Goal: Contribute content: Contribute content

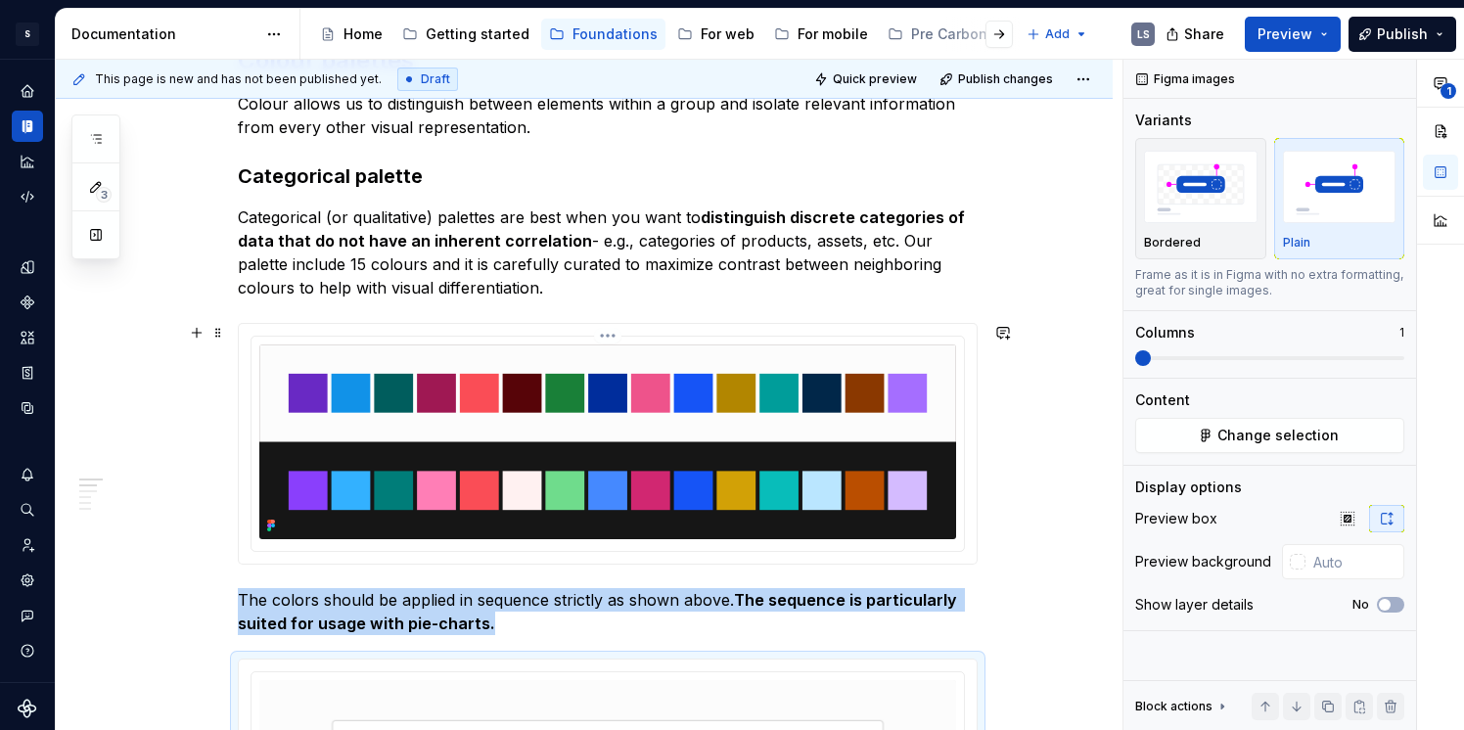
scroll to position [359, 0]
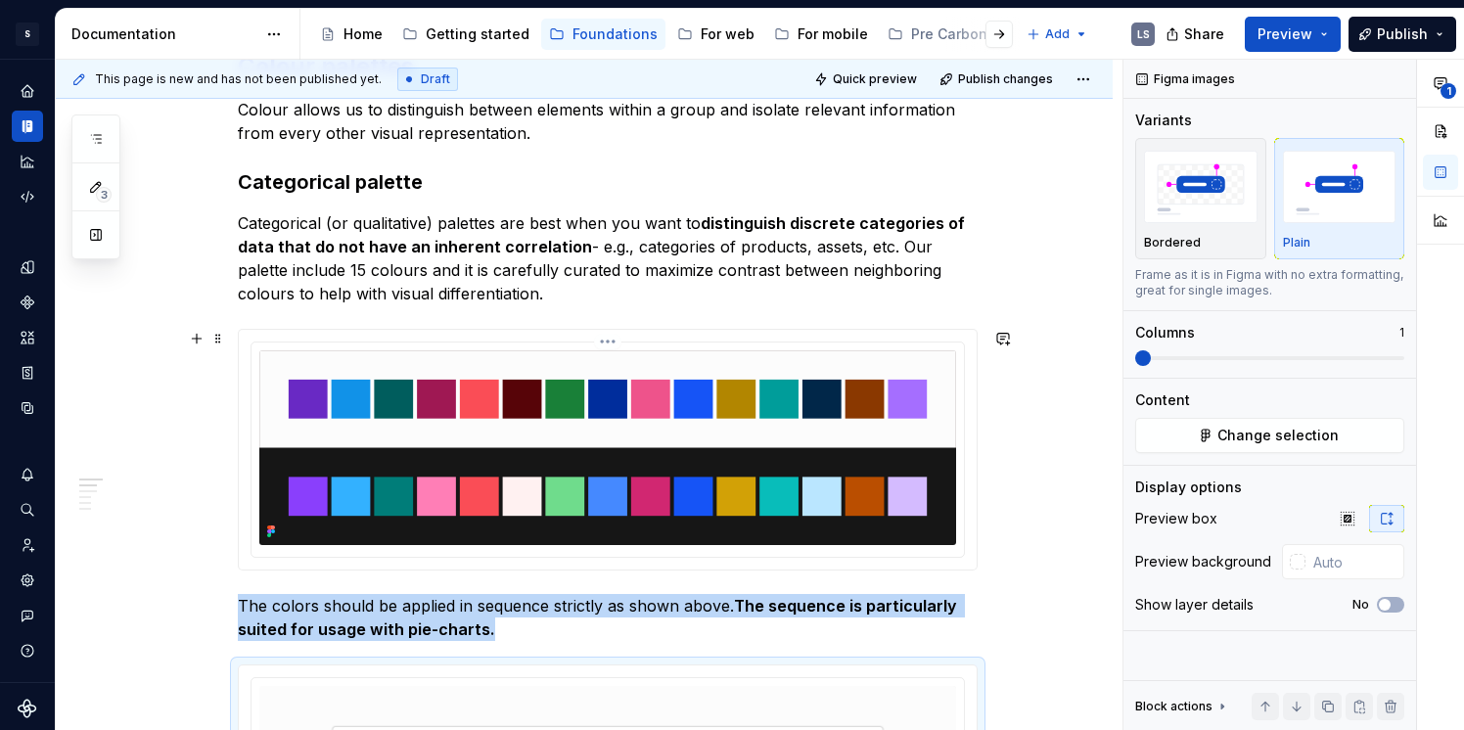
click at [613, 341] on html "S Digital Design System LS Design system data Documentation Accessibility guide…" at bounding box center [732, 365] width 1464 height 730
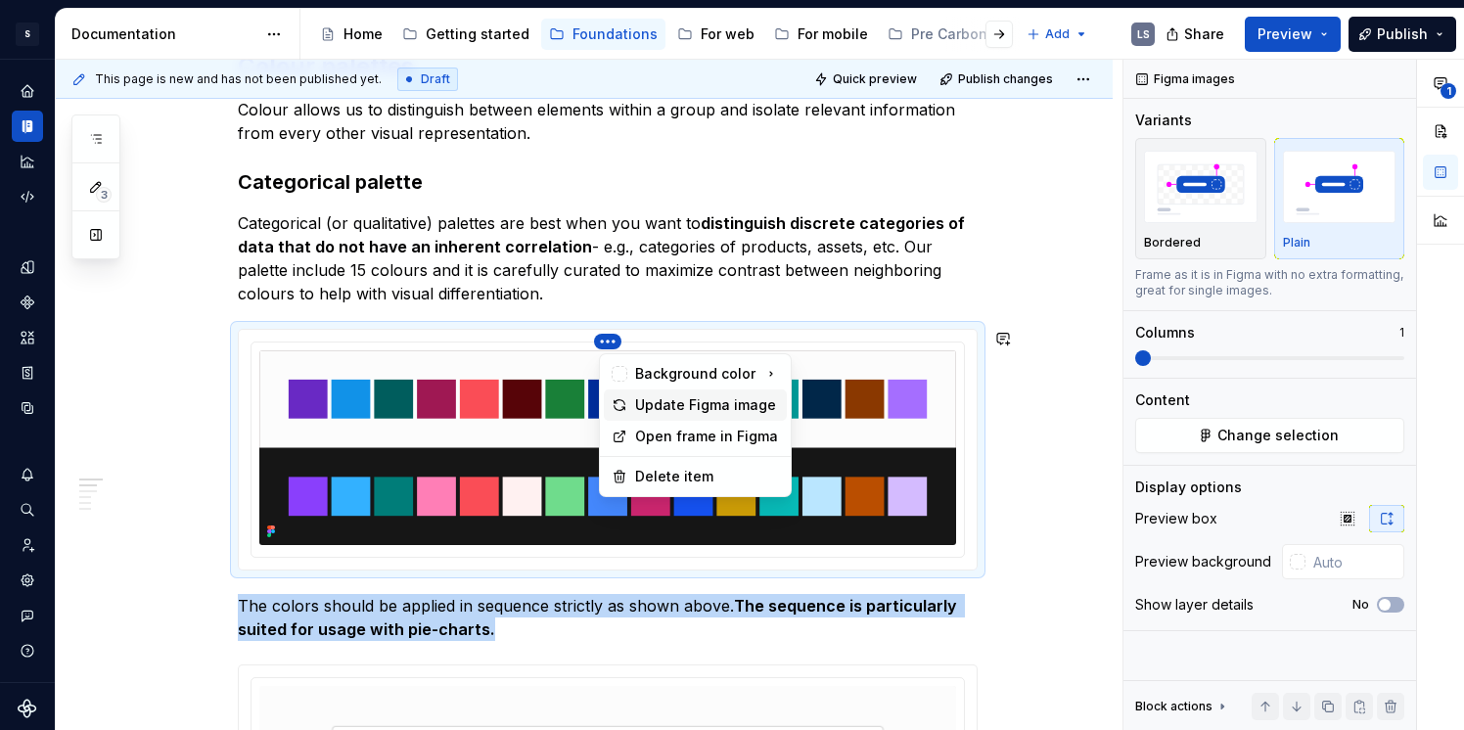
click at [674, 403] on div "Update Figma image" at bounding box center [707, 405] width 144 height 20
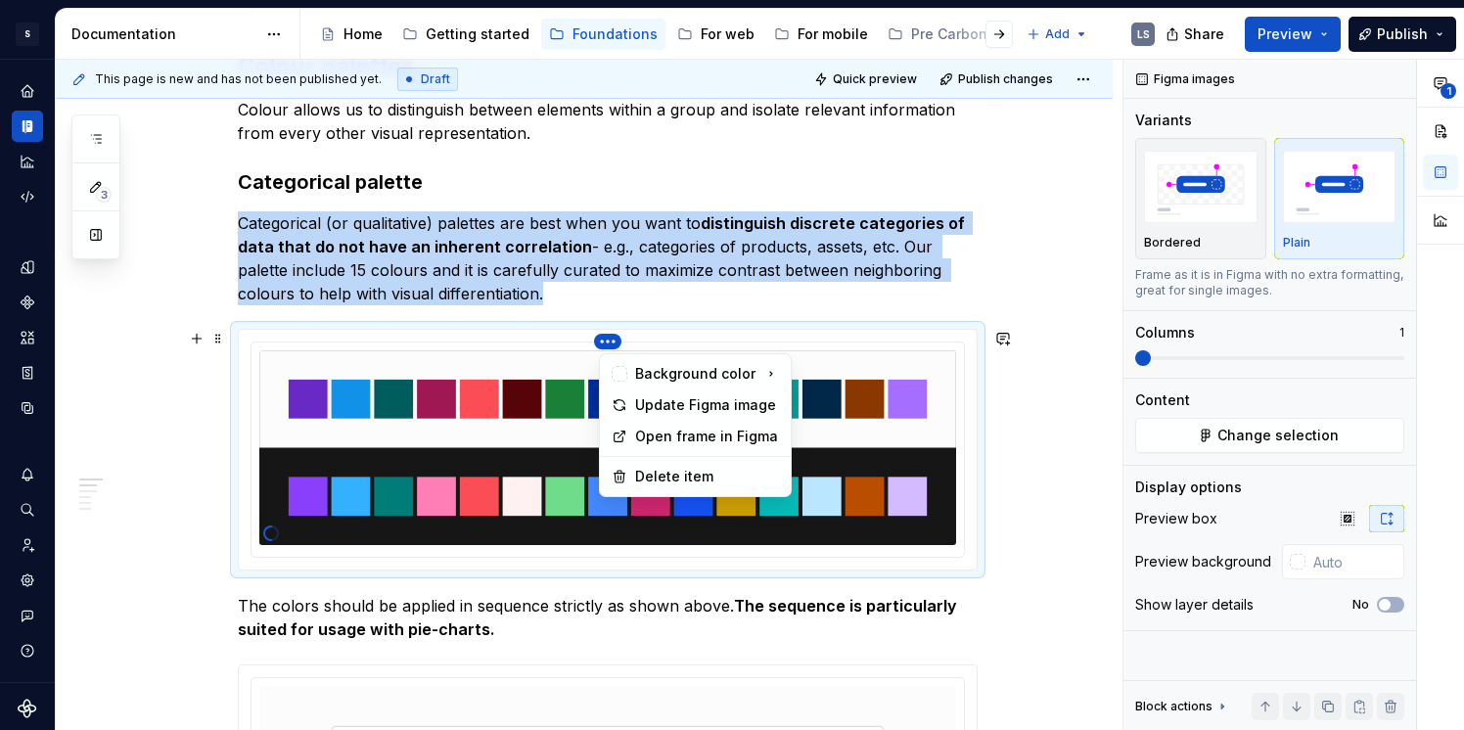
click at [617, 339] on html "S Digital Design System LS Design system data Documentation Accessibility guide…" at bounding box center [732, 365] width 1464 height 730
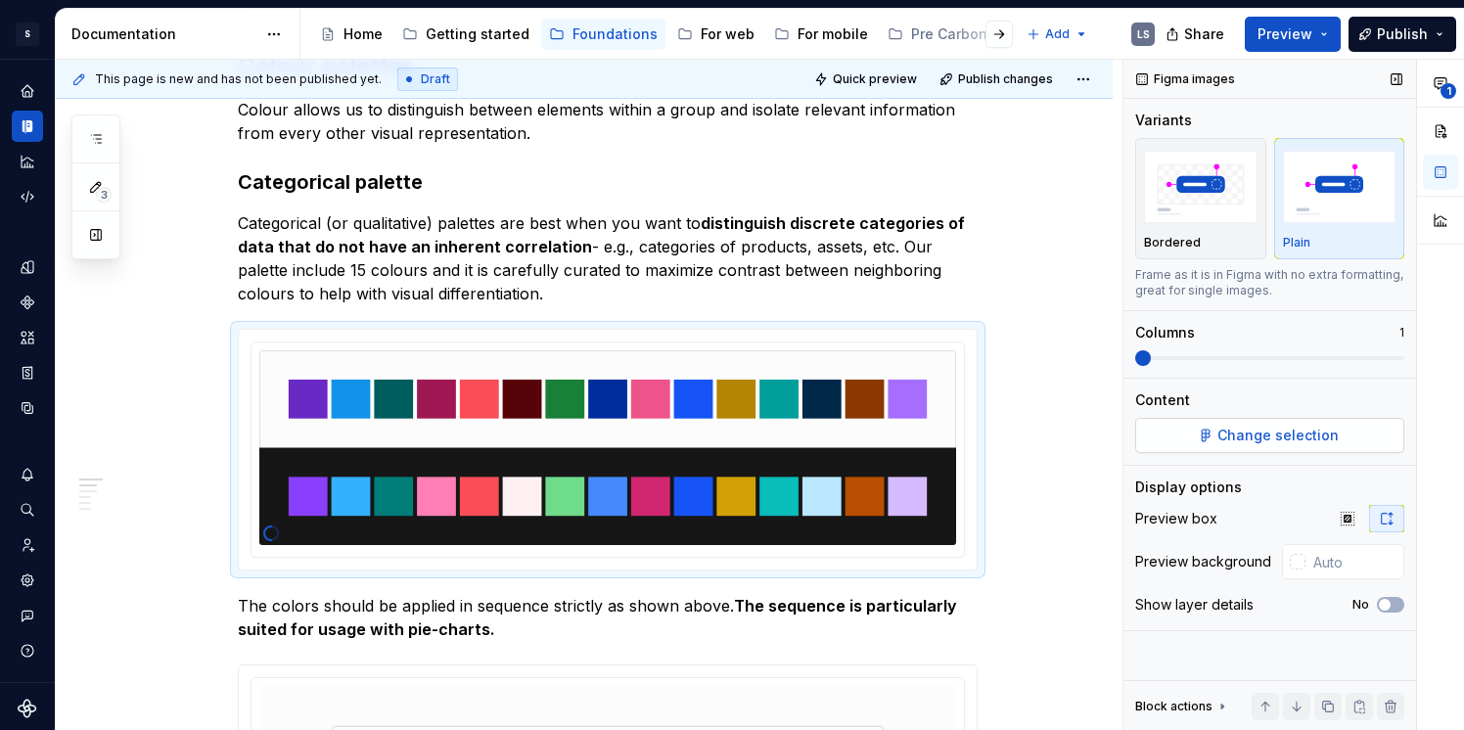
click at [1259, 437] on div "**********" at bounding box center [1294, 396] width 341 height 672
click at [1259, 437] on span "Change selection" at bounding box center [1278, 436] width 121 height 20
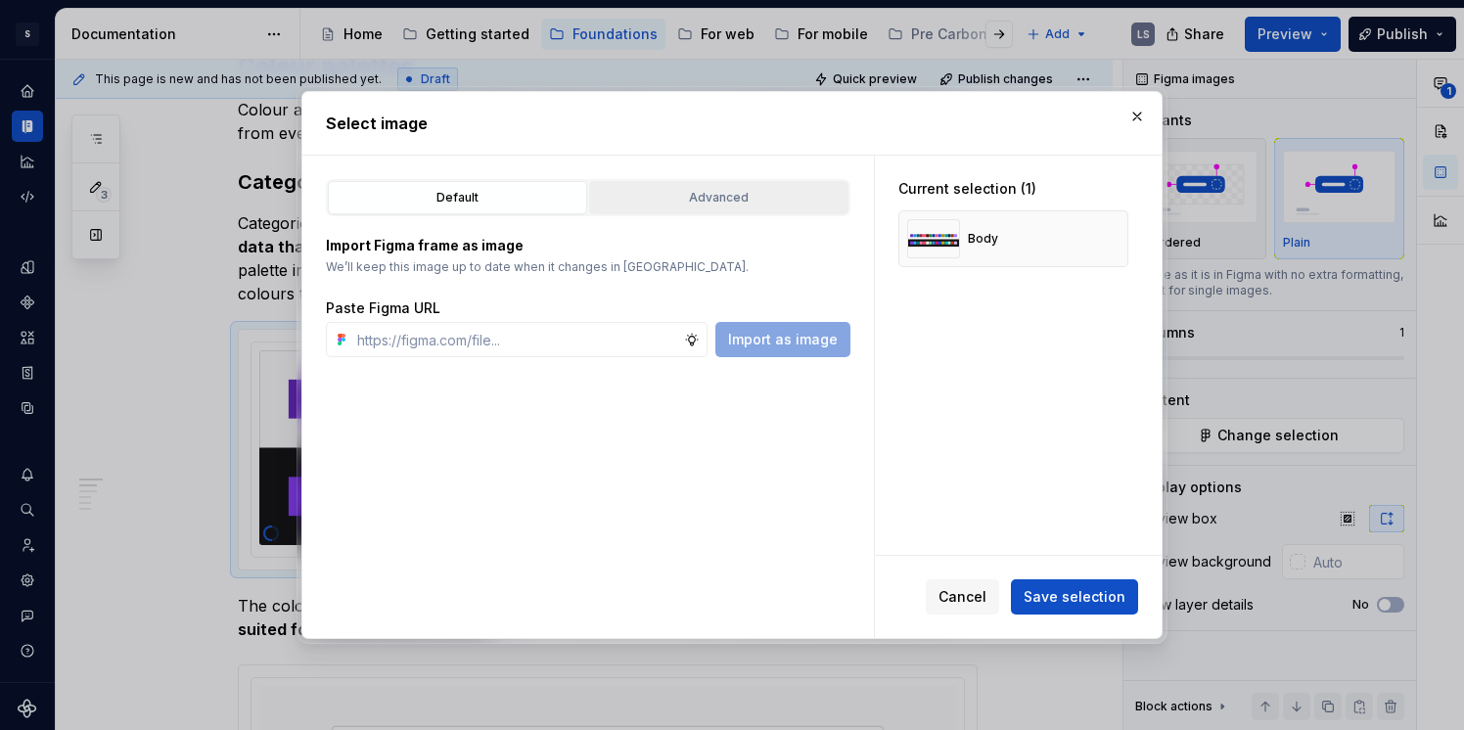
click at [737, 206] on div "Advanced" at bounding box center [719, 198] width 246 height 20
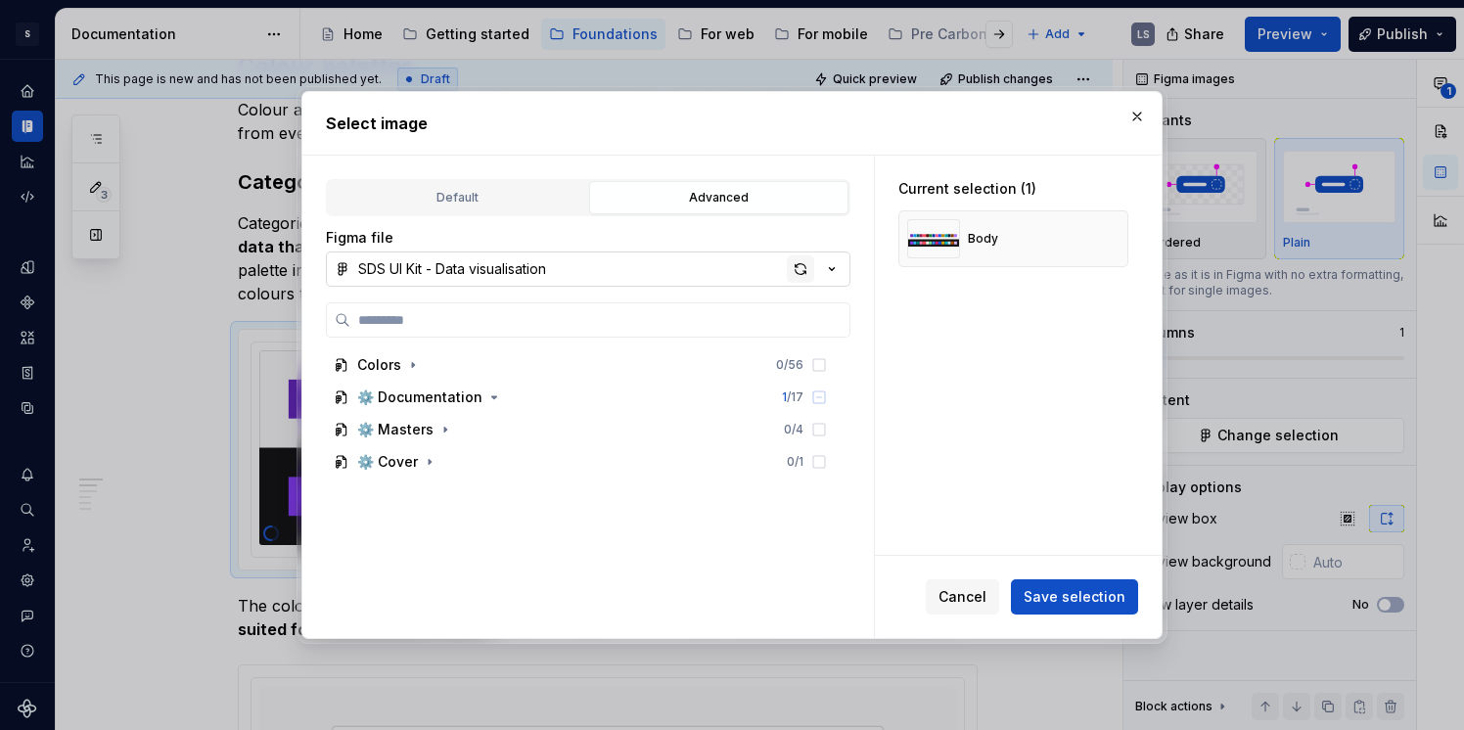
click at [802, 276] on div "button" at bounding box center [800, 269] width 27 height 27
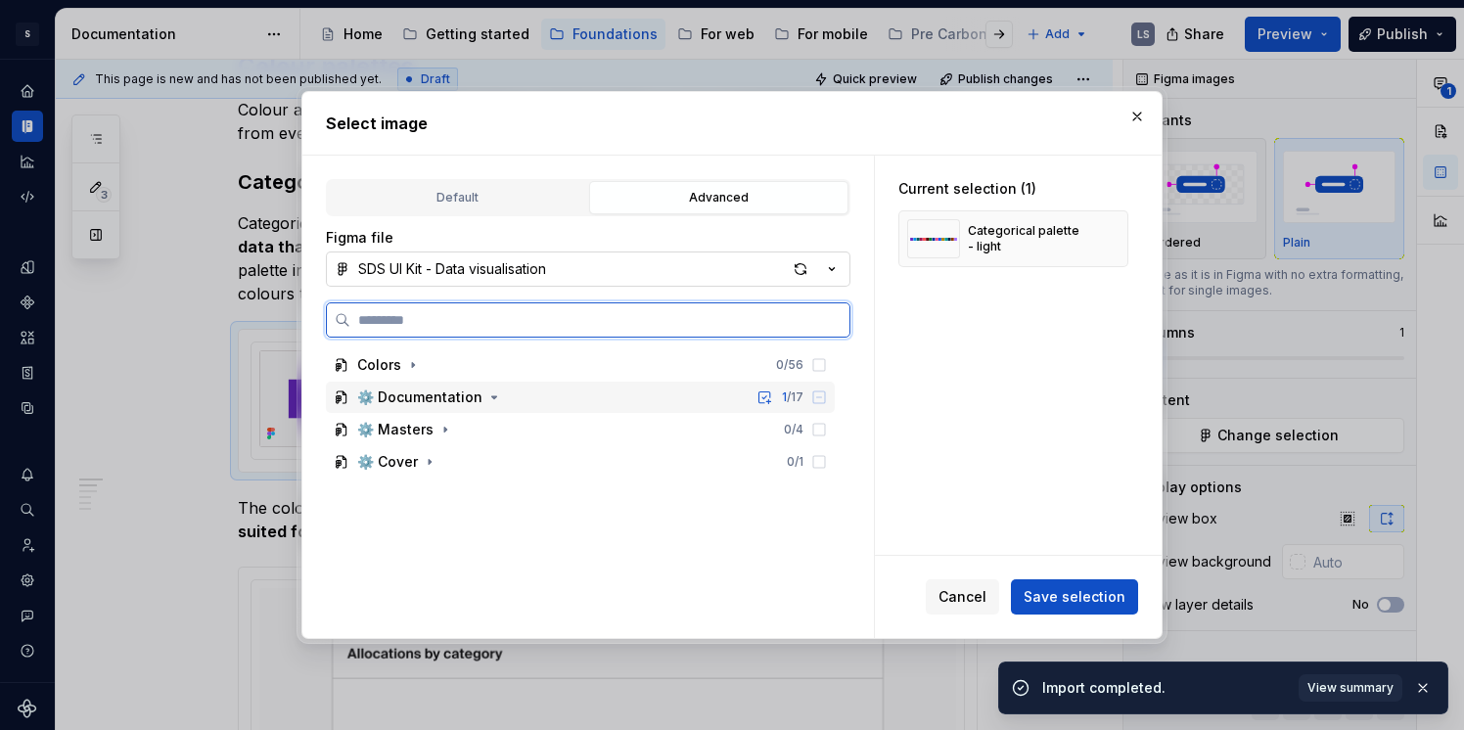
click at [485, 401] on span at bounding box center [495, 398] width 20 height 20
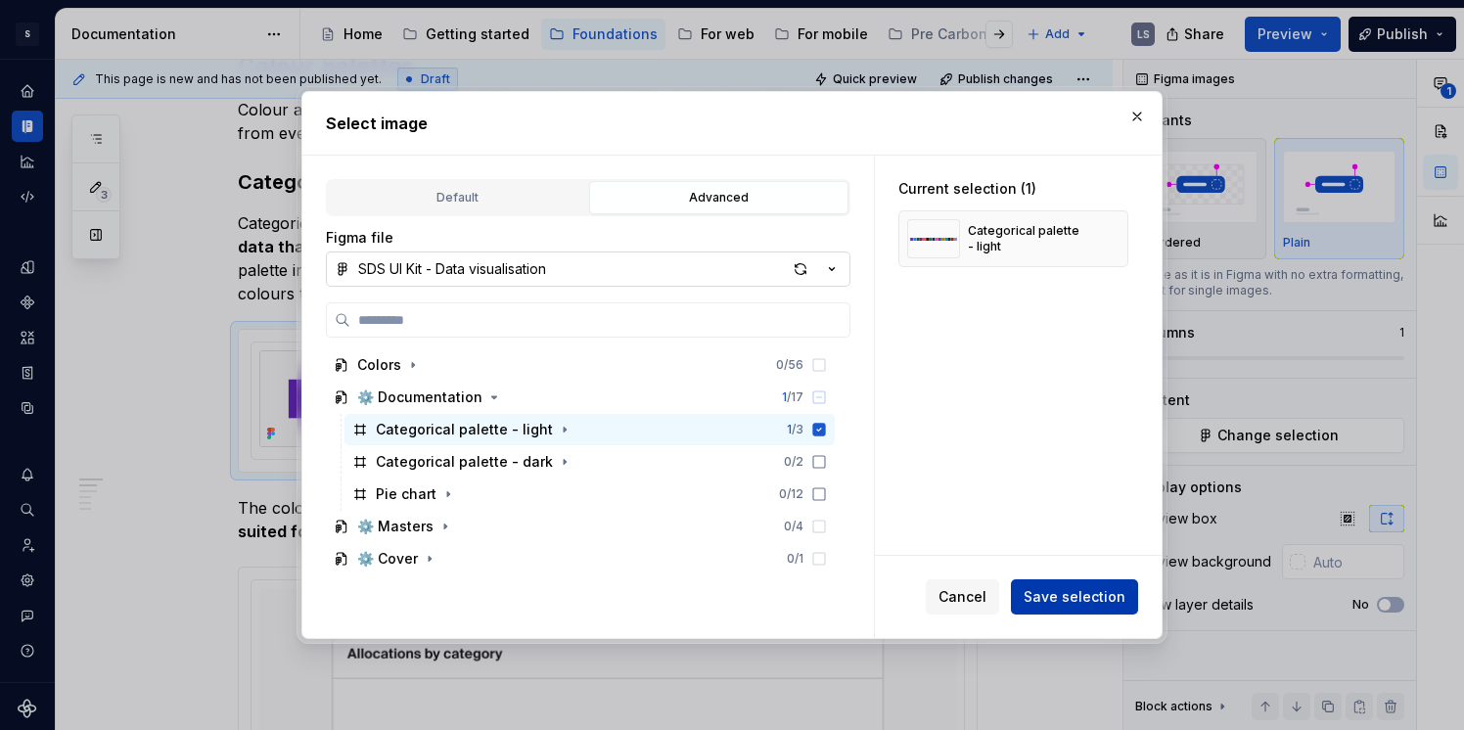
click at [1107, 597] on span "Save selection" at bounding box center [1075, 597] width 102 height 20
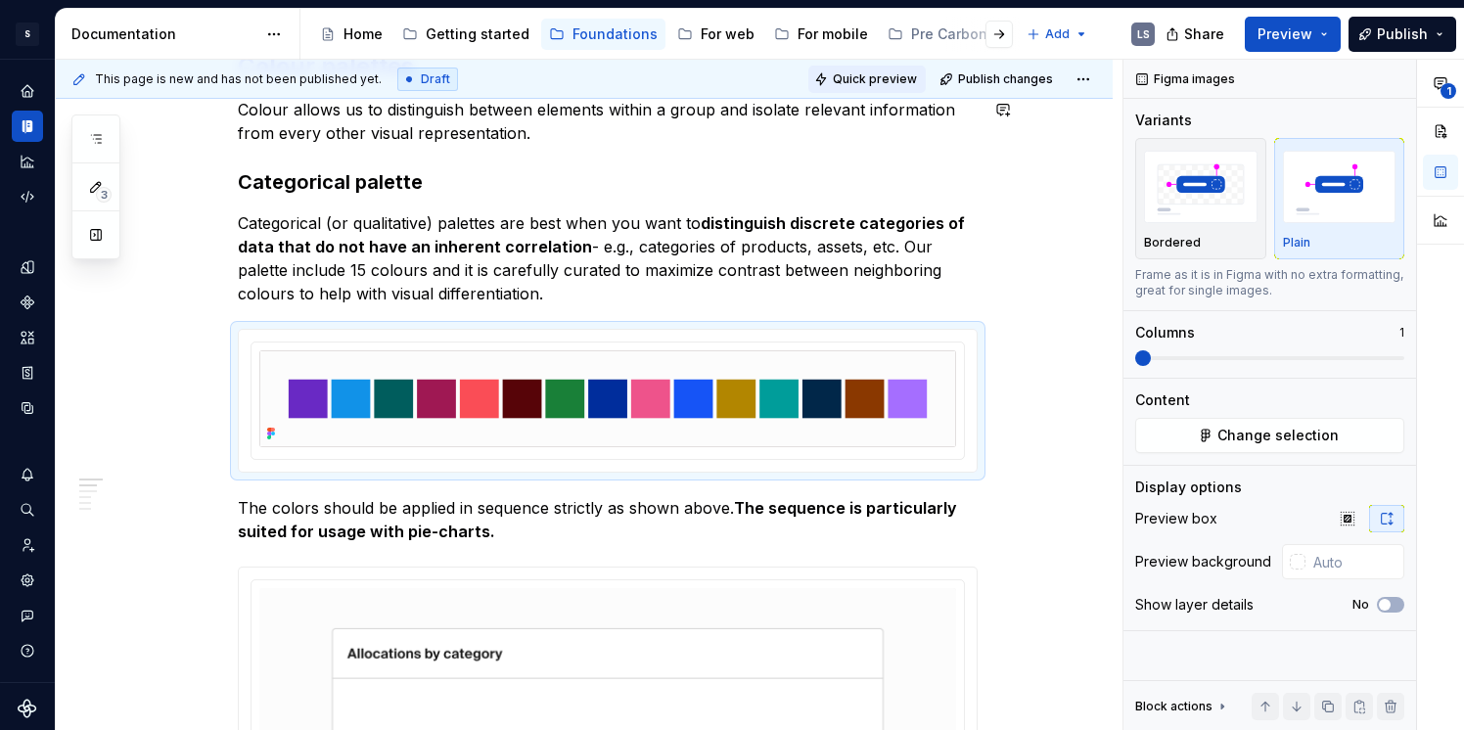
click at [855, 77] on span "Quick preview" at bounding box center [875, 79] width 84 height 16
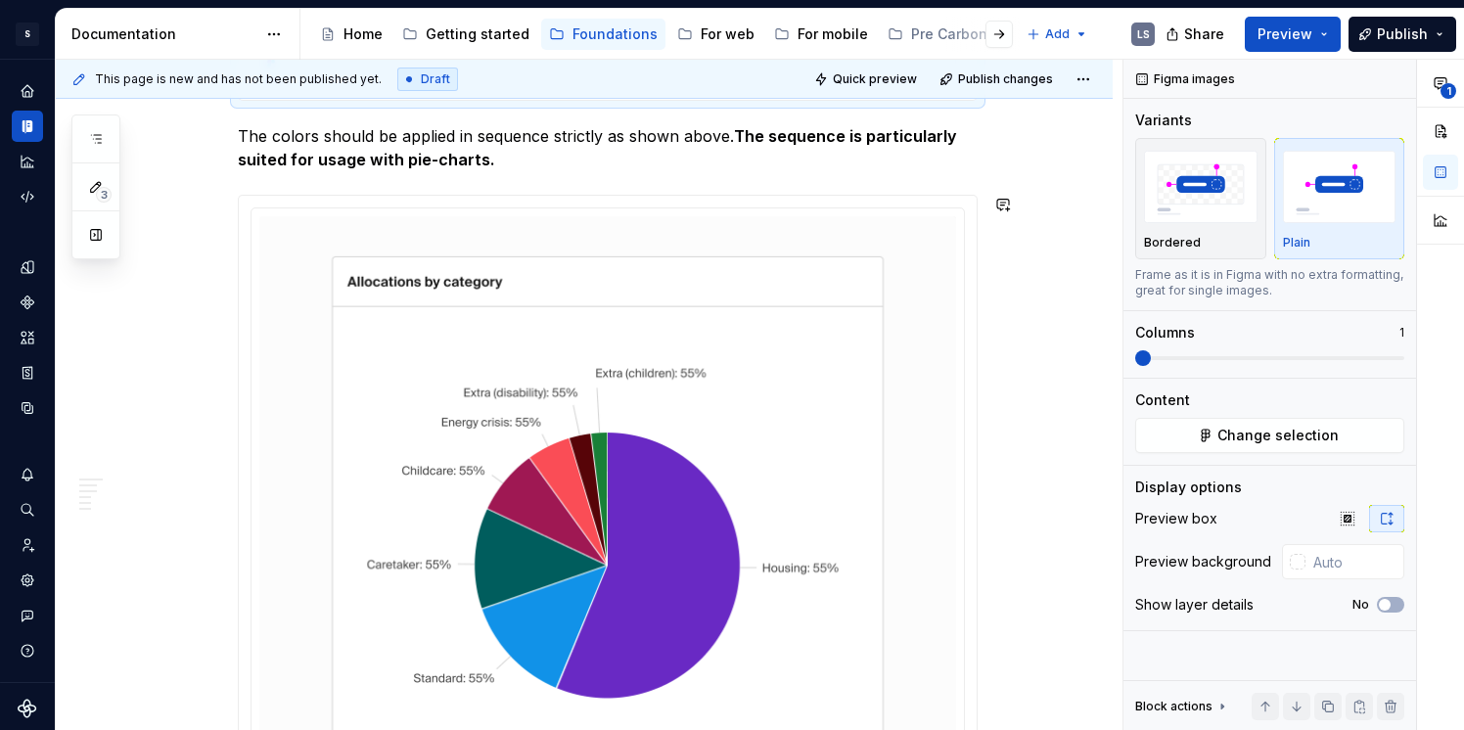
scroll to position [729, 0]
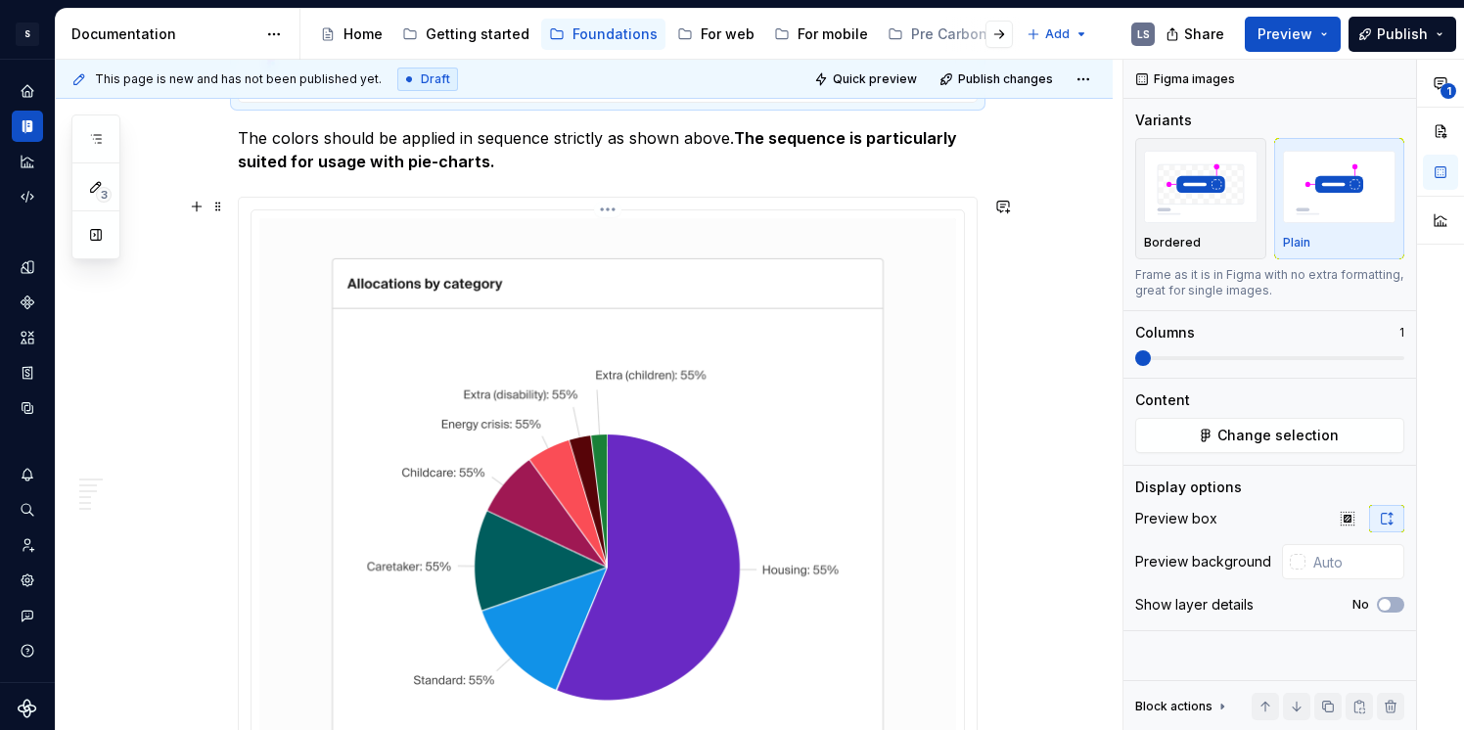
click at [610, 208] on html "S Digital Design System LS Design system data Documentation Accessibility guide…" at bounding box center [732, 365] width 1464 height 730
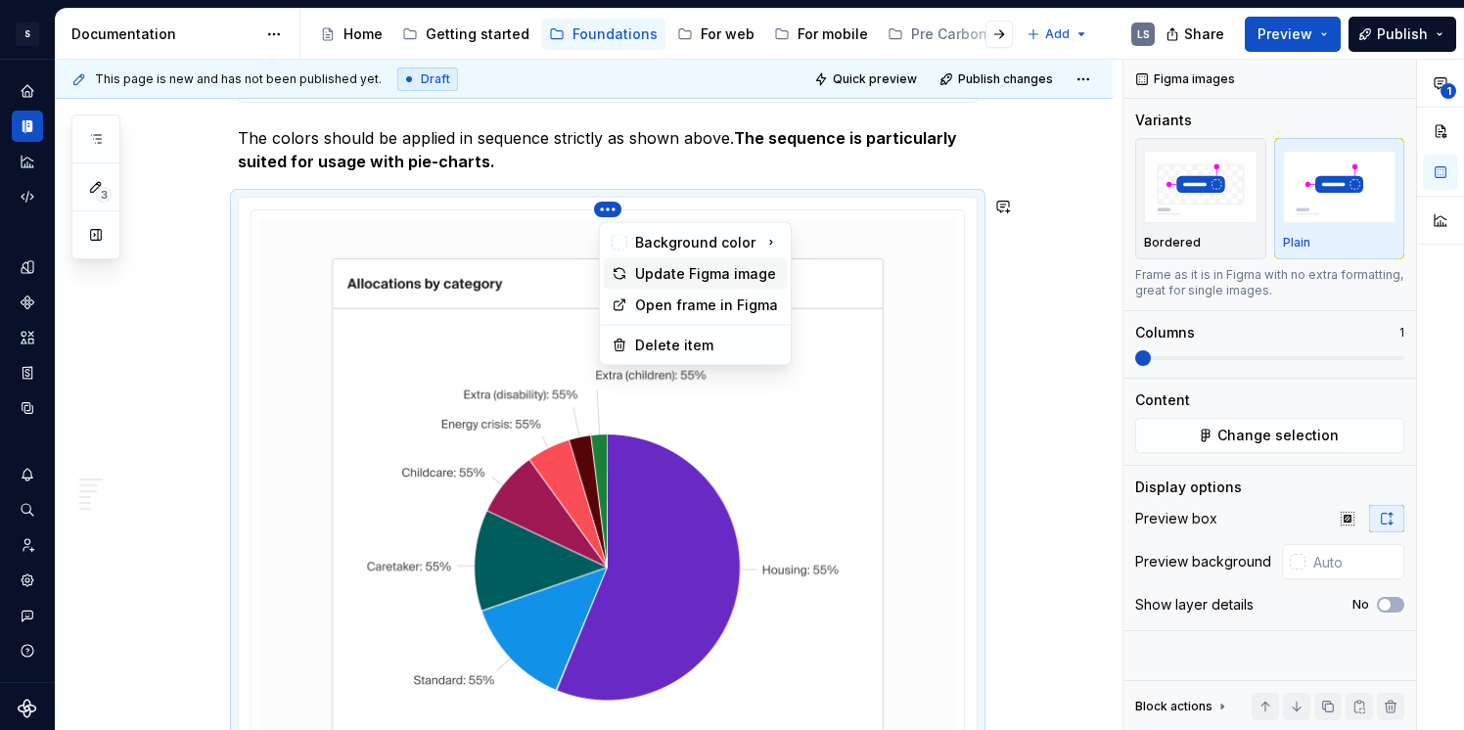
click at [654, 264] on div "Update Figma image" at bounding box center [707, 274] width 144 height 20
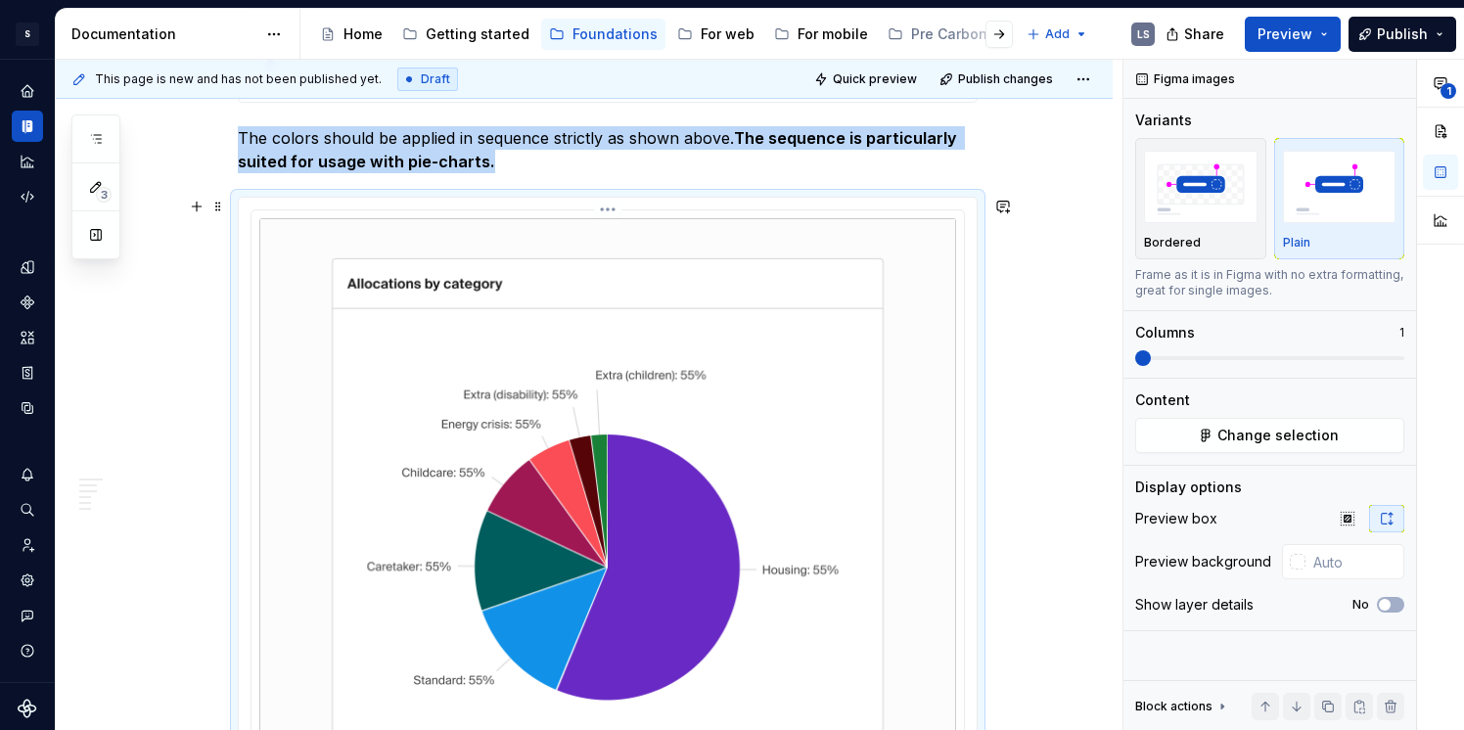
click at [612, 209] on html "S Digital Design System LS Design system data Documentation Accessibility guide…" at bounding box center [732, 365] width 1464 height 730
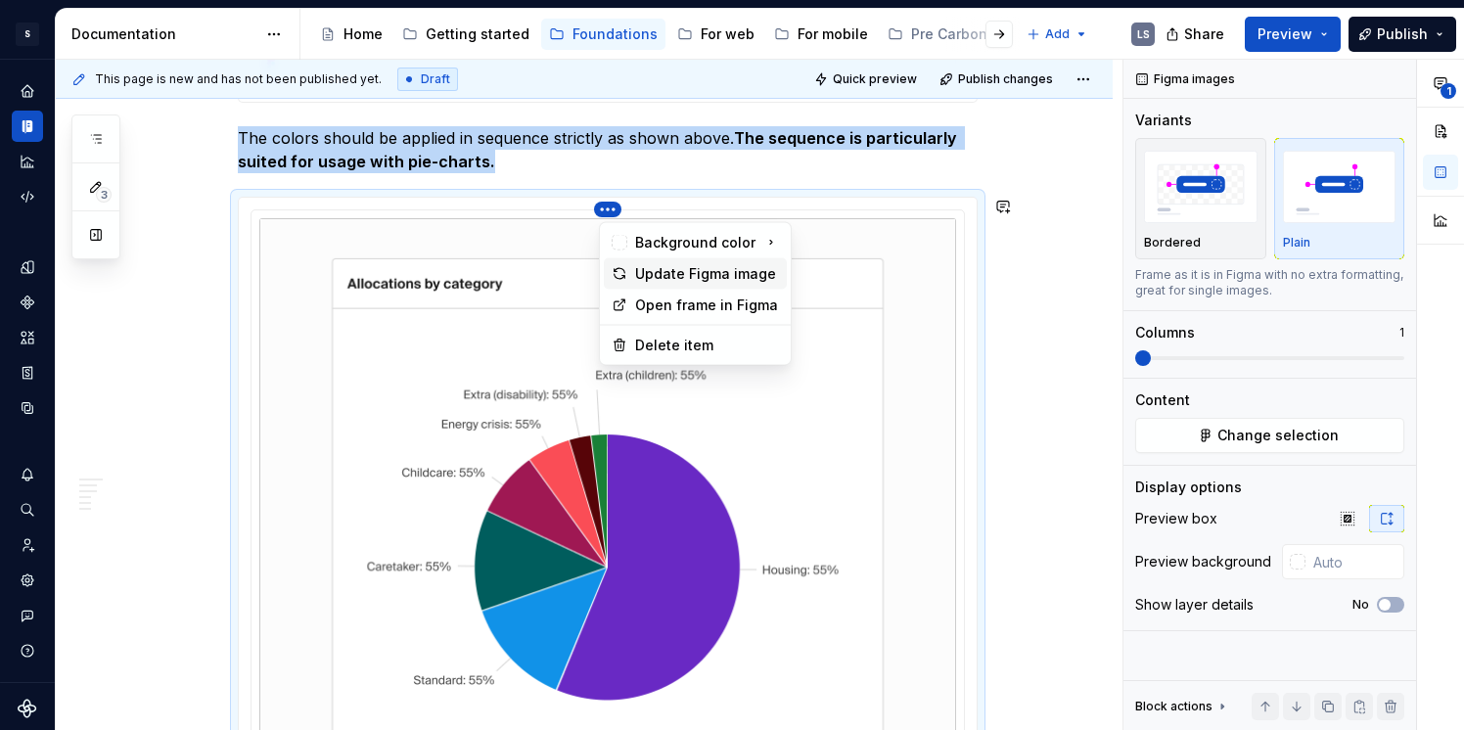
click at [664, 268] on div "Update Figma image" at bounding box center [707, 274] width 144 height 20
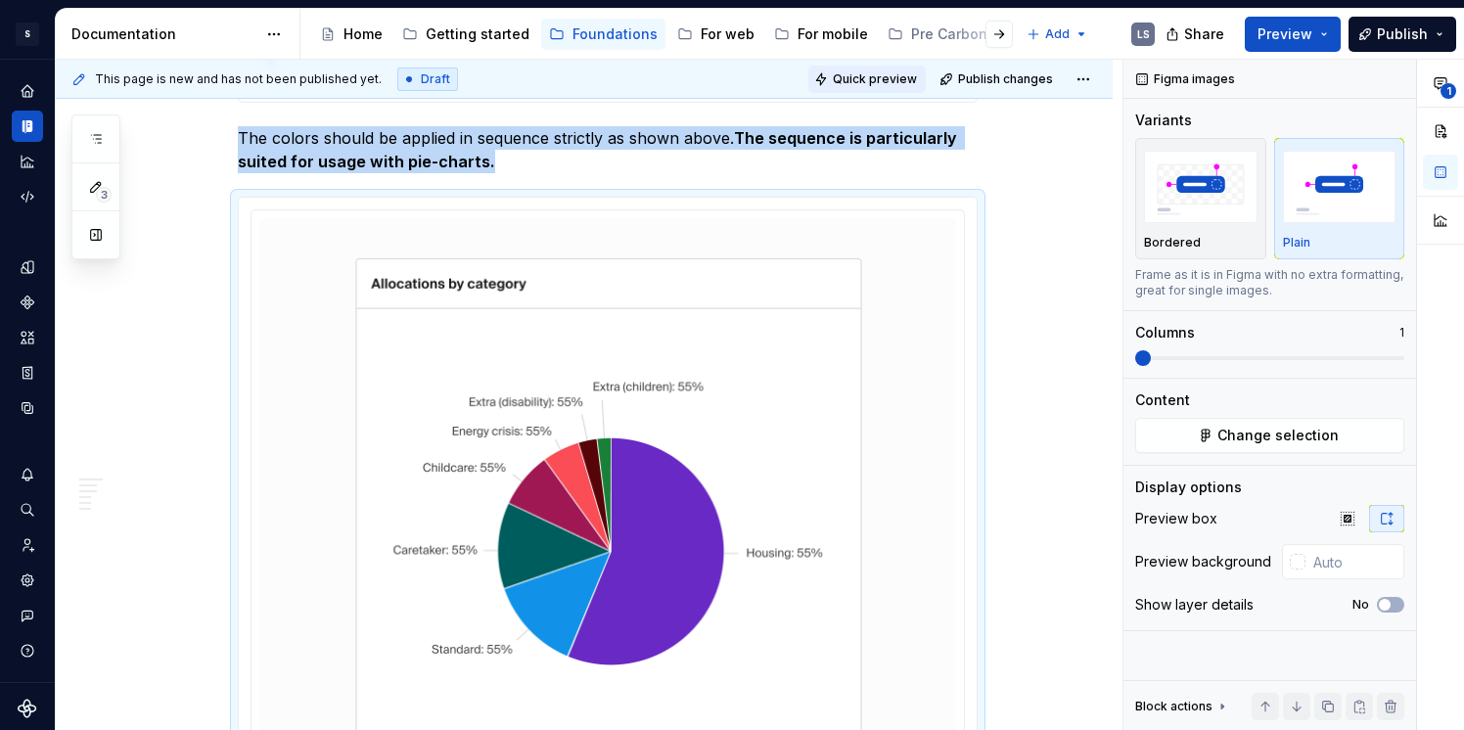
click at [914, 76] on span "Quick preview" at bounding box center [875, 79] width 84 height 16
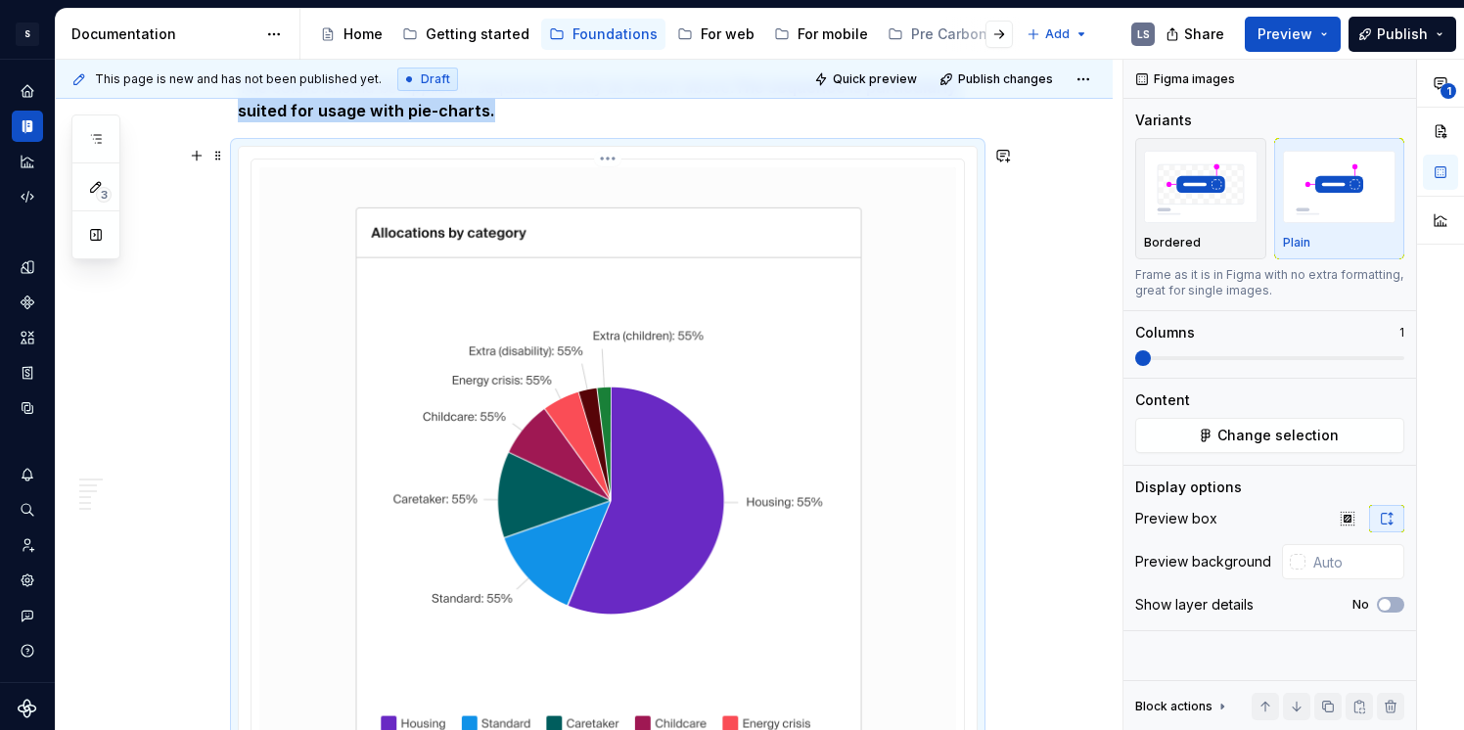
scroll to position [767, 0]
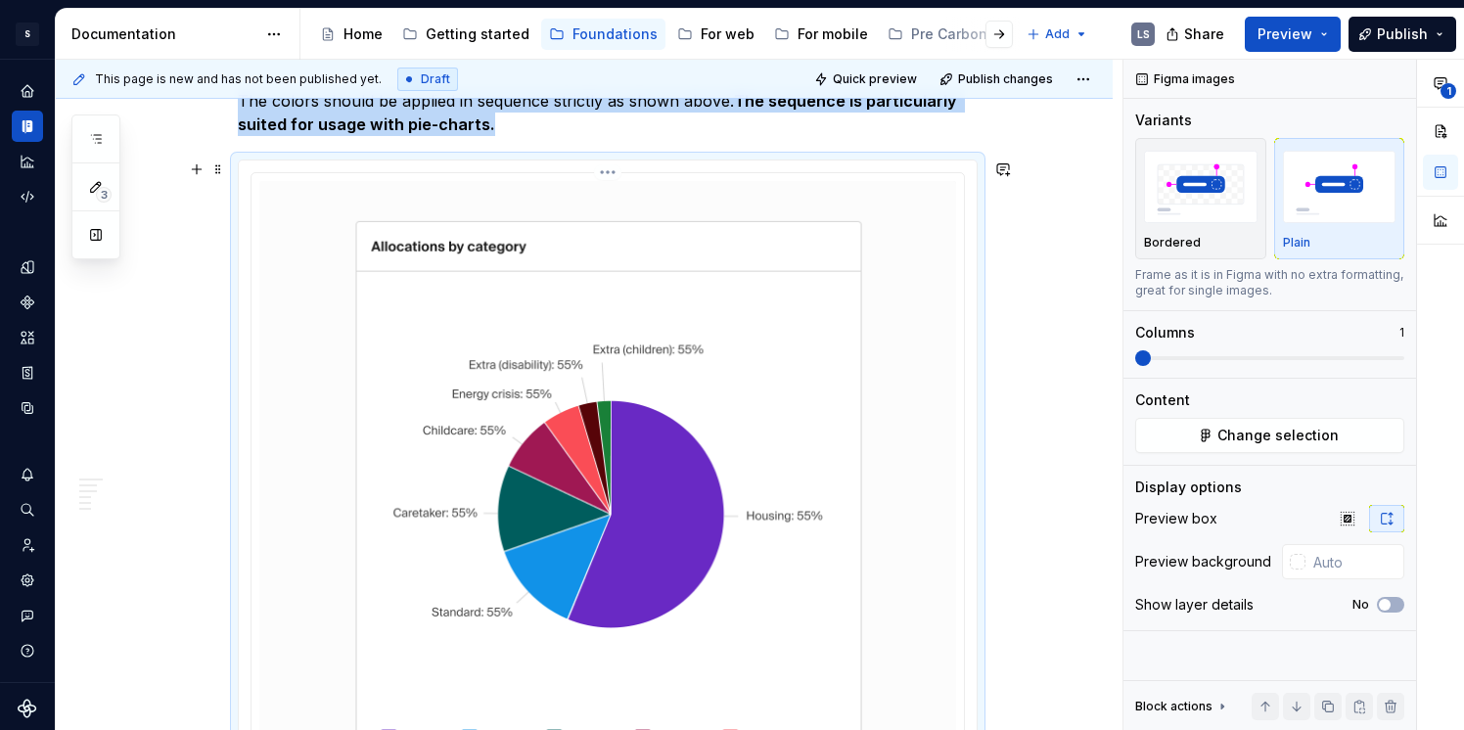
click at [616, 170] on html "S Digital Design System LS Design system data Documentation Accessibility guide…" at bounding box center [732, 365] width 1464 height 730
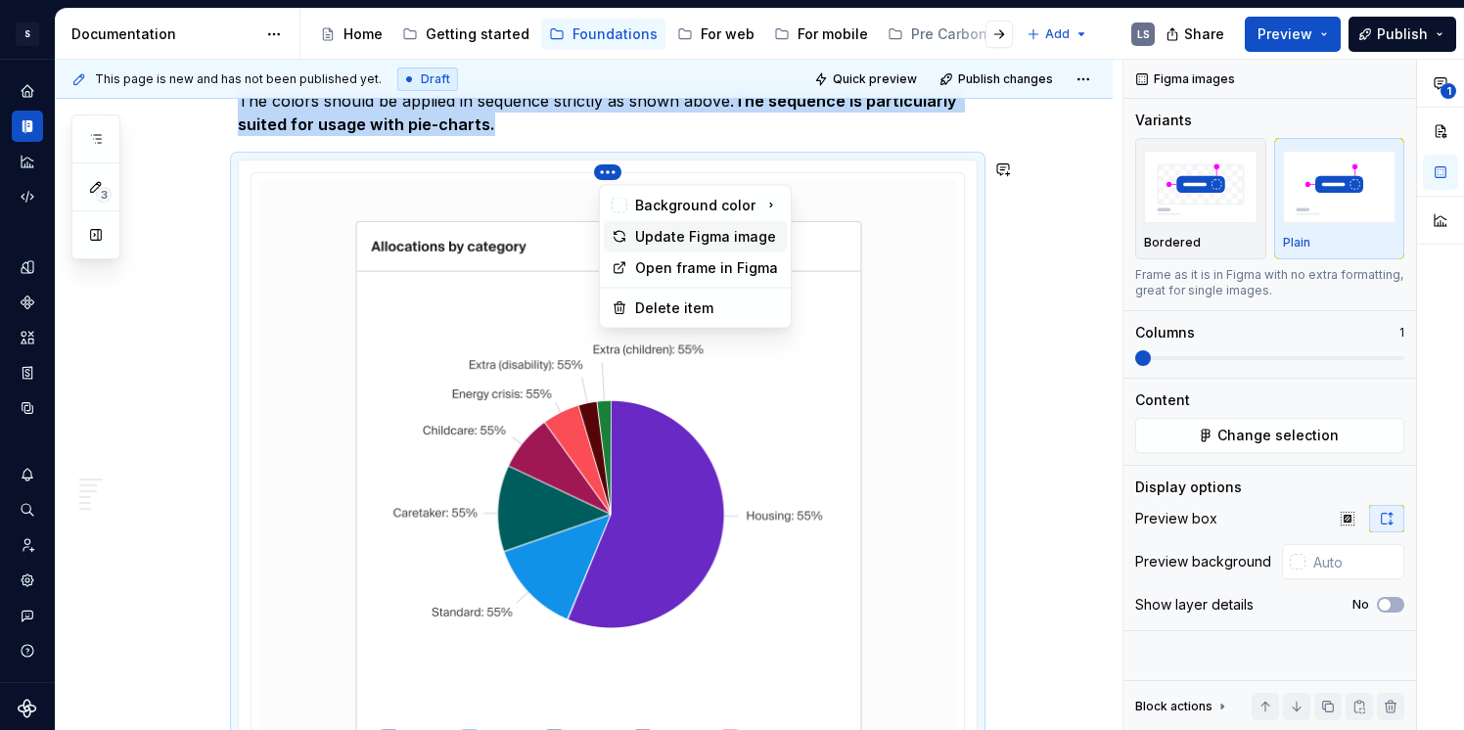
click at [666, 235] on div "Update Figma image" at bounding box center [707, 237] width 144 height 20
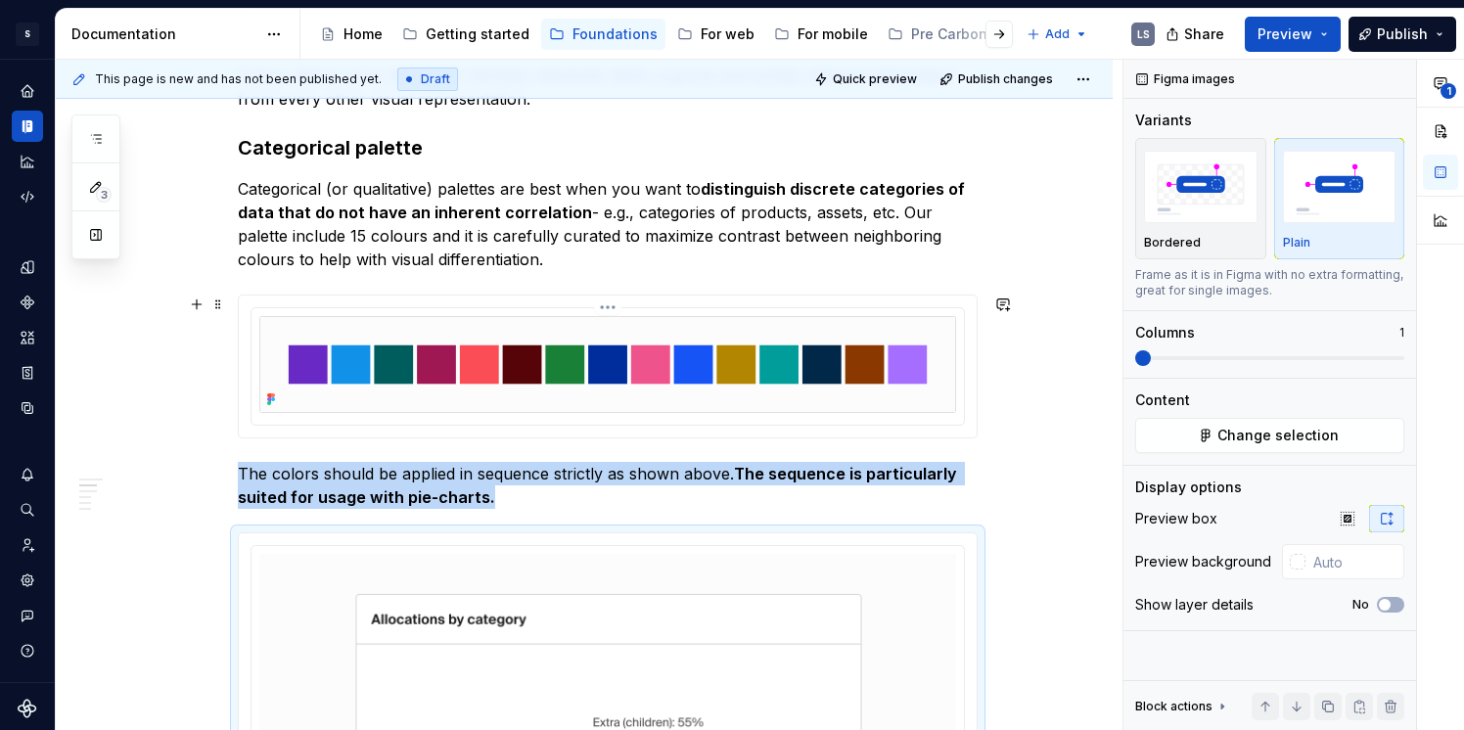
scroll to position [389, 0]
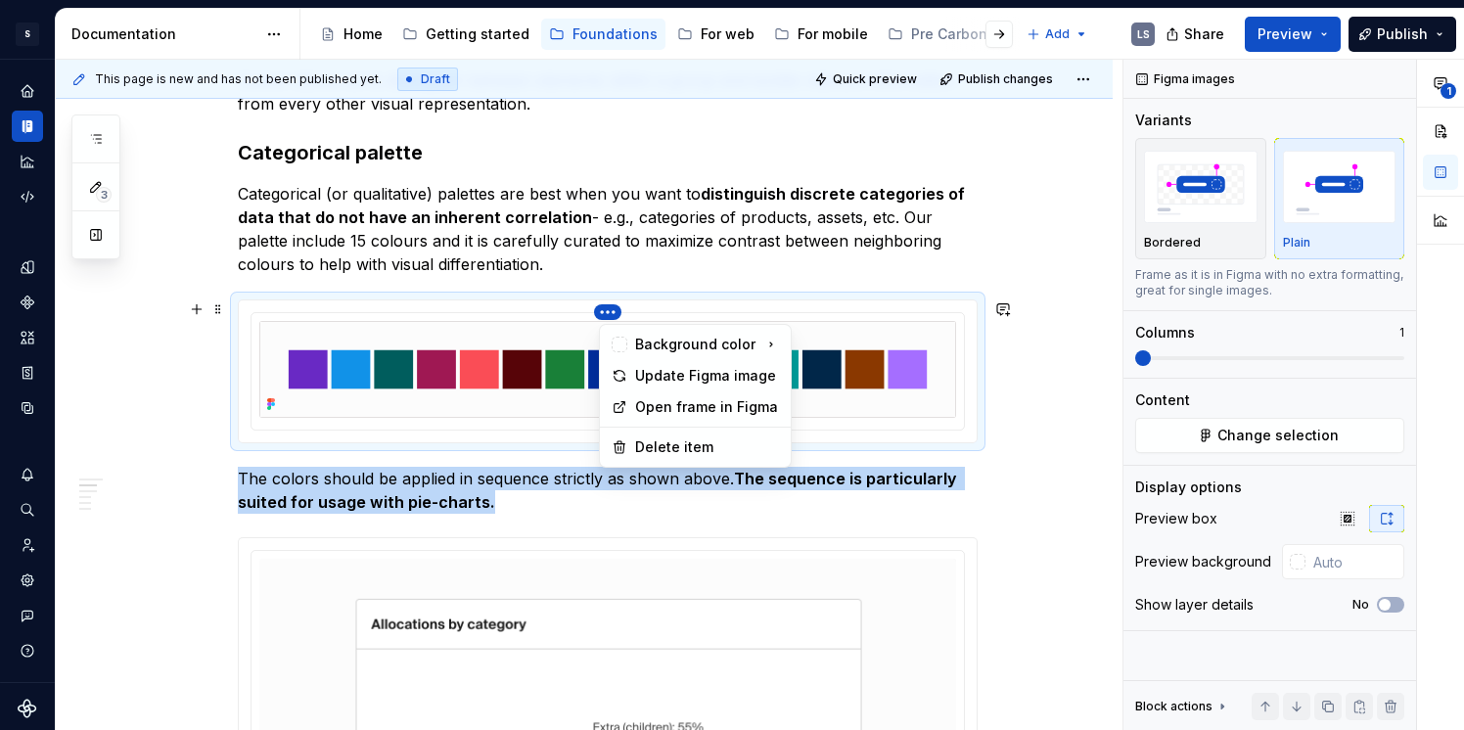
click at [611, 311] on html "S Digital Design System LS Design system data Documentation Accessibility guide…" at bounding box center [732, 365] width 1464 height 730
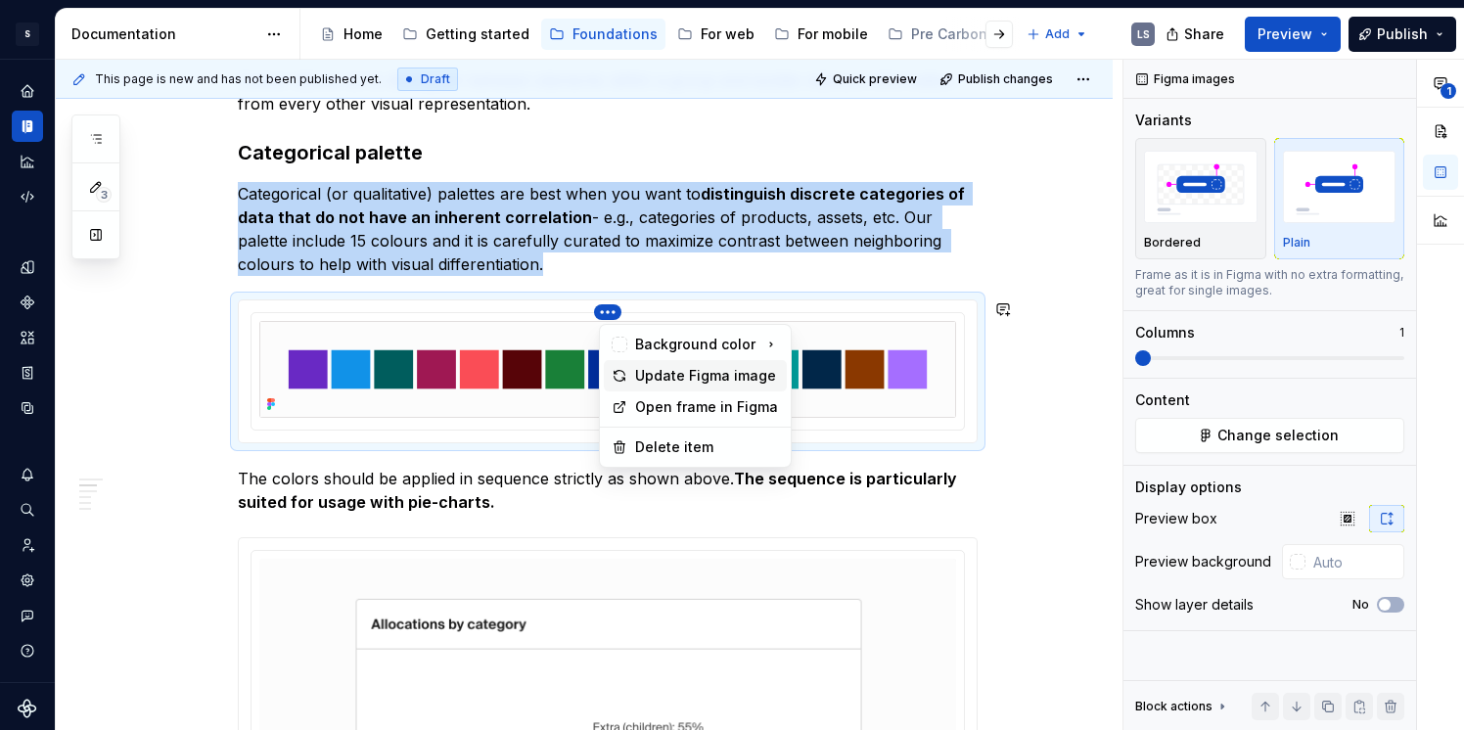
click at [666, 382] on div "Update Figma image" at bounding box center [707, 376] width 144 height 20
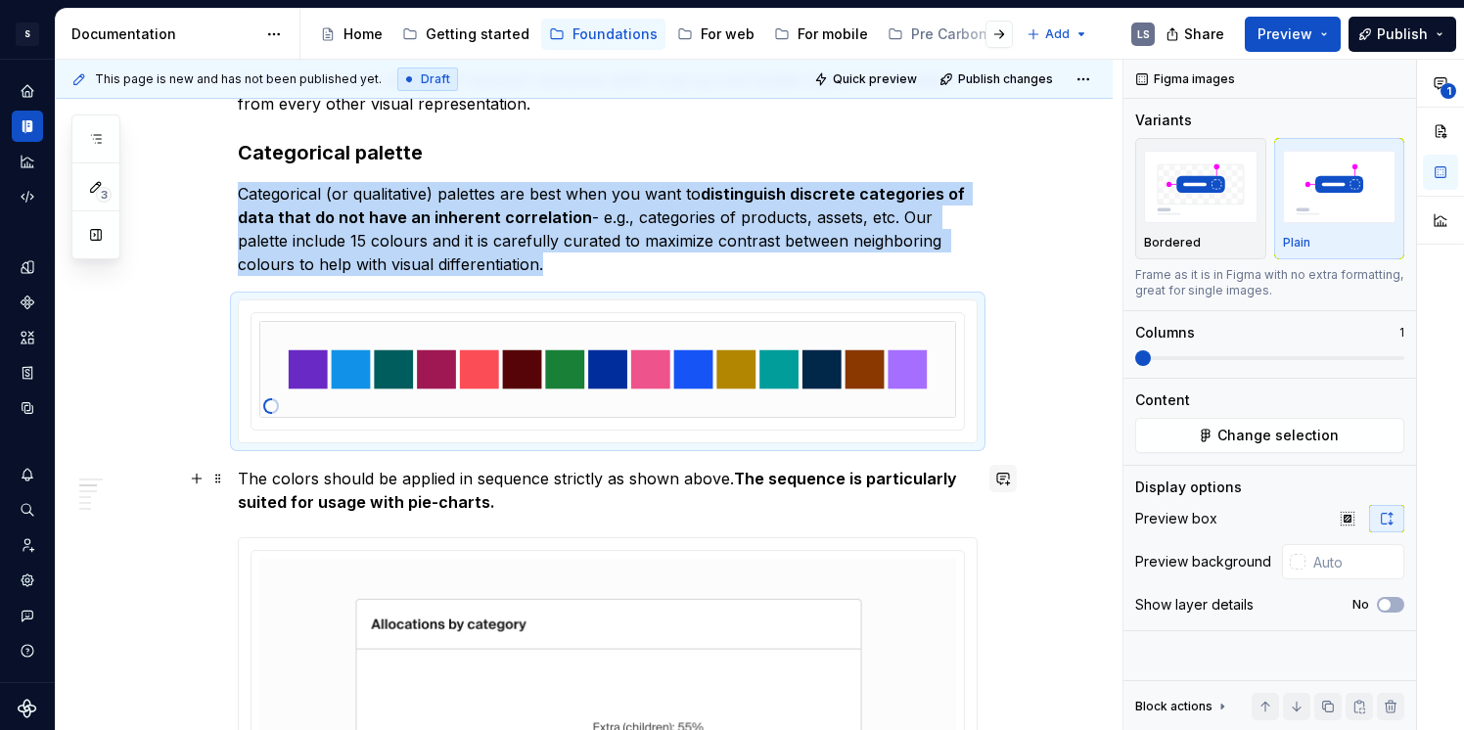
click at [1007, 473] on button "button" at bounding box center [1003, 478] width 27 height 27
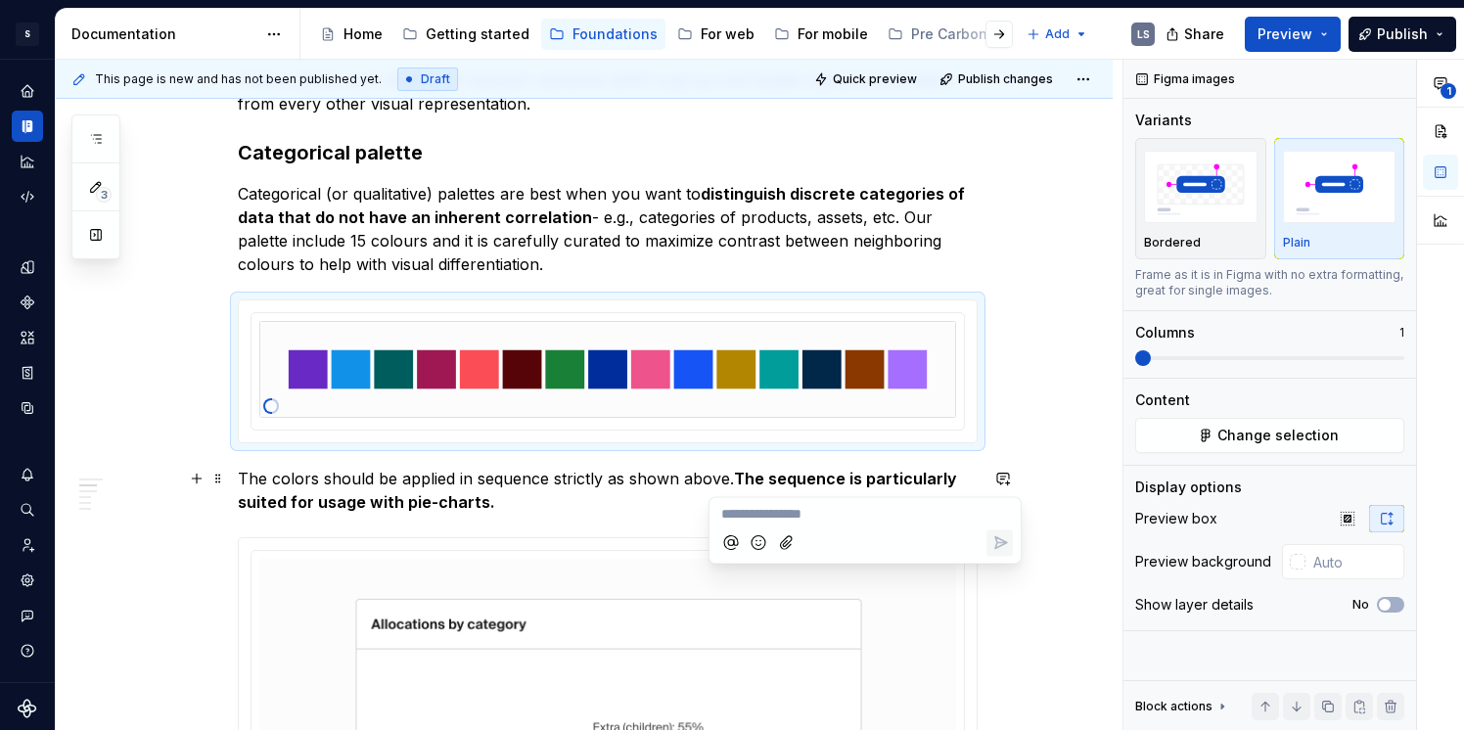
click at [911, 74] on span "Quick preview" at bounding box center [875, 79] width 84 height 16
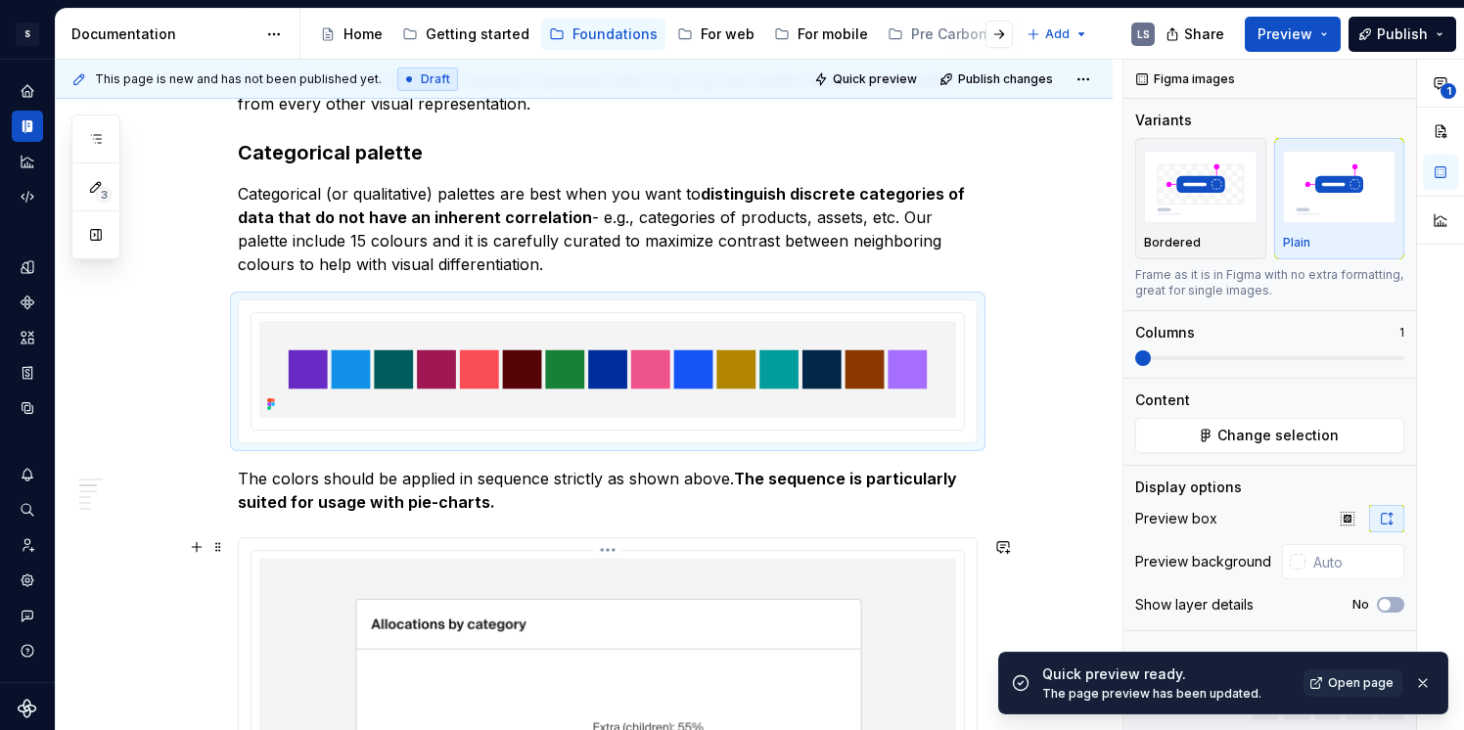
click at [610, 551] on html "S Digital Design System LS Design system data Documentation Accessibility guide…" at bounding box center [732, 365] width 1464 height 730
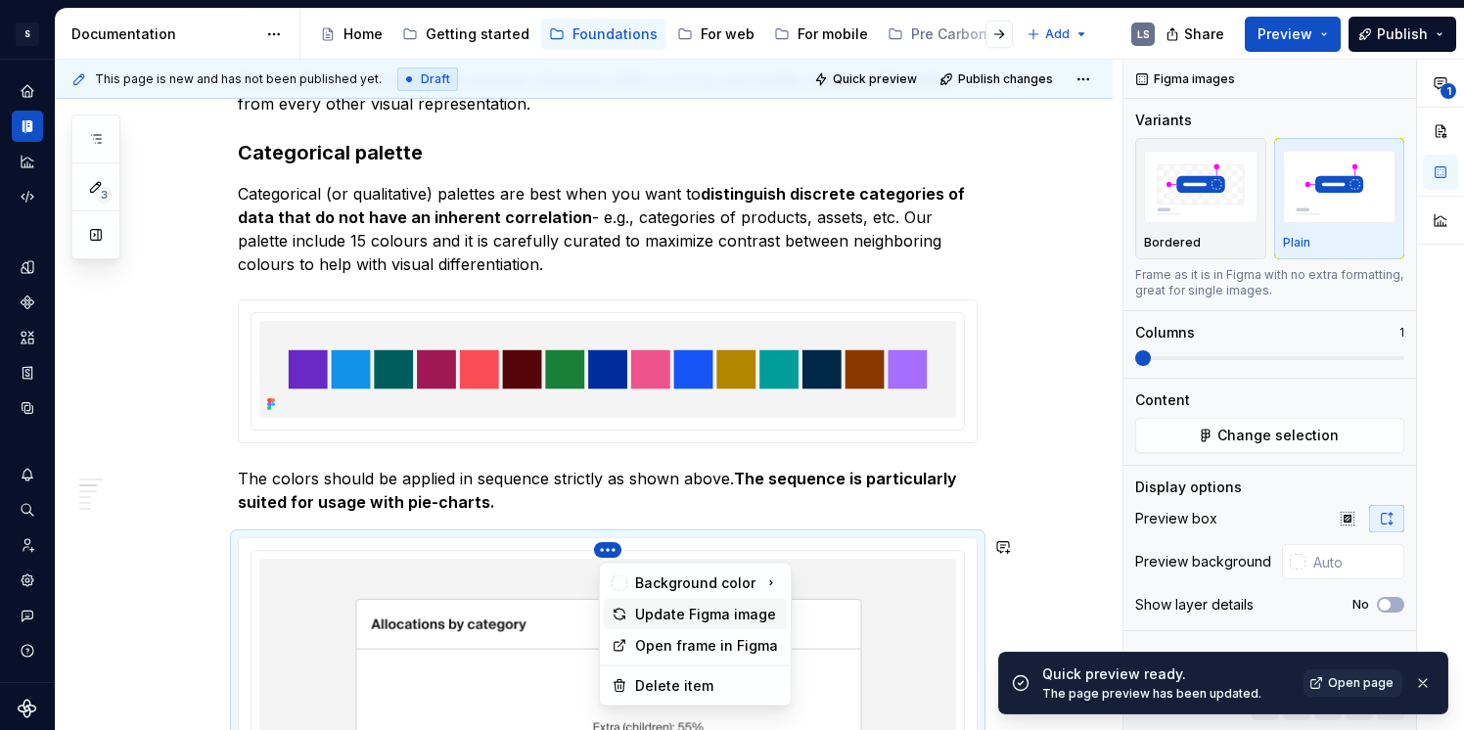
click at [674, 616] on div "Update Figma image" at bounding box center [707, 615] width 144 height 20
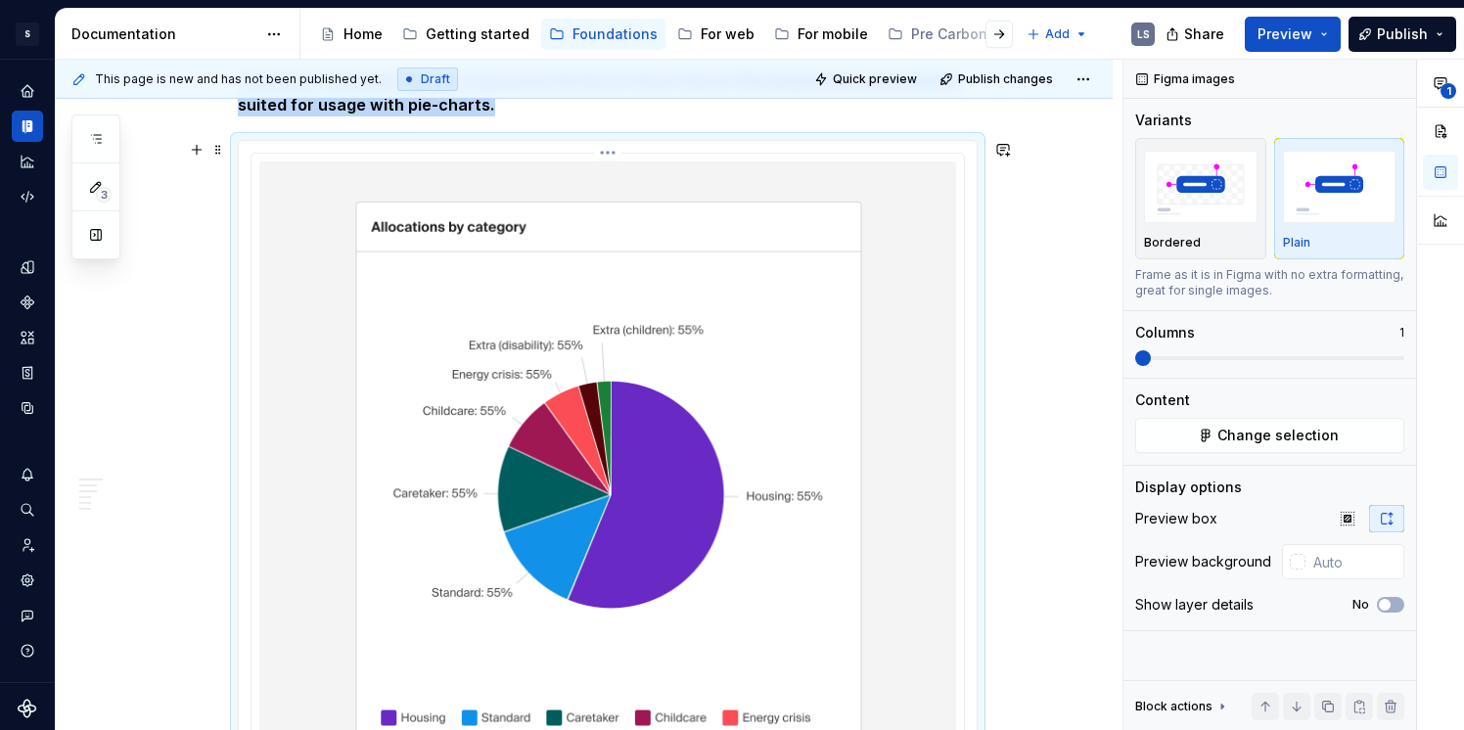
scroll to position [784, 0]
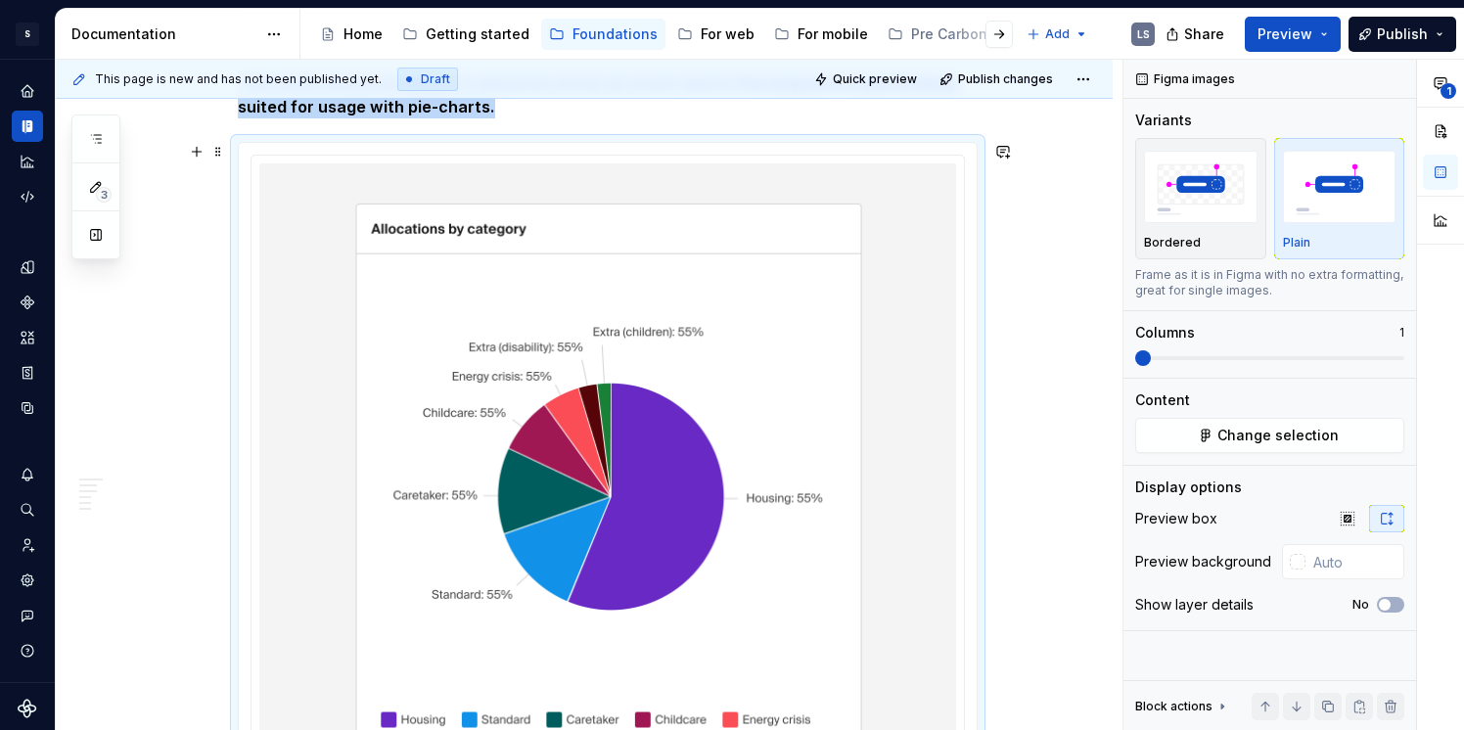
click at [616, 154] on div at bounding box center [608, 498] width 738 height 710
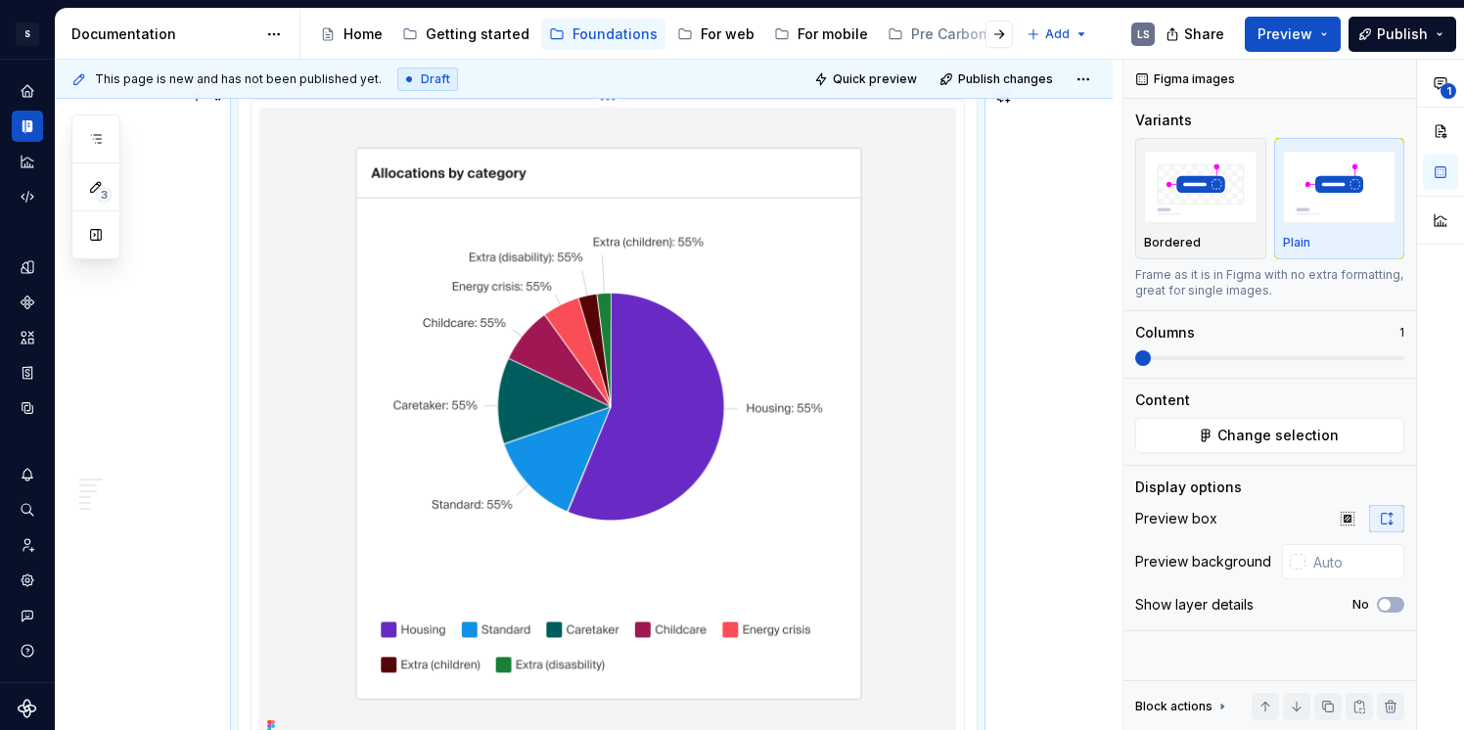
scroll to position [839, 0]
click at [621, 105] on html "S Digital Design System LS Design system data Documentation Accessibility guide…" at bounding box center [732, 365] width 1464 height 730
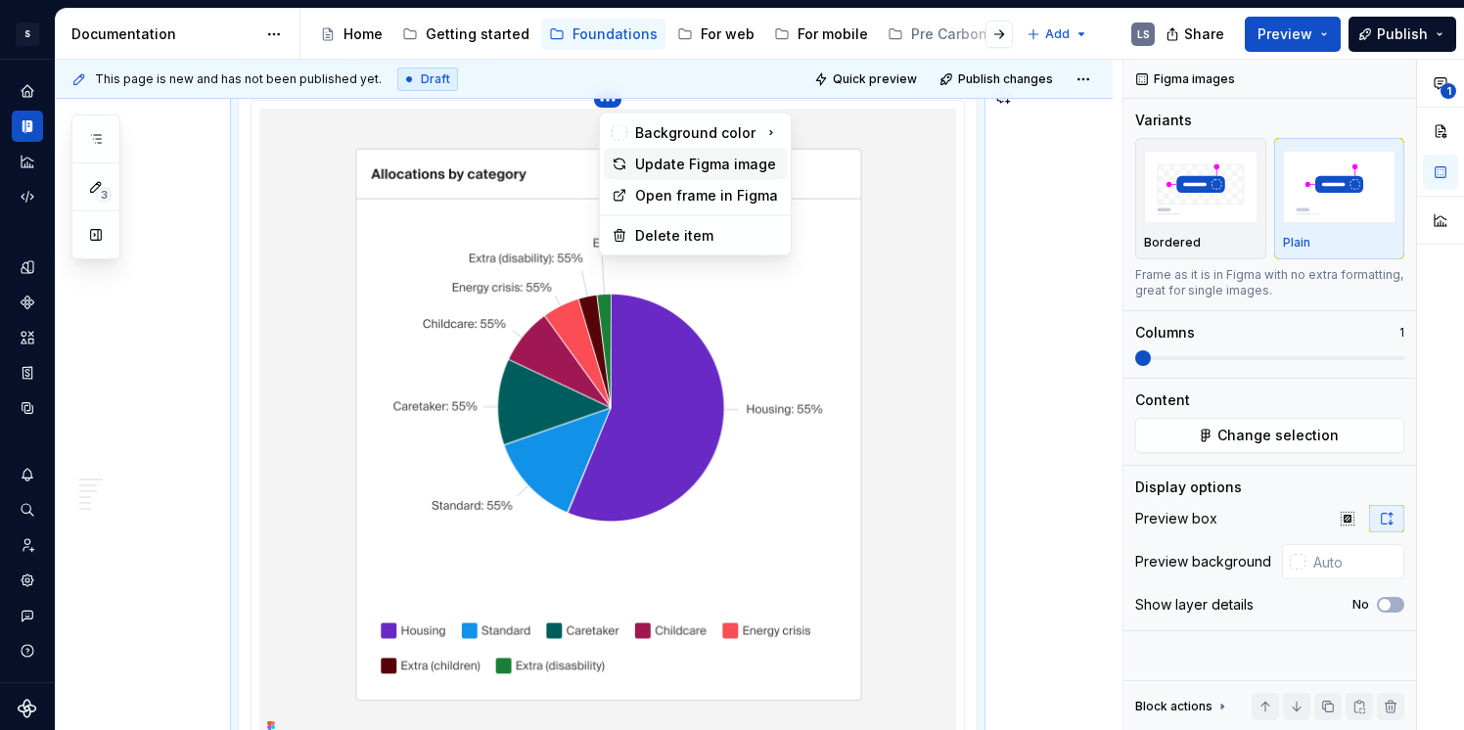
click at [653, 156] on div "Update Figma image" at bounding box center [707, 165] width 144 height 20
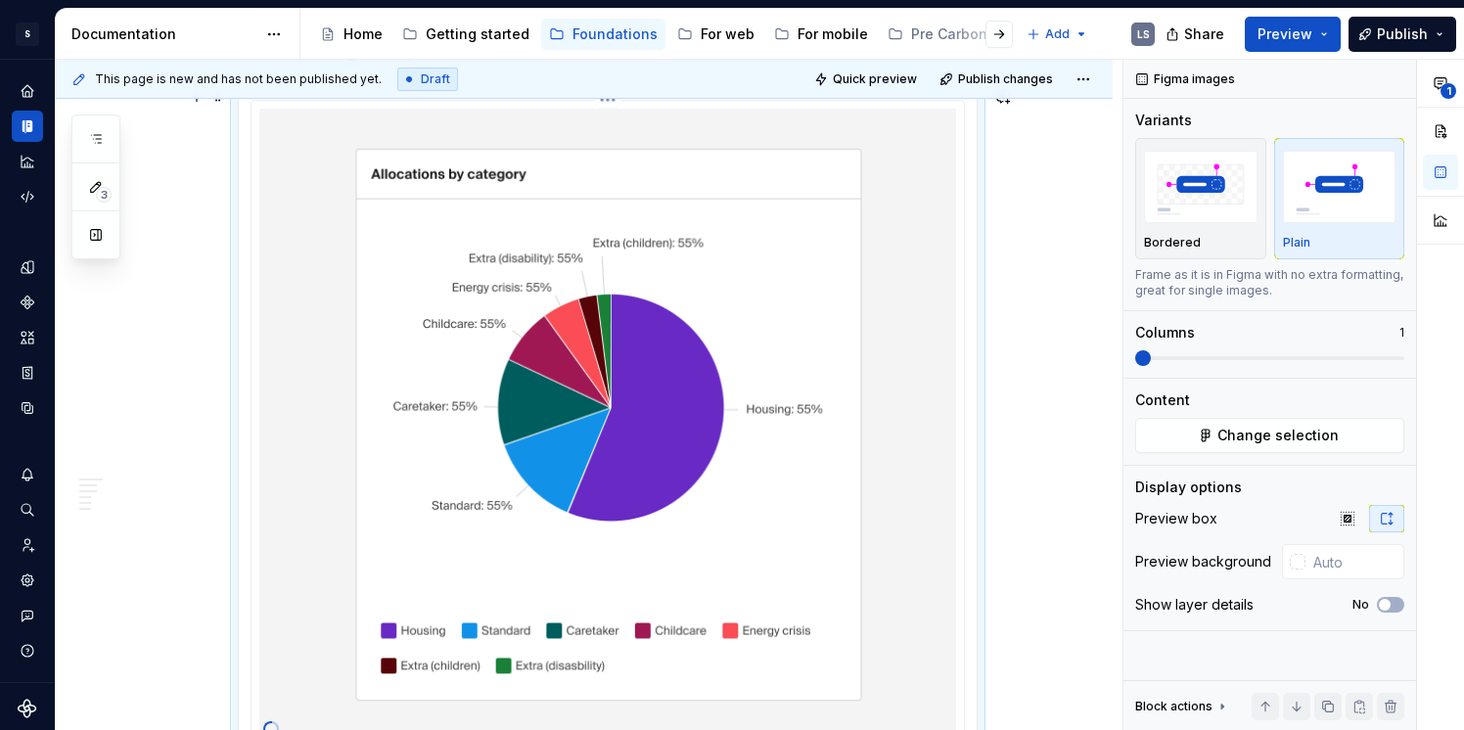
scroll to position [543, 0]
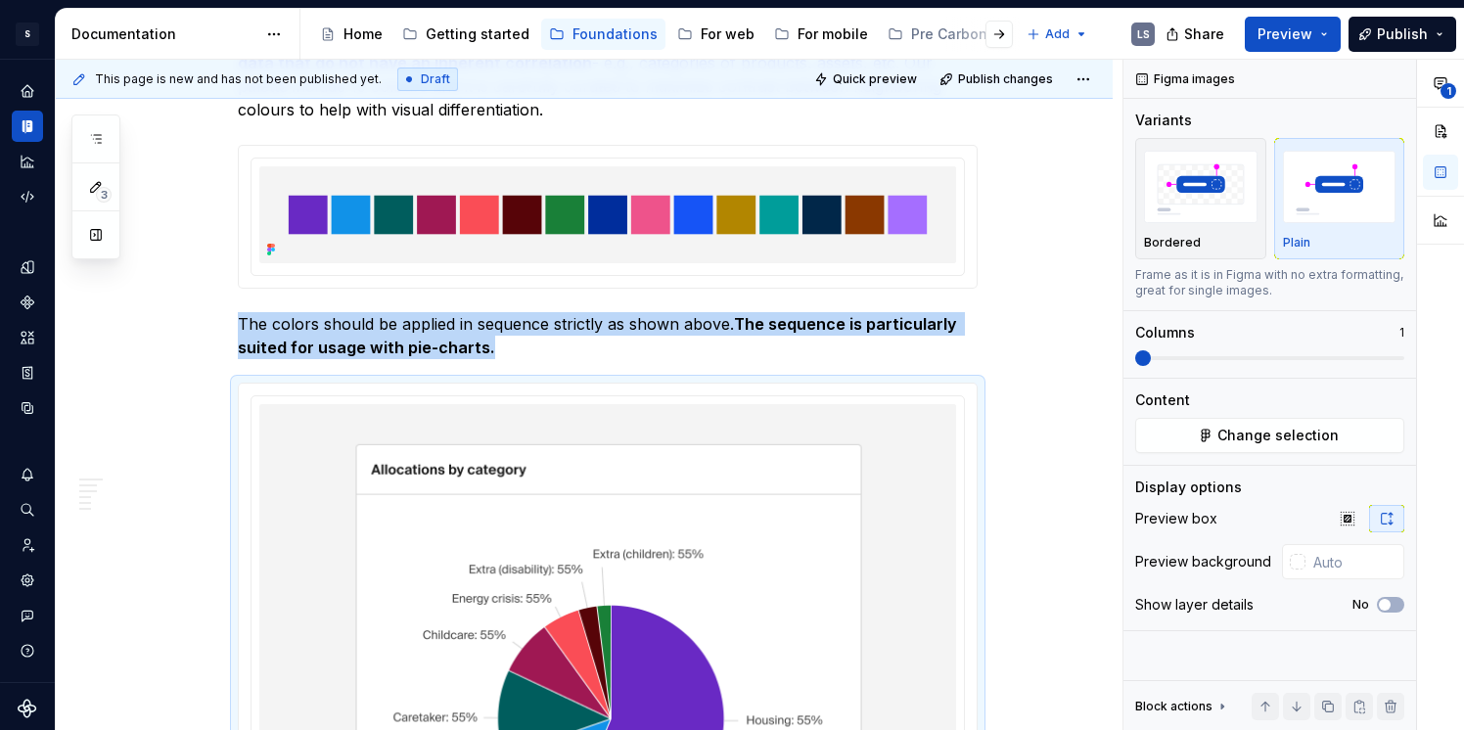
type textarea "*"
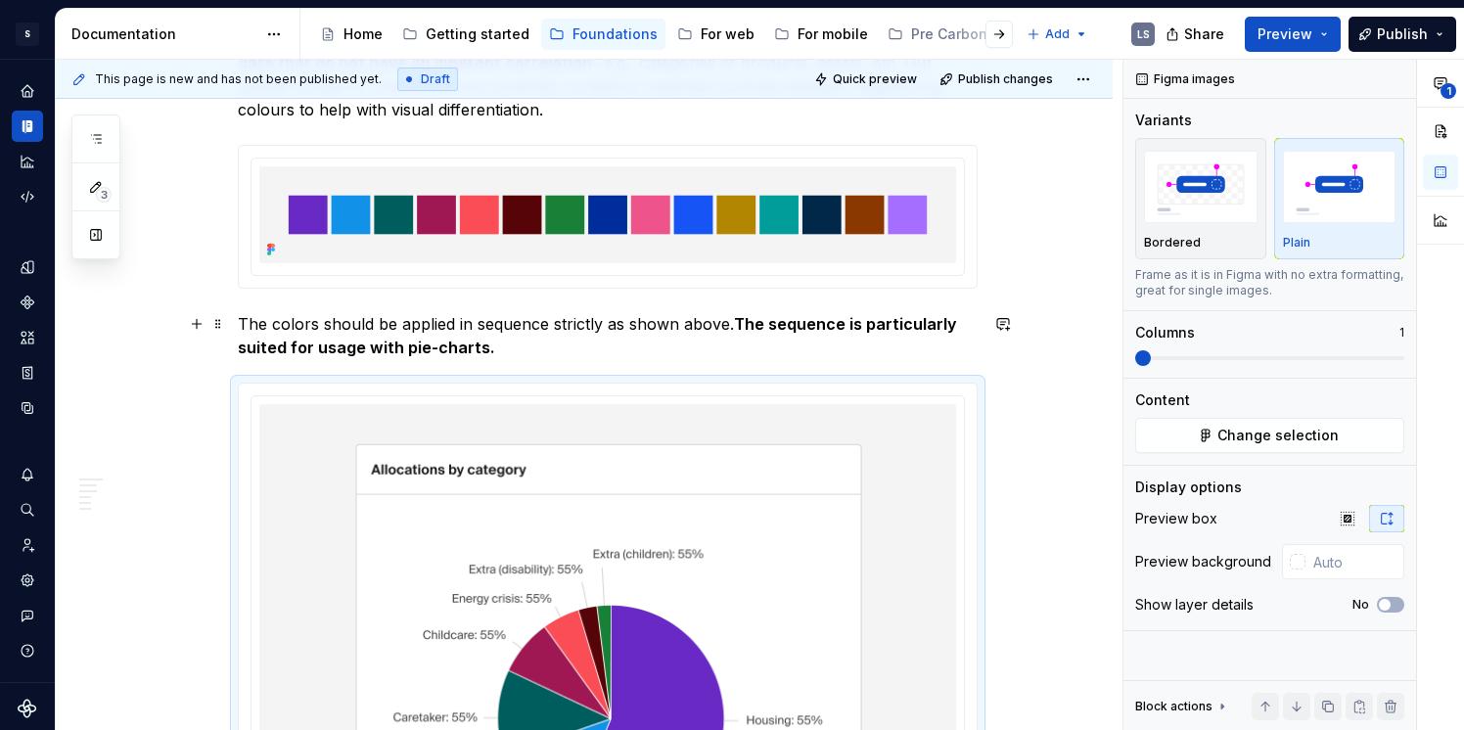
click at [737, 319] on p "The colors should be applied in sequence strictly as shown above. The sequence …" at bounding box center [608, 335] width 740 height 47
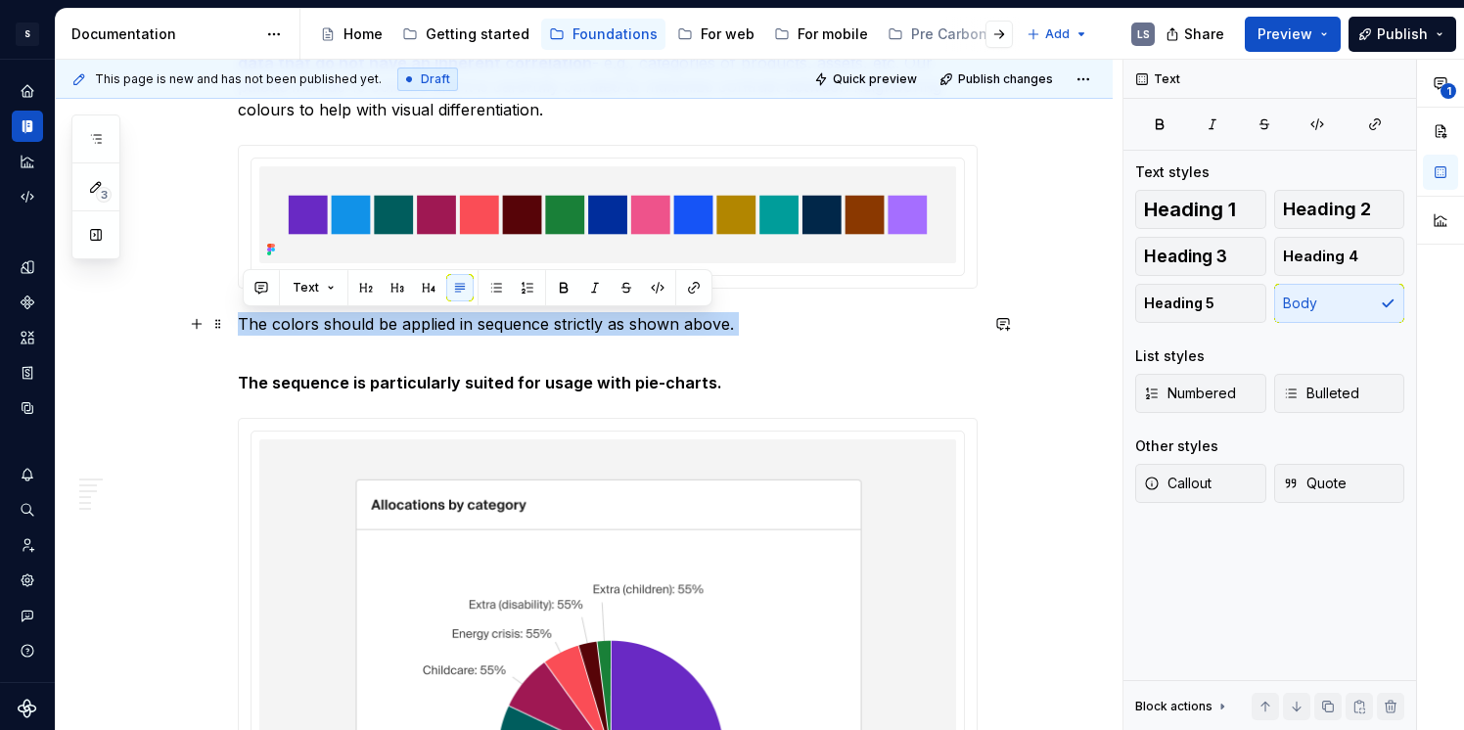
drag, startPoint x: 243, startPoint y: 322, endPoint x: 815, endPoint y: 336, distance: 572.8
click at [815, 336] on p "The colors should be applied in sequence strictly as shown above." at bounding box center [608, 335] width 740 height 47
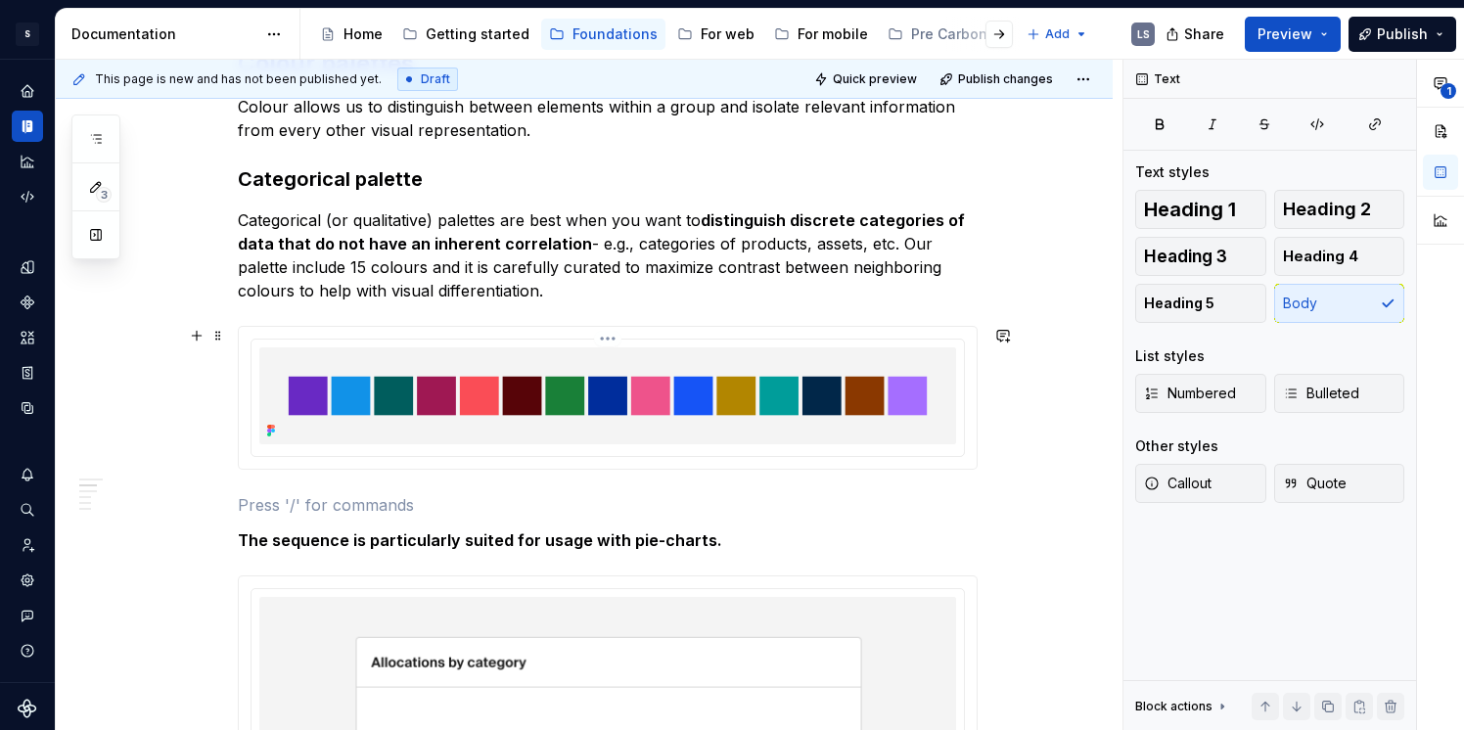
scroll to position [226, 0]
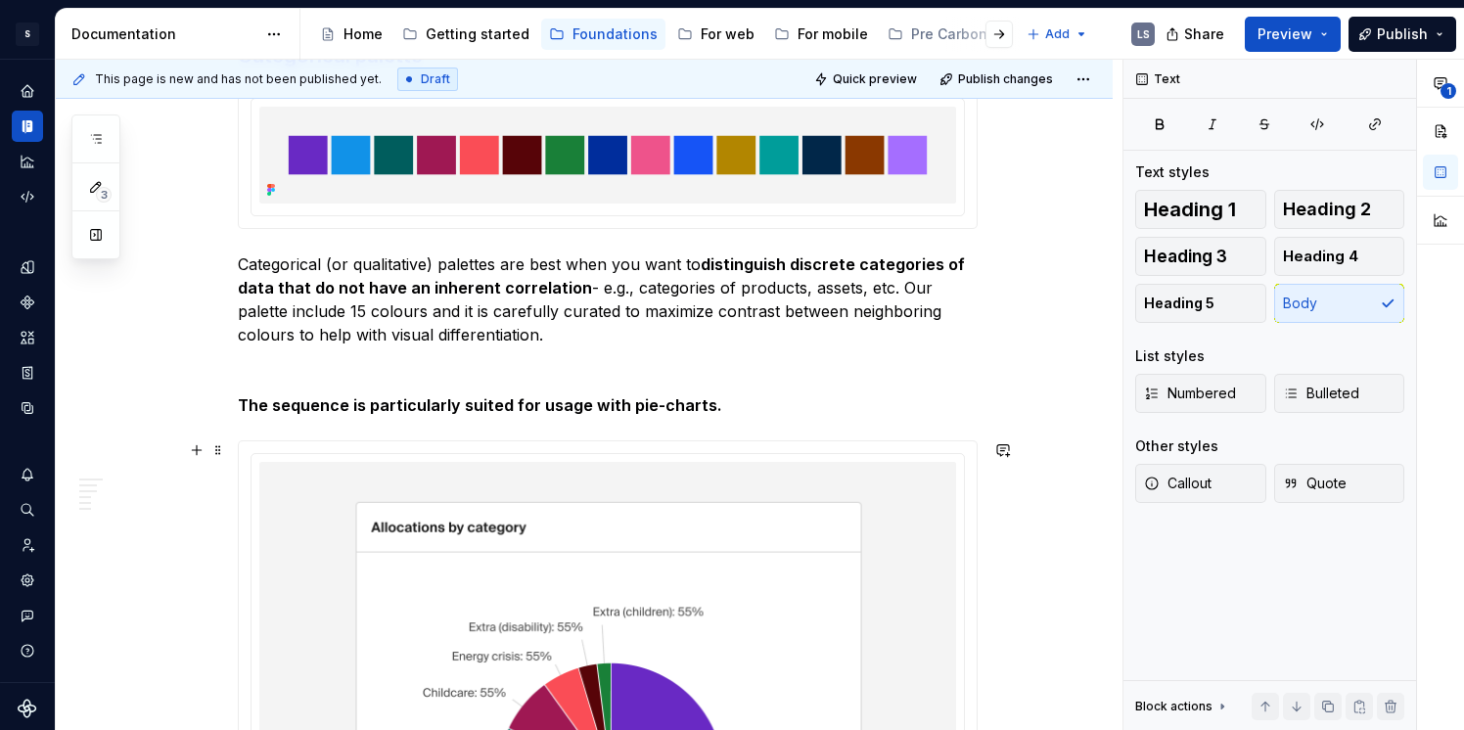
scroll to position [515, 0]
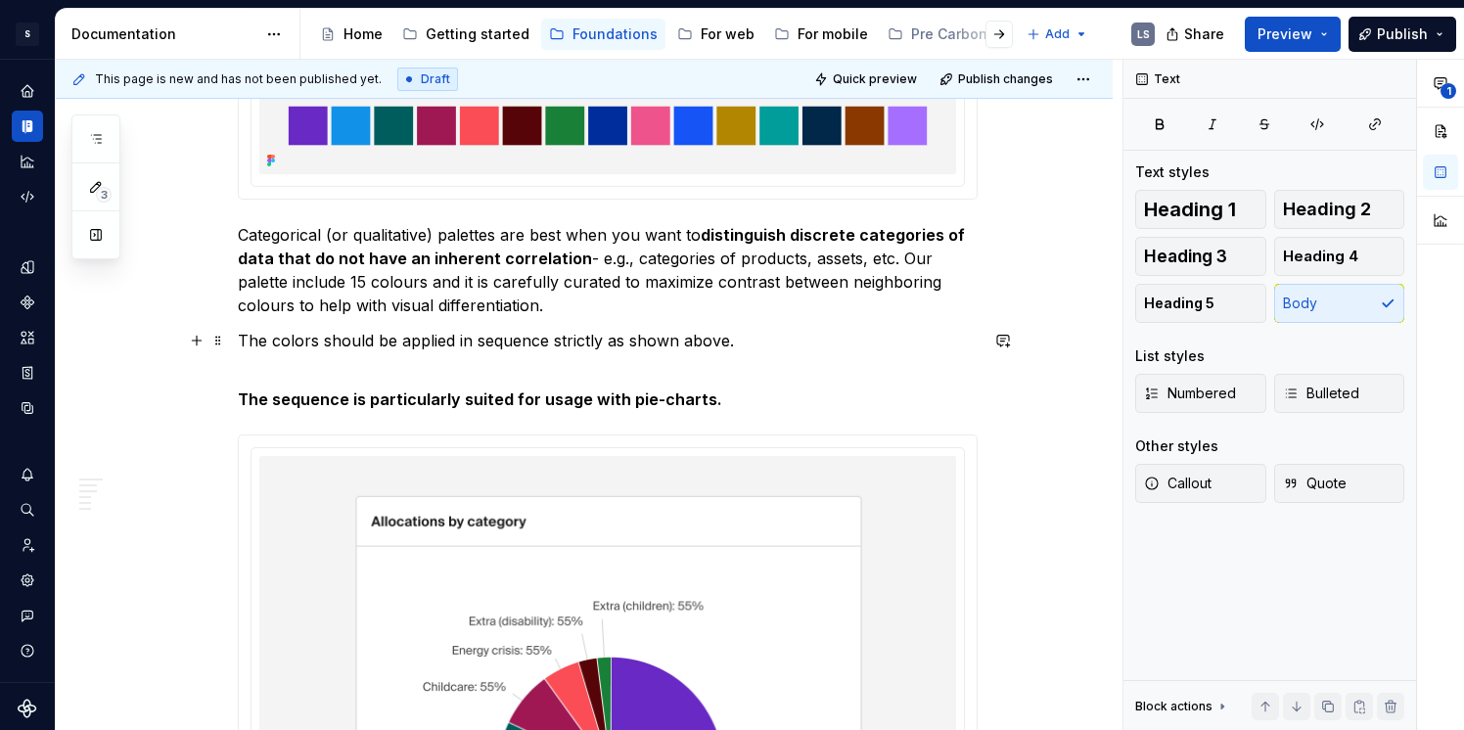
click at [247, 341] on p "The colors should be applied in sequence strictly as shown above." at bounding box center [608, 352] width 740 height 47
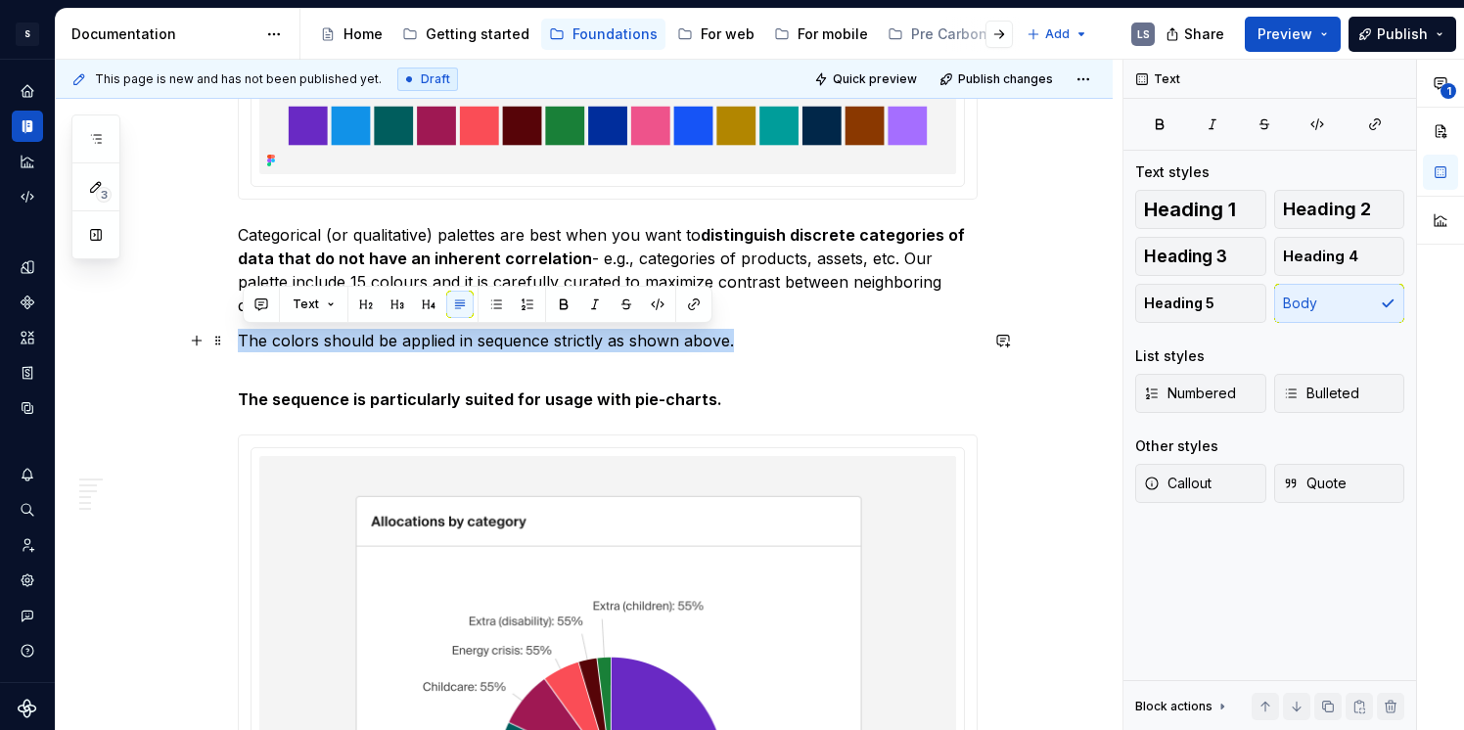
click at [734, 348] on p "The colors should be applied in sequence strictly as shown above." at bounding box center [608, 352] width 740 height 47
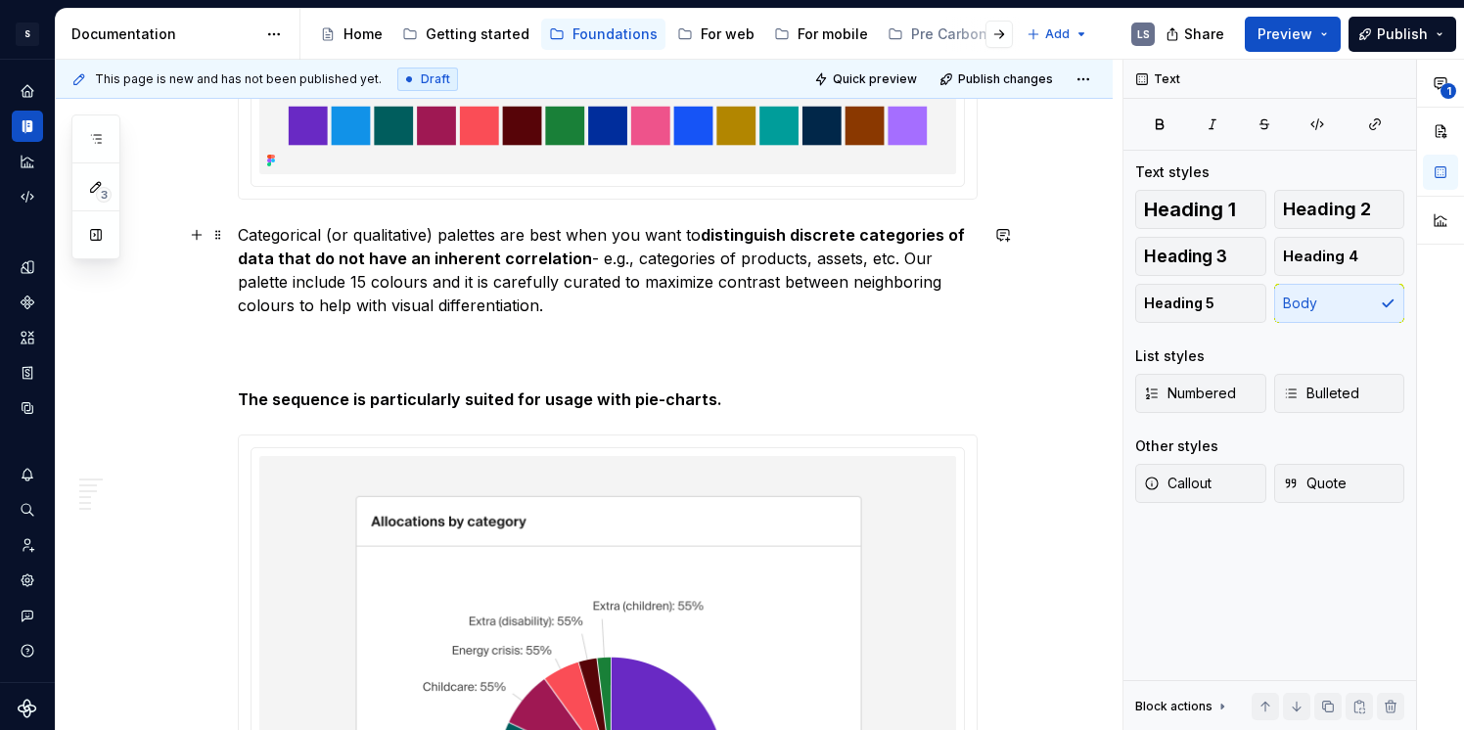
click at [430, 277] on p "Categorical (or qualitative) palettes are best when you want to distinguish dis…" at bounding box center [608, 270] width 740 height 94
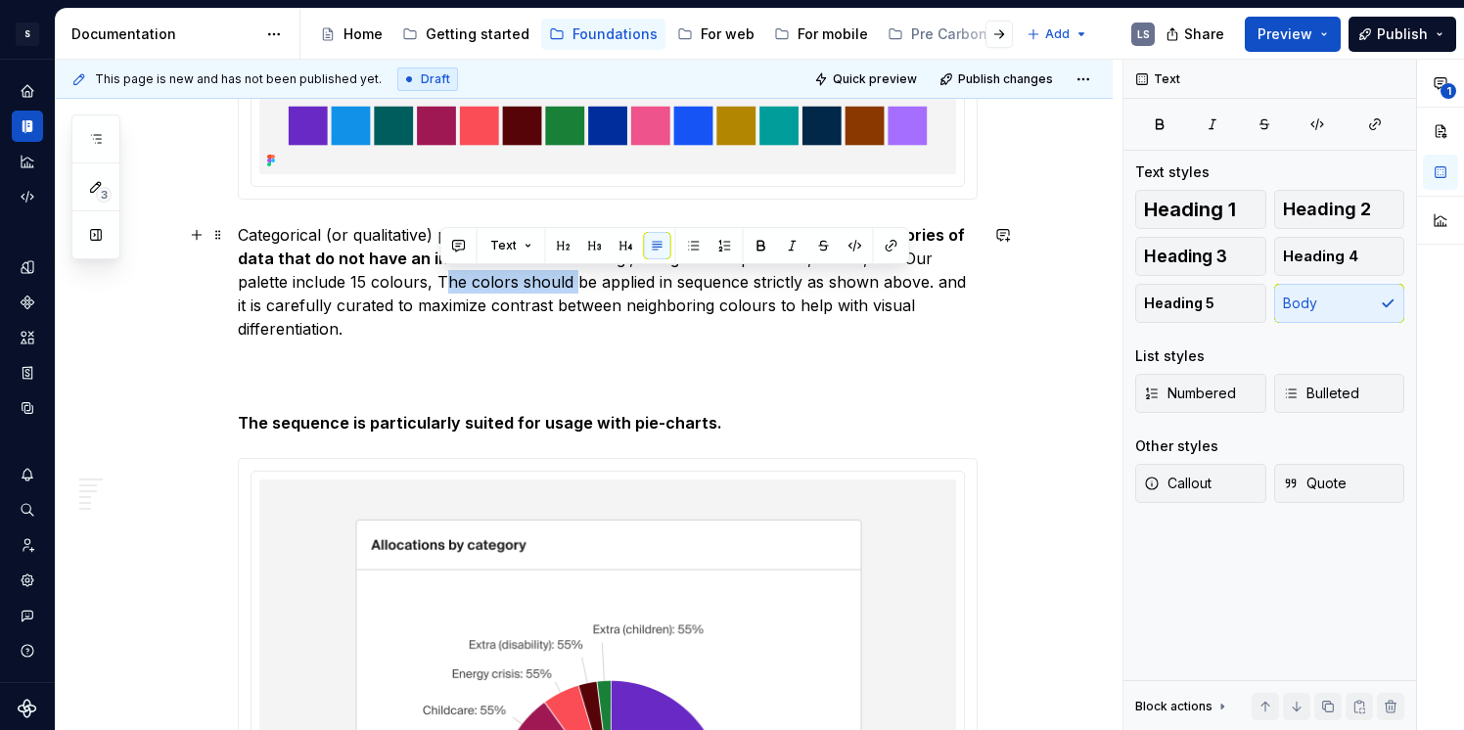
drag, startPoint x: 442, startPoint y: 281, endPoint x: 570, endPoint y: 277, distance: 127.3
click at [571, 277] on p "Categorical (or qualitative) palettes are best when you want to distinguish dis…" at bounding box center [608, 281] width 740 height 117
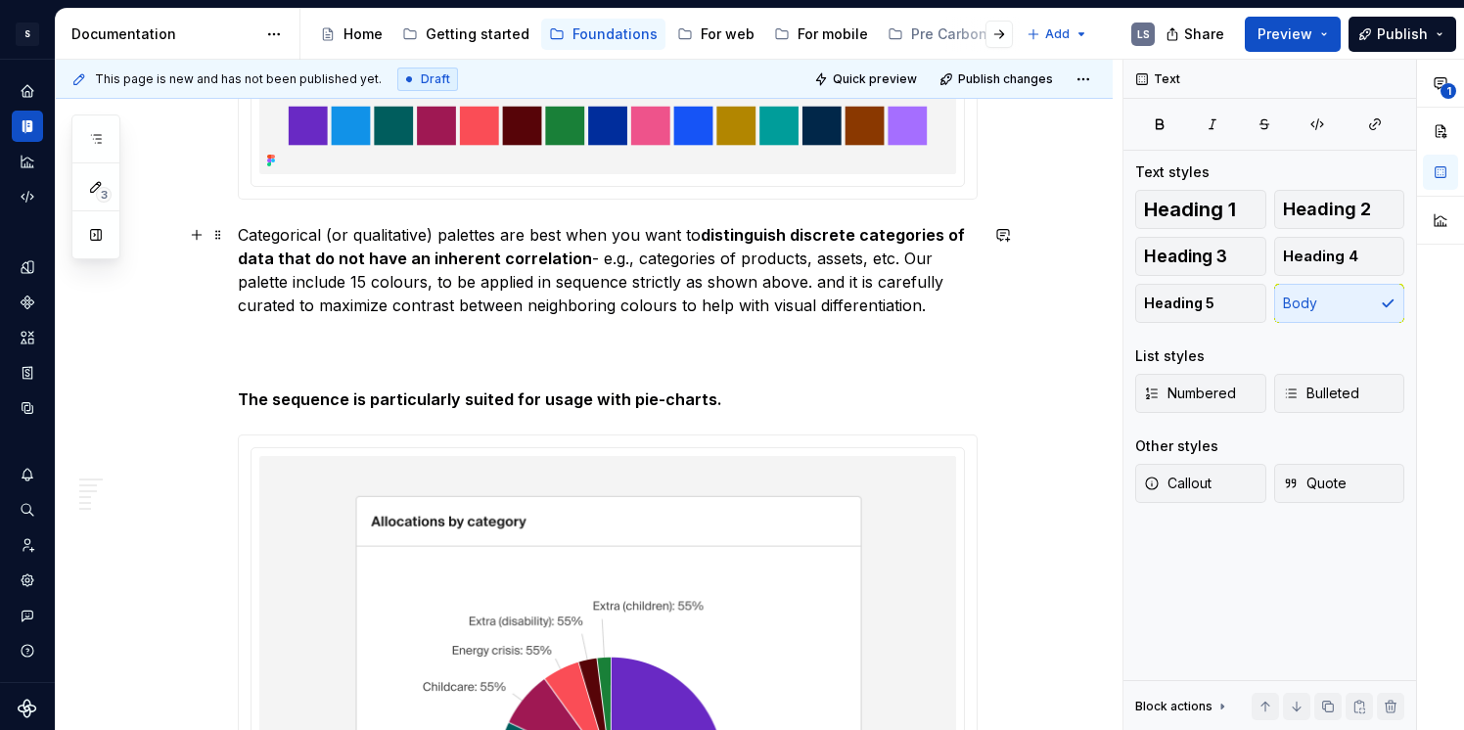
click at [814, 287] on p "Categorical (or qualitative) palettes are best when you want to distinguish dis…" at bounding box center [608, 270] width 740 height 94
click at [718, 300] on p "Categorical (or qualitative) palettes are best when you want to distinguish dis…" at bounding box center [608, 270] width 740 height 94
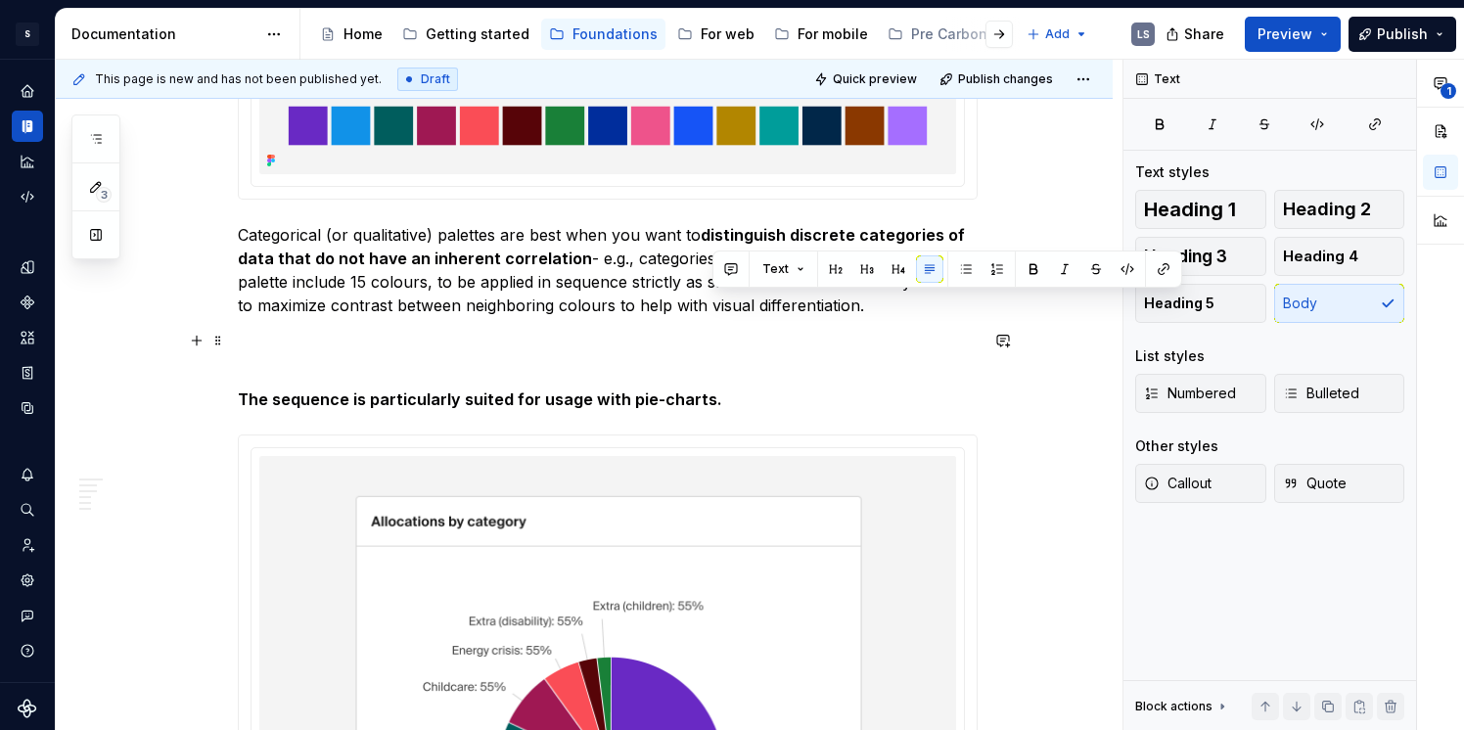
click at [859, 350] on p at bounding box center [608, 352] width 740 height 47
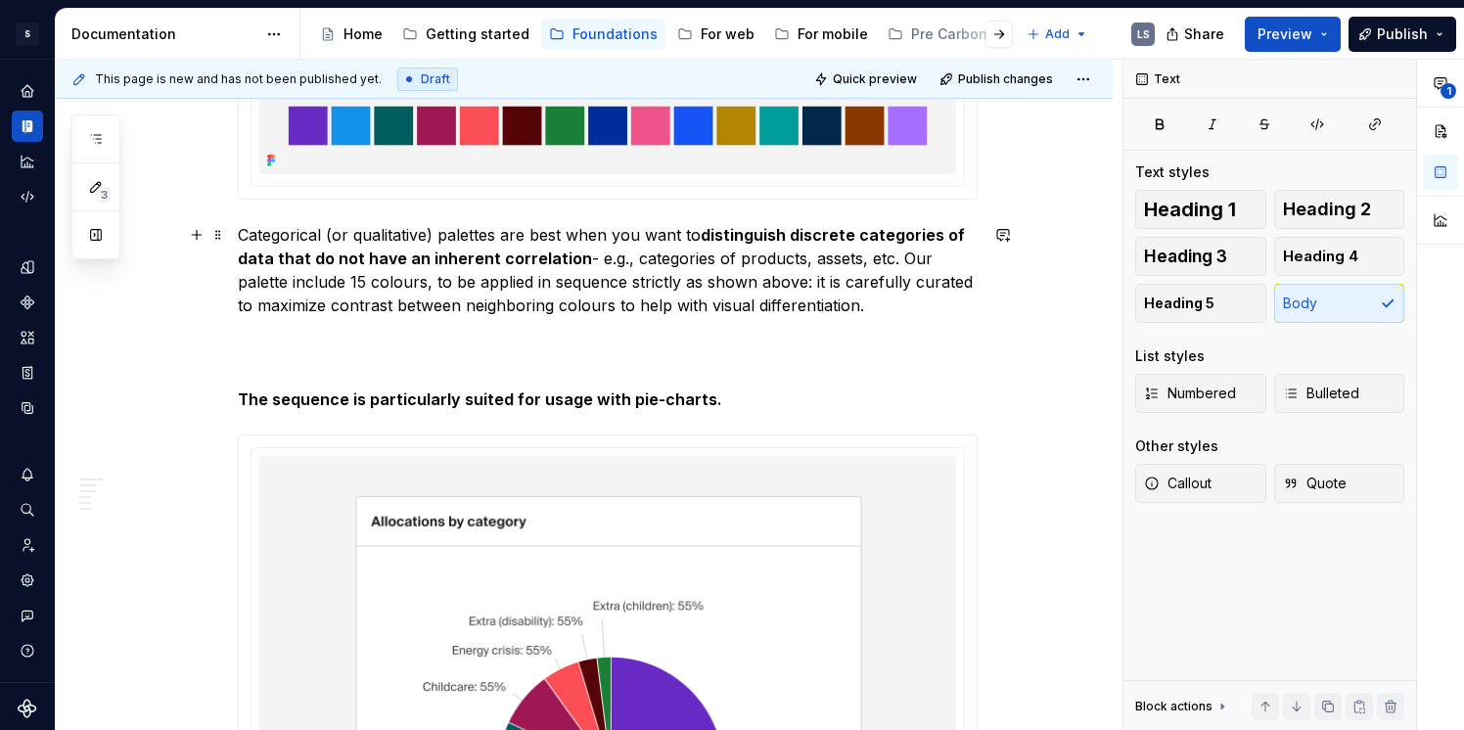
click at [820, 284] on p "Categorical (or qualitative) palettes are best when you want to distinguish dis…" at bounding box center [608, 270] width 740 height 94
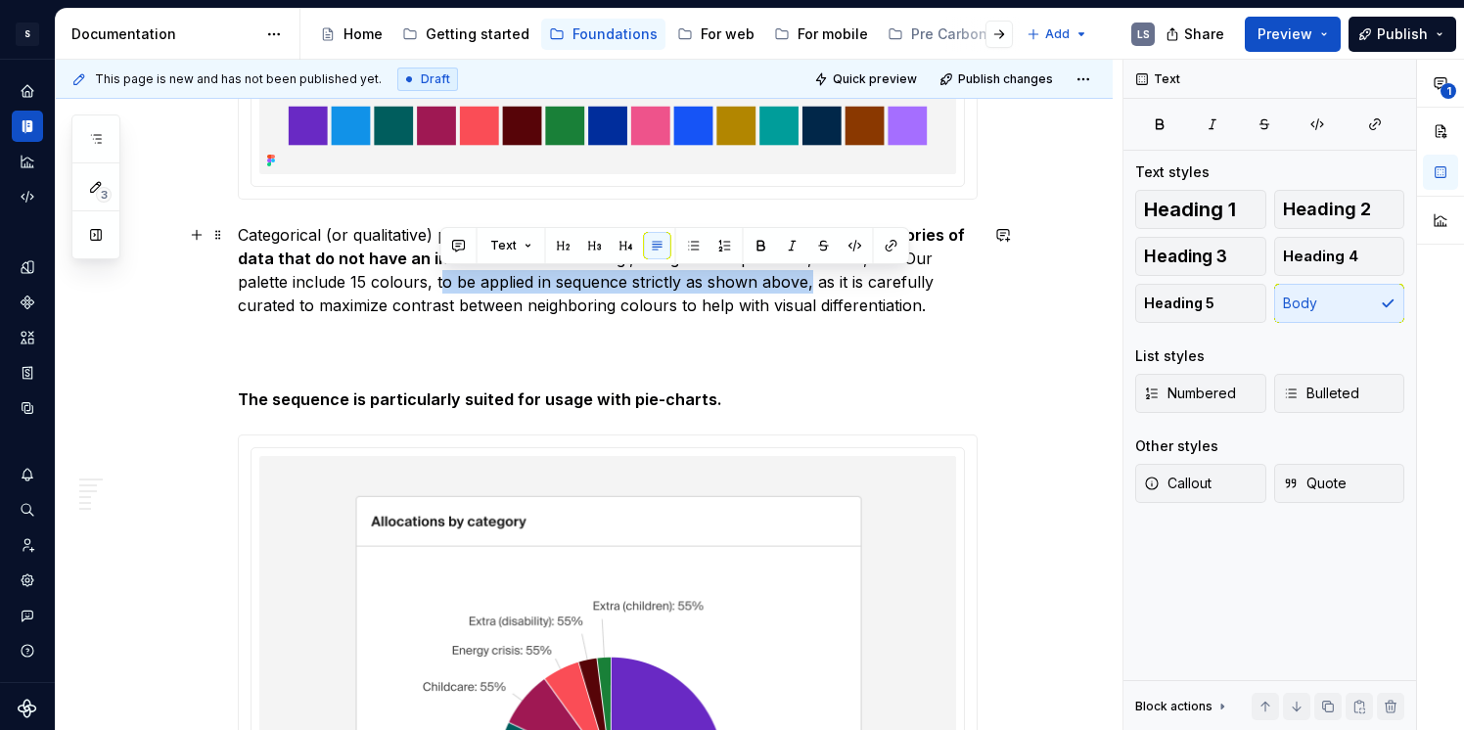
drag, startPoint x: 441, startPoint y: 282, endPoint x: 806, endPoint y: 287, distance: 365.2
click at [806, 287] on p "Categorical (or qualitative) palettes are best when you want to distinguish dis…" at bounding box center [608, 270] width 740 height 94
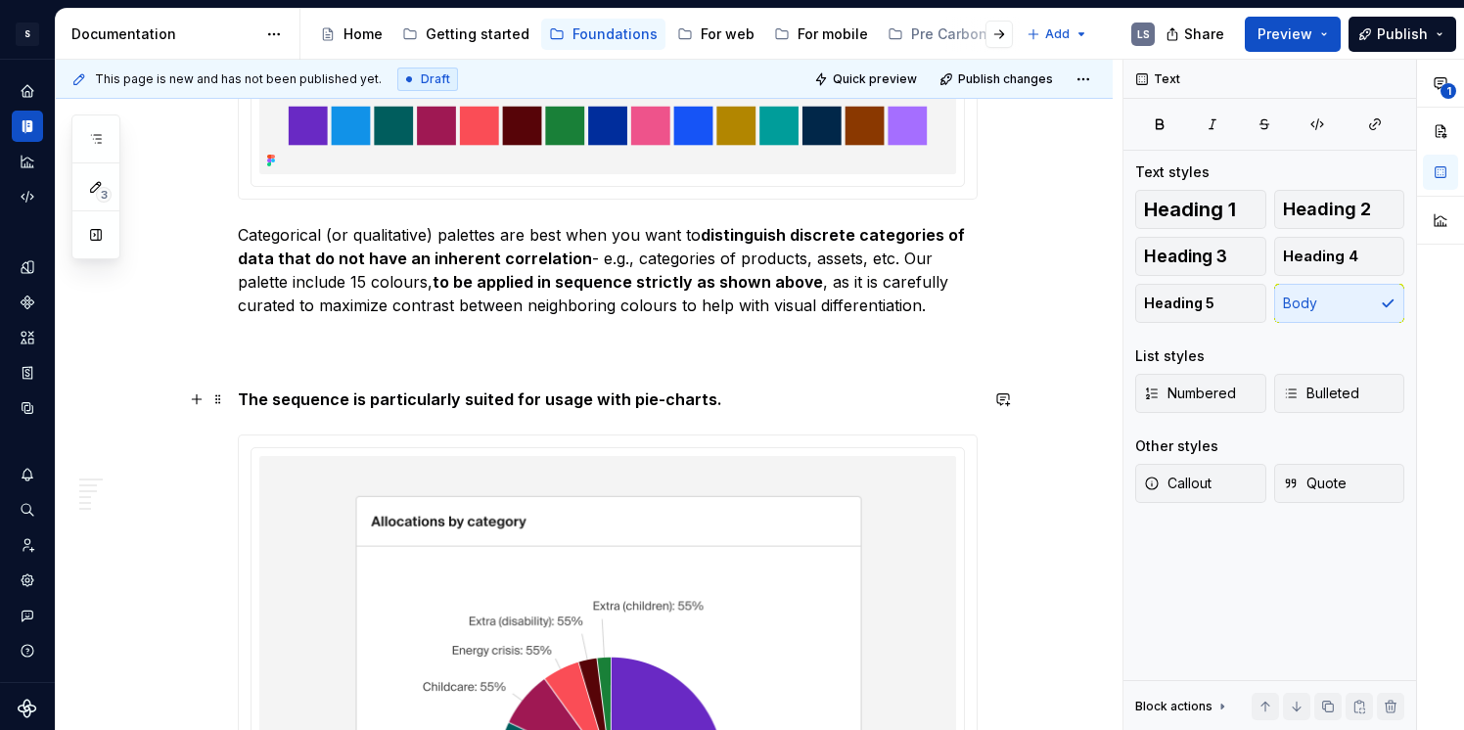
scroll to position [529, 0]
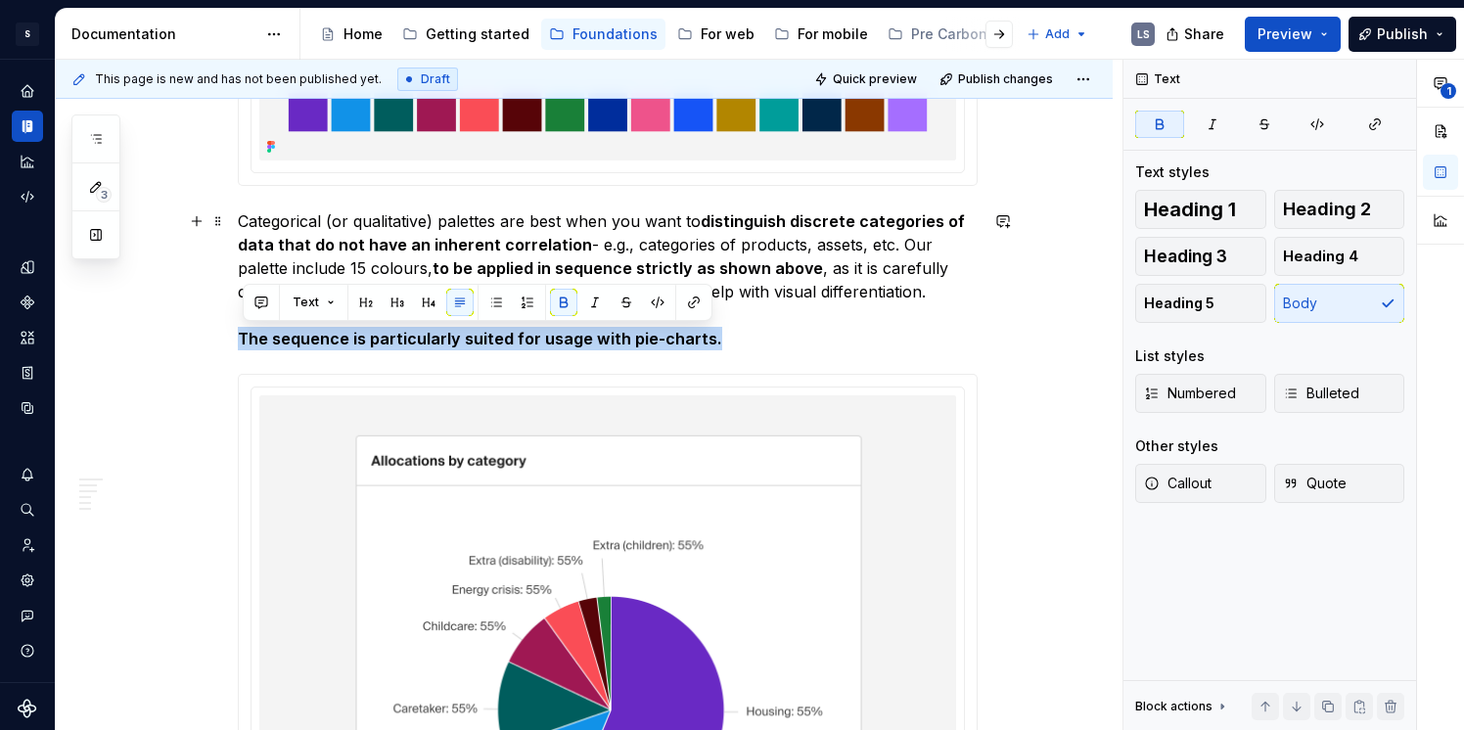
drag, startPoint x: 721, startPoint y: 342, endPoint x: 228, endPoint y: 347, distance: 493.4
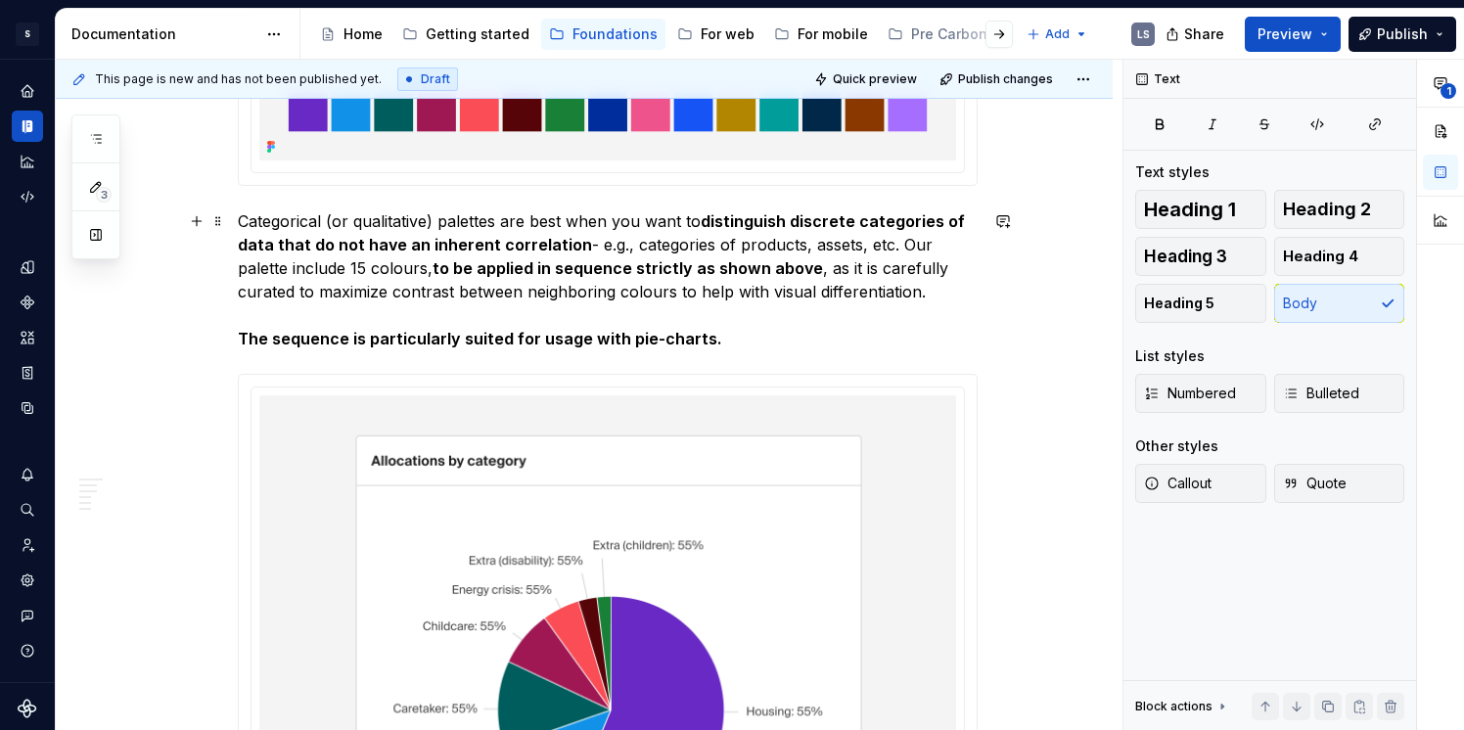
click at [276, 337] on strong "The sequence is particularly suited for usage with pie-charts." at bounding box center [480, 339] width 485 height 20
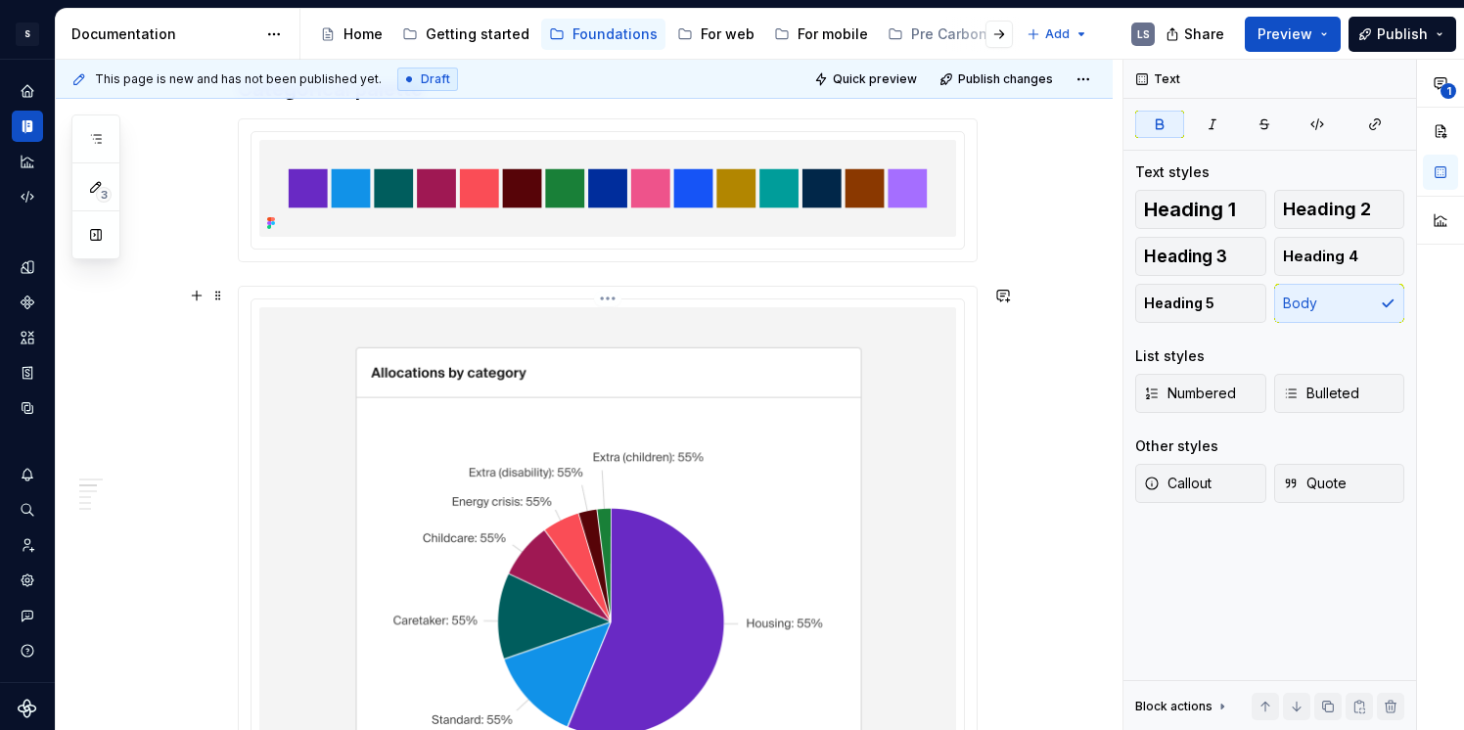
scroll to position [343, 0]
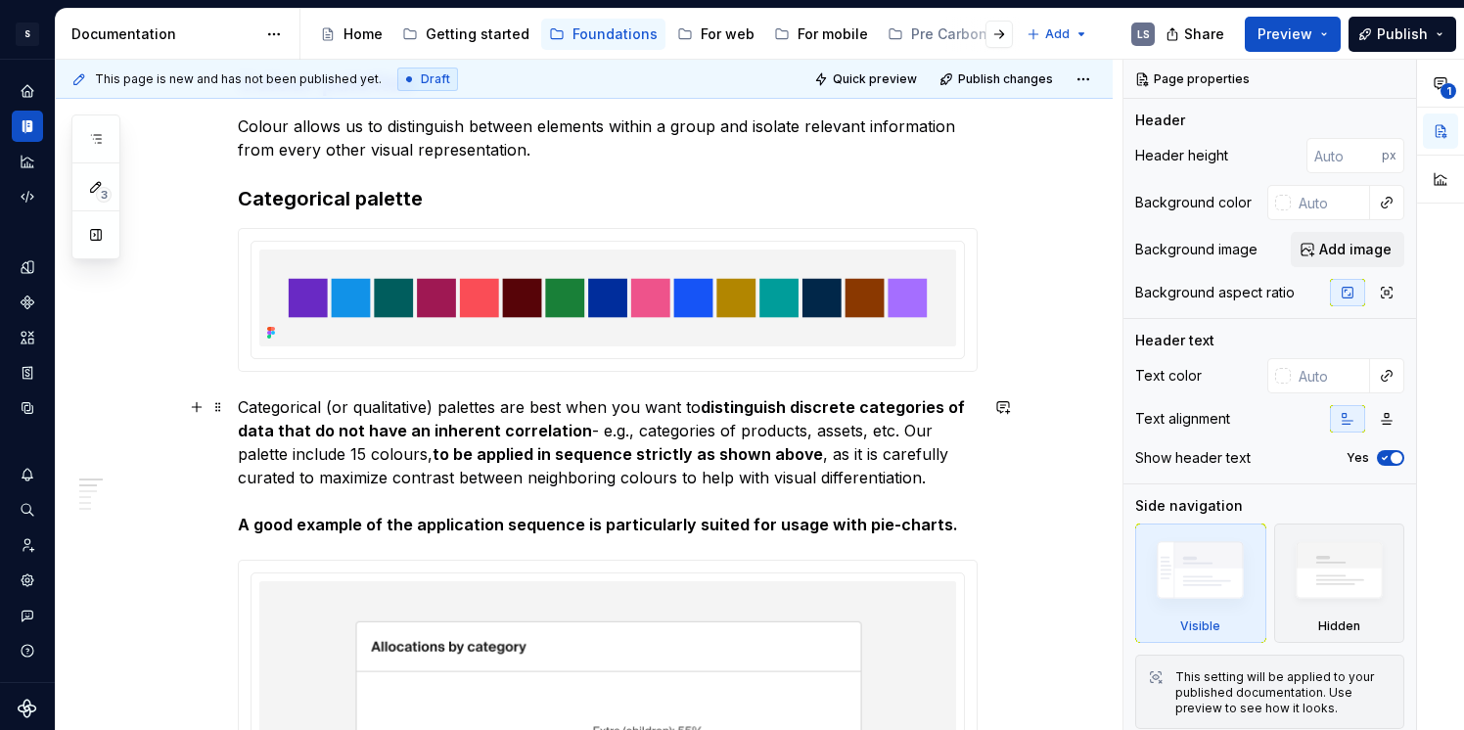
click at [328, 526] on strong "A good example of the application sequence is particularly suited for usage wit…" at bounding box center [598, 525] width 721 height 20
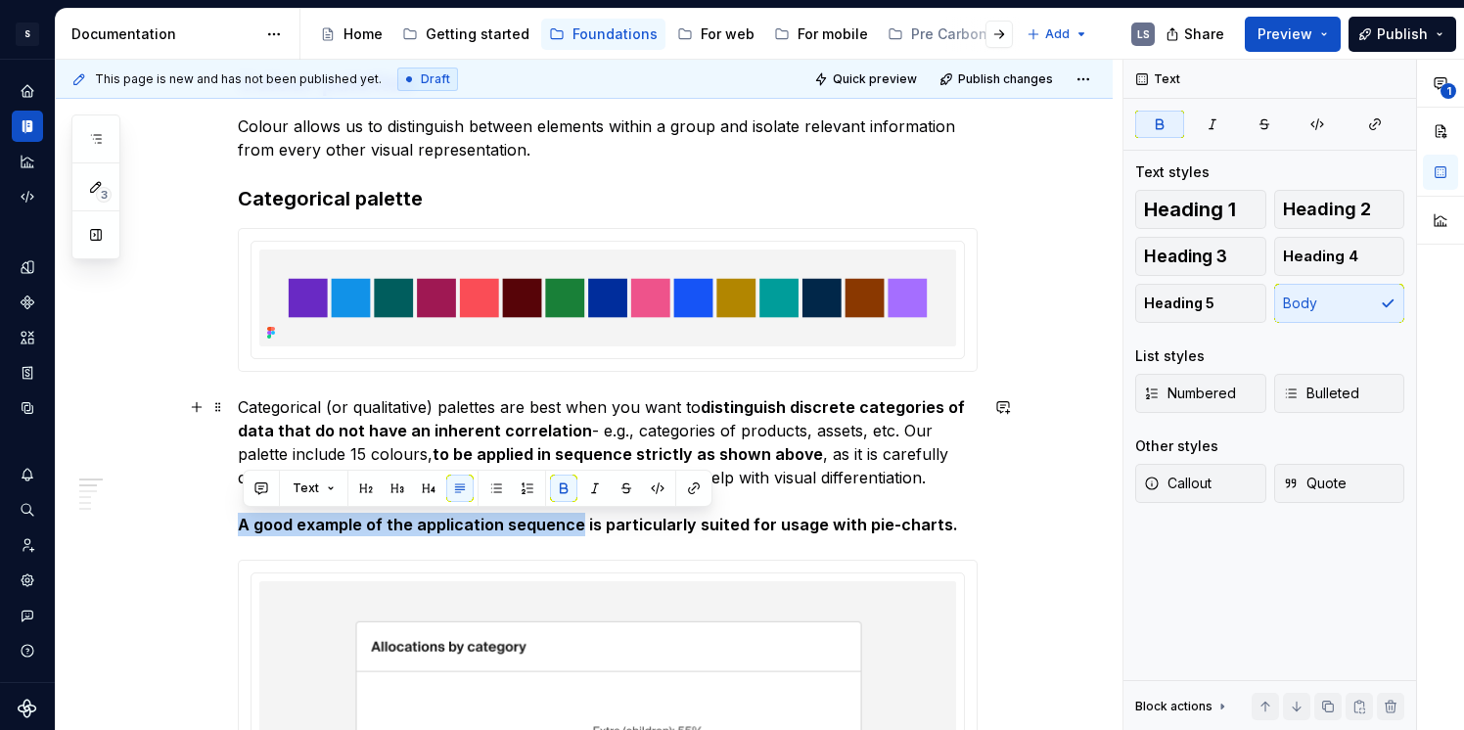
drag, startPoint x: 245, startPoint y: 525, endPoint x: 581, endPoint y: 517, distance: 336.8
click at [581, 517] on strong "A good example of the application sequence is particularly suited for usage wit…" at bounding box center [598, 525] width 721 height 20
drag, startPoint x: 636, startPoint y: 530, endPoint x: 237, endPoint y: 521, distance: 399.5
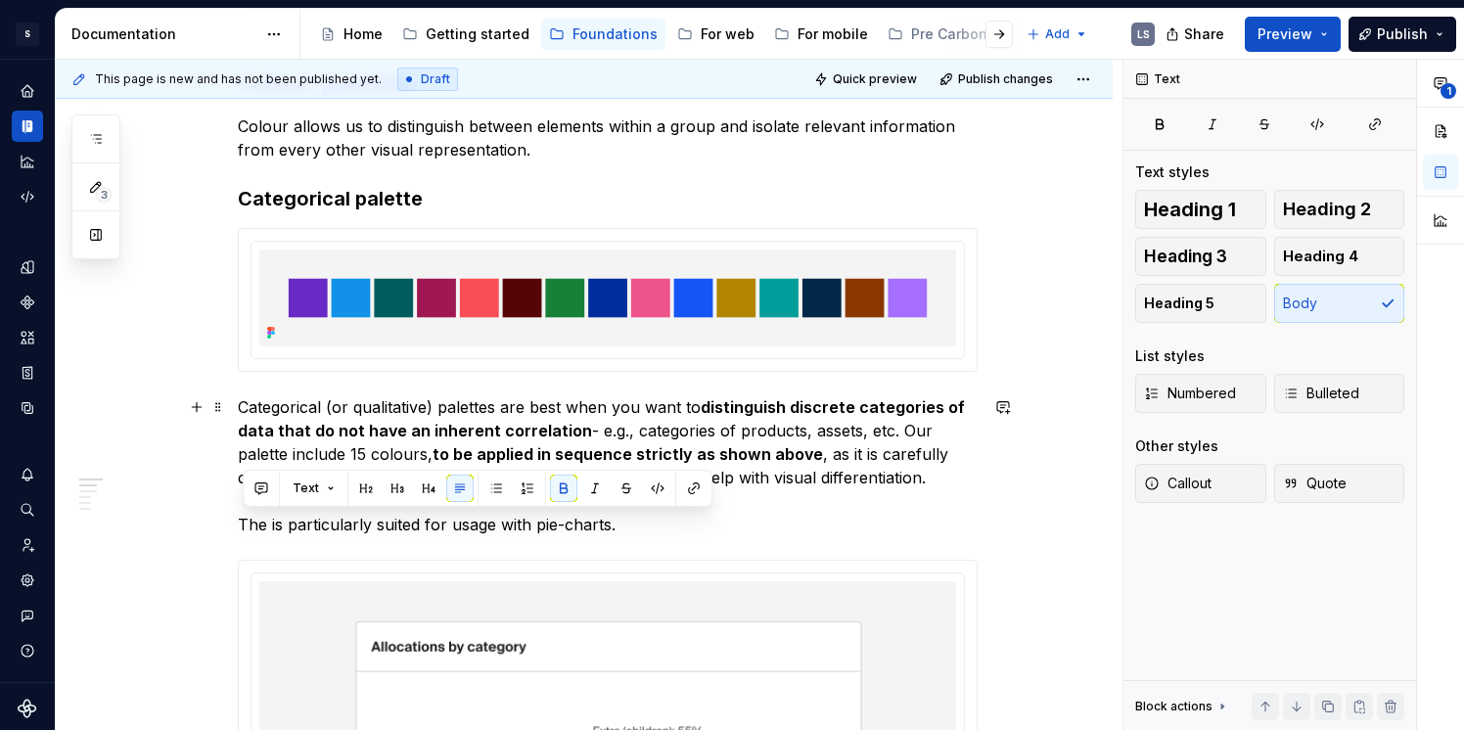
click at [685, 510] on p "Categorical (or qualitative) palettes are best when you want to distinguish dis…" at bounding box center [608, 465] width 740 height 141
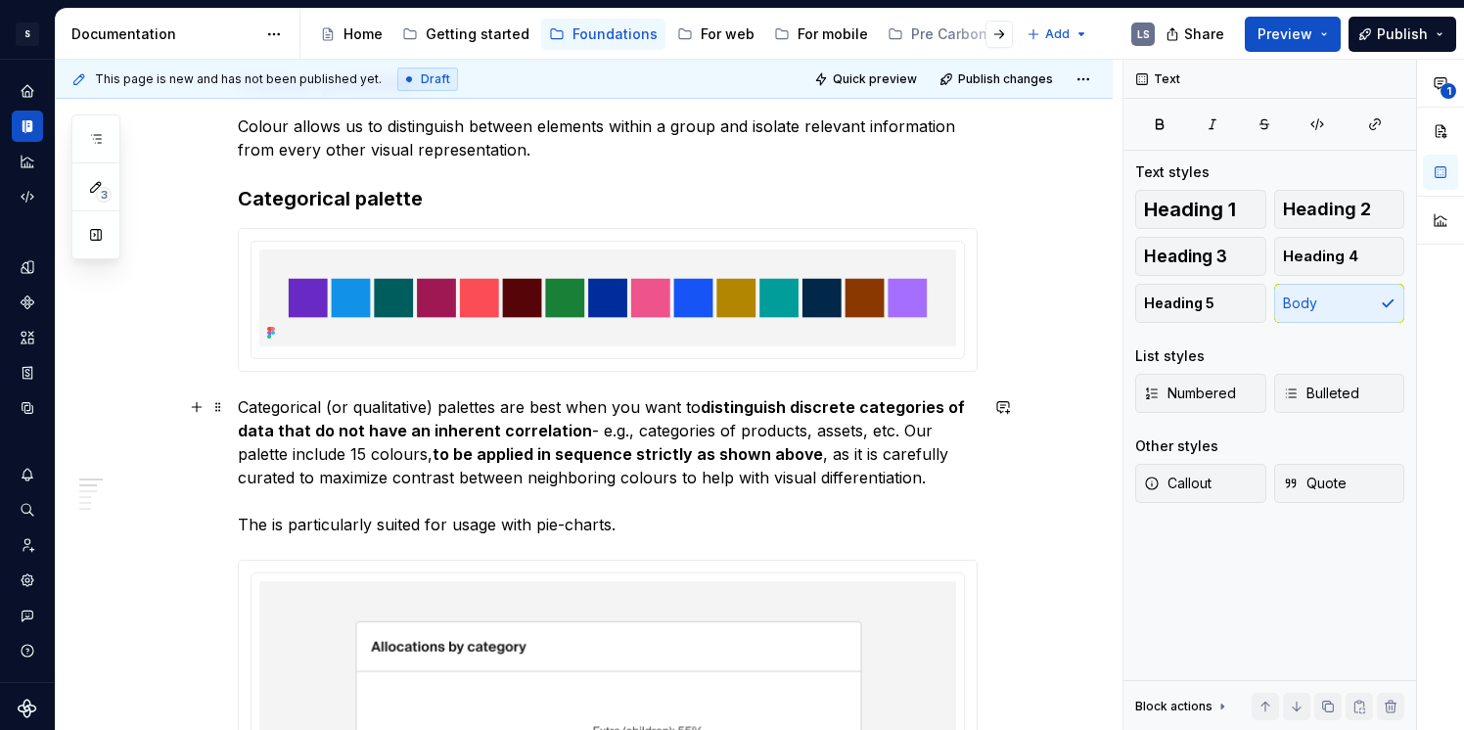
click at [680, 526] on p "Categorical (or qualitative) palettes are best when you want to distinguish dis…" at bounding box center [608, 465] width 740 height 141
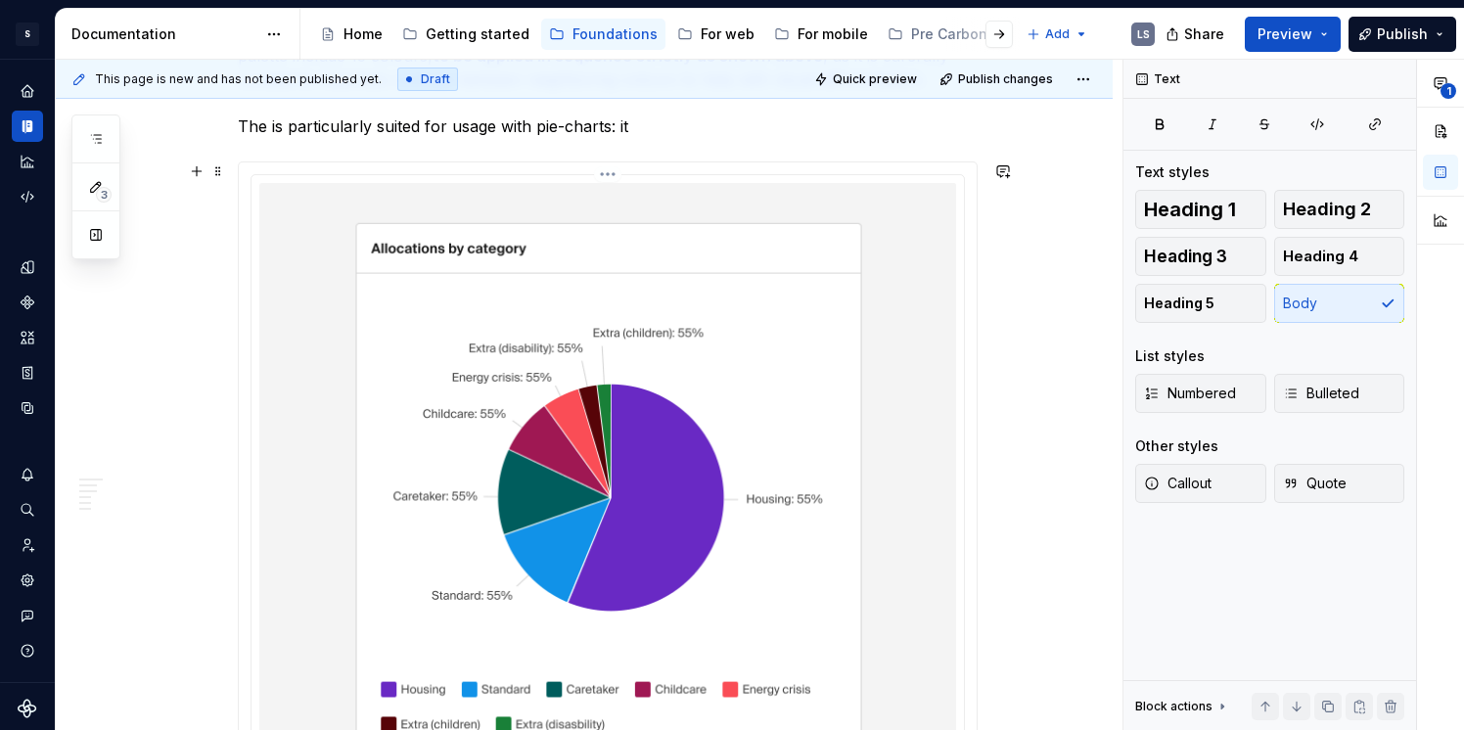
scroll to position [736, 0]
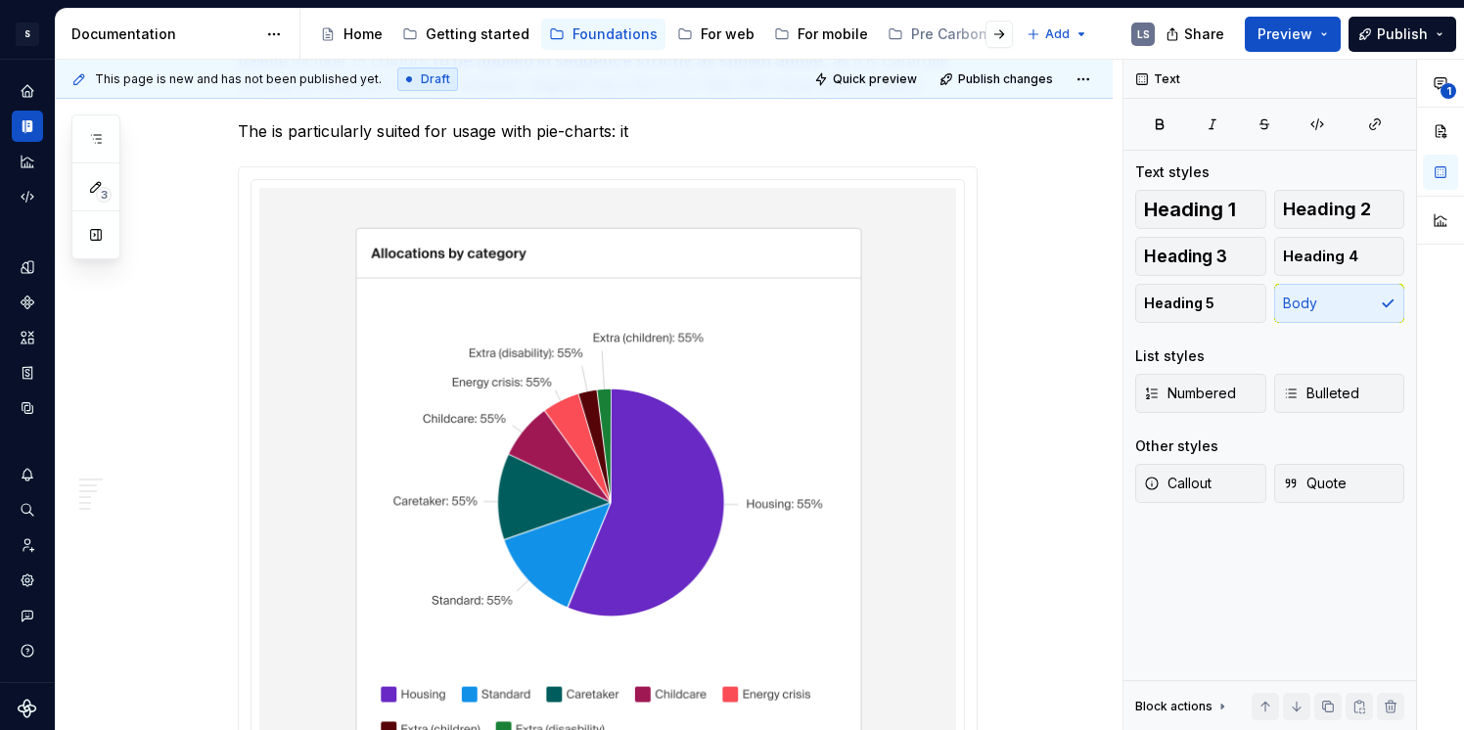
click at [276, 124] on p "Categorical (or qualitative) palettes are best when you want to distinguish dis…" at bounding box center [608, 72] width 740 height 141
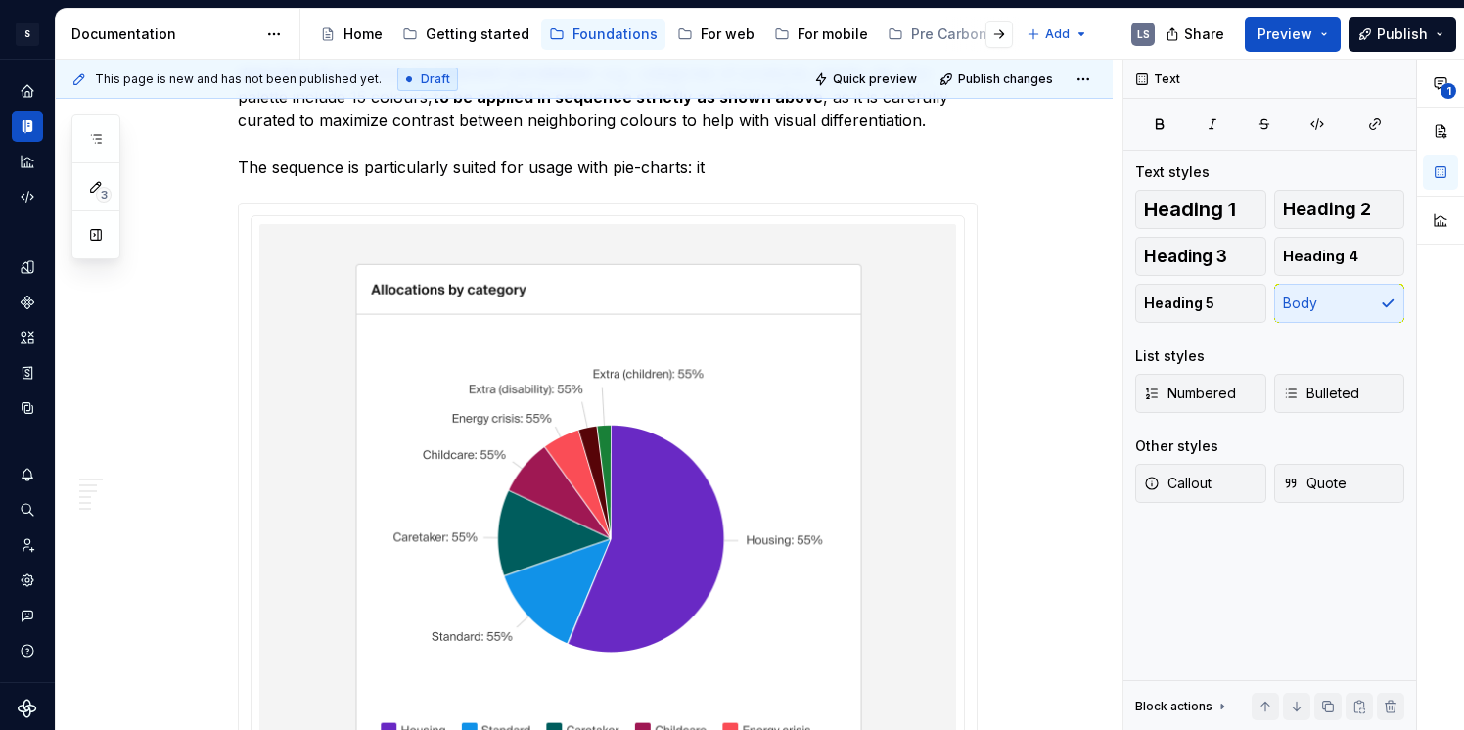
click at [730, 166] on p "Categorical (or qualitative) palettes are best when you want to distinguish dis…" at bounding box center [608, 108] width 740 height 141
click at [596, 164] on p "Categorical (or qualitative) palettes are best when you want to distinguish dis…" at bounding box center [608, 108] width 740 height 141
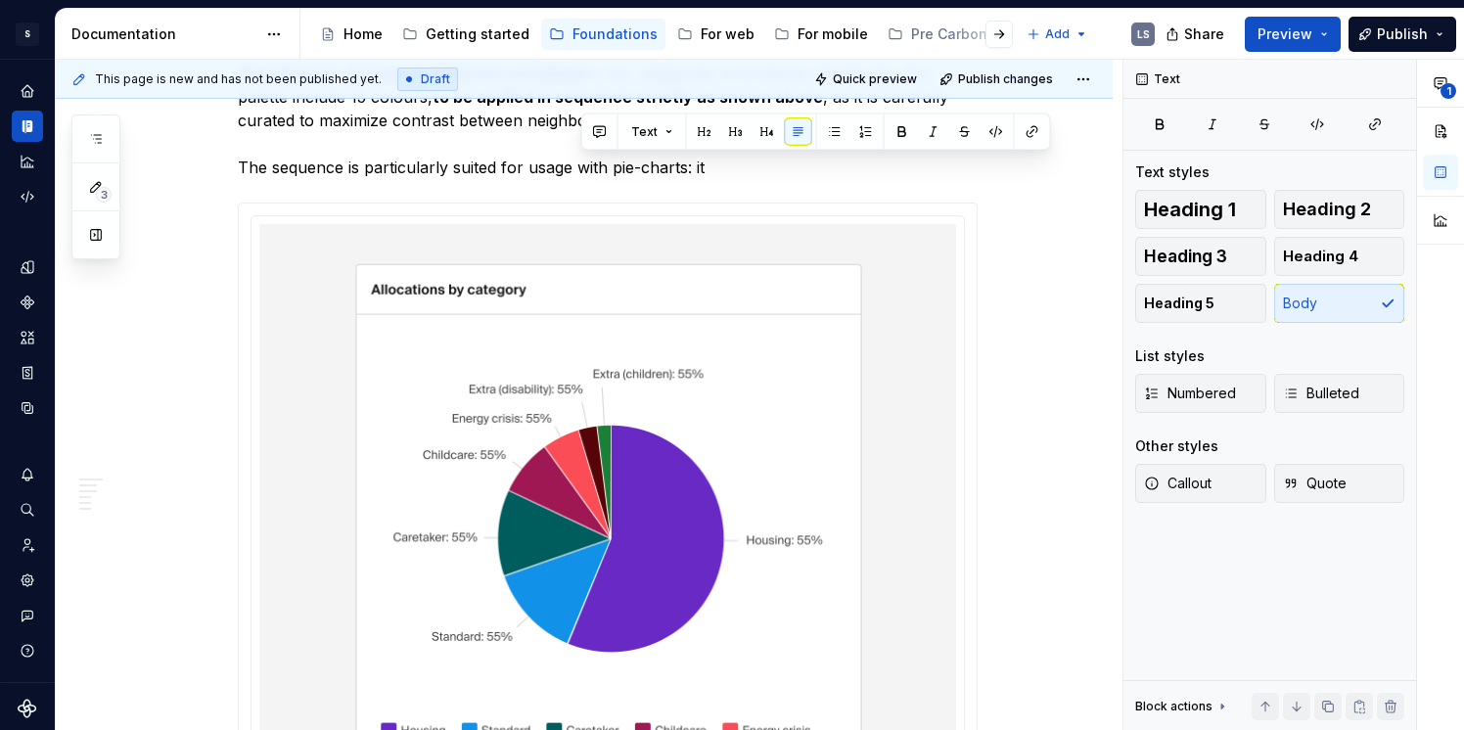
click at [817, 174] on p "Categorical (or qualitative) palettes are best when you want to distinguish dis…" at bounding box center [608, 108] width 740 height 141
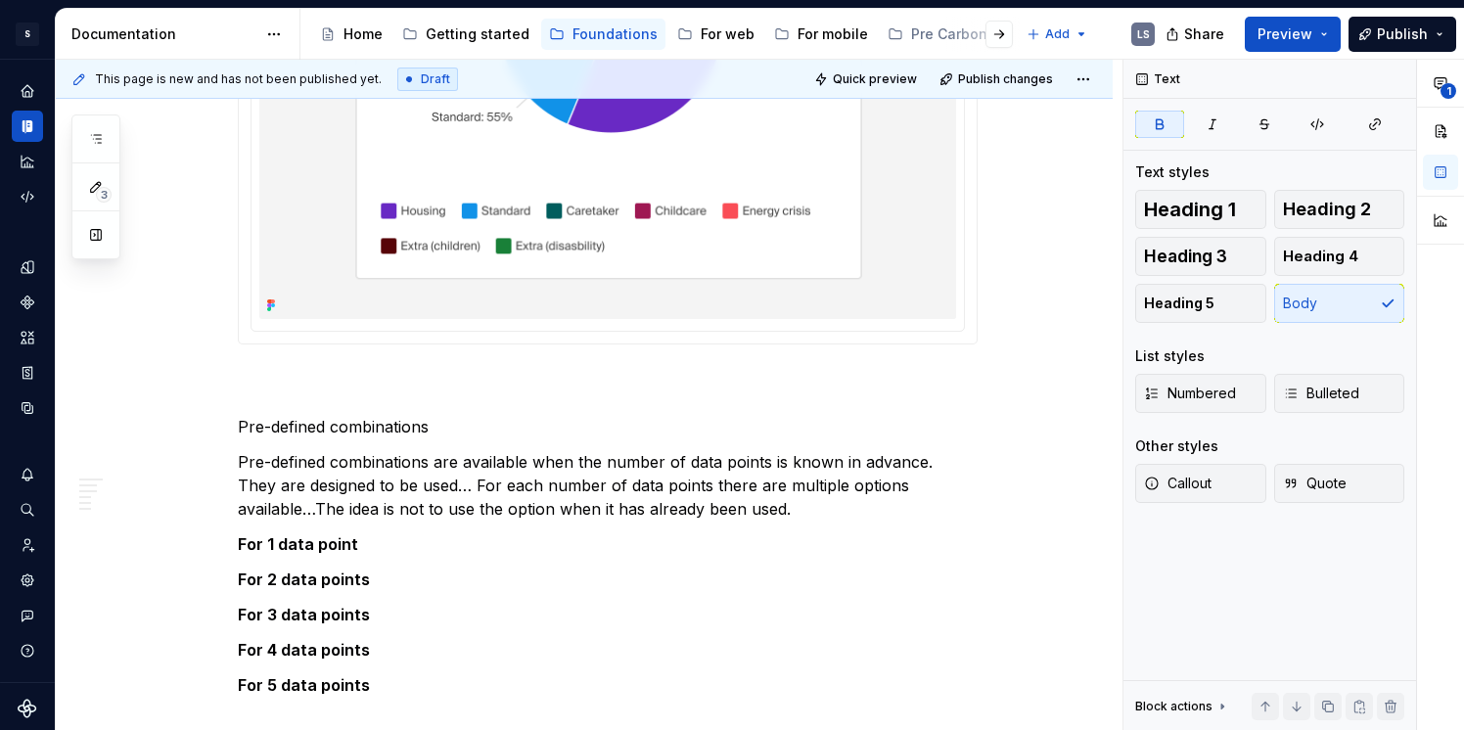
scroll to position [1240, 0]
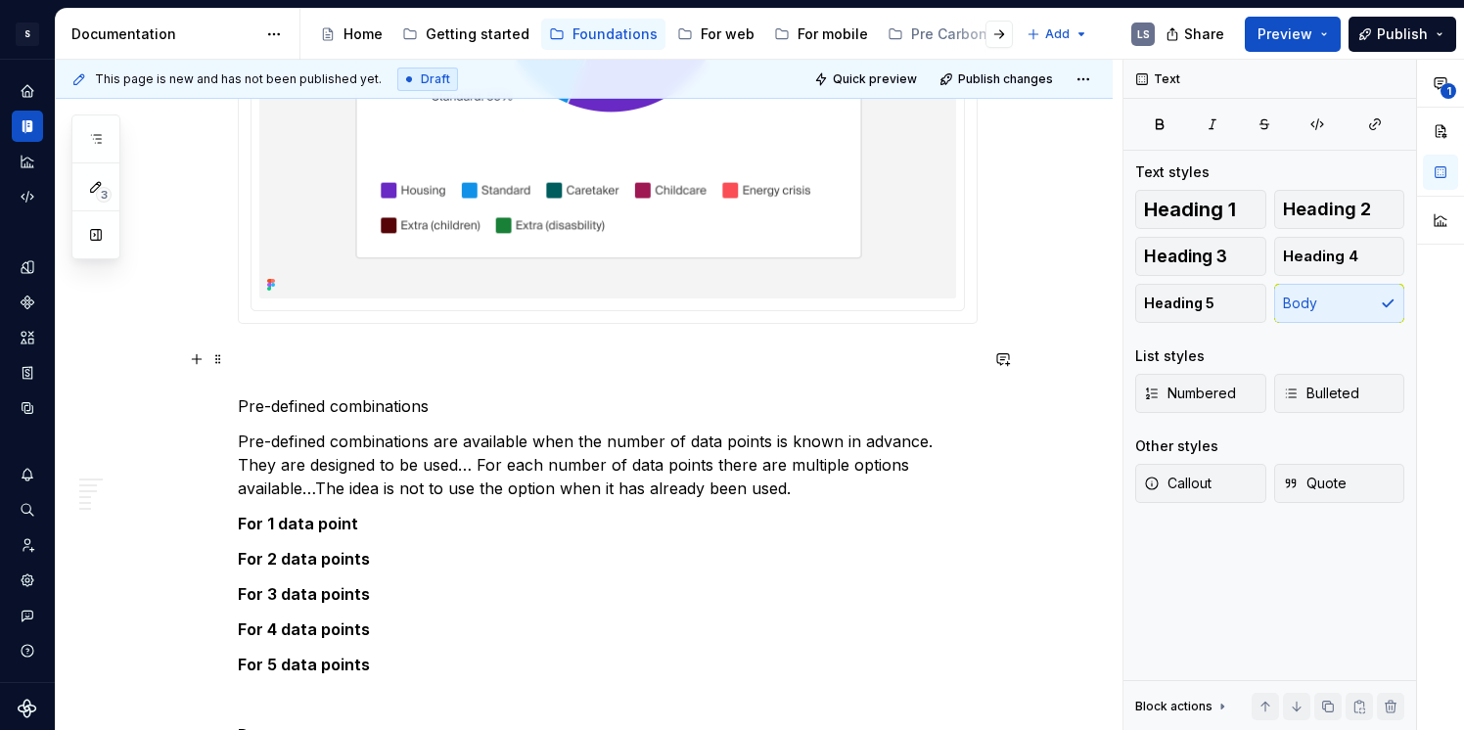
click at [243, 409] on p "Pre-defined combinations" at bounding box center [608, 383] width 740 height 70
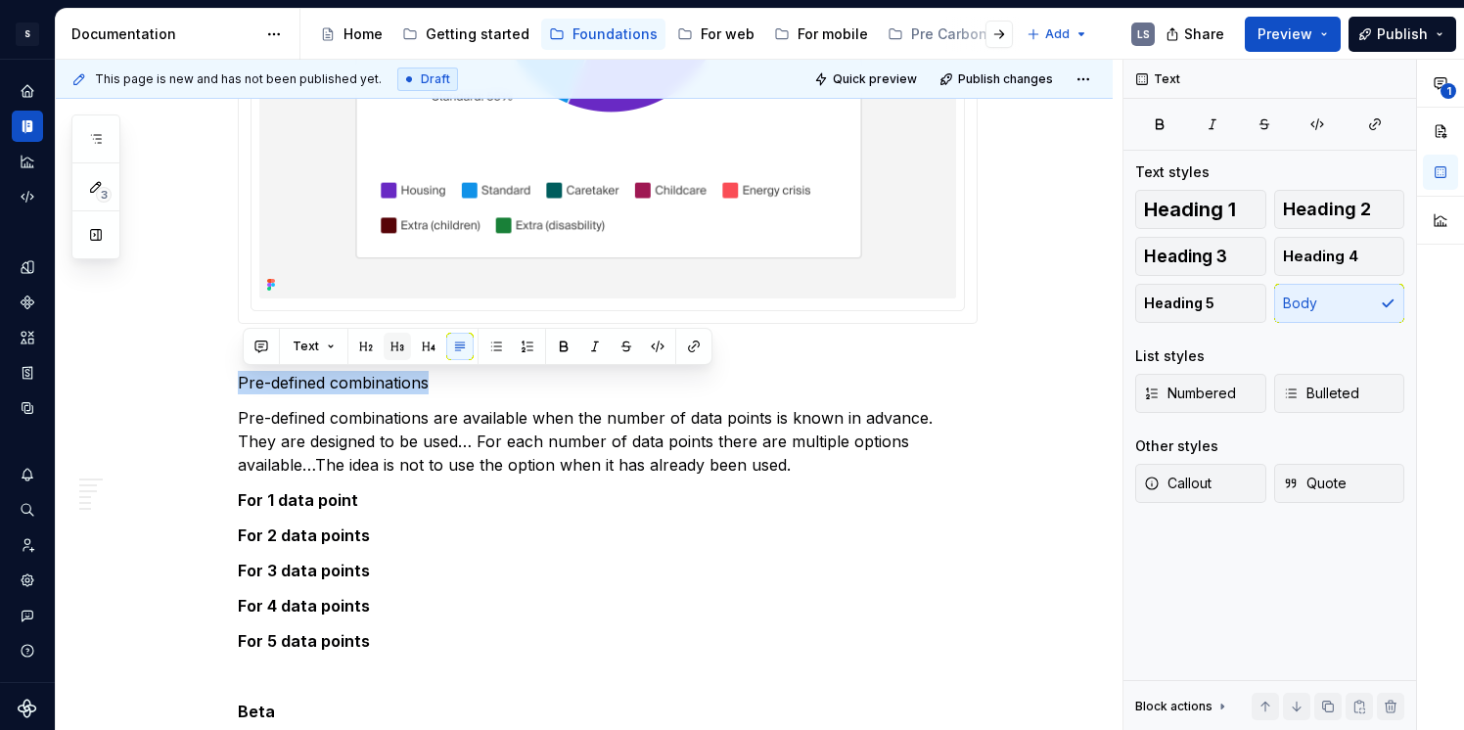
click at [398, 346] on button "button" at bounding box center [397, 346] width 27 height 27
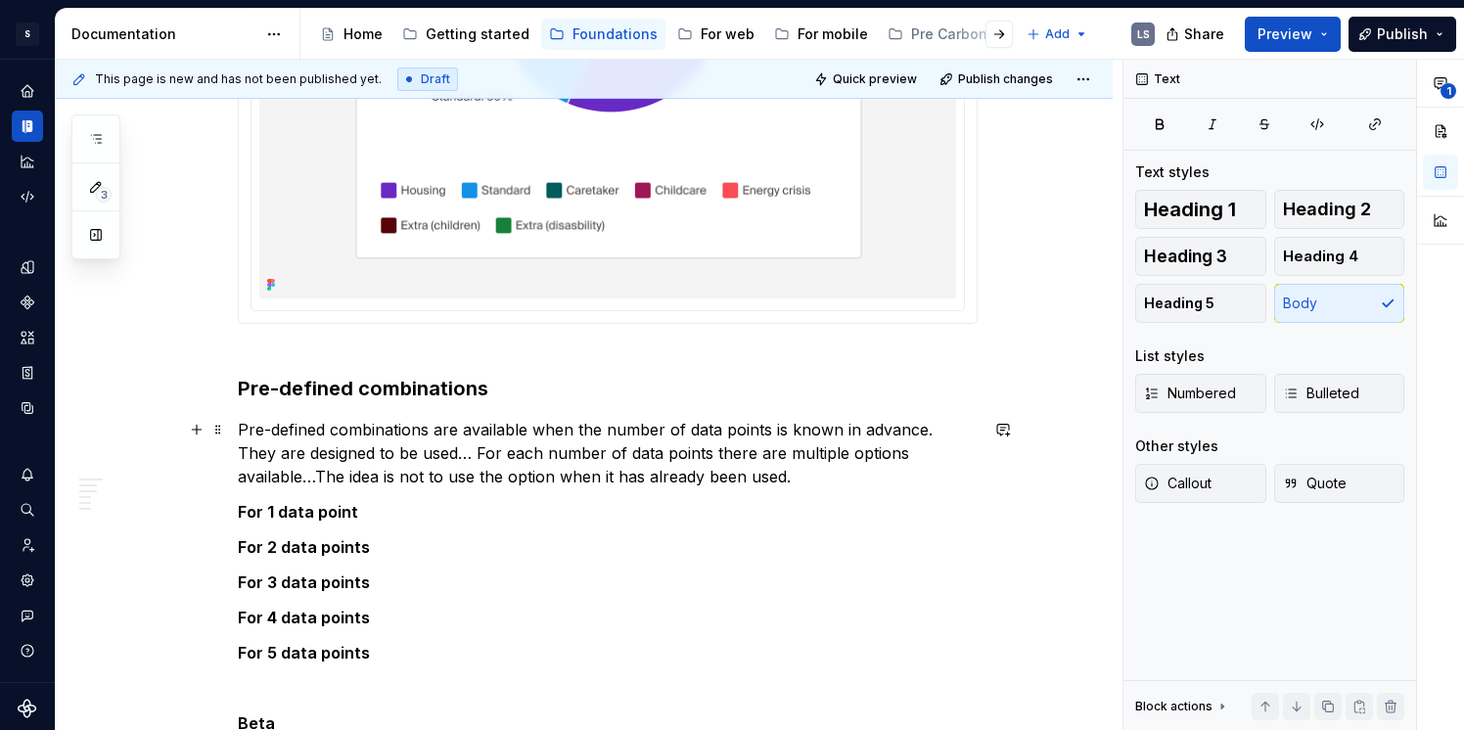
click at [427, 442] on p "Pre-defined combinations are available when the number of data points is known …" at bounding box center [608, 453] width 740 height 70
click at [244, 381] on h3 "Pre-defined combinations" at bounding box center [608, 375] width 740 height 55
click at [307, 391] on h3 "Pre-defined combinations" at bounding box center [608, 375] width 740 height 55
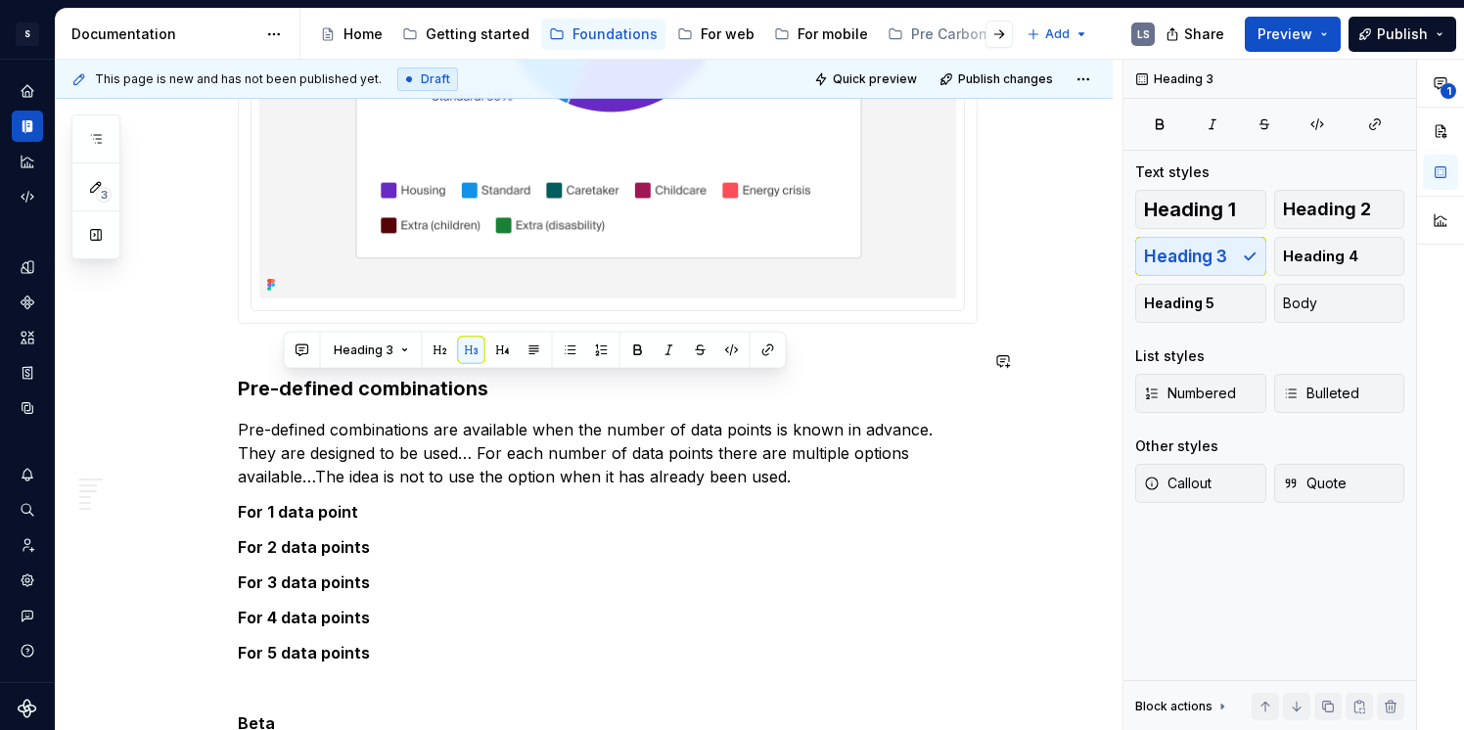
click at [342, 445] on p "Pre-defined combinations are available when the number of data points is known …" at bounding box center [608, 453] width 740 height 70
drag, startPoint x: 362, startPoint y: 390, endPoint x: 236, endPoint y: 389, distance: 126.3
click at [302, 390] on h3 "Pre-defined combinations" at bounding box center [608, 375] width 740 height 55
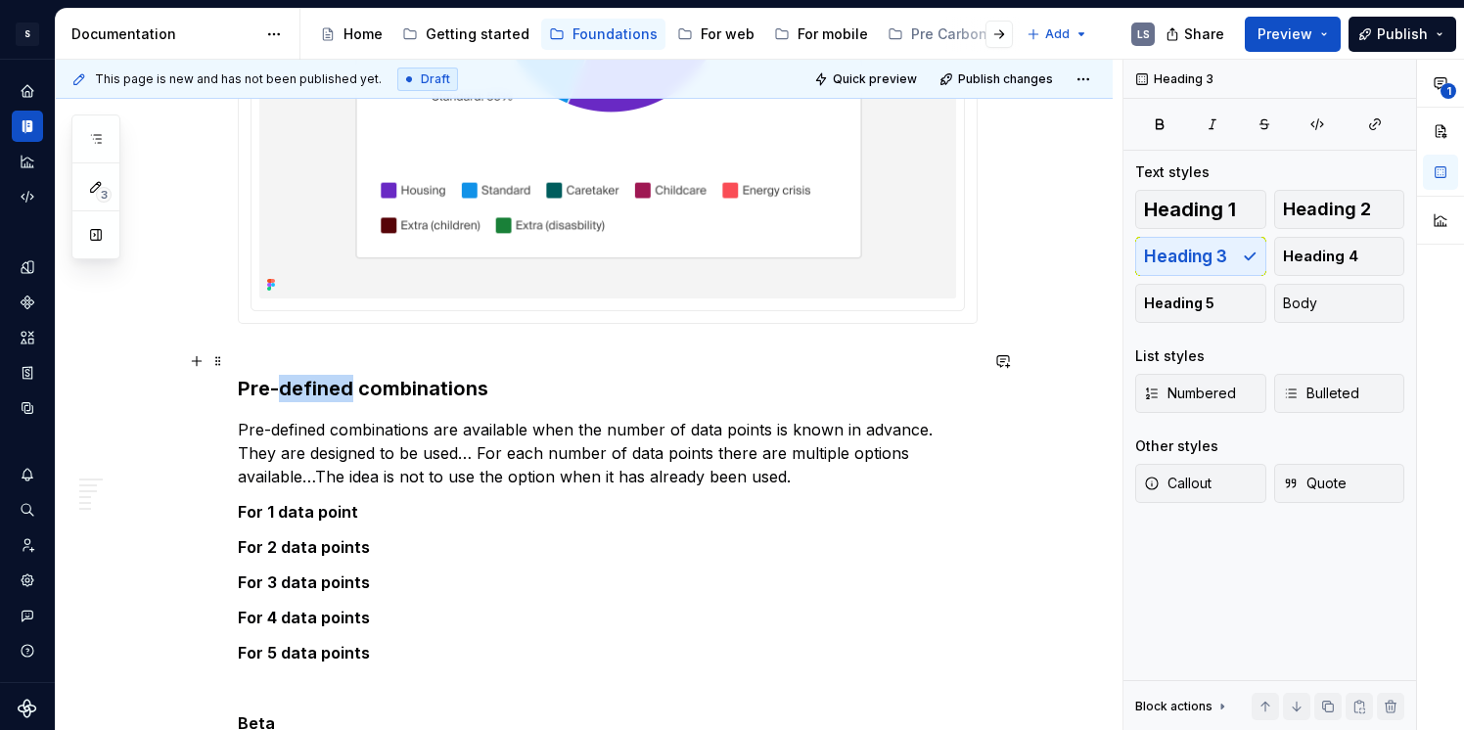
click at [302, 390] on h3 "Pre-defined combinations" at bounding box center [608, 375] width 740 height 55
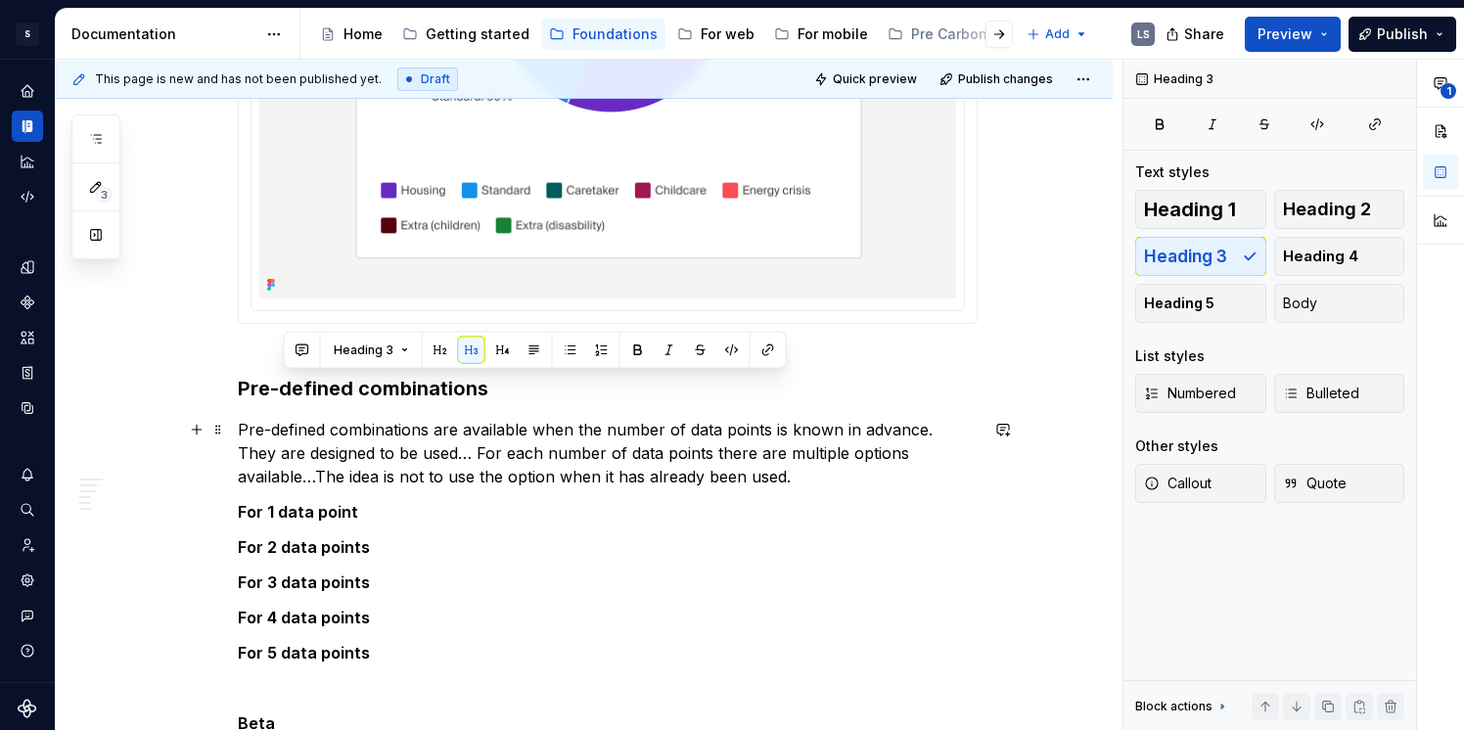
click at [249, 429] on p "Pre-defined combinations are available when the number of data points is known …" at bounding box center [608, 453] width 740 height 70
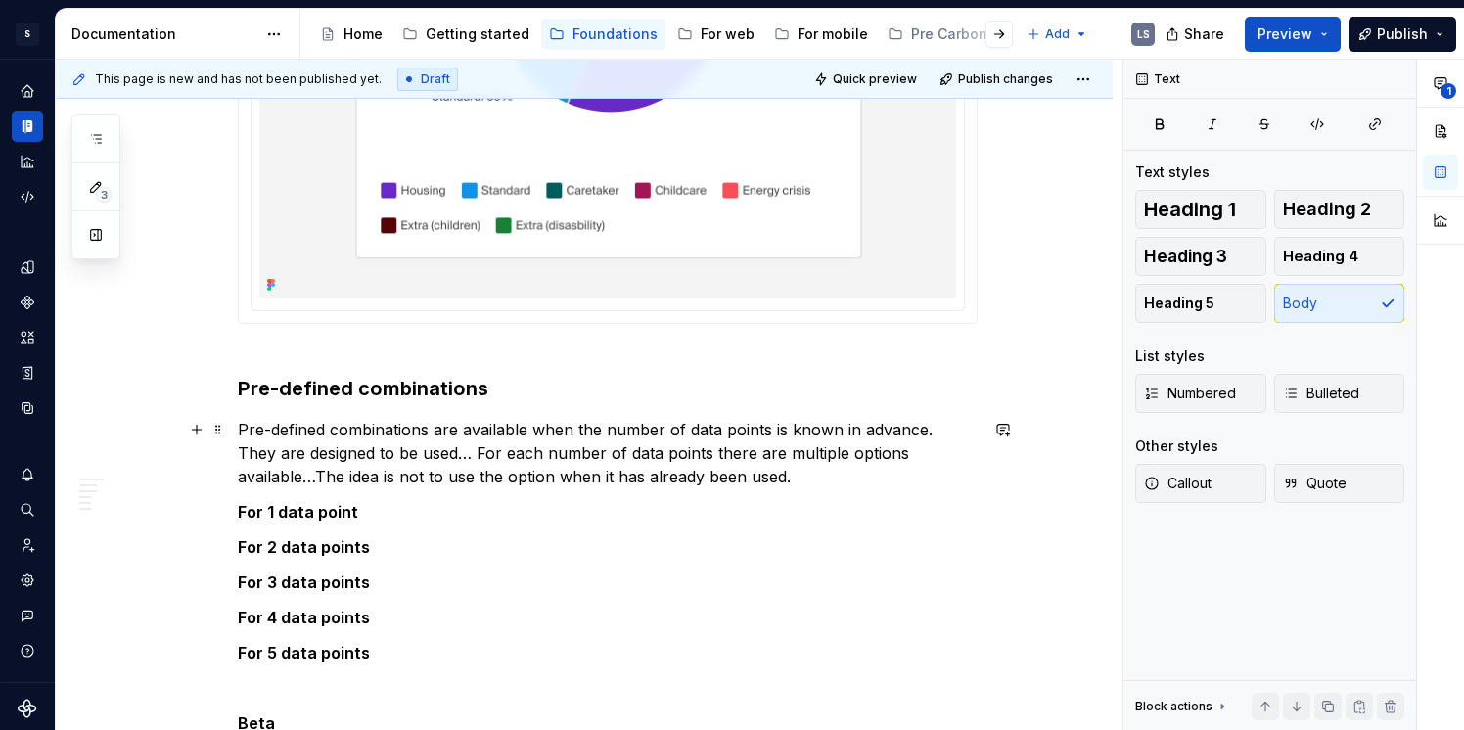
click at [247, 429] on p "Pre-defined combinations are available when the number of data points is known …" at bounding box center [608, 453] width 740 height 70
click at [695, 487] on p "Pre-defined combinations are available when the number of data points is known …" at bounding box center [608, 453] width 740 height 70
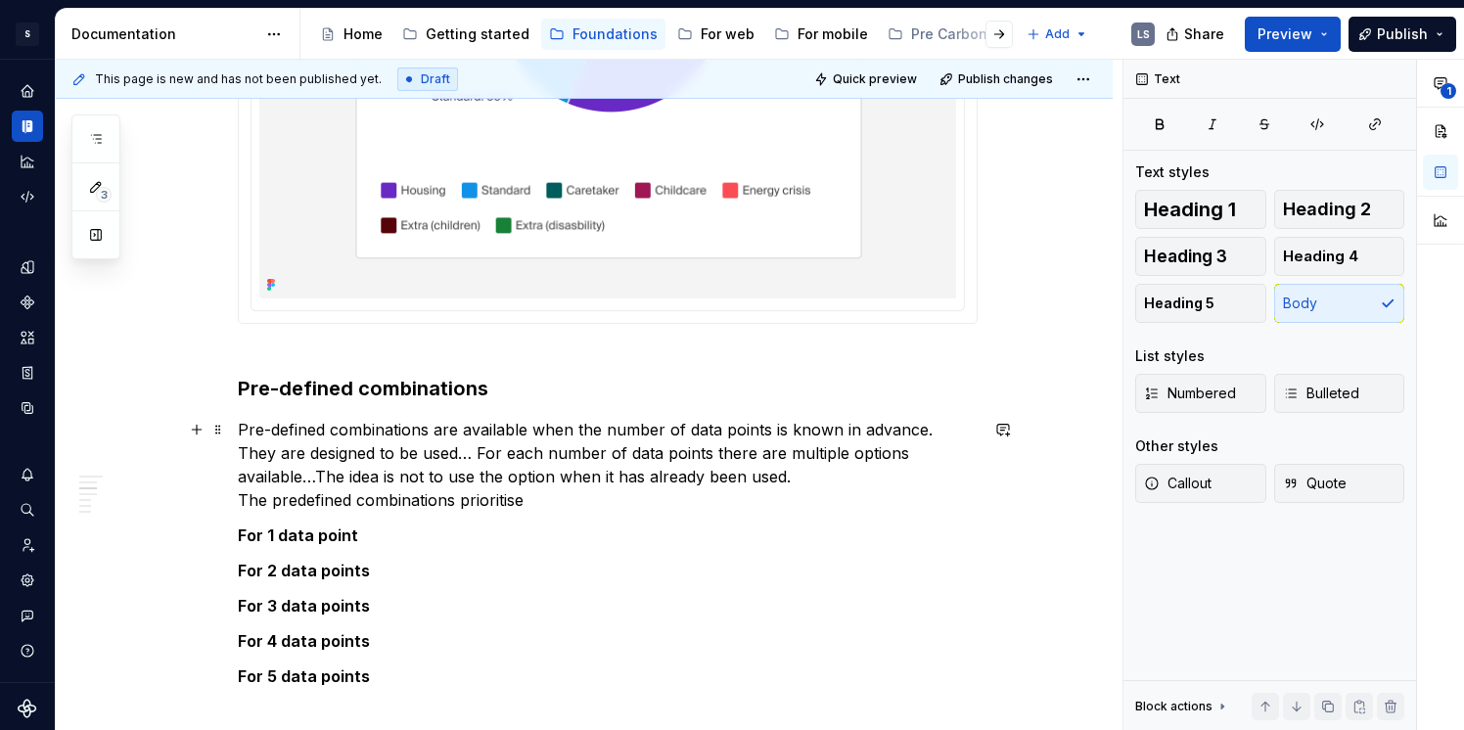
scroll to position [1414, 0]
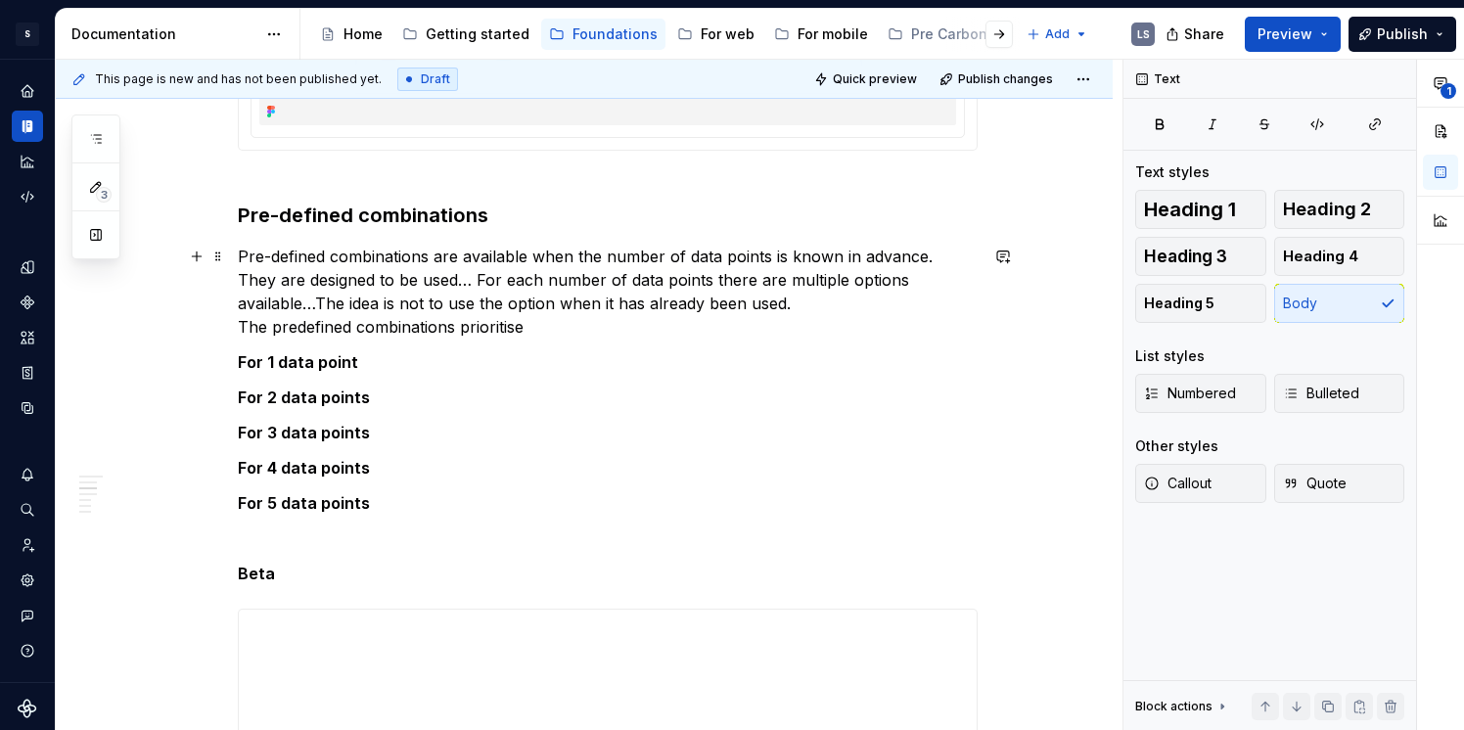
click at [514, 324] on p "Pre-defined combinations are available when the number of data points is known …" at bounding box center [608, 292] width 740 height 94
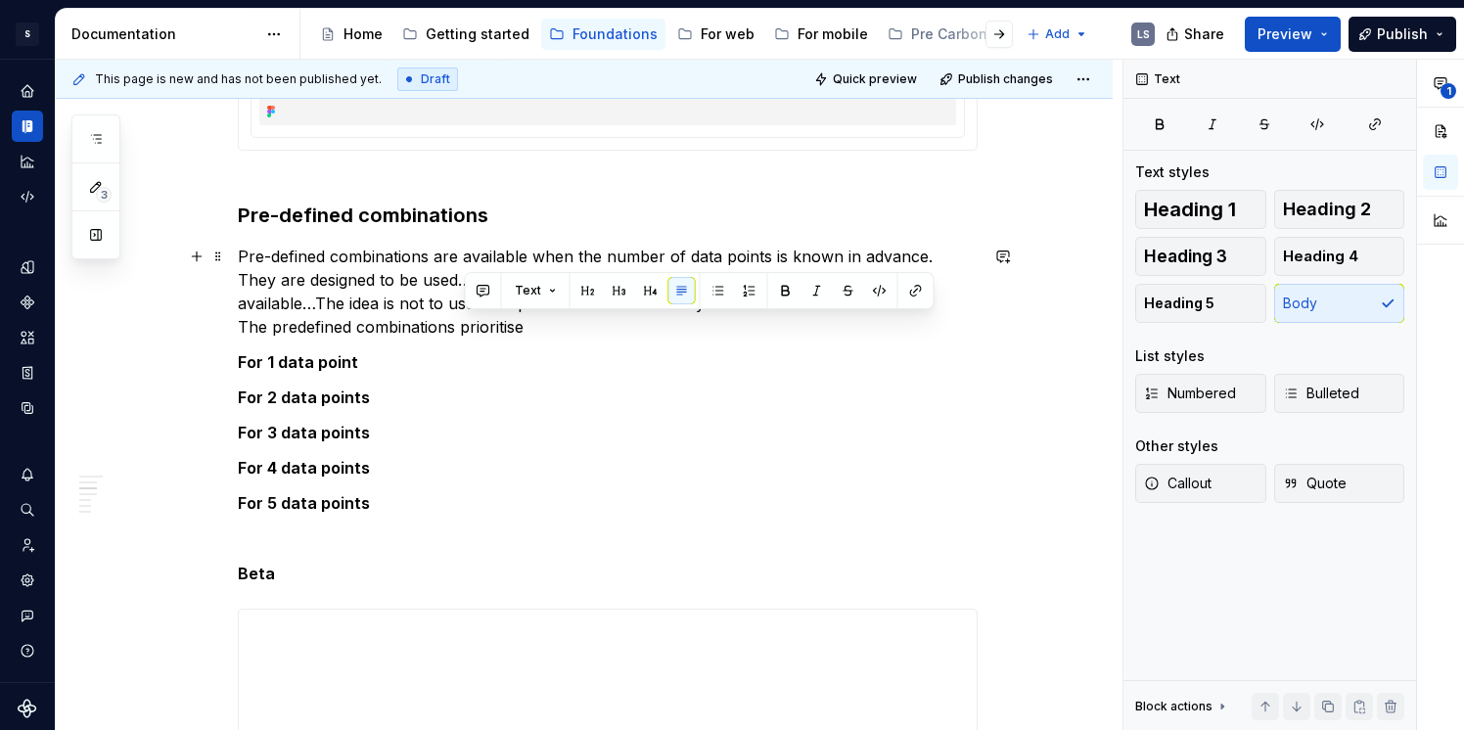
click at [564, 324] on p "Pre-defined combinations are available when the number of data points is known …" at bounding box center [608, 292] width 740 height 94
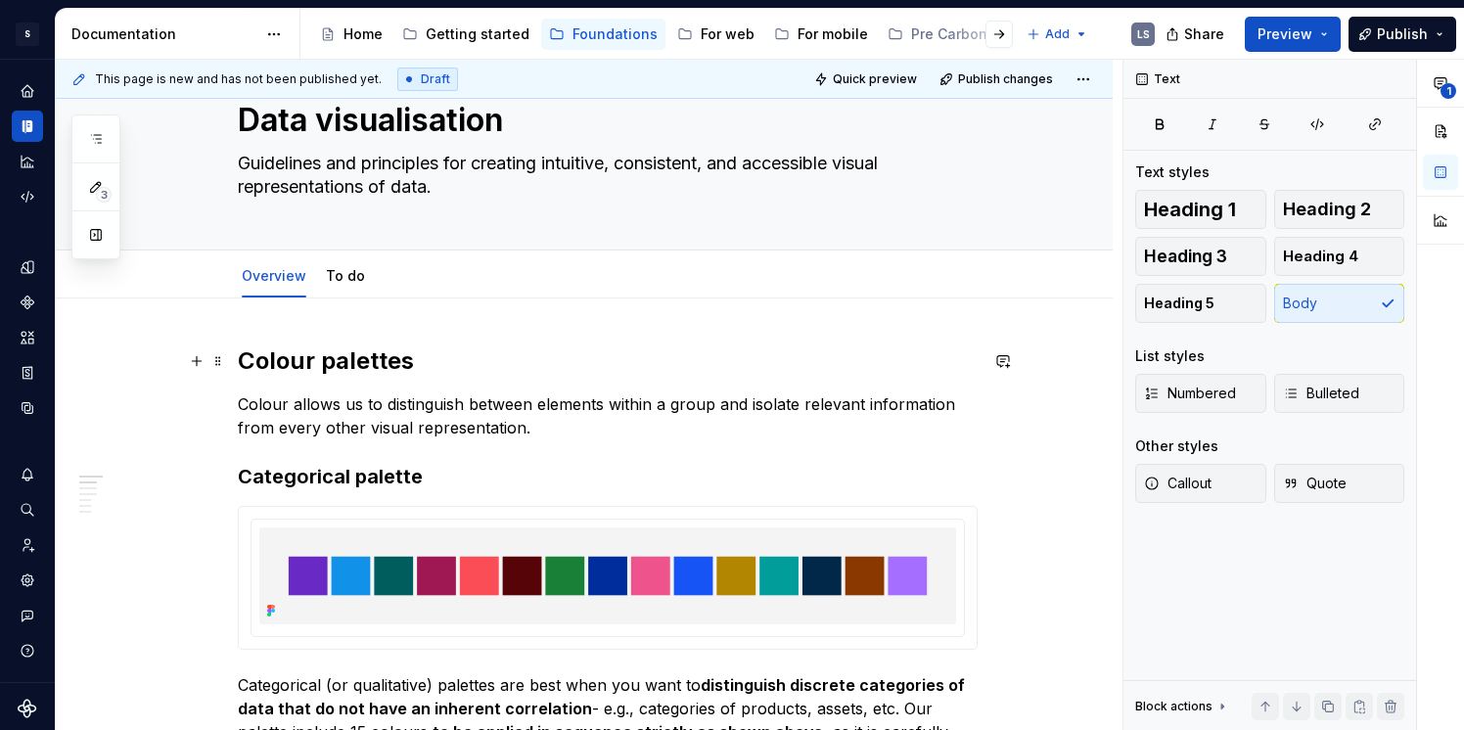
scroll to position [63, 0]
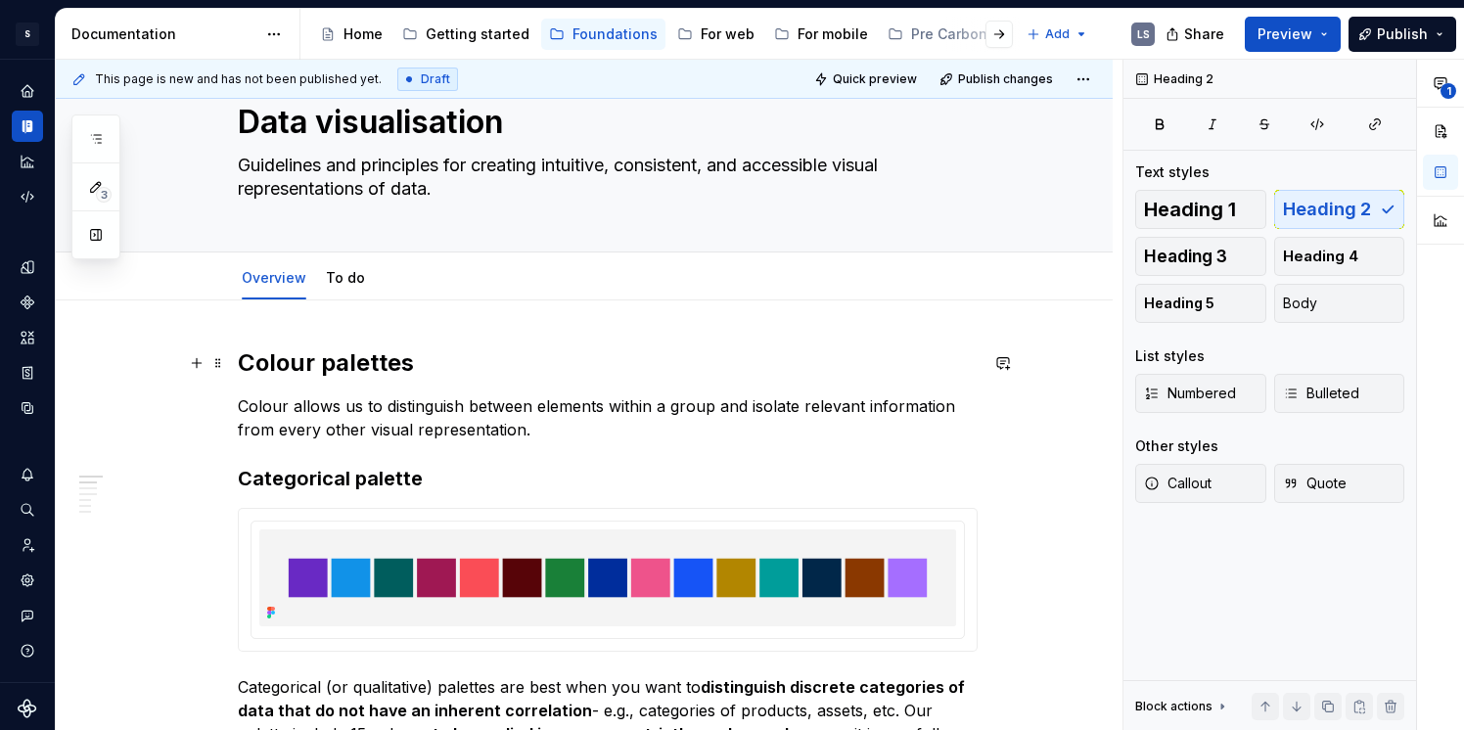
click at [418, 370] on h2 "Colour palettes" at bounding box center [608, 363] width 740 height 31
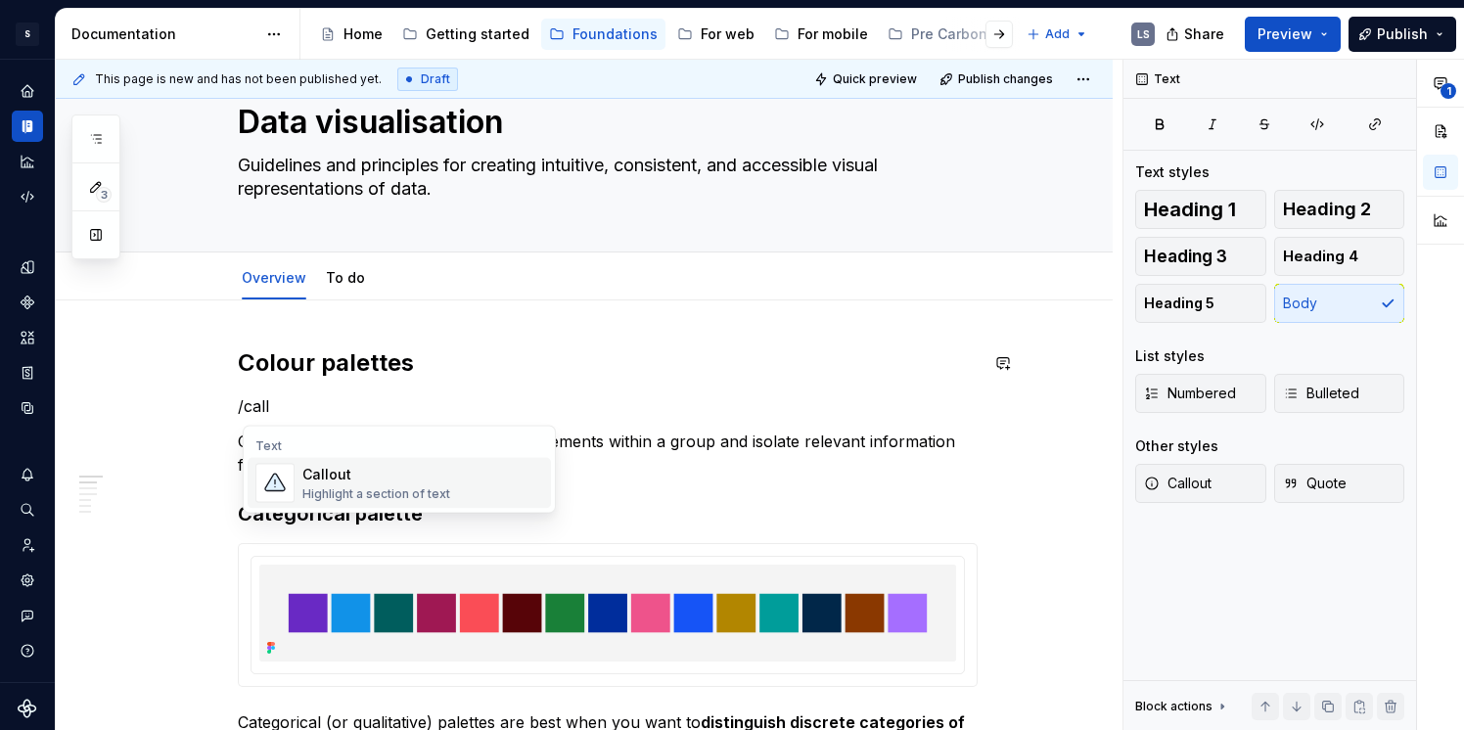
click at [454, 482] on div "Callout Highlight a section of text" at bounding box center [422, 483] width 241 height 39
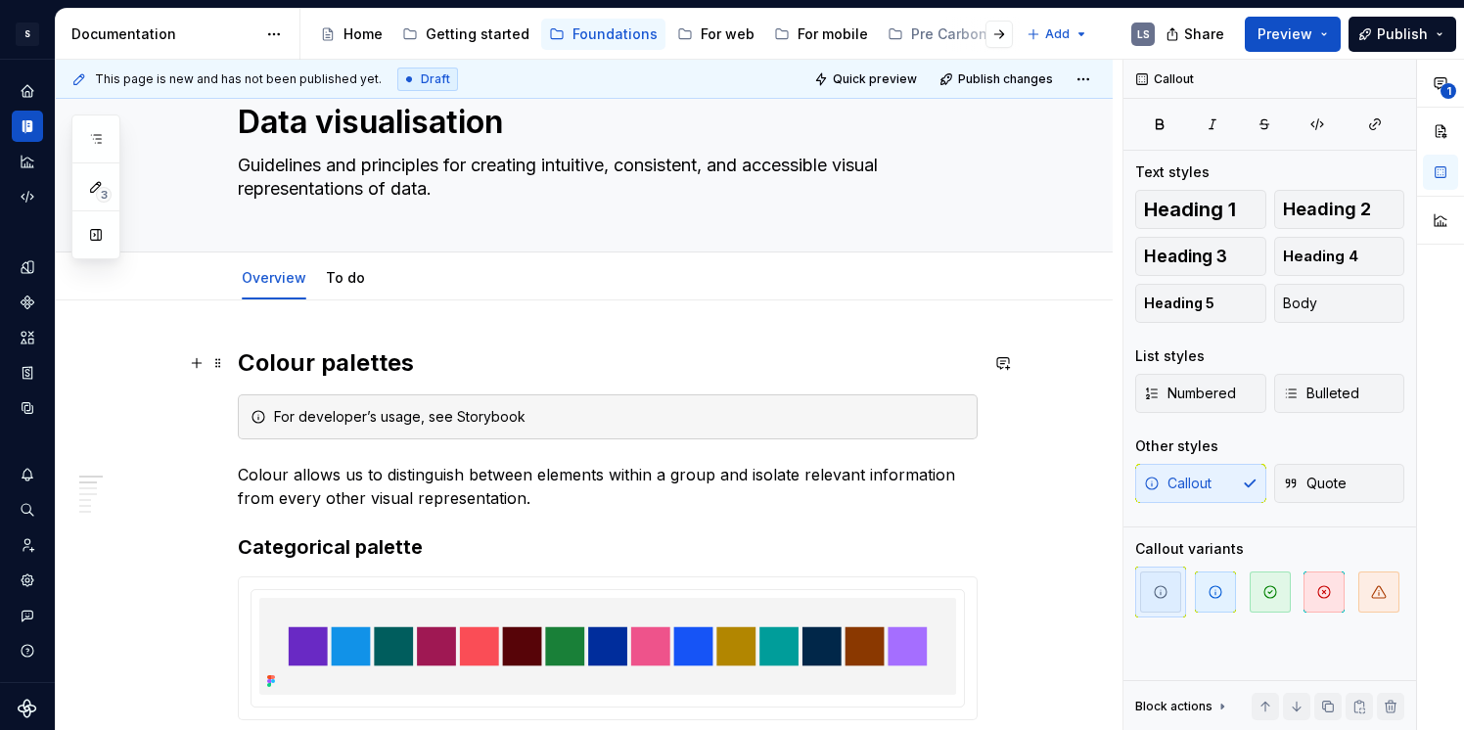
click at [505, 364] on h2 "Colour palettes" at bounding box center [608, 363] width 740 height 31
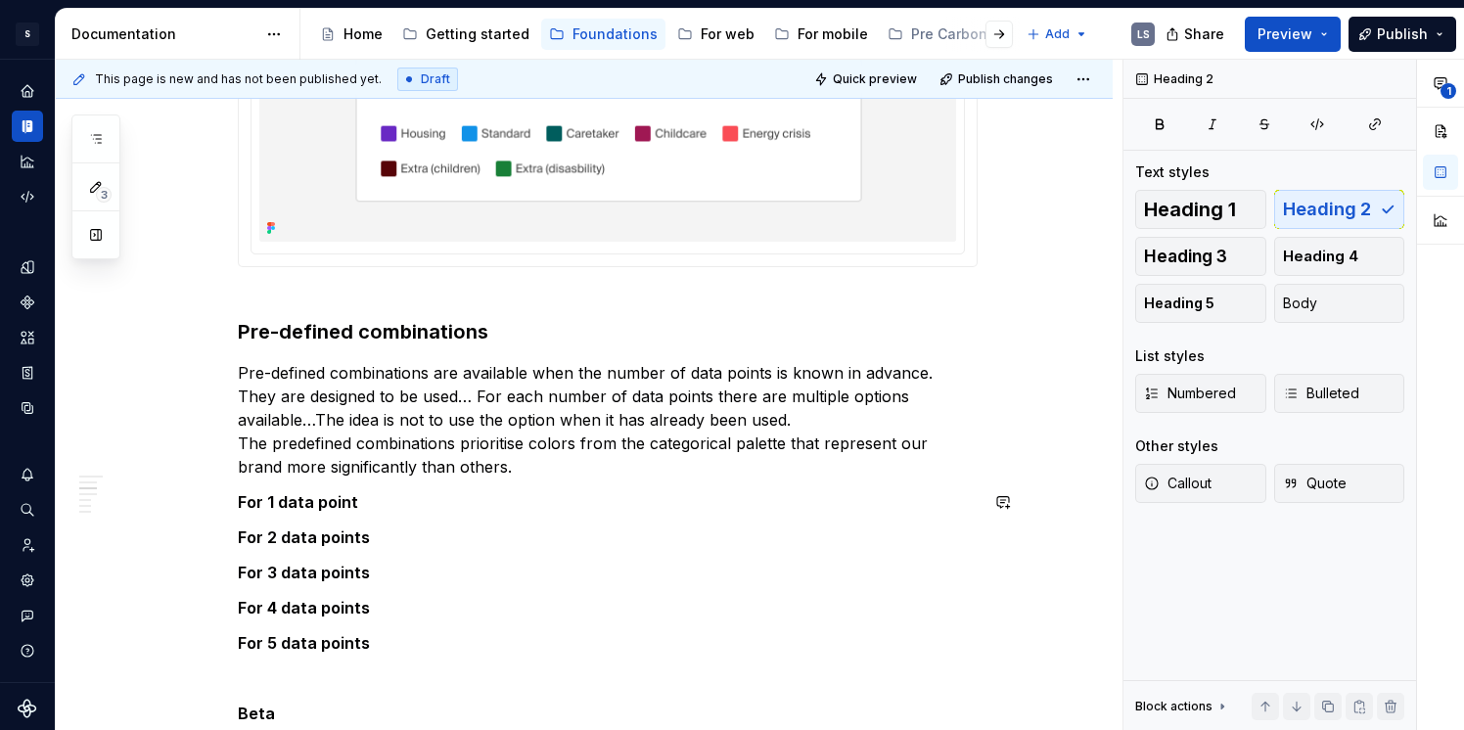
scroll to position [1362, 0]
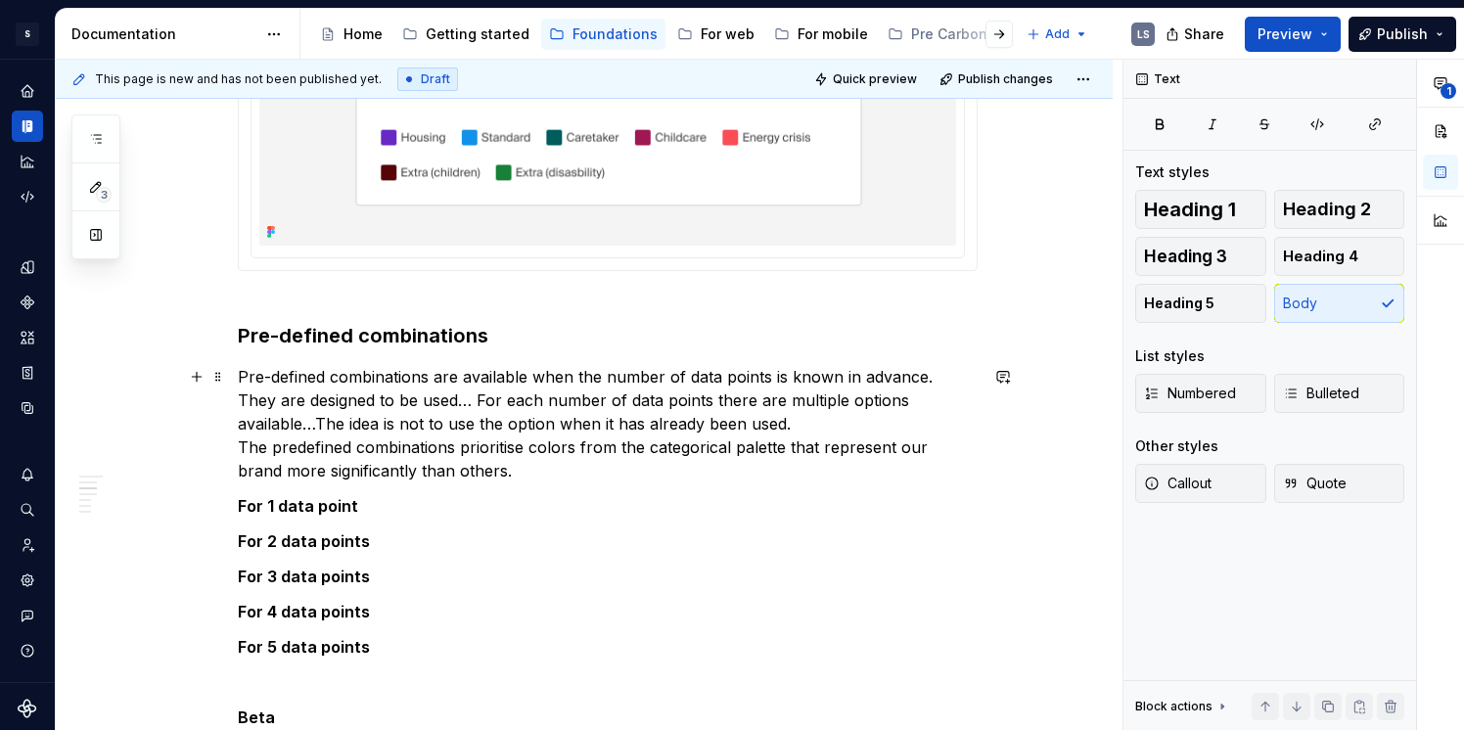
click at [512, 476] on p "Pre-defined combinations are available when the number of data points is known …" at bounding box center [608, 423] width 740 height 117
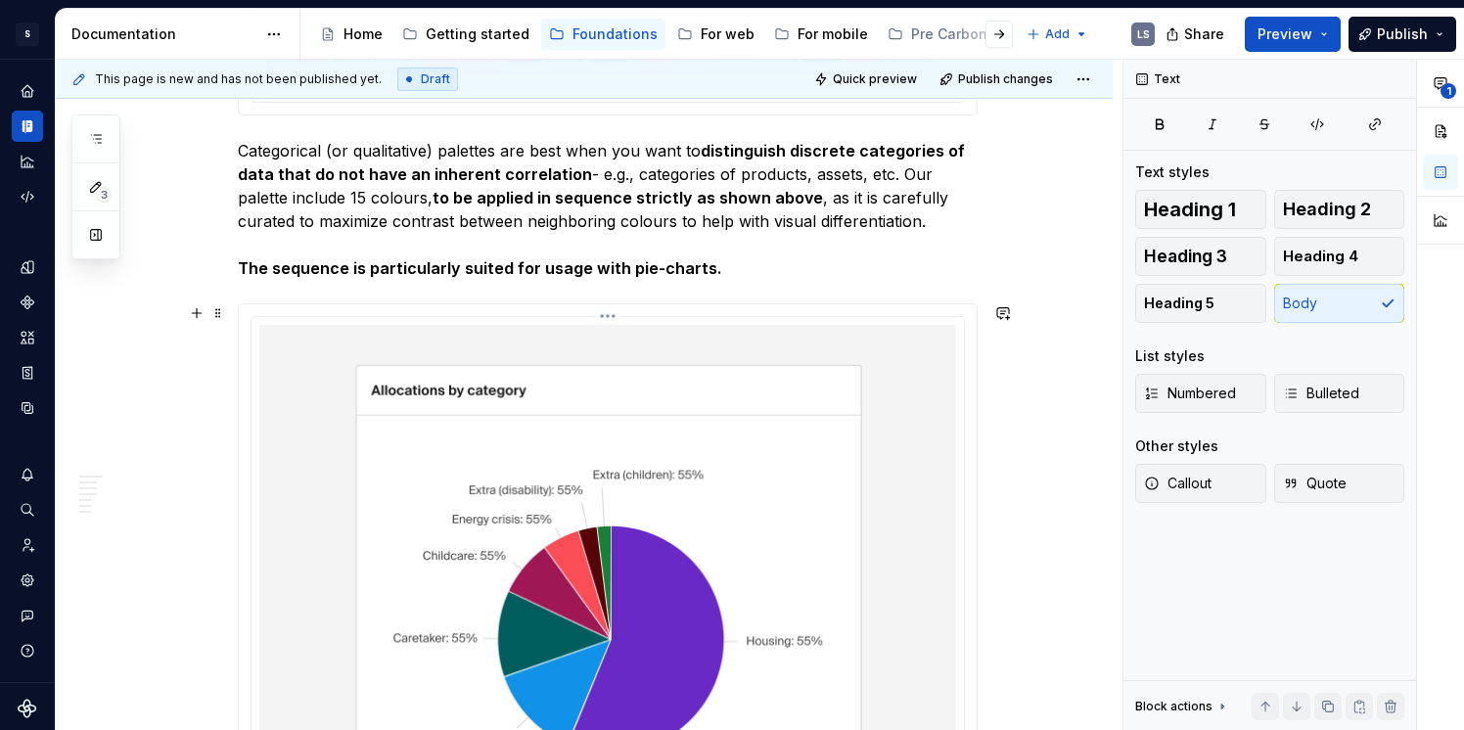
scroll to position [792, 0]
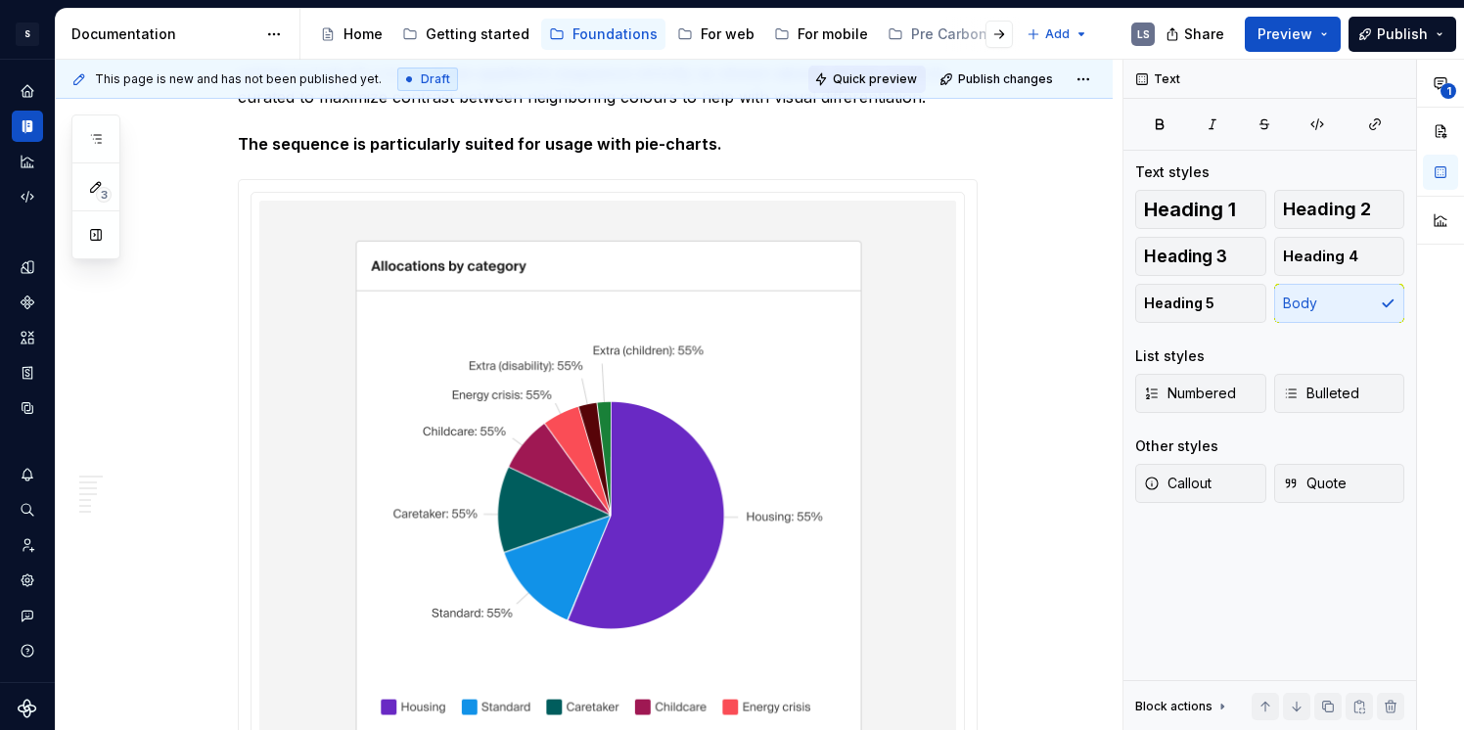
click at [905, 85] on span "Quick preview" at bounding box center [875, 79] width 84 height 16
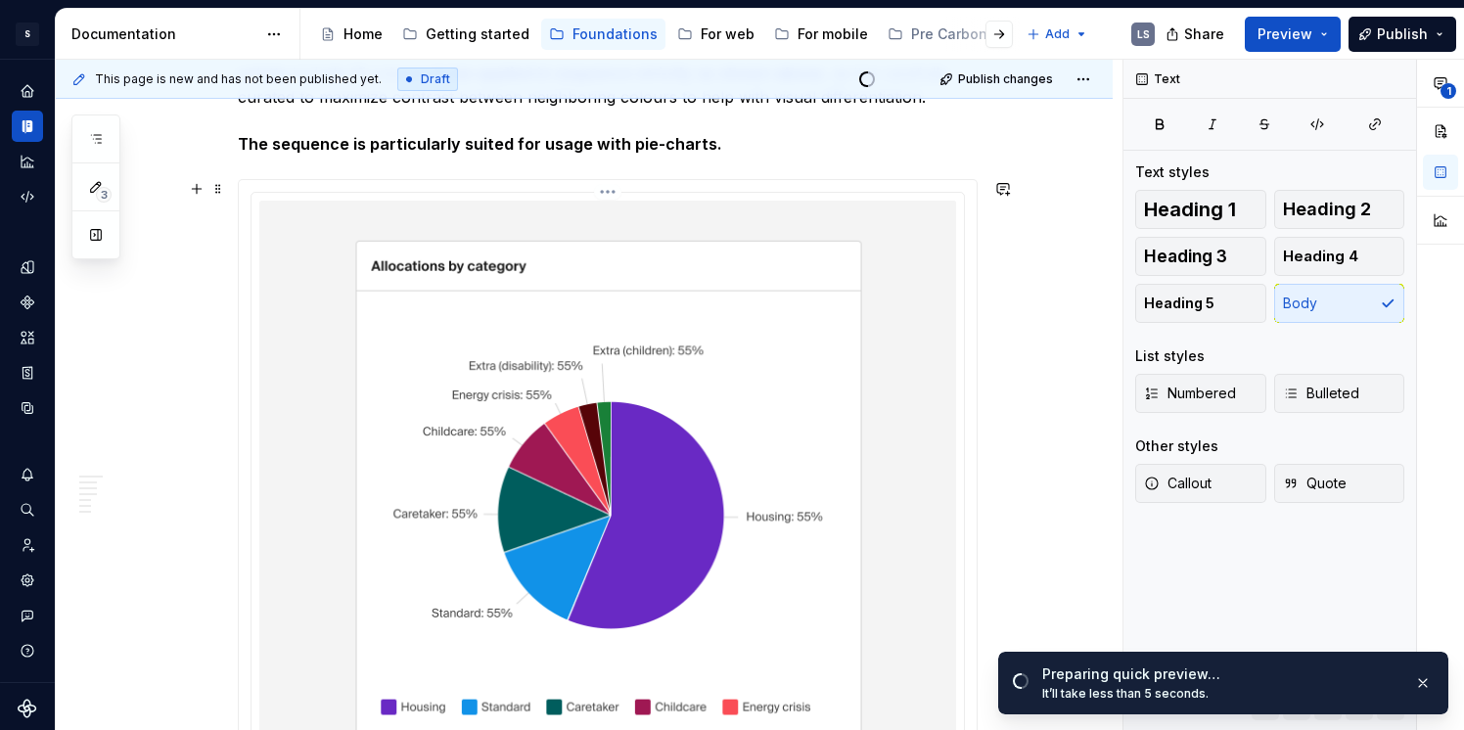
scroll to position [767, 0]
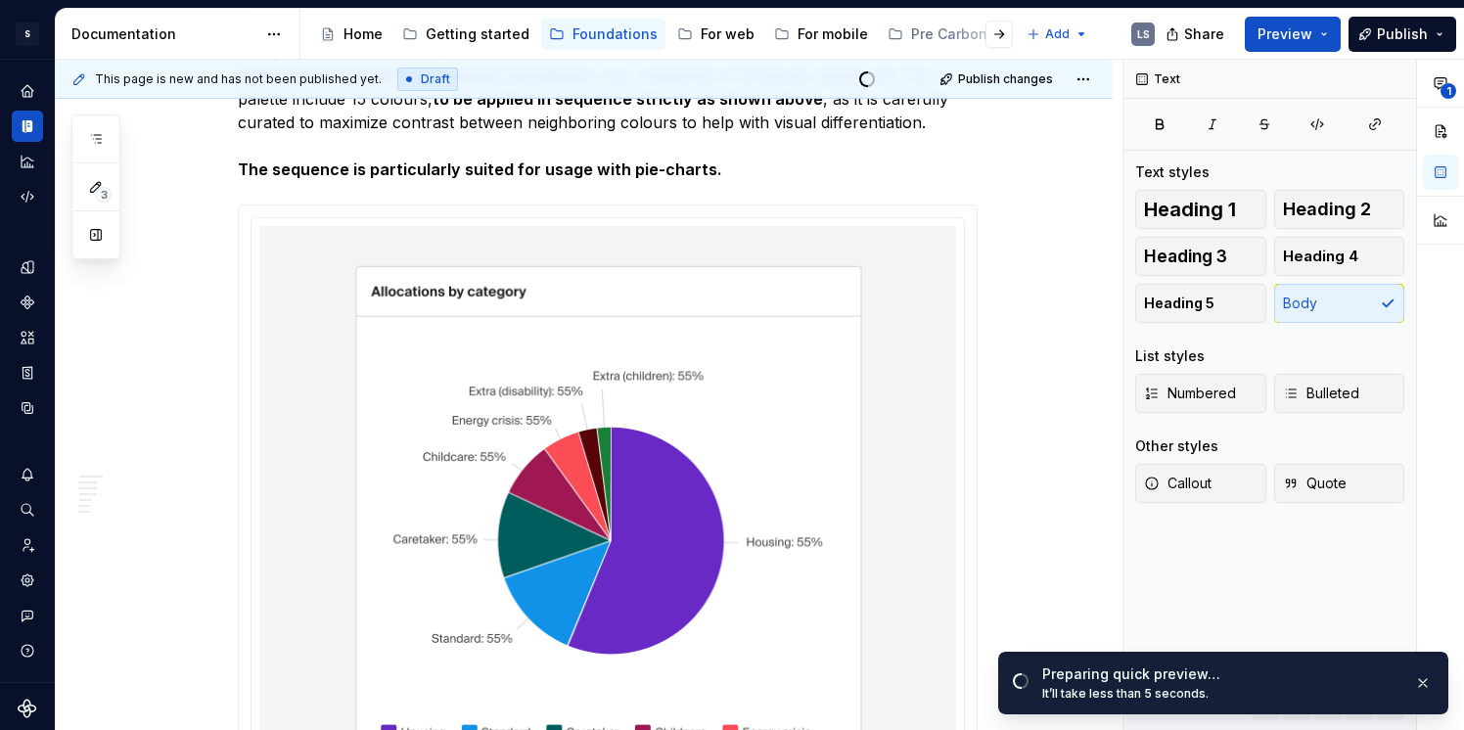
click at [245, 164] on strong "The sequence is particularly suited for usage with pie-charts." at bounding box center [480, 170] width 485 height 20
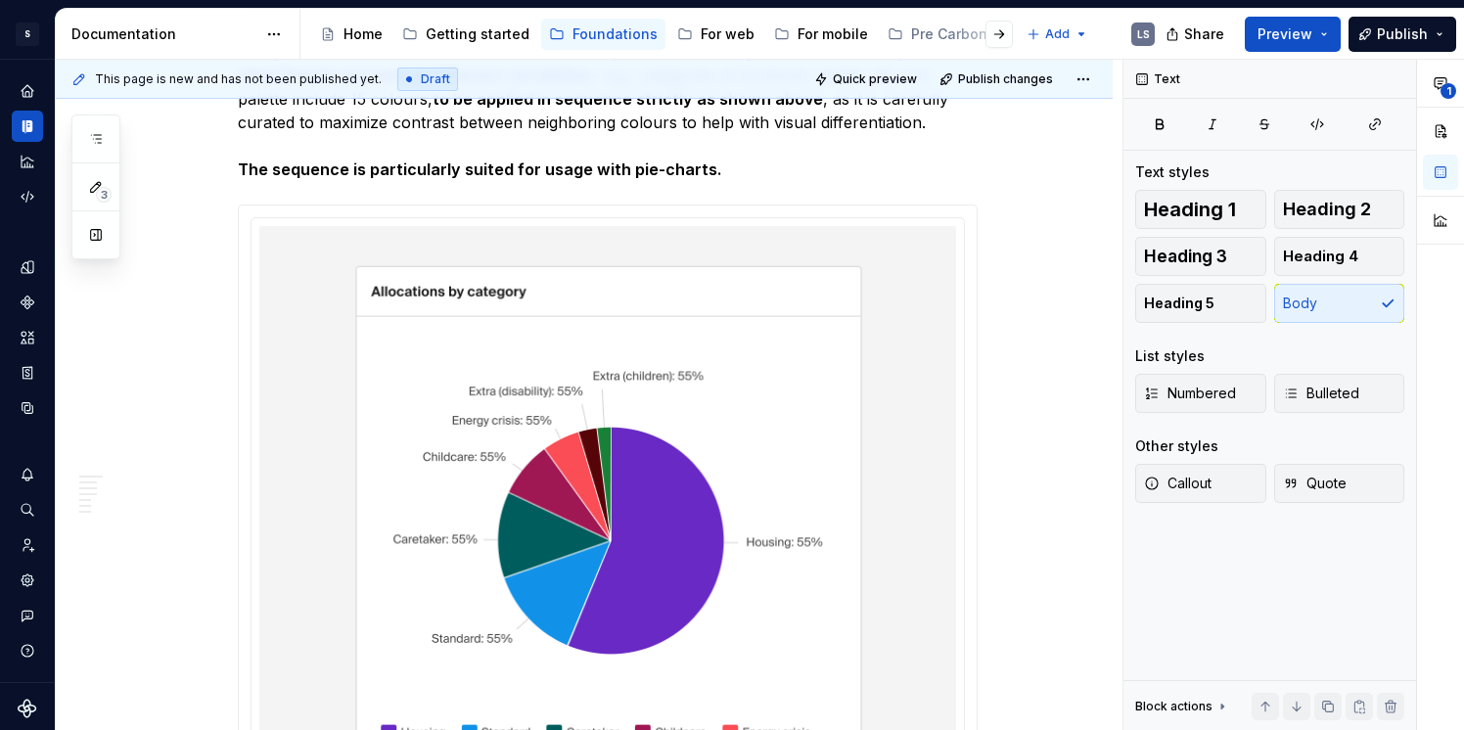
click at [243, 162] on strong "The sequence is particularly suited for usage with pie-charts." at bounding box center [480, 170] width 485 height 20
click at [584, 152] on p "Categorical (or qualitative) palettes are best when you want to distinguish dis…" at bounding box center [608, 110] width 740 height 141
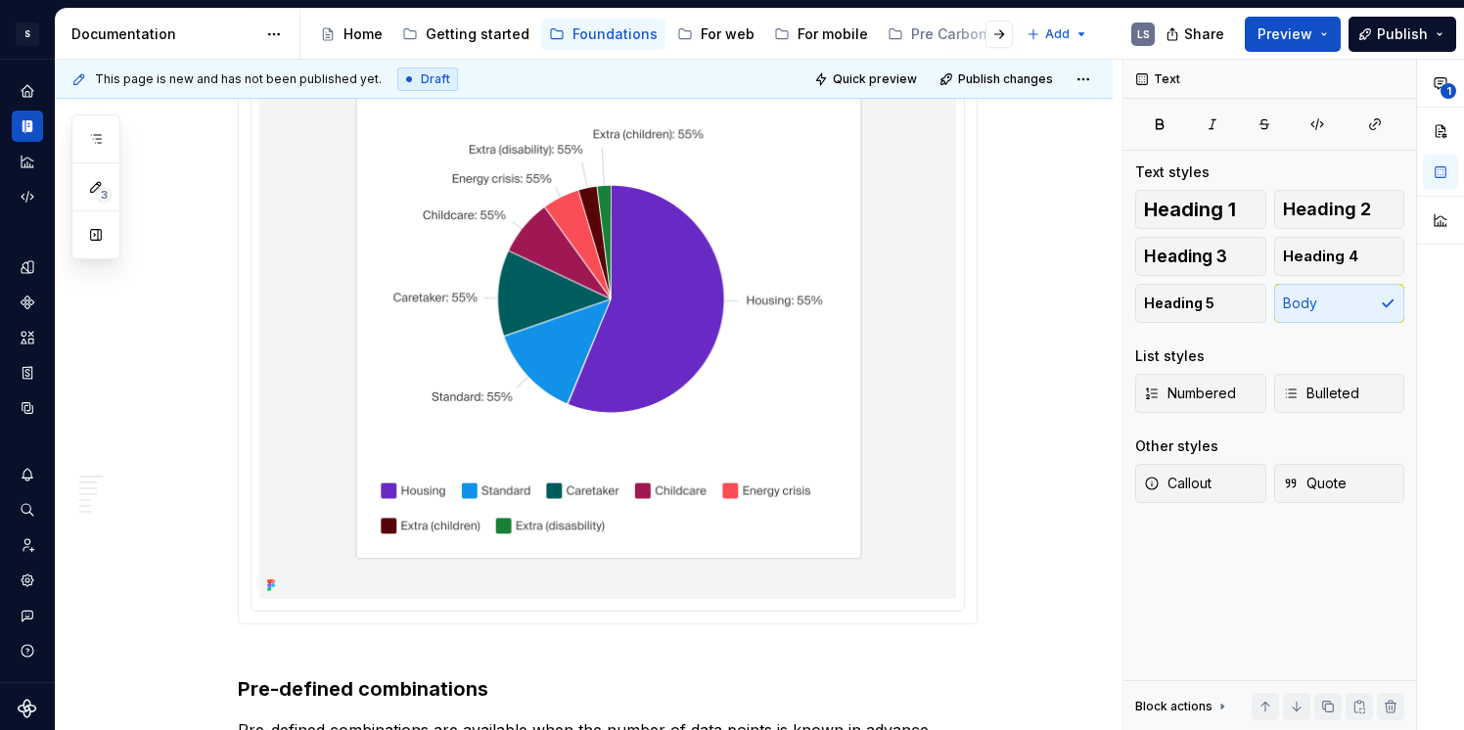
scroll to position [1088, 0]
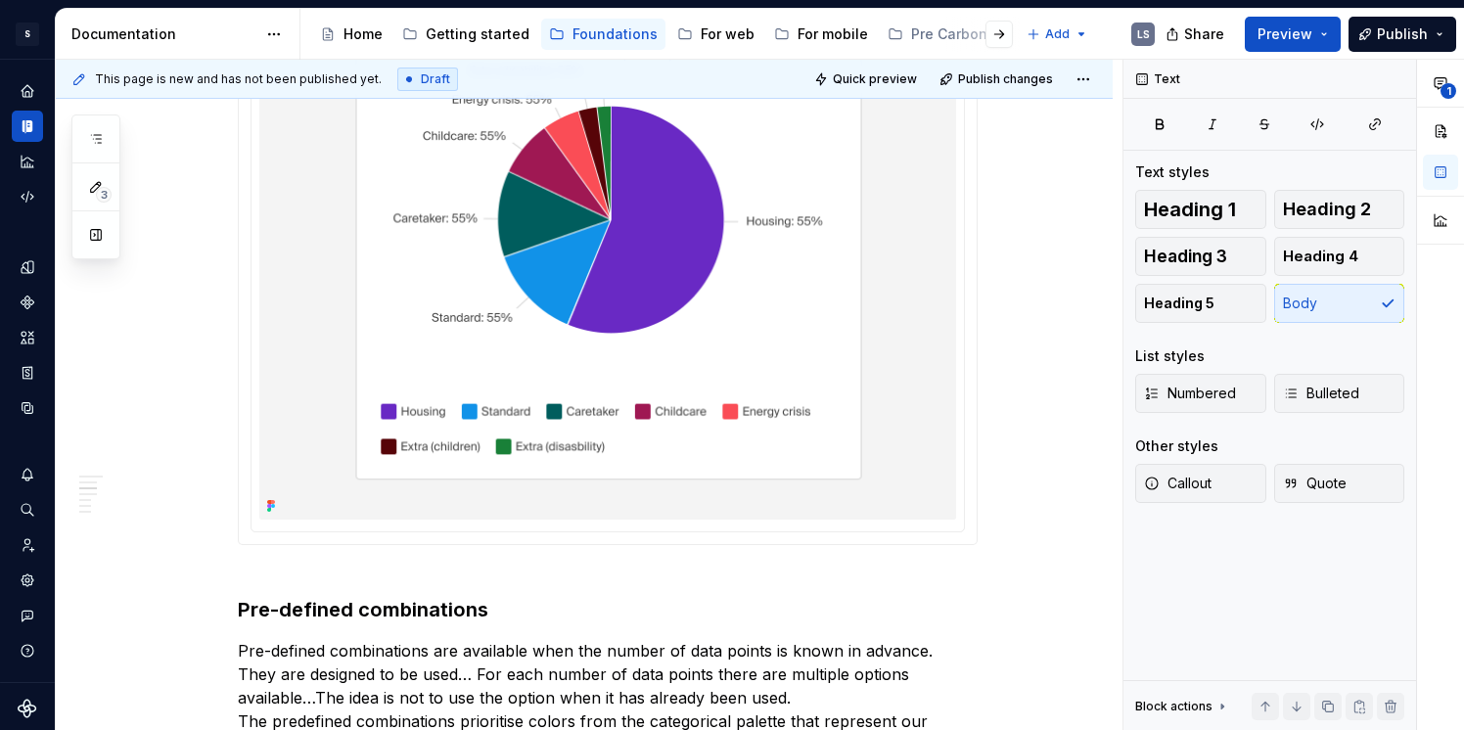
click at [608, 314] on img at bounding box center [607, 212] width 697 height 614
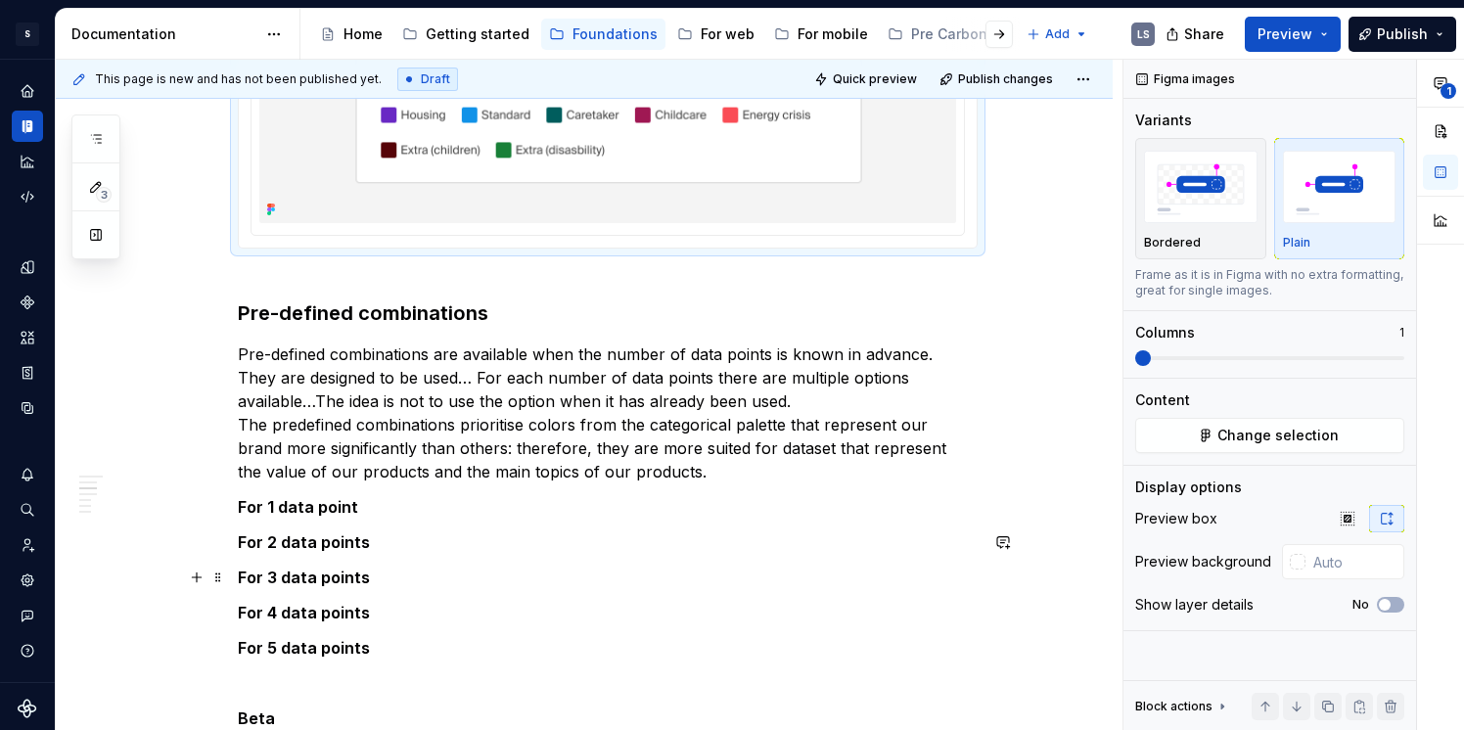
scroll to position [1491, 0]
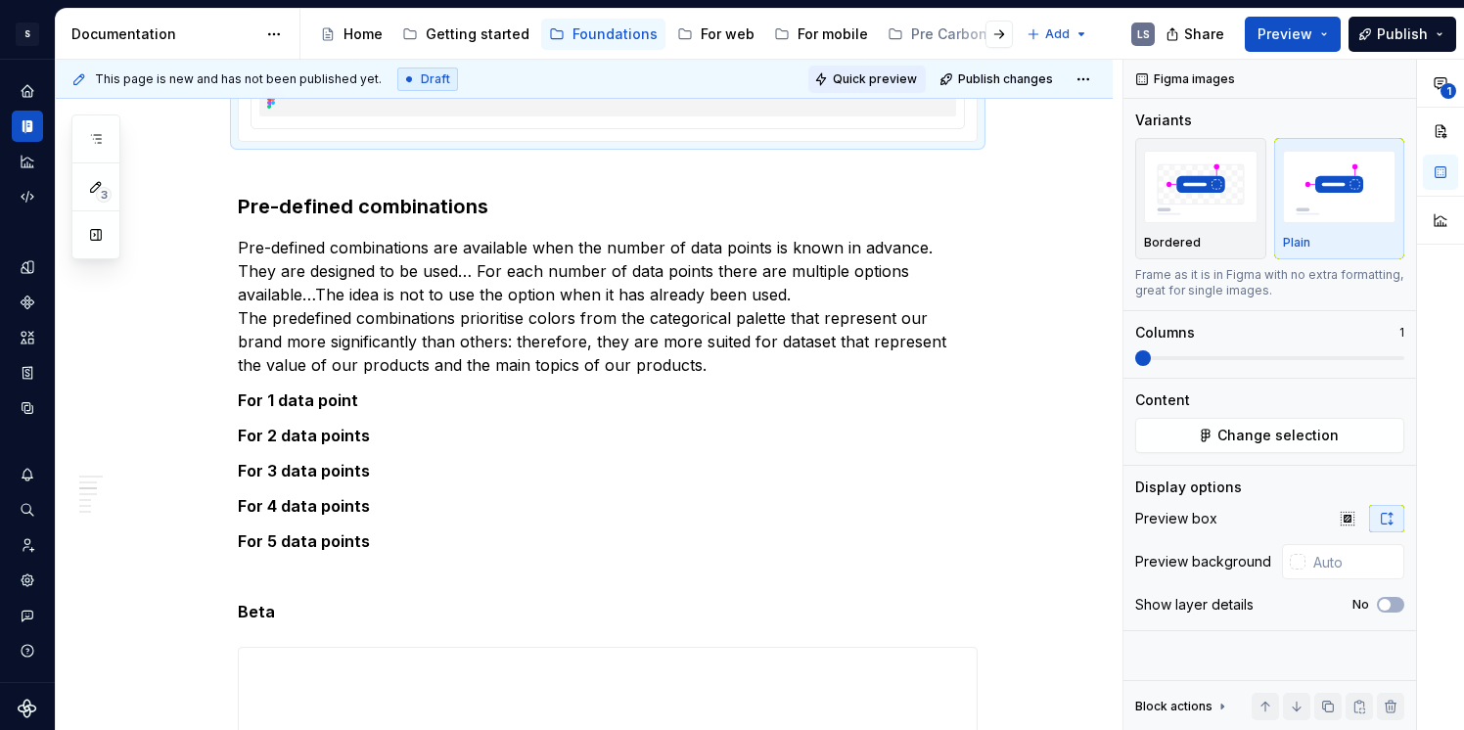
click at [917, 71] on span "Quick preview" at bounding box center [875, 79] width 84 height 16
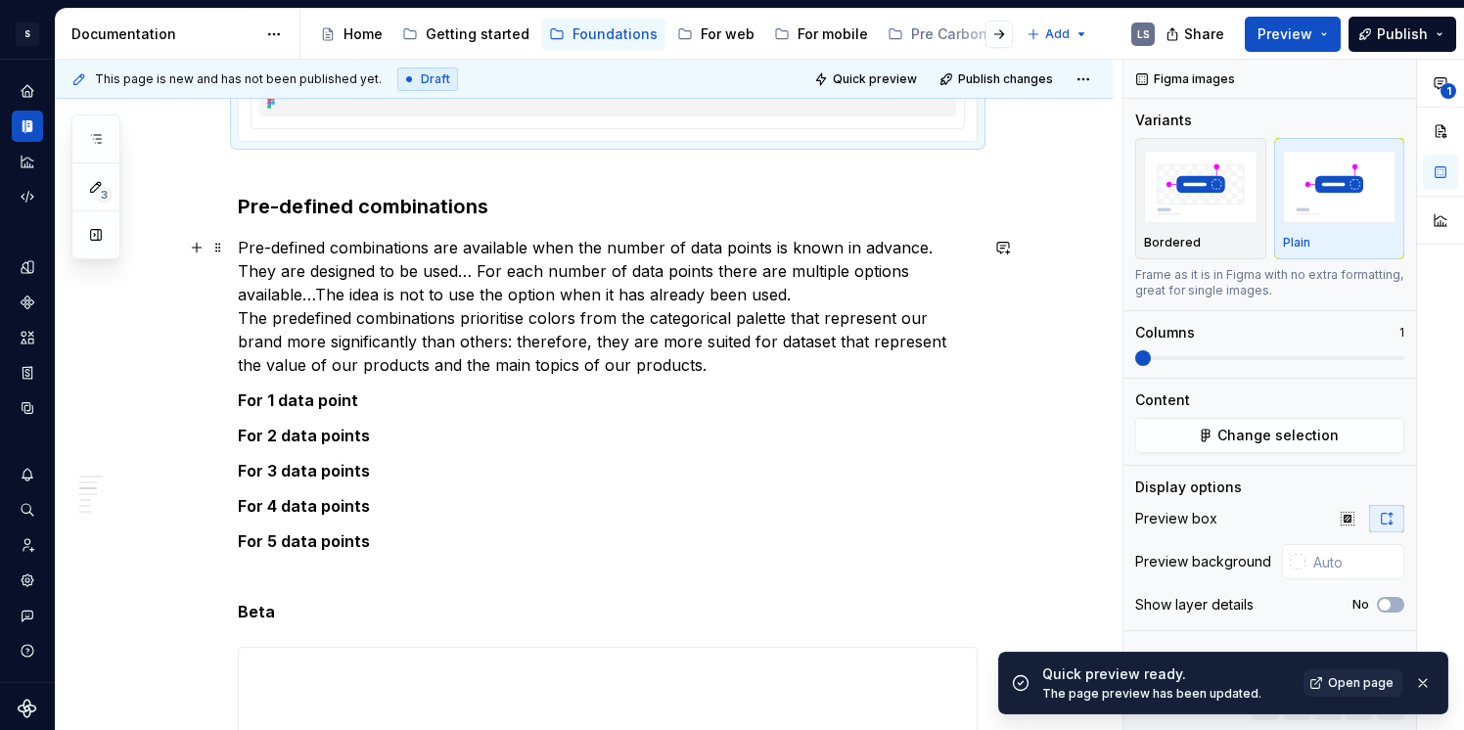
click at [931, 255] on p "Pre-defined combinations are available when the number of data points is known …" at bounding box center [608, 306] width 740 height 141
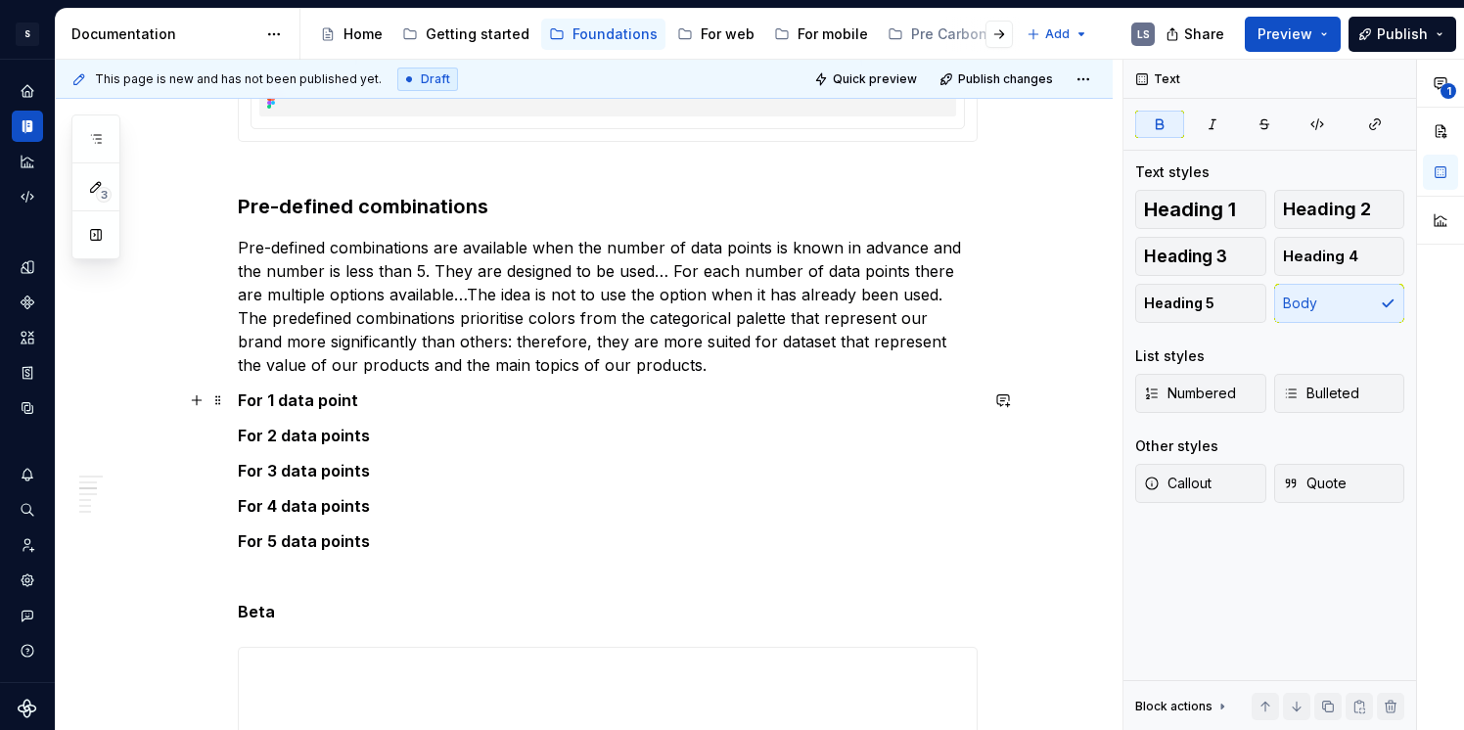
click at [945, 393] on p "For 1 data point" at bounding box center [608, 400] width 740 height 23
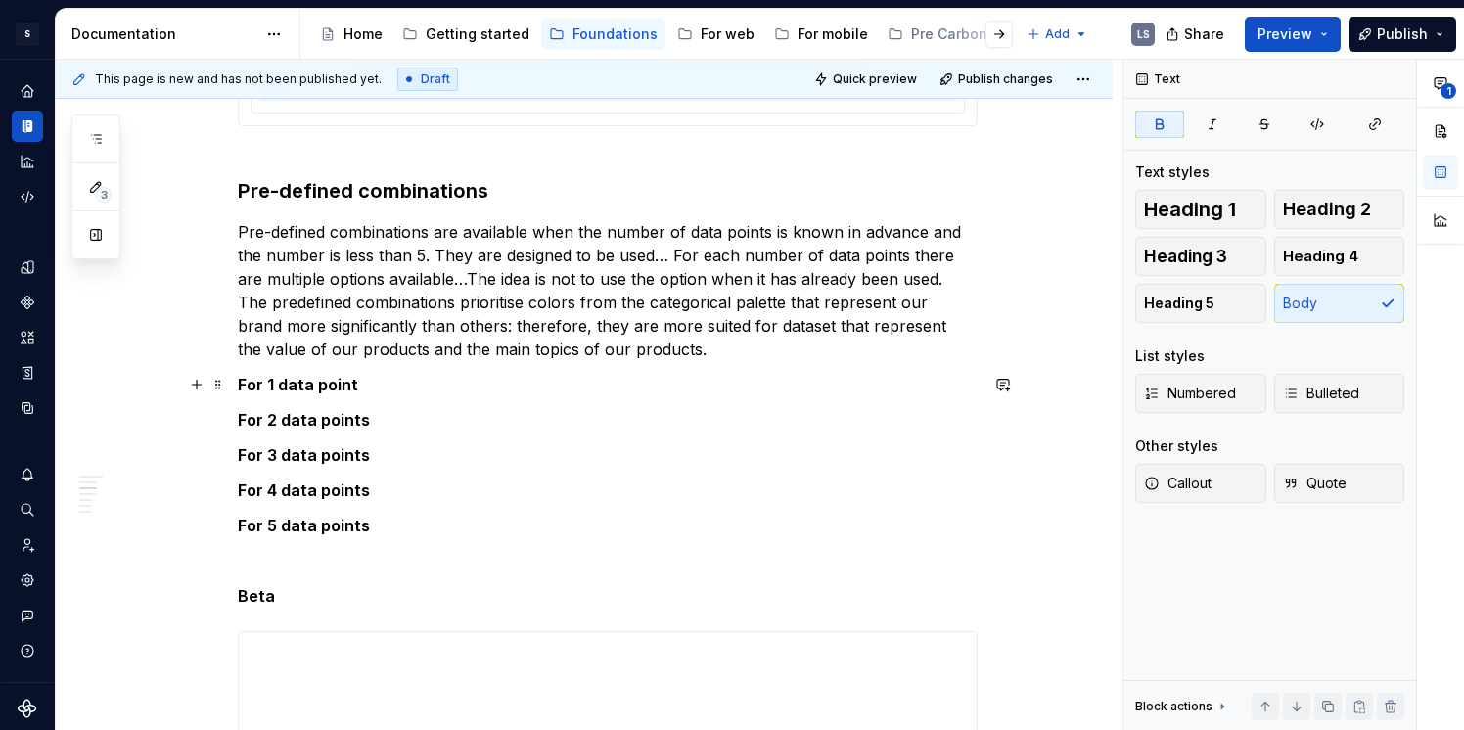
scroll to position [1463, 0]
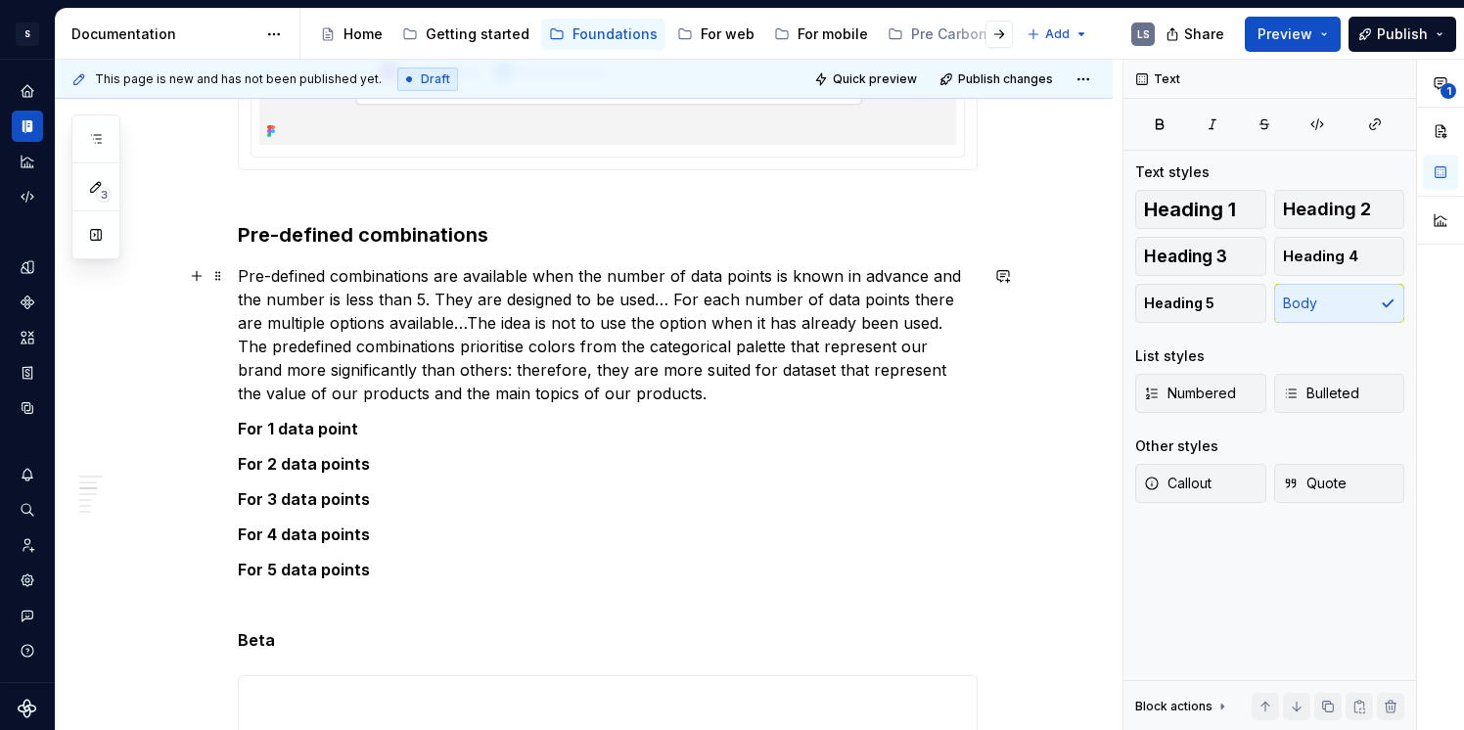
click at [248, 277] on p "Pre-defined combinations are available when the number of data points is known …" at bounding box center [608, 334] width 740 height 141
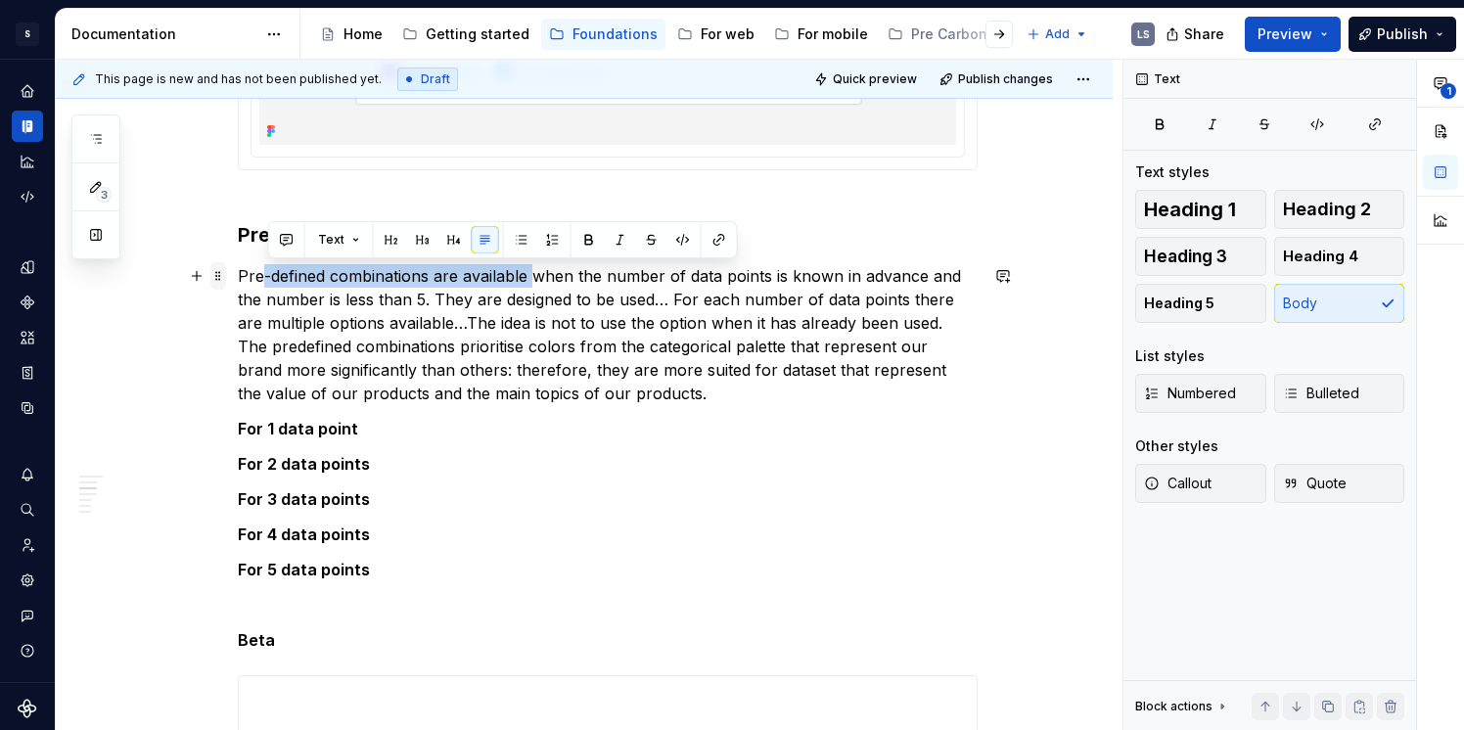
drag, startPoint x: 542, startPoint y: 278, endPoint x: 226, endPoint y: 272, distance: 316.3
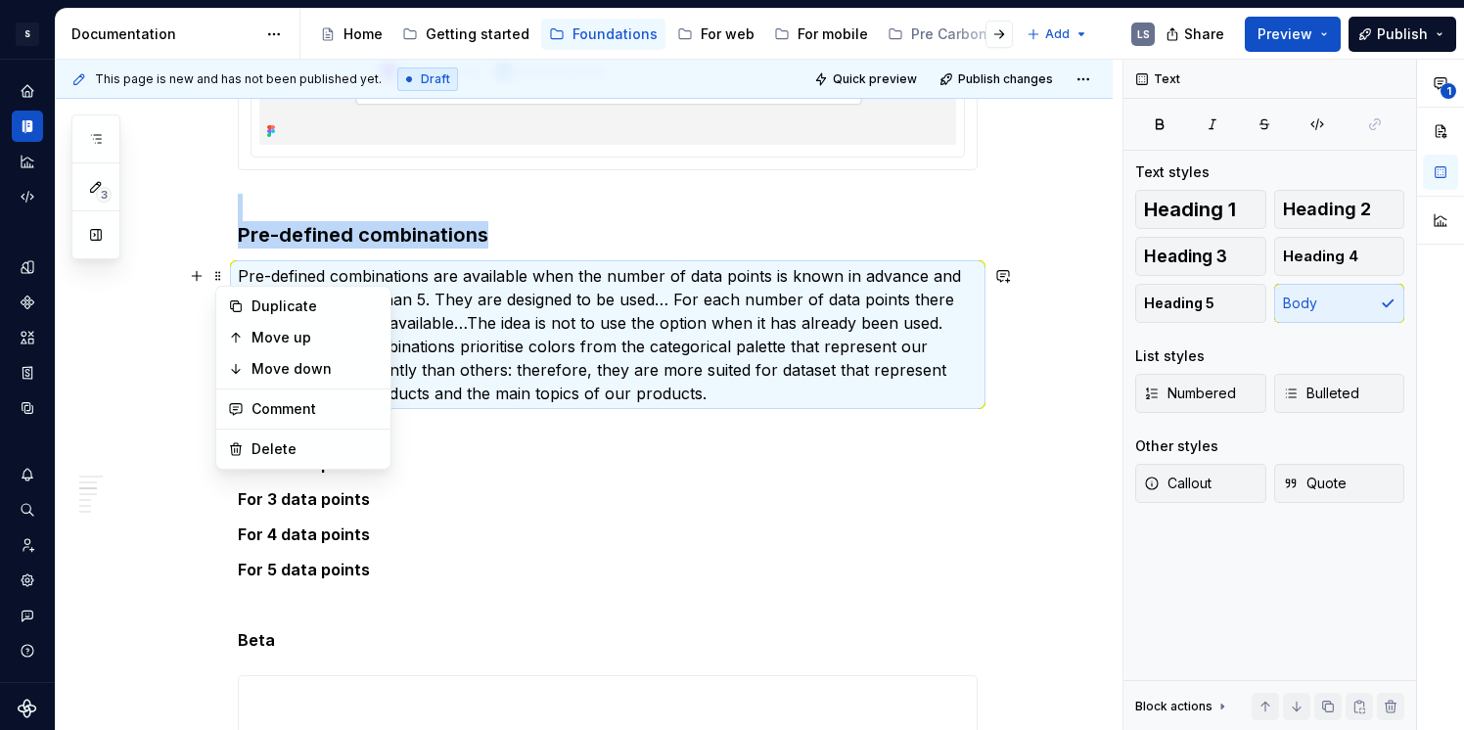
click at [570, 286] on p "Pre-defined combinations are available when the number of data points is known …" at bounding box center [608, 334] width 740 height 141
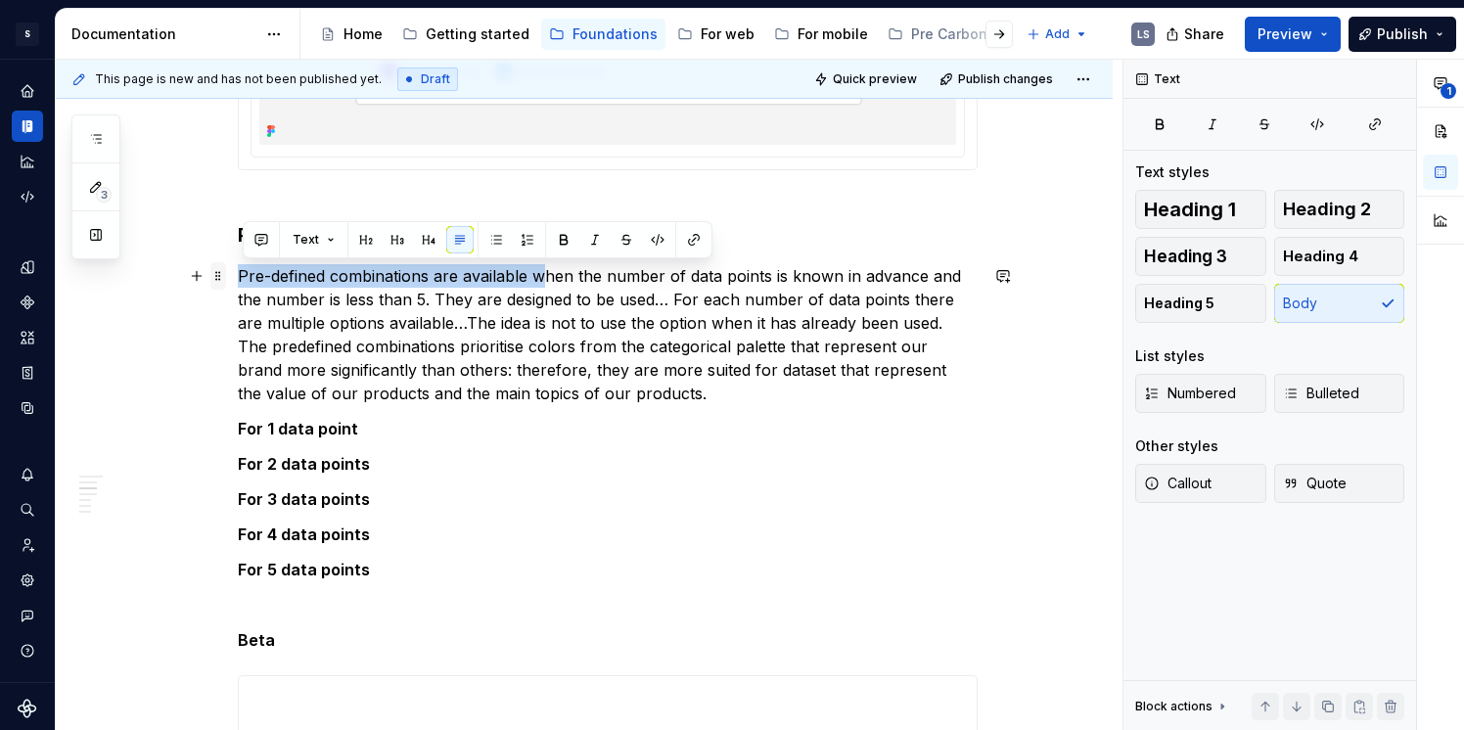
drag, startPoint x: 549, startPoint y: 270, endPoint x: 230, endPoint y: 275, distance: 319.2
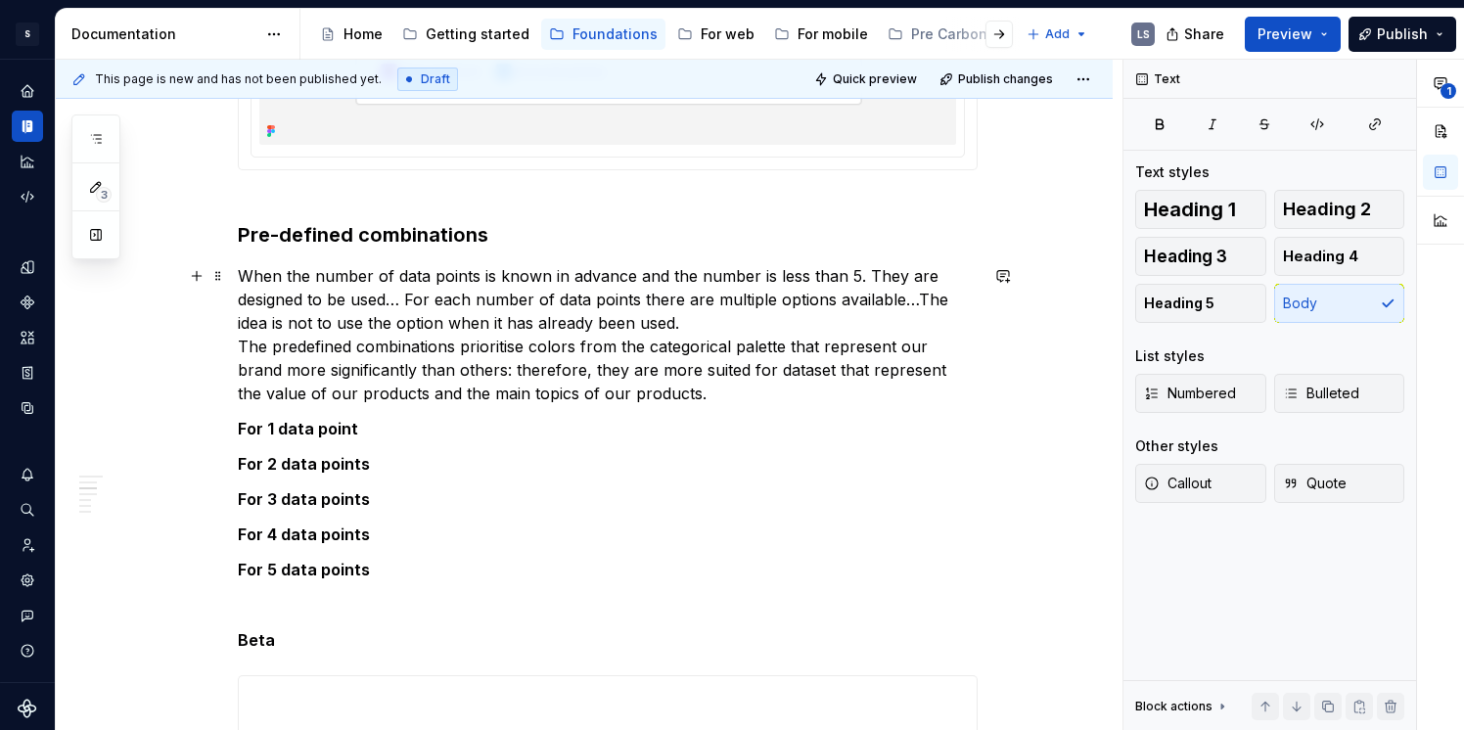
click at [539, 277] on p "When the number of data points is known in advance and the number is less than …" at bounding box center [608, 334] width 740 height 141
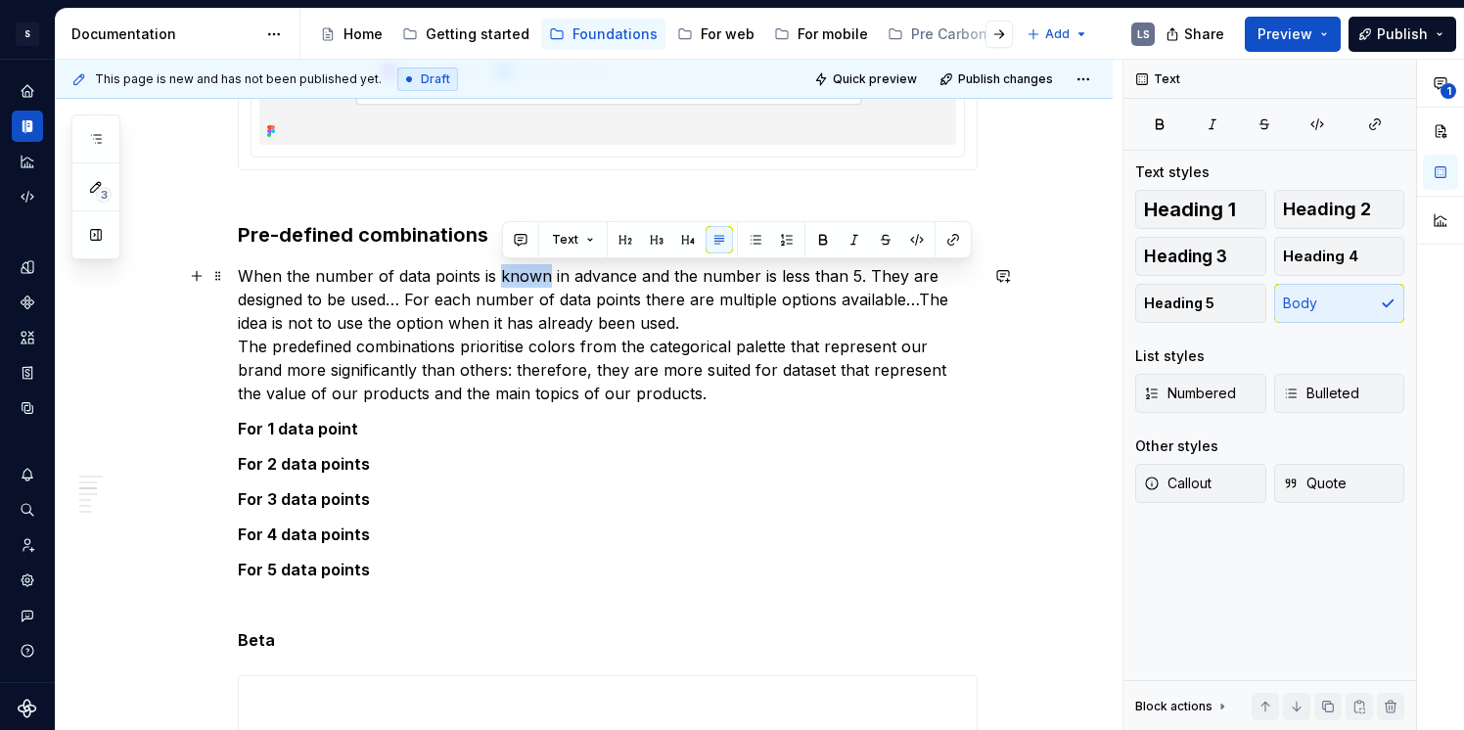
click at [532, 280] on p "When the number of data points is known in advance and the number is less than …" at bounding box center [608, 334] width 740 height 141
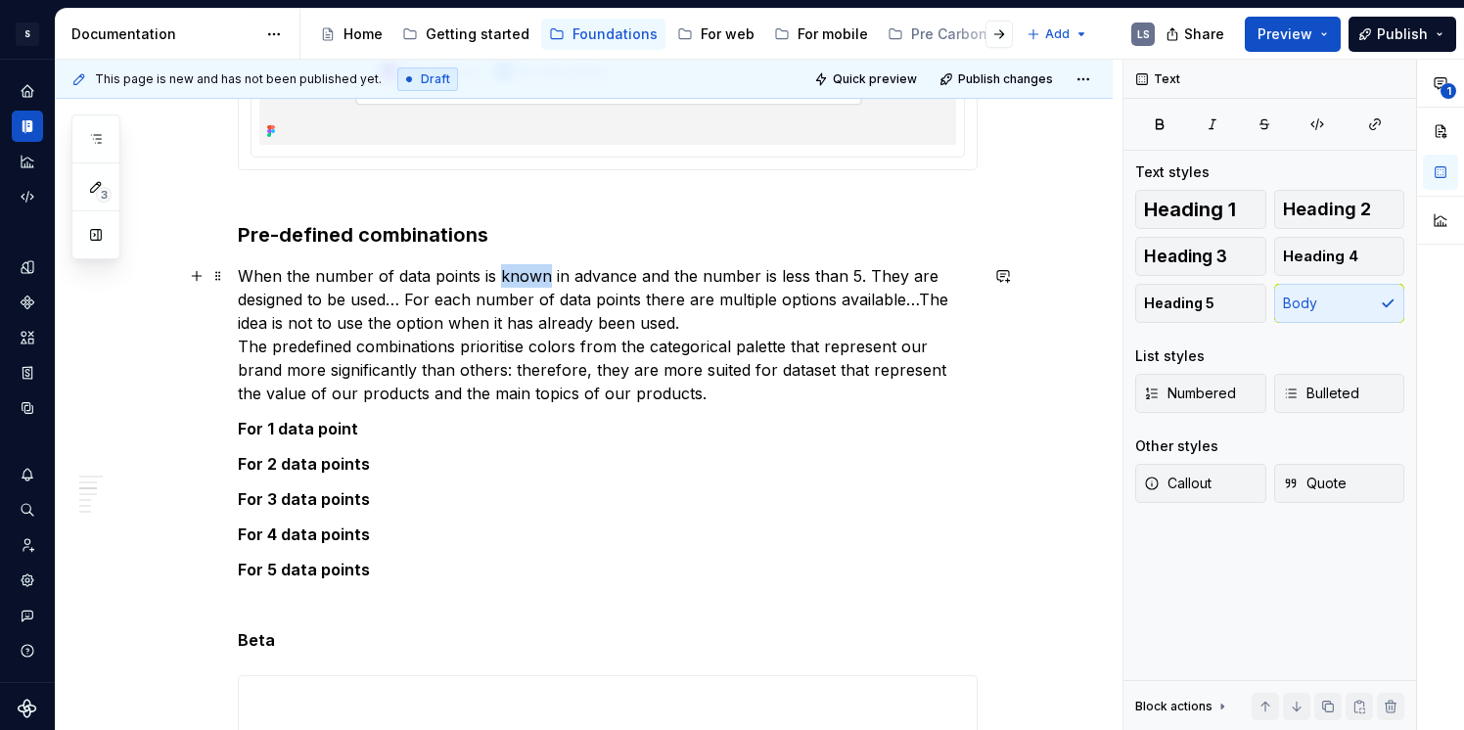
click at [532, 280] on p "When the number of data points is known in advance and the number is less than …" at bounding box center [608, 334] width 740 height 141
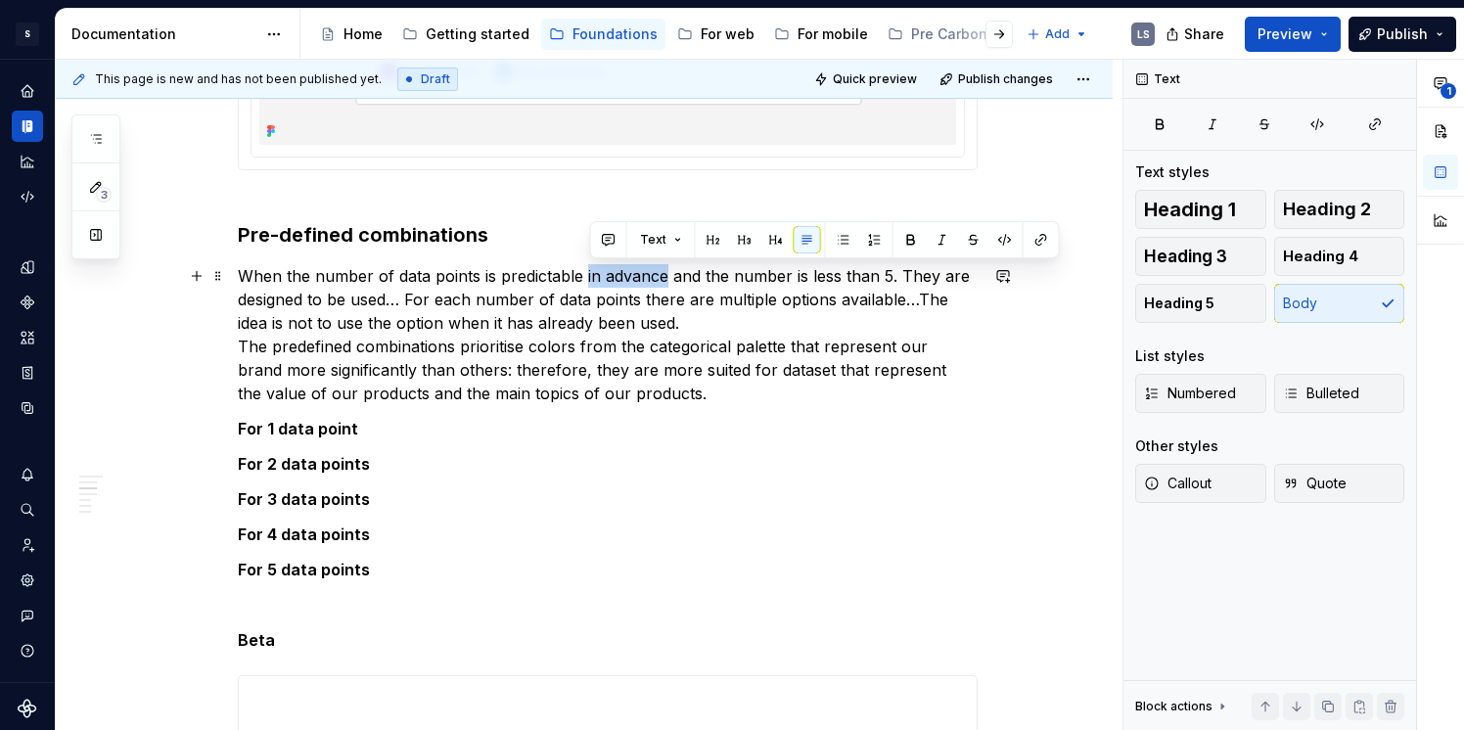
click at [672, 281] on p "When the number of data points is predictable in advance and the number is less…" at bounding box center [608, 334] width 740 height 141
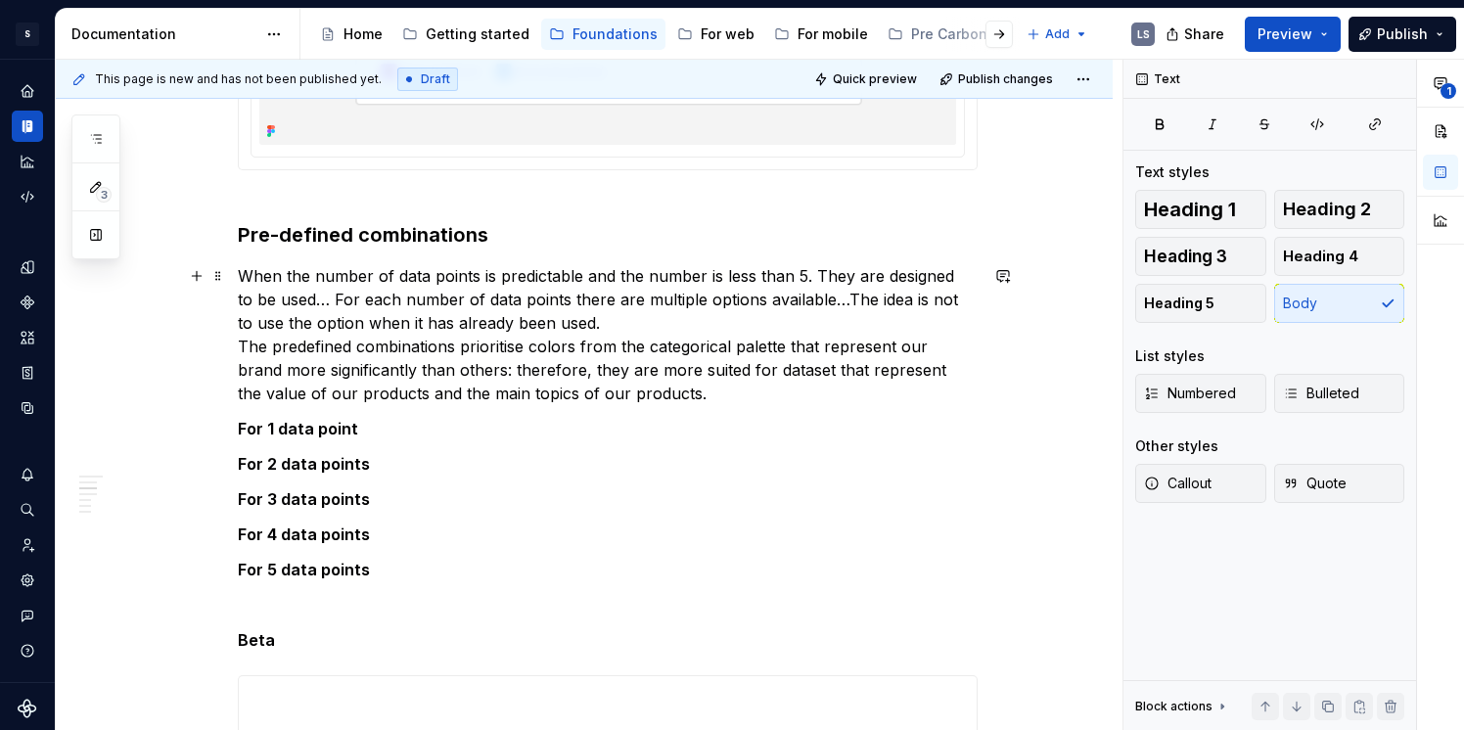
click at [698, 279] on p "When the number of data points is predictable and the number is less than 5. Th…" at bounding box center [608, 334] width 740 height 141
click at [717, 277] on p "When the number of data points is predictable and is less than 5. They are desi…" at bounding box center [608, 334] width 740 height 141
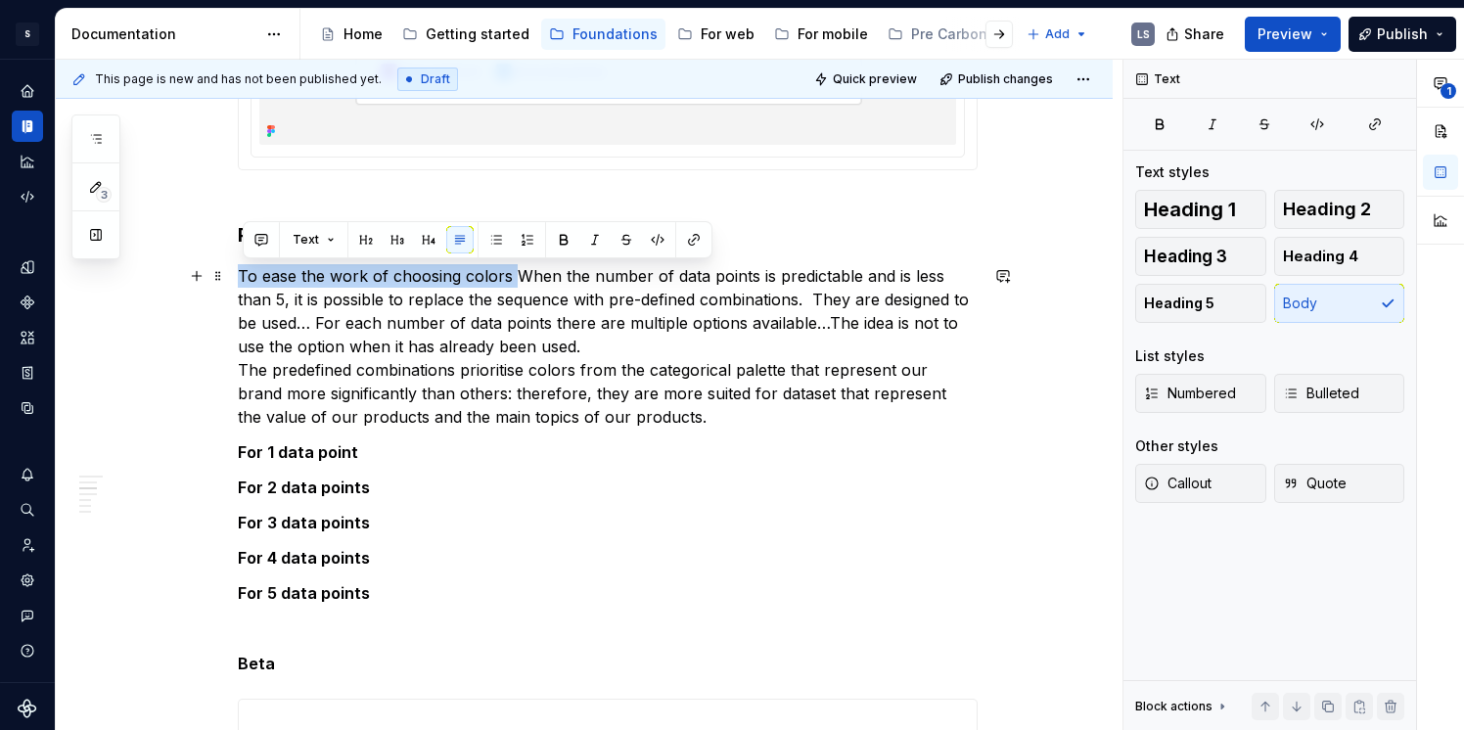
drag, startPoint x: 515, startPoint y: 281, endPoint x: 244, endPoint y: 272, distance: 271.3
click at [244, 272] on p "To ease the work of choosing colors When the number of data points is predictab…" at bounding box center [608, 346] width 740 height 164
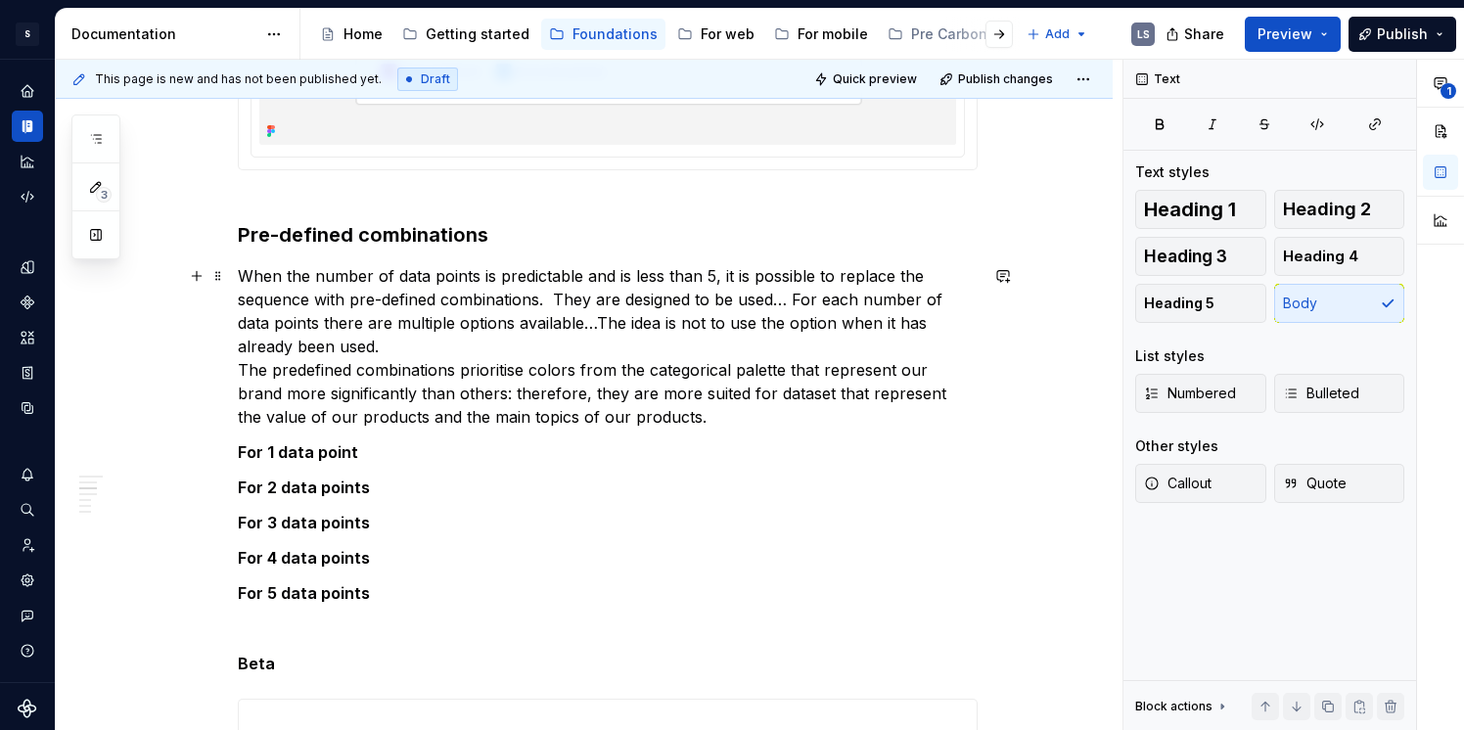
click at [544, 310] on p "When the number of data points is predictable and is less than 5, it is possibl…" at bounding box center [608, 346] width 740 height 164
click at [633, 291] on p "When the number of data points is predictable and is less than 5, it is possibl…" at bounding box center [608, 346] width 740 height 164
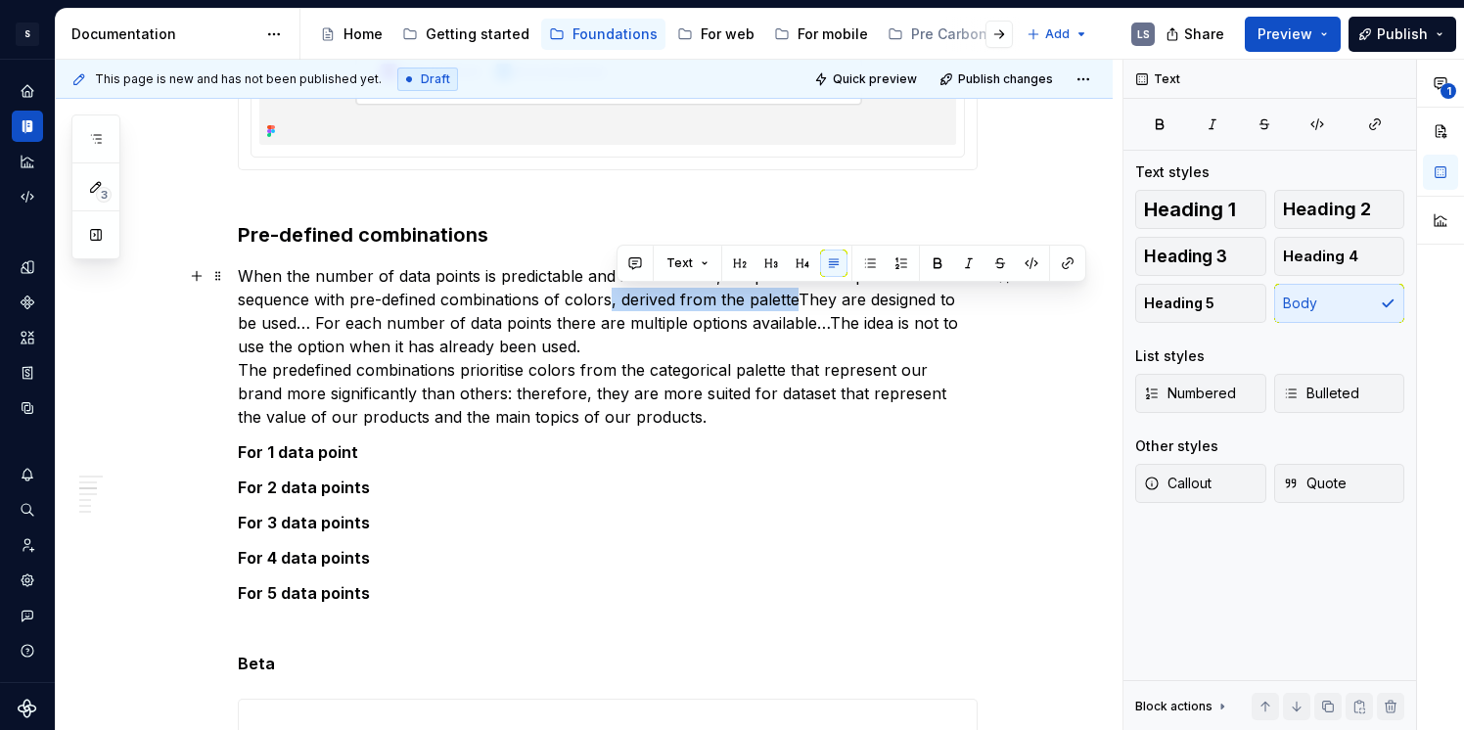
drag, startPoint x: 617, startPoint y: 300, endPoint x: 802, endPoint y: 296, distance: 185.1
click at [802, 296] on p "When the number of data points is predictable and is less than 5, it is possibl…" at bounding box center [608, 346] width 740 height 164
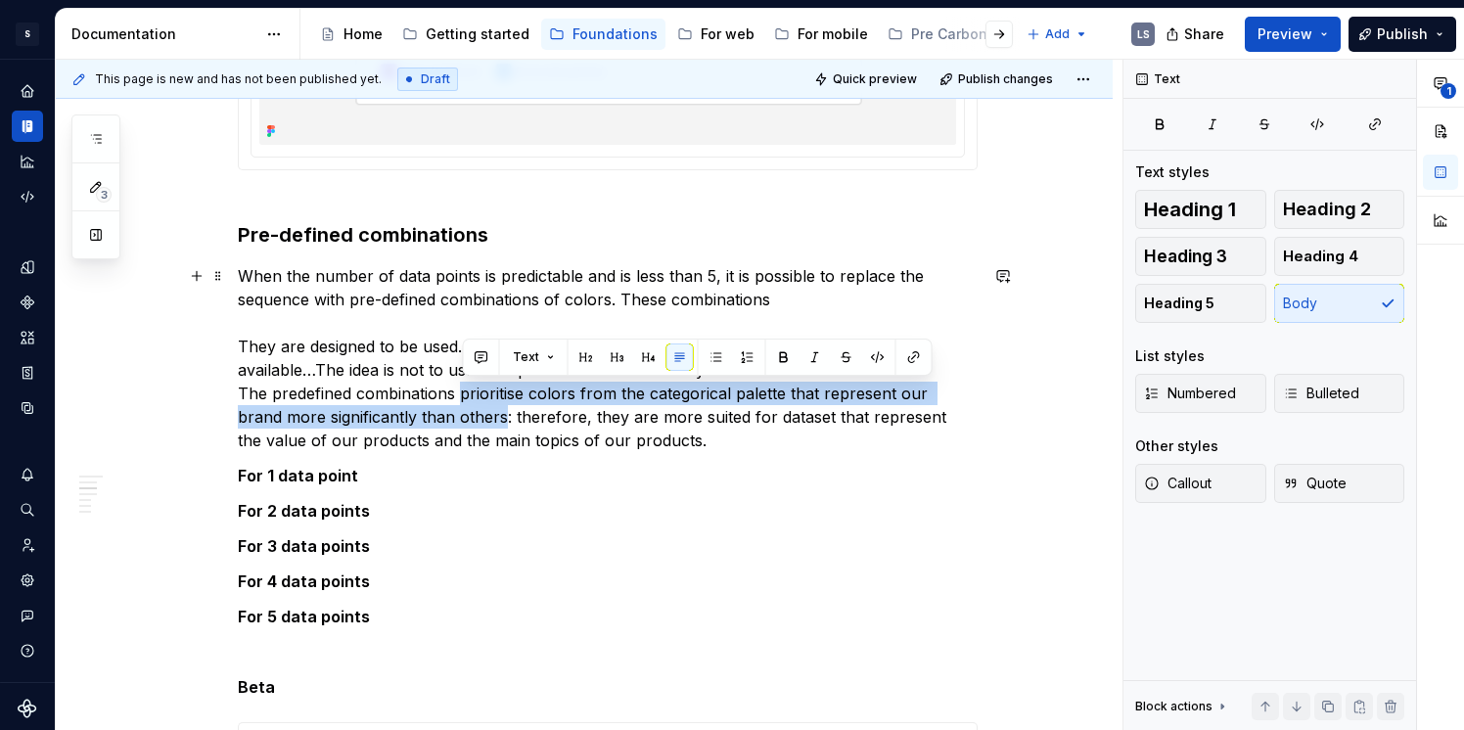
drag, startPoint x: 466, startPoint y: 397, endPoint x: 459, endPoint y: 417, distance: 20.7
click at [459, 417] on p "When the number of data points is predictable and is less than 5, it is possibl…" at bounding box center [608, 358] width 740 height 188
copy p "prioritise colors from the categorical palette that represent our brand more si…"
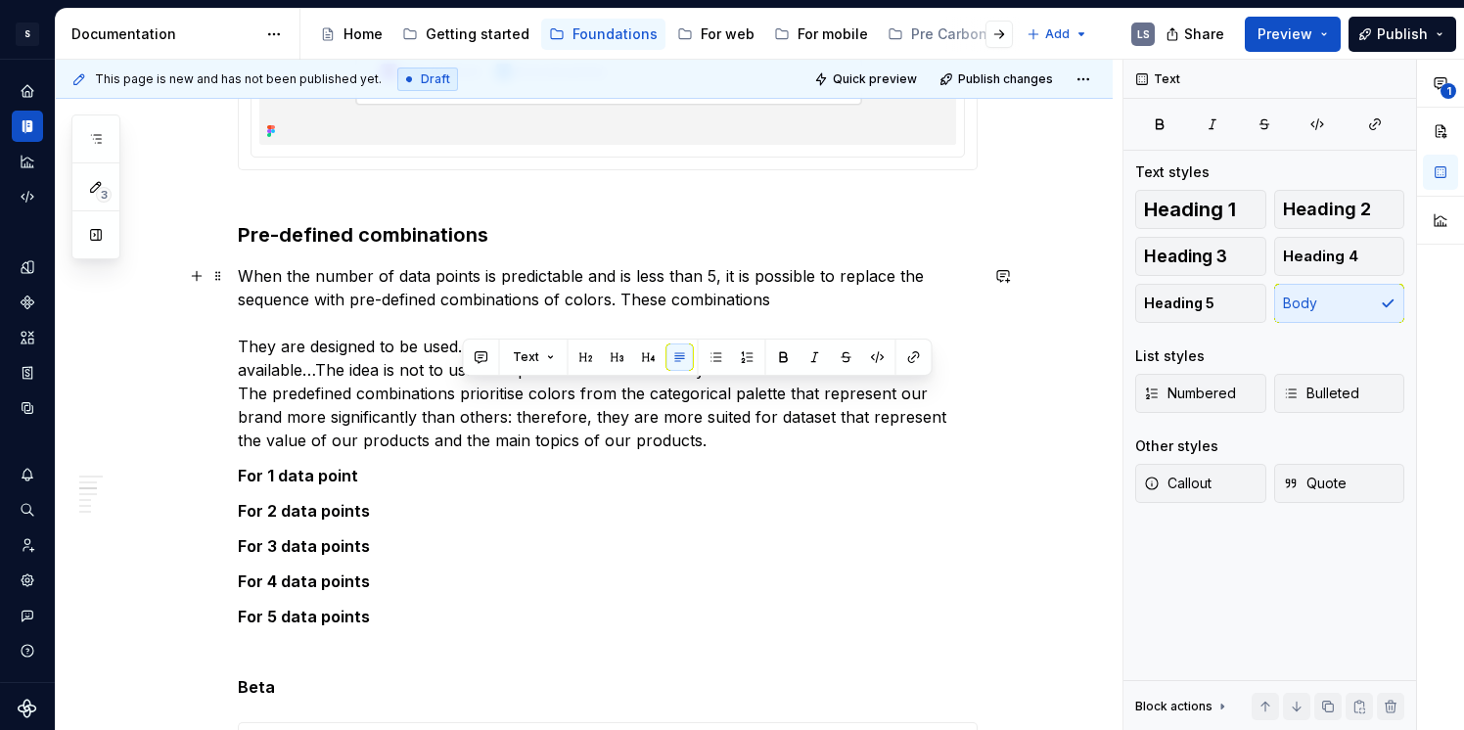
click at [778, 303] on p "When the number of data points is predictable and is less than 5, it is possibl…" at bounding box center [608, 358] width 740 height 188
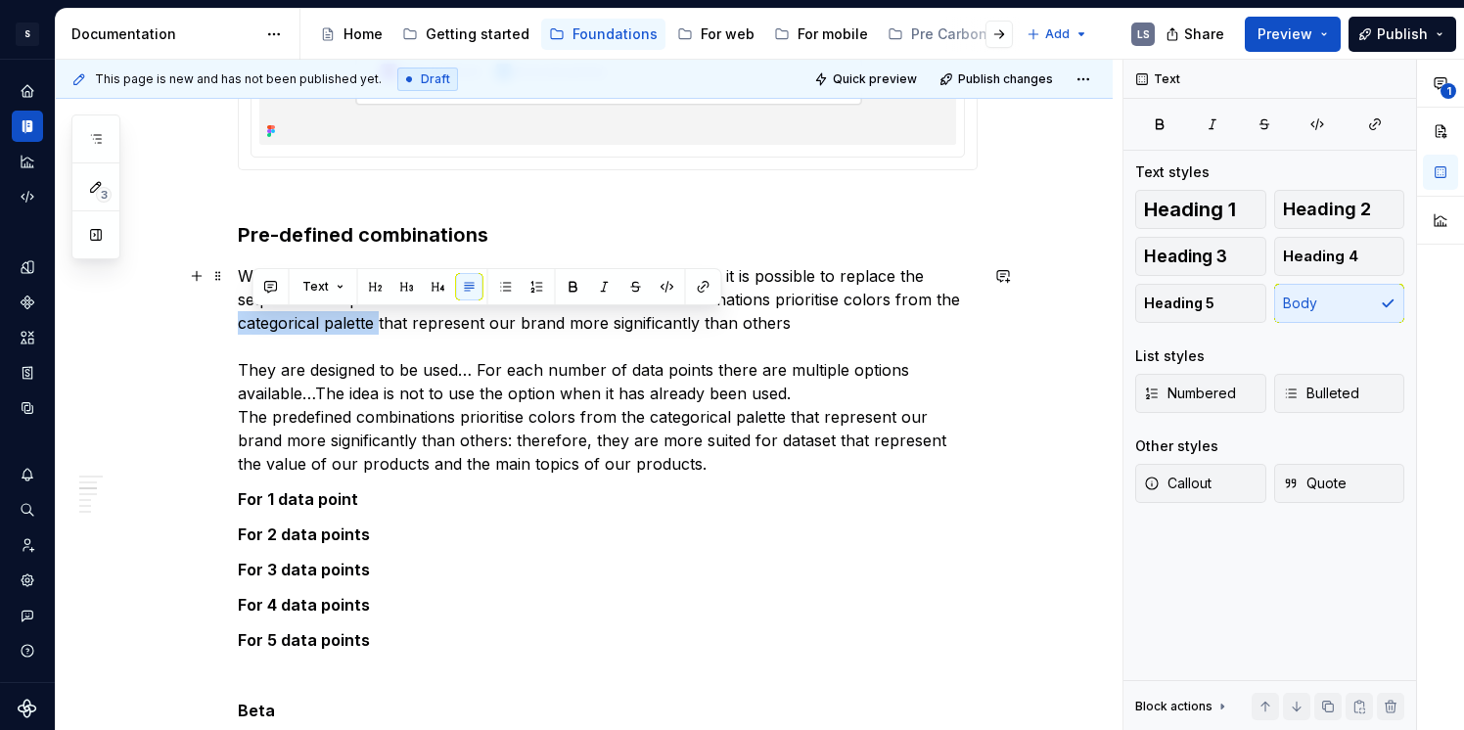
drag, startPoint x: 383, startPoint y: 323, endPoint x: 243, endPoint y: 328, distance: 140.1
click at [243, 328] on p "When the number of data points is predictable and is less than 5, it is possibl…" at bounding box center [608, 369] width 740 height 211
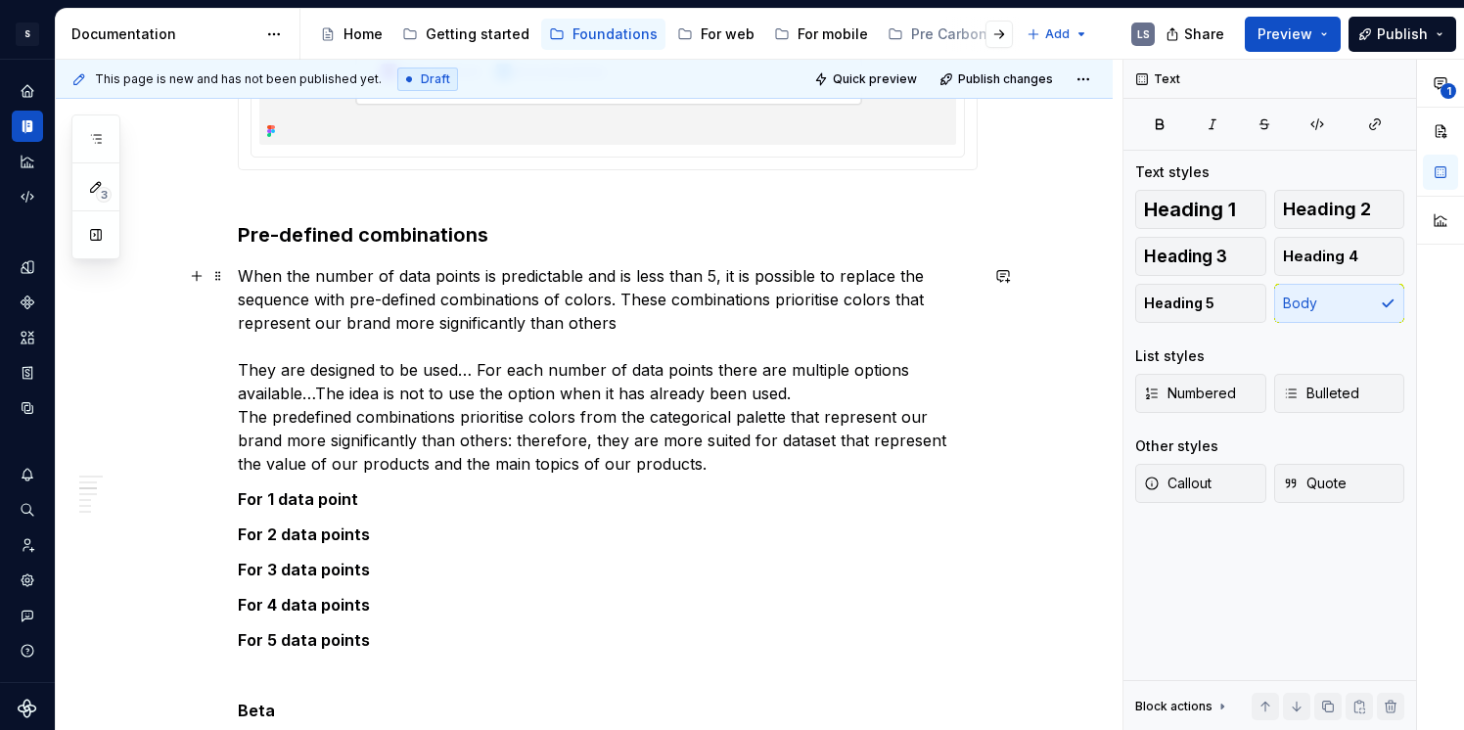
click at [471, 324] on p "When the number of data points is predictable and is less than 5, it is possibl…" at bounding box center [608, 369] width 740 height 211
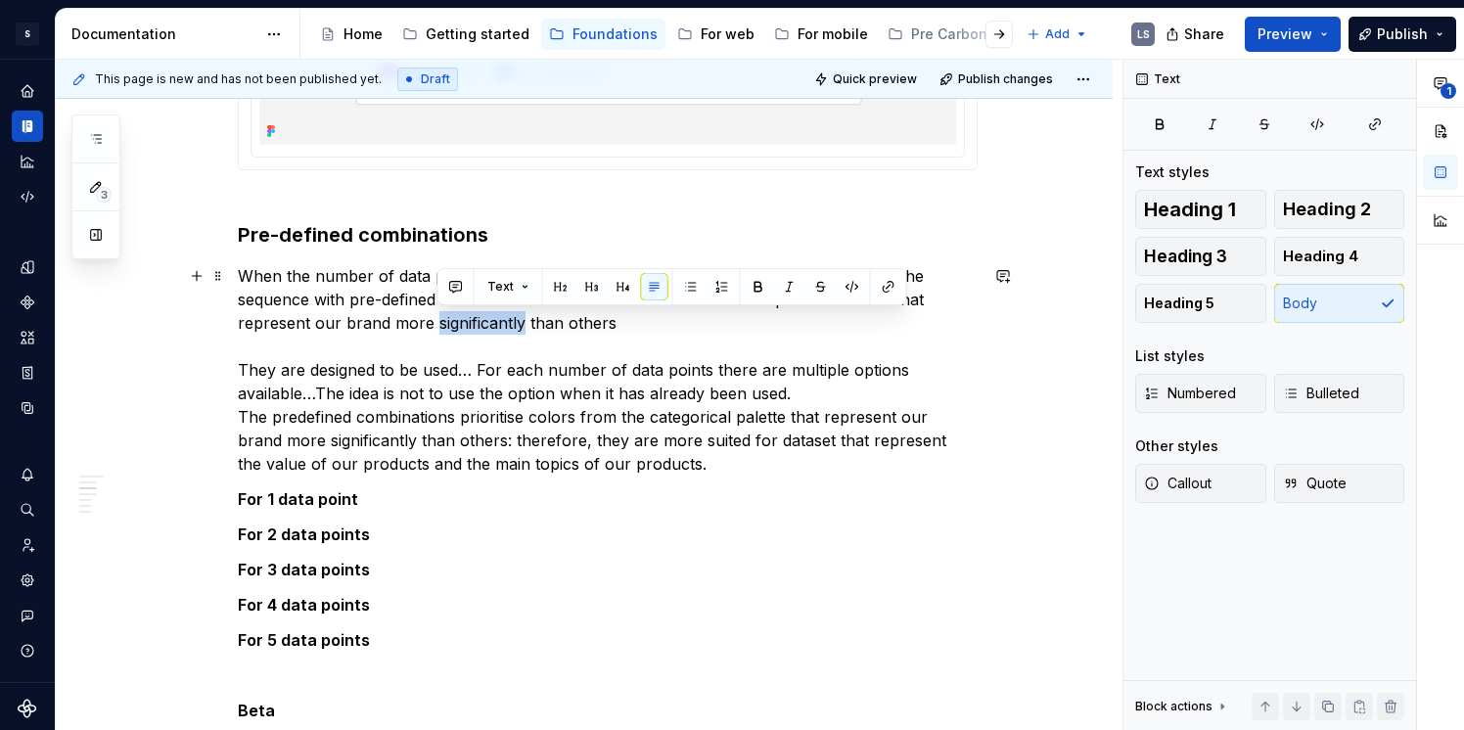
click at [471, 324] on p "When the number of data points is predictable and is less than 5, it is possibl…" at bounding box center [608, 369] width 740 height 211
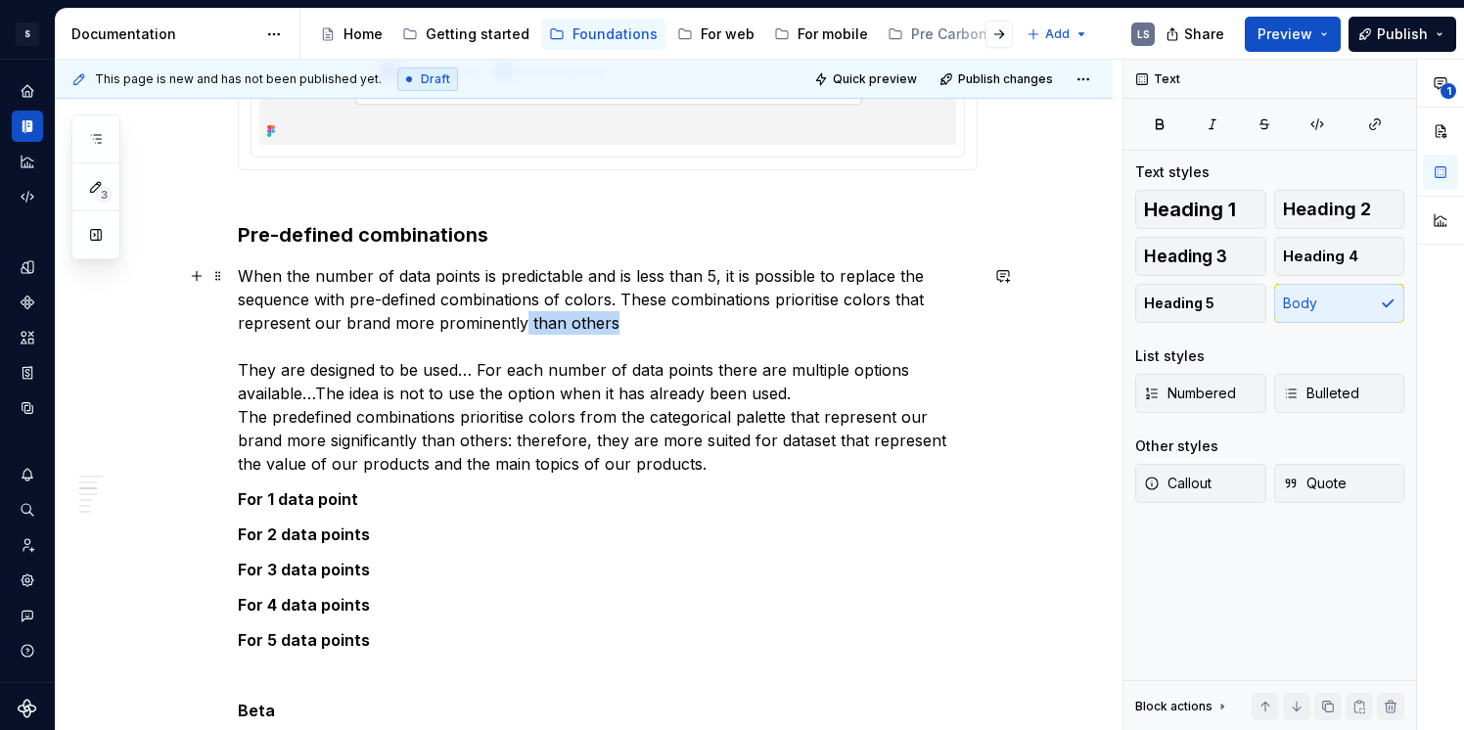
click at [629, 324] on p "When the number of data points is predictable and is less than 5, it is possibl…" at bounding box center [608, 369] width 740 height 211
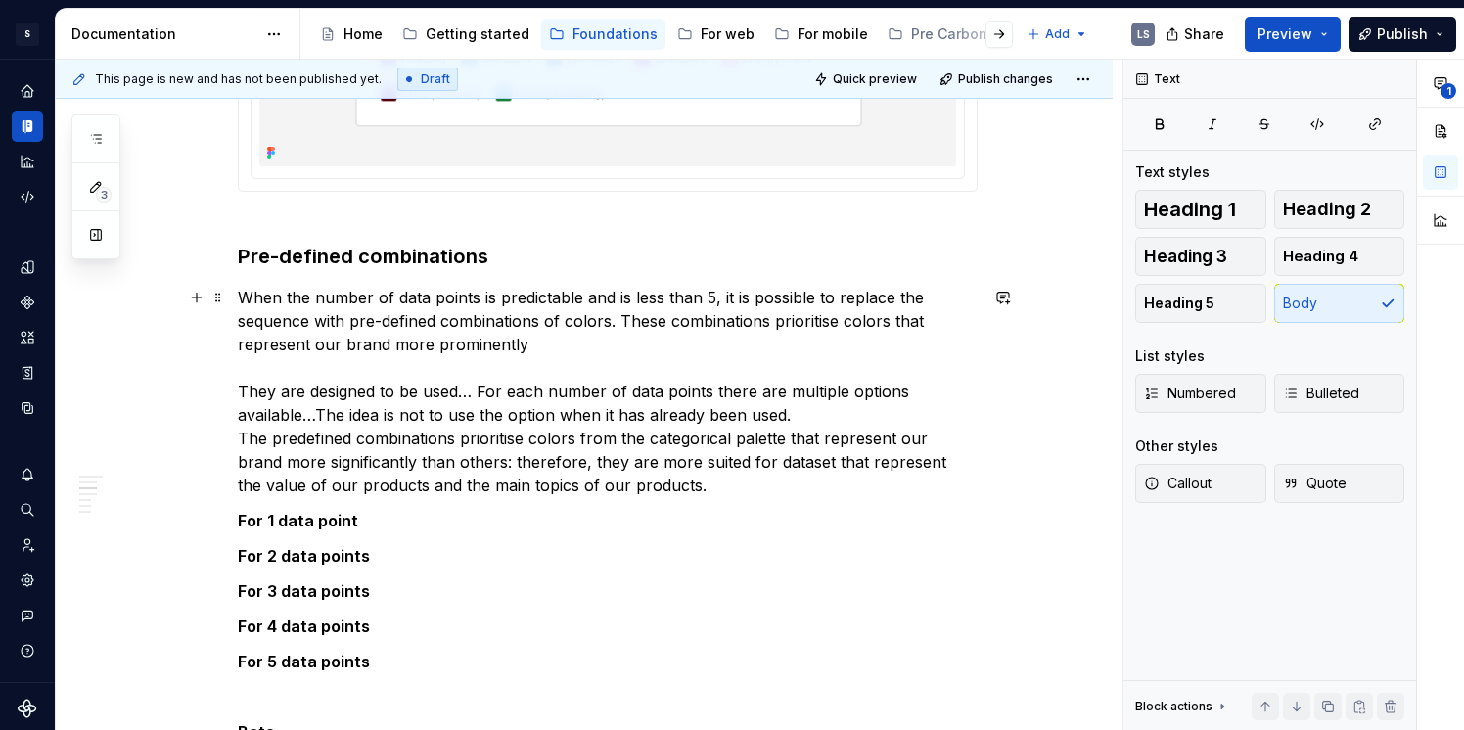
click at [616, 318] on p "When the number of data points is predictable and is less than 5, it is possibl…" at bounding box center [608, 391] width 740 height 211
click at [880, 312] on p "When the number of data points is predictable and is less than 5, it is possibl…" at bounding box center [608, 391] width 740 height 211
click at [597, 326] on p "When the number of data points is predictable and is less than 5, it is possibl…" at bounding box center [608, 391] width 740 height 211
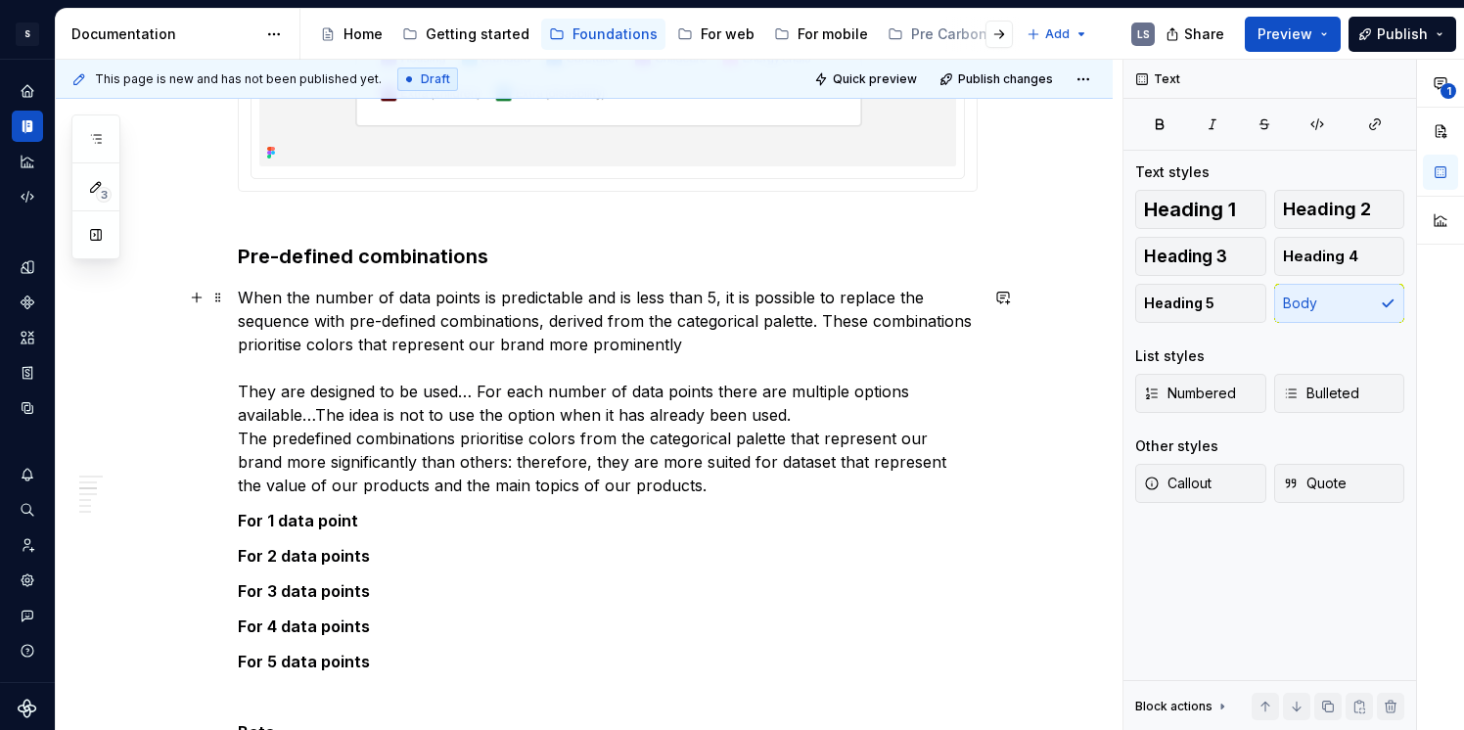
click at [560, 352] on p "When the number of data points is predictable and is less than 5, it is possibl…" at bounding box center [608, 391] width 740 height 211
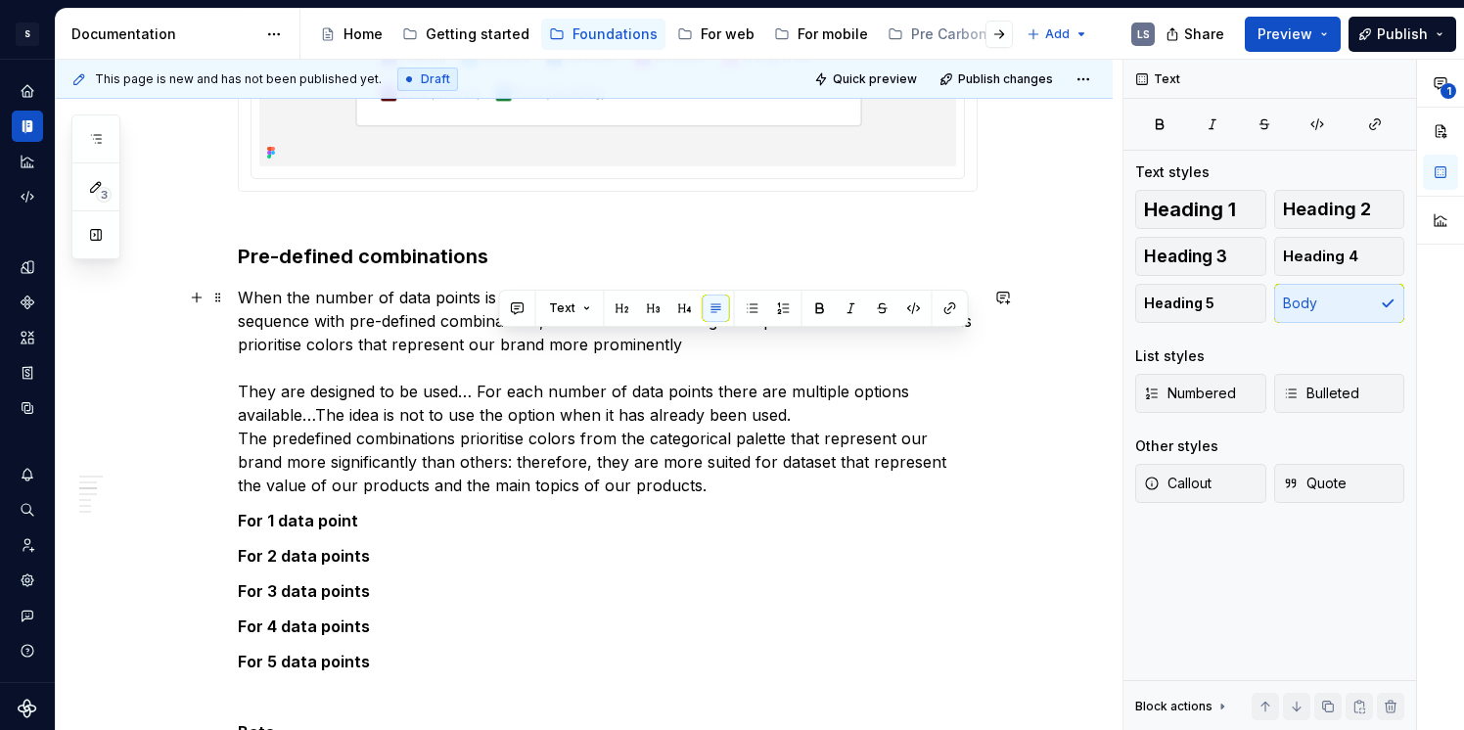
click at [571, 368] on p "When the number of data points is predictable and is less than 5, it is possibl…" at bounding box center [608, 391] width 740 height 211
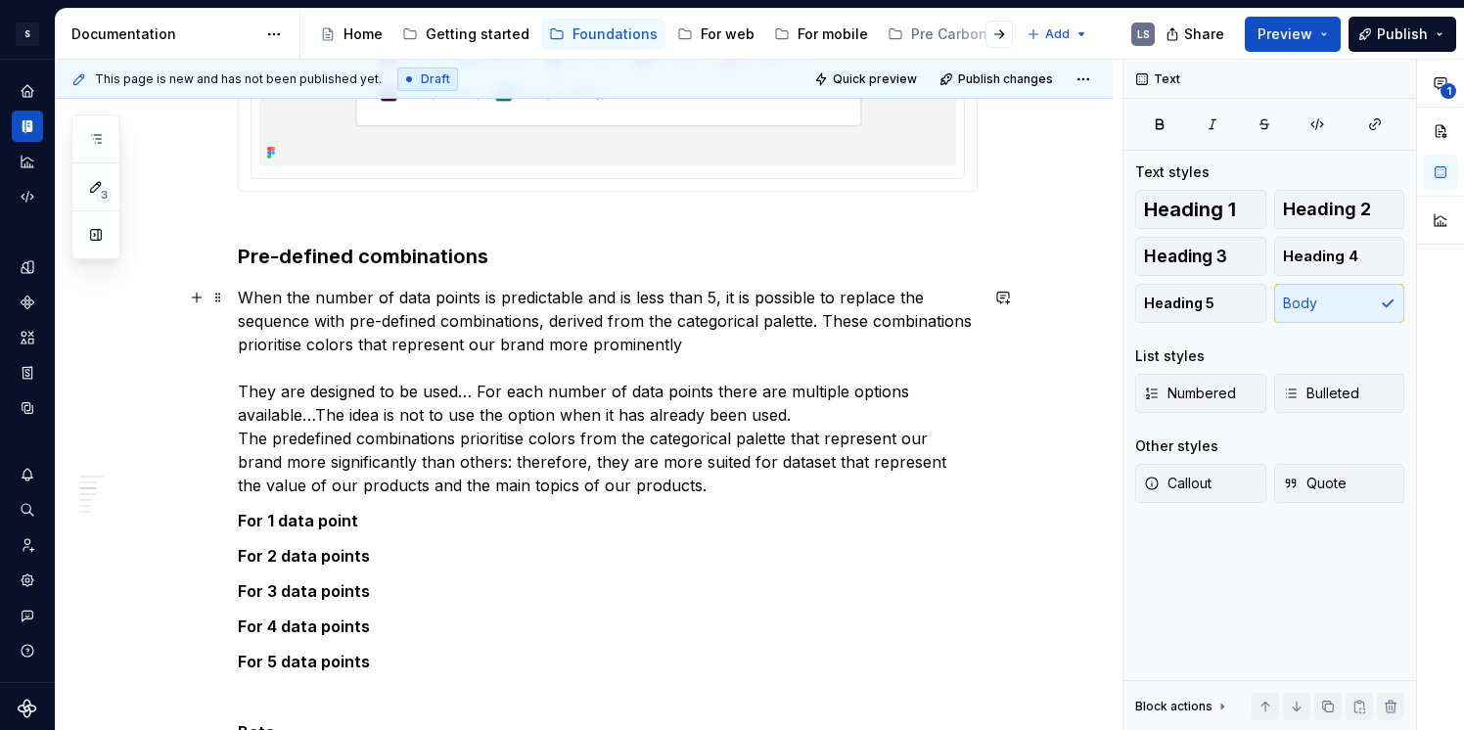
click at [755, 346] on p "When the number of data points is predictable and is less than 5, it is possibl…" at bounding box center [608, 391] width 740 height 211
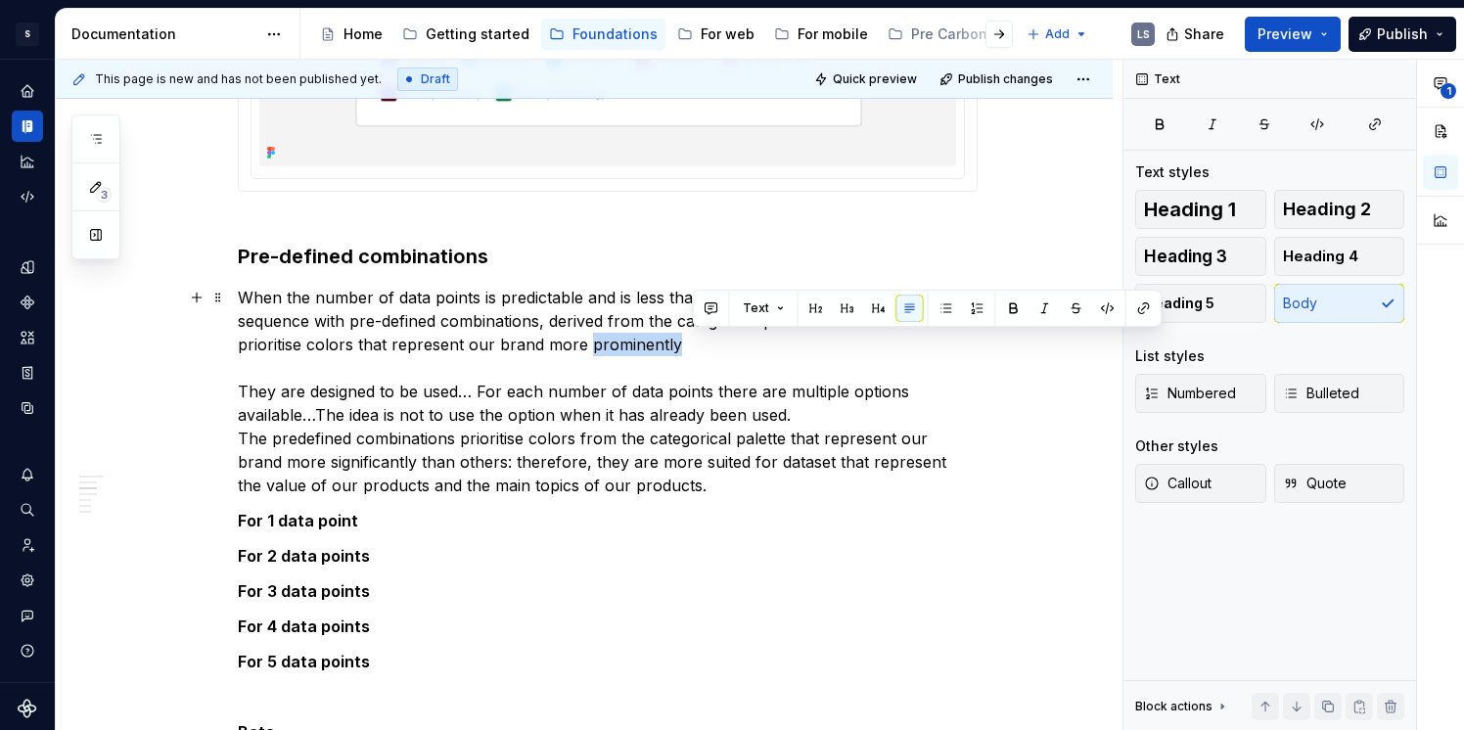
click at [809, 340] on p "When the number of data points is predictable and is less than 5, it is possibl…" at bounding box center [608, 391] width 740 height 211
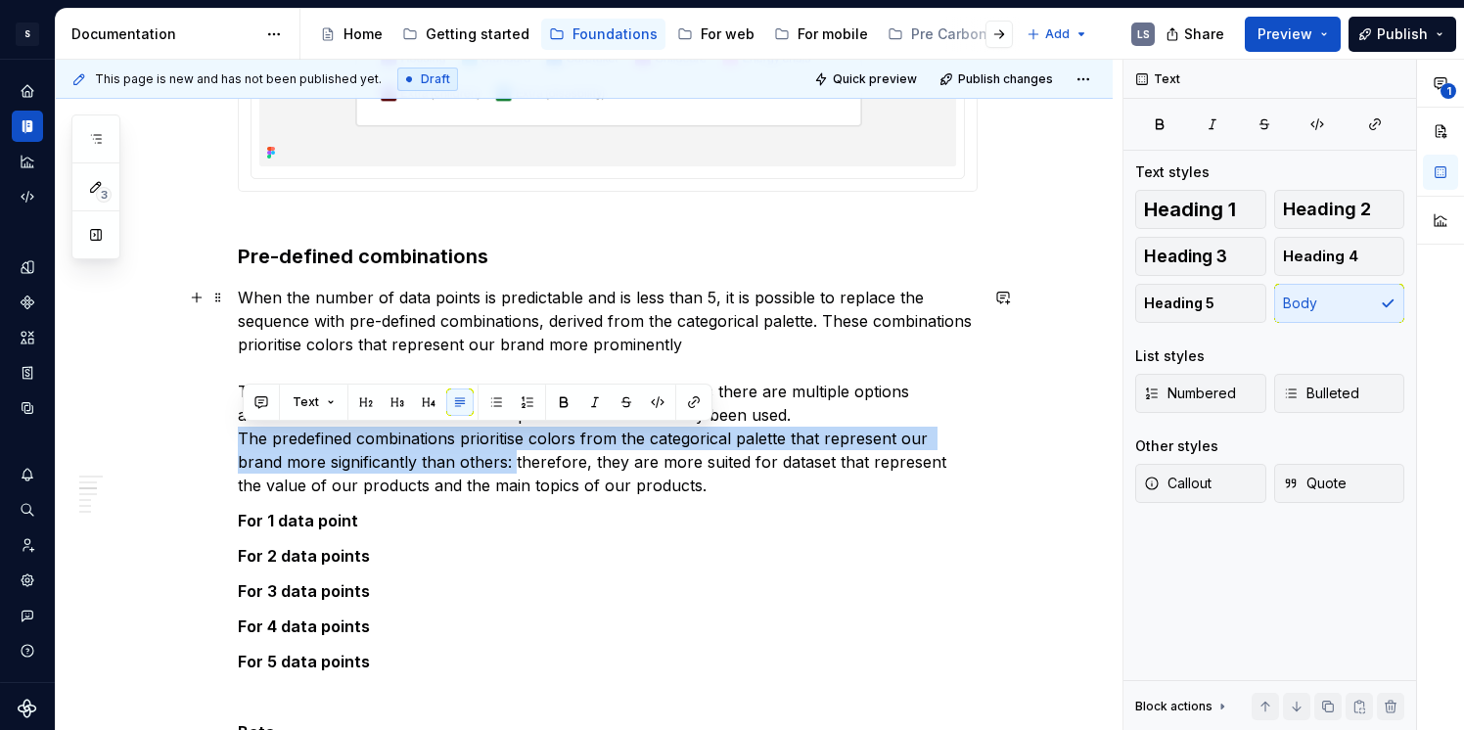
drag, startPoint x: 472, startPoint y: 461, endPoint x: 240, endPoint y: 433, distance: 233.7
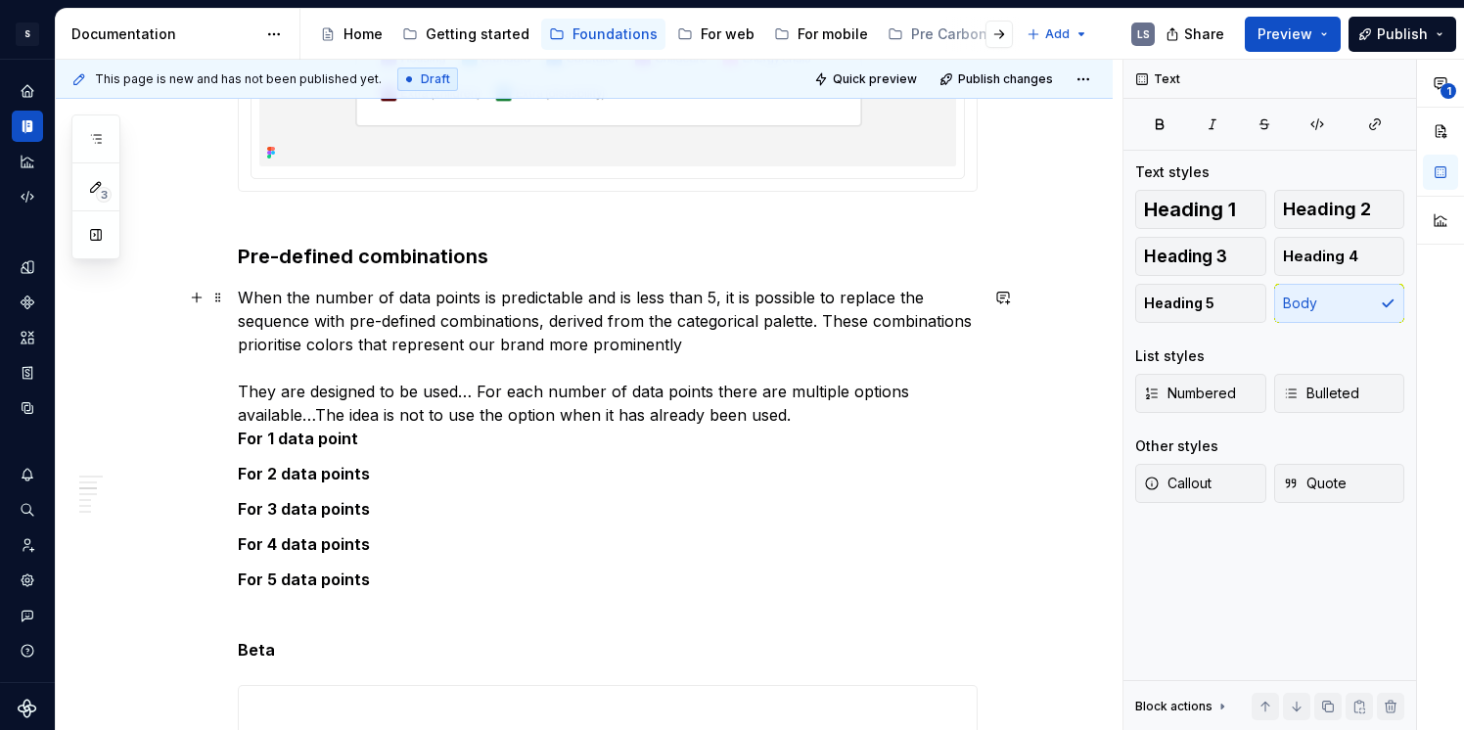
click at [804, 344] on p "When the number of data points is predictable and is less than 5, it is possibl…" at bounding box center [608, 368] width 740 height 164
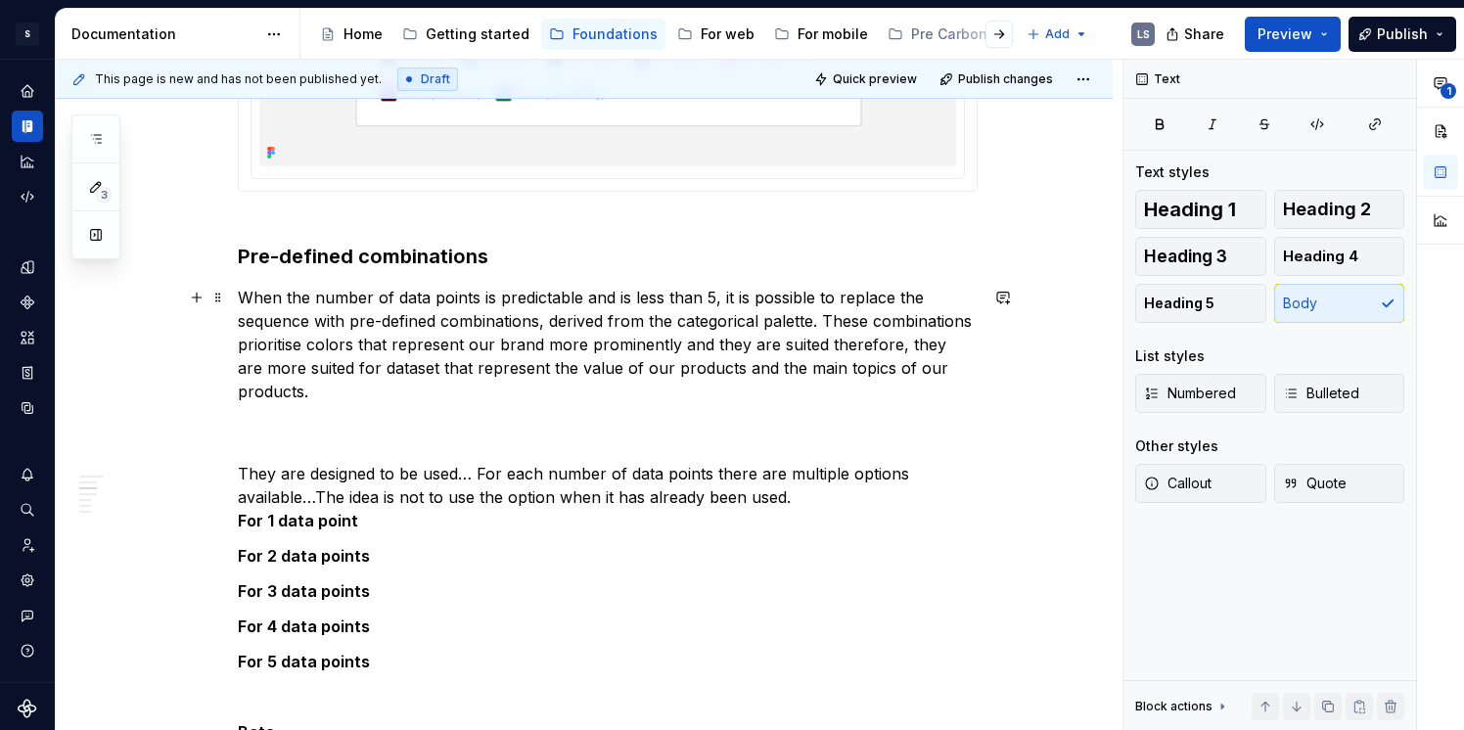
click at [299, 372] on p "When the number of data points is predictable and is less than 5, it is possibl…" at bounding box center [608, 344] width 740 height 117
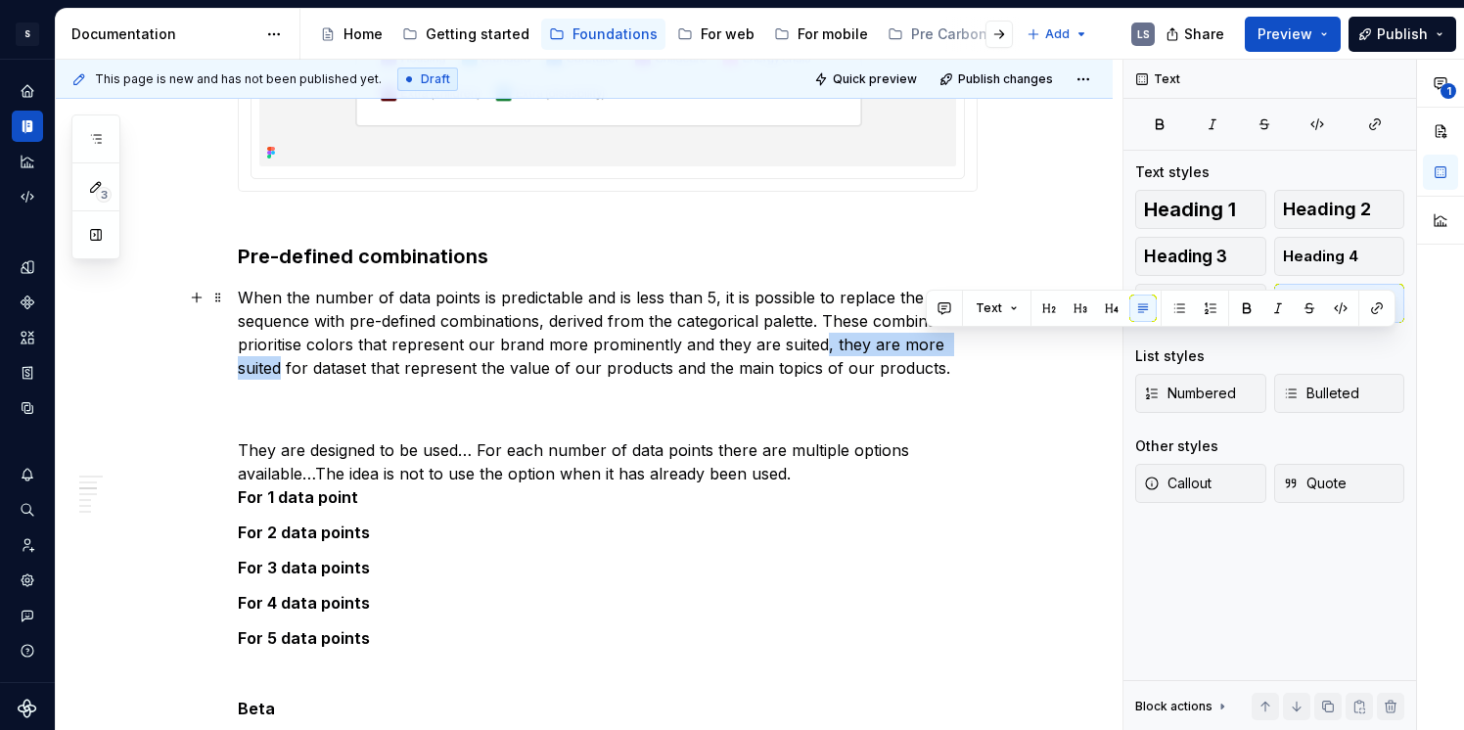
click at [359, 363] on p "When the number of data points is predictable and is less than 5, it is possibl…" at bounding box center [608, 333] width 740 height 94
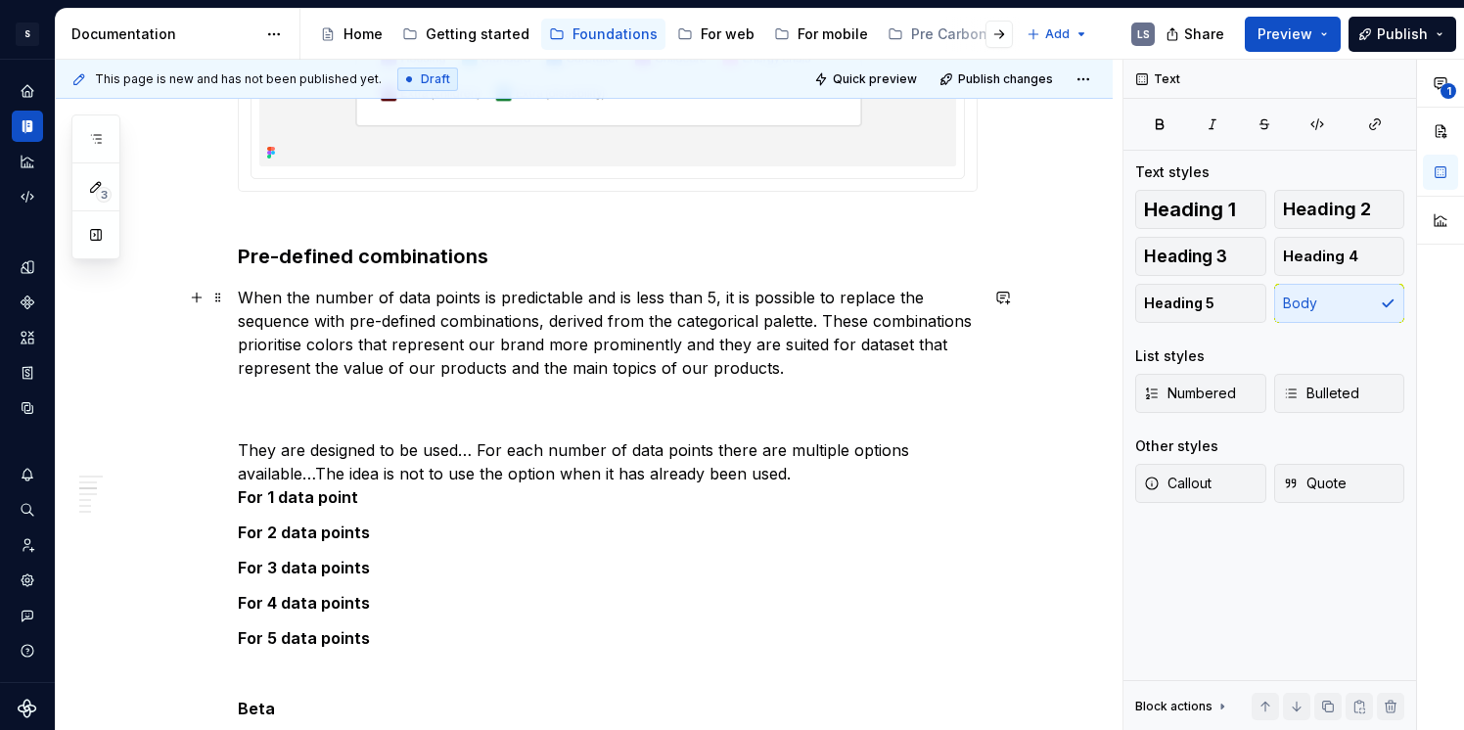
click at [375, 373] on p "When the number of data points is predictable and is less than 5, it is possibl…" at bounding box center [608, 333] width 740 height 94
click at [332, 373] on p "When the number of data points is predictable and is less than 5, it is possibl…" at bounding box center [608, 333] width 740 height 94
click at [955, 344] on p "When the number of data points is predictable and is less than 5, it is possibl…" at bounding box center [608, 333] width 740 height 94
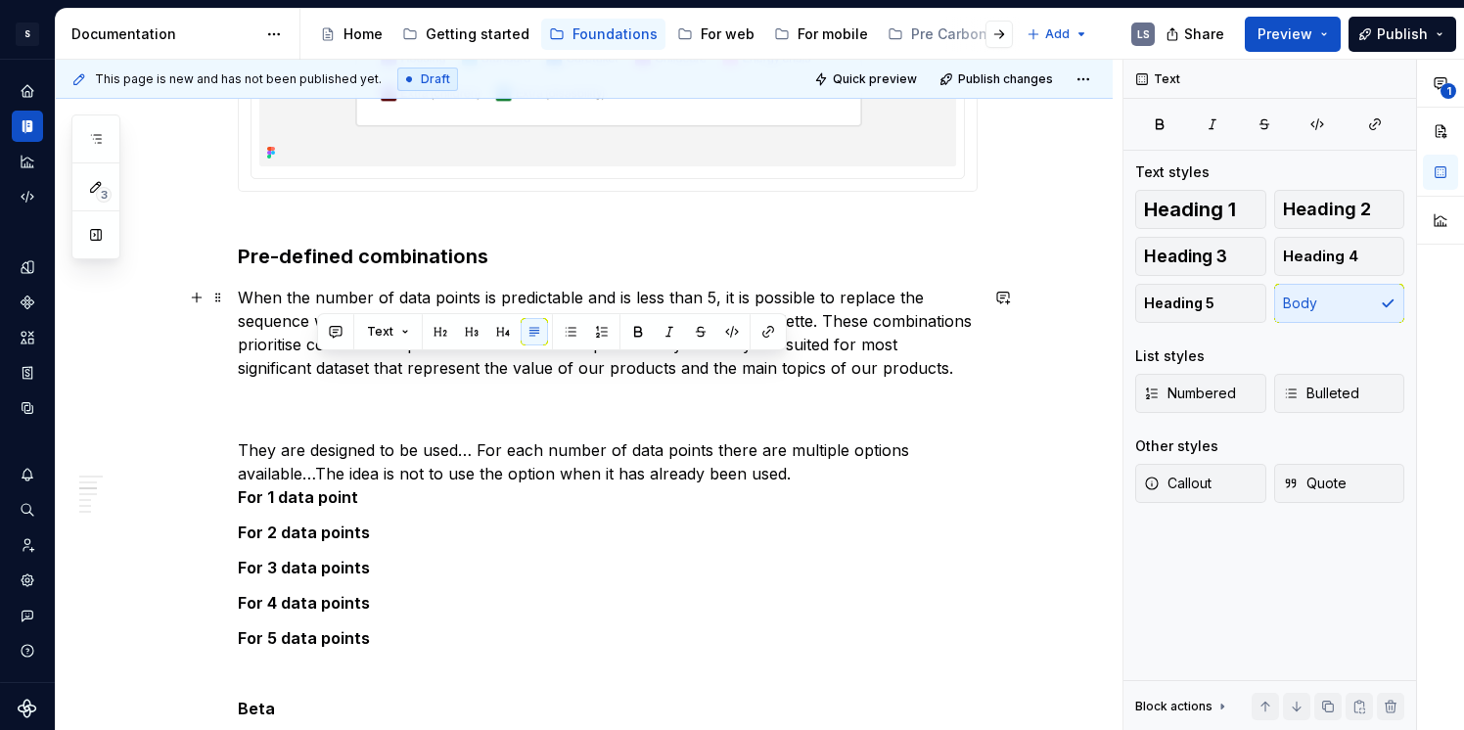
drag, startPoint x: 425, startPoint y: 368, endPoint x: 441, endPoint y: 389, distance: 25.8
click at [441, 380] on p "When the number of data points is predictable and is less than 5, it is possibl…" at bounding box center [608, 333] width 740 height 94
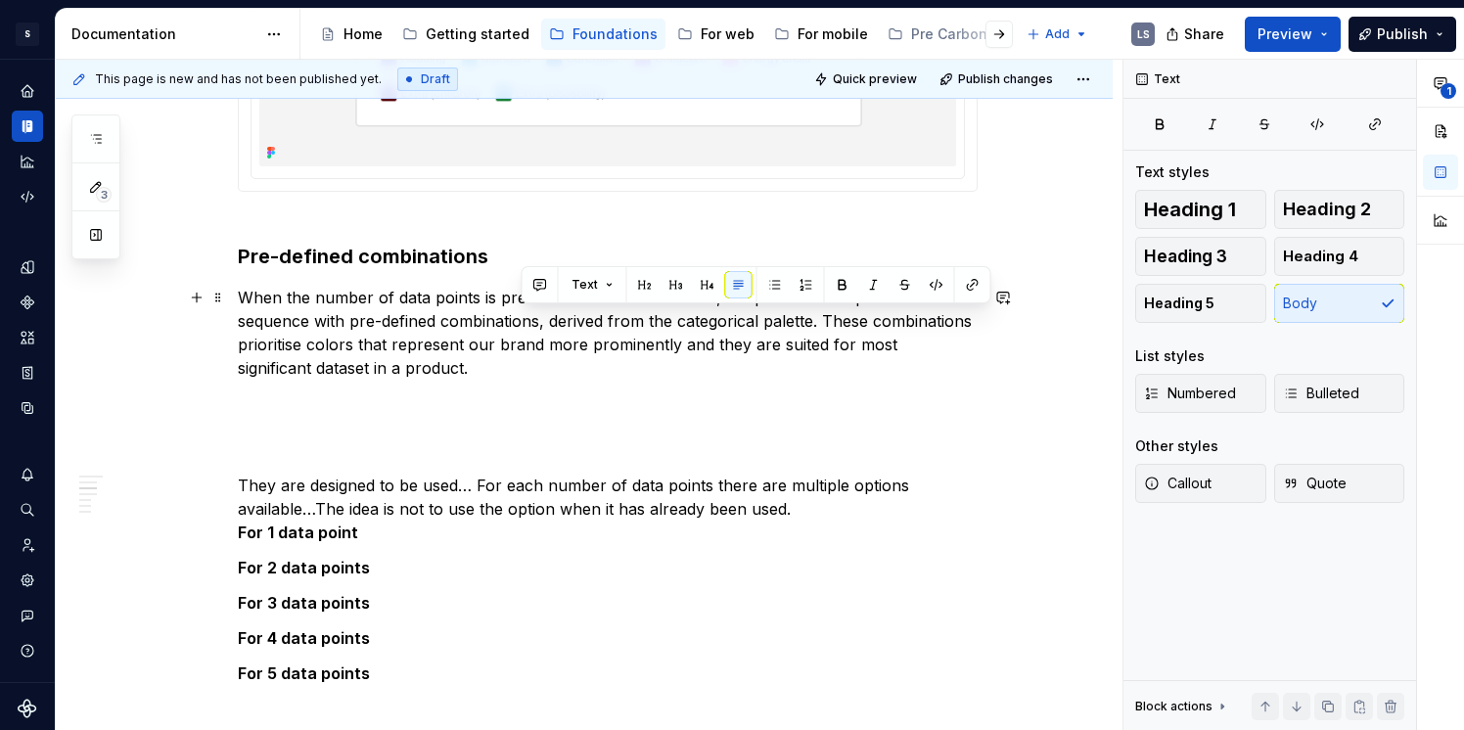
drag, startPoint x: 831, startPoint y: 319, endPoint x: 837, endPoint y: 356, distance: 37.7
click at [837, 356] on p "When the number of data points is predictable and is less than 5, it is possibl…" at bounding box center [608, 333] width 740 height 94
click at [839, 293] on button "button" at bounding box center [842, 284] width 27 height 27
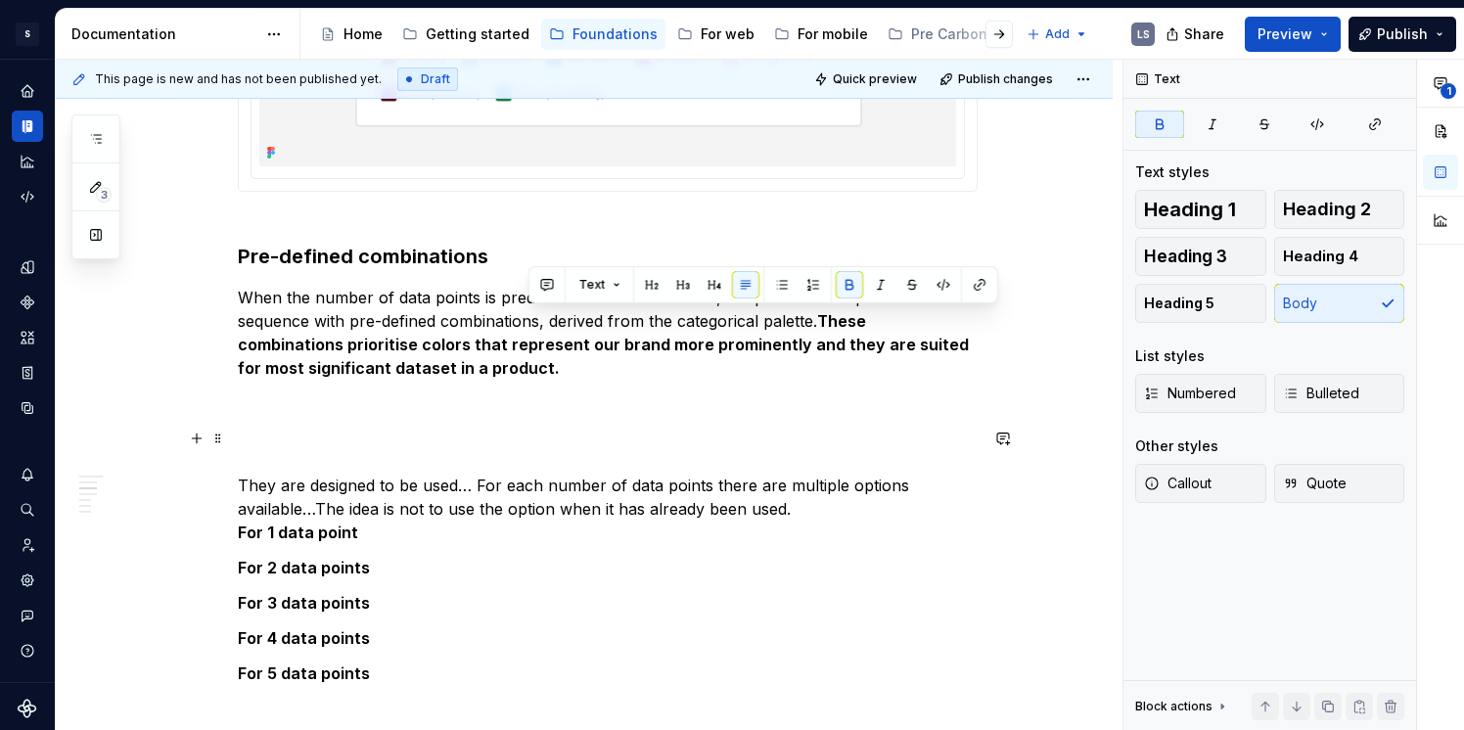
click at [440, 437] on p "They are designed to be used… For each number of data points there are multiple…" at bounding box center [608, 485] width 740 height 117
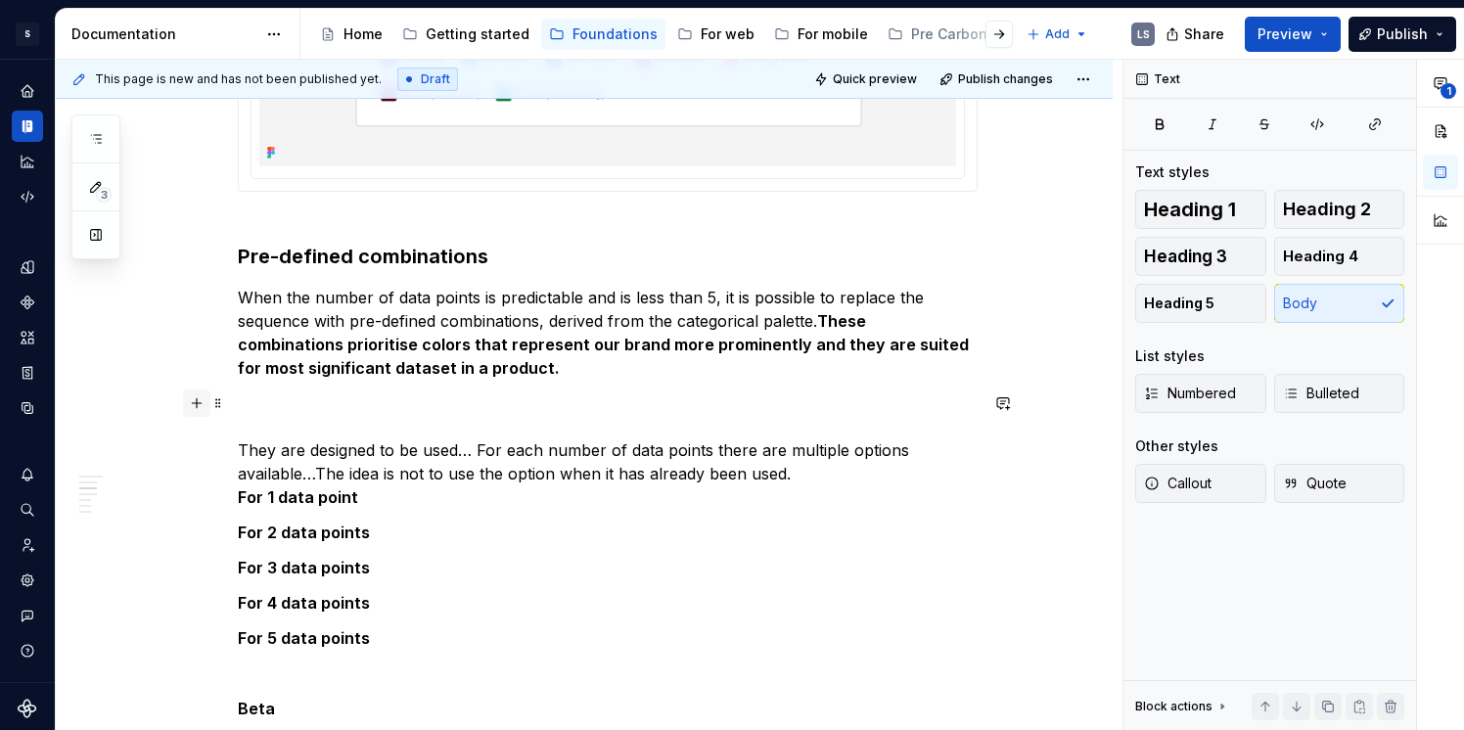
click at [201, 404] on button "button" at bounding box center [196, 403] width 27 height 27
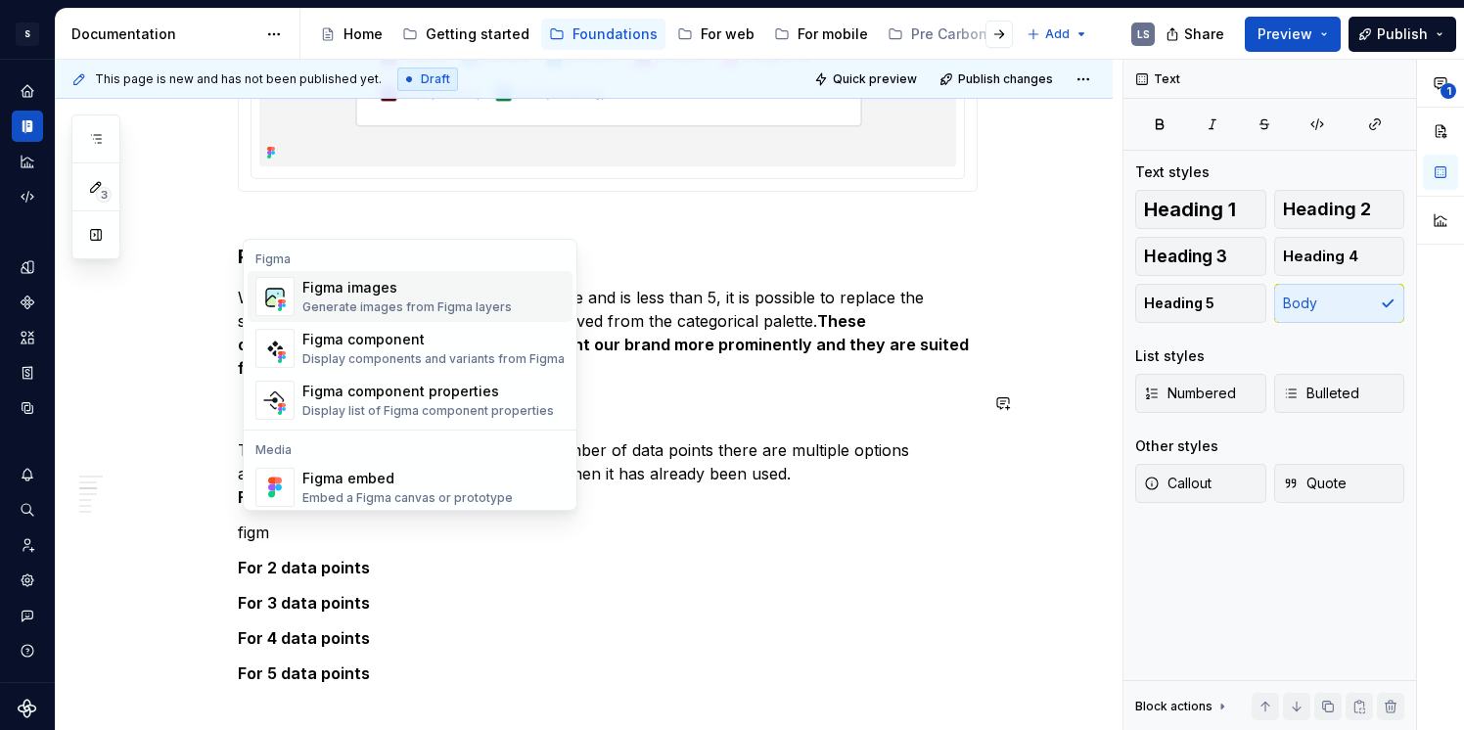
click at [412, 297] on div "Figma images" at bounding box center [406, 288] width 209 height 20
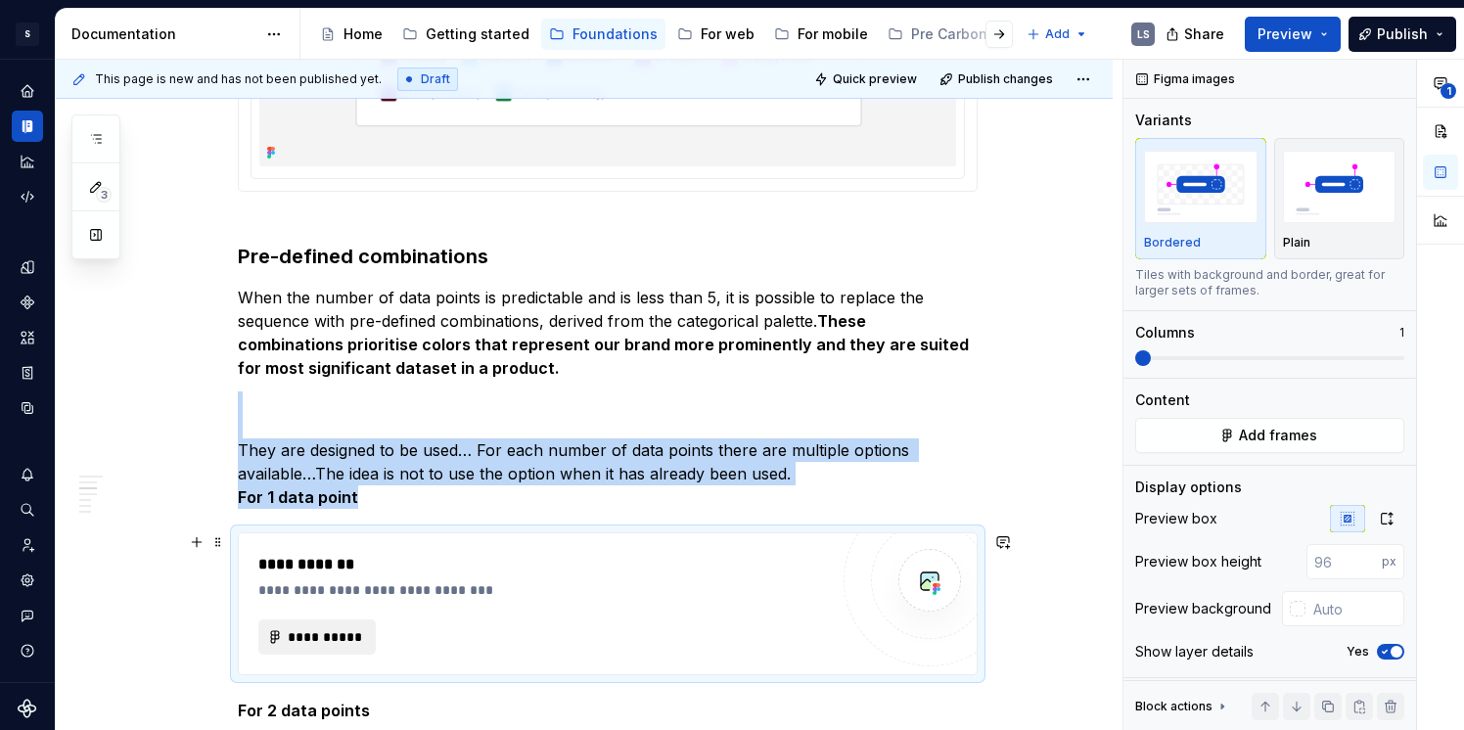
click at [360, 621] on button "**********" at bounding box center [316, 637] width 117 height 35
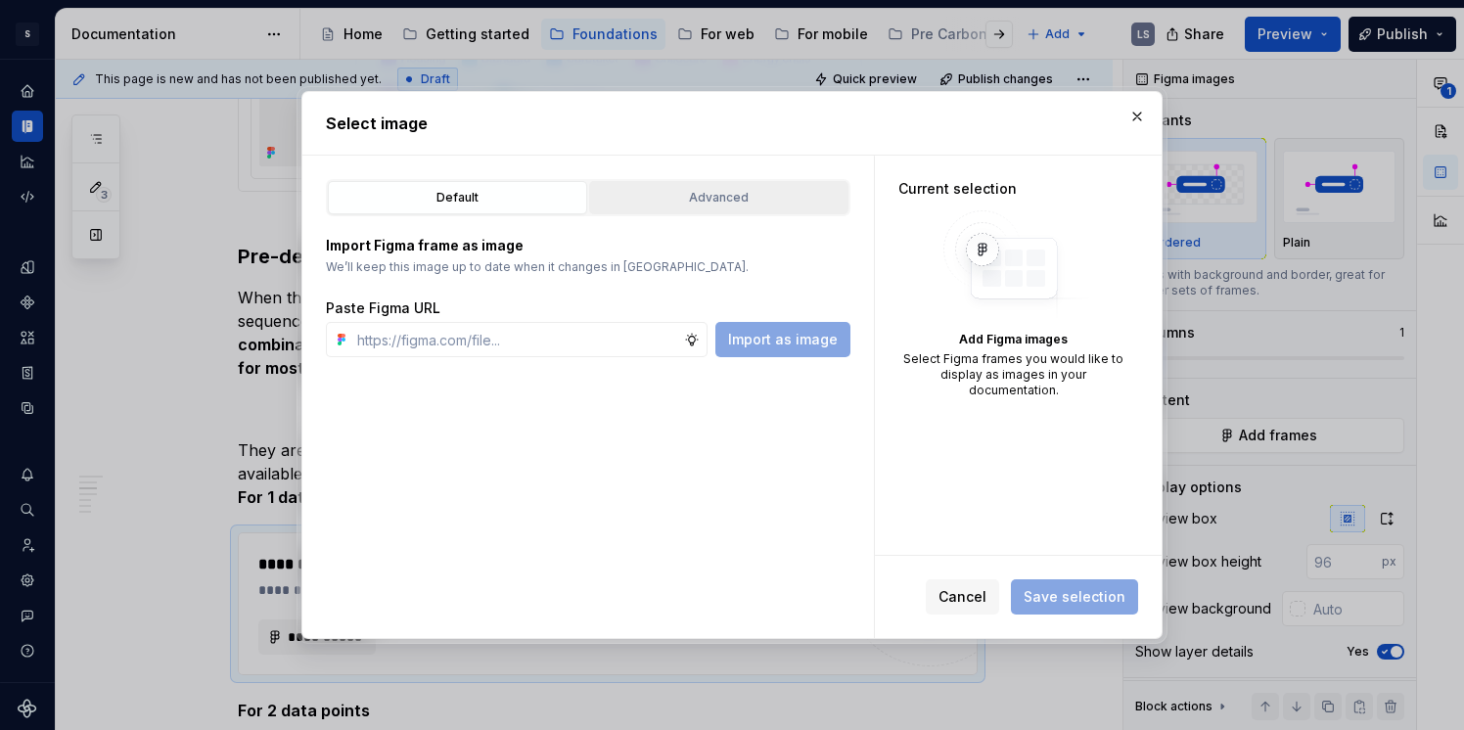
click at [674, 199] on div "Advanced" at bounding box center [719, 198] width 246 height 20
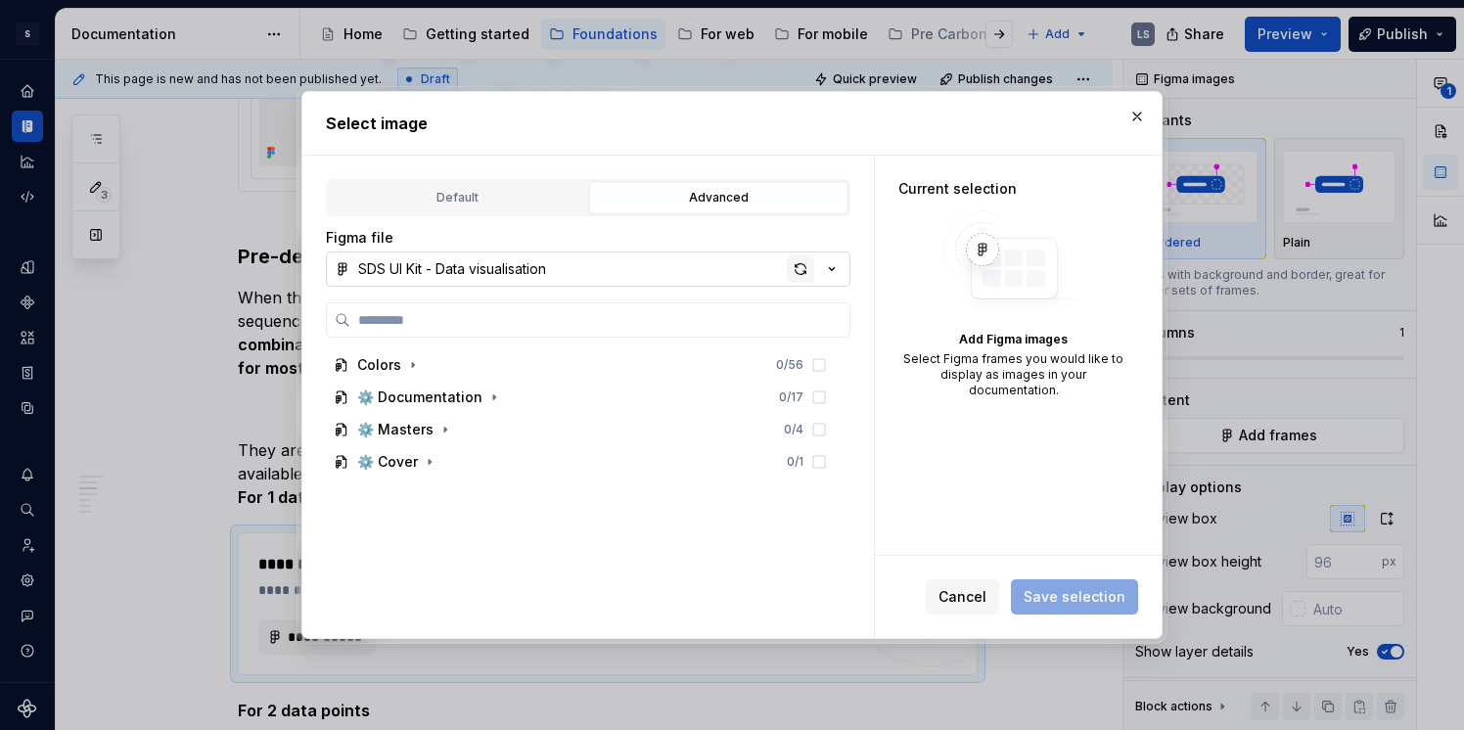
click at [803, 277] on div "button" at bounding box center [800, 269] width 27 height 27
click at [802, 280] on div "button" at bounding box center [800, 269] width 27 height 27
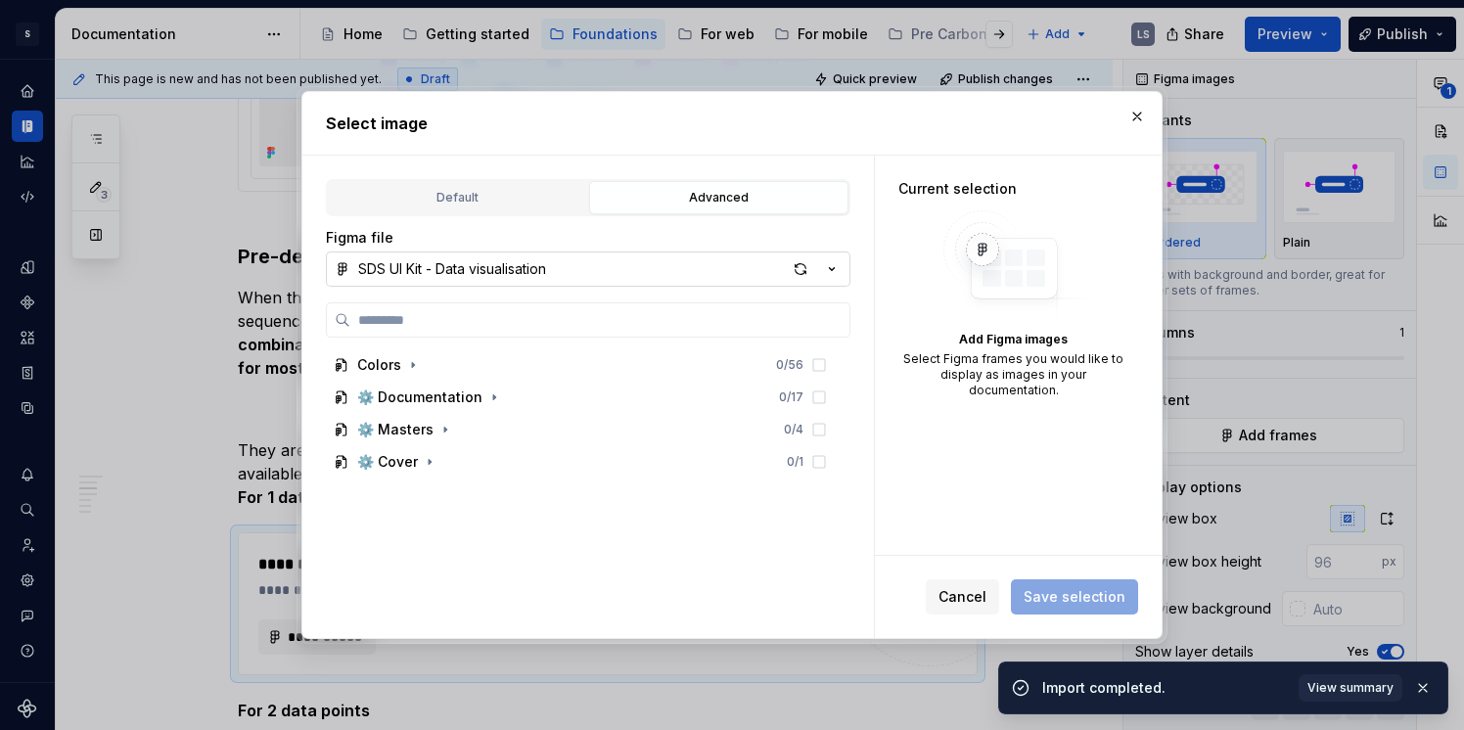
click at [920, 403] on div "Current selection Add Figma images Select Figma frames you would like to displa…" at bounding box center [1013, 289] width 277 height 266
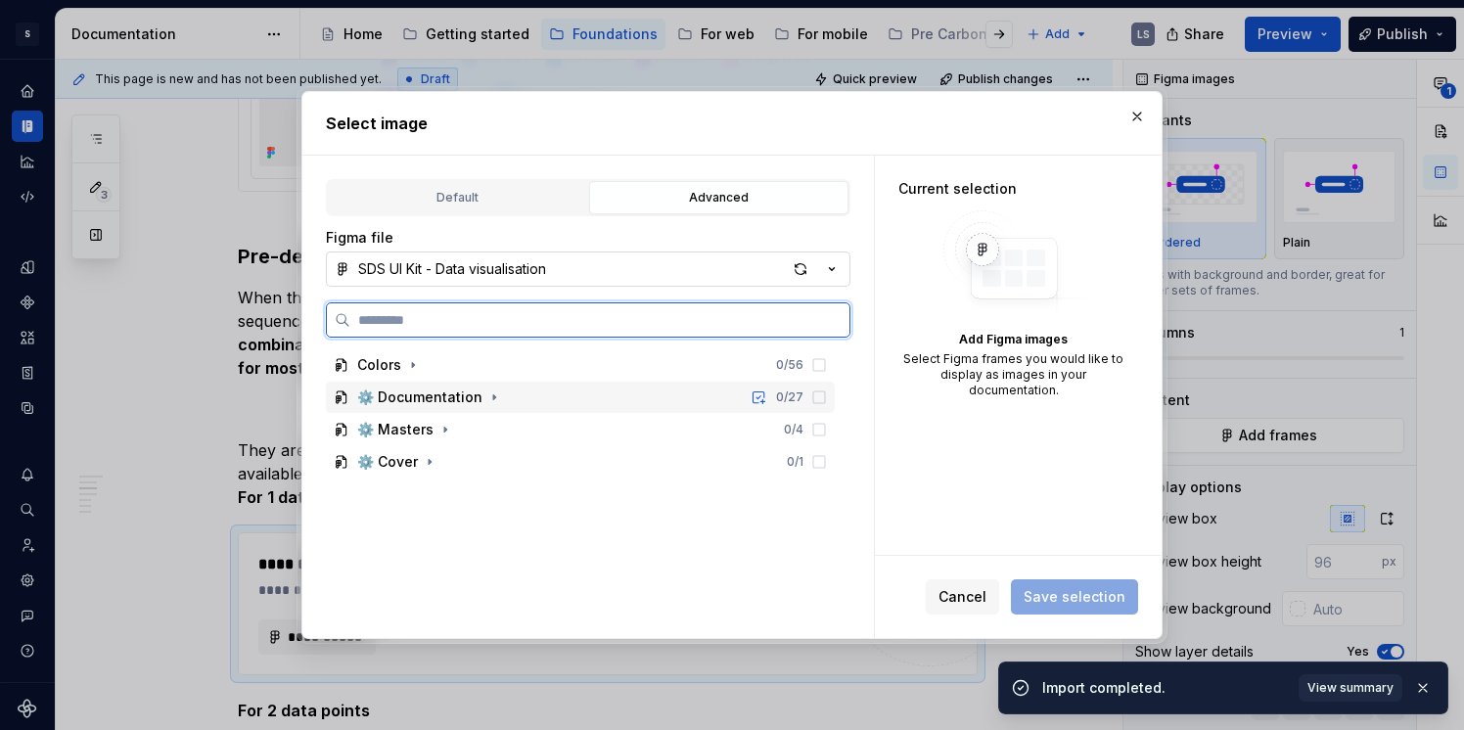
click at [469, 396] on div "⚙️ Documentation" at bounding box center [419, 398] width 125 height 20
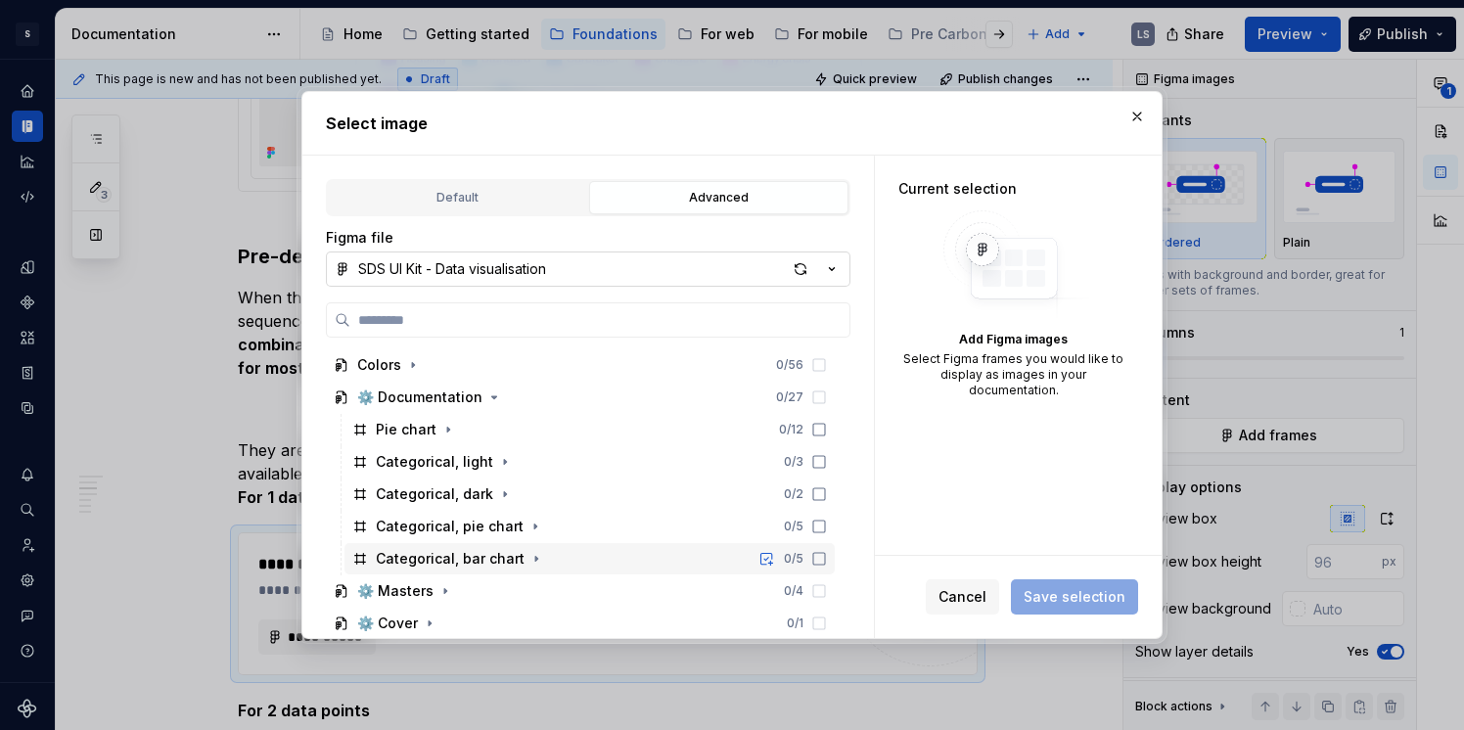
type textarea "*"
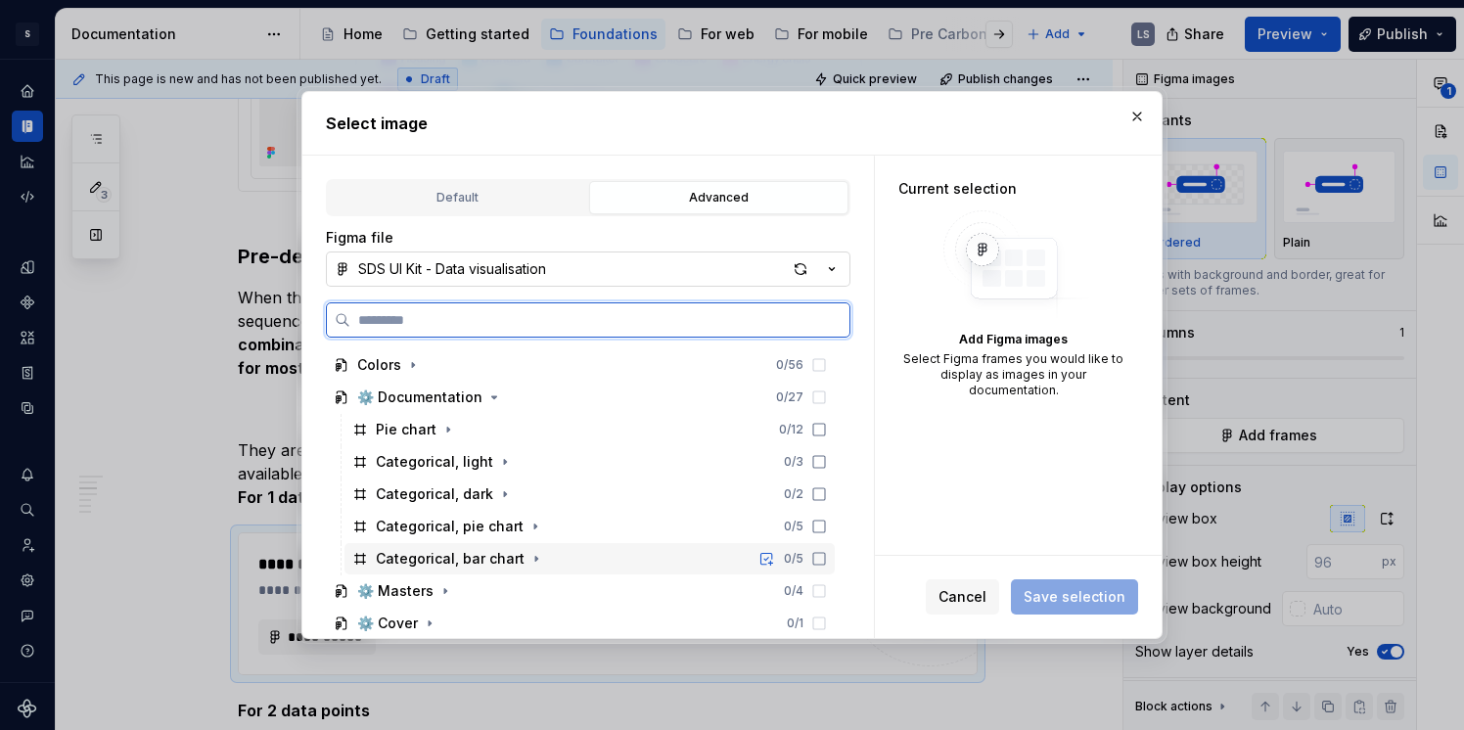
click at [728, 557] on div "Categorical, bar chart 0 / 5" at bounding box center [590, 558] width 490 height 31
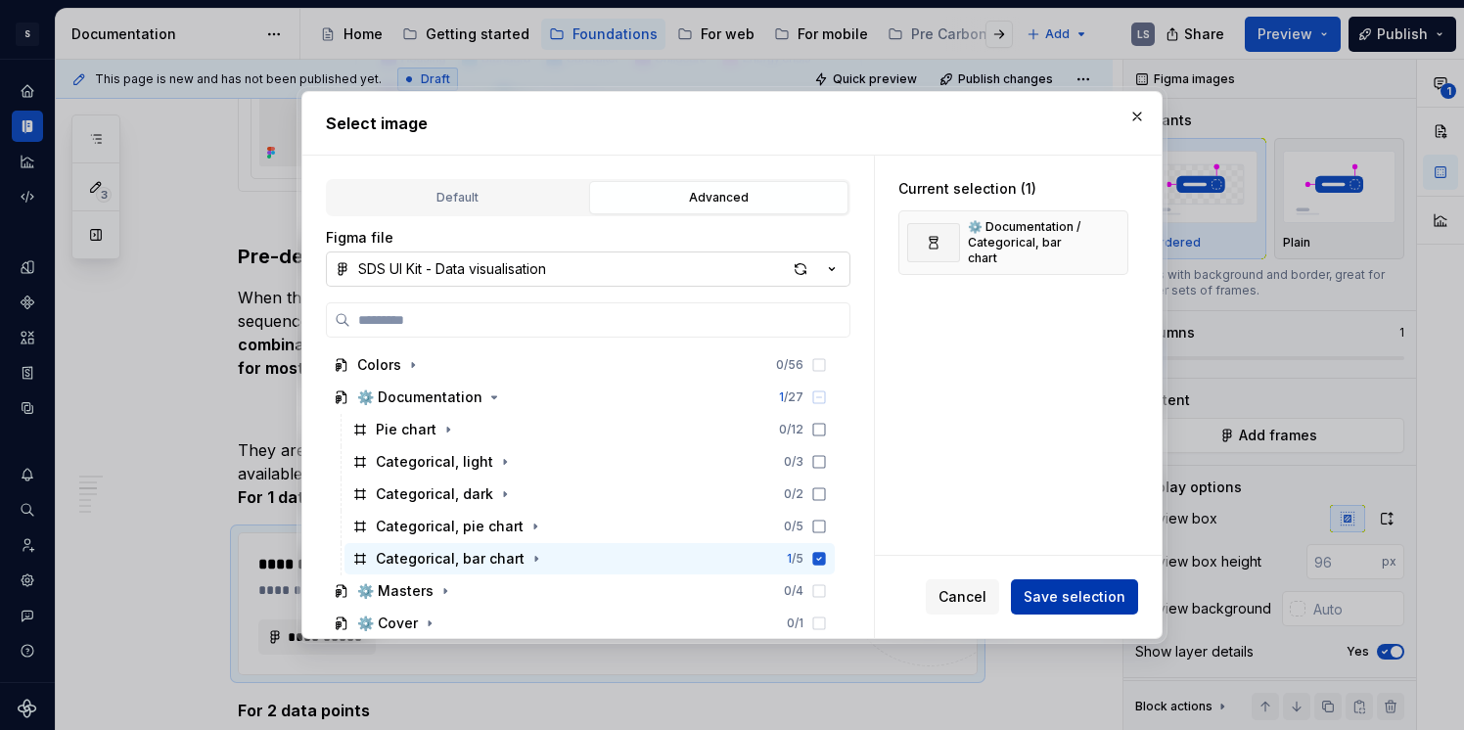
click at [1114, 598] on span "Save selection" at bounding box center [1075, 597] width 102 height 20
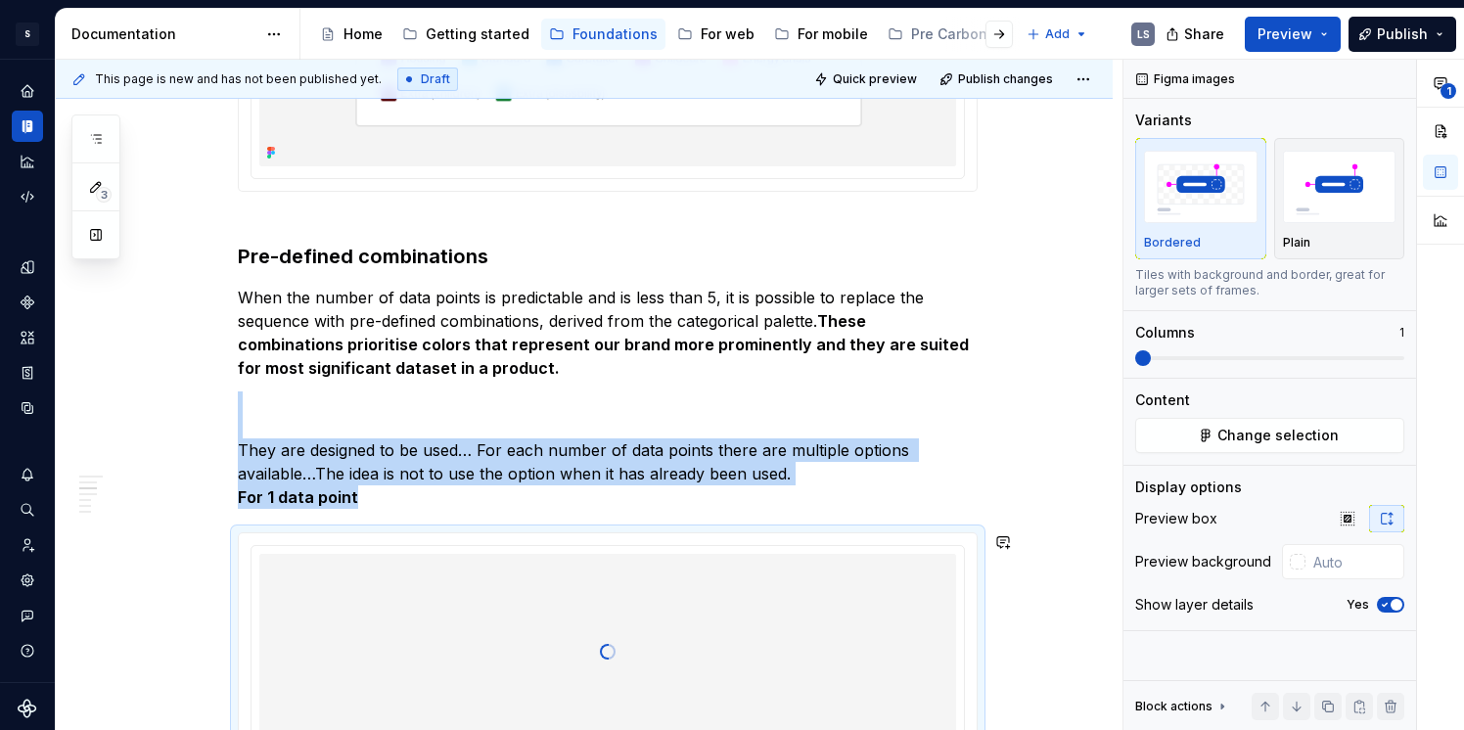
scroll to position [1536, 0]
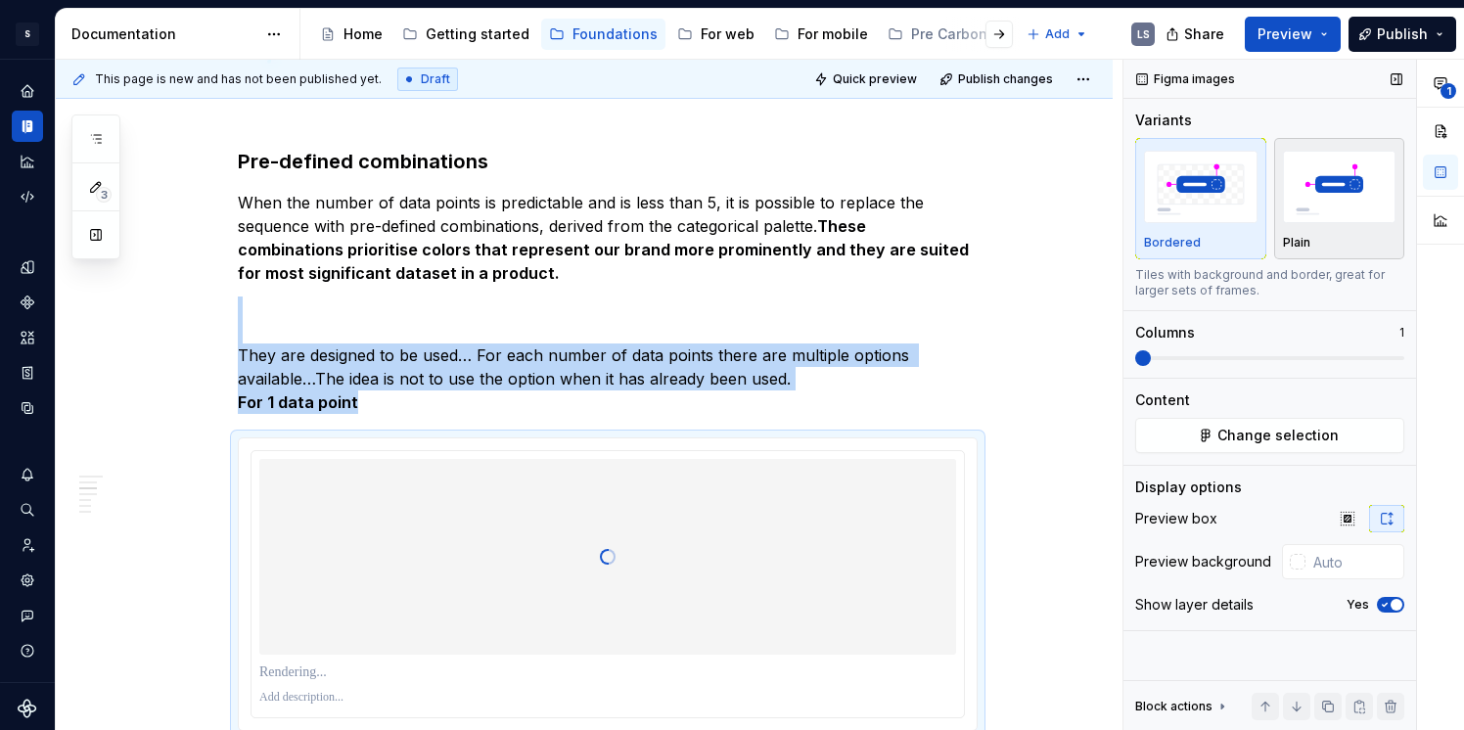
click at [1345, 211] on img "button" at bounding box center [1340, 186] width 114 height 71
click at [609, 406] on p "They are designed to be used… For each number of data points there are multiple…" at bounding box center [608, 355] width 740 height 117
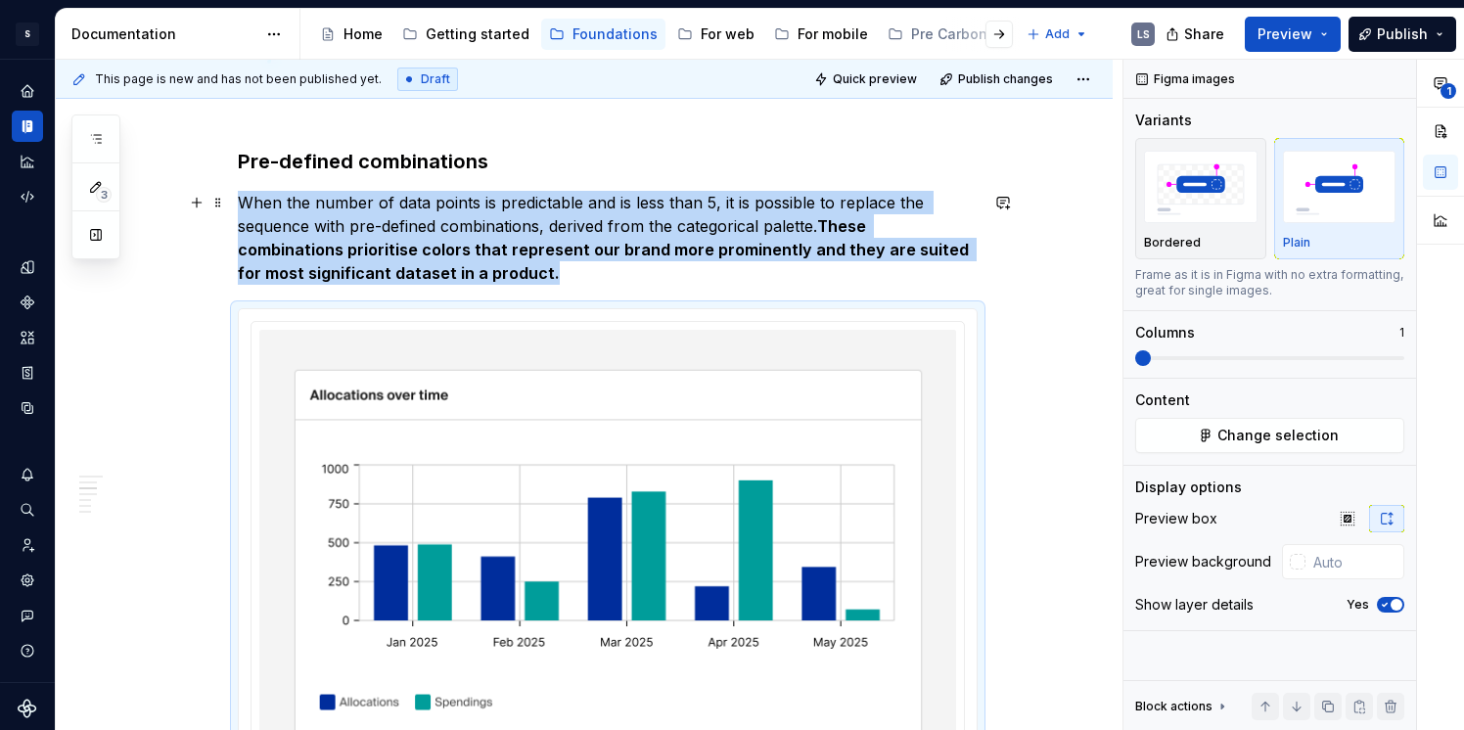
click at [567, 282] on p "When the number of data points is predictable and is less than 5, it is possibl…" at bounding box center [608, 238] width 740 height 94
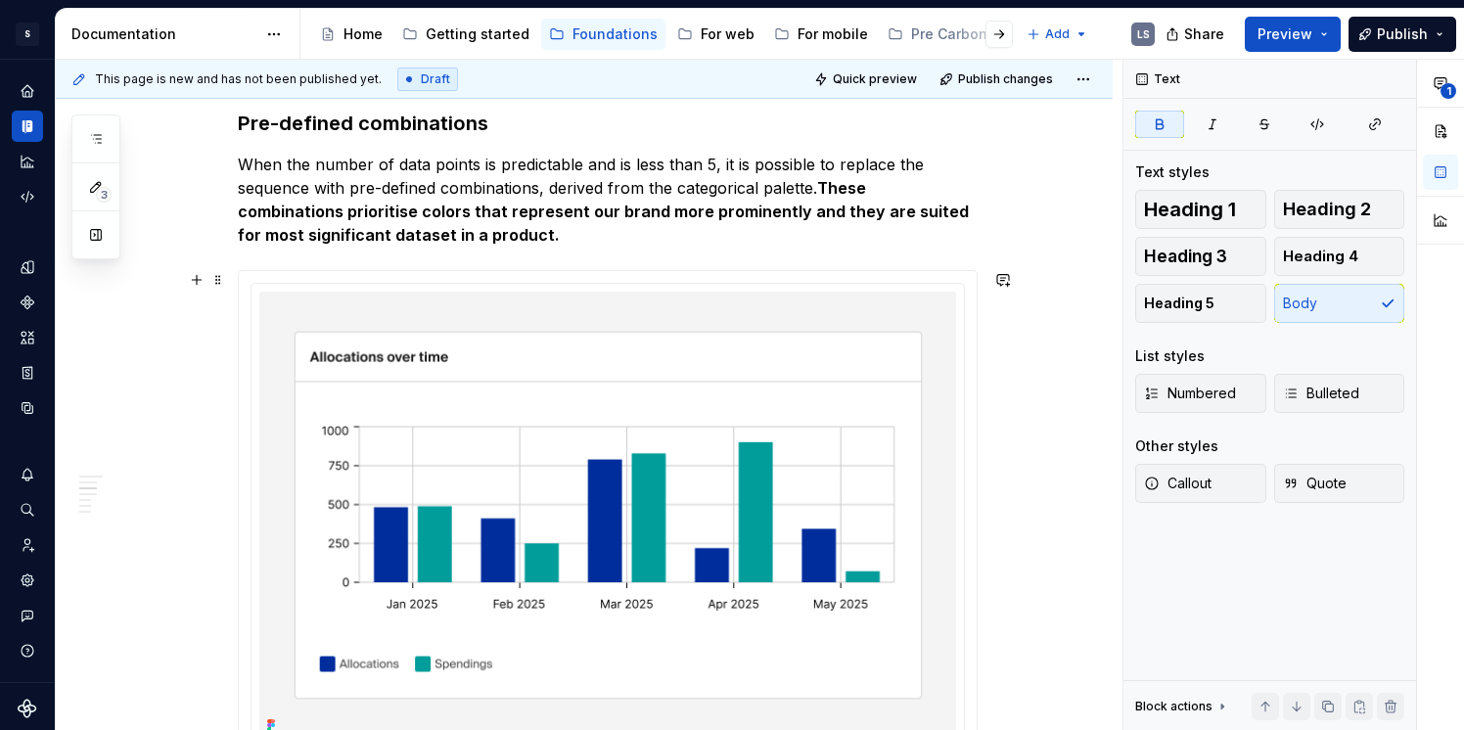
scroll to position [1579, 0]
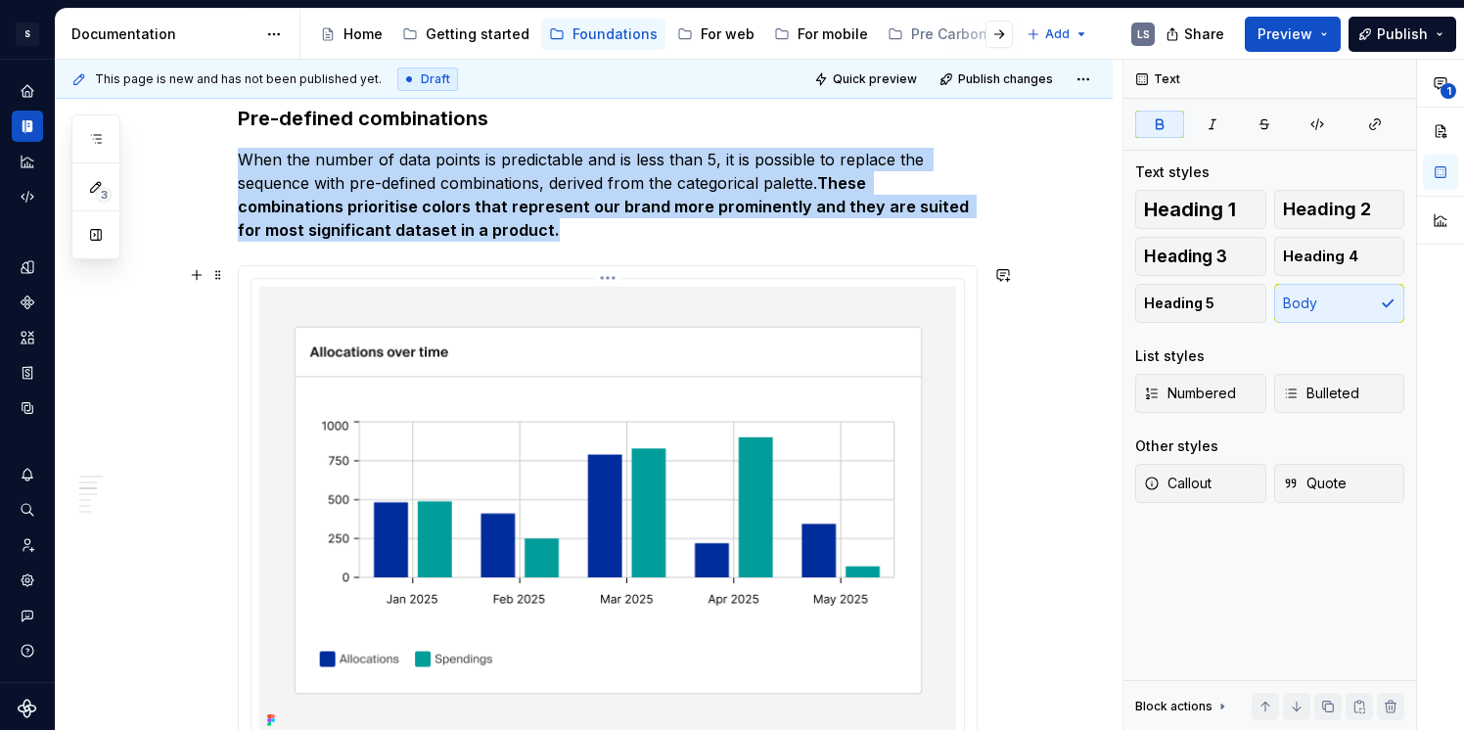
click at [564, 281] on div at bounding box center [608, 538] width 713 height 518
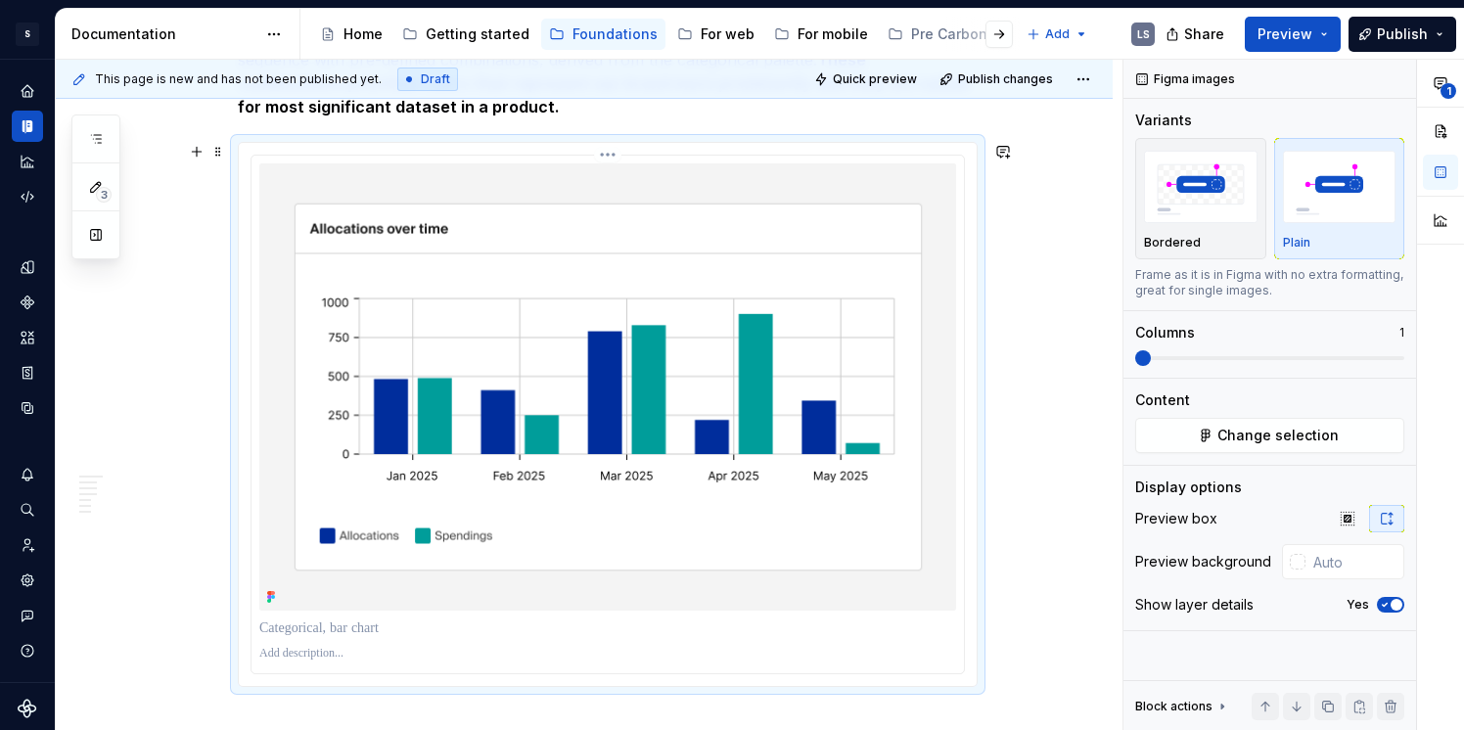
scroll to position [1844, 0]
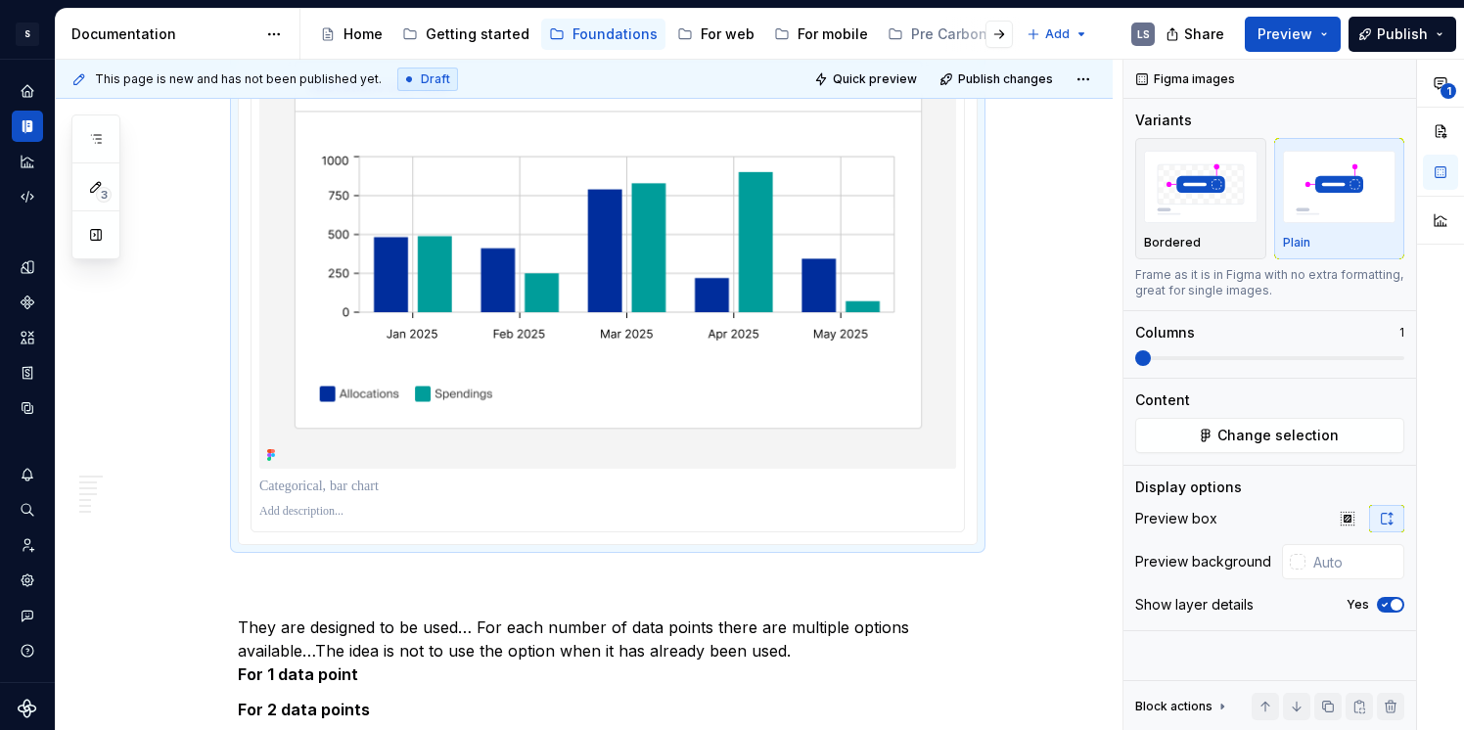
click at [362, 514] on p at bounding box center [607, 512] width 697 height 16
click at [361, 514] on p "**********" at bounding box center [607, 512] width 697 height 16
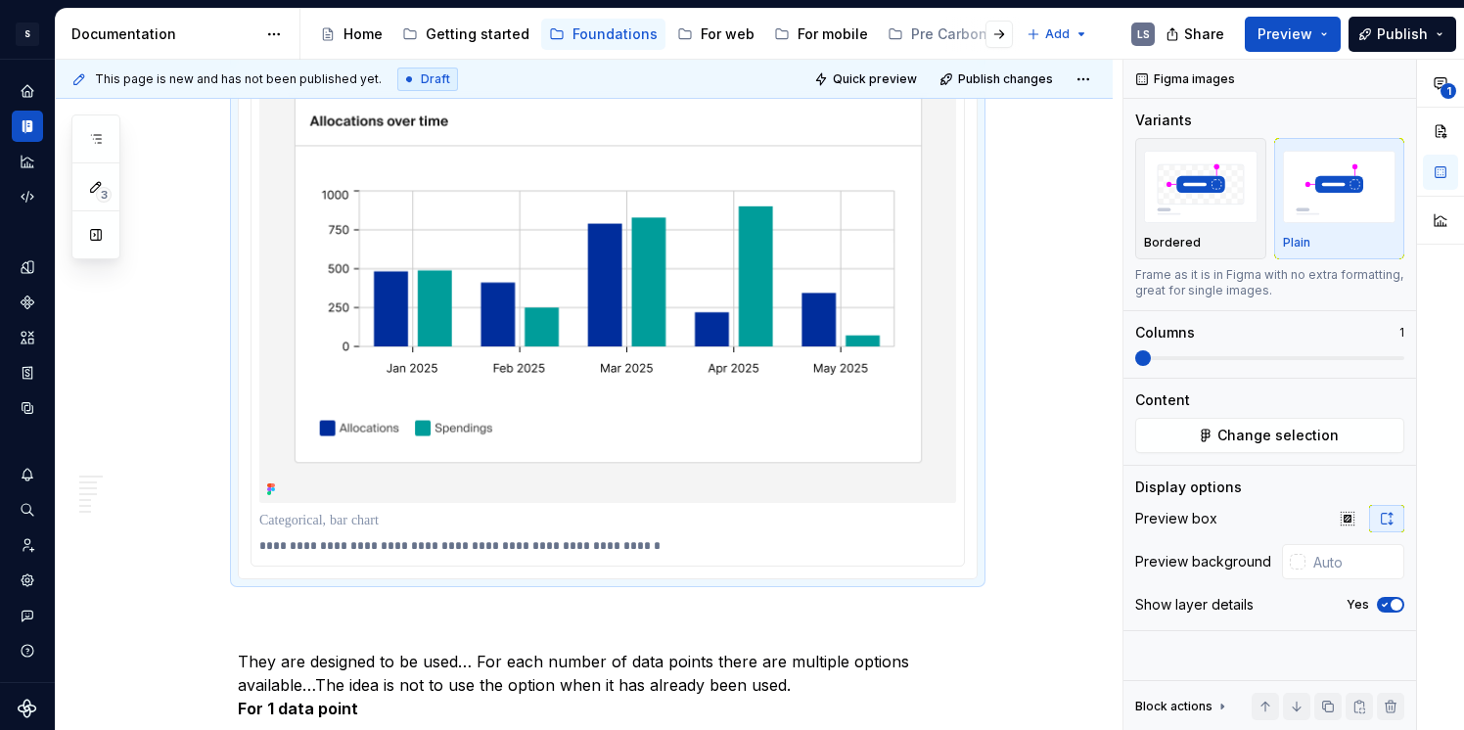
scroll to position [1803, 0]
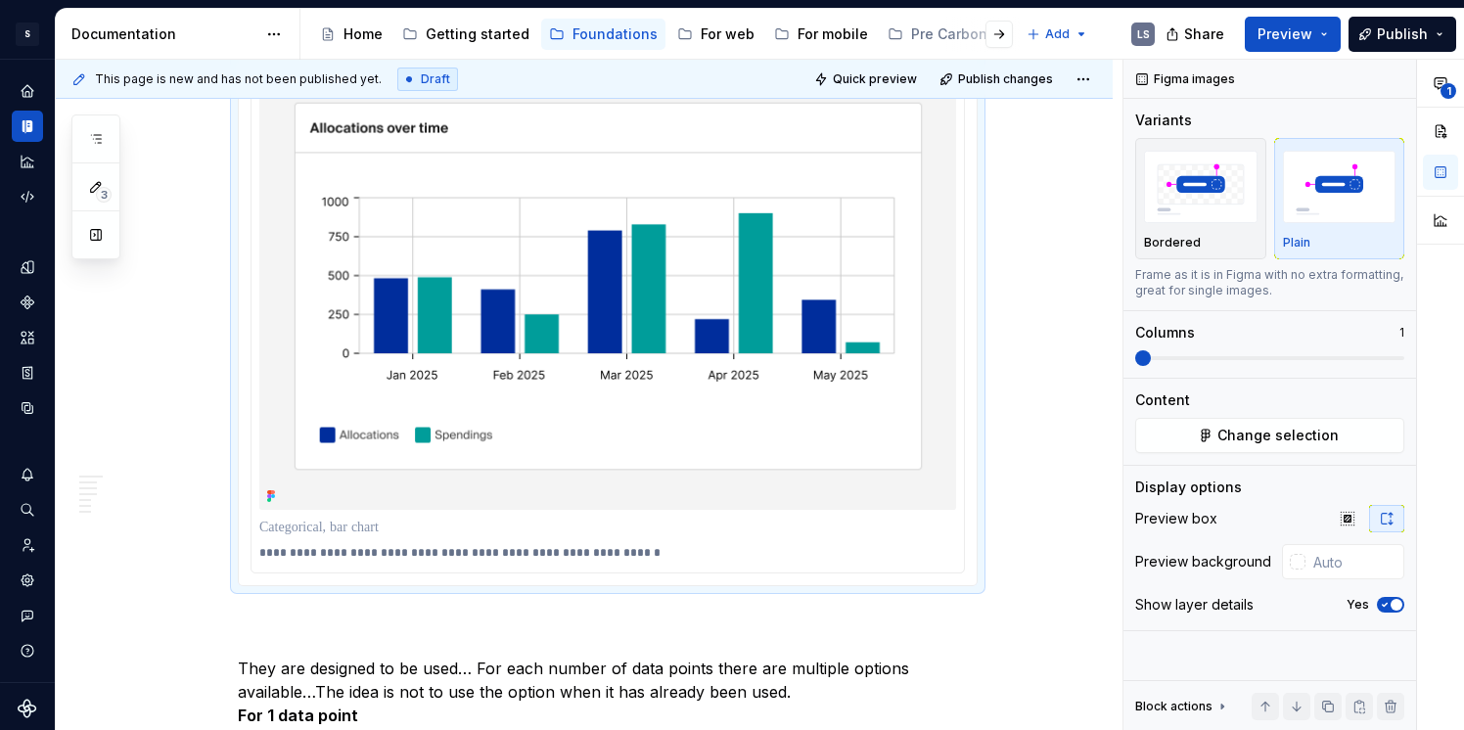
click at [471, 551] on p "**********" at bounding box center [607, 553] width 697 height 16
click at [575, 553] on p "**********" at bounding box center [607, 553] width 697 height 16
click at [587, 555] on p "**********" at bounding box center [607, 553] width 697 height 16
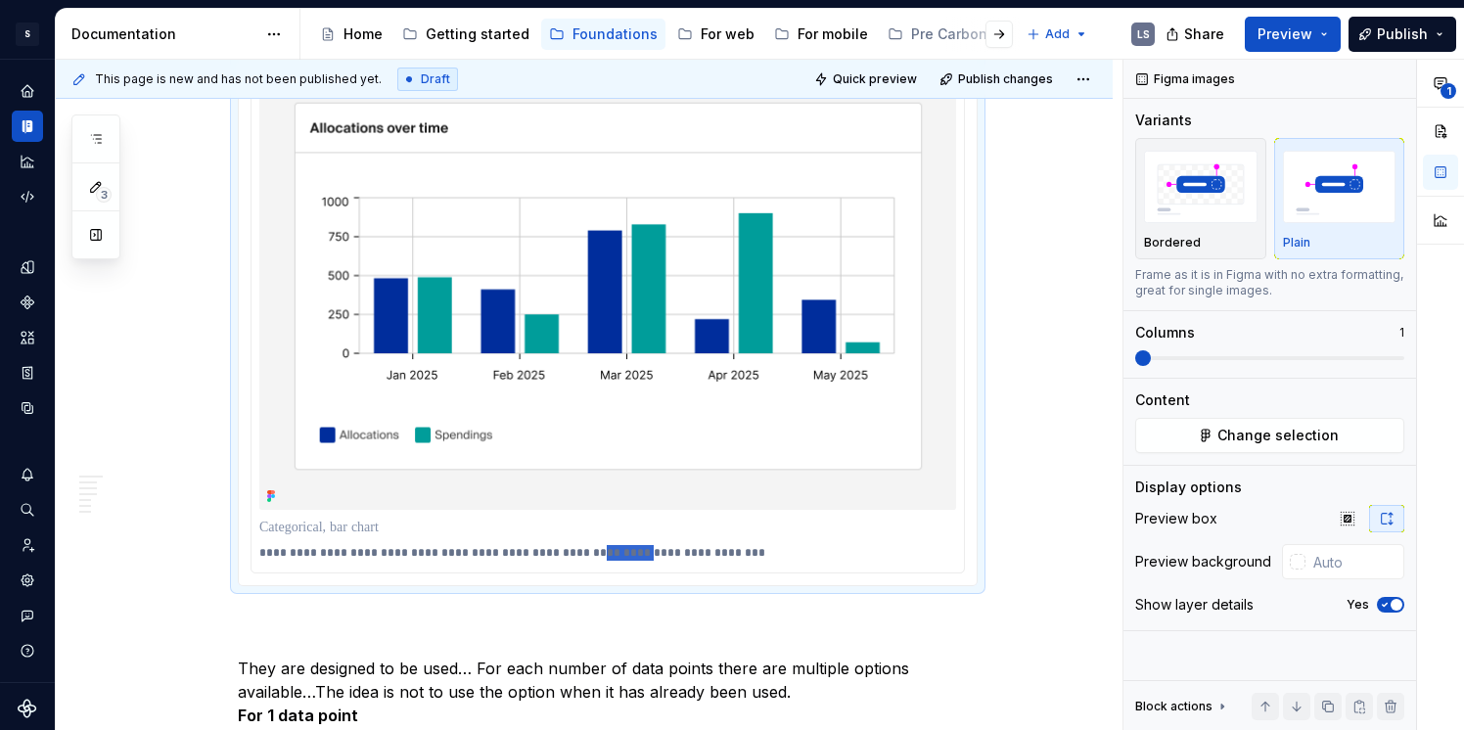
click at [587, 555] on p "**********" at bounding box center [607, 553] width 697 height 16
drag, startPoint x: 482, startPoint y: 556, endPoint x: 633, endPoint y: 558, distance: 151.7
click at [633, 558] on p "**********" at bounding box center [607, 553] width 697 height 16
click at [306, 551] on p "**********" at bounding box center [607, 553] width 697 height 16
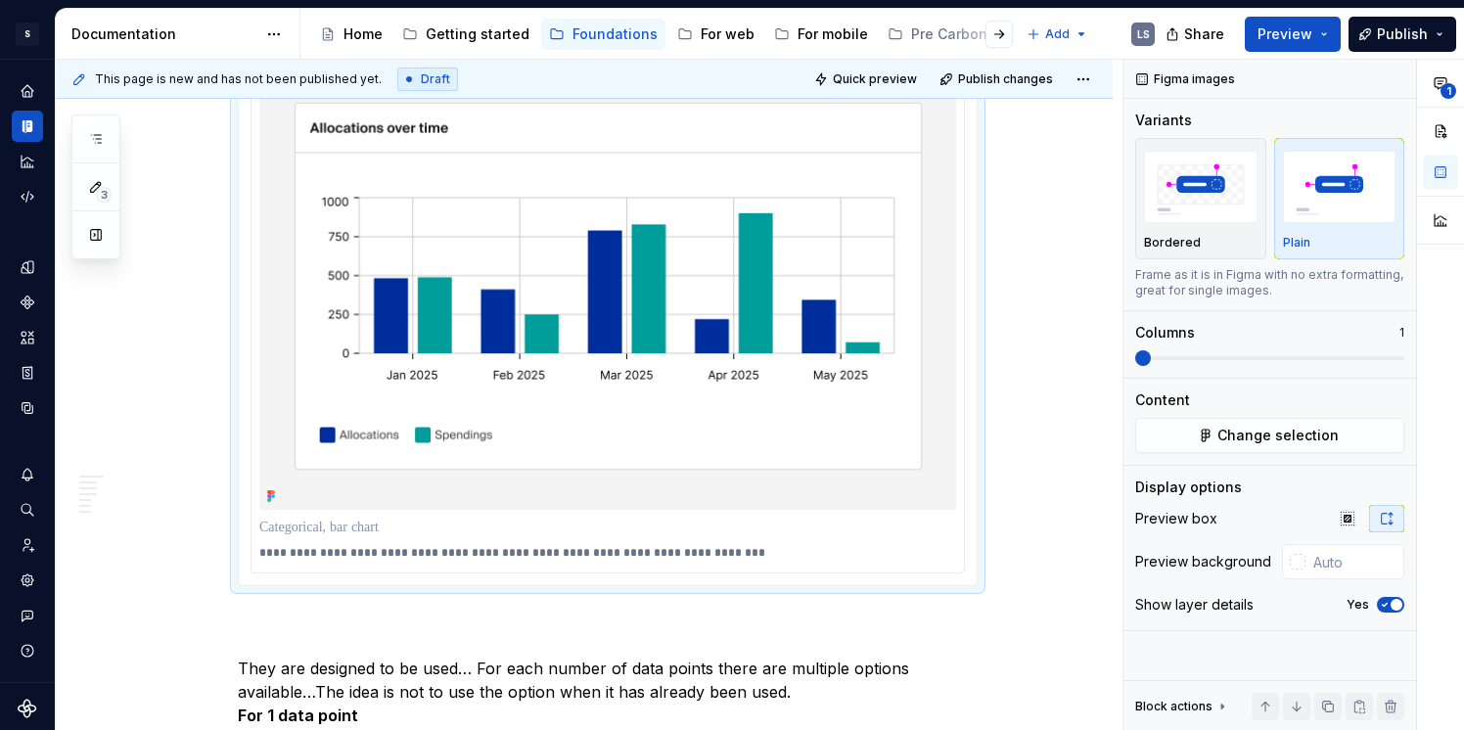
click at [271, 553] on p "**********" at bounding box center [607, 553] width 697 height 16
click at [350, 559] on p "**********" at bounding box center [607, 553] width 697 height 16
drag, startPoint x: 675, startPoint y: 550, endPoint x: 933, endPoint y: 556, distance: 257.5
click at [933, 556] on p "**********" at bounding box center [607, 553] width 697 height 16
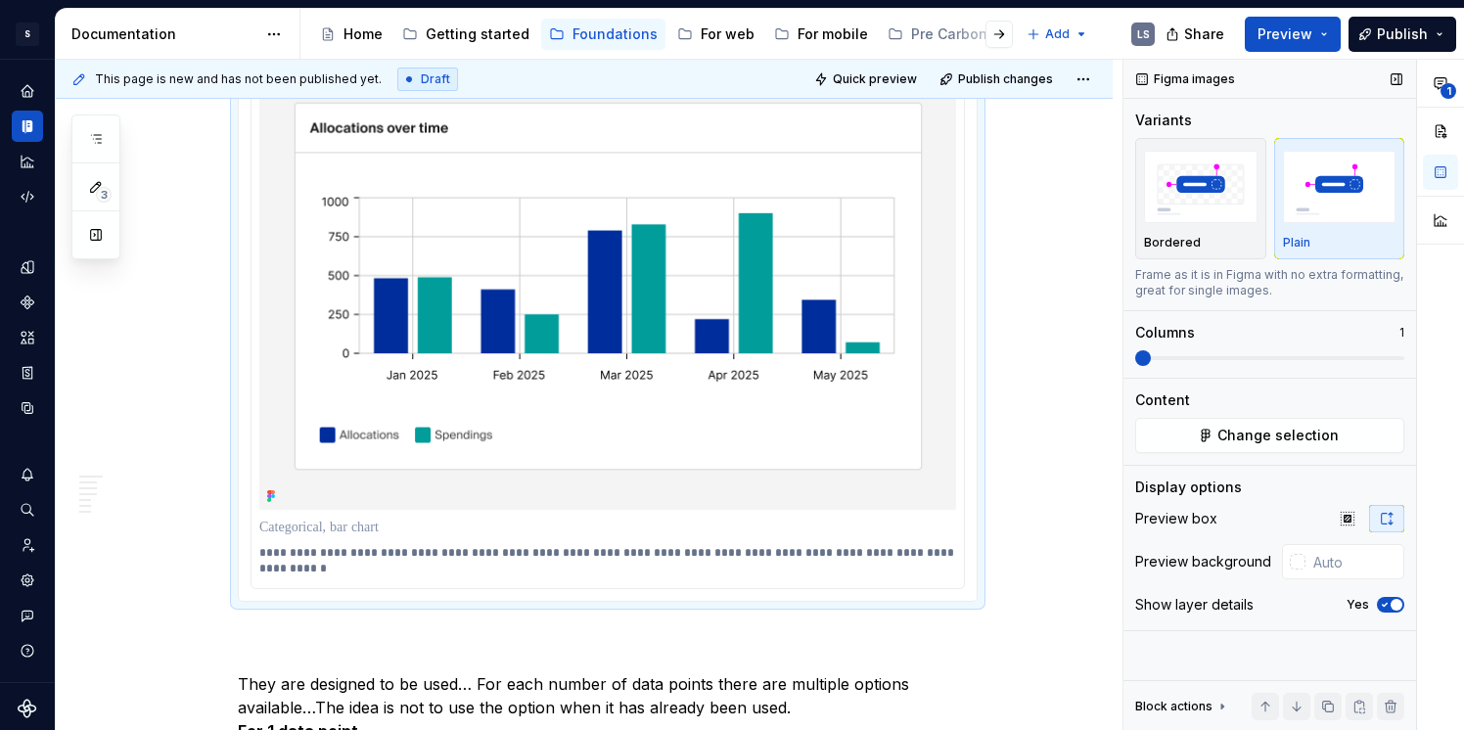
click at [1129, 458] on div "Figma images Variants Bordered Plain Frame as it is in Figma with no extra form…" at bounding box center [1270, 396] width 293 height 672
click at [1416, 34] on span "Publish" at bounding box center [1402, 34] width 51 height 20
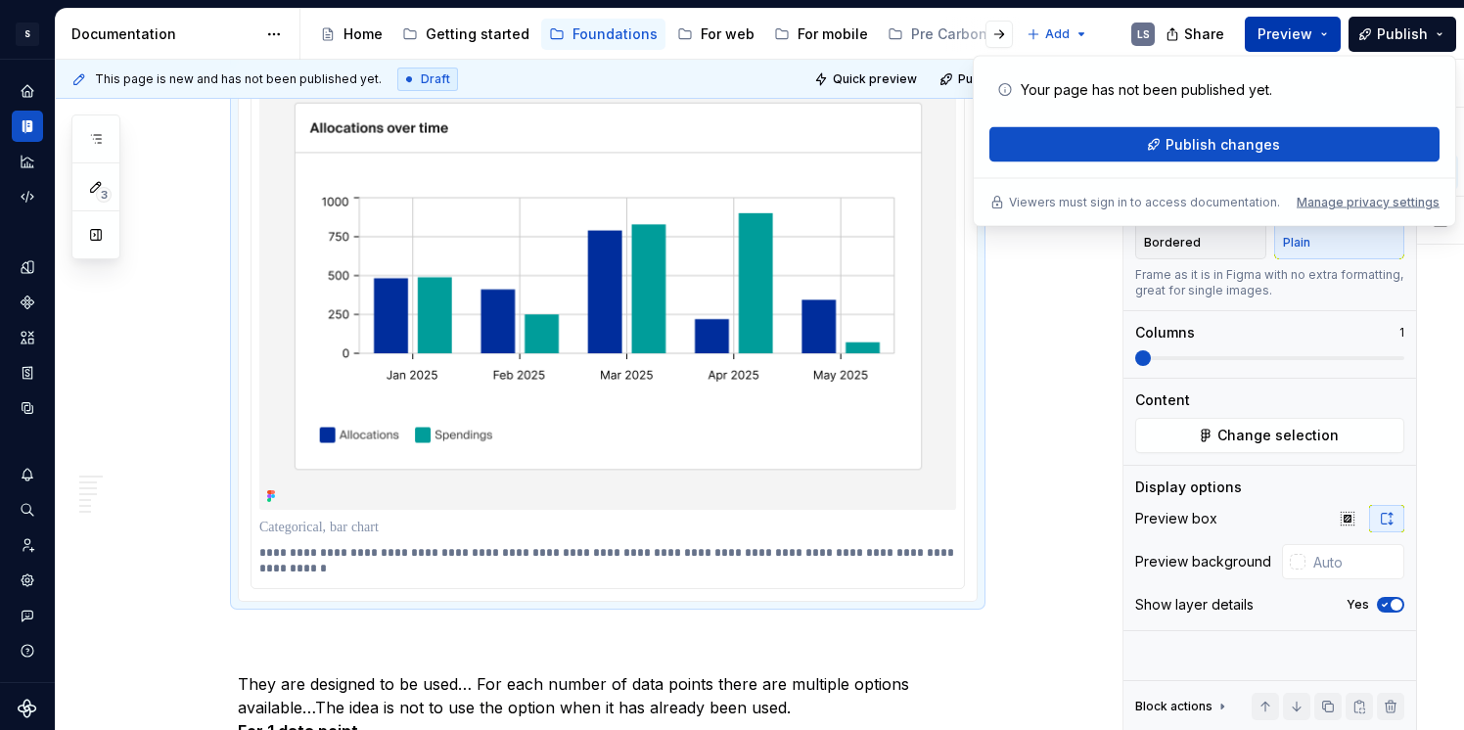
click at [1277, 28] on span "Preview" at bounding box center [1285, 34] width 55 height 20
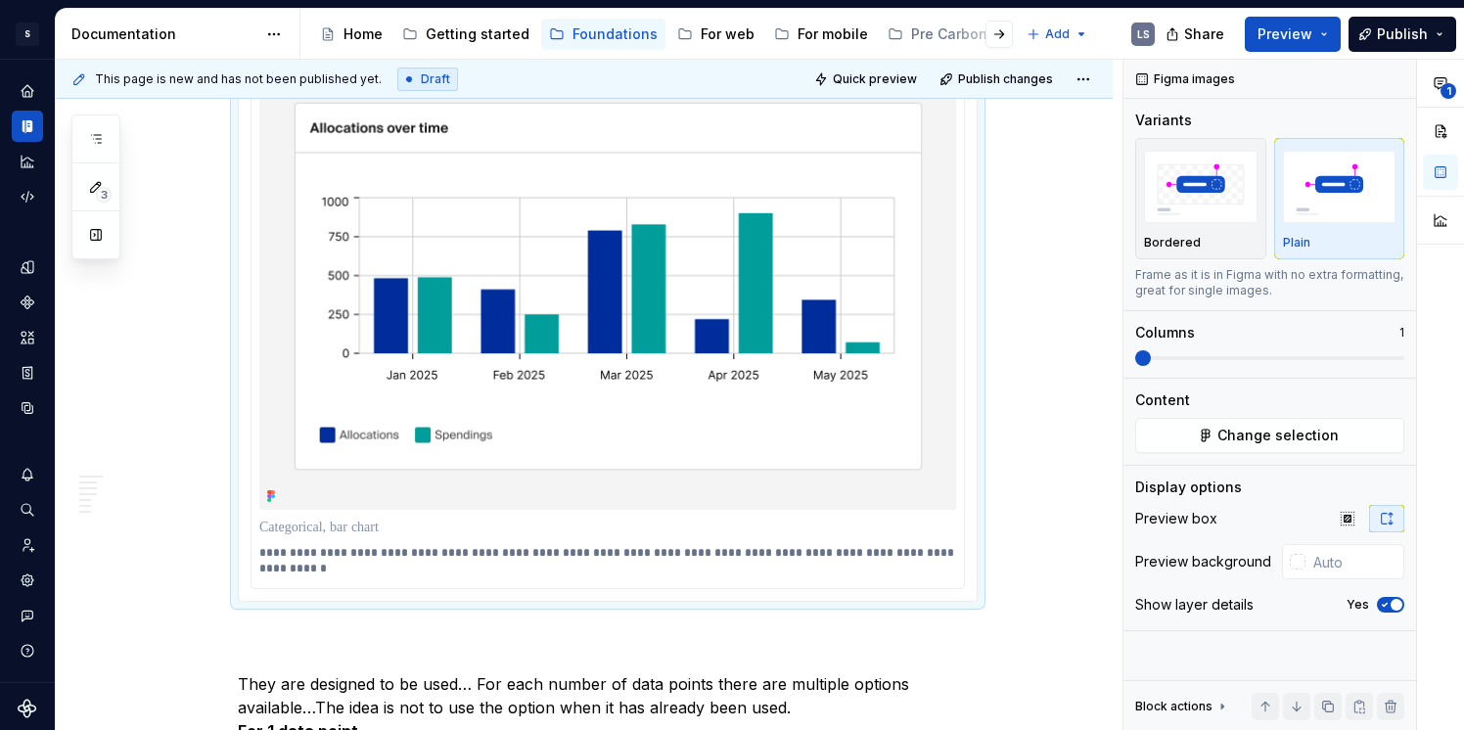
scroll to position [1785, 0]
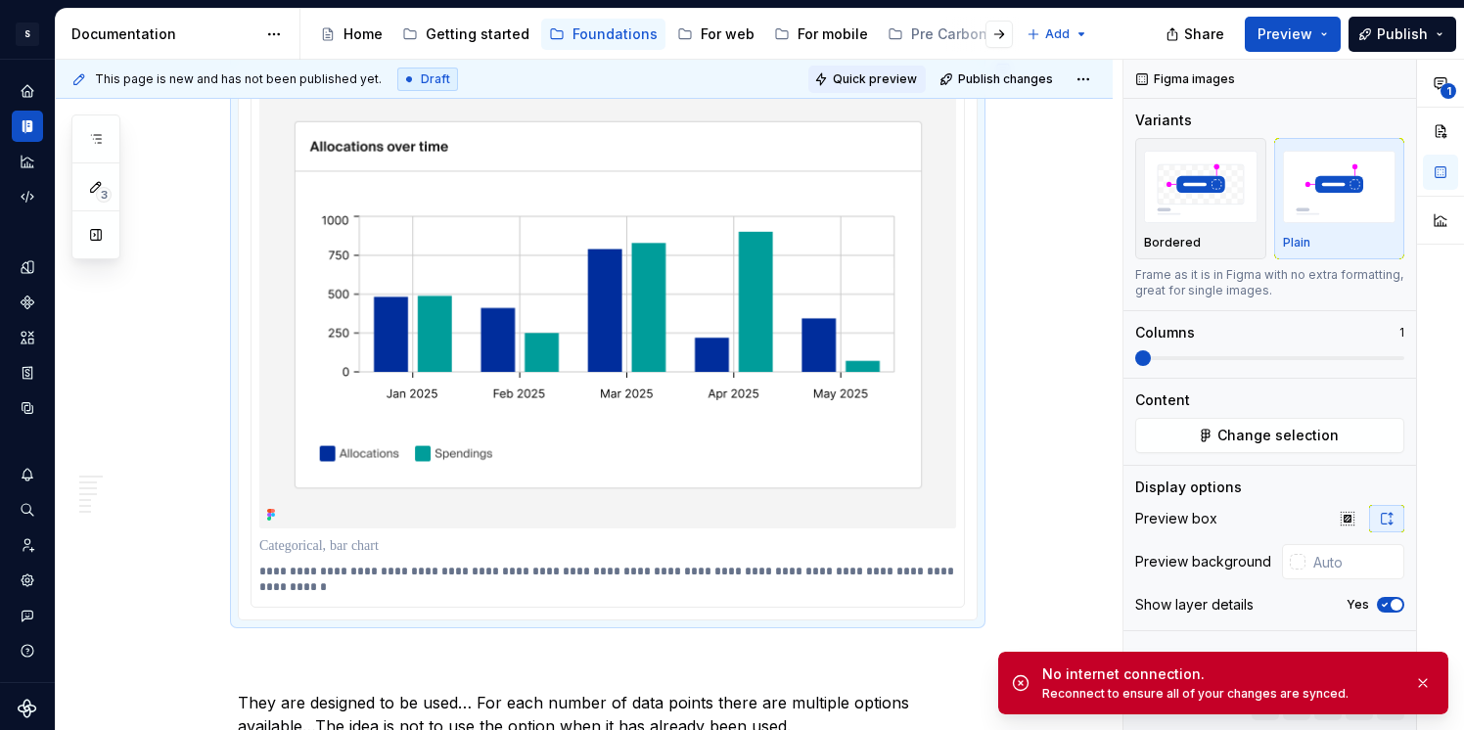
click at [903, 71] on span "Quick preview" at bounding box center [875, 79] width 84 height 16
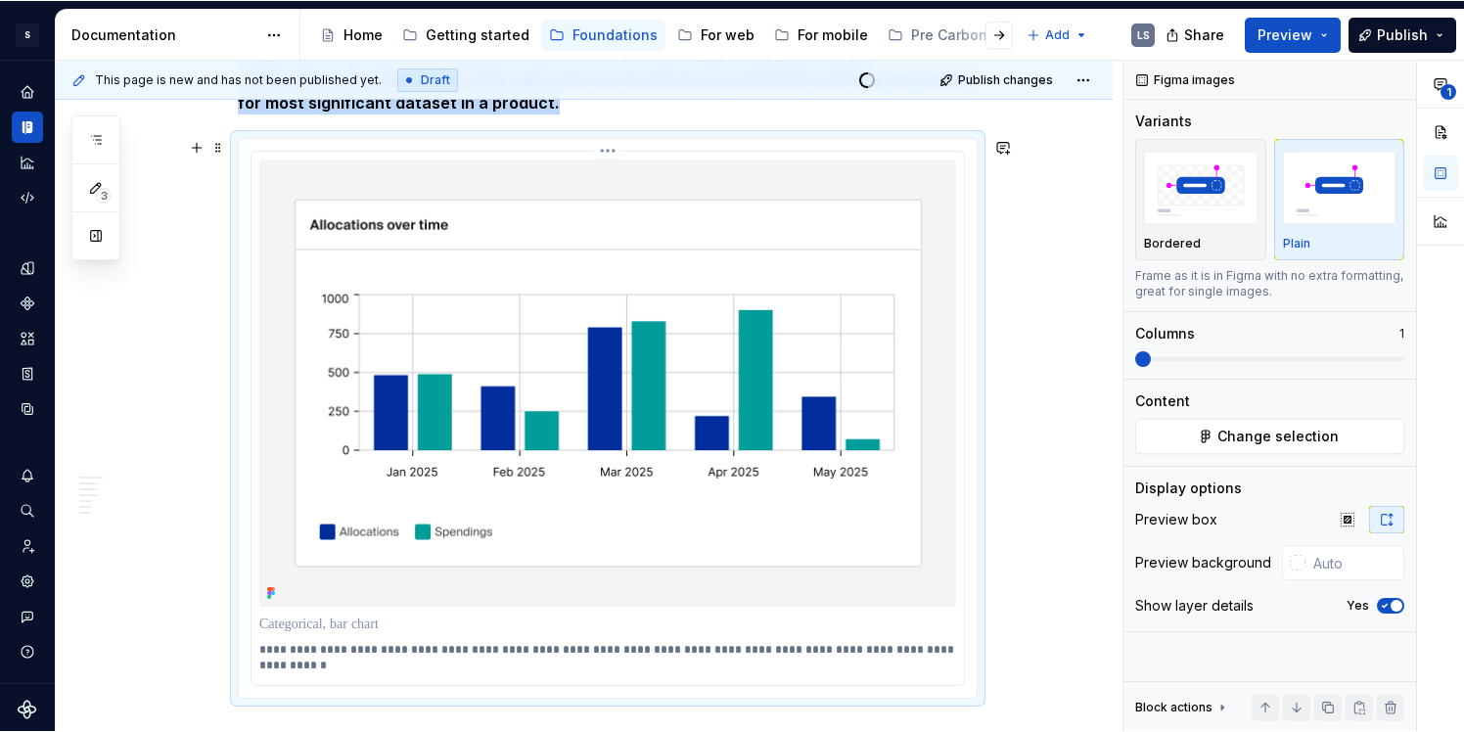
scroll to position [1687, 0]
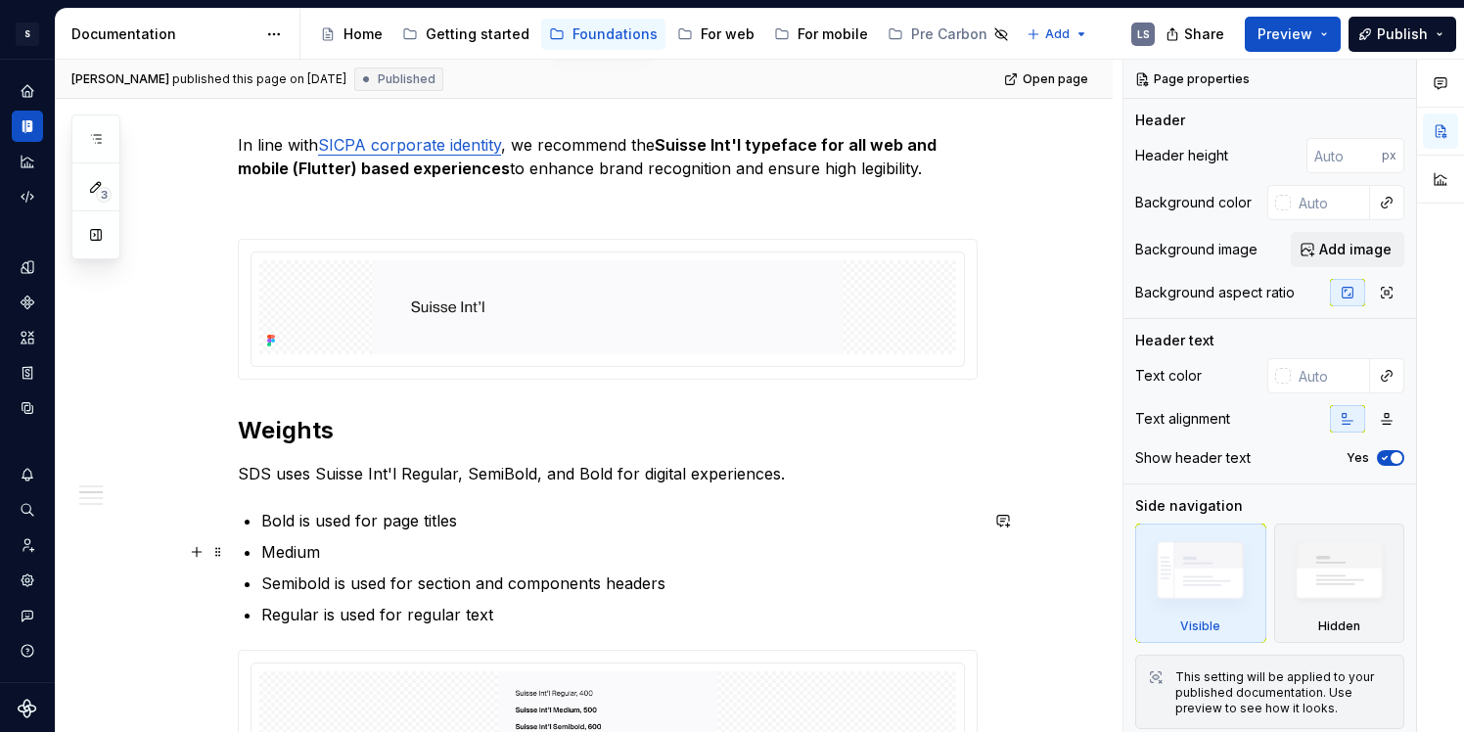
scroll to position [490, 0]
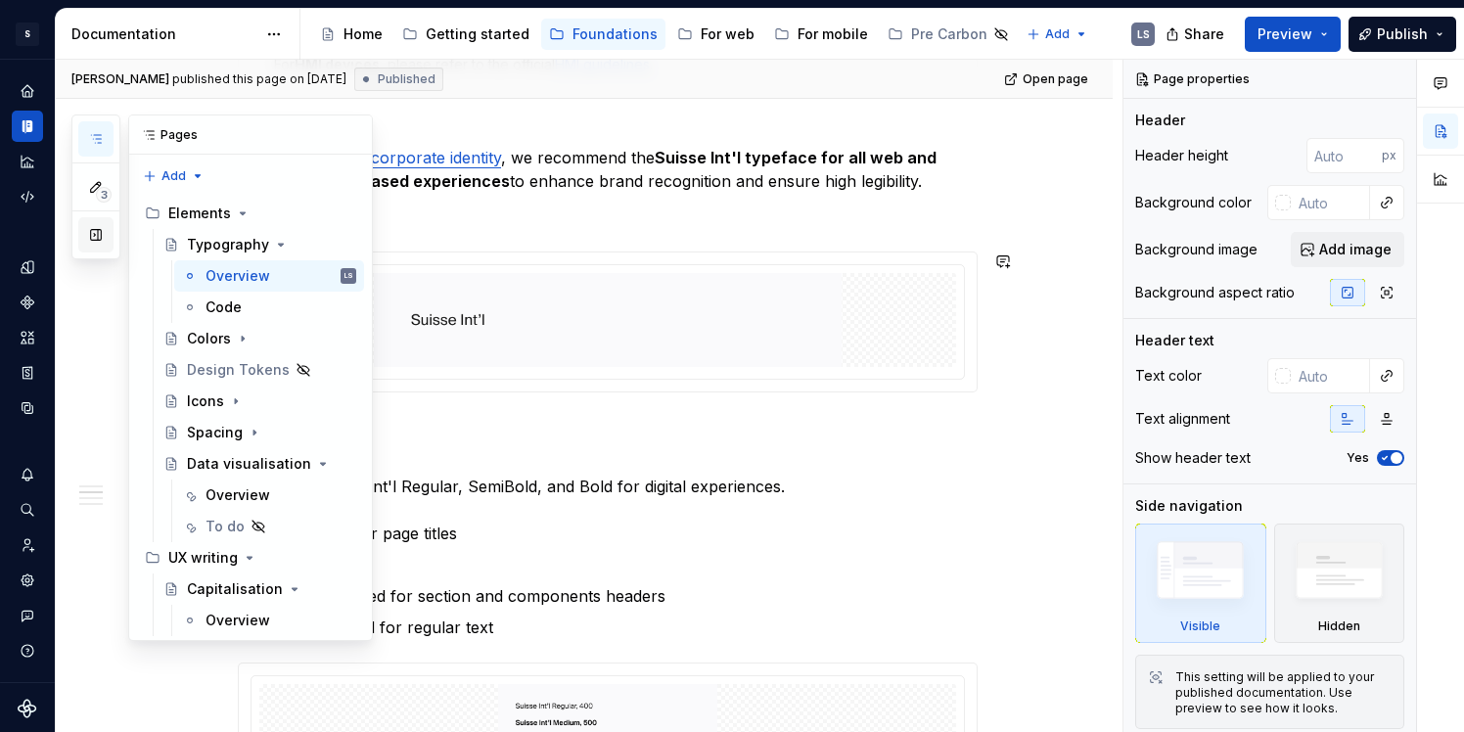
click at [98, 247] on button "button" at bounding box center [95, 234] width 35 height 35
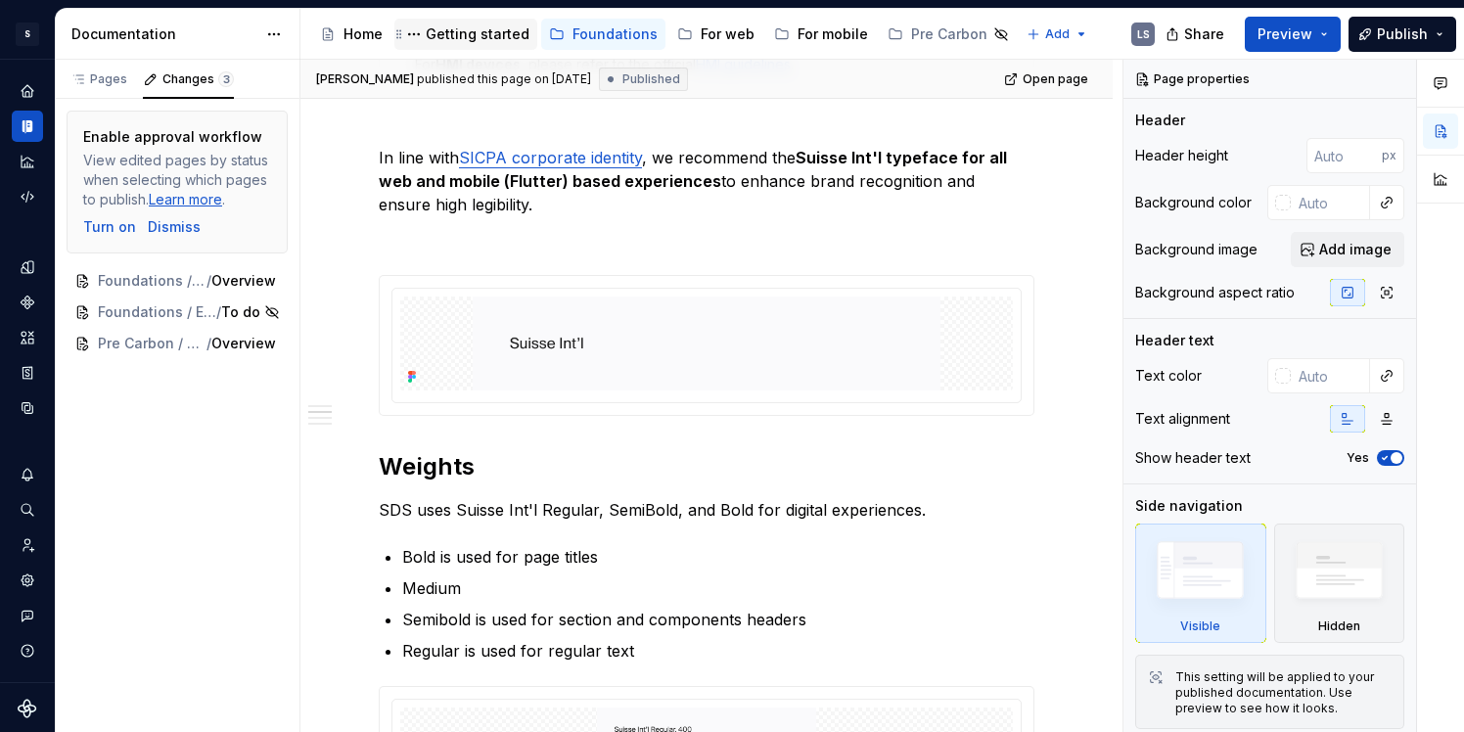
click at [486, 39] on div "Getting started" at bounding box center [478, 34] width 104 height 20
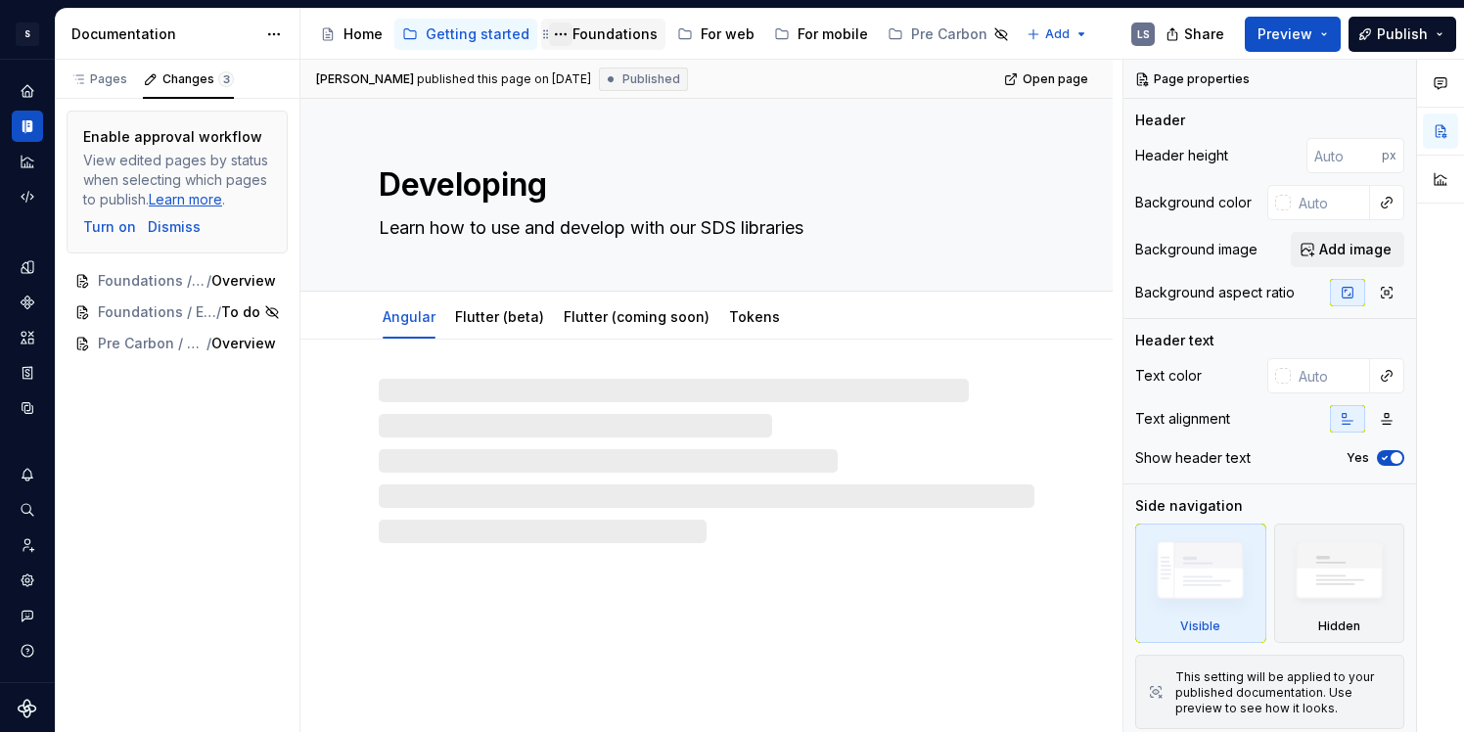
click at [562, 40] on button "Page tree" at bounding box center [560, 34] width 23 height 23
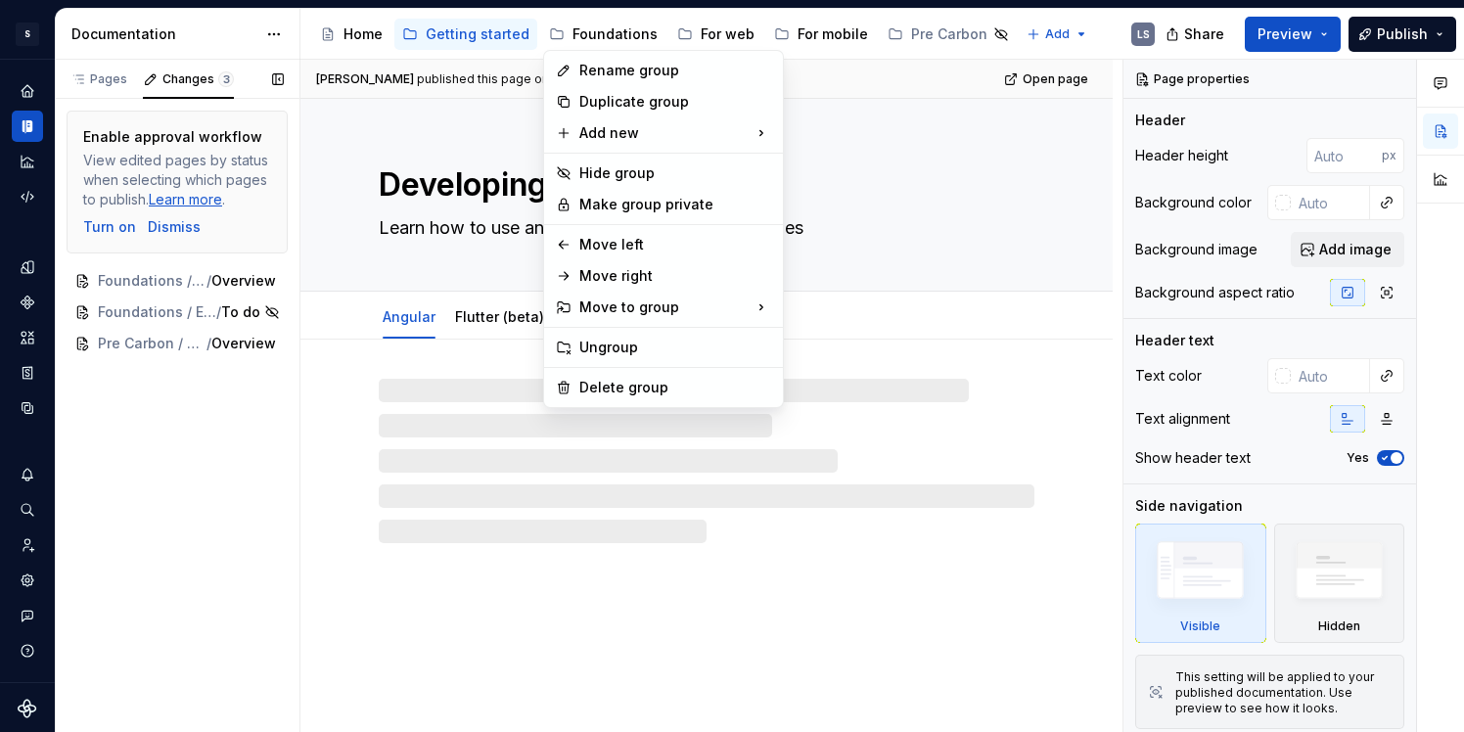
click at [230, 451] on div "Pages Changes 3 Add Accessibility guide for tree Page tree. Navigate the tree w…" at bounding box center [177, 397] width 245 height 674
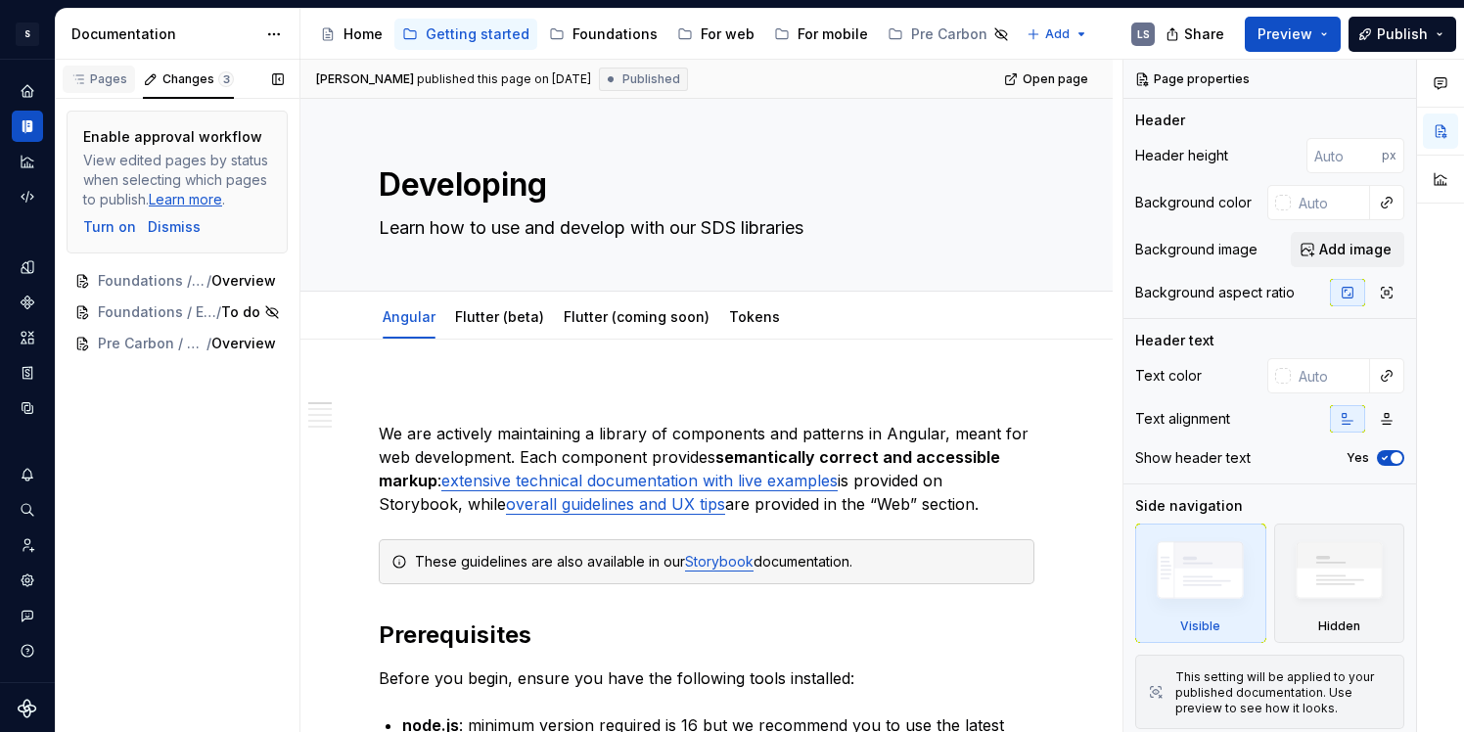
click at [82, 77] on icon "button" at bounding box center [78, 79] width 16 height 16
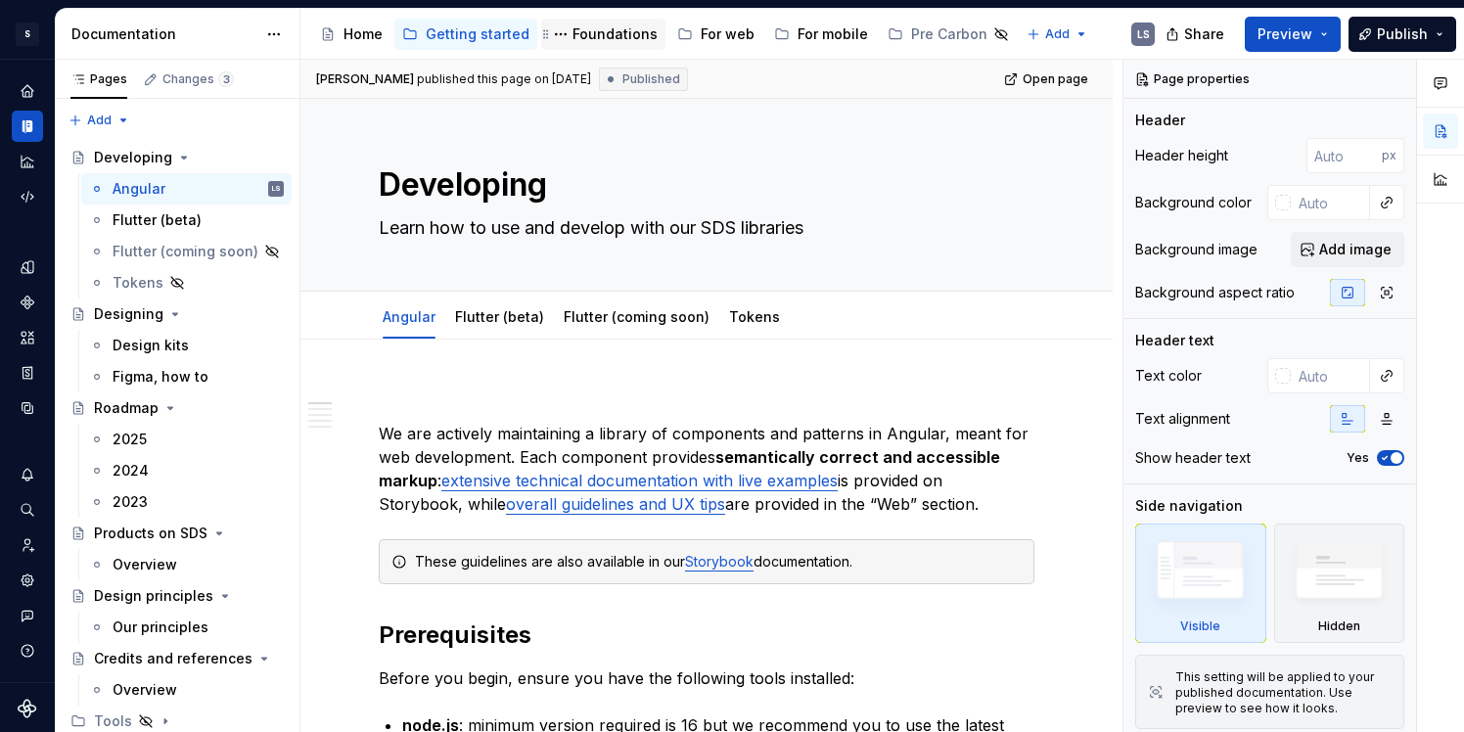
click at [601, 39] on div "Foundations" at bounding box center [615, 34] width 85 height 20
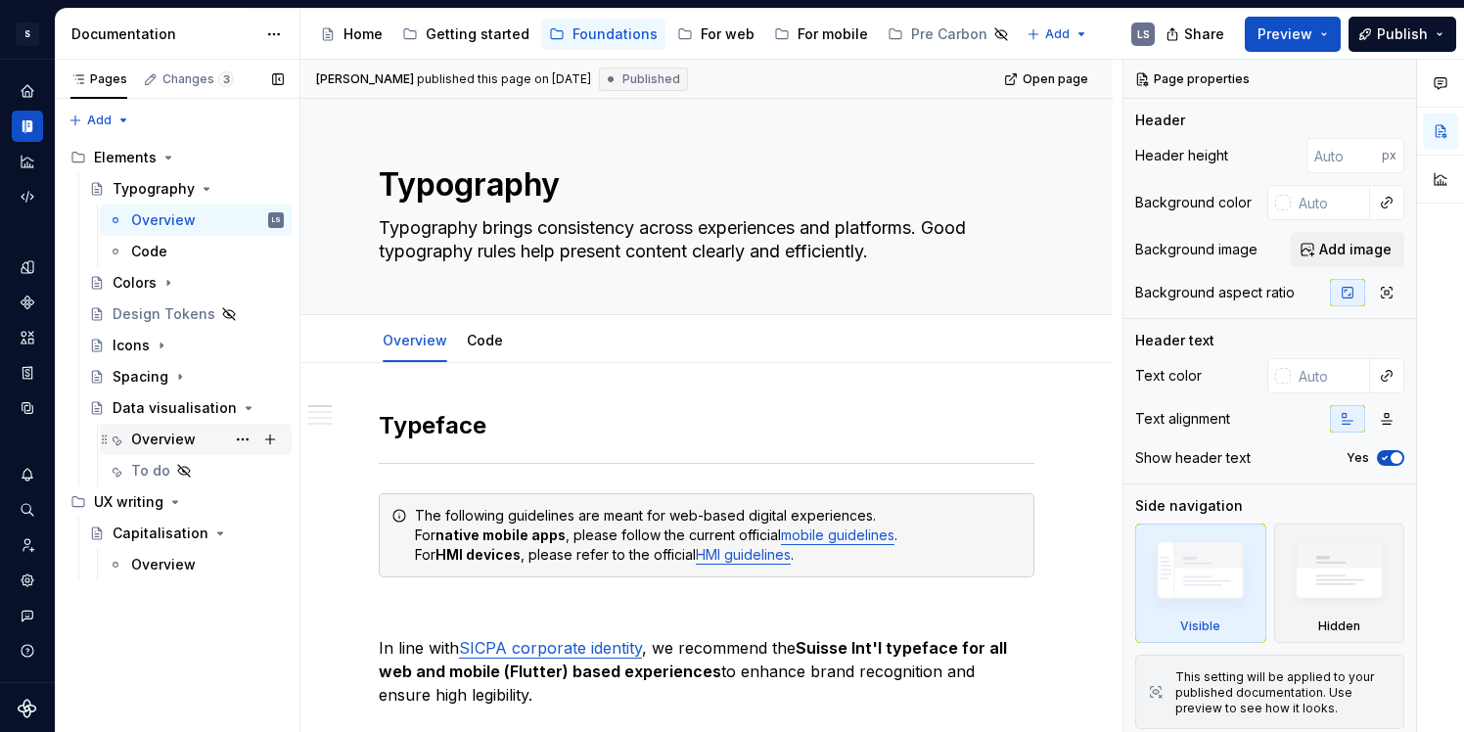
click at [172, 442] on div "Overview" at bounding box center [163, 440] width 65 height 20
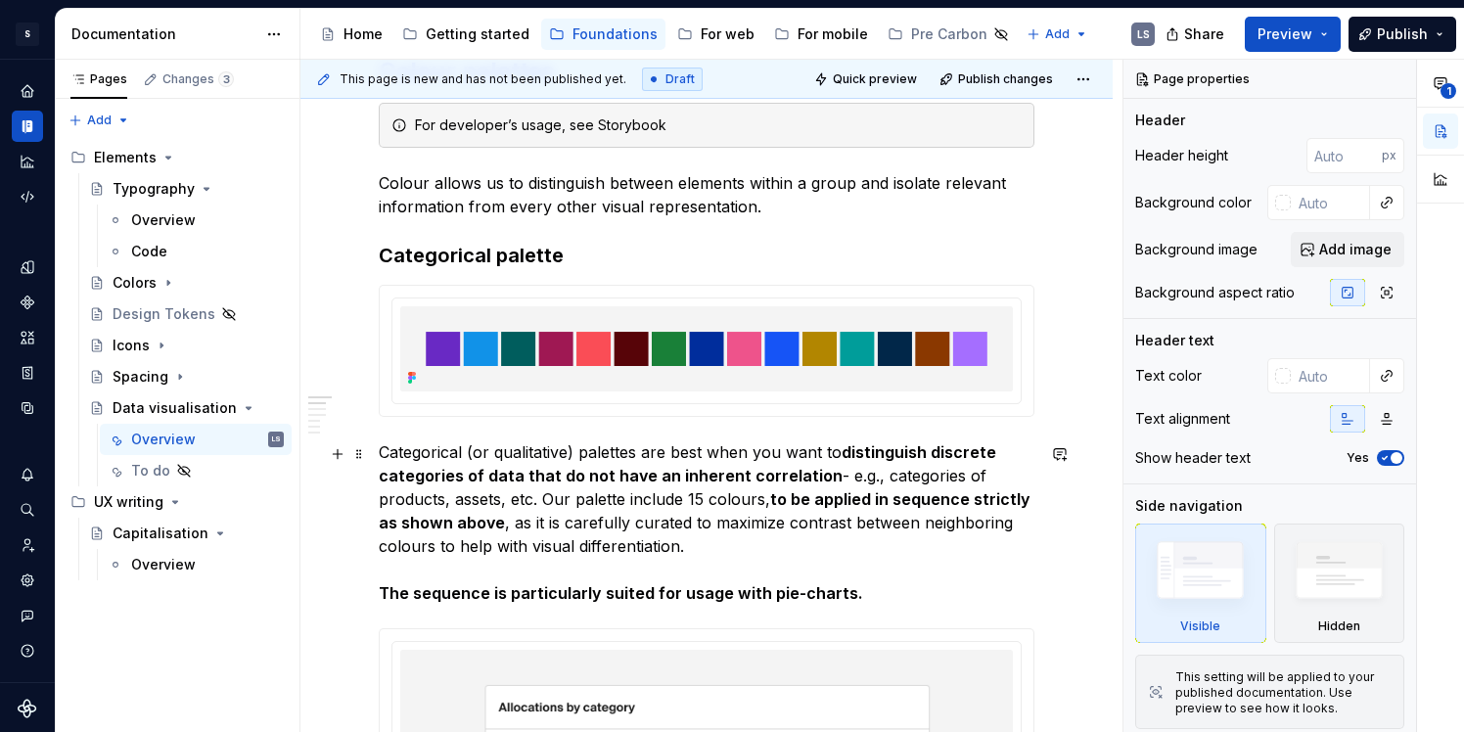
scroll to position [370, 0]
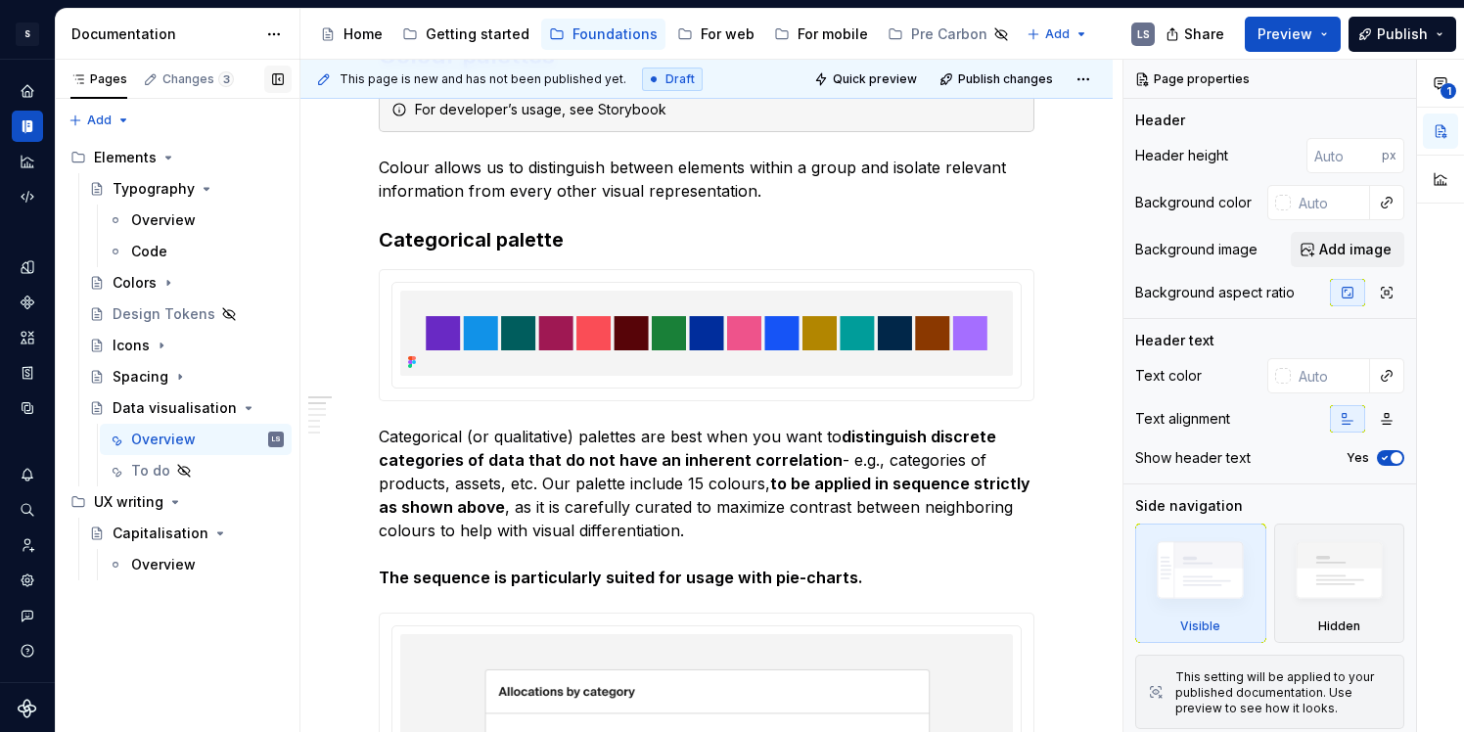
click at [278, 77] on button "button" at bounding box center [277, 79] width 27 height 27
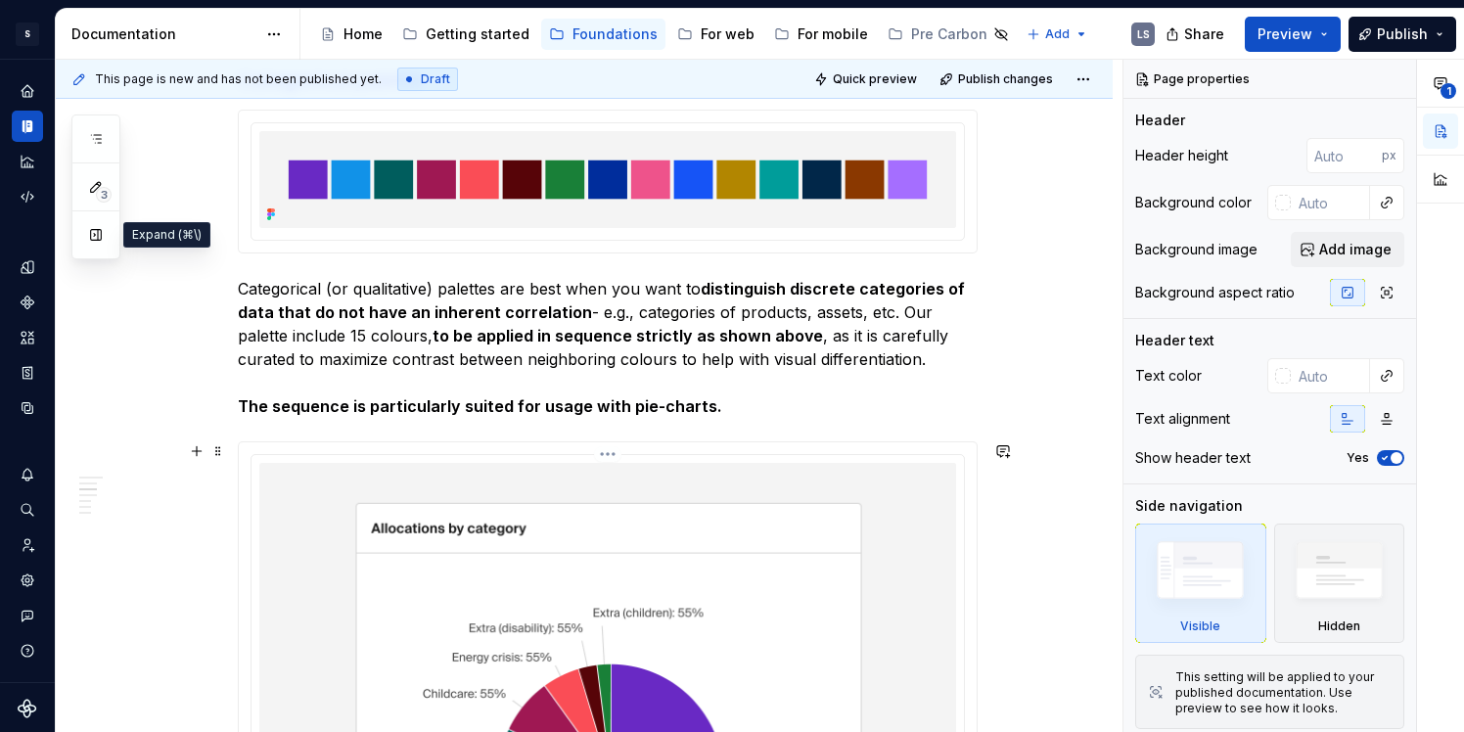
scroll to position [0, 0]
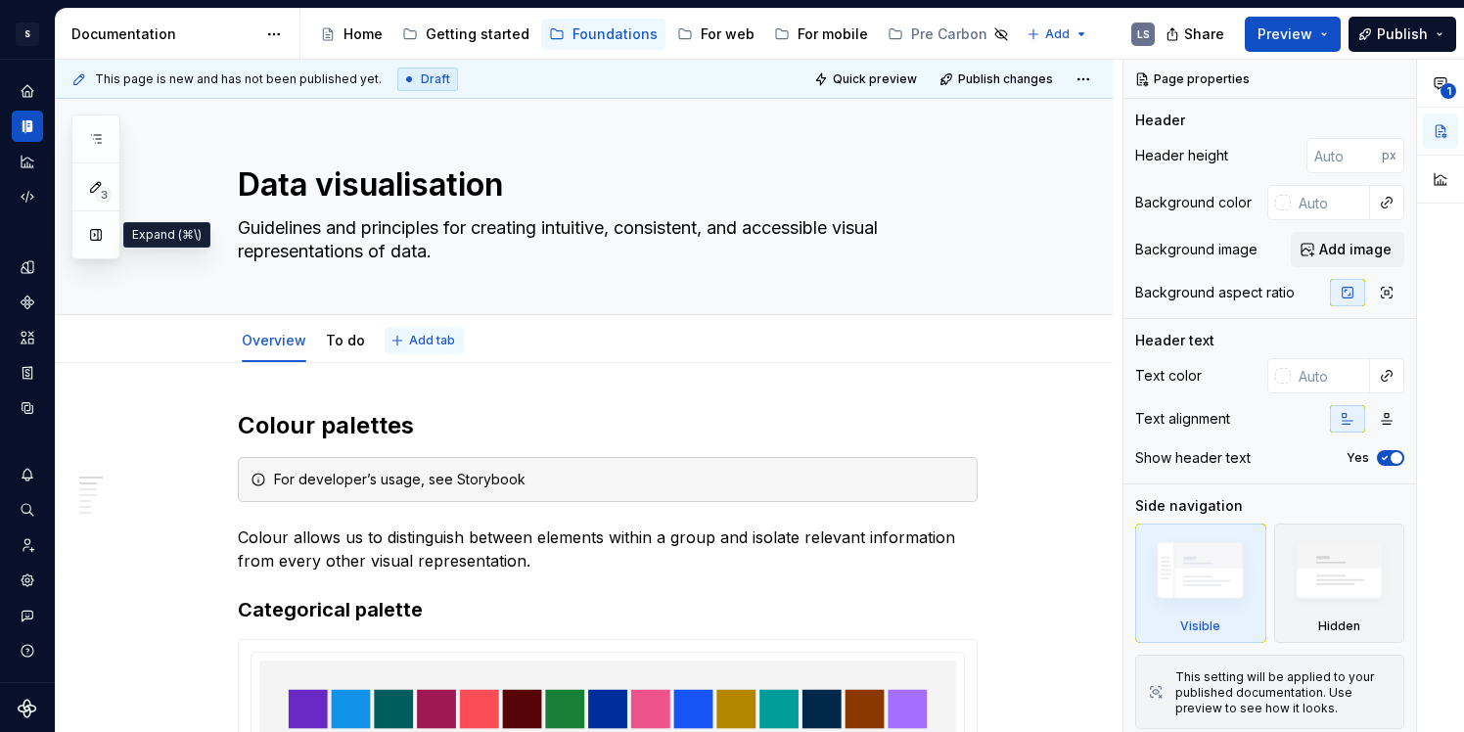
click at [402, 344] on button "Add tab" at bounding box center [424, 340] width 79 height 27
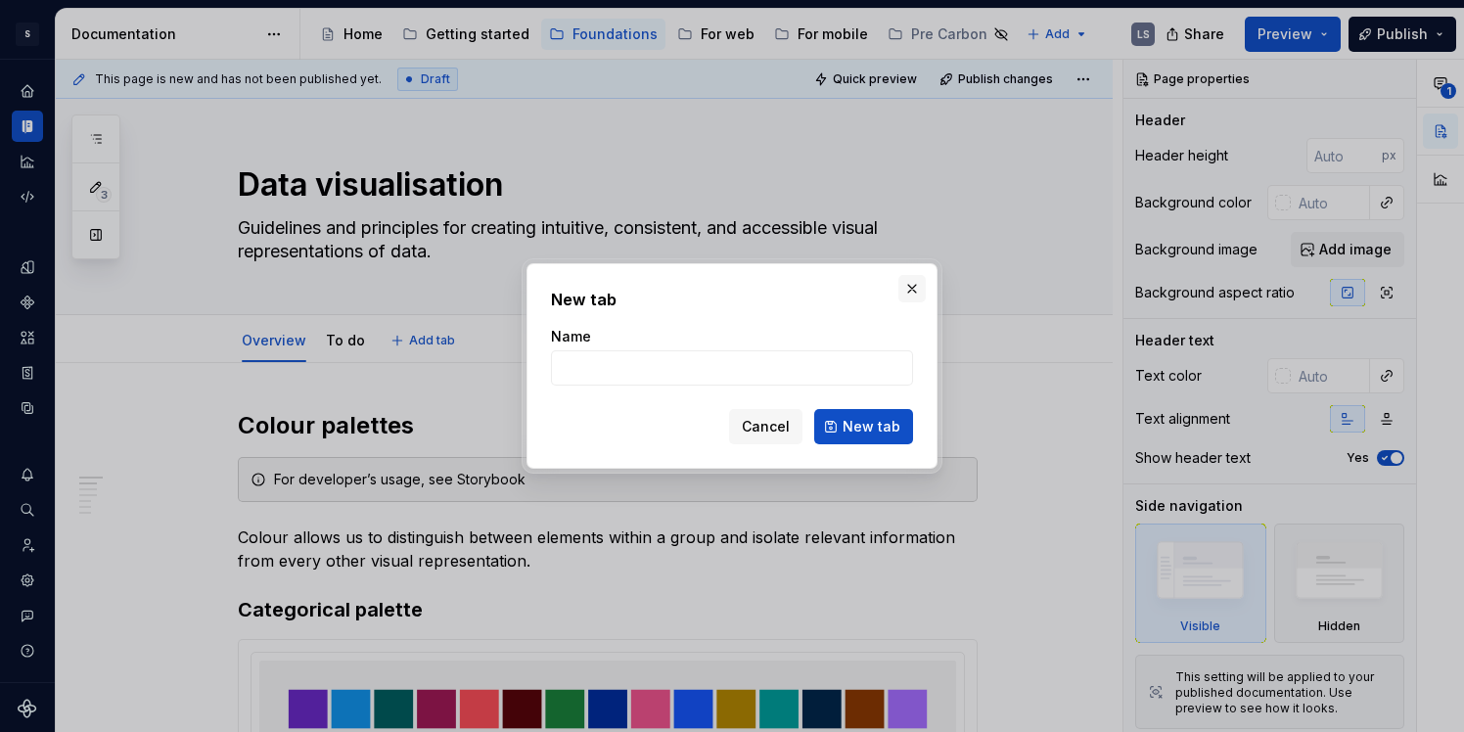
click at [911, 290] on button "button" at bounding box center [912, 288] width 27 height 27
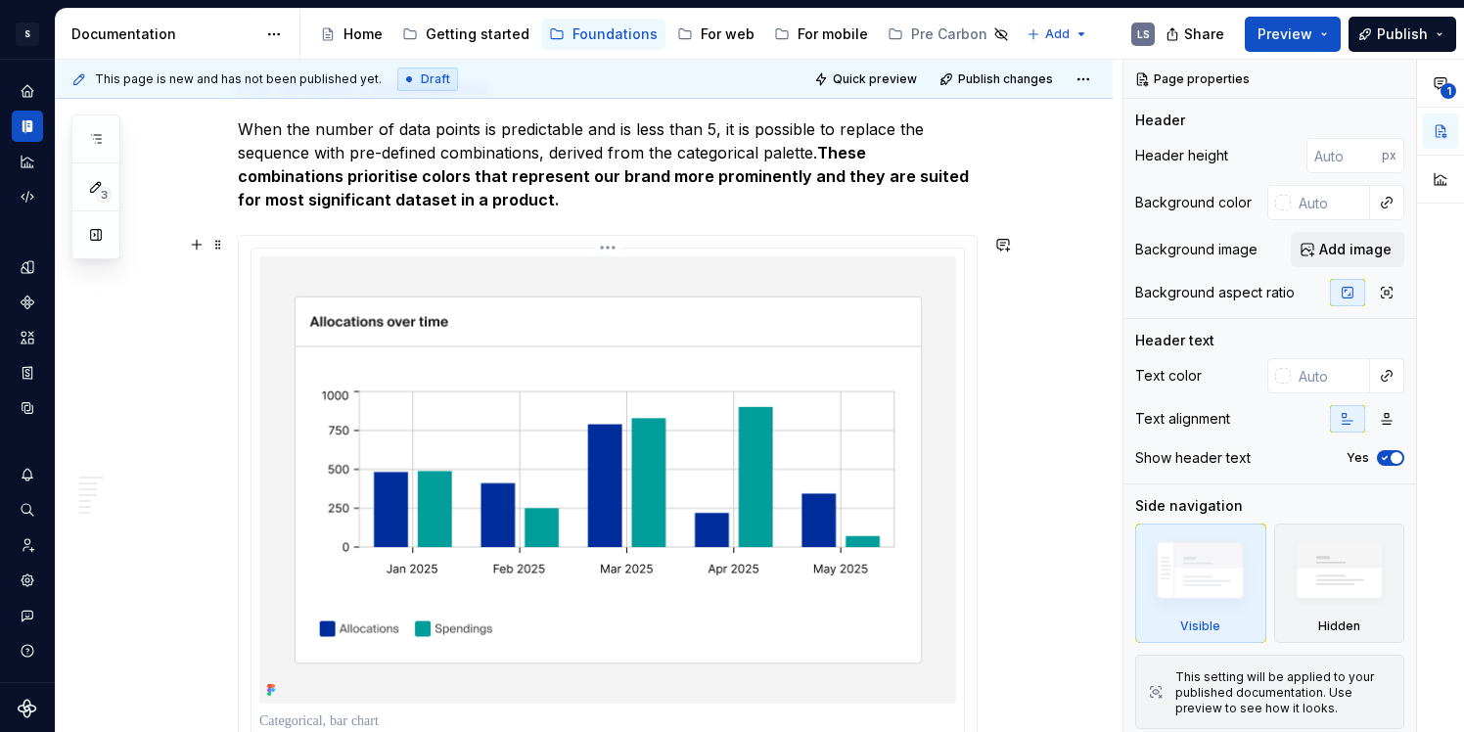
type textarea "*"
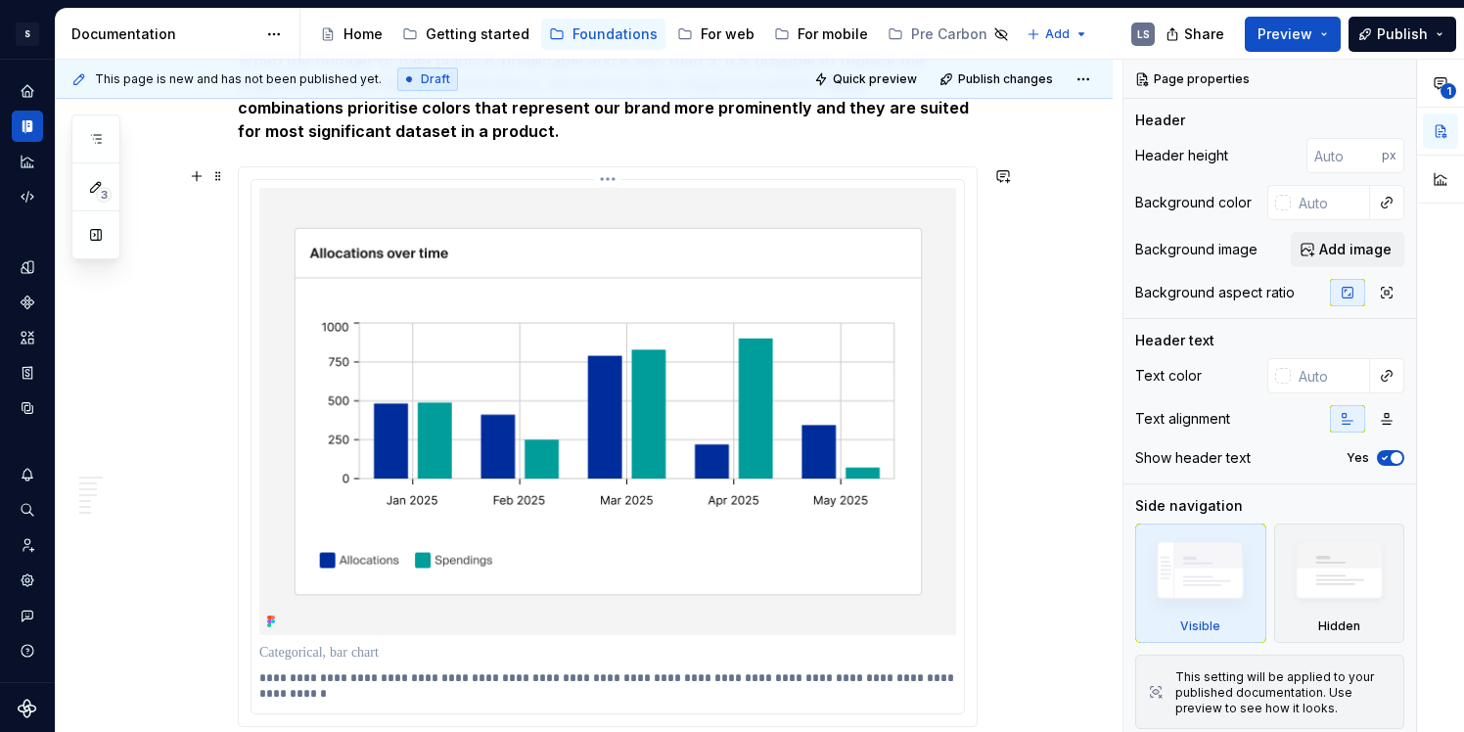
scroll to position [1486, 0]
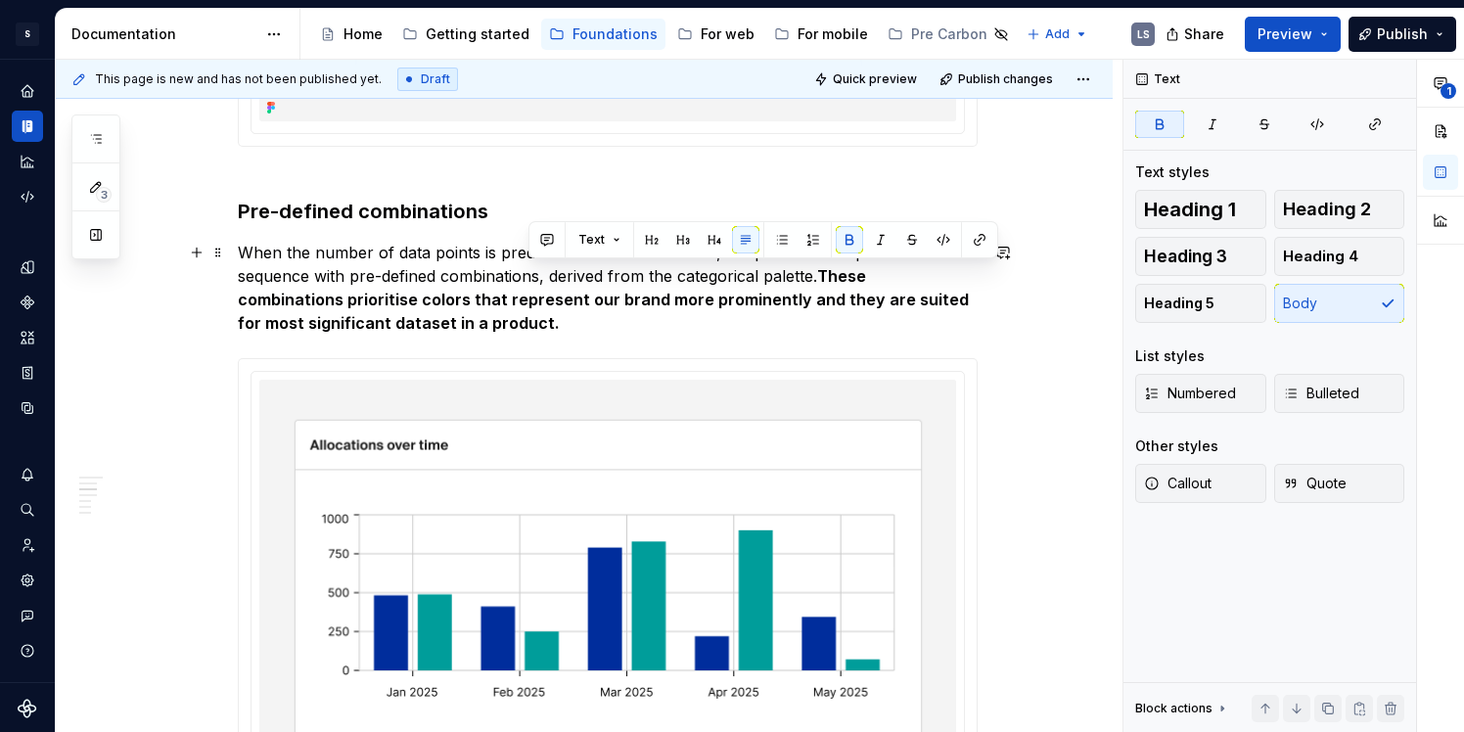
drag, startPoint x: 834, startPoint y: 273, endPoint x: 554, endPoint y: 318, distance: 283.6
click at [554, 318] on p "When the number of data points is predictable and is less than 5, it is possibl…" at bounding box center [608, 288] width 740 height 94
click at [541, 320] on p "When the number of data points is predictable and is less than 5, it is possibl…" at bounding box center [608, 288] width 740 height 94
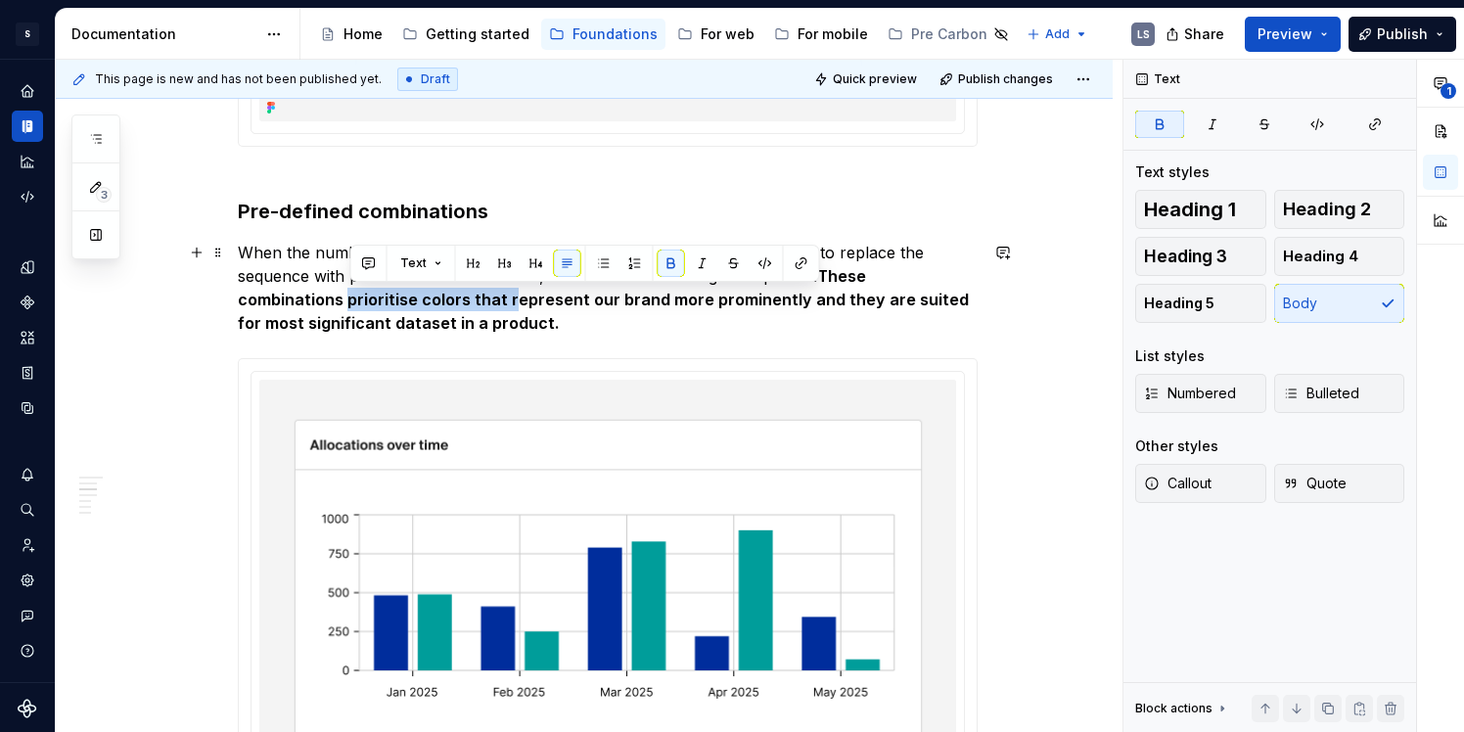
drag, startPoint x: 351, startPoint y: 297, endPoint x: 510, endPoint y: 300, distance: 158.6
click at [510, 300] on strong "These combinations prioritise colors that represent our brand more prominently …" at bounding box center [605, 299] width 735 height 67
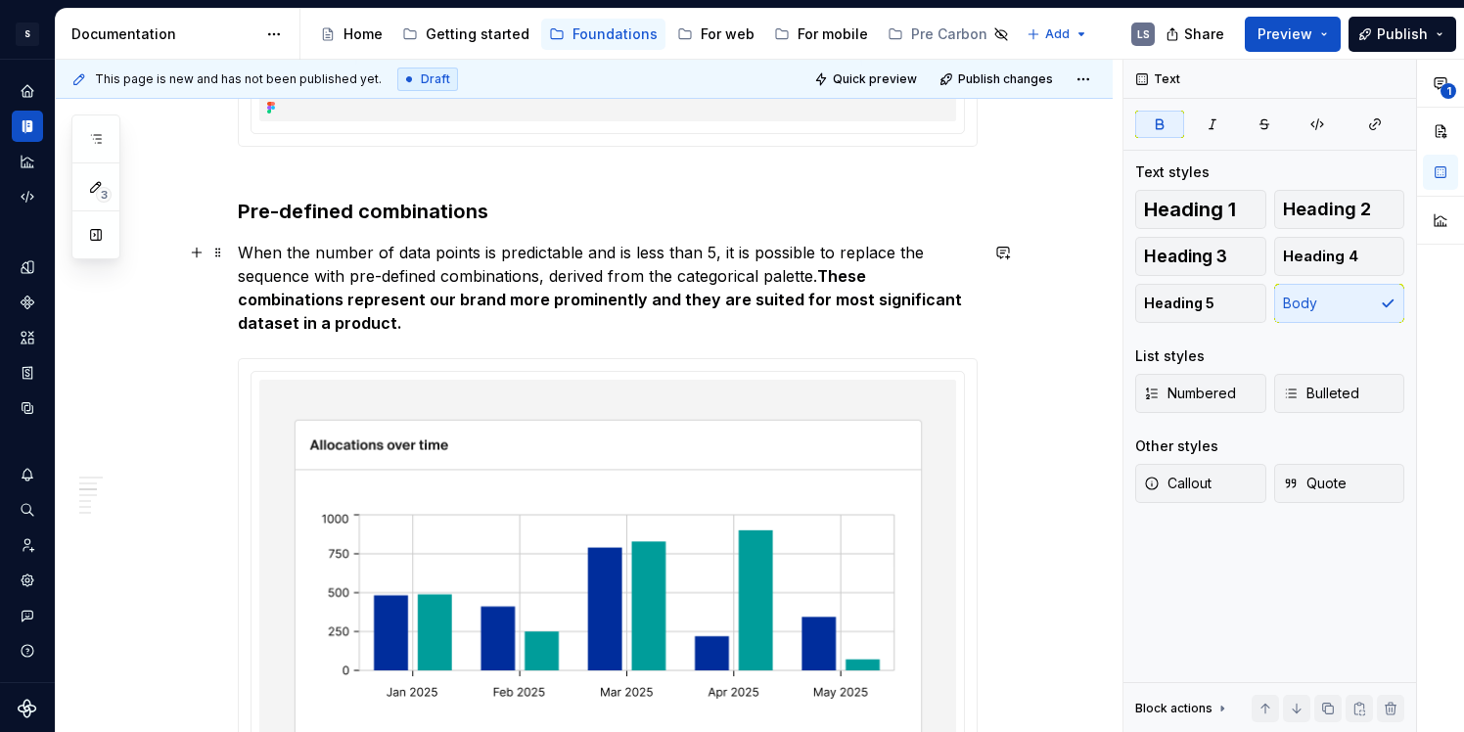
click at [616, 302] on strong "These combinations represent our brand more prominently and they are suited for…" at bounding box center [602, 299] width 728 height 67
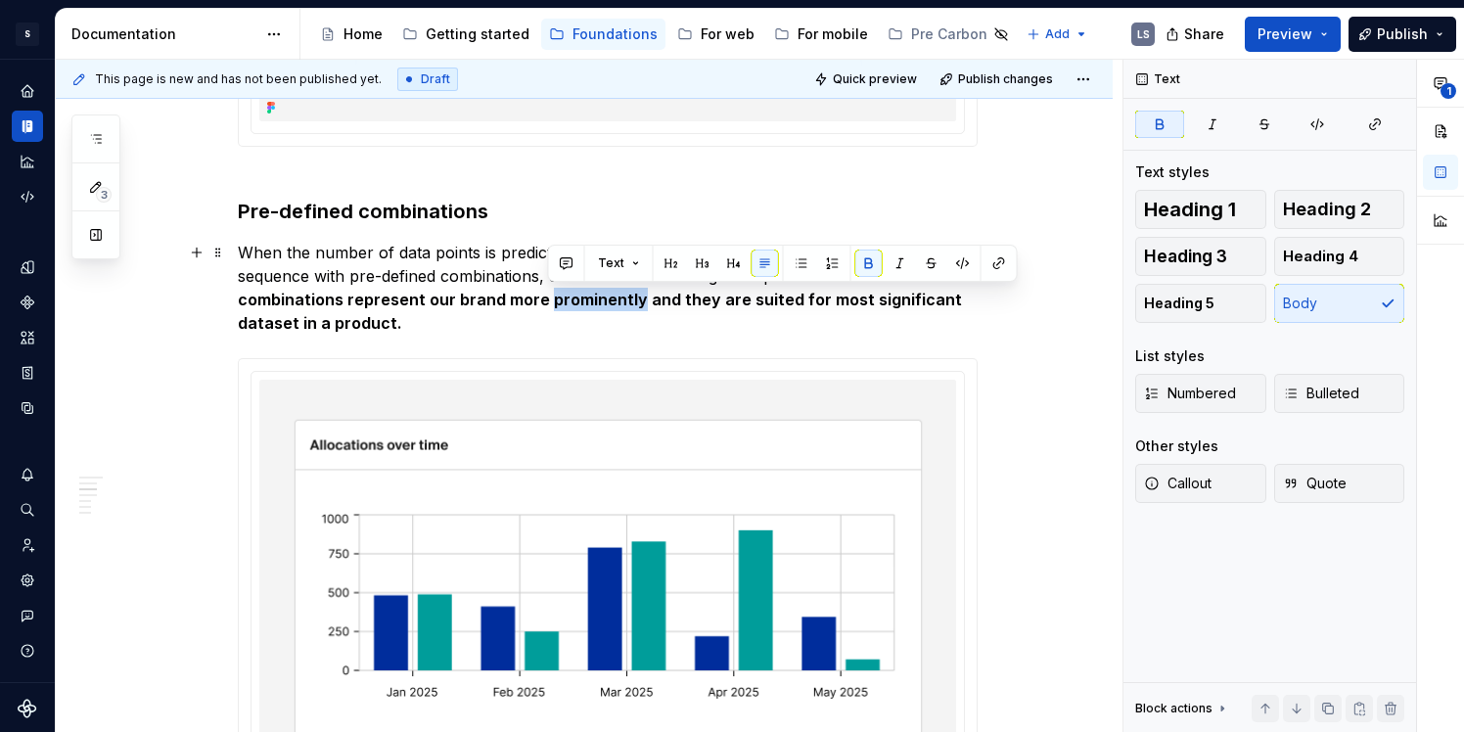
click at [616, 302] on strong "These combinations represent our brand more prominently and they are suited for…" at bounding box center [602, 299] width 728 height 67
click at [643, 305] on strong "These combinations represent our brand more prominently and they are suited for…" at bounding box center [602, 299] width 728 height 67
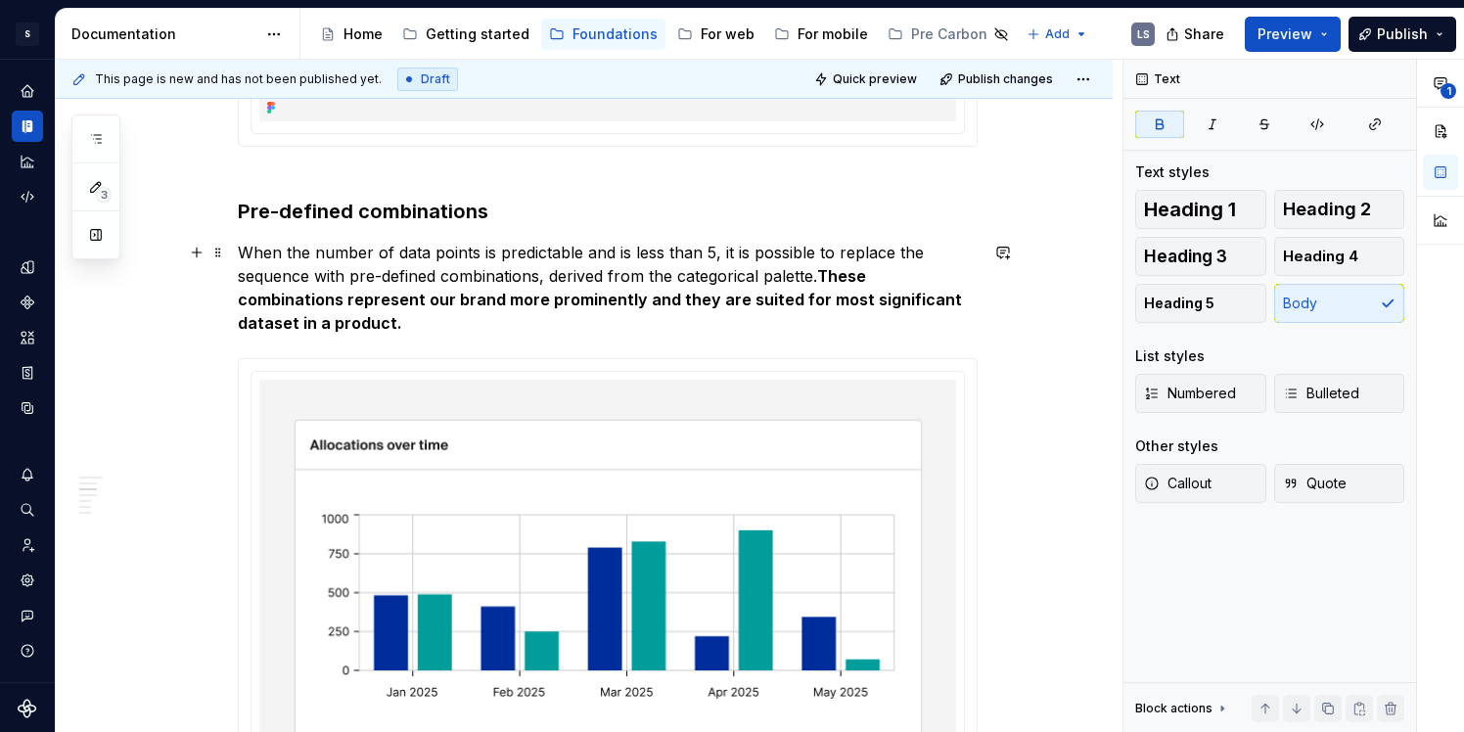
click at [658, 319] on p "When the number of data points is predictable and is less than 5, it is possibl…" at bounding box center [608, 288] width 740 height 94
click at [490, 323] on p "When the number of data points is predictable and is less than 5, it is possibl…" at bounding box center [608, 288] width 740 height 94
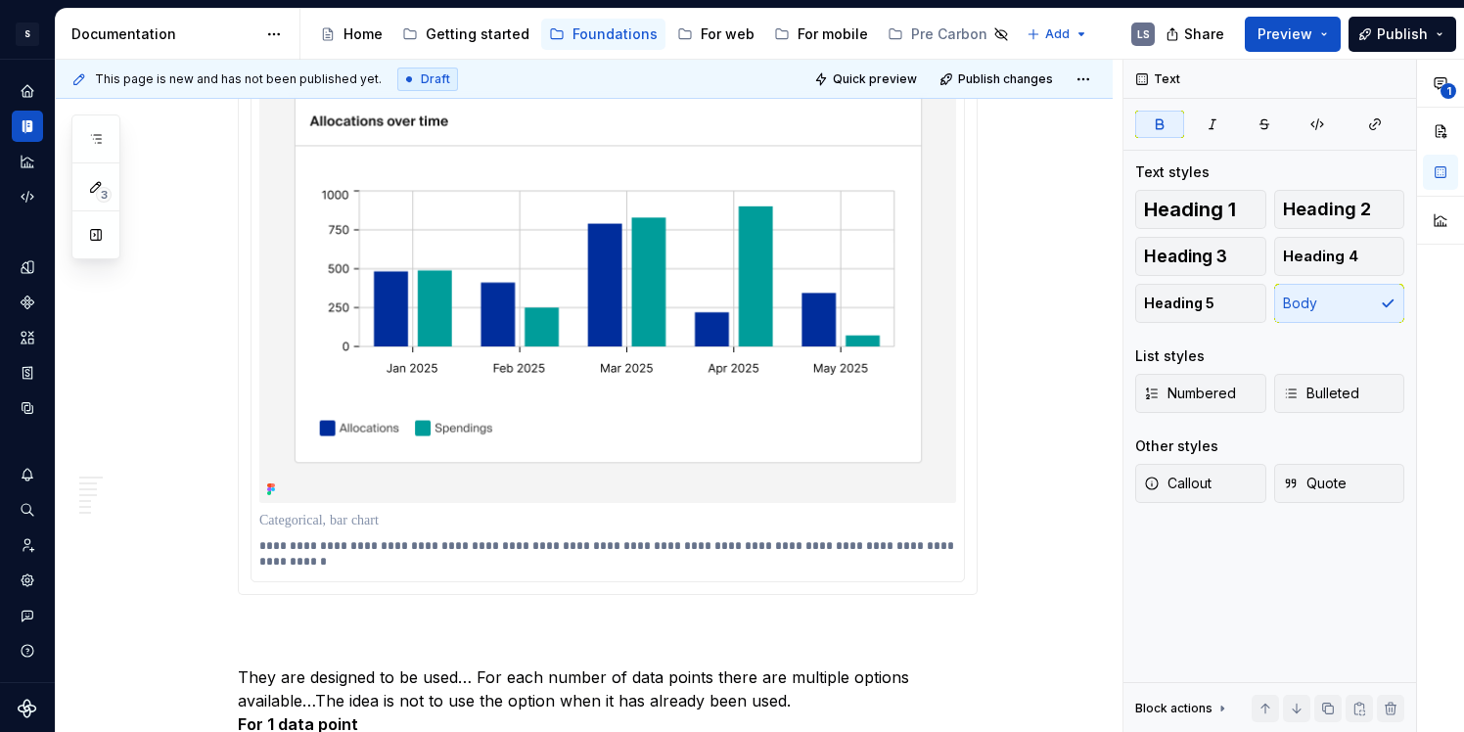
scroll to position [1923, 0]
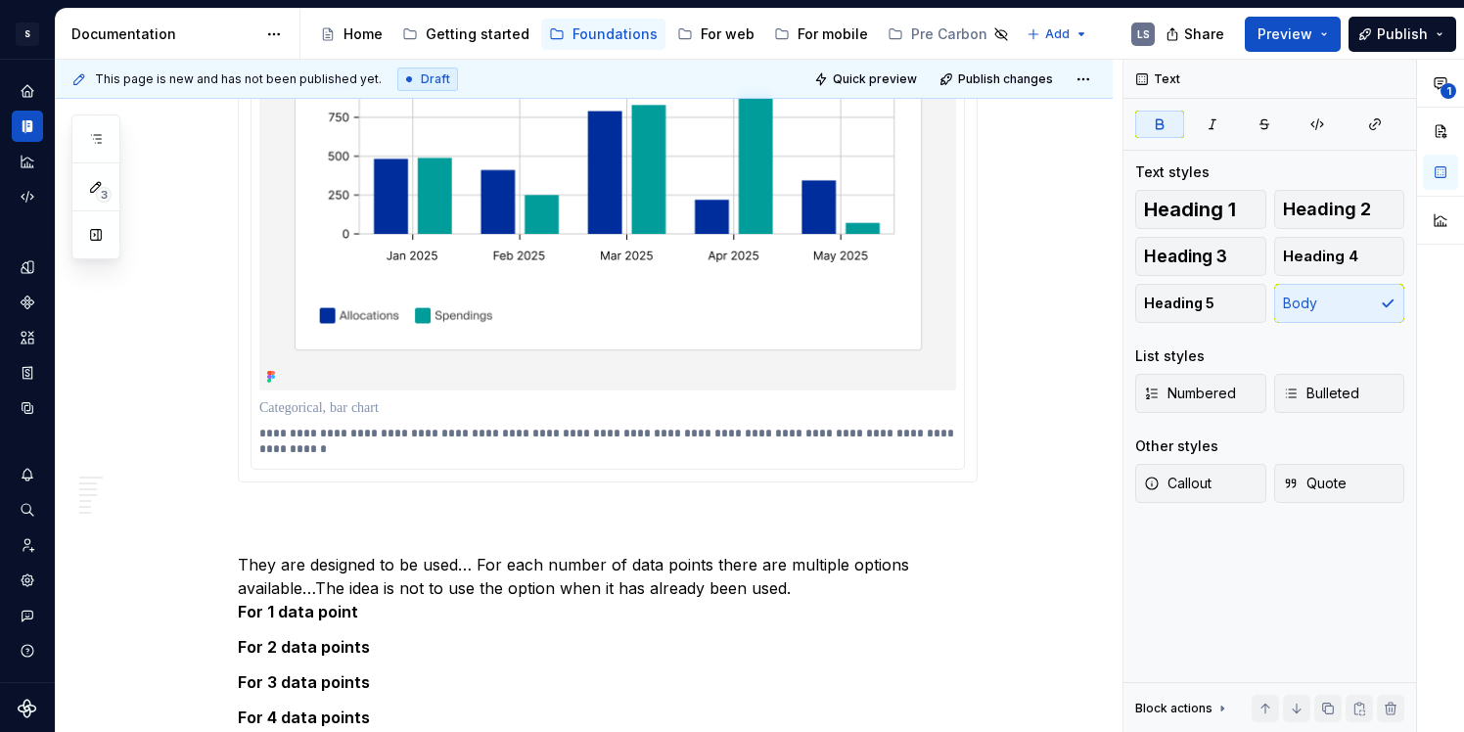
click at [367, 417] on p at bounding box center [607, 408] width 697 height 20
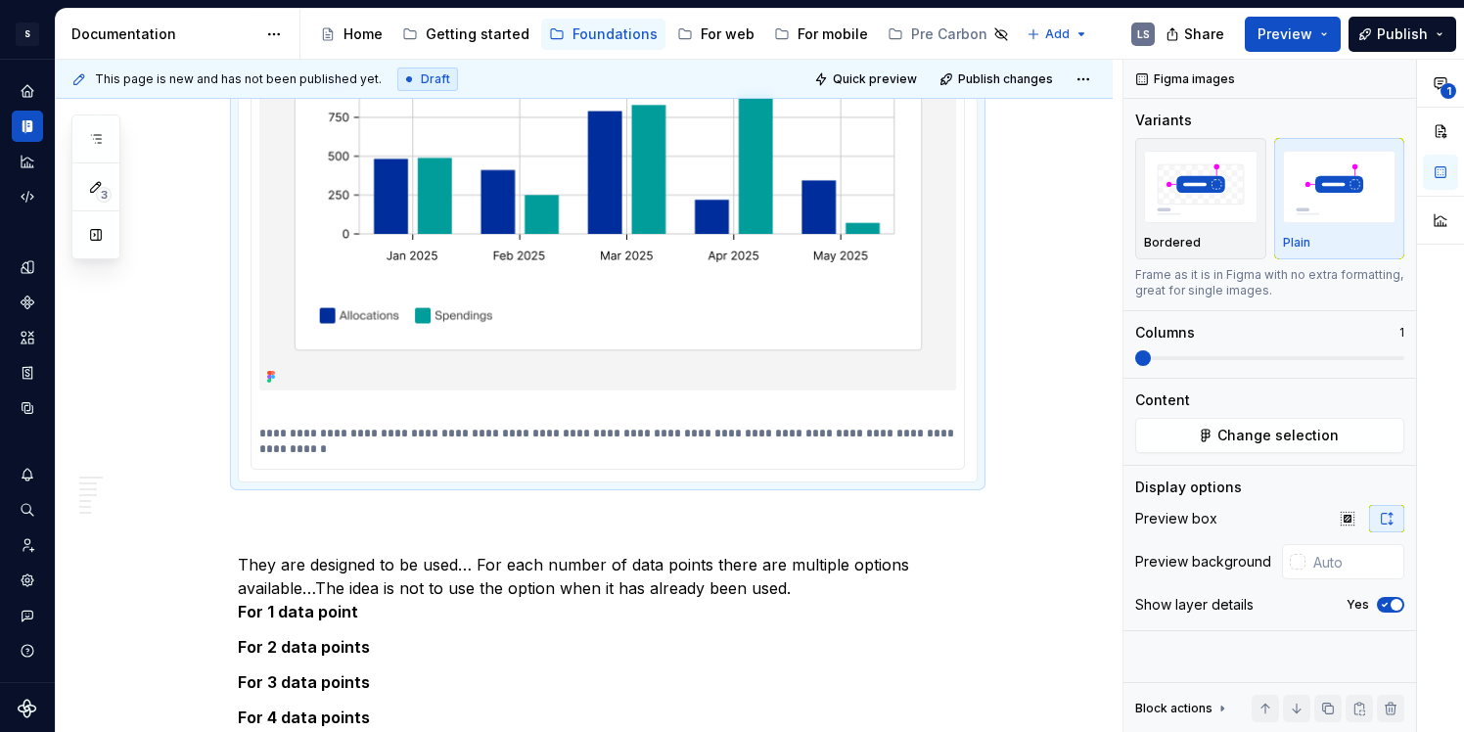
click at [374, 445] on p "**********" at bounding box center [607, 441] width 697 height 31
click at [264, 431] on p "**********" at bounding box center [607, 441] width 697 height 31
click at [382, 453] on p "**********" at bounding box center [607, 441] width 697 height 31
click at [678, 437] on p "**********" at bounding box center [607, 441] width 697 height 31
click at [789, 437] on p "**********" at bounding box center [607, 441] width 697 height 31
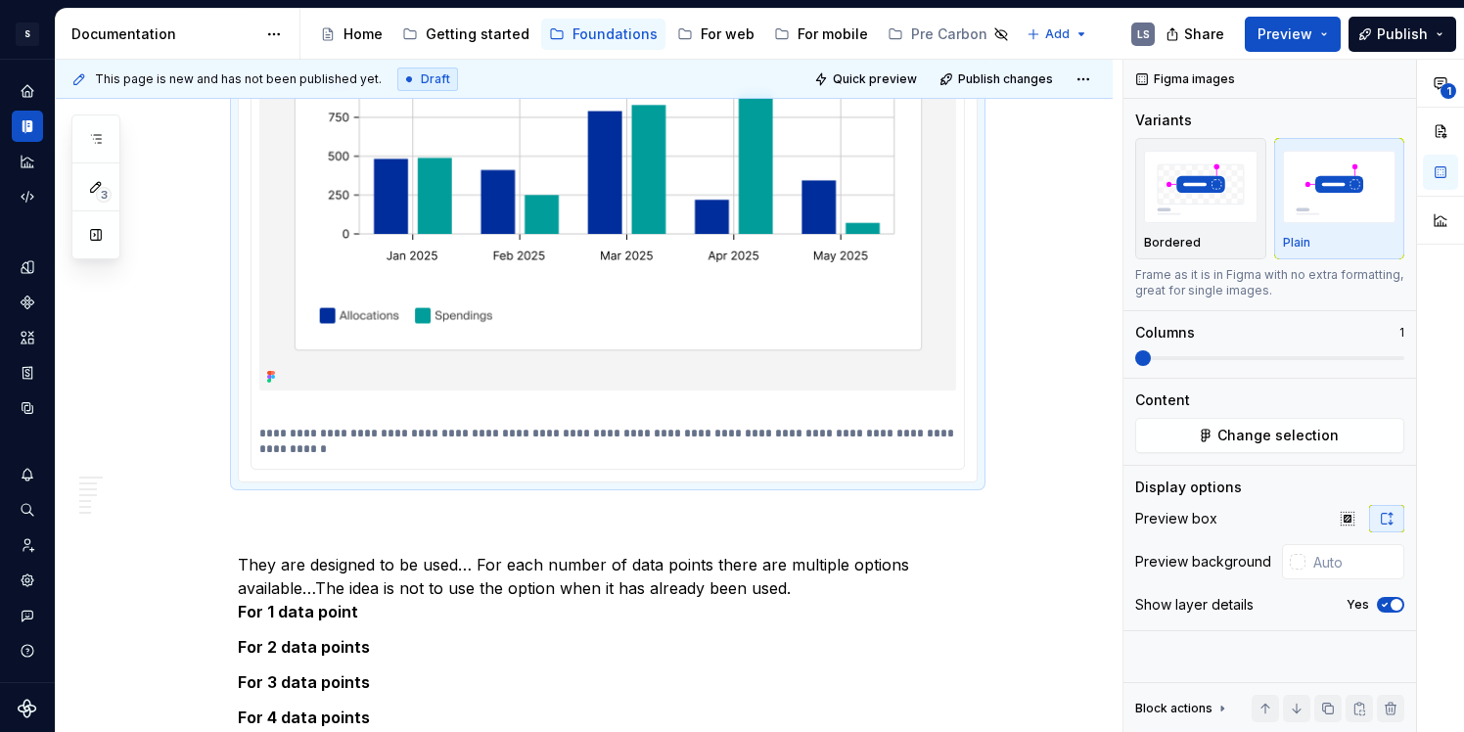
click at [789, 436] on p "**********" at bounding box center [607, 441] width 697 height 31
click at [838, 436] on p "**********" at bounding box center [607, 441] width 697 height 31
click at [552, 509] on p "They are designed to be used… For each number of data points there are multiple…" at bounding box center [608, 564] width 740 height 117
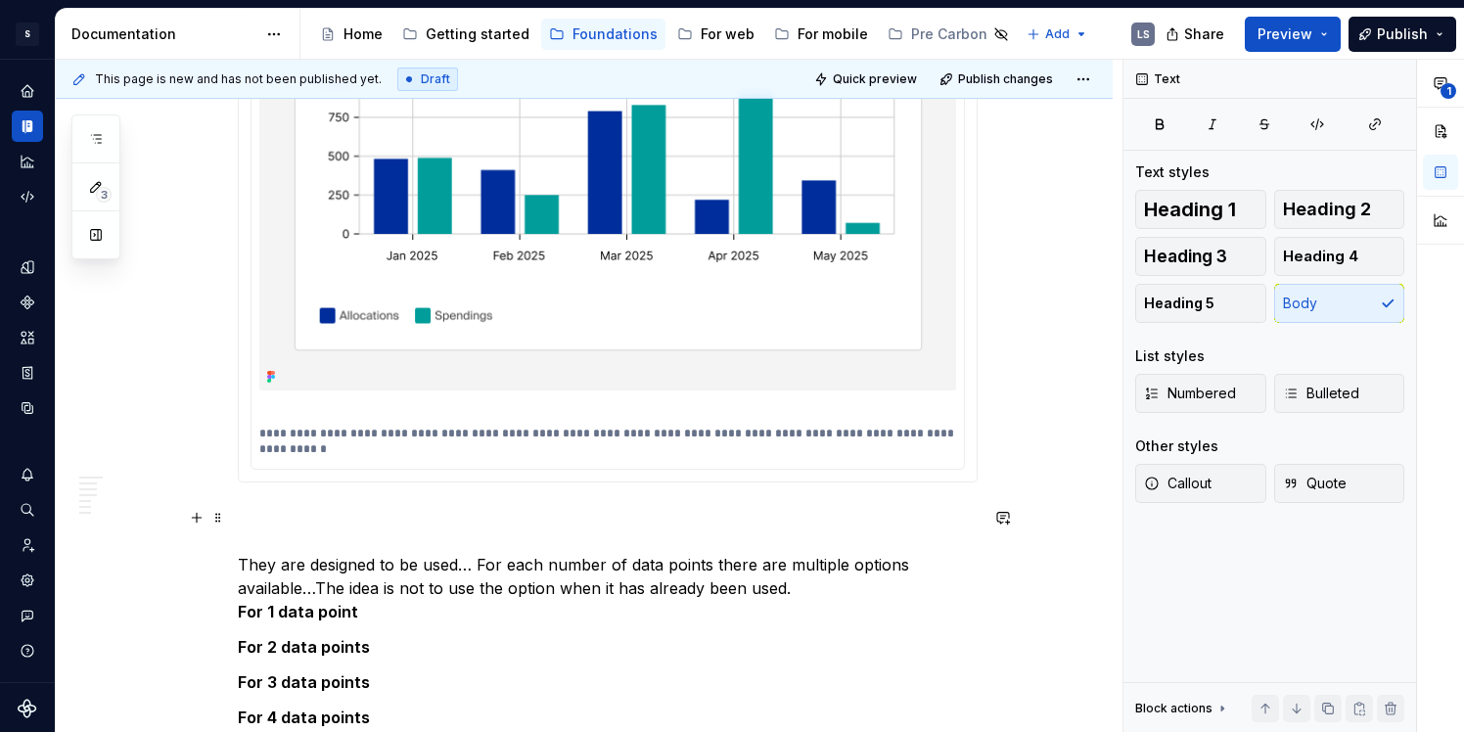
click at [473, 536] on p "They are designed to be used… For each number of data points there are multiple…" at bounding box center [608, 564] width 740 height 117
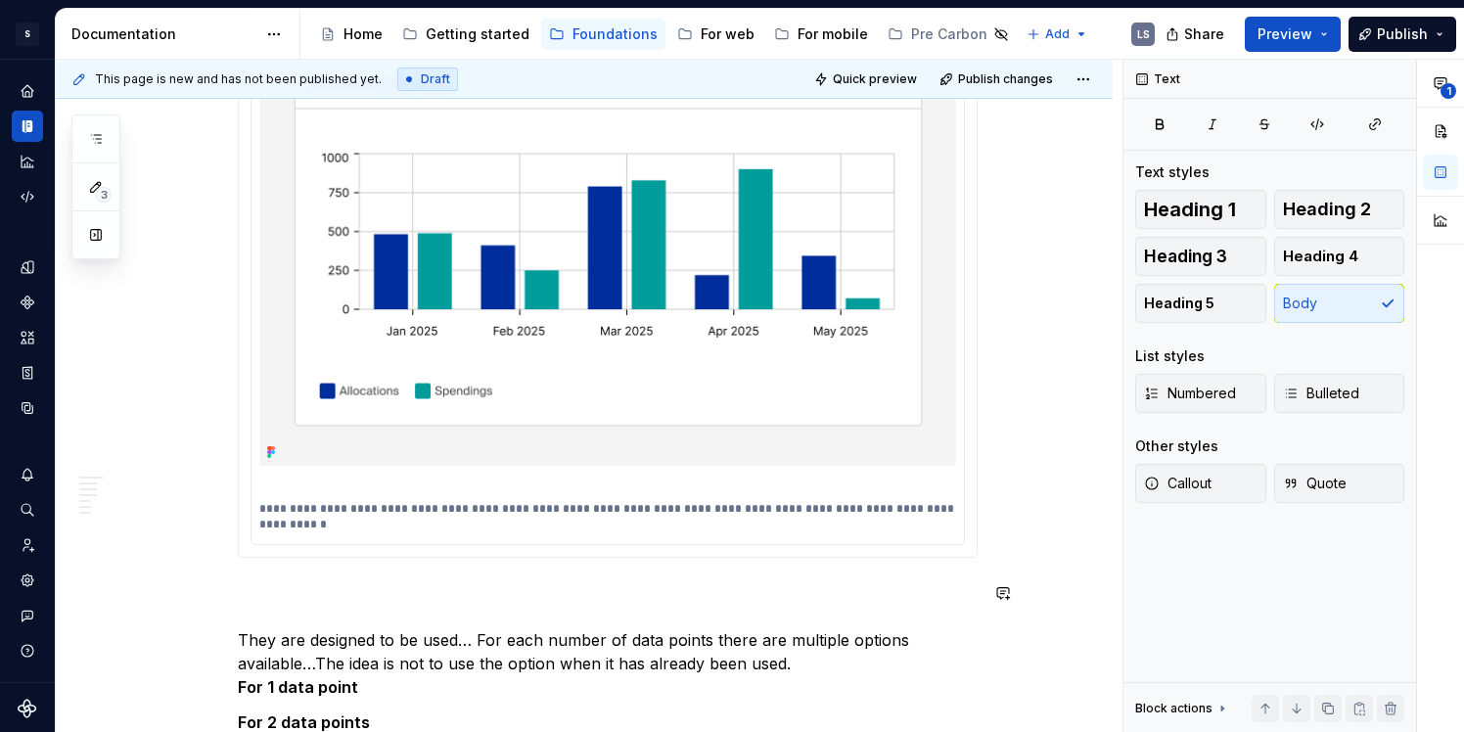
scroll to position [1840, 0]
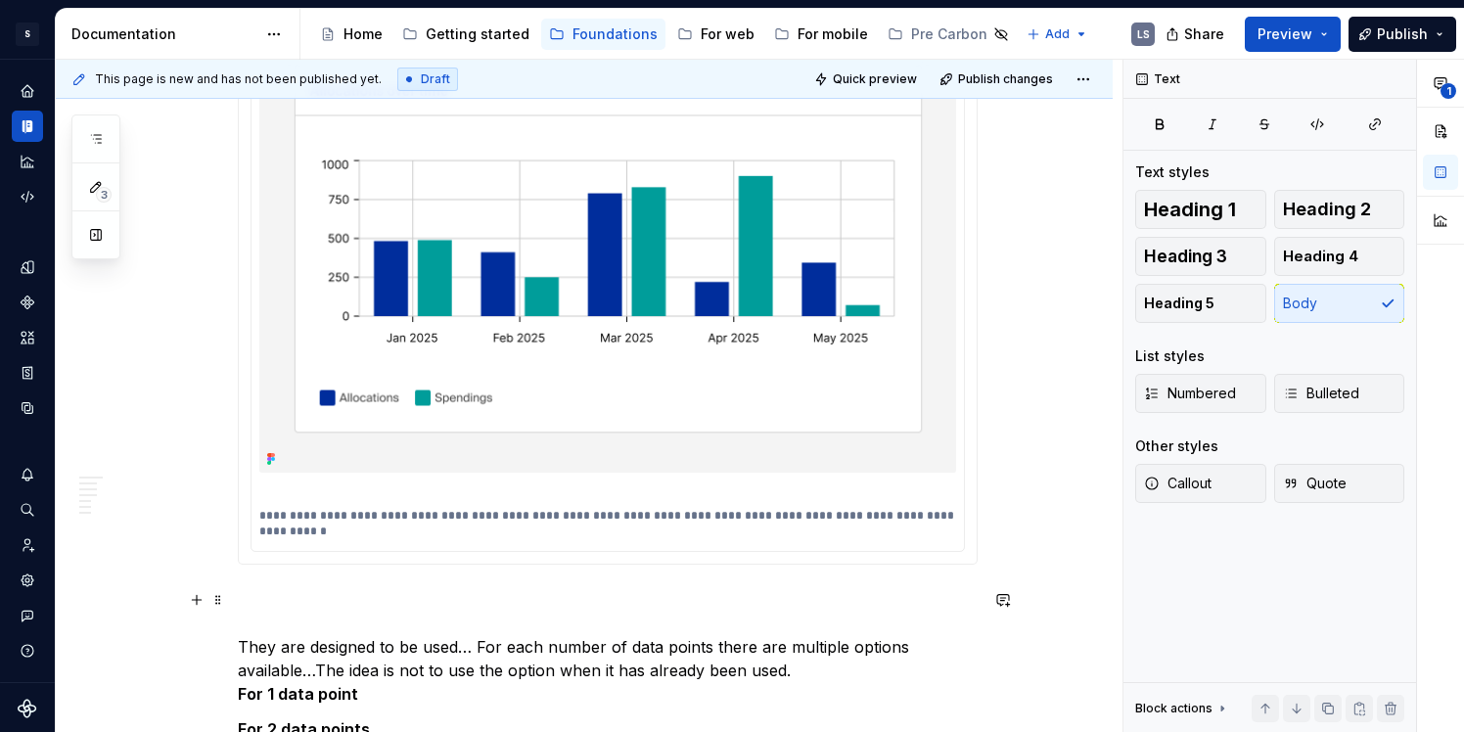
click at [308, 612] on p "They are designed to be used… For each number of data points there are multiple…" at bounding box center [608, 646] width 740 height 117
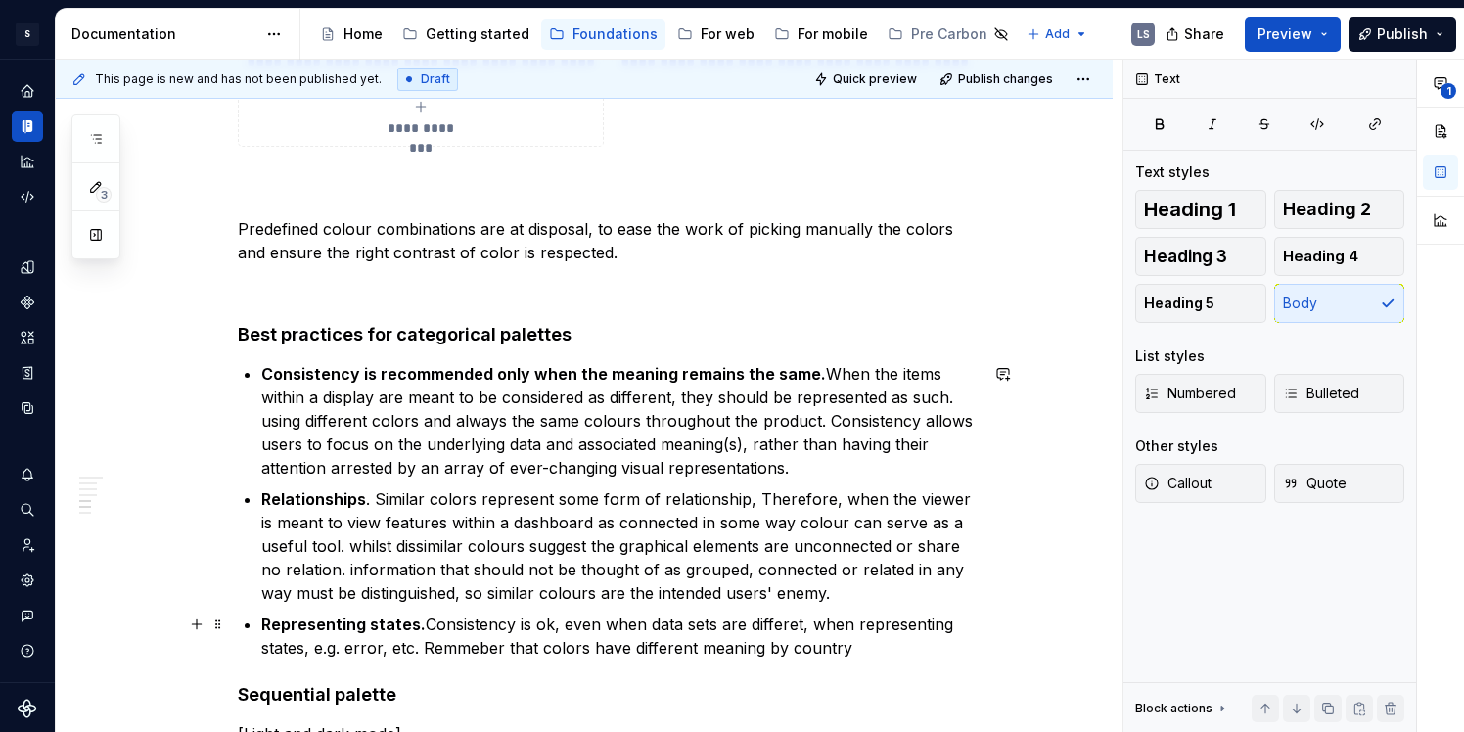
scroll to position [4133, 0]
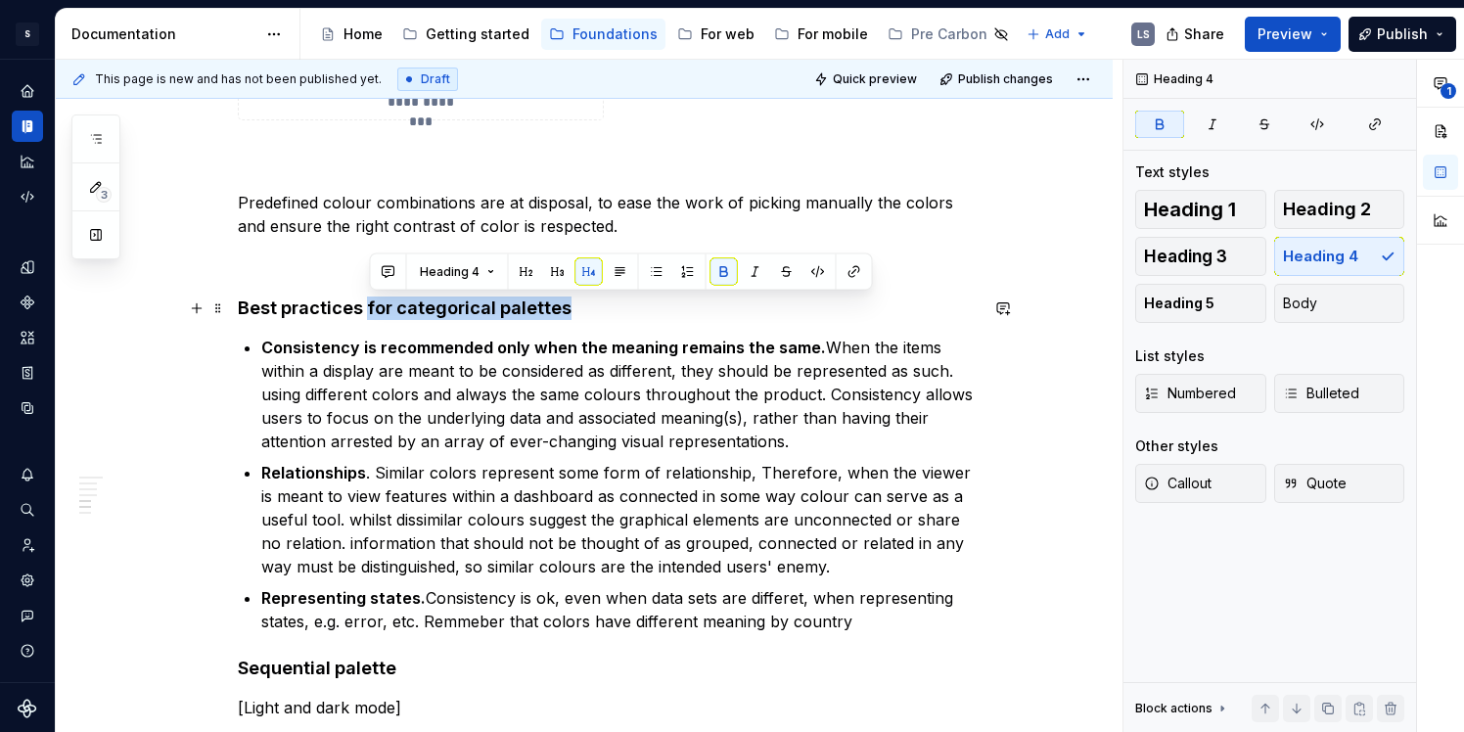
drag, startPoint x: 367, startPoint y: 306, endPoint x: 571, endPoint y: 317, distance: 203.9
click at [571, 317] on h4 "Best practices for categorical palettes" at bounding box center [608, 308] width 740 height 23
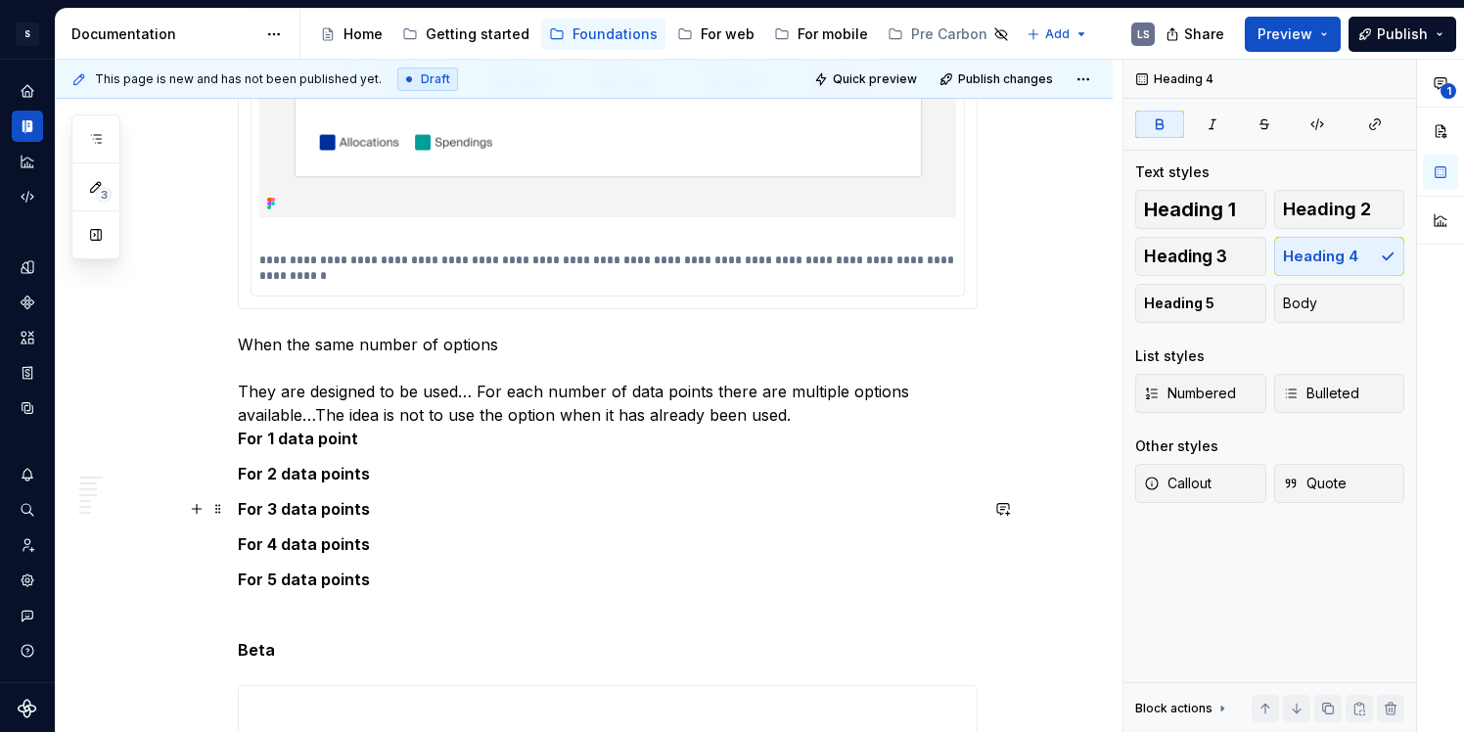
scroll to position [2093, 0]
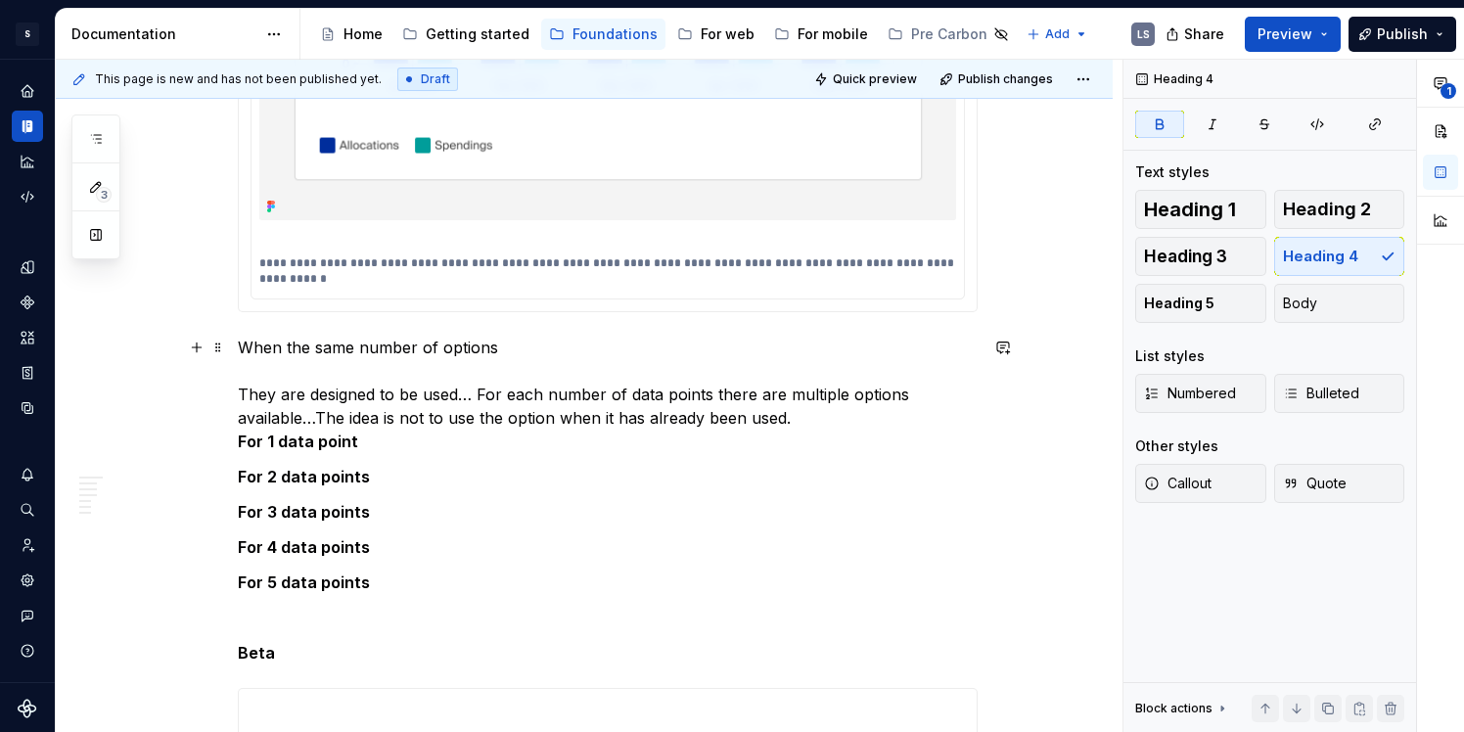
click at [488, 352] on p "When the same number of options They are designed to be used… For each number o…" at bounding box center [608, 394] width 740 height 117
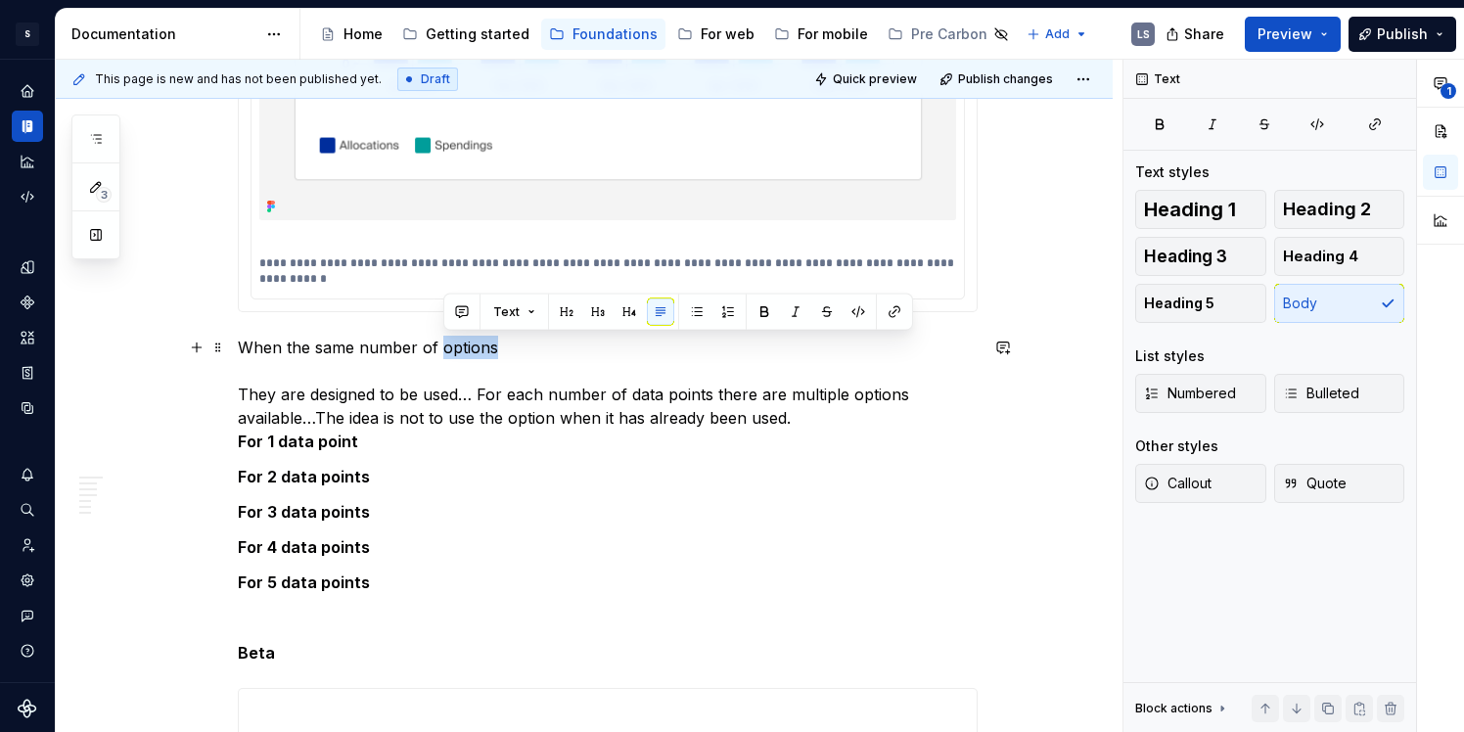
click at [522, 352] on p "When the same number of options They are designed to be used… For each number o…" at bounding box center [608, 394] width 740 height 117
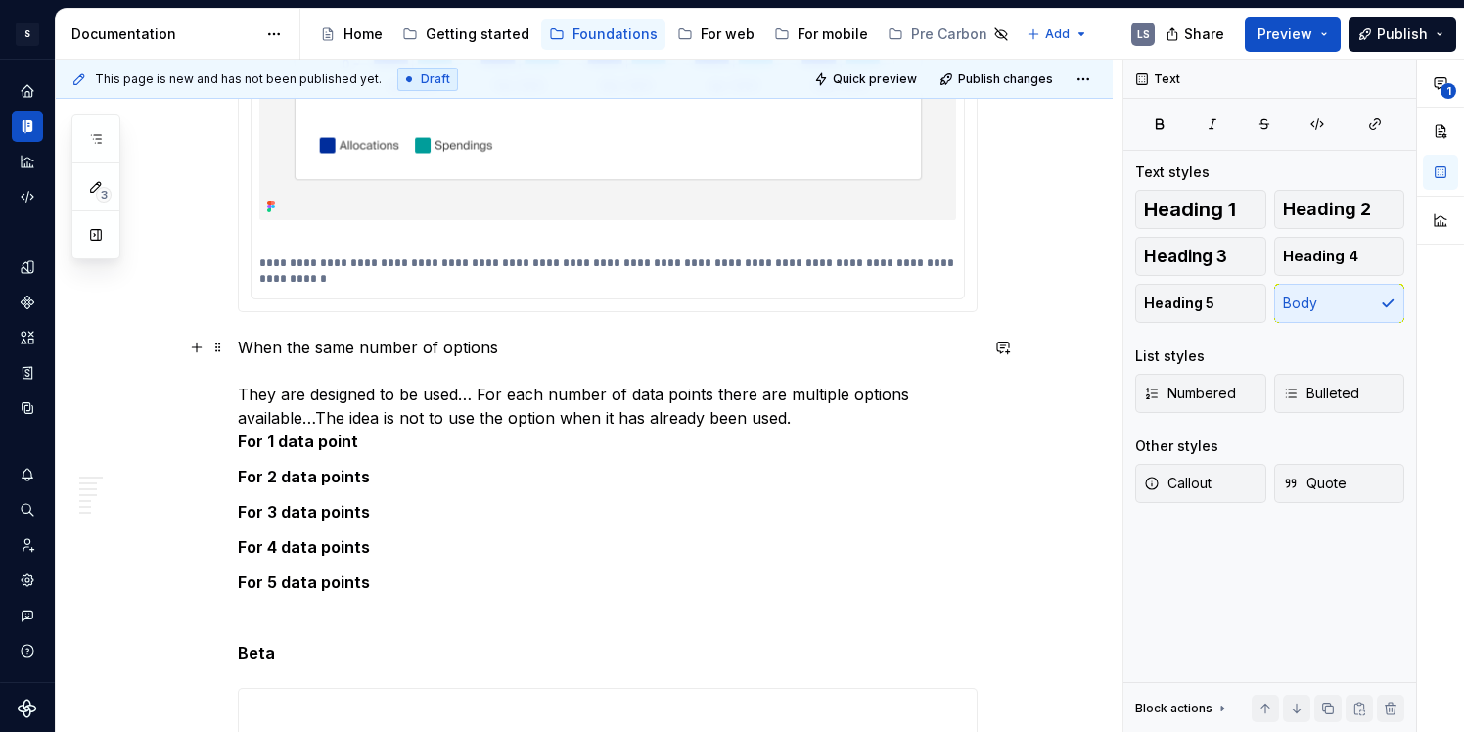
click at [477, 345] on p "When the same number of options They are designed to be used… For each number o…" at bounding box center [608, 394] width 740 height 117
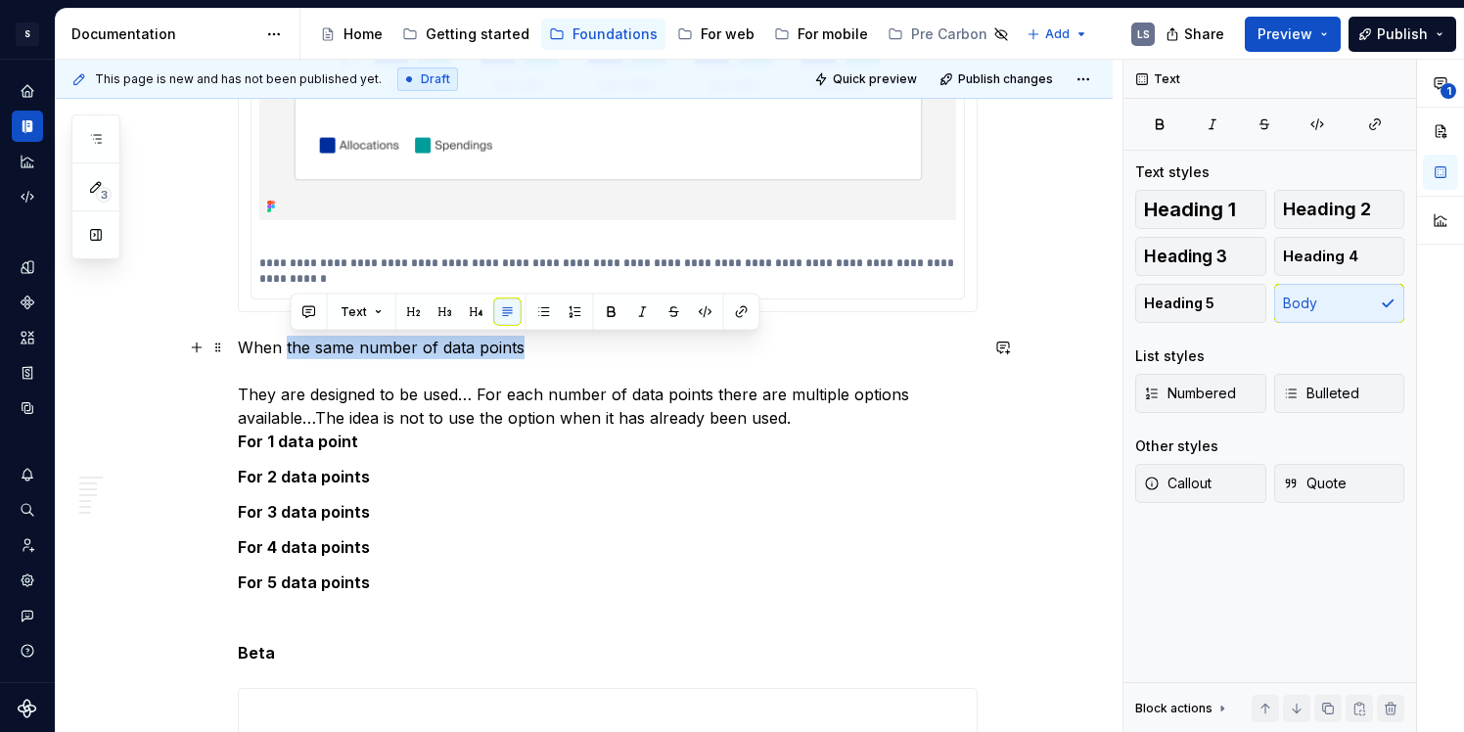
drag, startPoint x: 291, startPoint y: 347, endPoint x: 538, endPoint y: 346, distance: 247.7
click at [538, 346] on p "When the same number of data points They are designed to be used… For each numb…" at bounding box center [608, 394] width 740 height 117
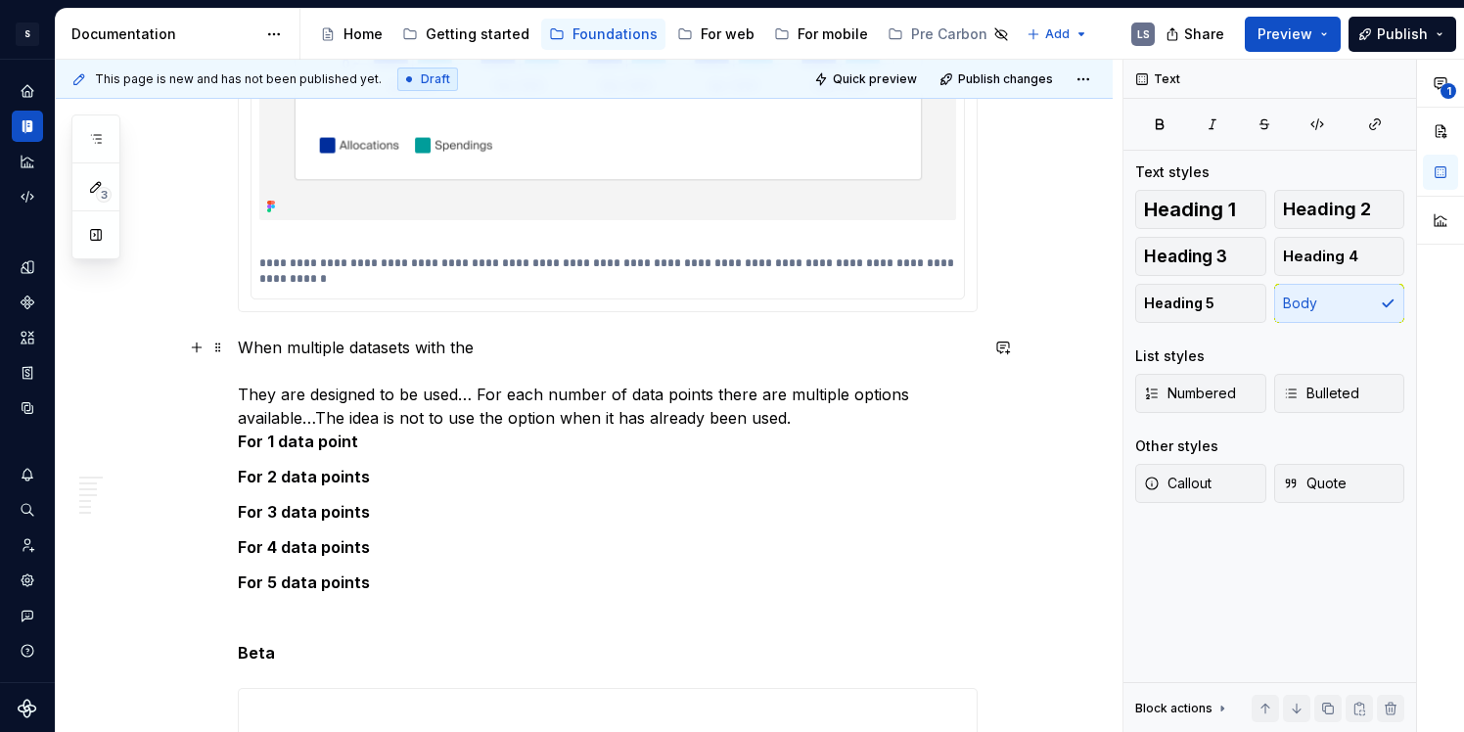
click at [293, 348] on p "When multiple datasets with the They are designed to be used… For each number o…" at bounding box center [608, 394] width 740 height 117
click at [574, 349] on p "When dealing with multiple datasets with the They are designed to be used… For …" at bounding box center [608, 394] width 740 height 117
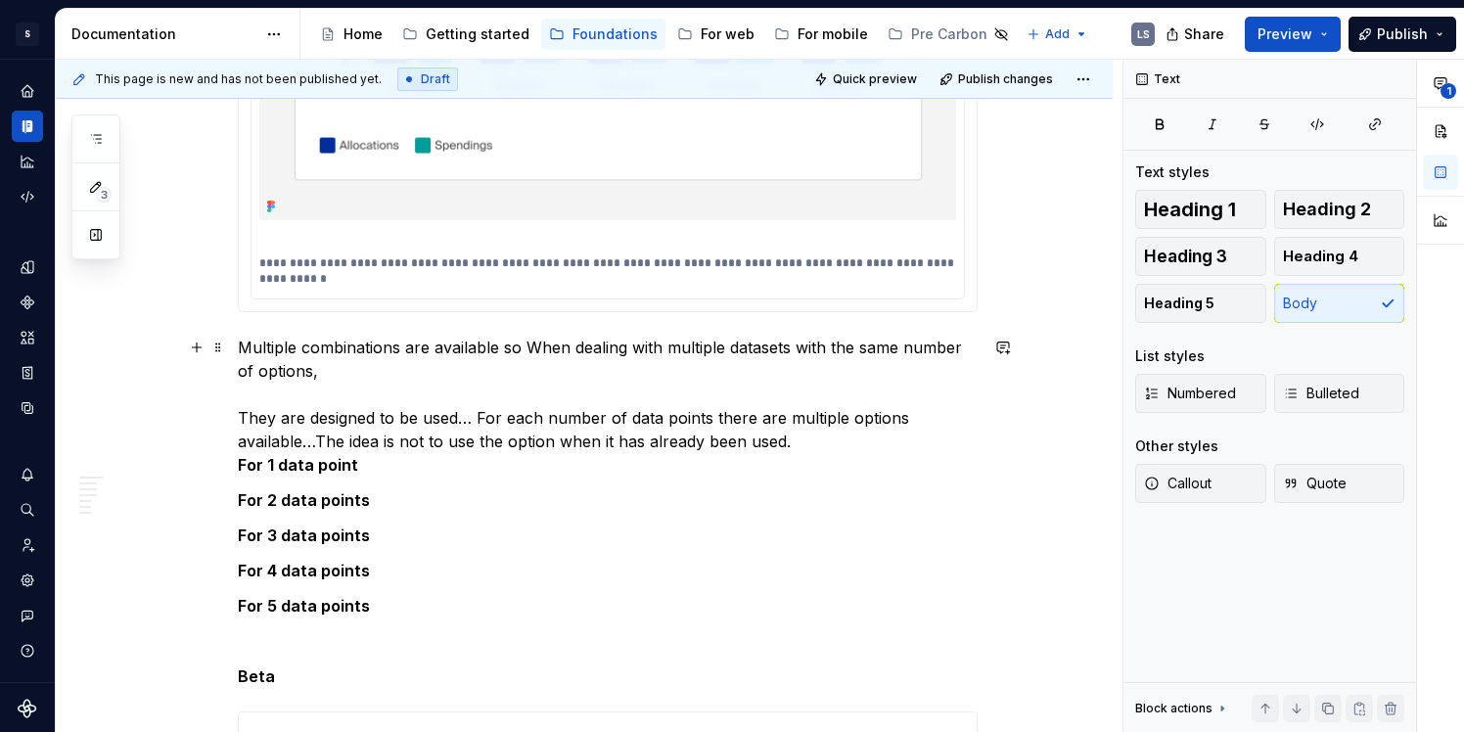
click at [411, 347] on p "Multiple combinations are available so When dealing with multiple datasets with…" at bounding box center [608, 406] width 740 height 141
click at [337, 353] on p "Multiple combinations with the same are available so When dealing with multiple…" at bounding box center [608, 406] width 740 height 141
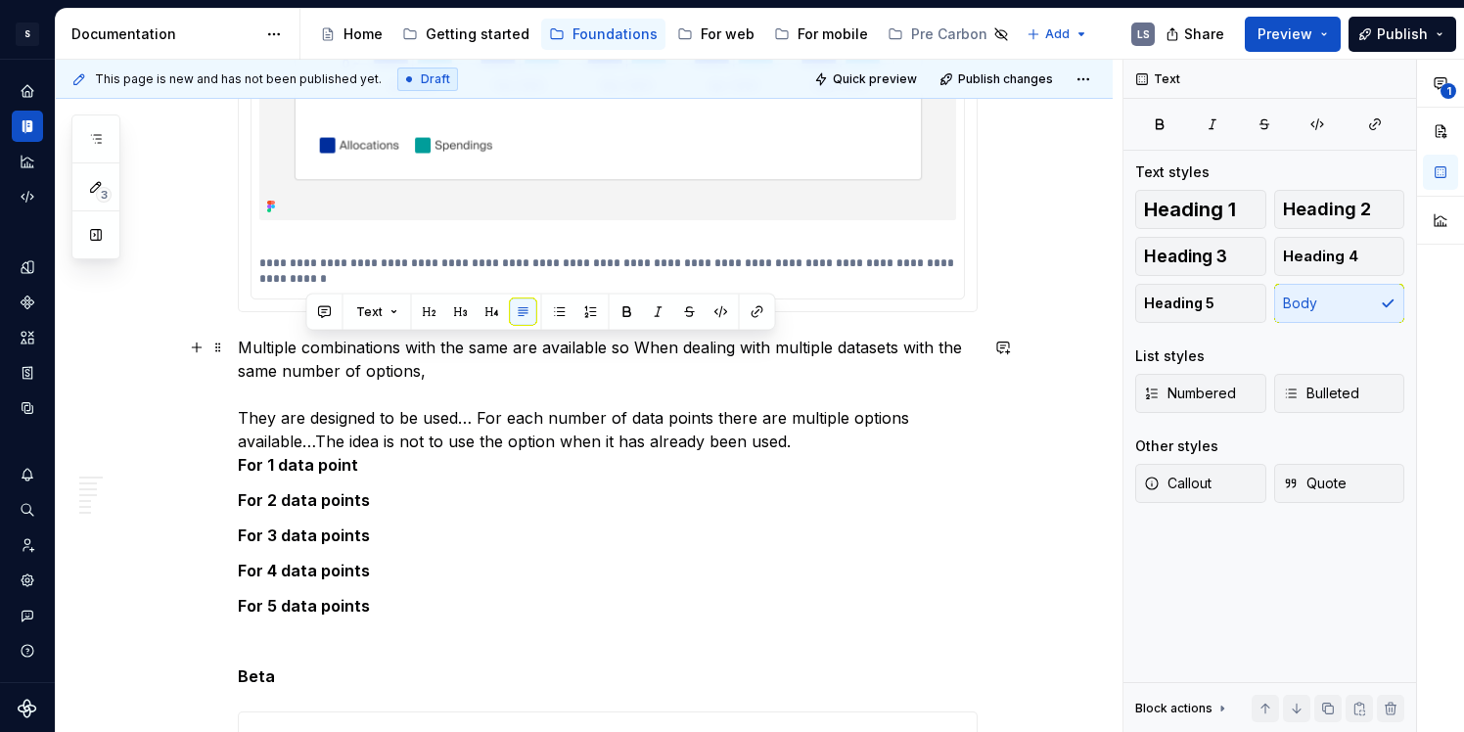
click at [499, 361] on p "Multiple combinations with the same are available so When dealing with multiple…" at bounding box center [608, 406] width 740 height 141
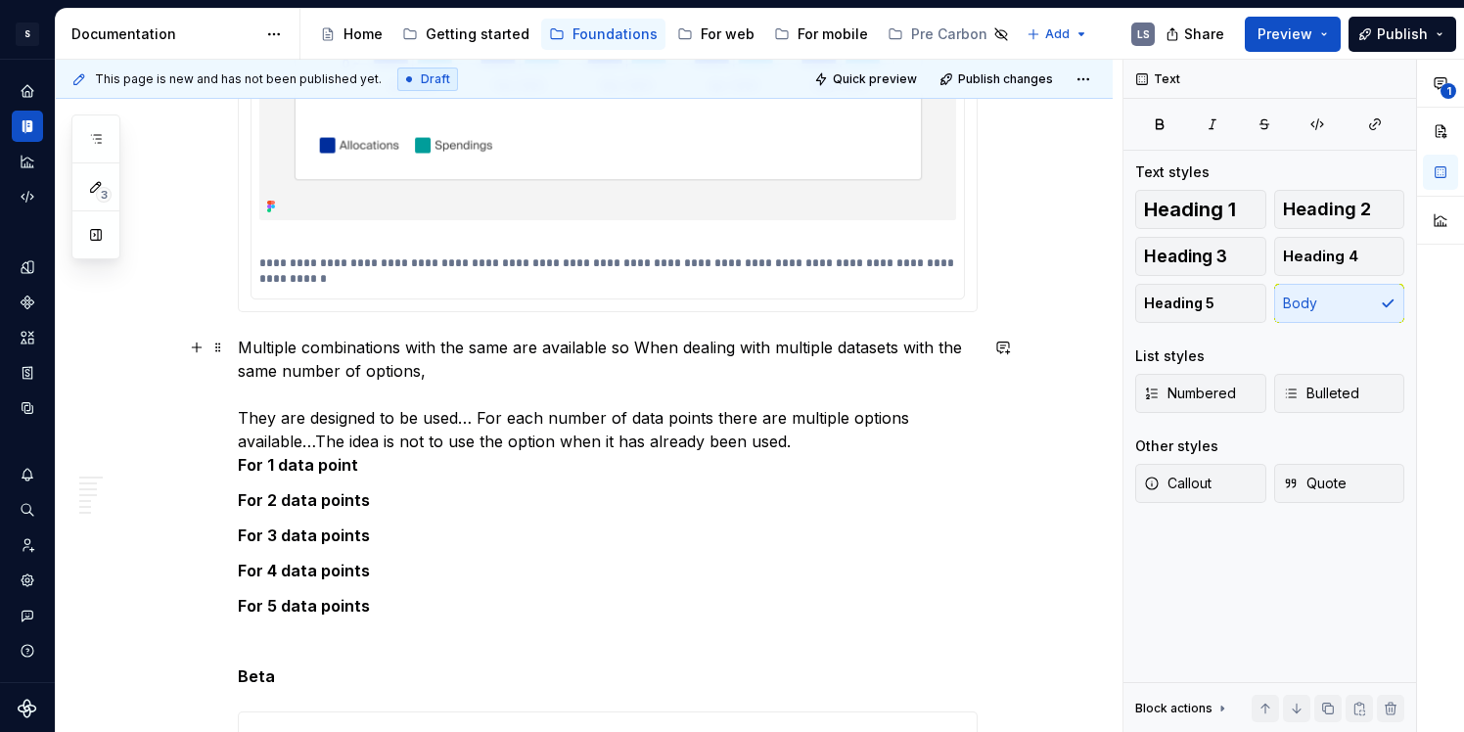
click at [380, 344] on p "Multiple combinations with the same are available so When dealing with multiple…" at bounding box center [608, 406] width 740 height 141
click at [395, 346] on p "Multiple options with the same are available so When dealing with multiple data…" at bounding box center [608, 406] width 740 height 141
click at [349, 343] on p "Within the same combinations, Multiple options within the same are available so…" at bounding box center [608, 406] width 740 height 141
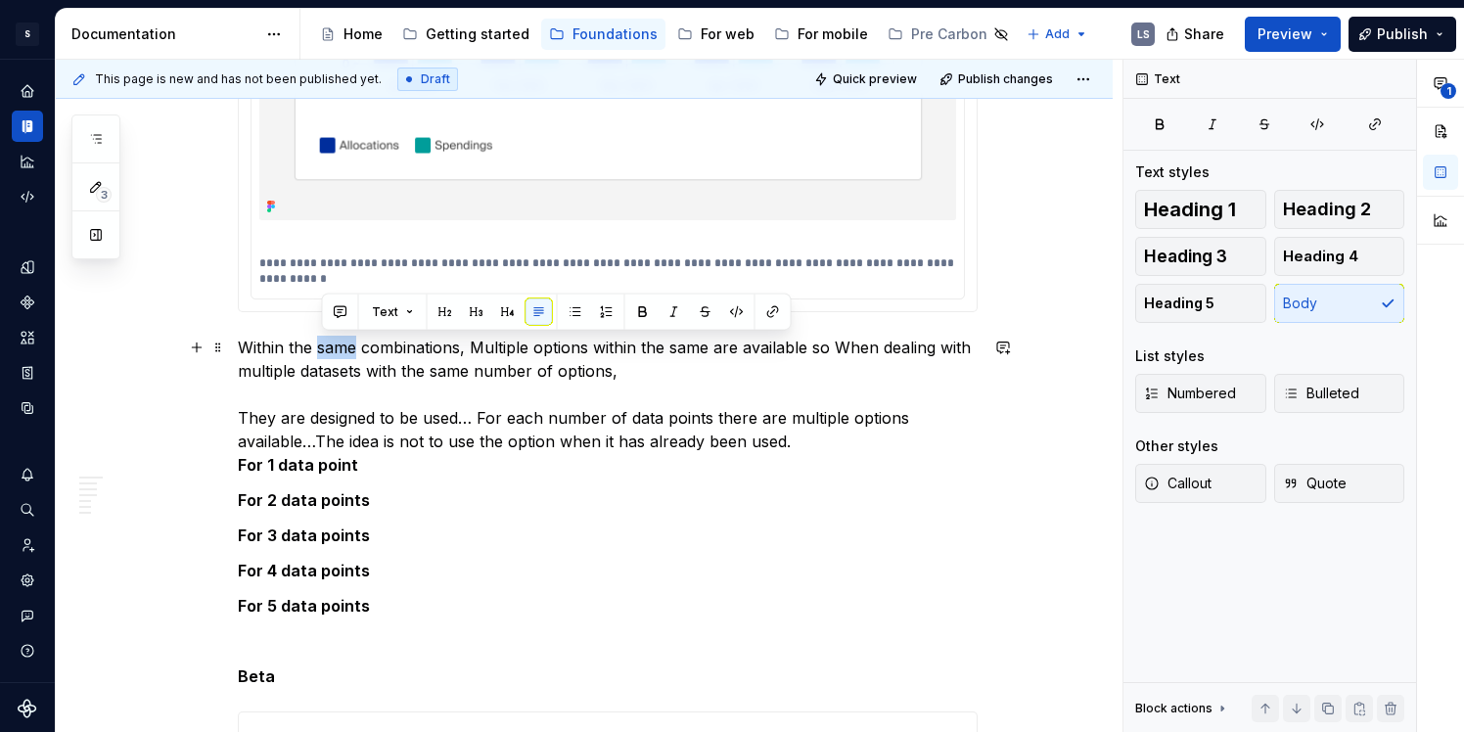
click at [349, 343] on p "Within the same combinations, Multiple options within the same are available so…" at bounding box center [608, 406] width 740 height 141
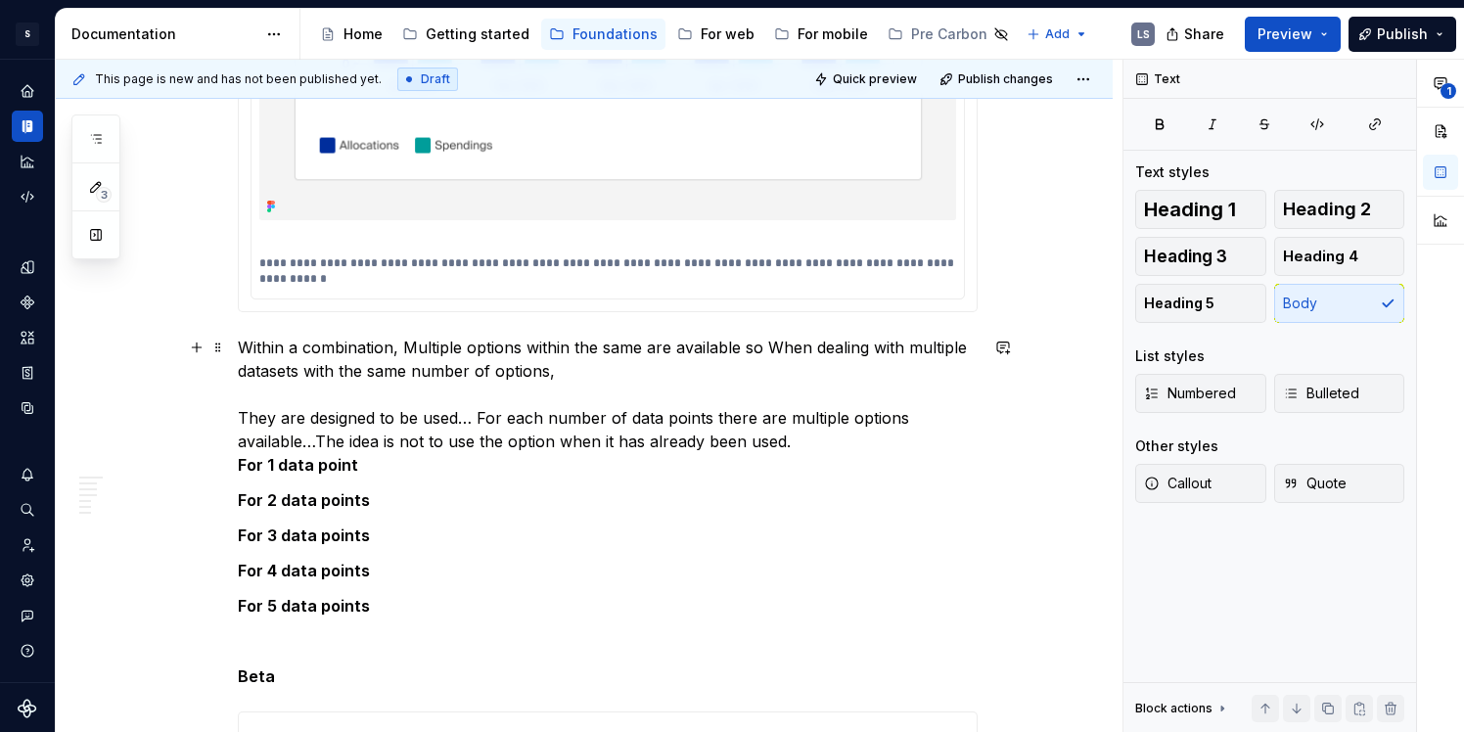
click at [313, 343] on p "Within a combination, Multiple options within the same are available so When de…" at bounding box center [608, 406] width 740 height 141
click at [359, 343] on p "Within a combination, Multiple options within the same are available so When de…" at bounding box center [608, 406] width 740 height 141
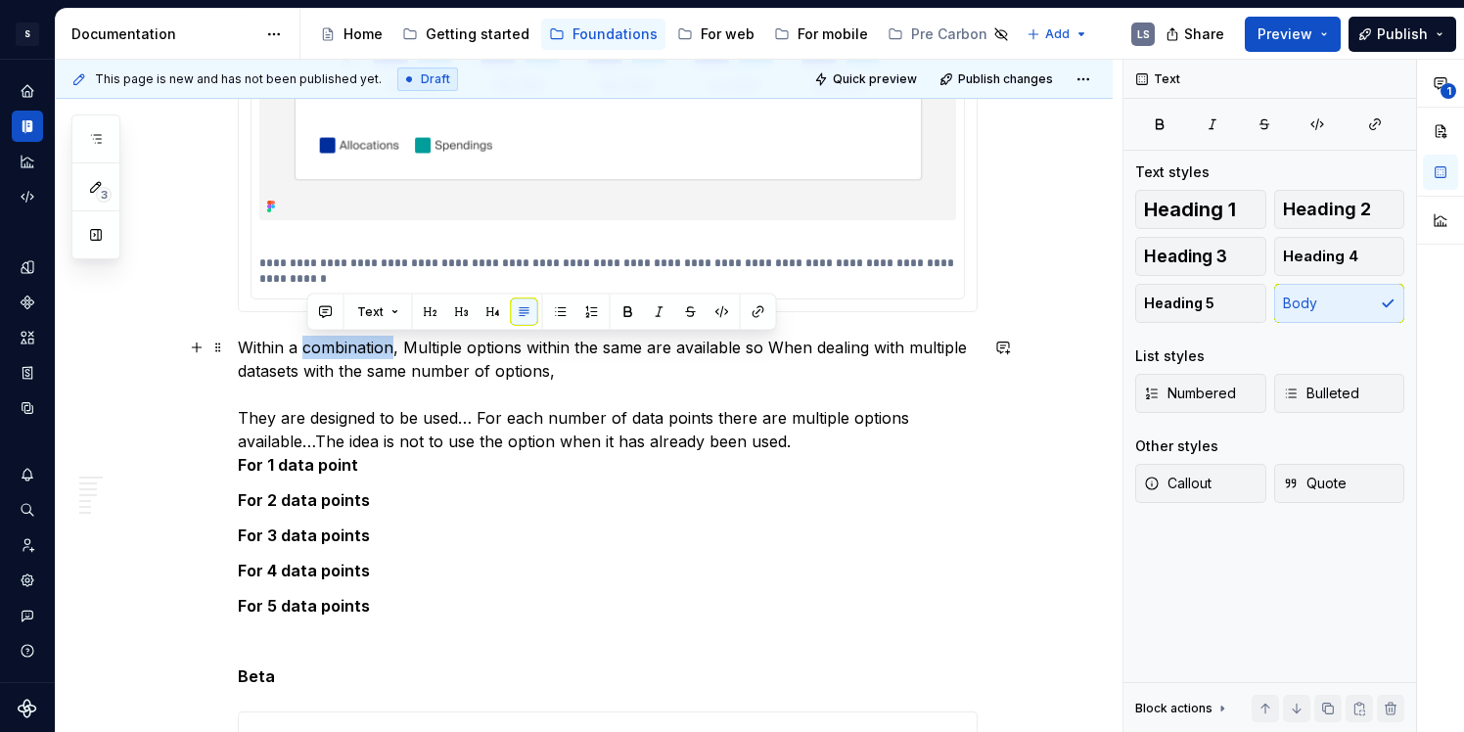
click at [359, 343] on p "Within a combination, Multiple options within the same are available so When de…" at bounding box center [608, 406] width 740 height 141
click at [294, 347] on p "Within a combination, Multiple options within the same are available so When de…" at bounding box center [608, 406] width 740 height 141
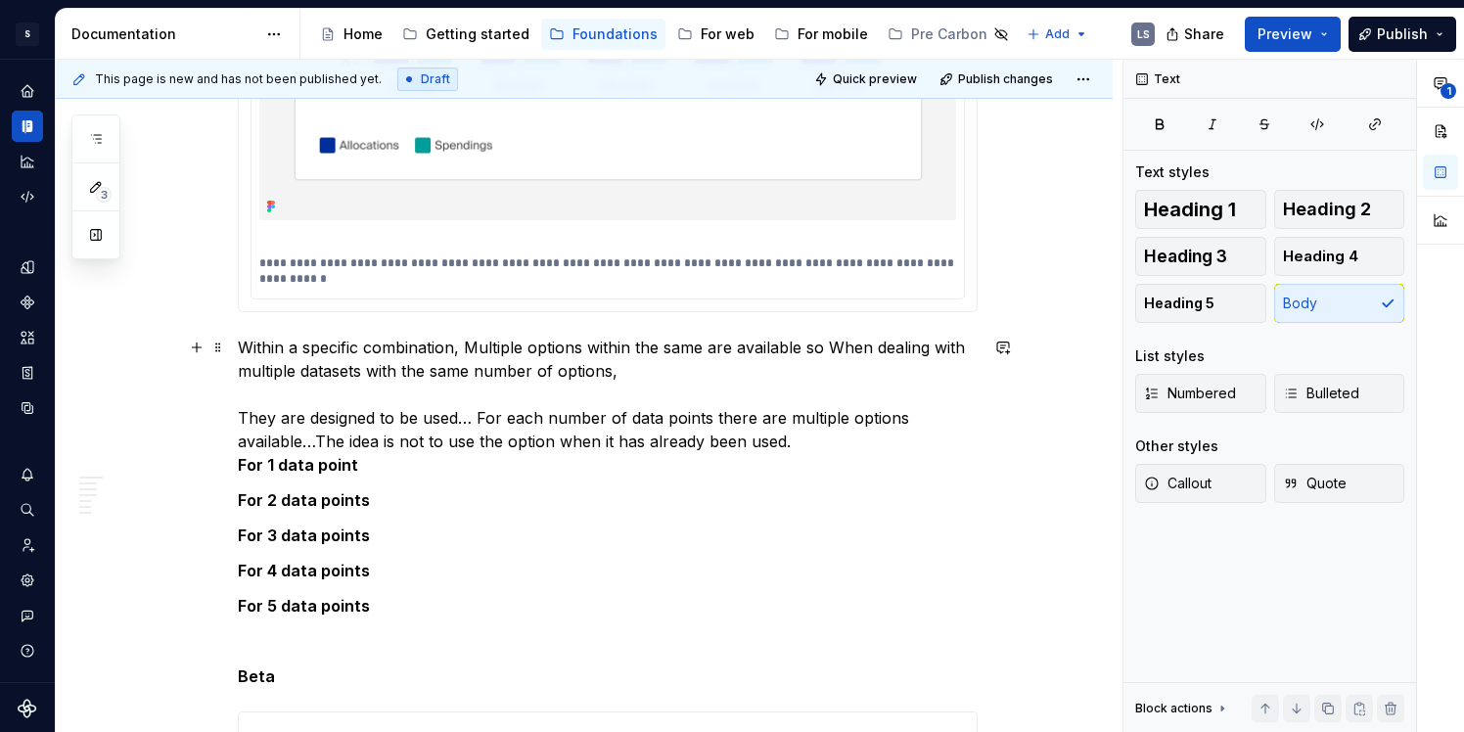
click at [457, 353] on p "Within a specific combination, Multiple options within the same are available s…" at bounding box center [608, 406] width 740 height 141
click at [478, 345] on p "Within a specific combination, Multiple options within the same are available s…" at bounding box center [608, 406] width 740 height 141
click at [596, 353] on p "Within a specific combination, multiple options within the same are available s…" at bounding box center [608, 406] width 740 height 141
click at [898, 347] on p "Within a specific combination, multiple options are available, to ensure that d…" at bounding box center [608, 406] width 740 height 141
click at [913, 347] on p "Within a specific combination, multiple options are available, to ensure that d…" at bounding box center [608, 406] width 740 height 141
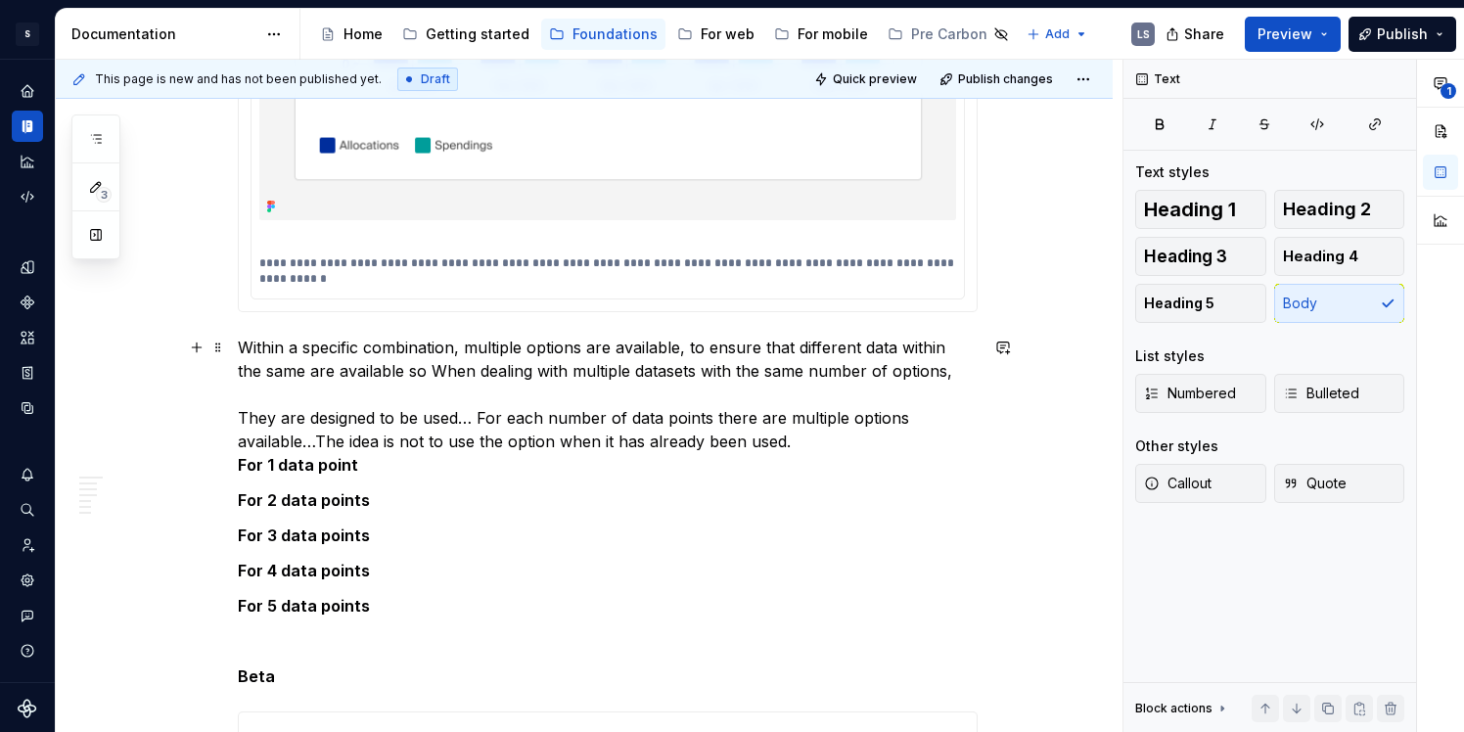
click at [903, 347] on p "Within a specific combination, multiple options are available, to ensure that d…" at bounding box center [608, 406] width 740 height 141
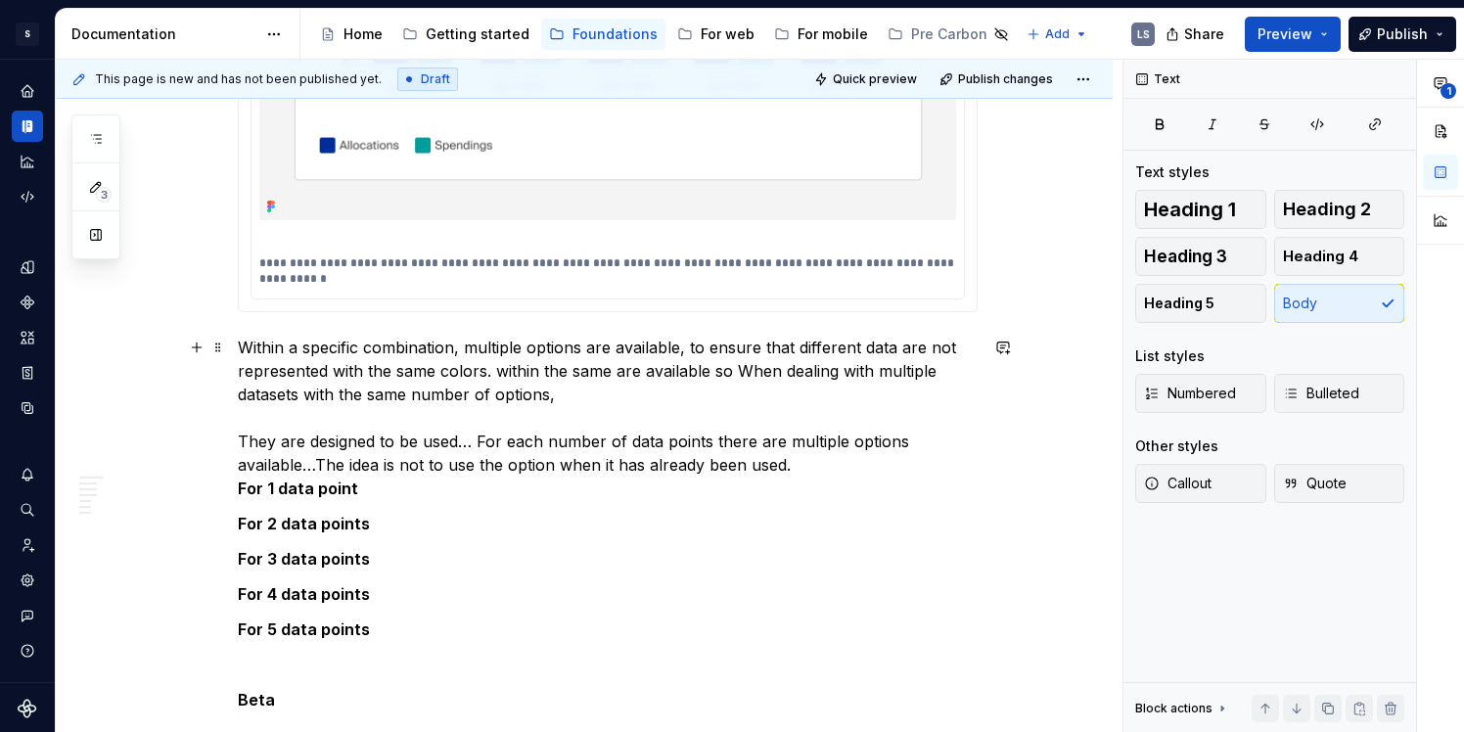
click at [604, 403] on p "Within a specific combination, multiple options are available, to ensure that d…" at bounding box center [608, 418] width 740 height 164
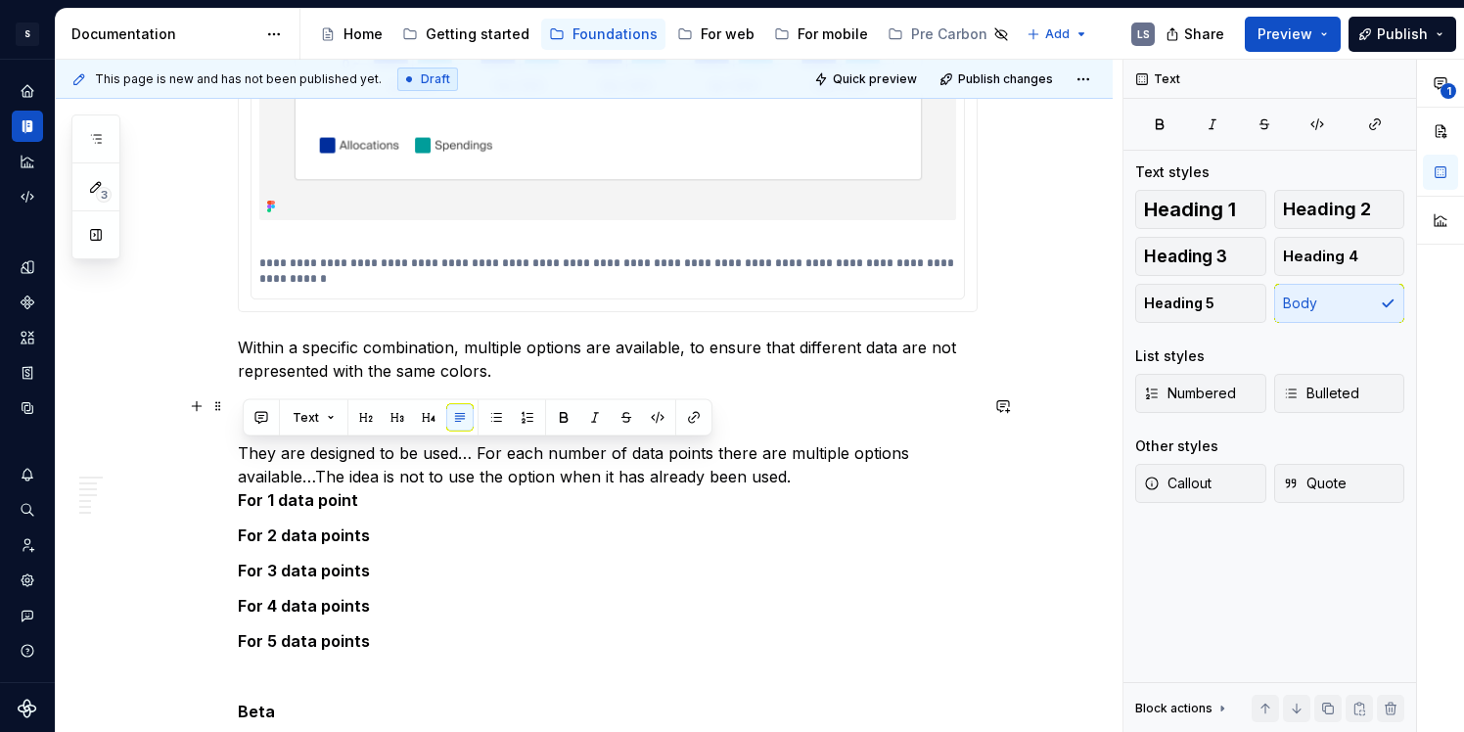
drag, startPoint x: 759, startPoint y: 481, endPoint x: 239, endPoint y: 458, distance: 520.3
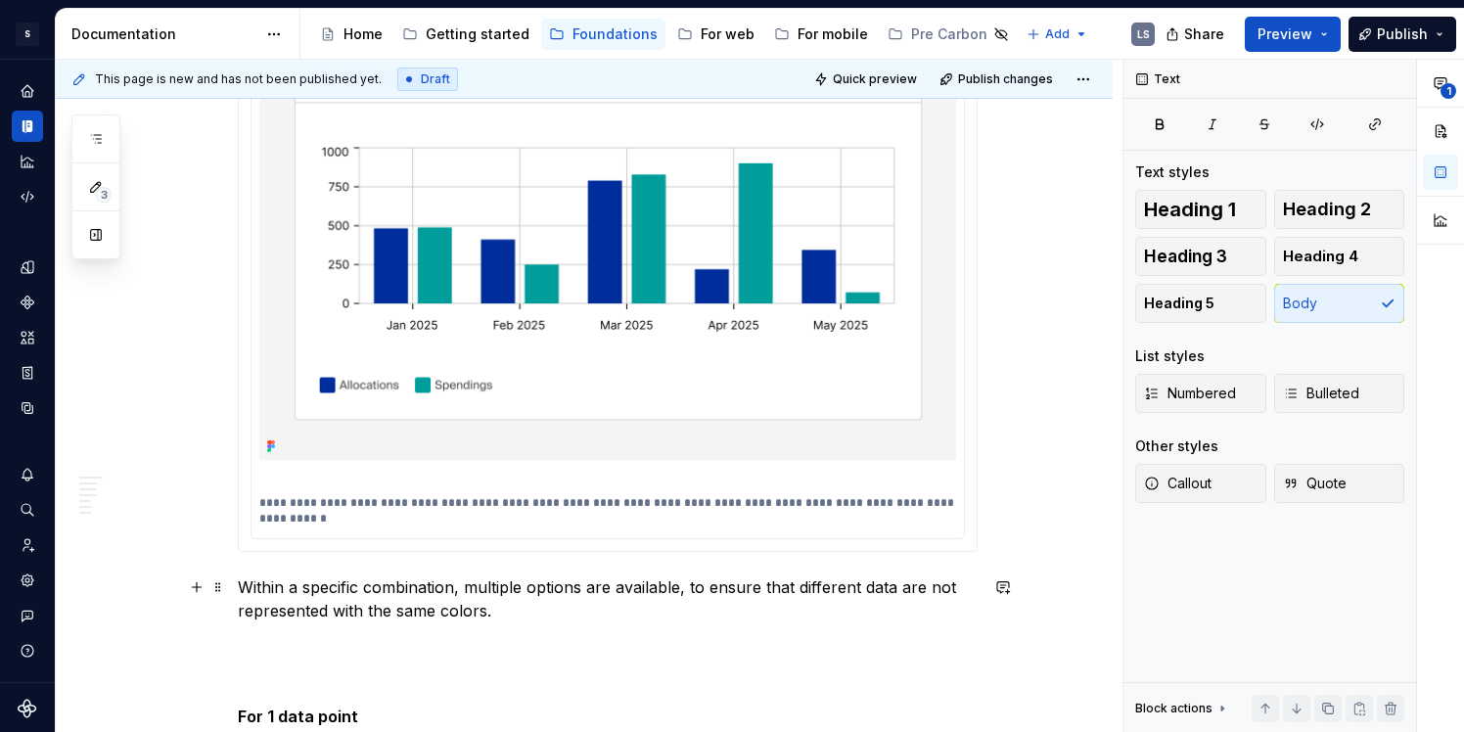
scroll to position [1851, 0]
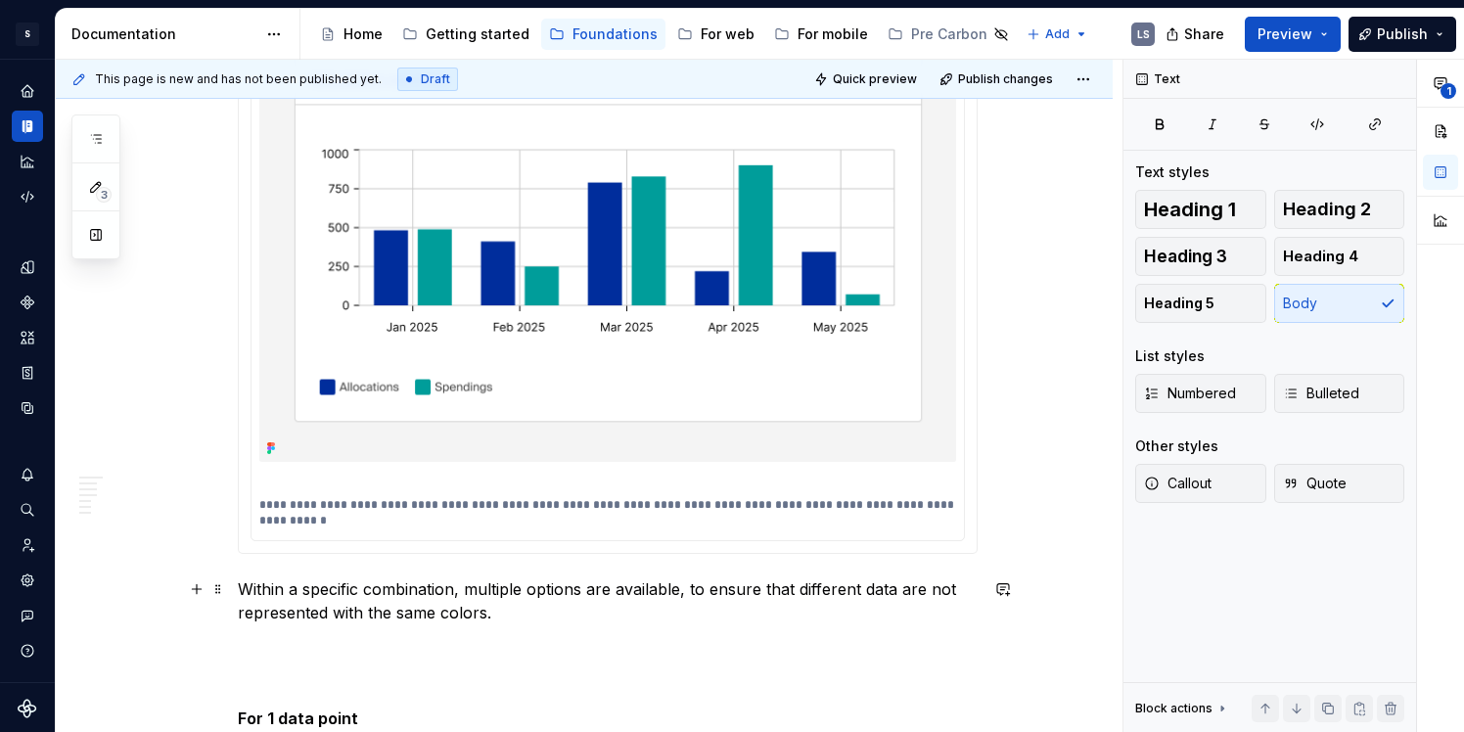
click at [674, 590] on p "Within a specific combination, multiple options are available, to ensure that d…" at bounding box center [608, 601] width 740 height 47
click at [759, 613] on p "Within a specific combination, multiple options are available, to ensure that d…" at bounding box center [608, 601] width 740 height 47
click at [690, 596] on p "Within a specific combination, multiple options are available, to ensure that d…" at bounding box center [608, 601] width 740 height 47
click at [413, 581] on p "Within a specific combination, multiple options are available to ensure that di…" at bounding box center [608, 601] width 740 height 47
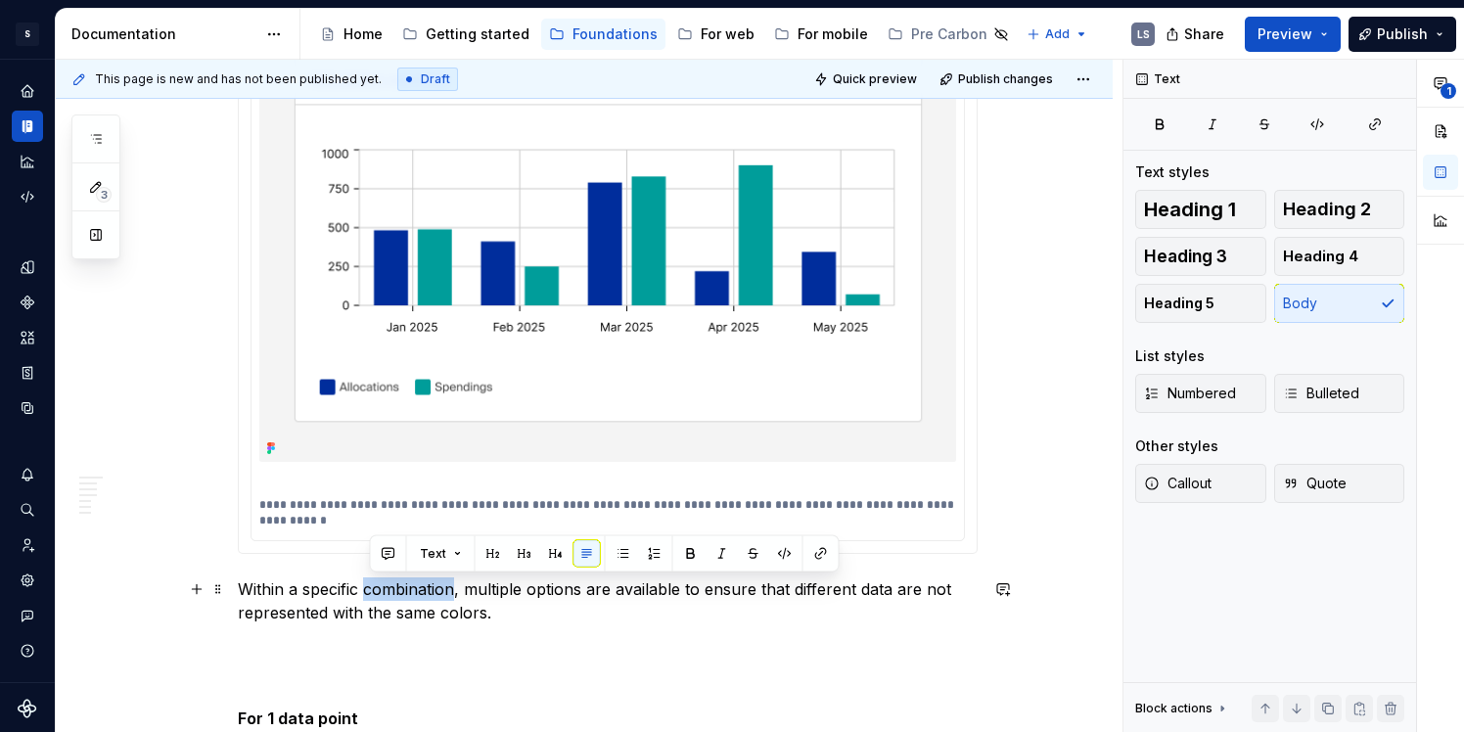
click at [413, 581] on p "Within a specific combination, multiple options are available to ensure that di…" at bounding box center [608, 601] width 740 height 47
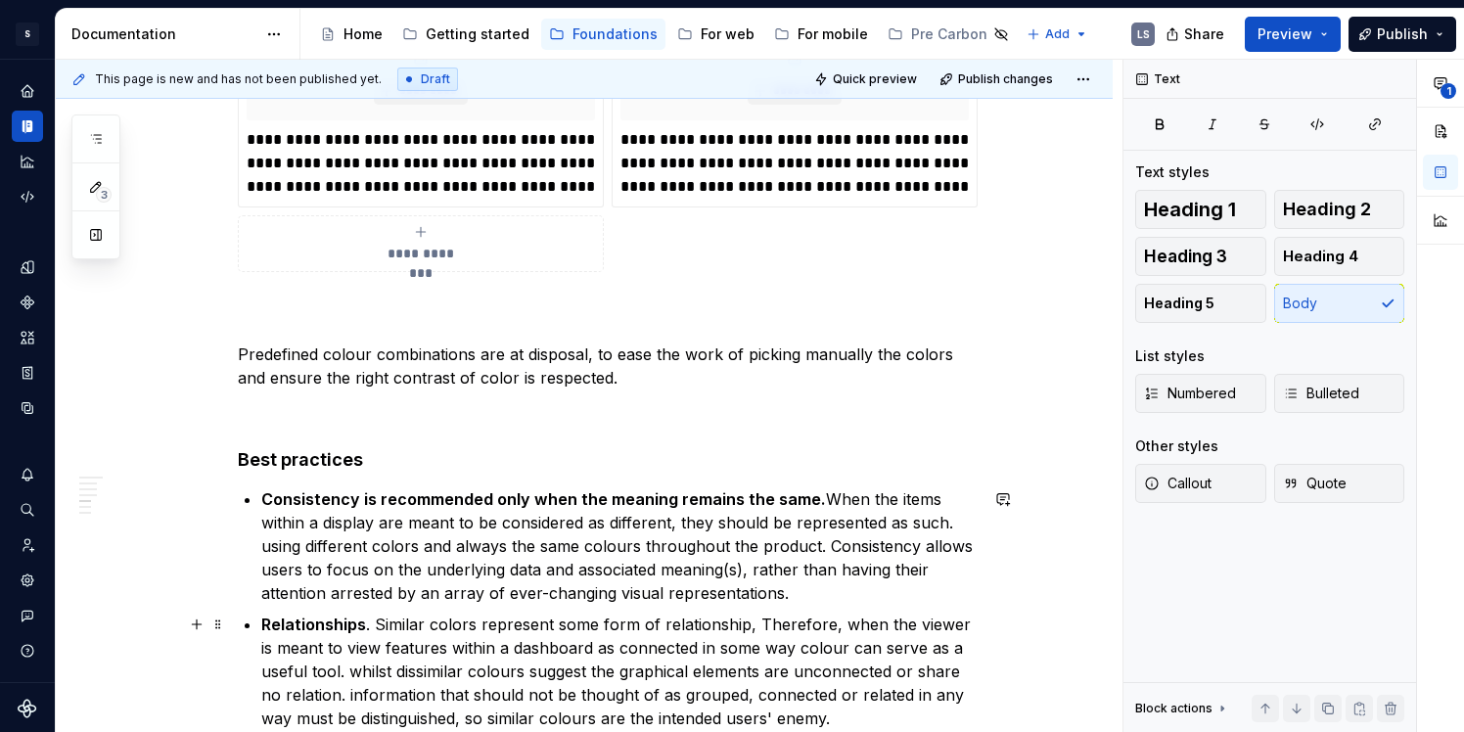
scroll to position [4050, 0]
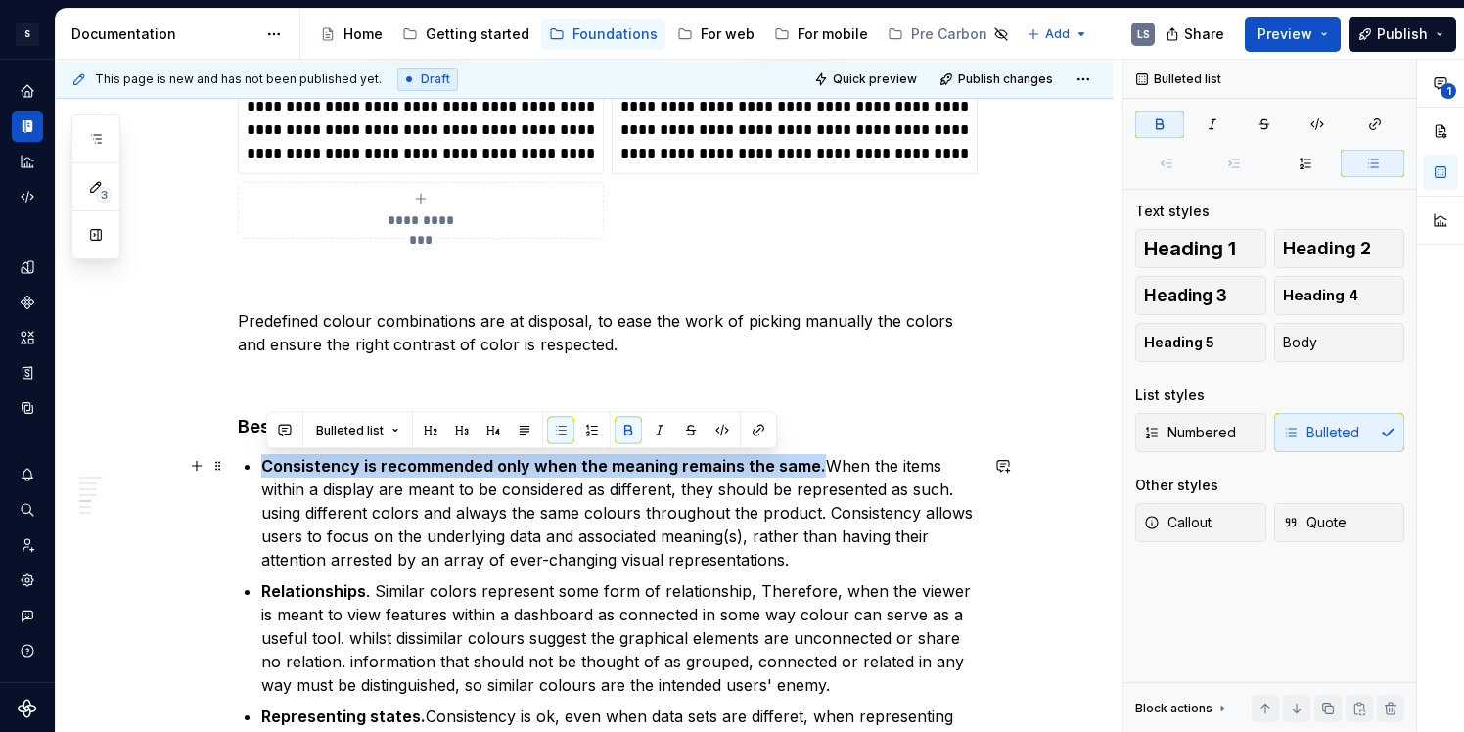
drag, startPoint x: 268, startPoint y: 468, endPoint x: 816, endPoint y: 458, distance: 548.3
click at [816, 458] on p "Consistency is recommended only when the meaning remains the same. When the ite…" at bounding box center [619, 512] width 717 height 117
copy strong "Consistency is recommended only when the meaning remains the same."
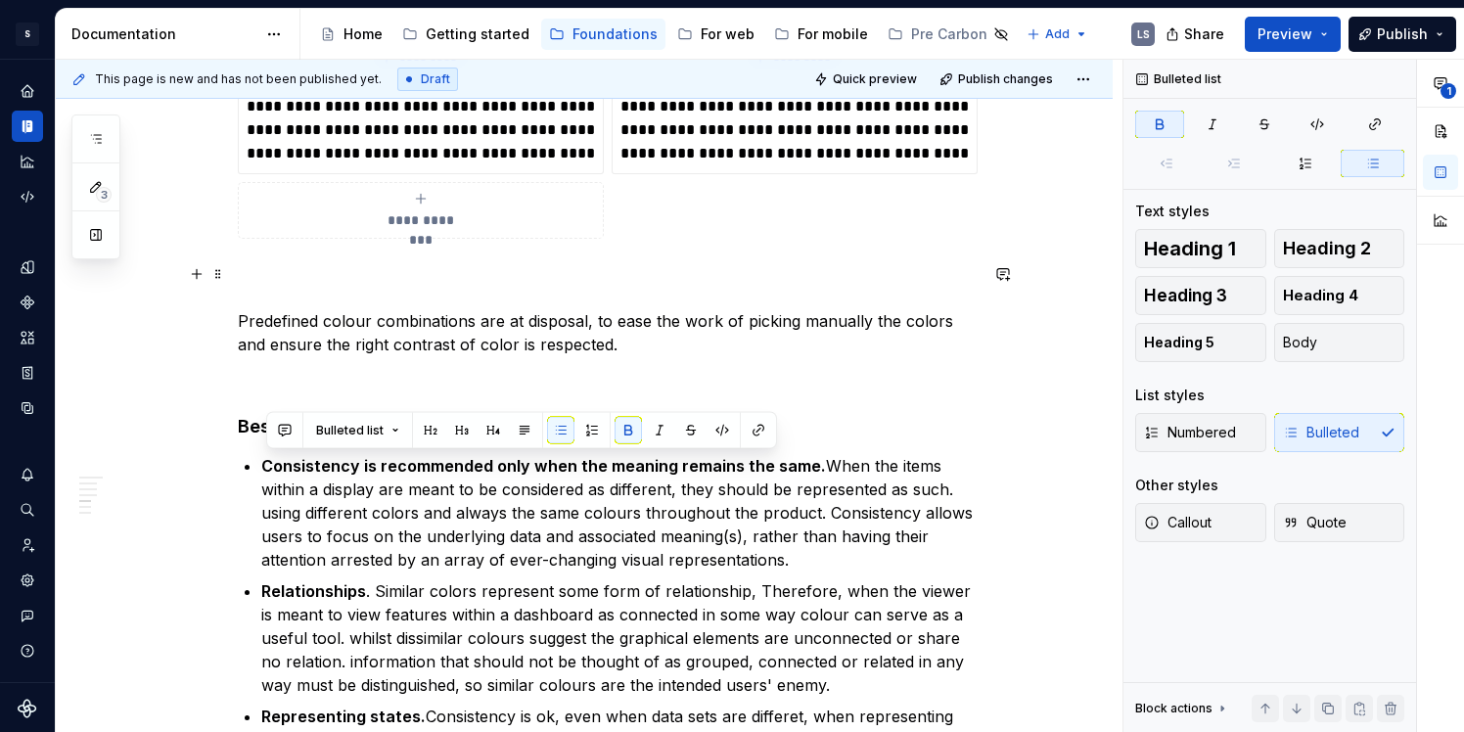
click at [638, 327] on p "Predefined colour combinations are at disposal, to ease the work of picking man…" at bounding box center [608, 309] width 740 height 94
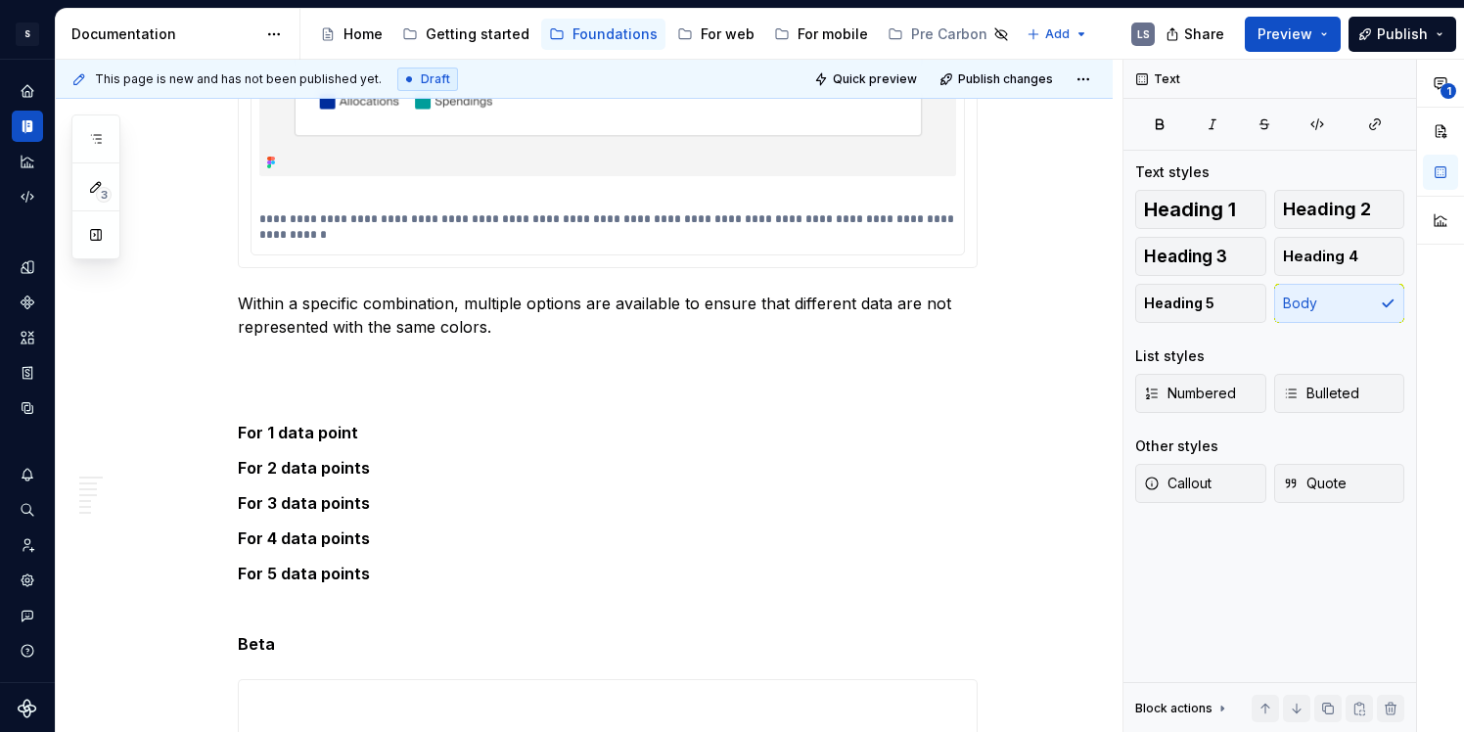
scroll to position [1863, 0]
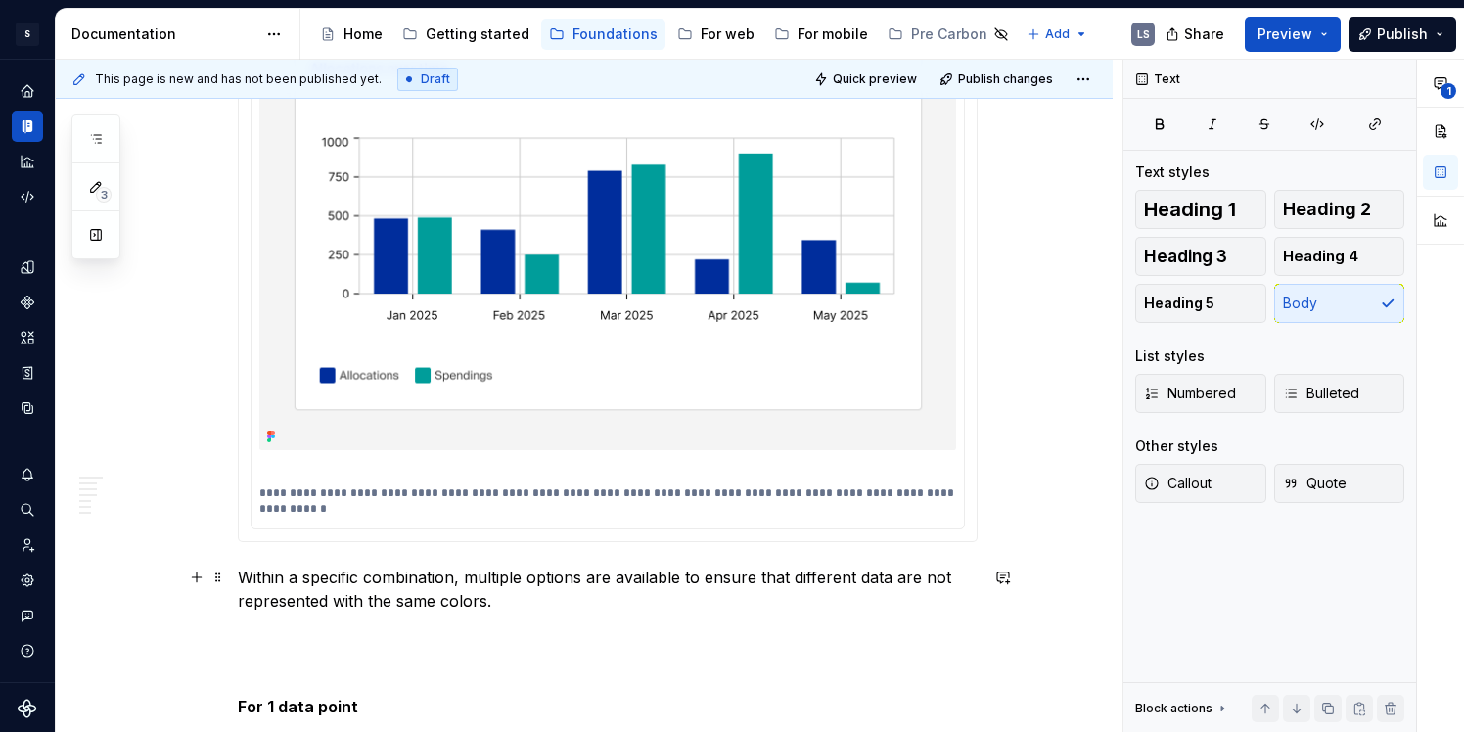
click at [249, 580] on p "Within a specific combination, multiple options are available to ensure that di…" at bounding box center [608, 589] width 740 height 47
click at [445, 581] on p "Within a specific combination, multiple options are available to ensure that di…" at bounding box center [608, 589] width 740 height 47
click at [657, 580] on p "Within a specific combination, multiple options are available to ensure that di…" at bounding box center [608, 589] width 740 height 47
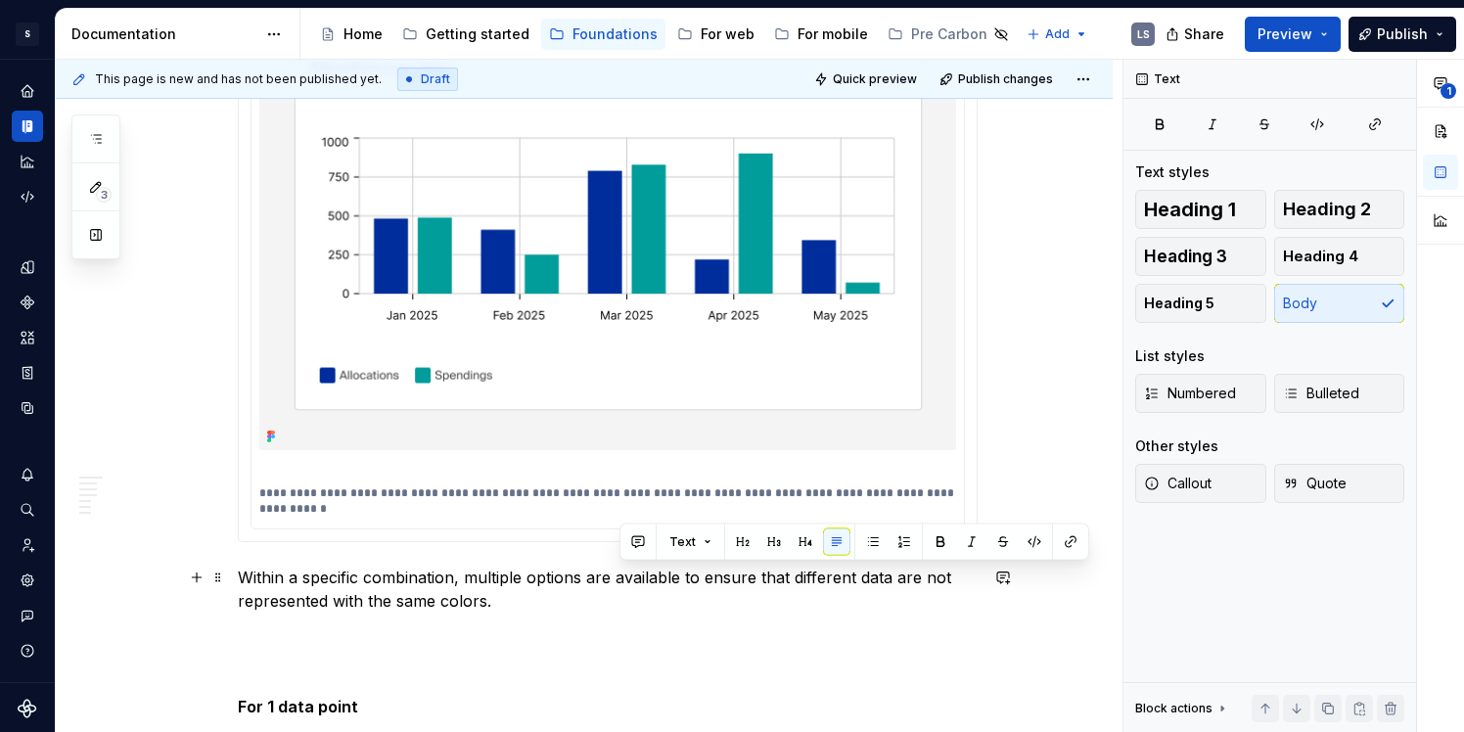
click at [836, 573] on p "Within a specific combination, multiple options are available to ensure that di…" at bounding box center [608, 589] width 740 height 47
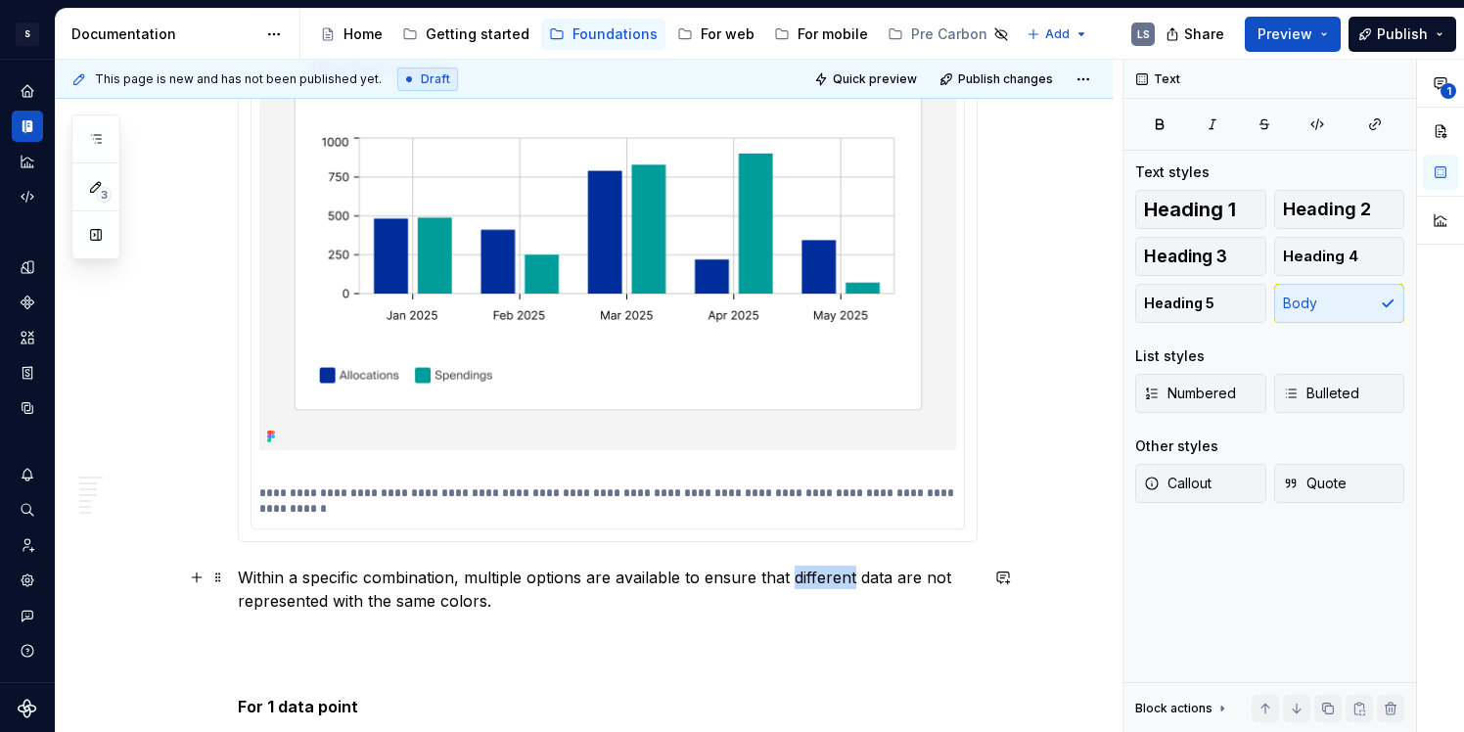
click at [836, 573] on p "Within a specific combination, multiple options are available to ensure that di…" at bounding box center [608, 589] width 740 height 47
click at [945, 583] on p "Within a specific combination, multiple options are available to ensure that un…" at bounding box center [608, 589] width 740 height 47
click at [692, 674] on p "For 1 data point" at bounding box center [608, 672] width 740 height 94
click at [835, 579] on p "Within a specific combination, multiple options are available to ensure that un…" at bounding box center [608, 589] width 740 height 47
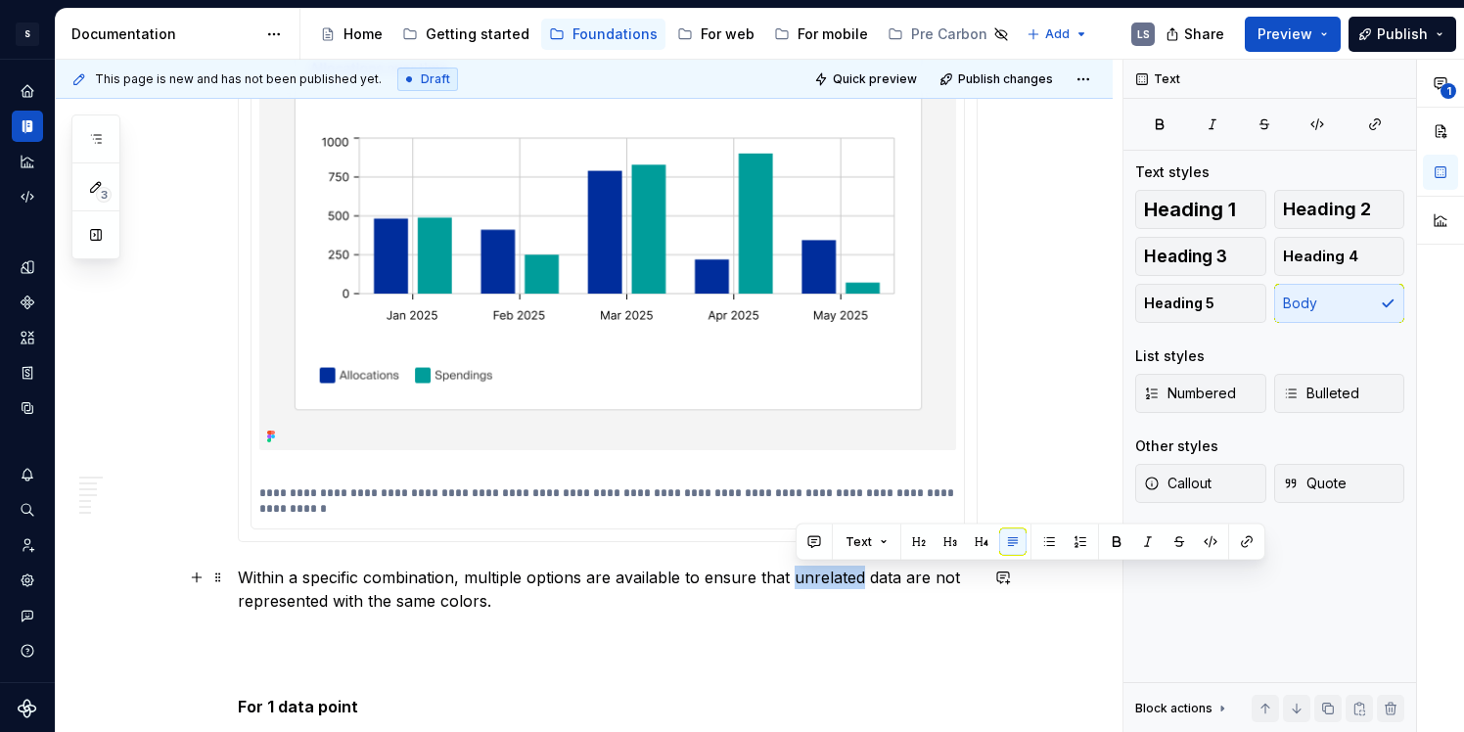
click at [835, 579] on p "Within a specific combination, multiple options are available to ensure that un…" at bounding box center [608, 589] width 740 height 47
click at [472, 604] on p "Within a specific combination, multiple options are available to ensure that un…" at bounding box center [608, 589] width 740 height 47
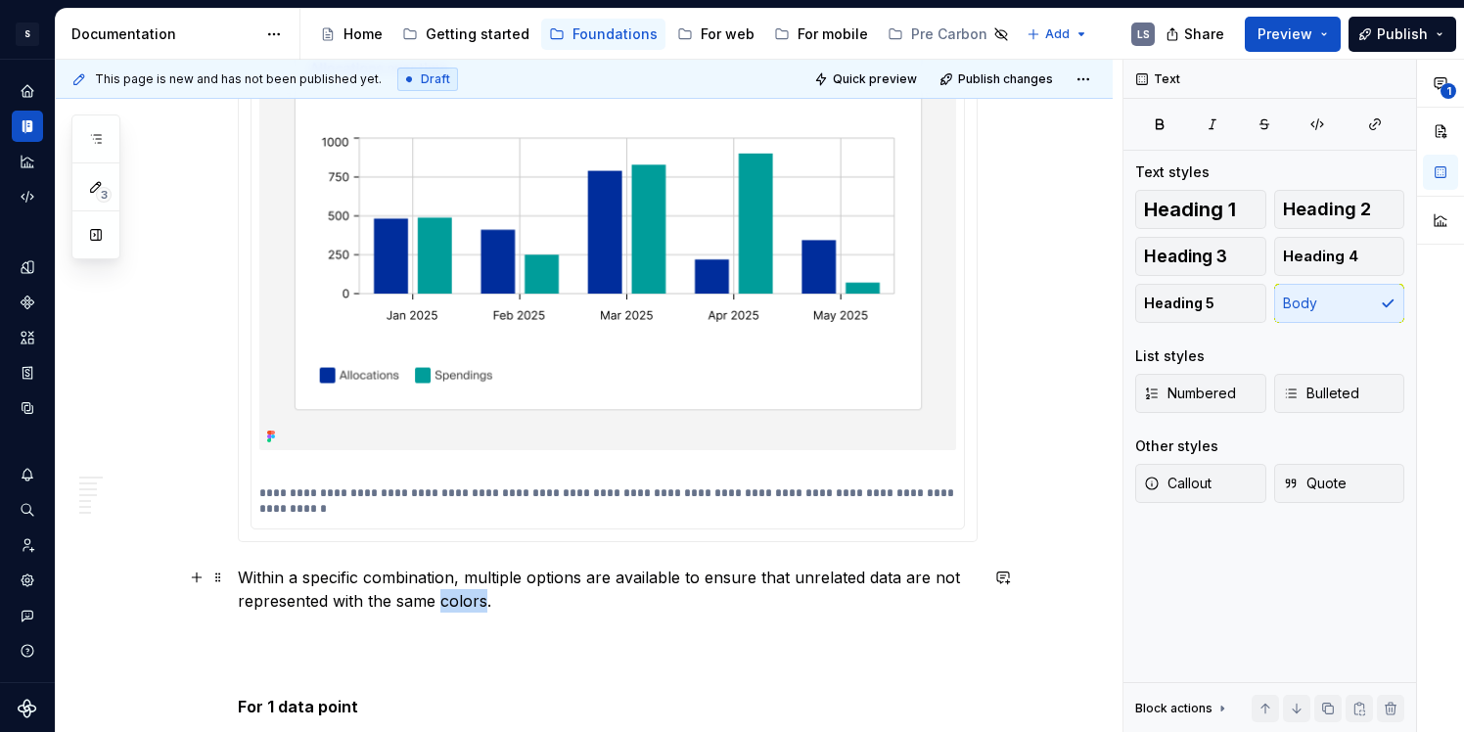
click at [472, 604] on p "Within a specific combination, multiple options are available to ensure that un…" at bounding box center [608, 589] width 740 height 47
click at [352, 595] on p "Within a specific combination, multiple options are available to ensure that un…" at bounding box center [608, 589] width 740 height 47
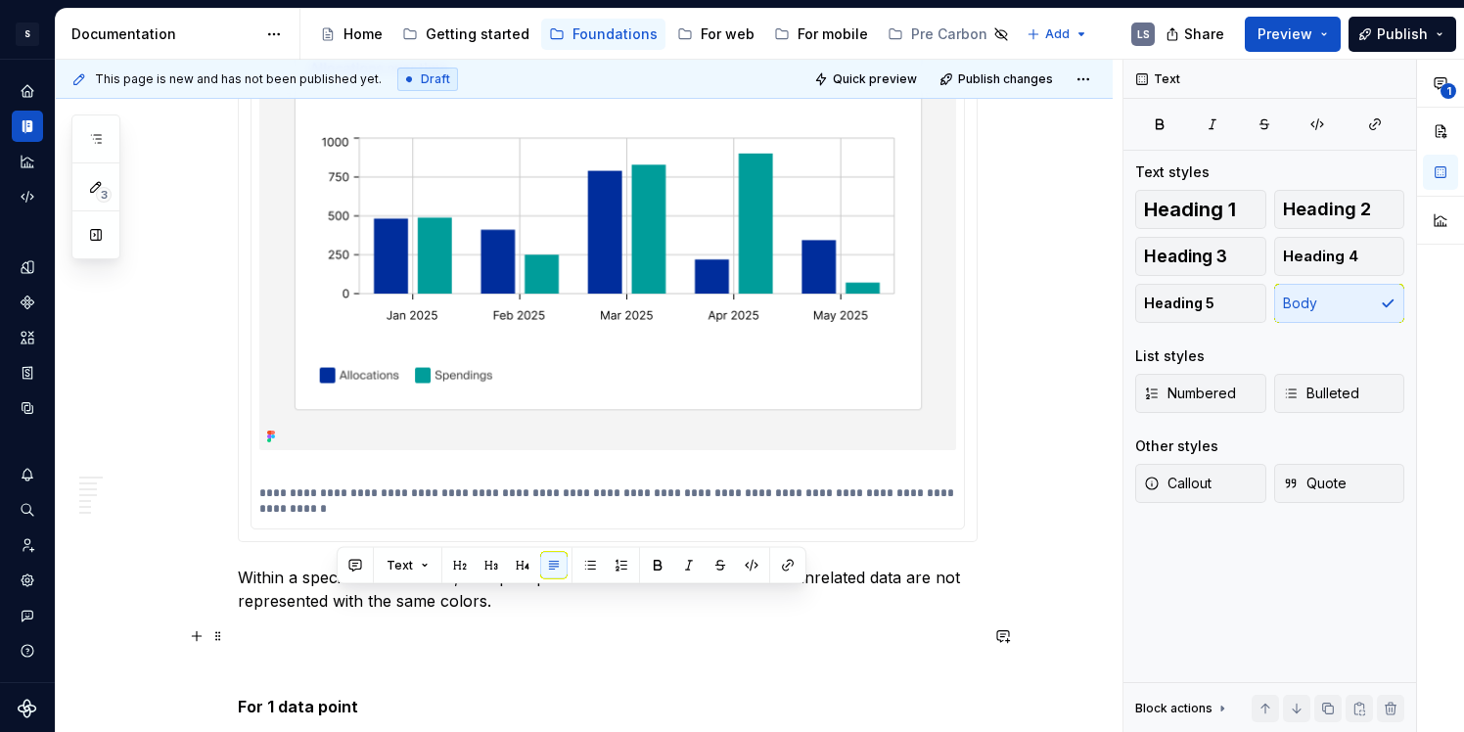
click at [475, 632] on p "For 1 data point" at bounding box center [608, 672] width 740 height 94
click at [475, 633] on p "For 1 data point" at bounding box center [608, 672] width 740 height 94
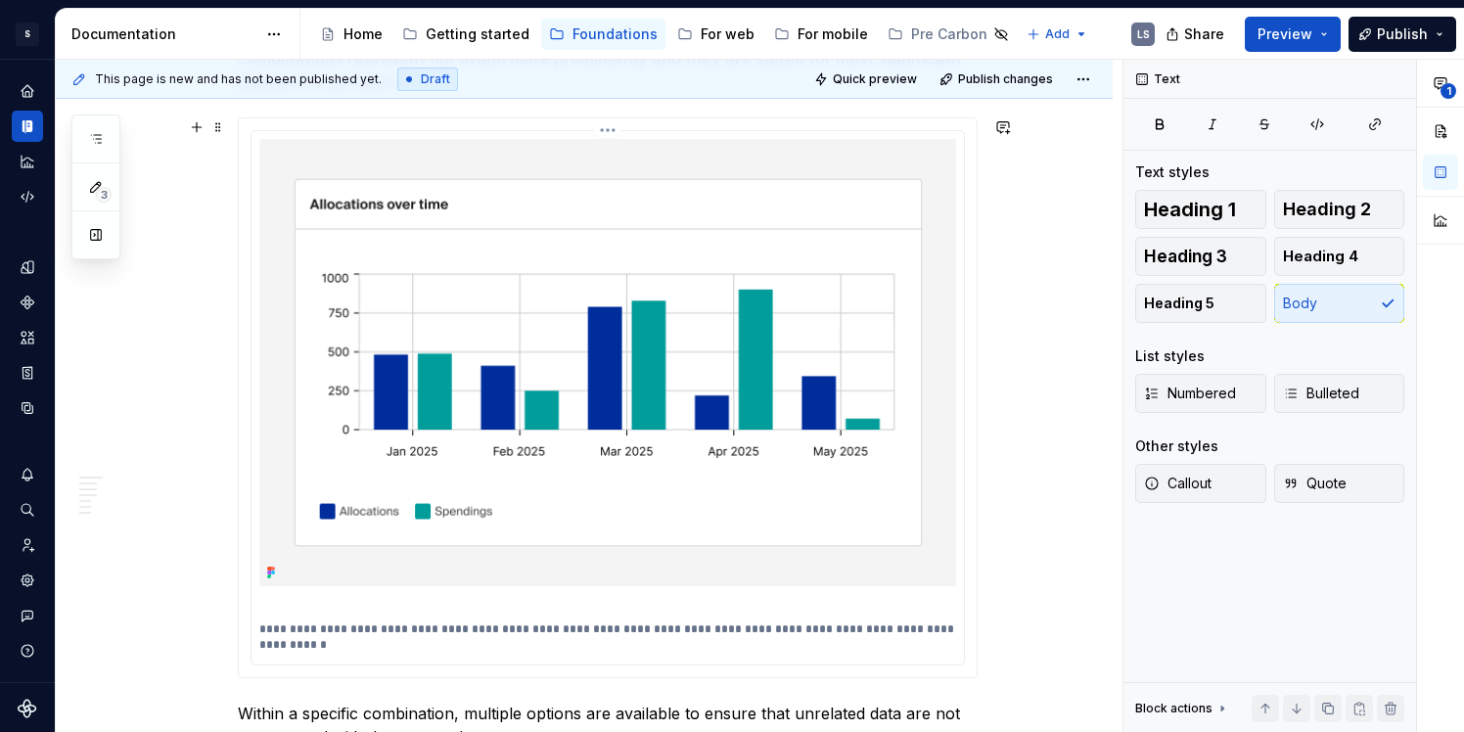
scroll to position [1722, 0]
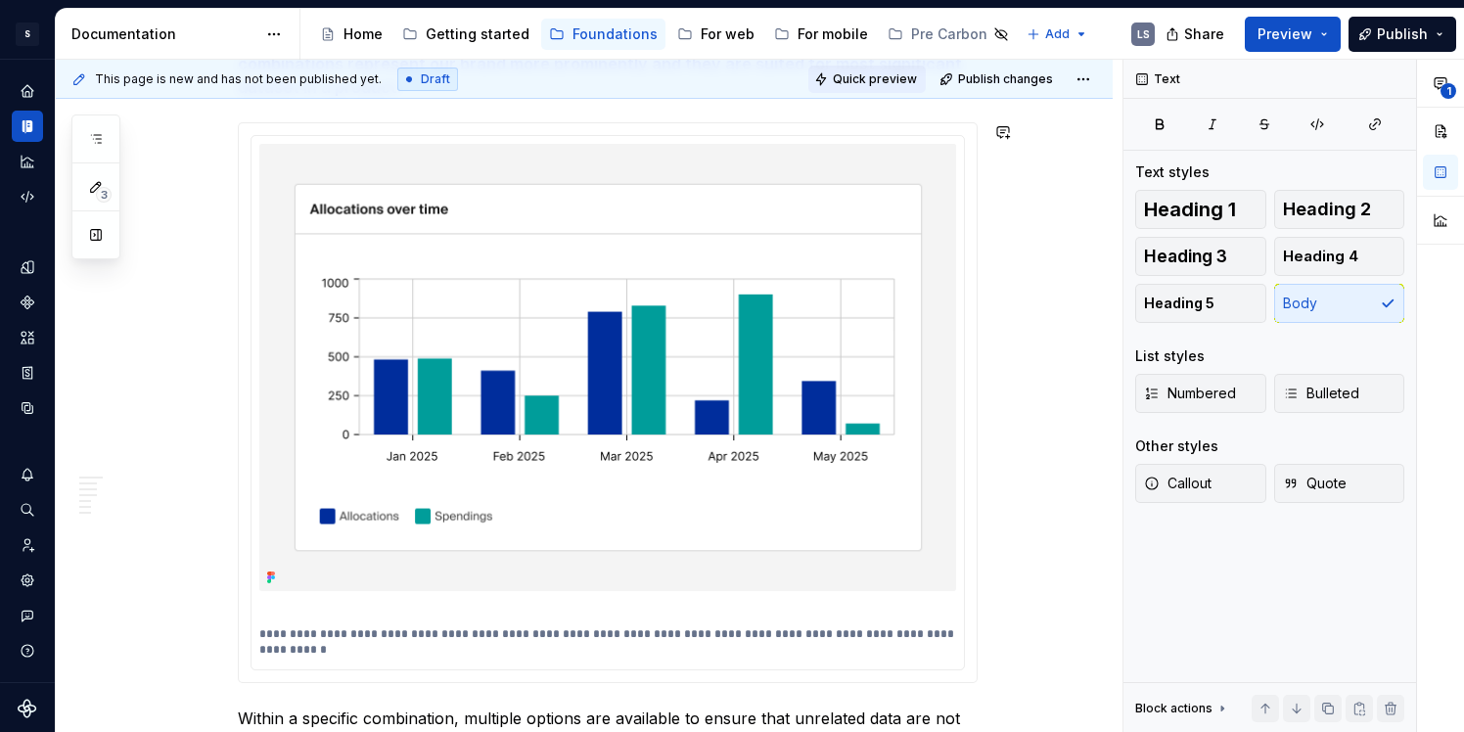
click at [865, 85] on span "Quick preview" at bounding box center [875, 79] width 84 height 16
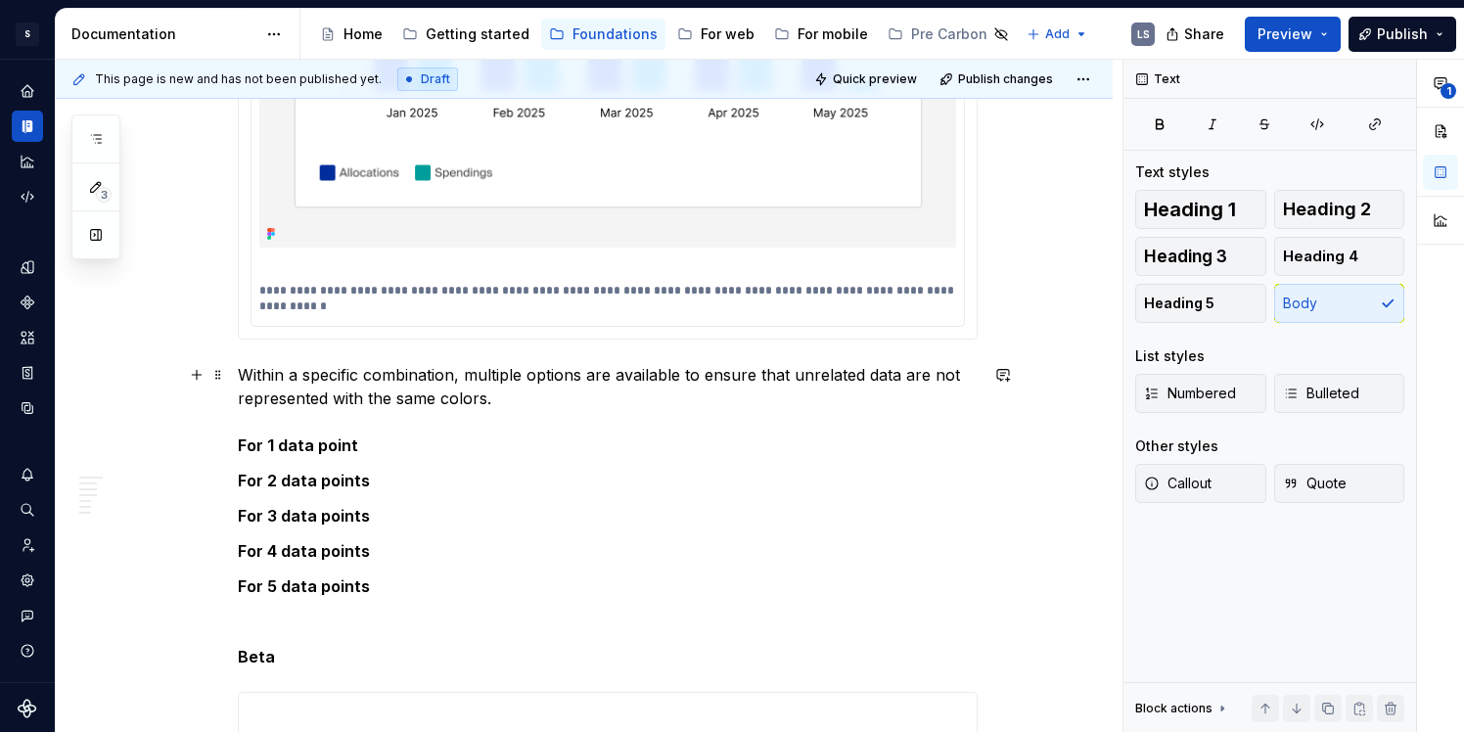
scroll to position [2068, 0]
click at [515, 395] on p "Within a specific combination, multiple options are available to ensure that un…" at bounding box center [608, 408] width 740 height 94
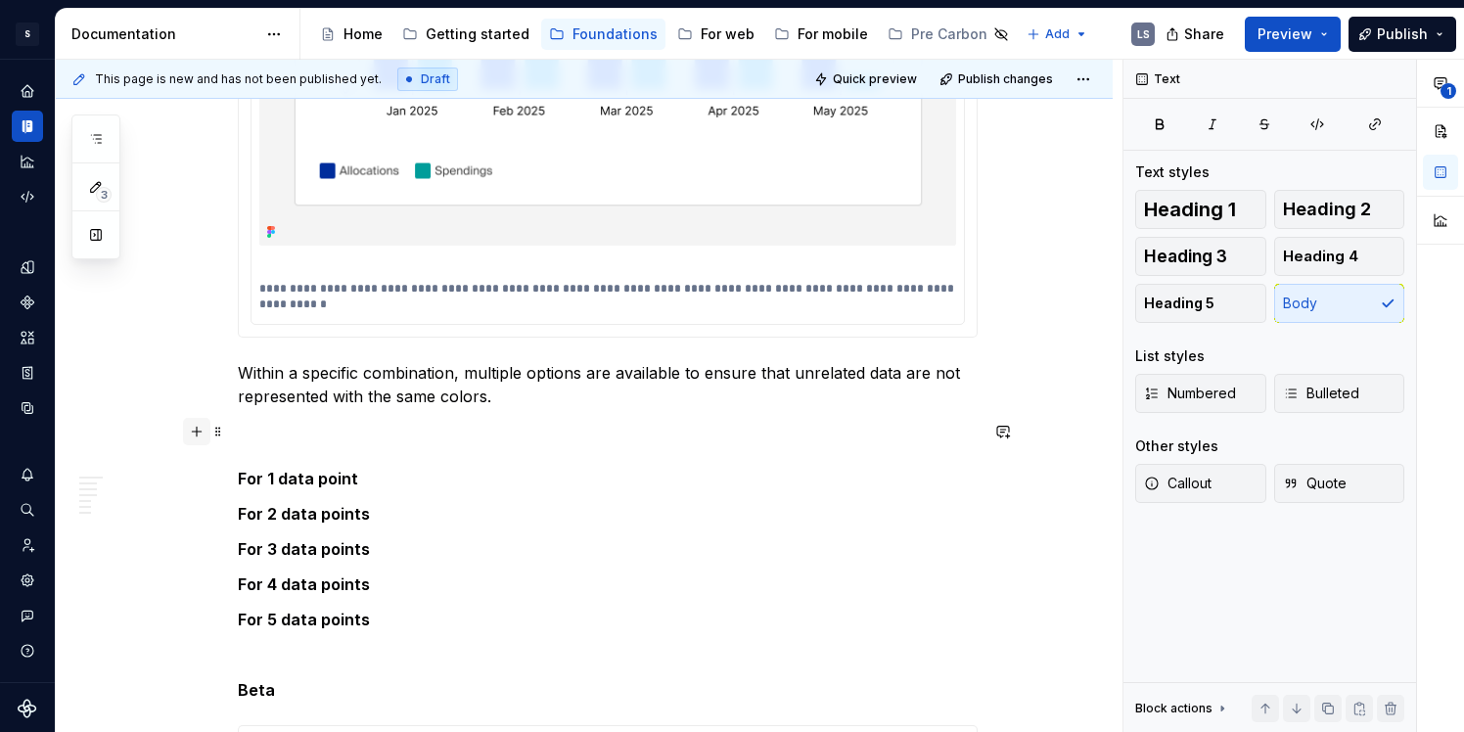
click at [203, 432] on button "button" at bounding box center [196, 431] width 27 height 27
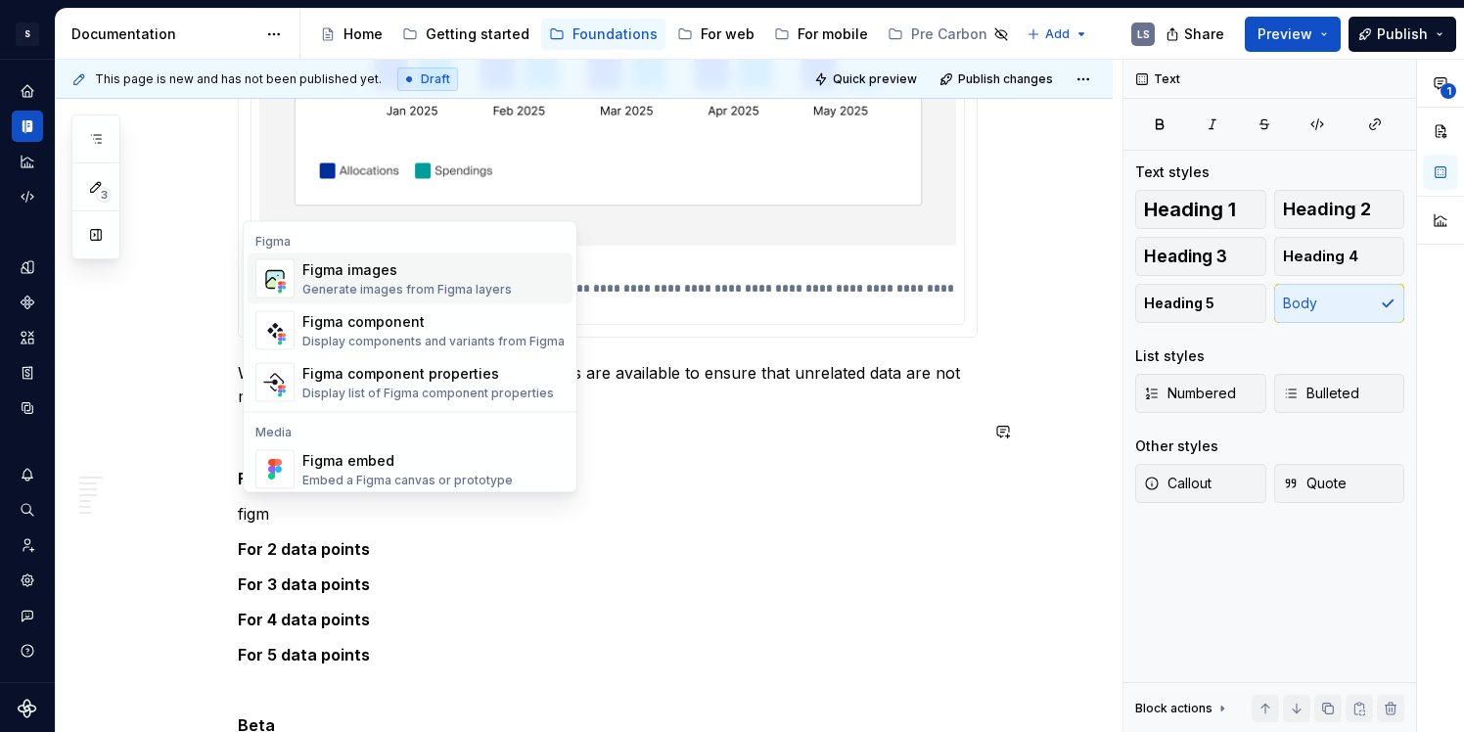
click at [475, 296] on div "Generate images from Figma layers" at bounding box center [406, 290] width 209 height 16
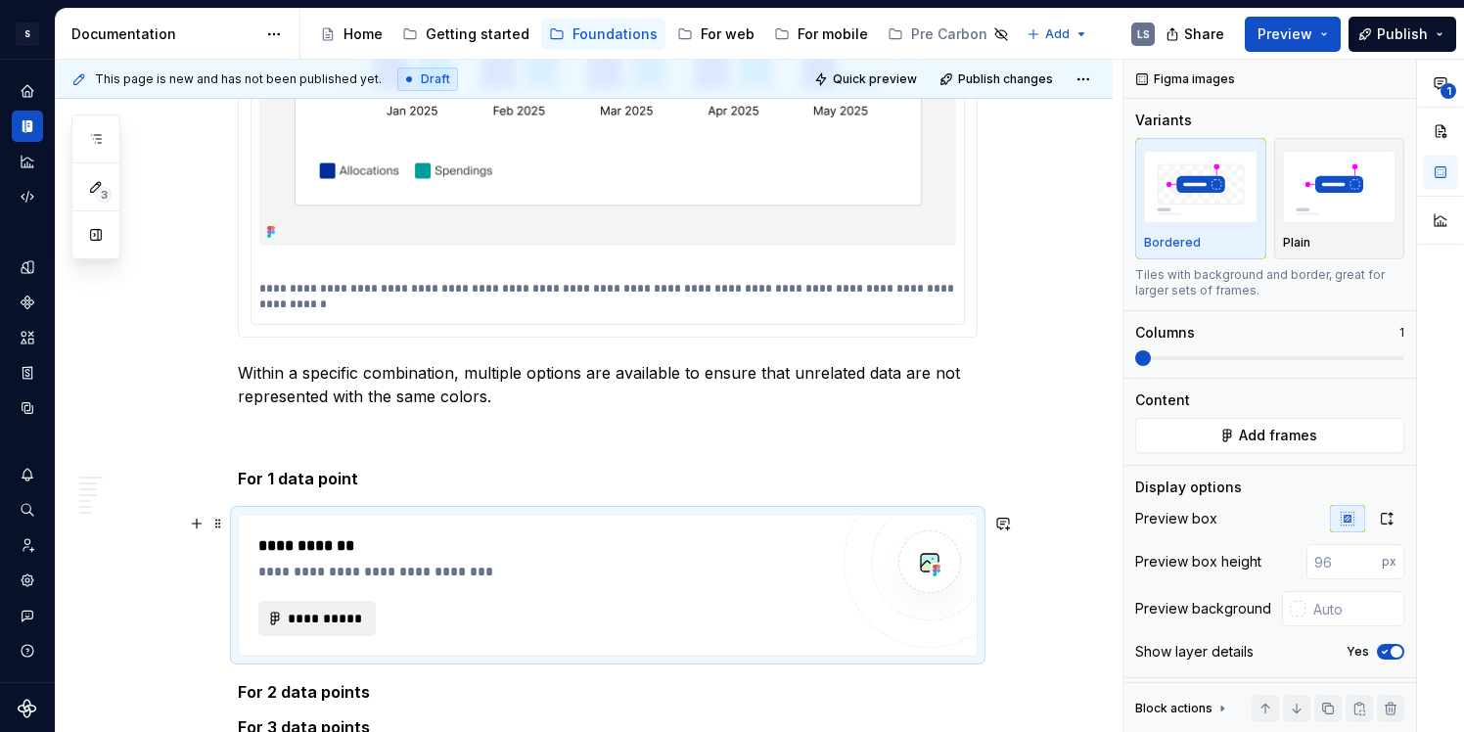
click at [349, 625] on span "**********" at bounding box center [325, 619] width 76 height 20
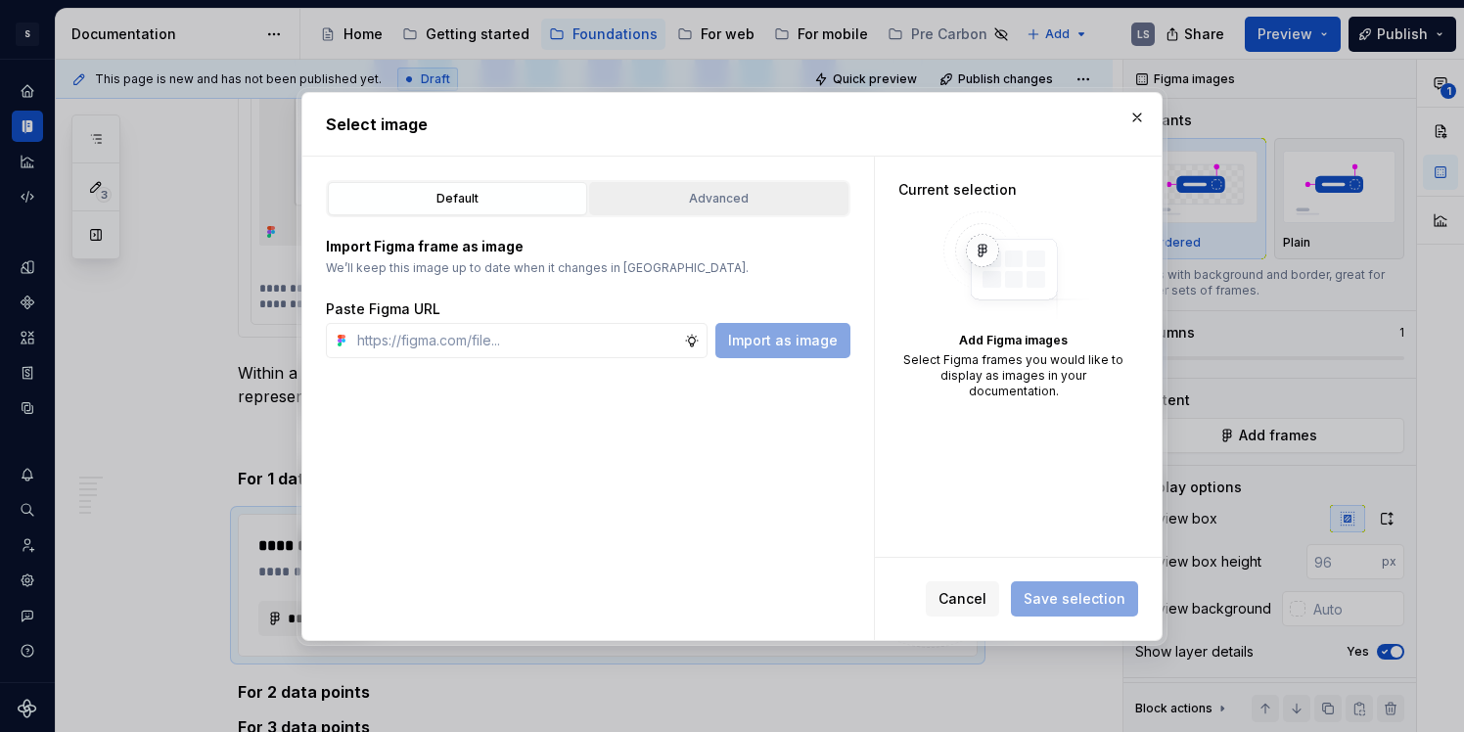
click at [684, 213] on button "Advanced" at bounding box center [718, 198] width 259 height 33
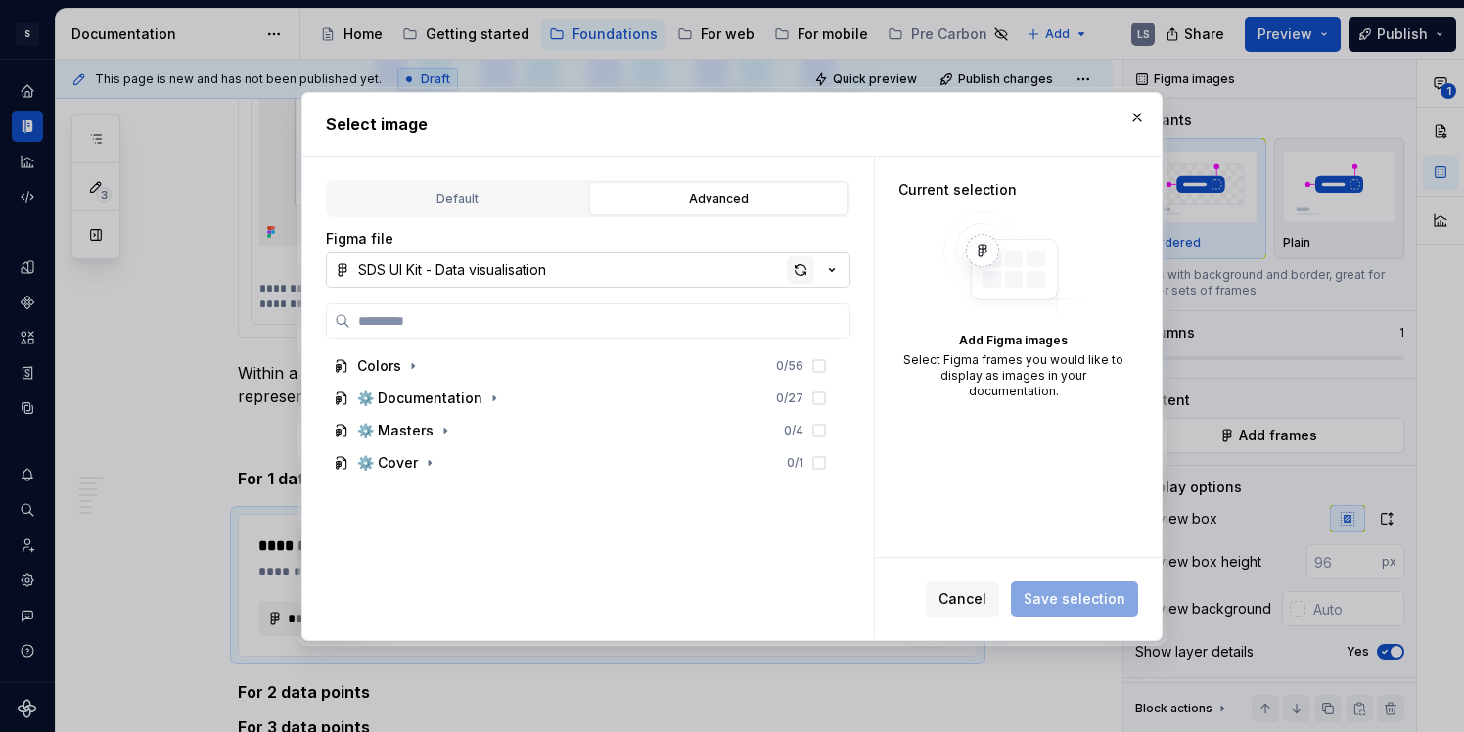
click at [792, 271] on div "button" at bounding box center [800, 269] width 27 height 27
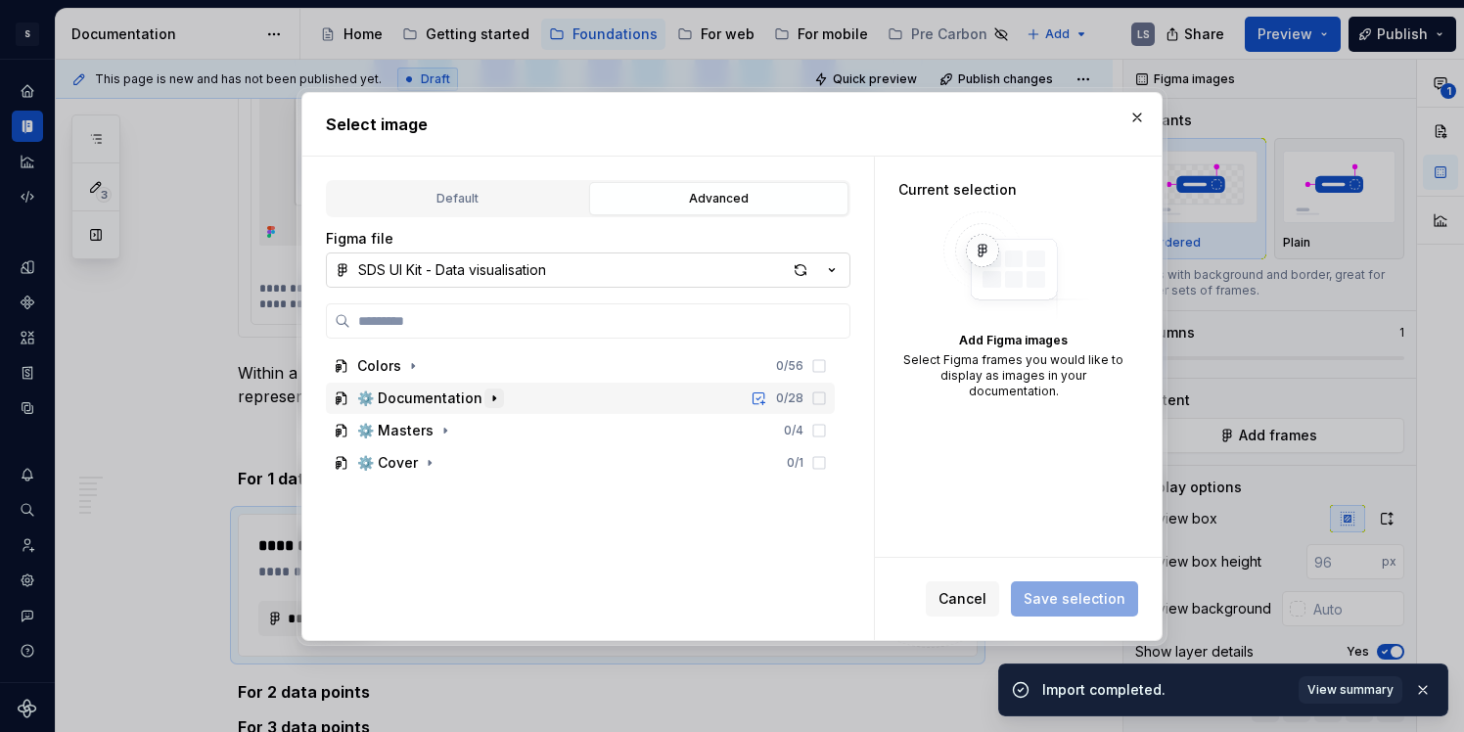
click at [487, 395] on icon "button" at bounding box center [495, 399] width 16 height 16
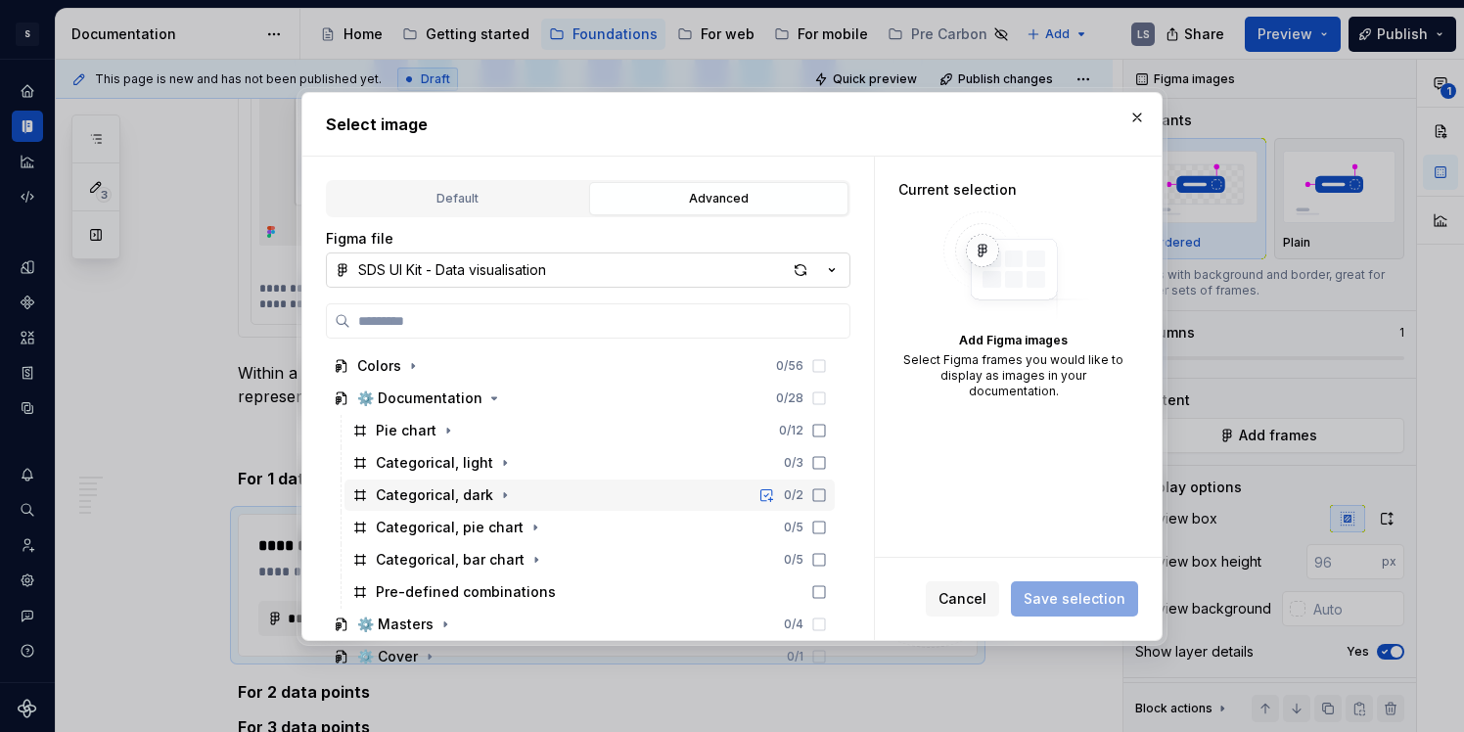
scroll to position [8, 0]
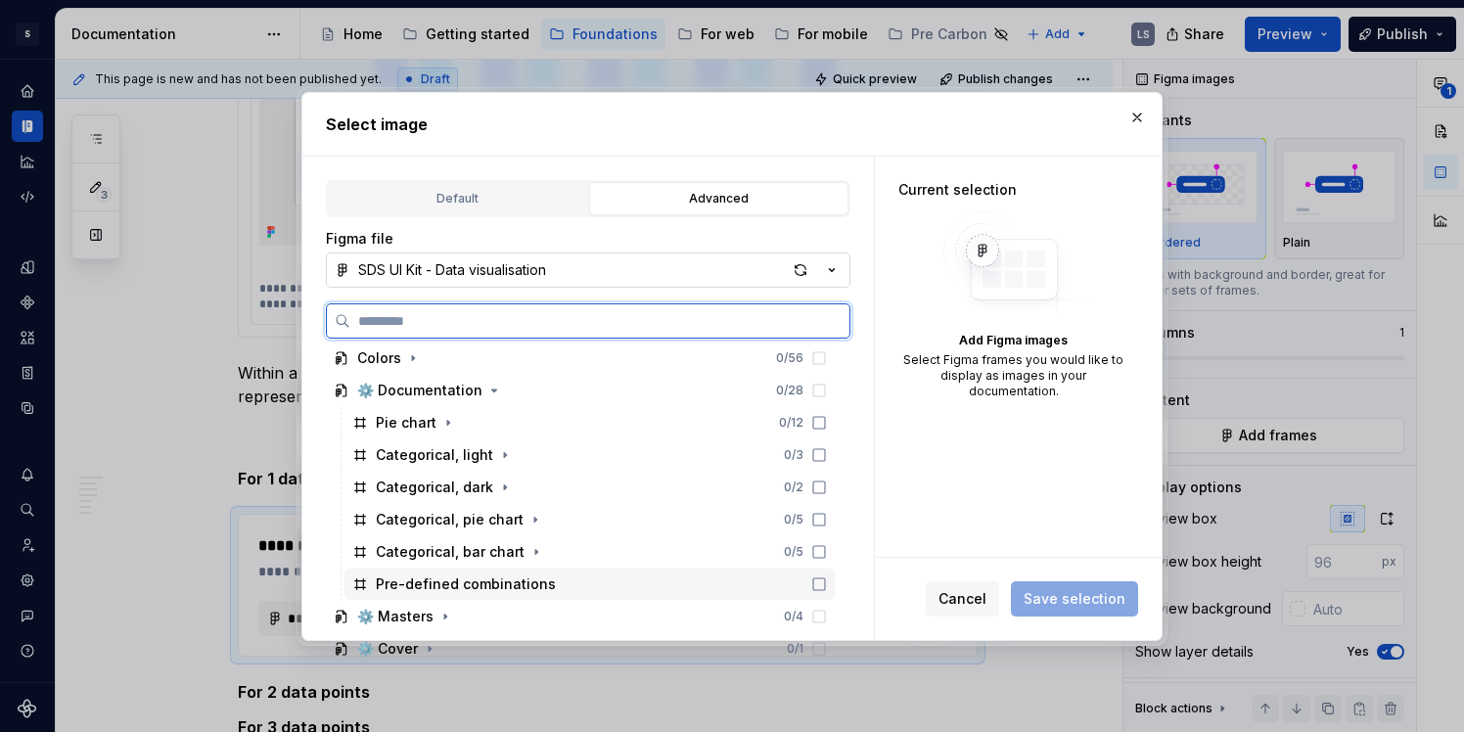
click at [827, 586] on icon at bounding box center [820, 585] width 16 height 16
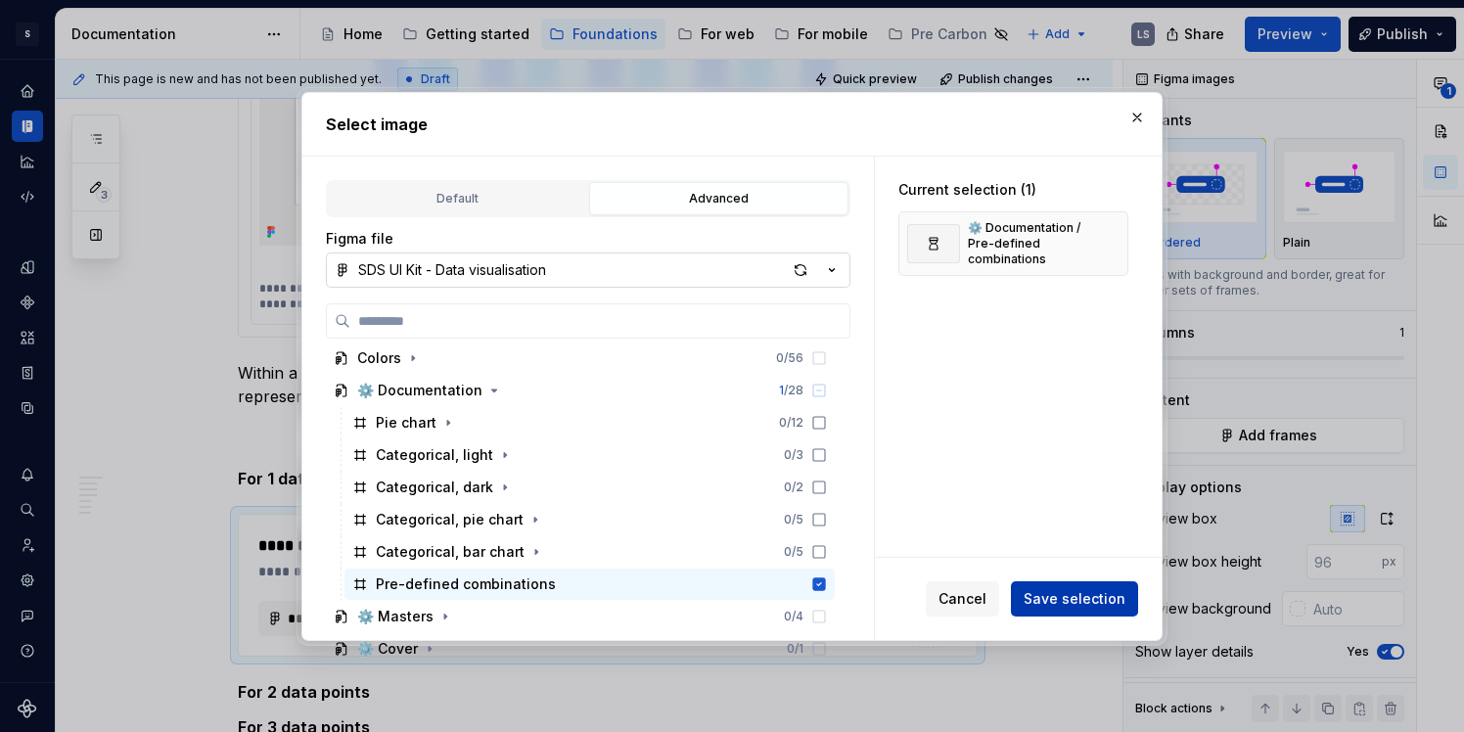
click at [1035, 609] on button "Save selection" at bounding box center [1074, 598] width 127 height 35
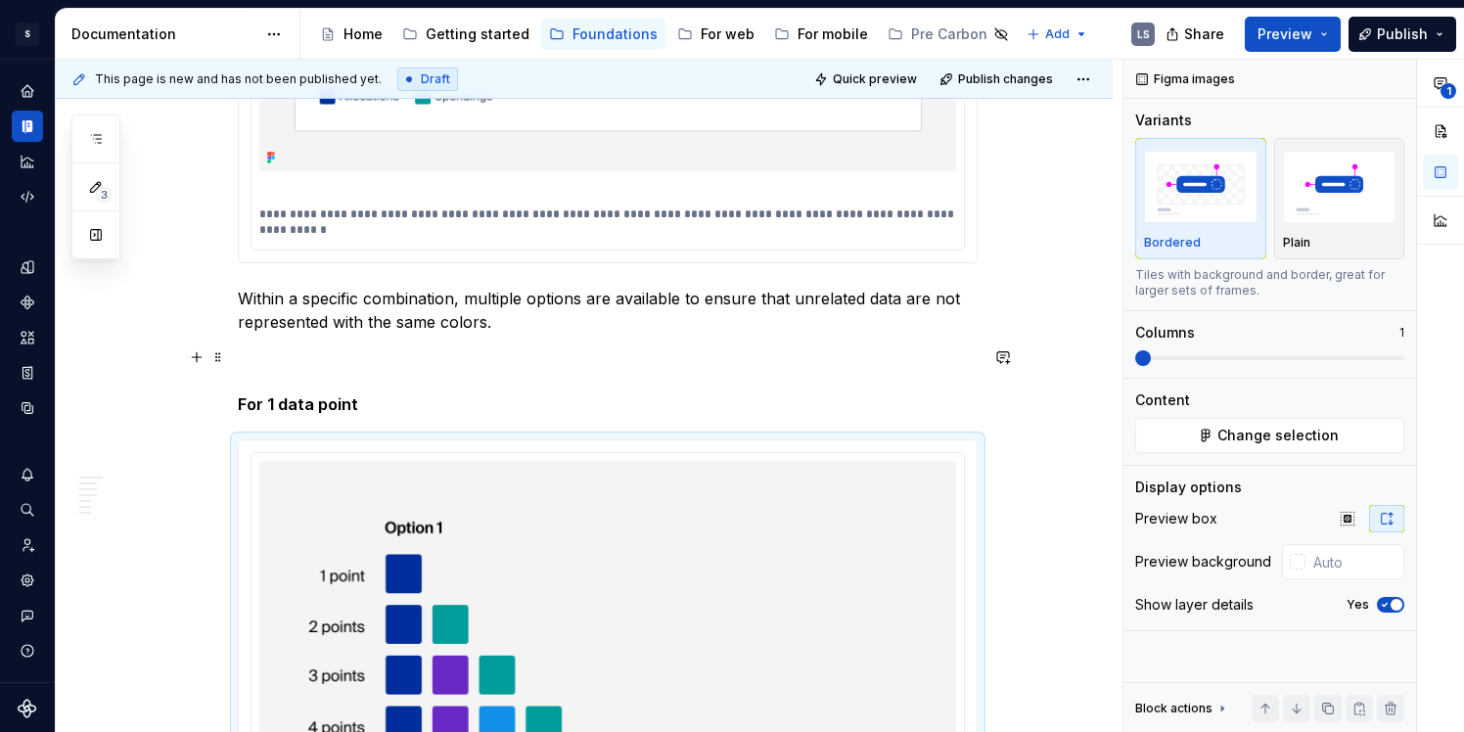
click at [510, 383] on p "For 1 data point" at bounding box center [608, 381] width 740 height 70
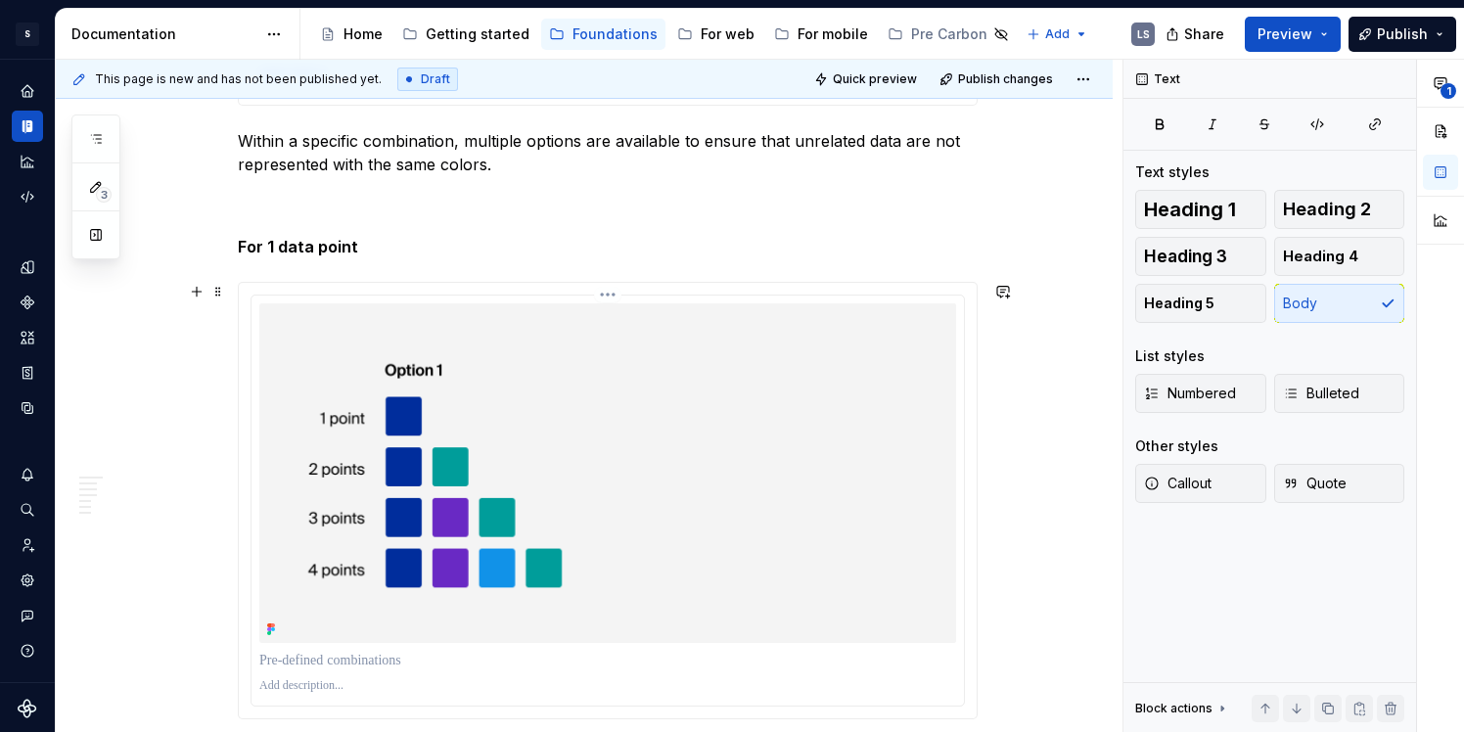
scroll to position [2299, 0]
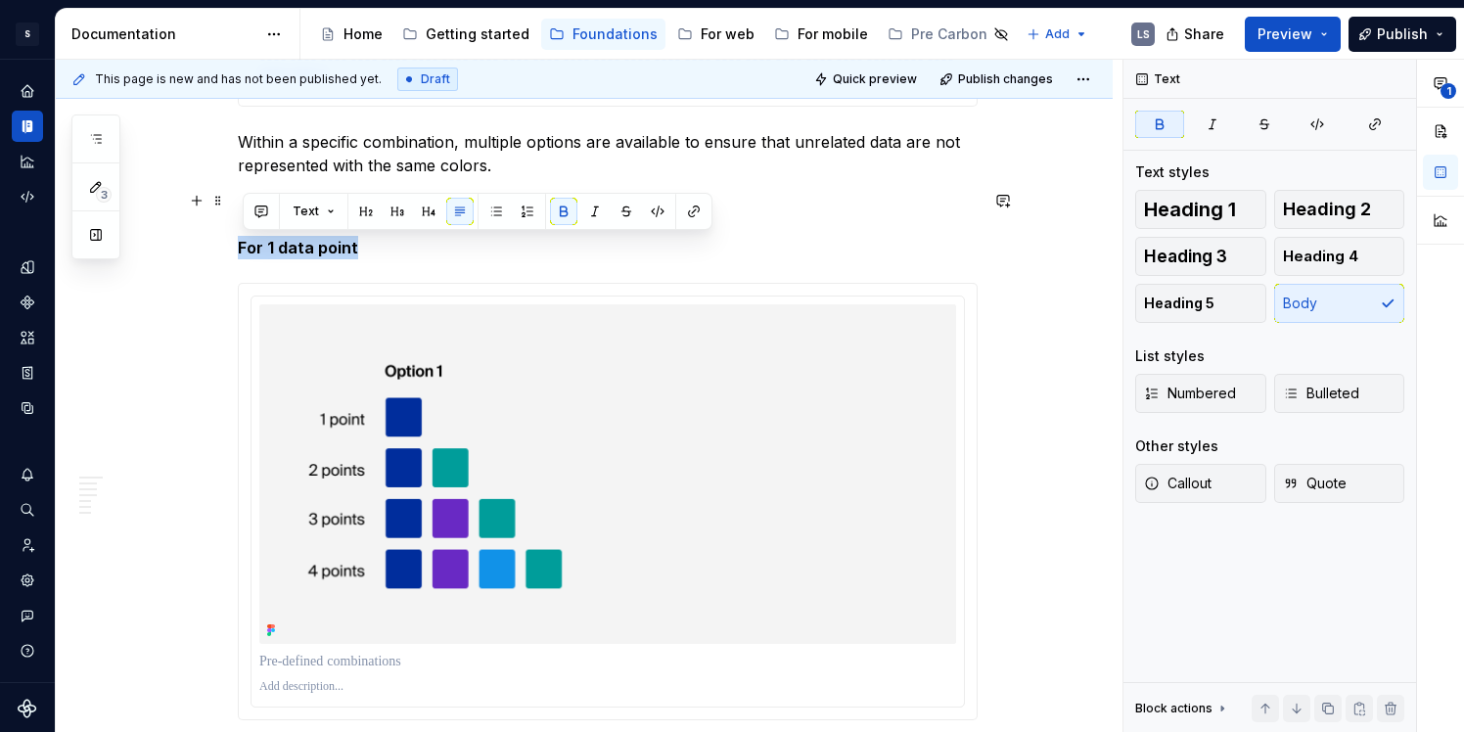
drag, startPoint x: 367, startPoint y: 247, endPoint x: 236, endPoint y: 246, distance: 131.2
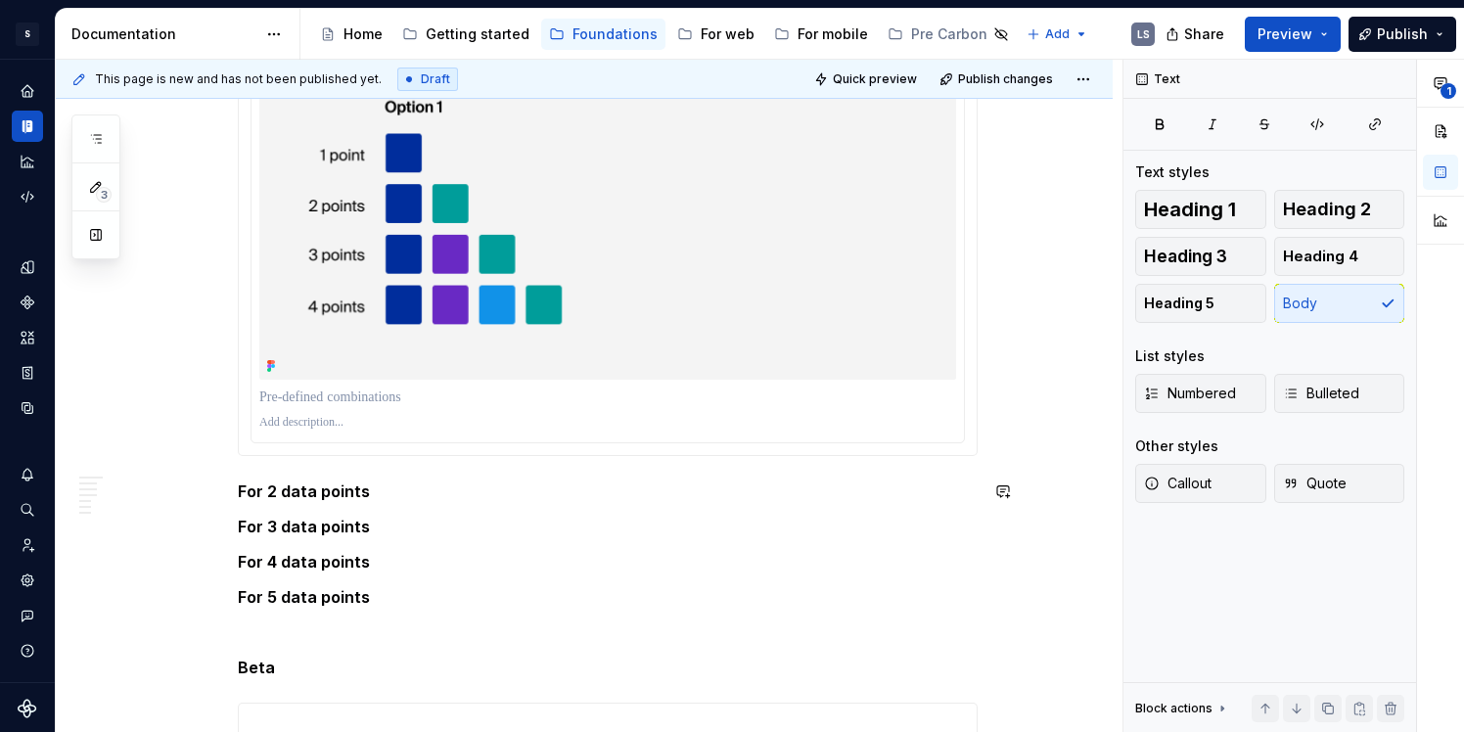
scroll to position [2516, 0]
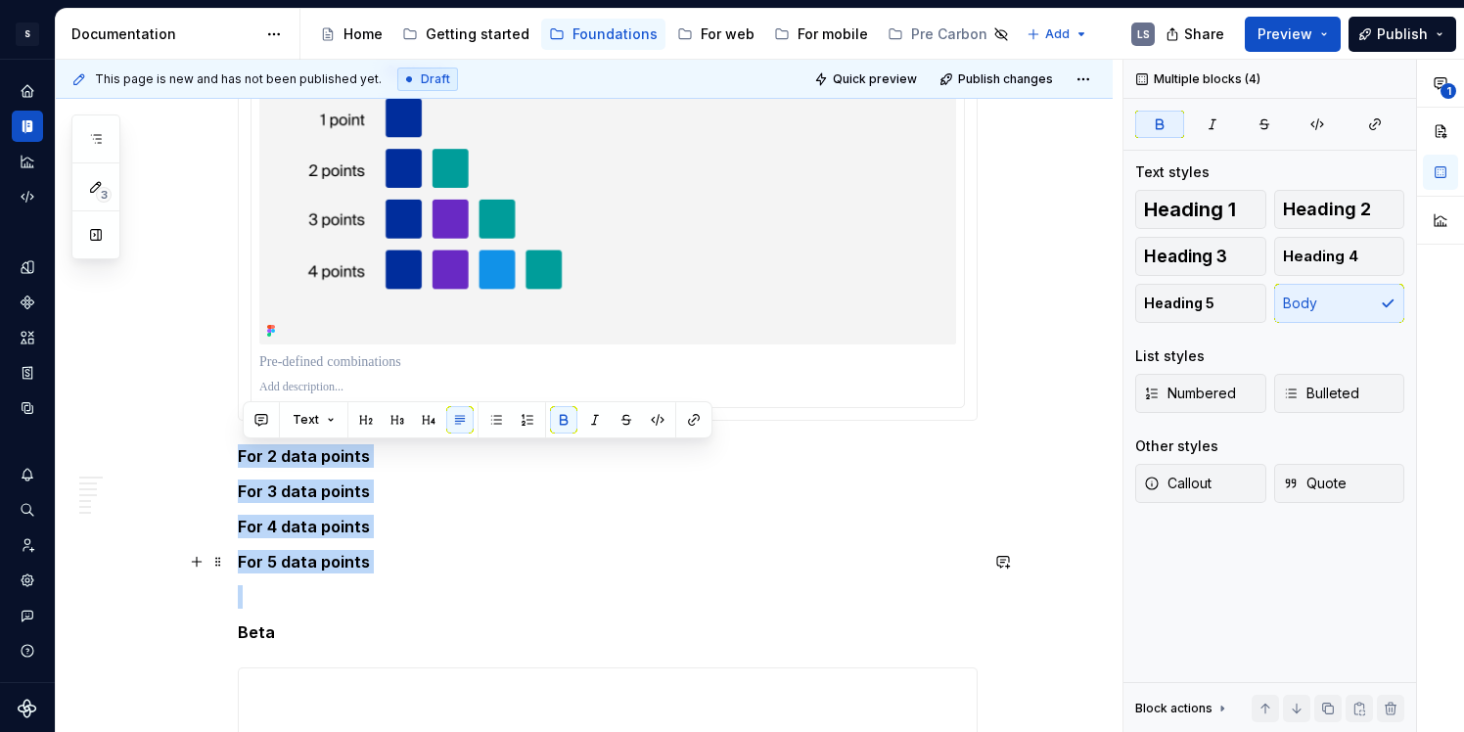
drag, startPoint x: 244, startPoint y: 455, endPoint x: 367, endPoint y: 573, distance: 170.3
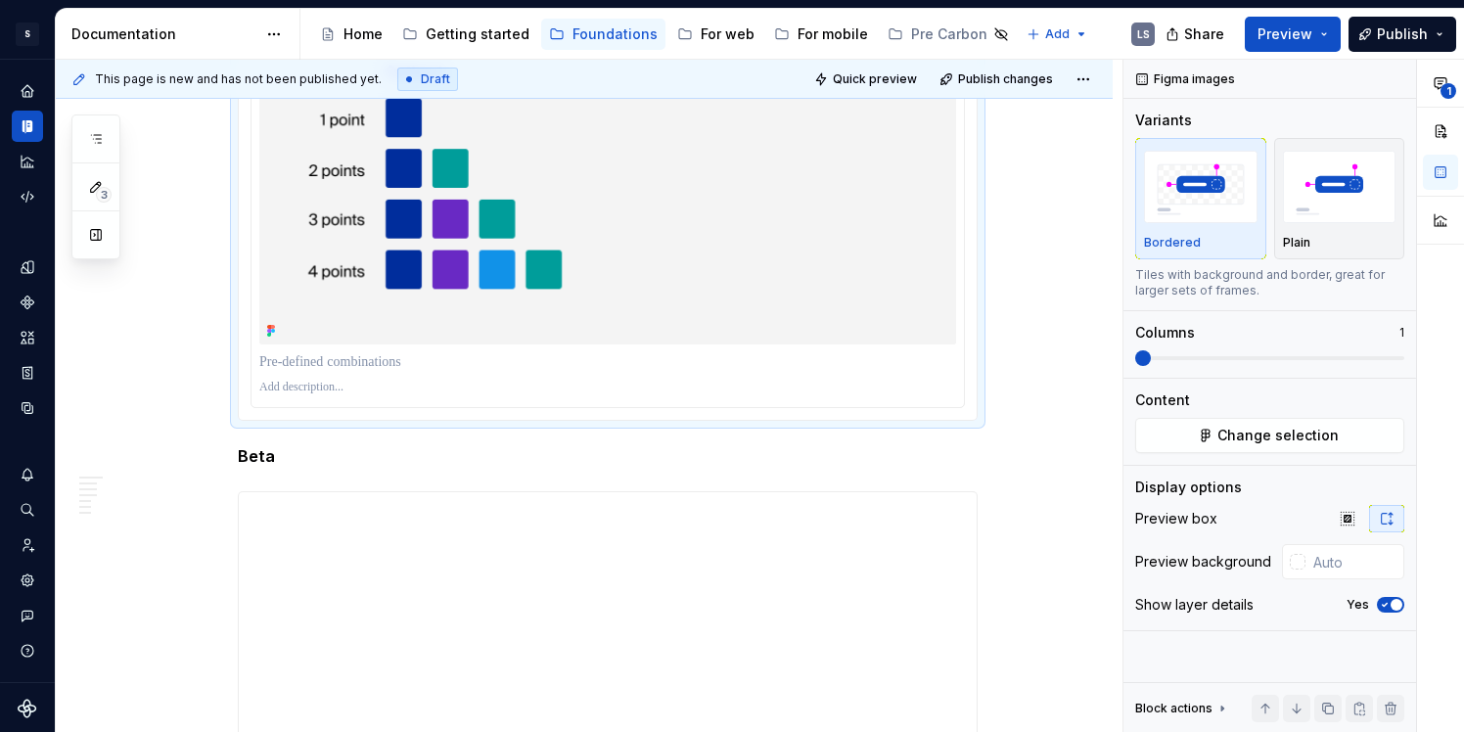
scroll to position [2440, 0]
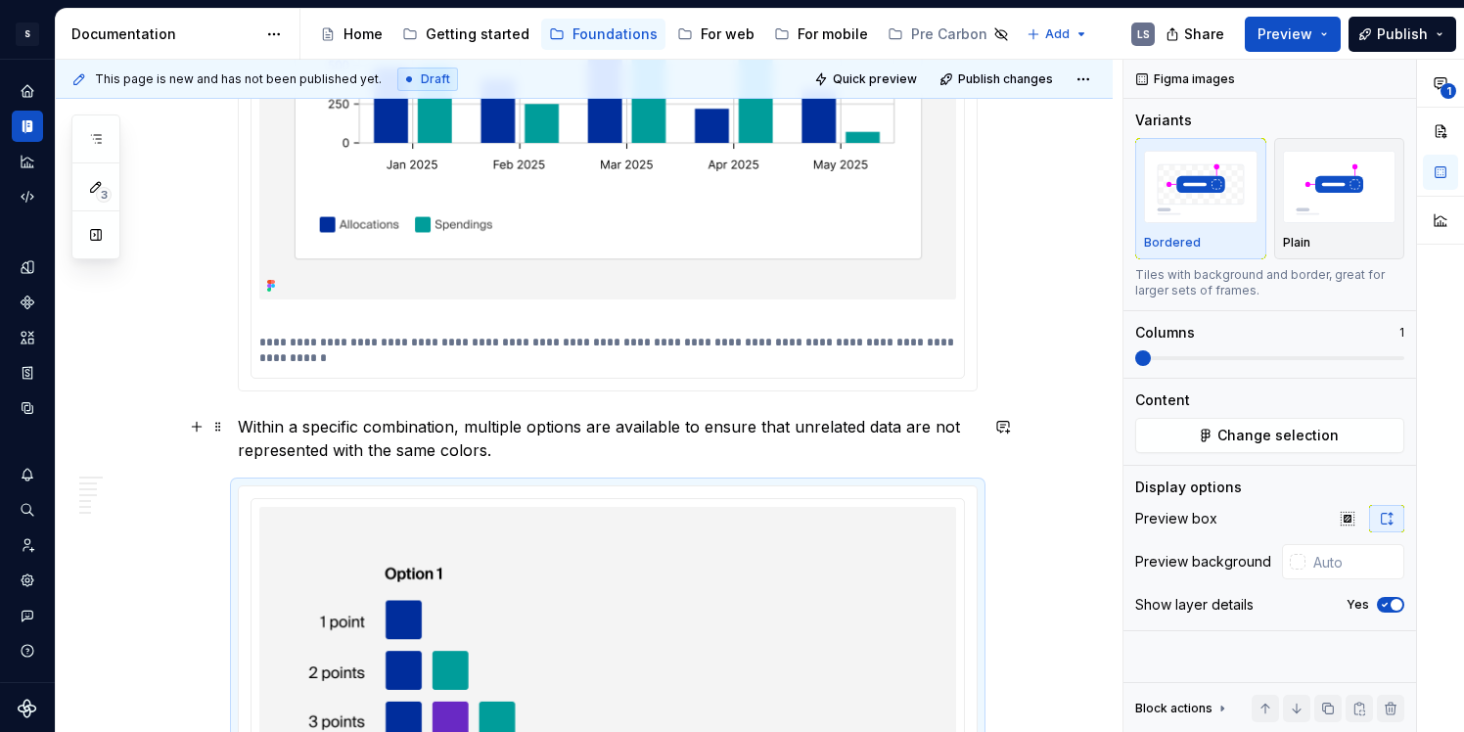
click at [515, 458] on p "Within a specific combination, multiple options are available to ensure that un…" at bounding box center [608, 438] width 740 height 47
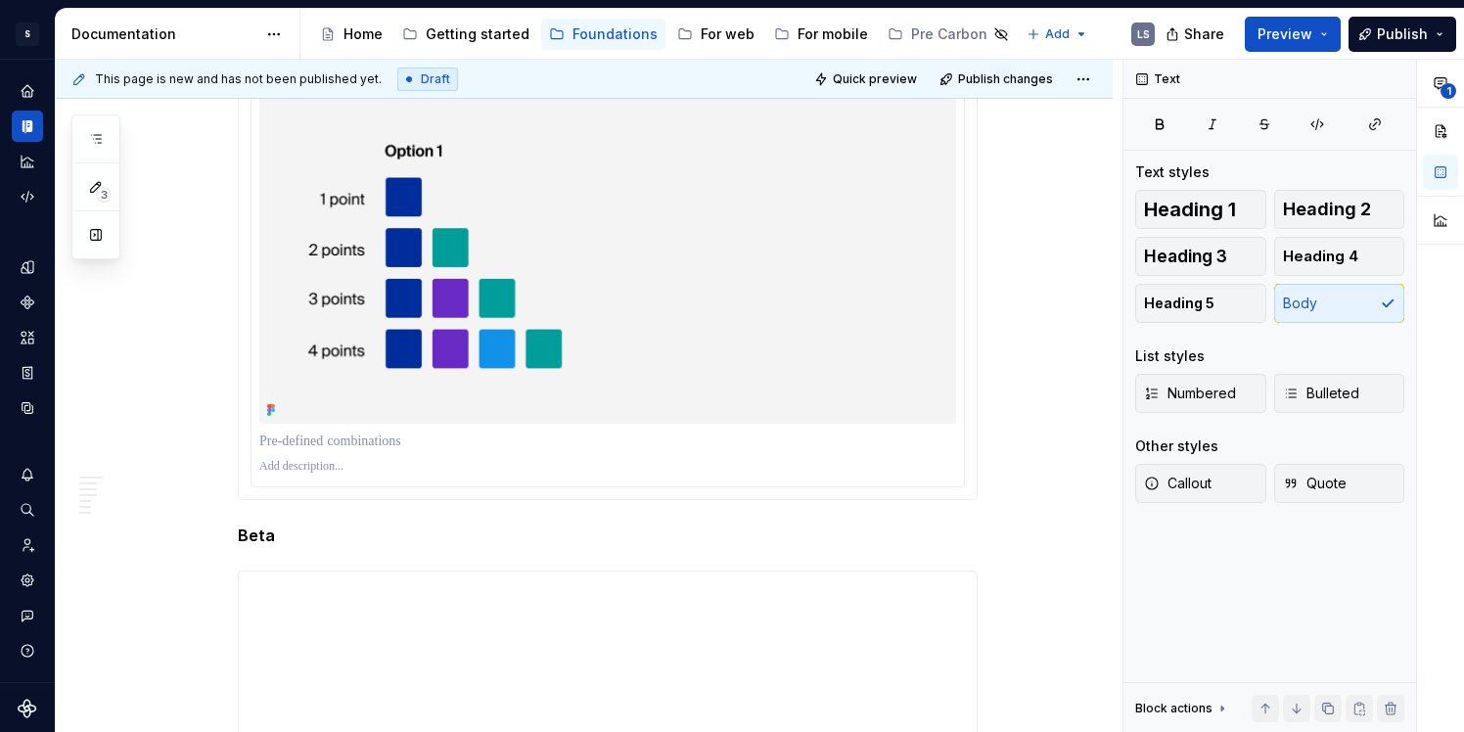
scroll to position [2340, 0]
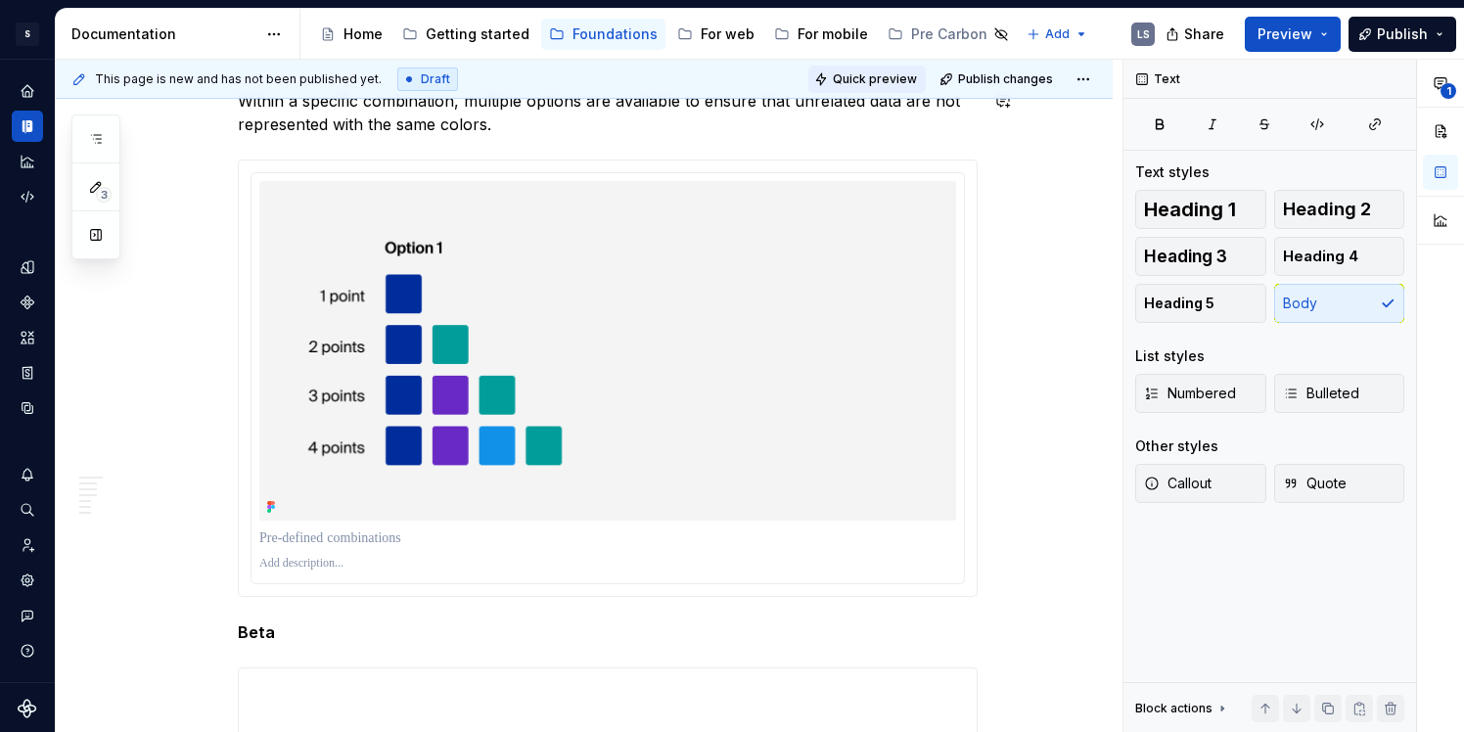
click at [917, 82] on span "Quick preview" at bounding box center [875, 79] width 84 height 16
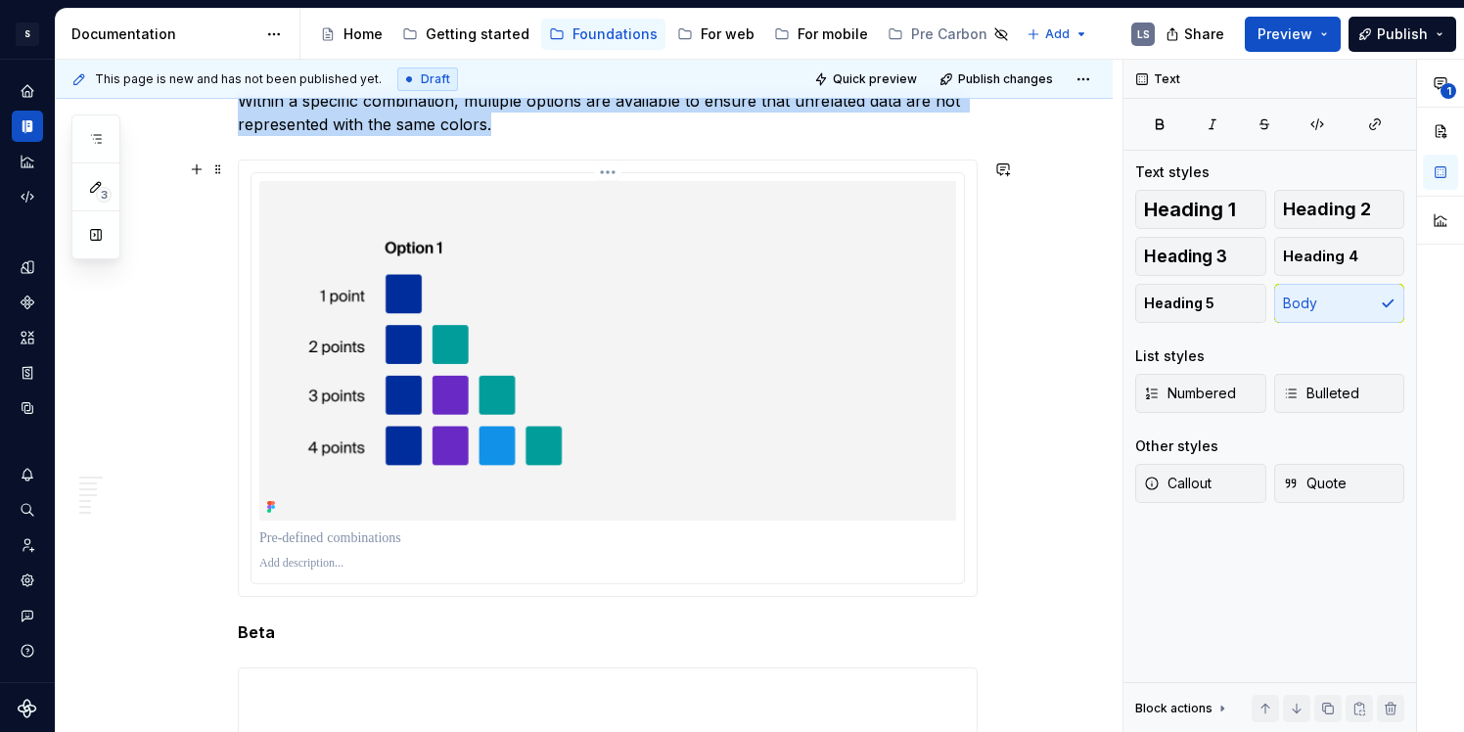
click at [514, 386] on img at bounding box center [607, 351] width 697 height 340
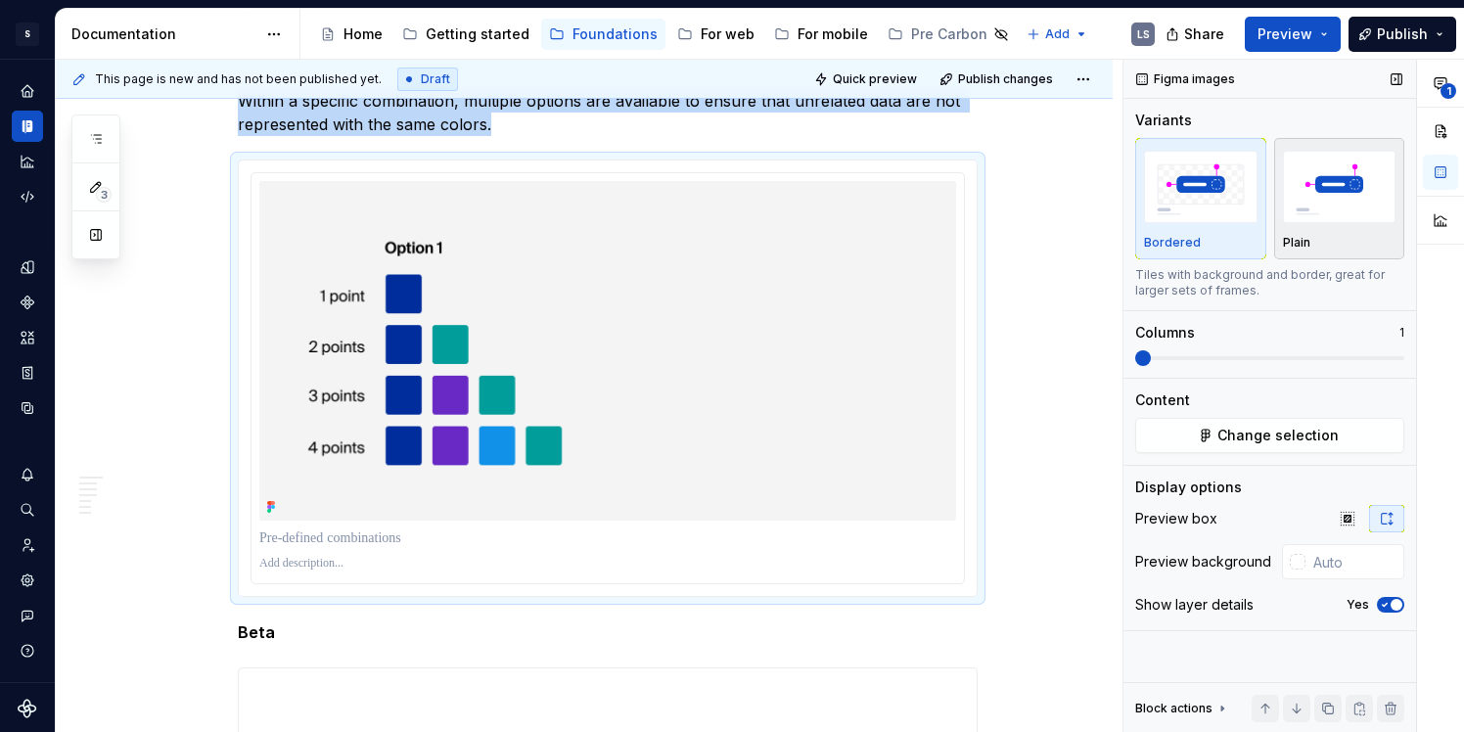
click at [1376, 221] on img "button" at bounding box center [1340, 186] width 114 height 71
click at [1394, 602] on span "button" at bounding box center [1397, 605] width 12 height 12
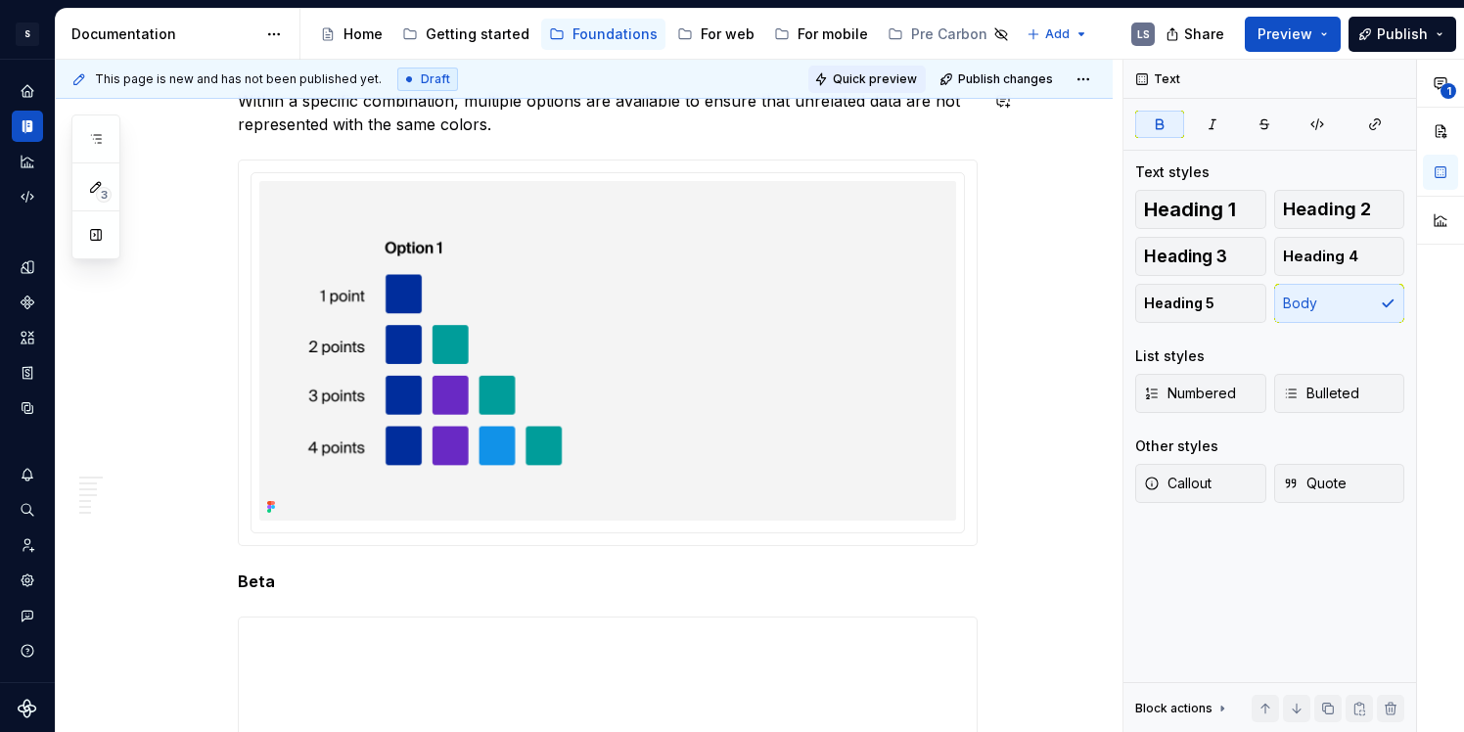
click at [887, 89] on button "Quick preview" at bounding box center [867, 79] width 117 height 27
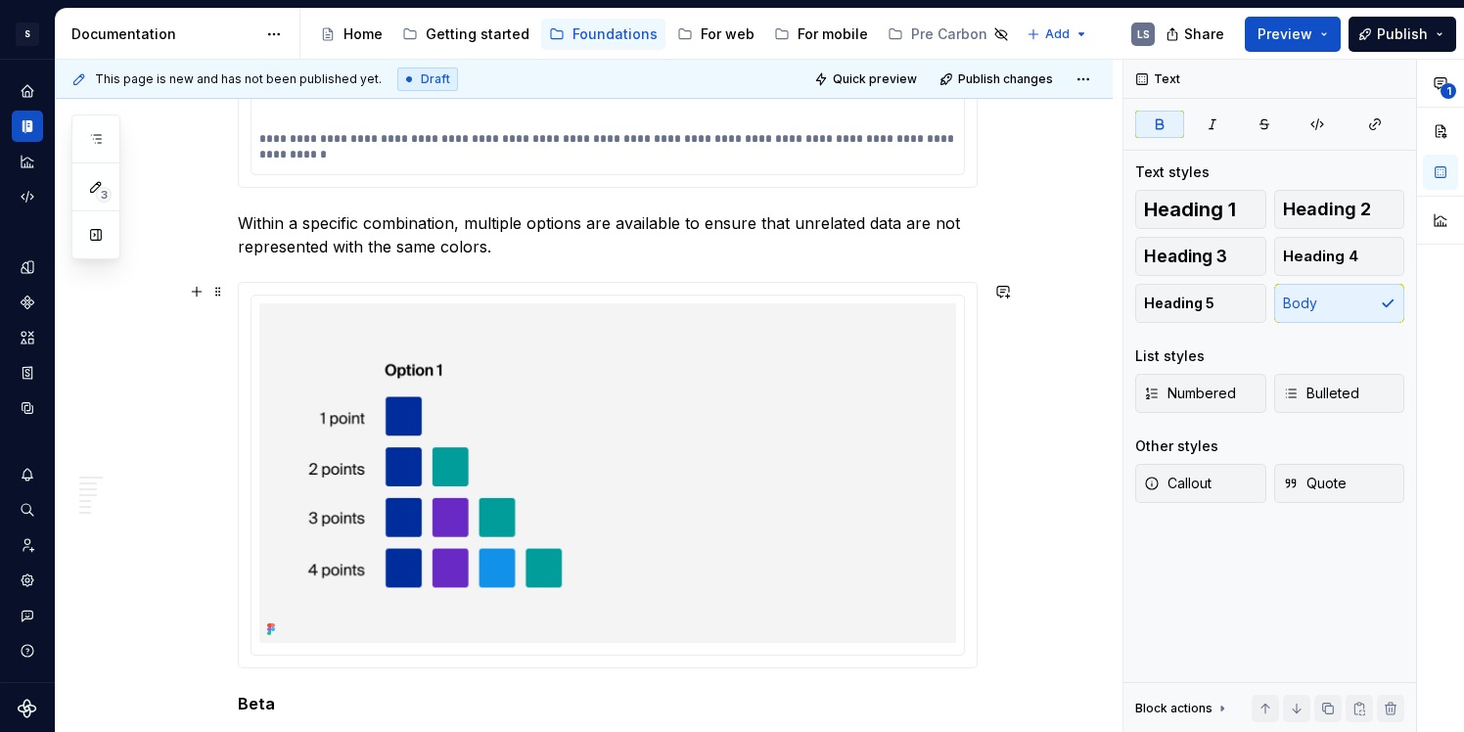
scroll to position [1919, 0]
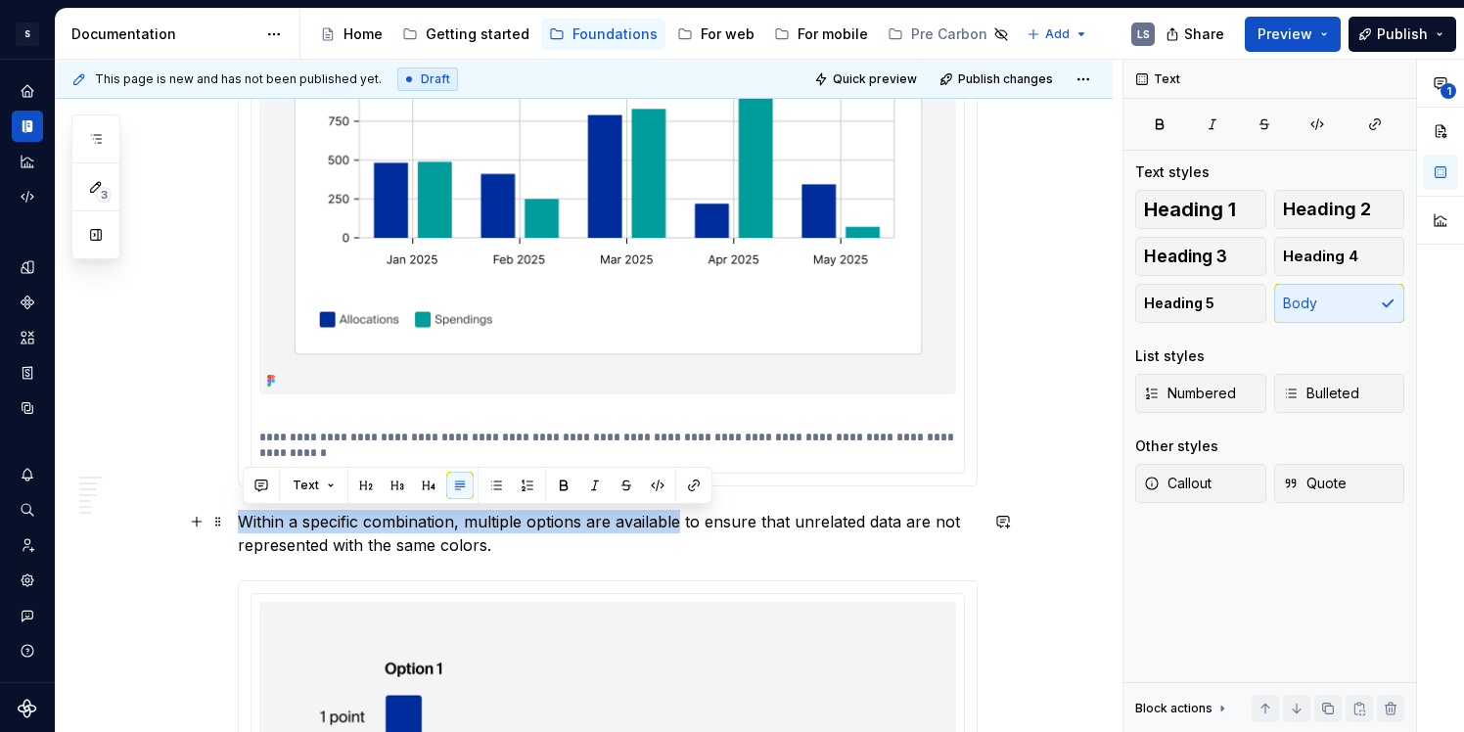
drag, startPoint x: 245, startPoint y: 524, endPoint x: 685, endPoint y: 522, distance: 440.5
click at [685, 522] on p "Within a specific combination, multiple options are available to ensure that un…" at bounding box center [608, 533] width 740 height 47
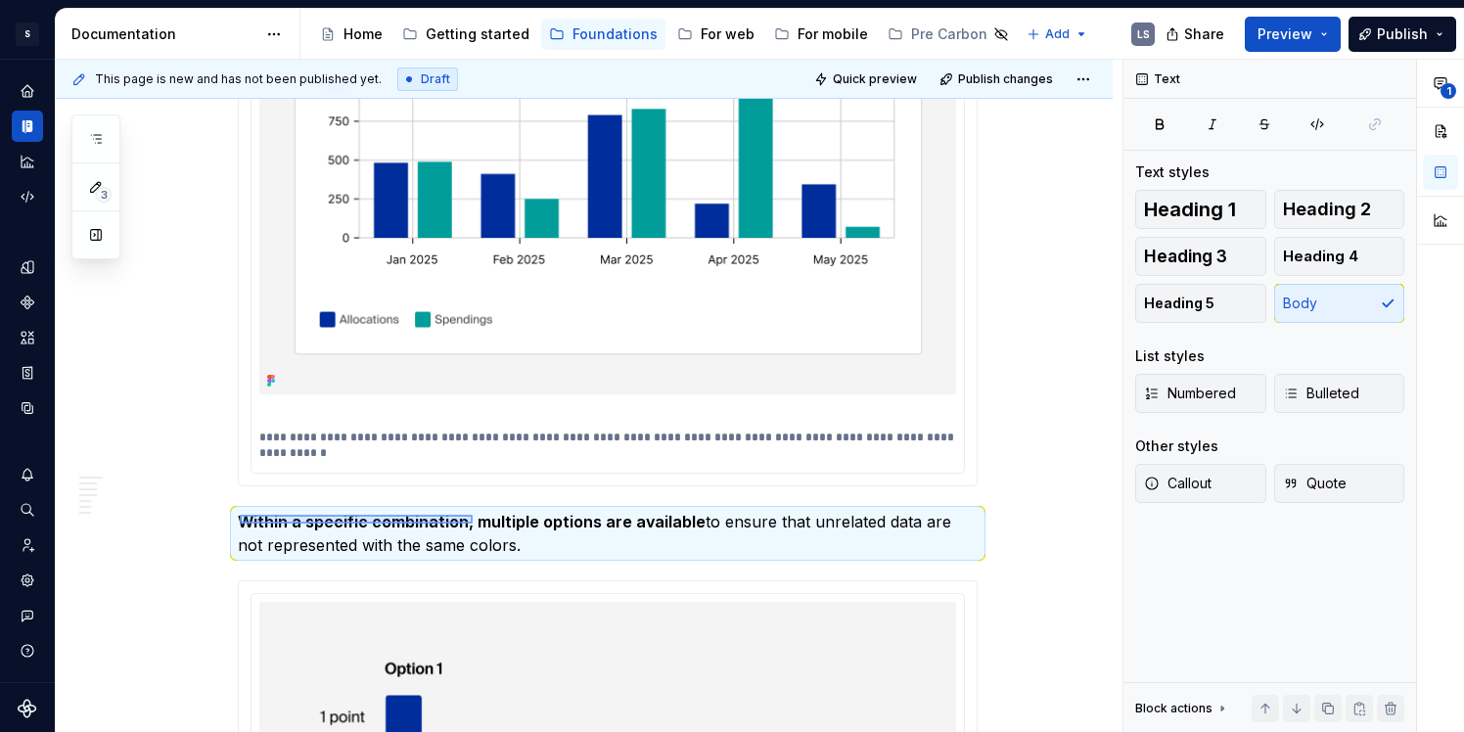
drag, startPoint x: 240, startPoint y: 524, endPoint x: 475, endPoint y: 518, distance: 235.0
click at [475, 519] on div "This page is new and has not been published yet. Draft Quick preview Publish ch…" at bounding box center [589, 397] width 1067 height 674
click at [475, 519] on strong "Within a specific combination, multiple options are available" at bounding box center [472, 522] width 468 height 20
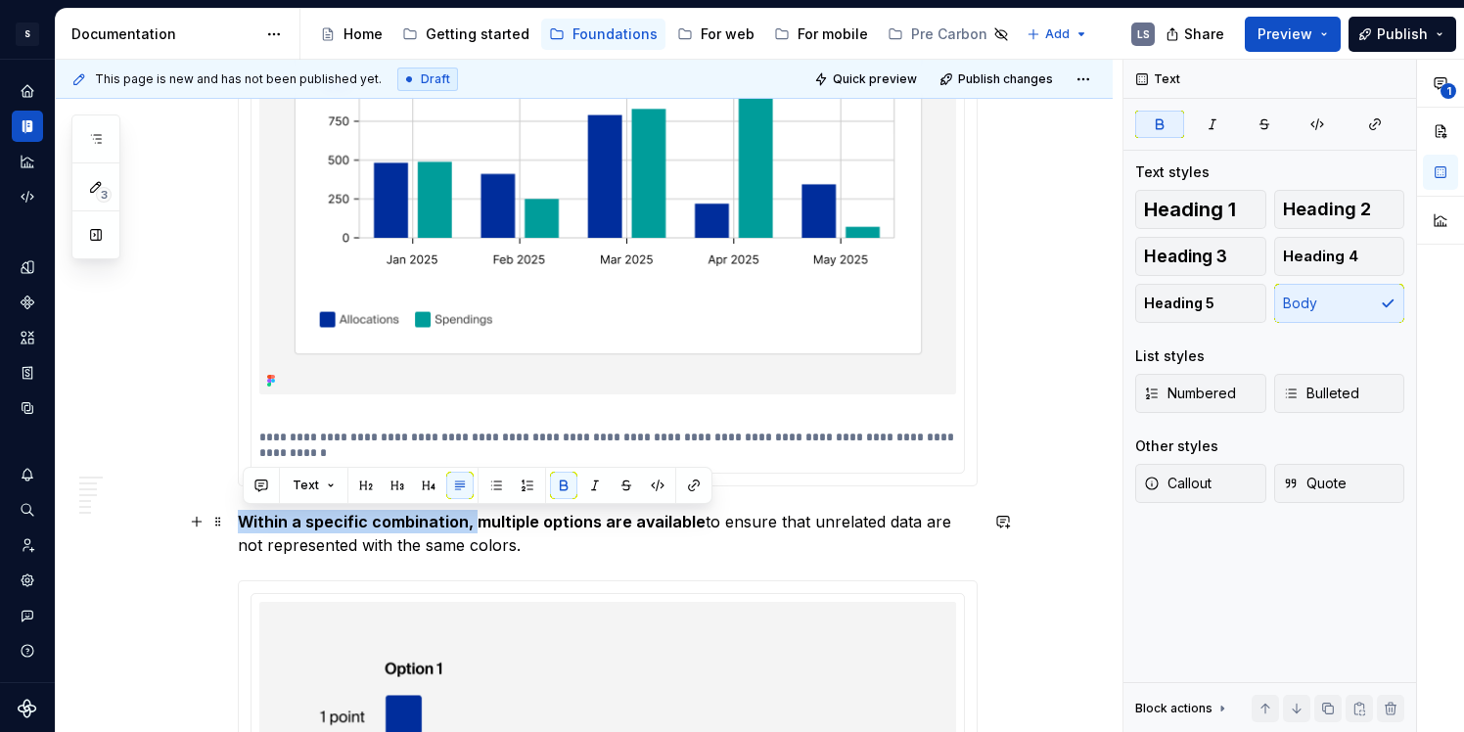
drag, startPoint x: 479, startPoint y: 523, endPoint x: 241, endPoint y: 524, distance: 237.9
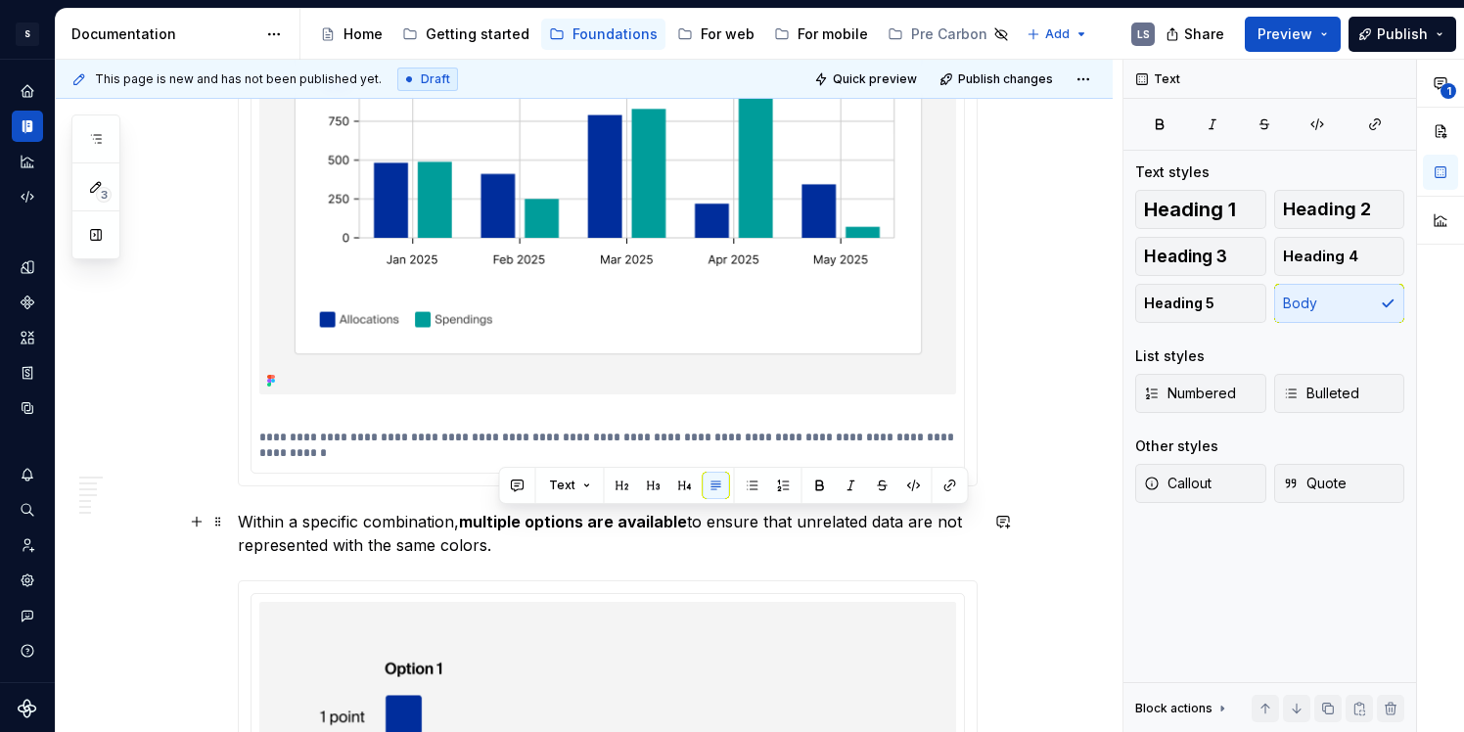
drag, startPoint x: 506, startPoint y: 546, endPoint x: 696, endPoint y: 525, distance: 191.1
click at [696, 525] on p "Within a specific combination, multiple options are available to ensure that un…" at bounding box center [608, 533] width 740 height 47
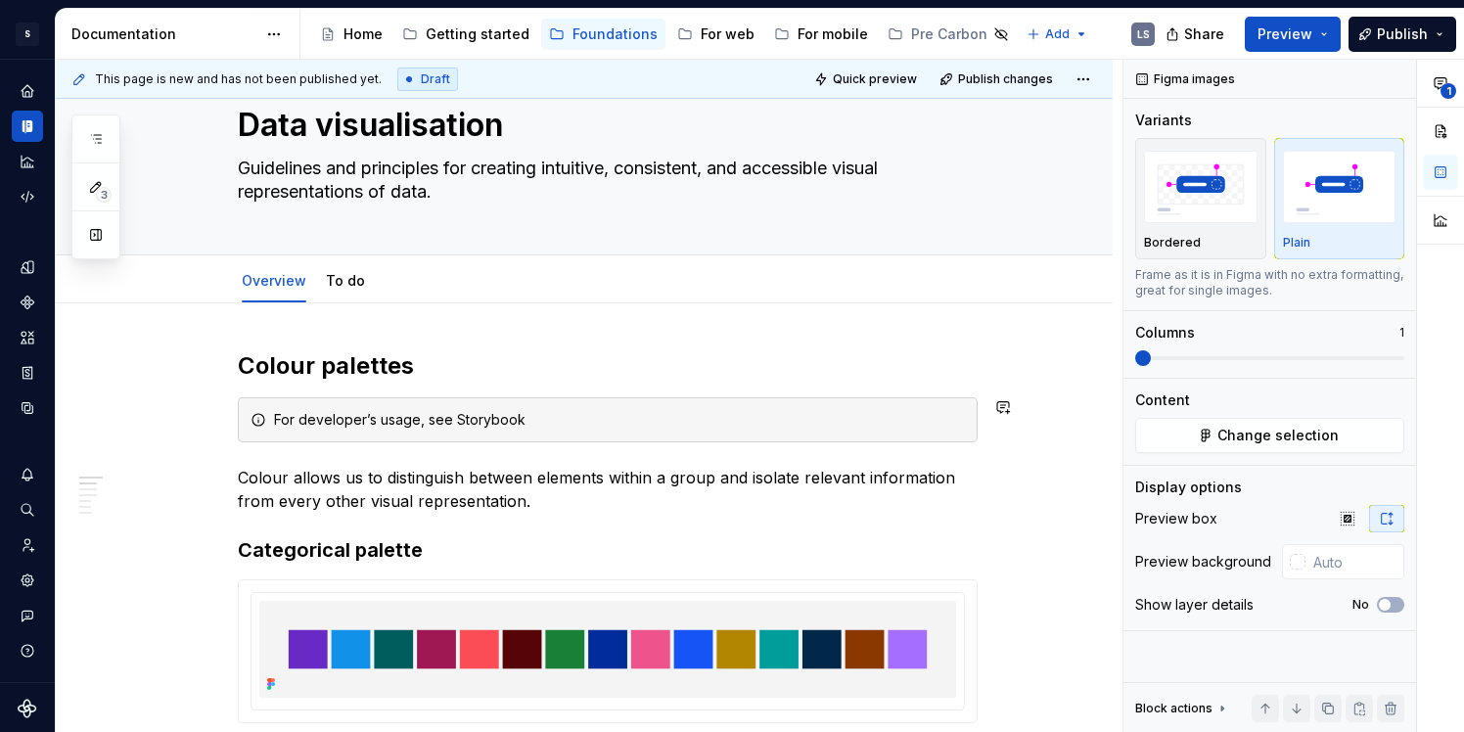
scroll to position [65, 0]
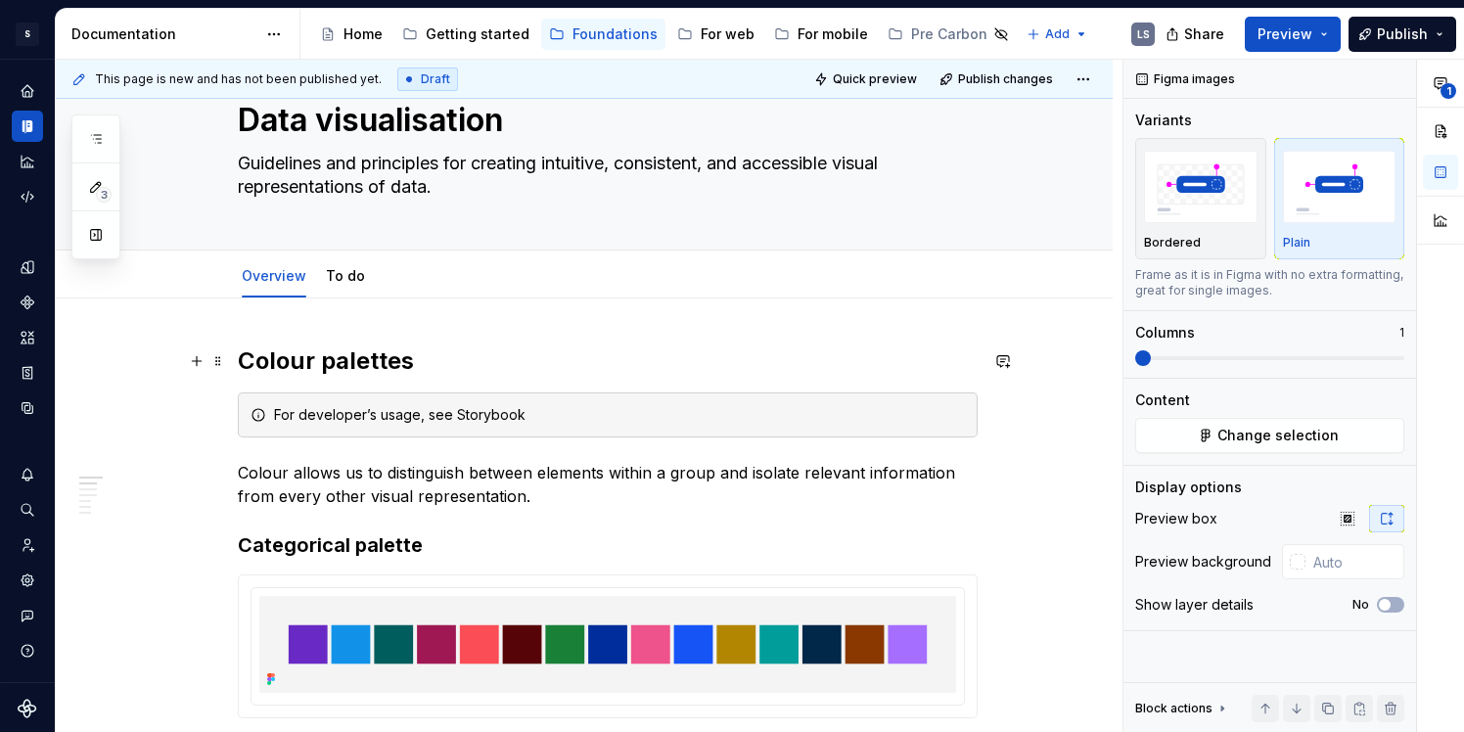
click at [363, 355] on h2 "Colour palettes" at bounding box center [608, 361] width 740 height 31
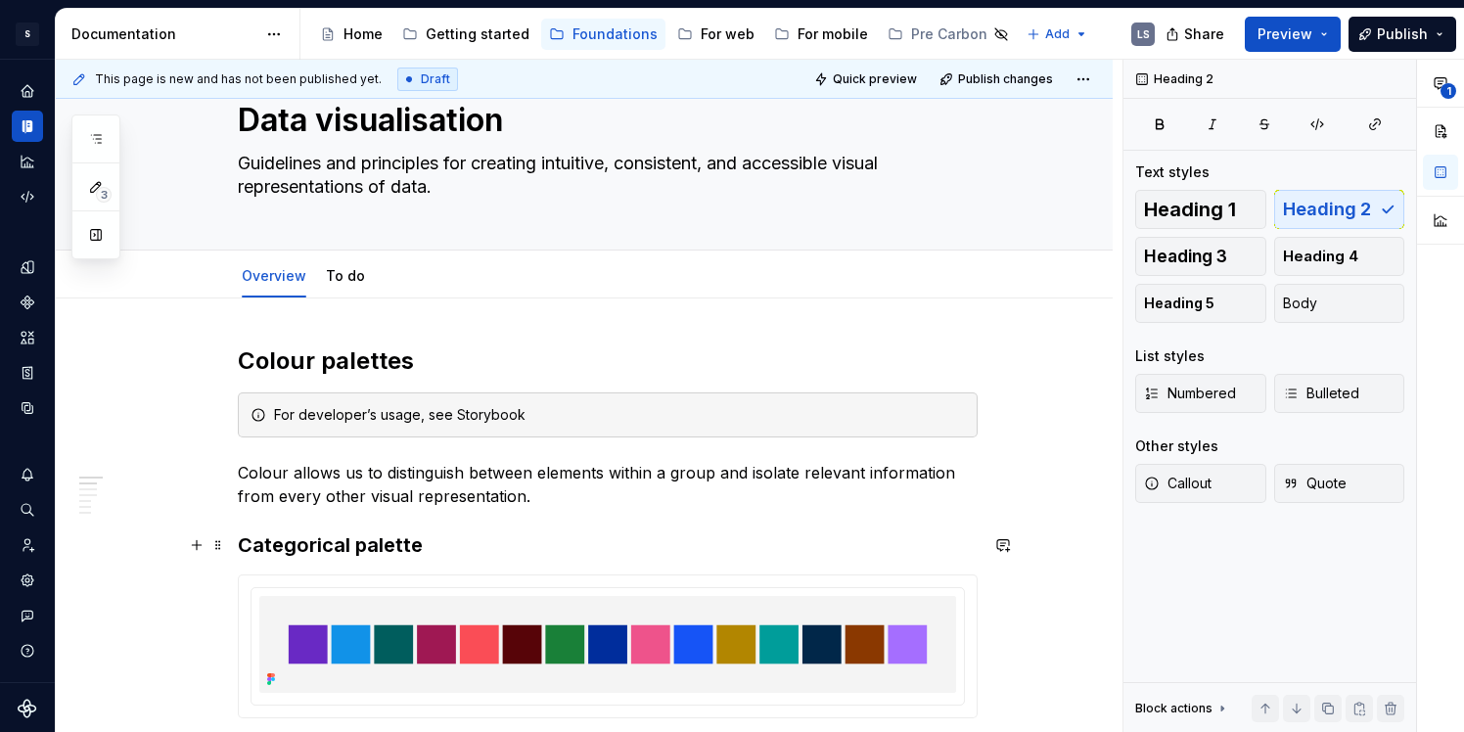
click at [366, 551] on strong "Categorical palette" at bounding box center [330, 545] width 185 height 23
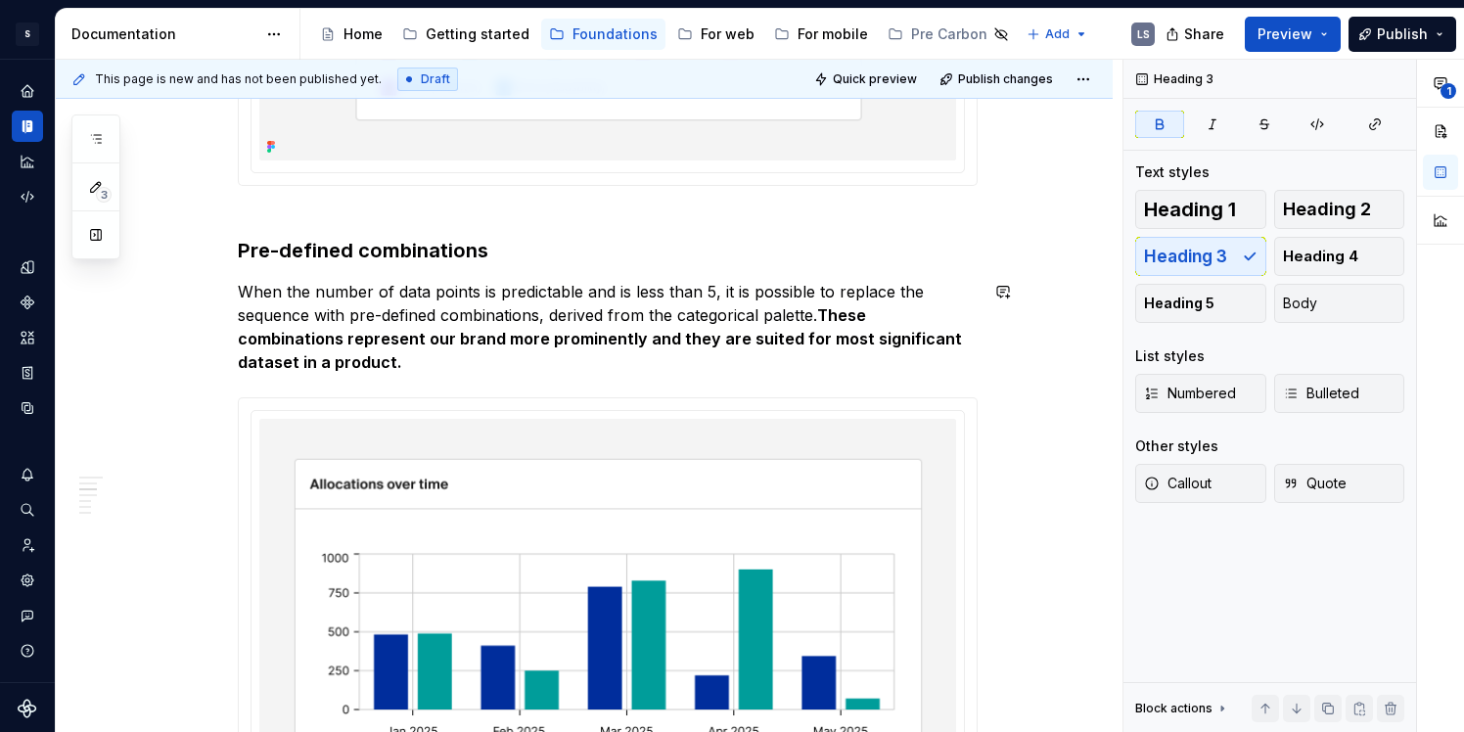
scroll to position [1488, 0]
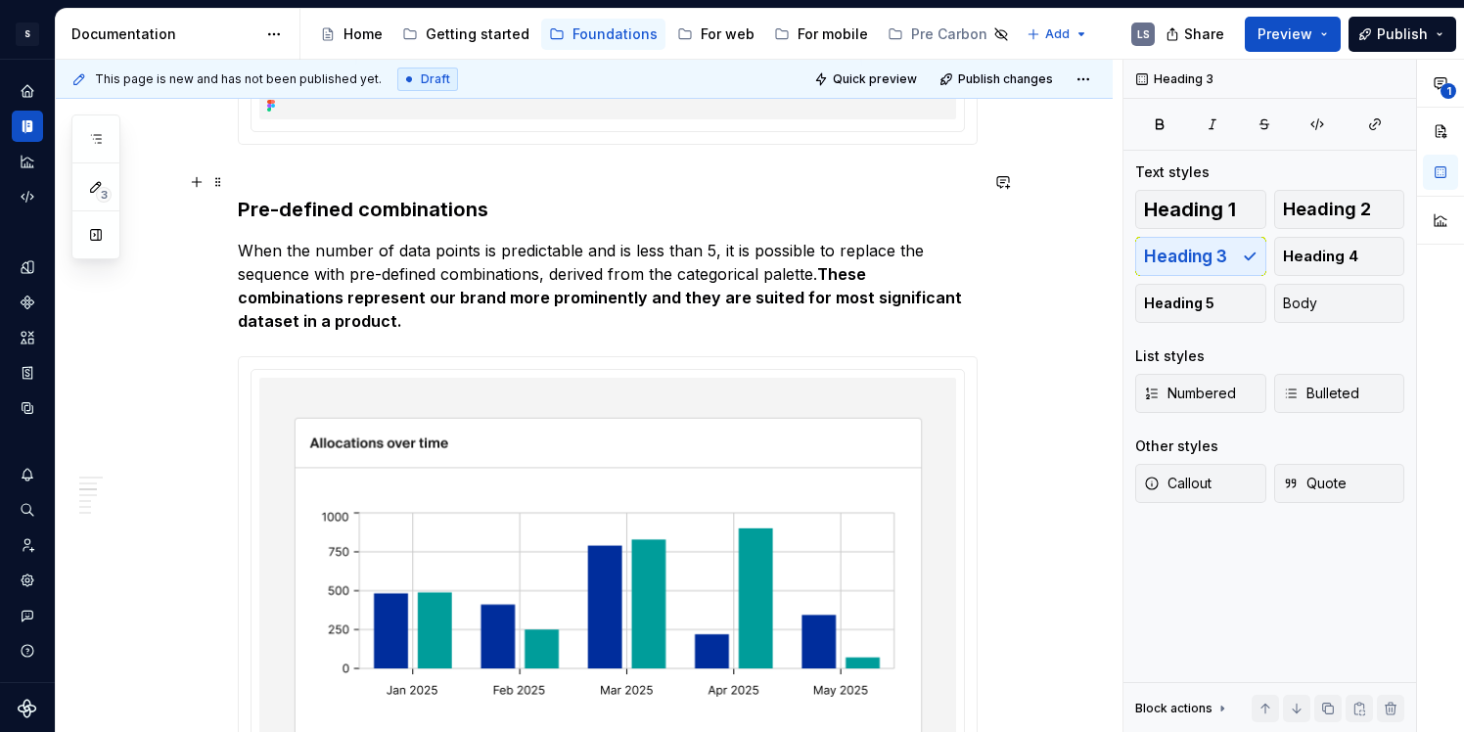
click at [417, 218] on h3 "Pre-defined combinations" at bounding box center [608, 195] width 740 height 55
click at [418, 211] on h3 "Pre-defined combinations" at bounding box center [608, 195] width 740 height 55
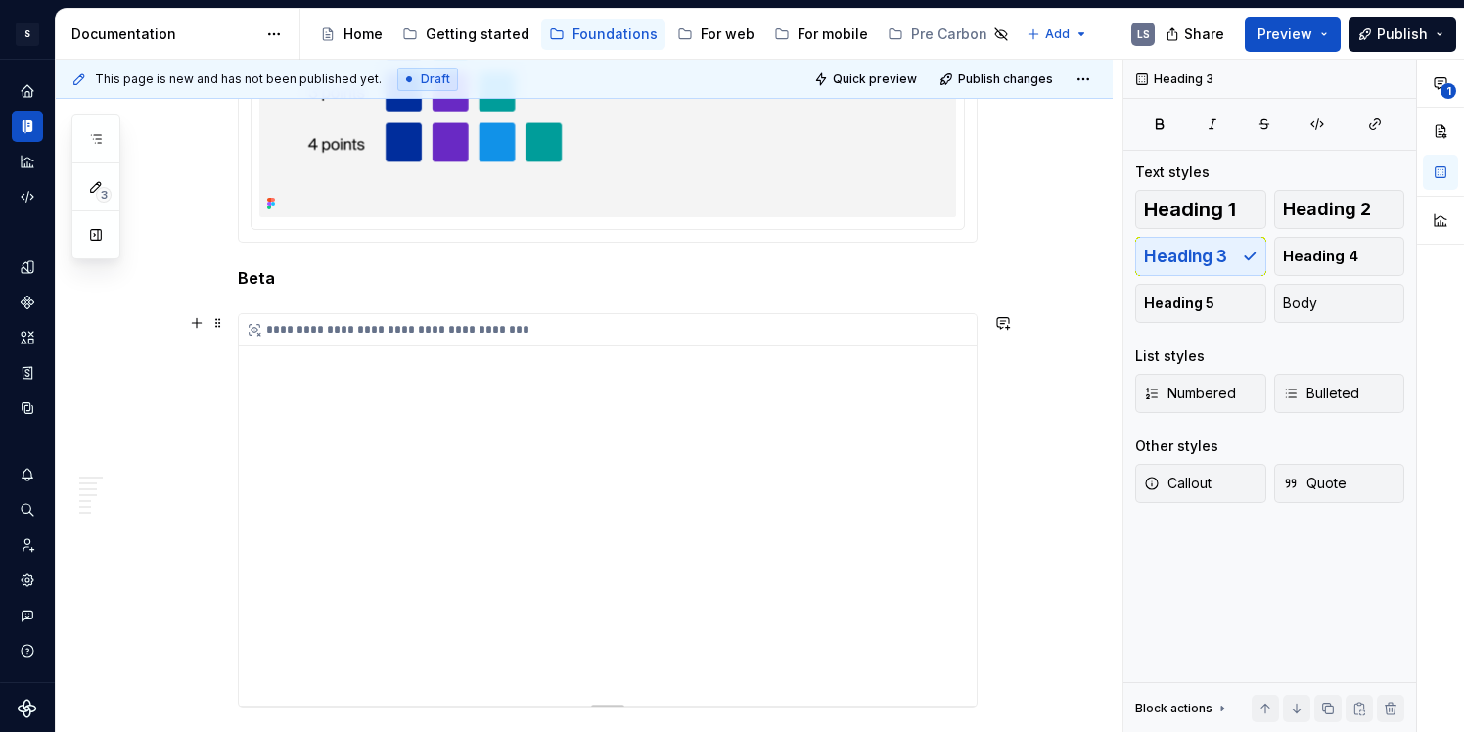
scroll to position [2602, 0]
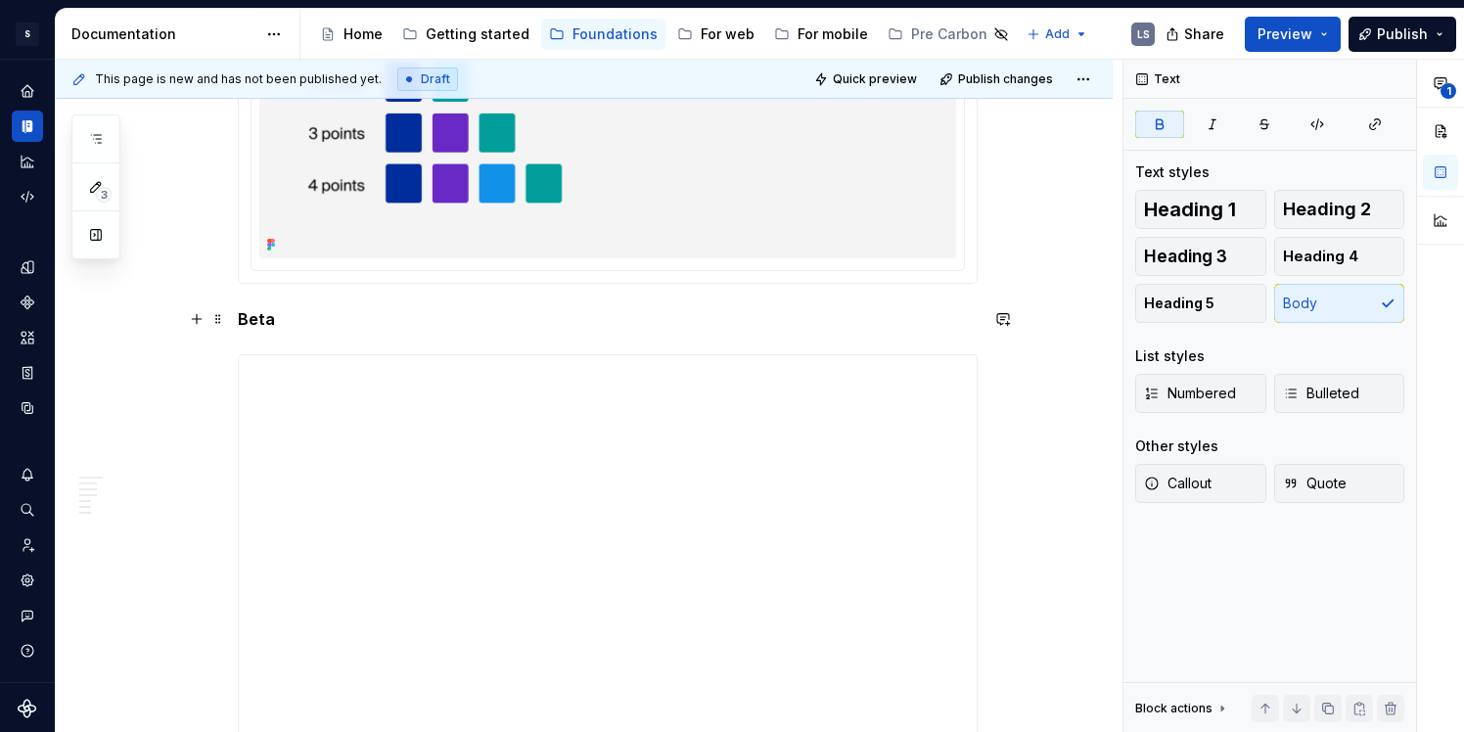
click at [265, 316] on strong "Beta" at bounding box center [256, 319] width 37 height 20
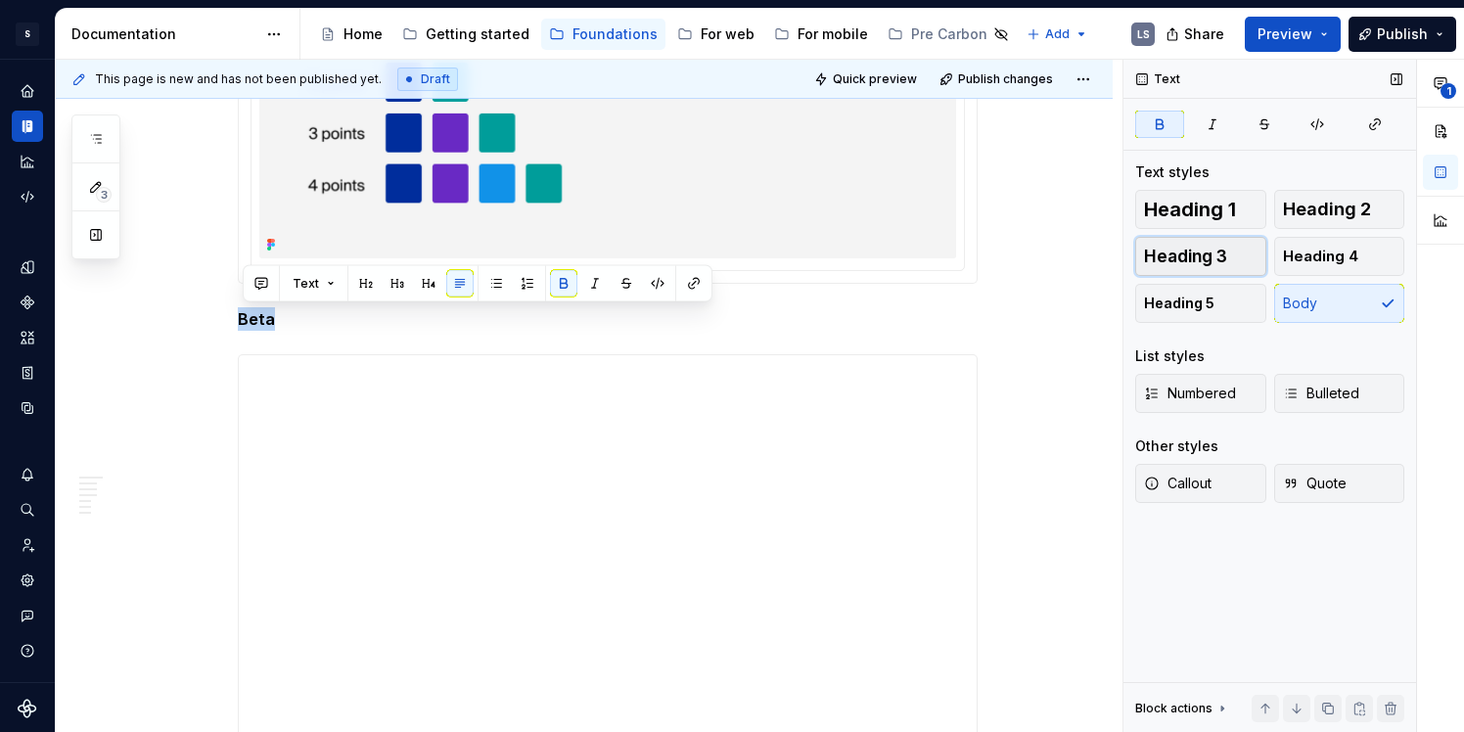
click at [1213, 257] on span "Heading 3" at bounding box center [1185, 257] width 83 height 20
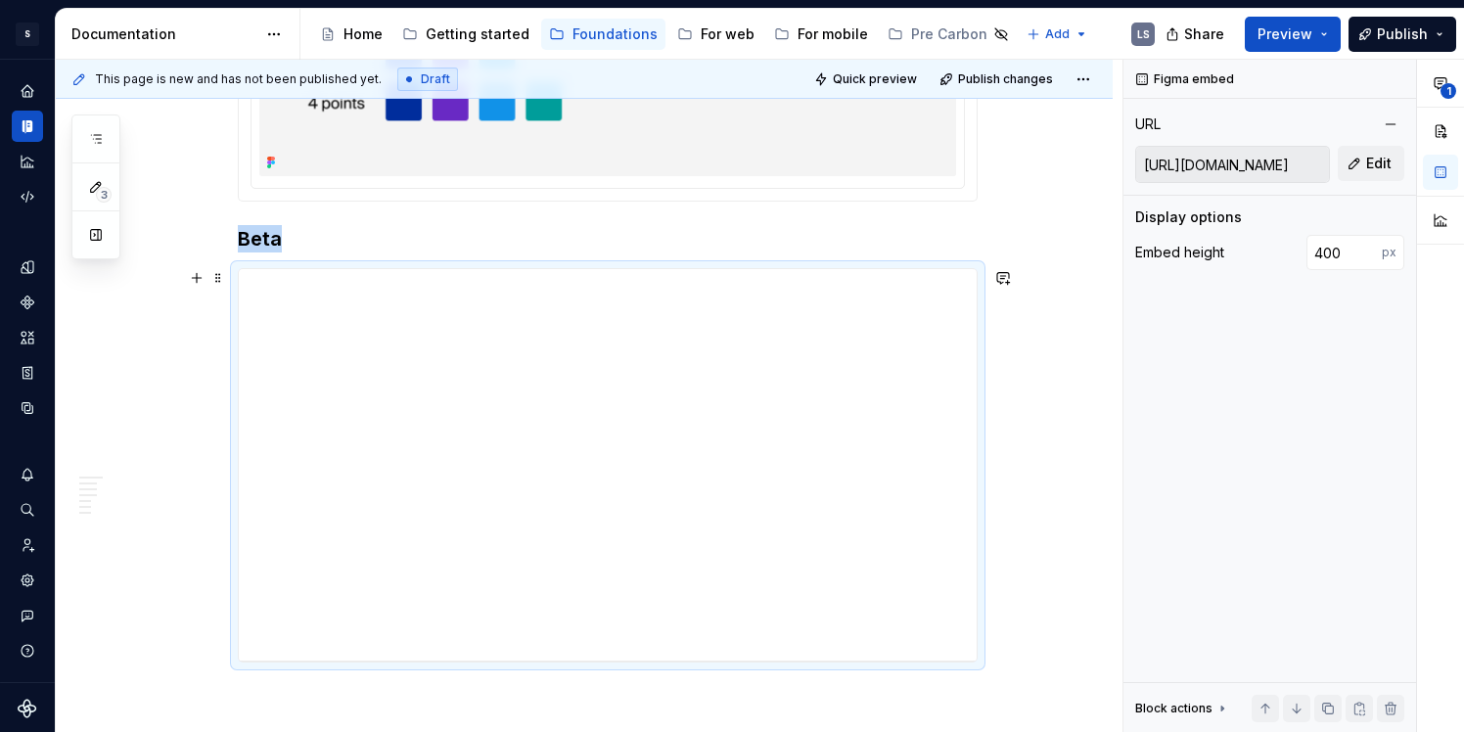
scroll to position [2701, 0]
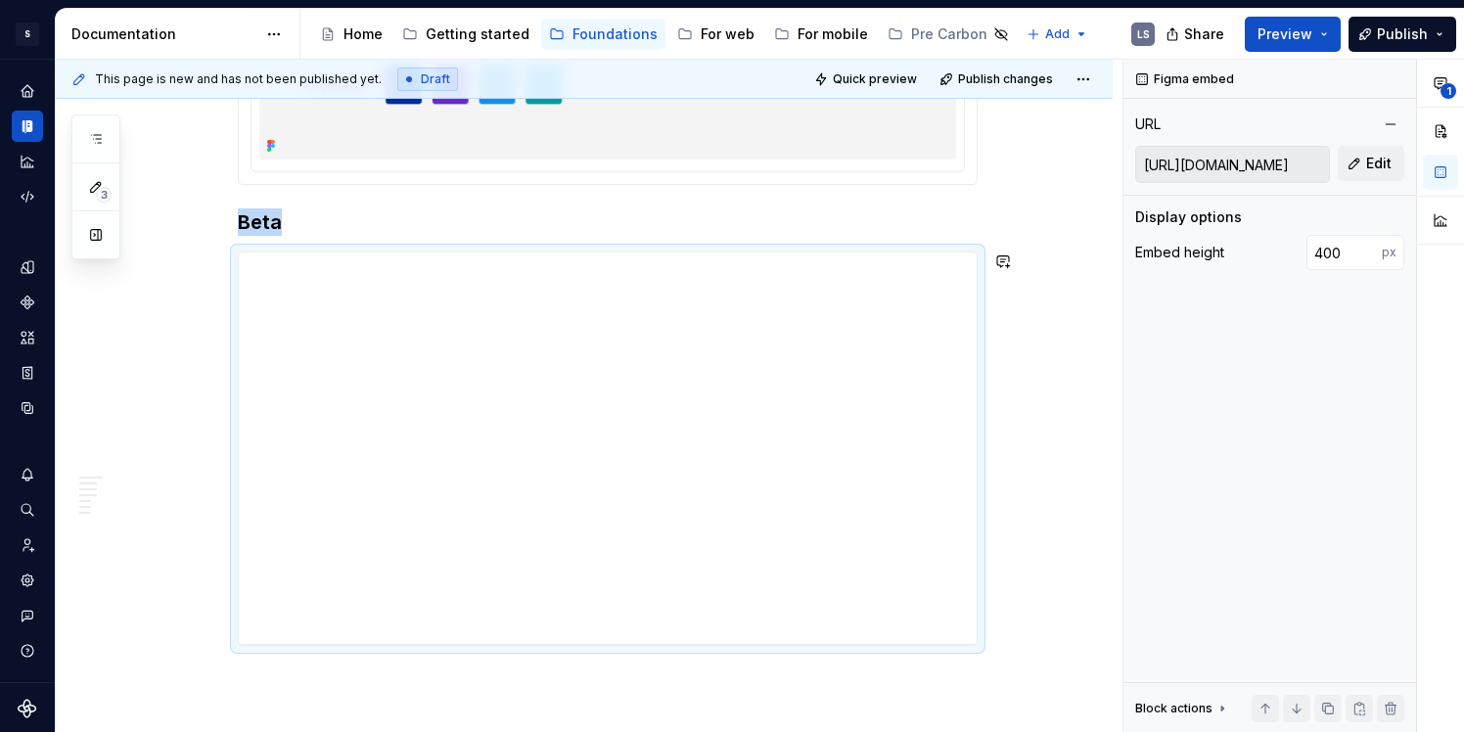
click at [417, 241] on div "Colour palettes For developer’s usage, see Storybook Colour allows us to distin…" at bounding box center [608, 554] width 740 height 5691
click at [255, 214] on strong "Beta" at bounding box center [260, 221] width 44 height 23
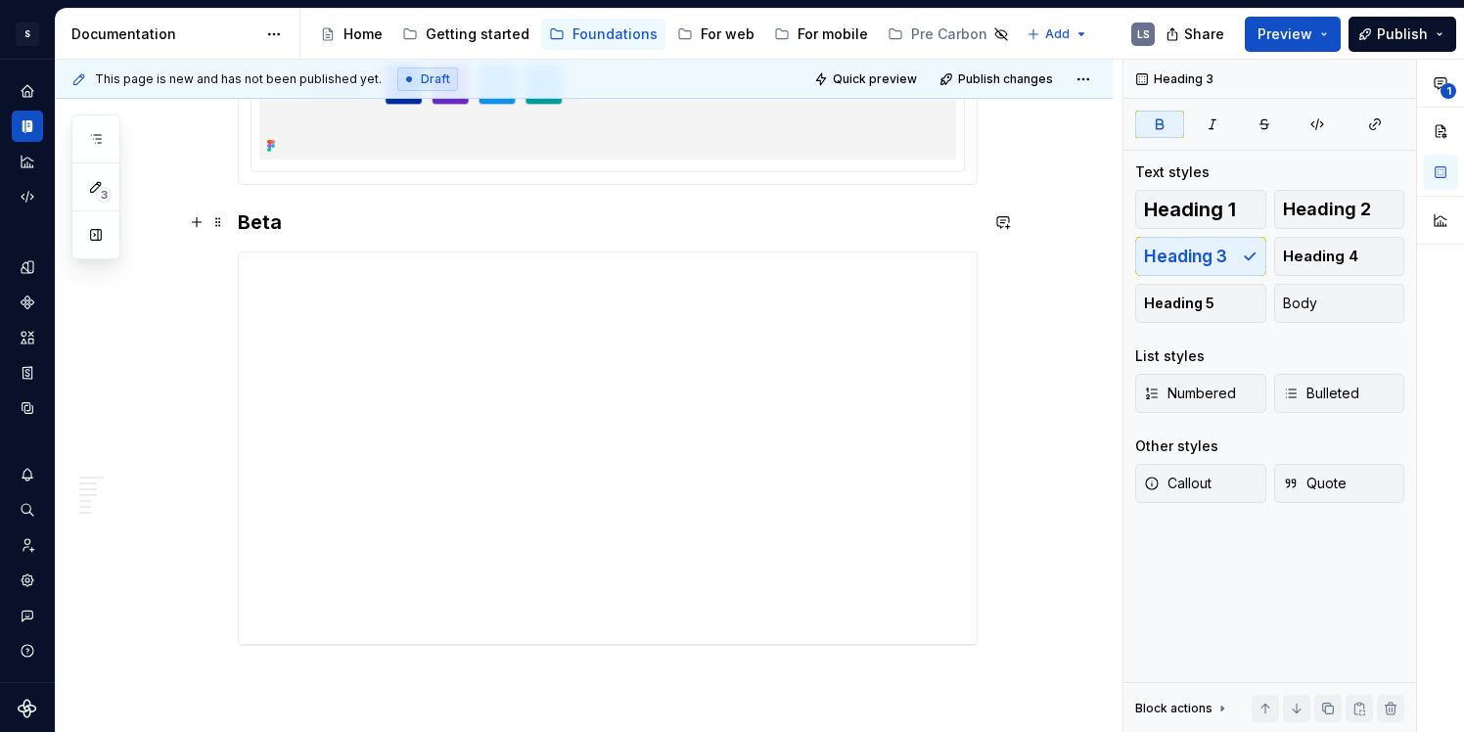
click at [245, 217] on strong "Beta" at bounding box center [260, 221] width 44 height 23
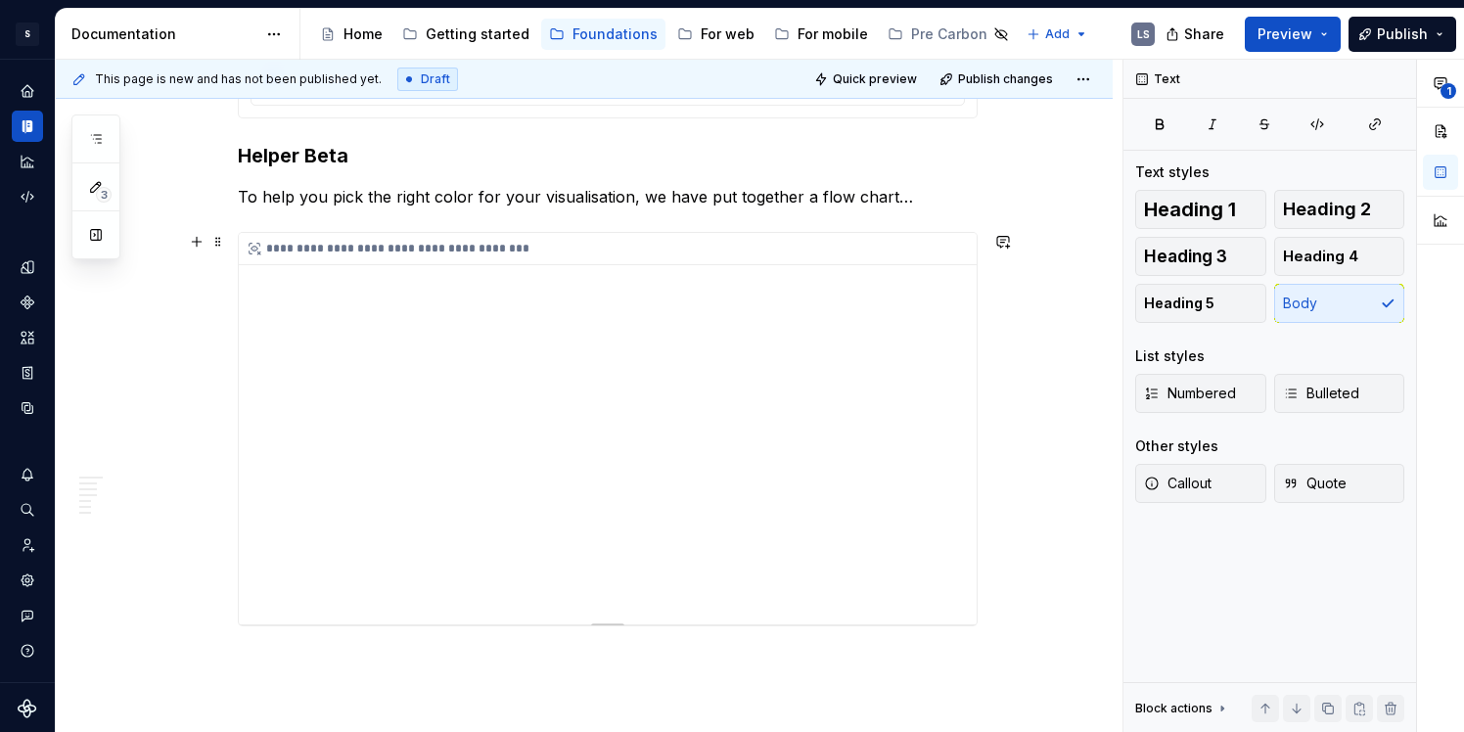
scroll to position [2771, 0]
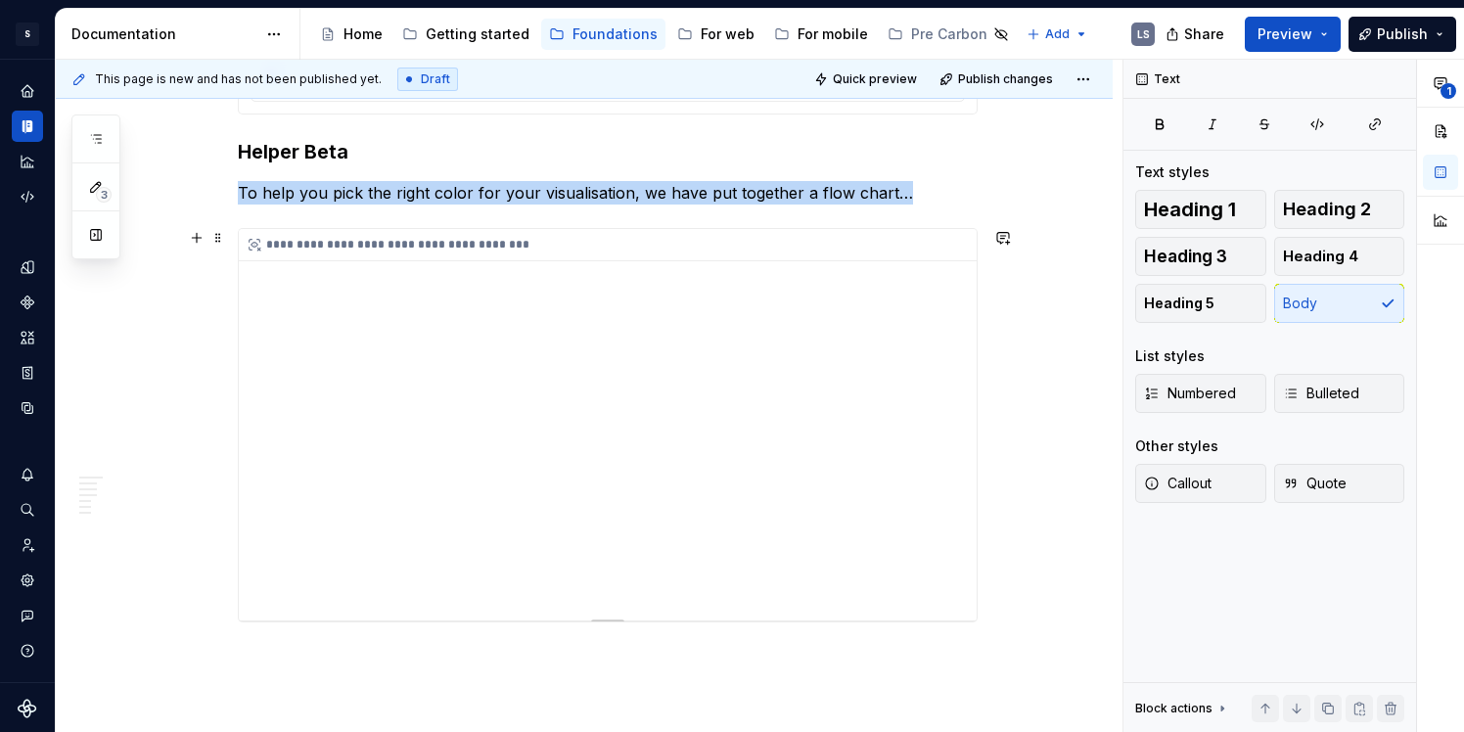
click at [948, 519] on div "**********" at bounding box center [608, 425] width 738 height 392
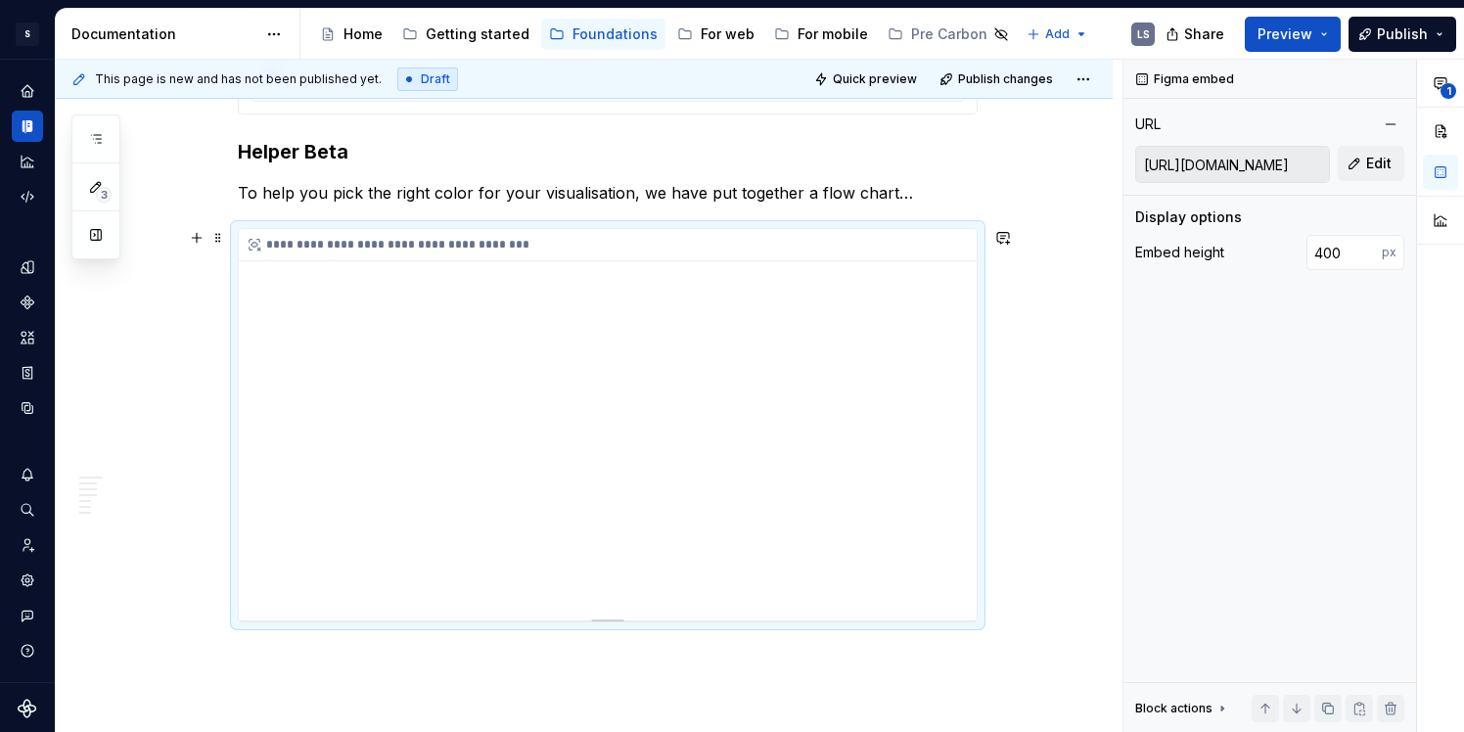
click at [951, 521] on div "**********" at bounding box center [608, 425] width 738 height 392
click at [1045, 531] on div "Colour palettes For developer’s usage, see Storybook Colour allows us to distin…" at bounding box center [584, 606] width 1057 height 6028
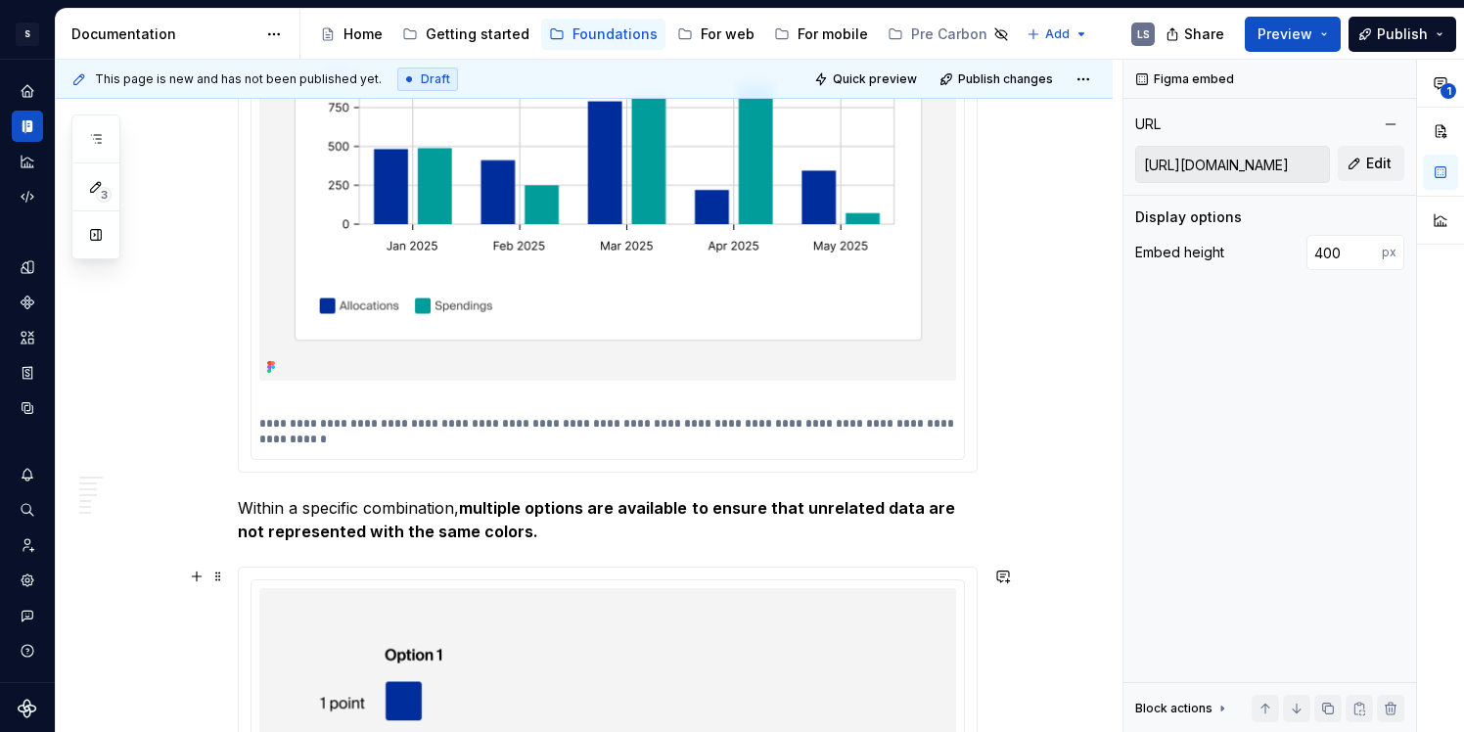
scroll to position [1931, 0]
click at [883, 84] on span "Quick preview" at bounding box center [875, 79] width 84 height 16
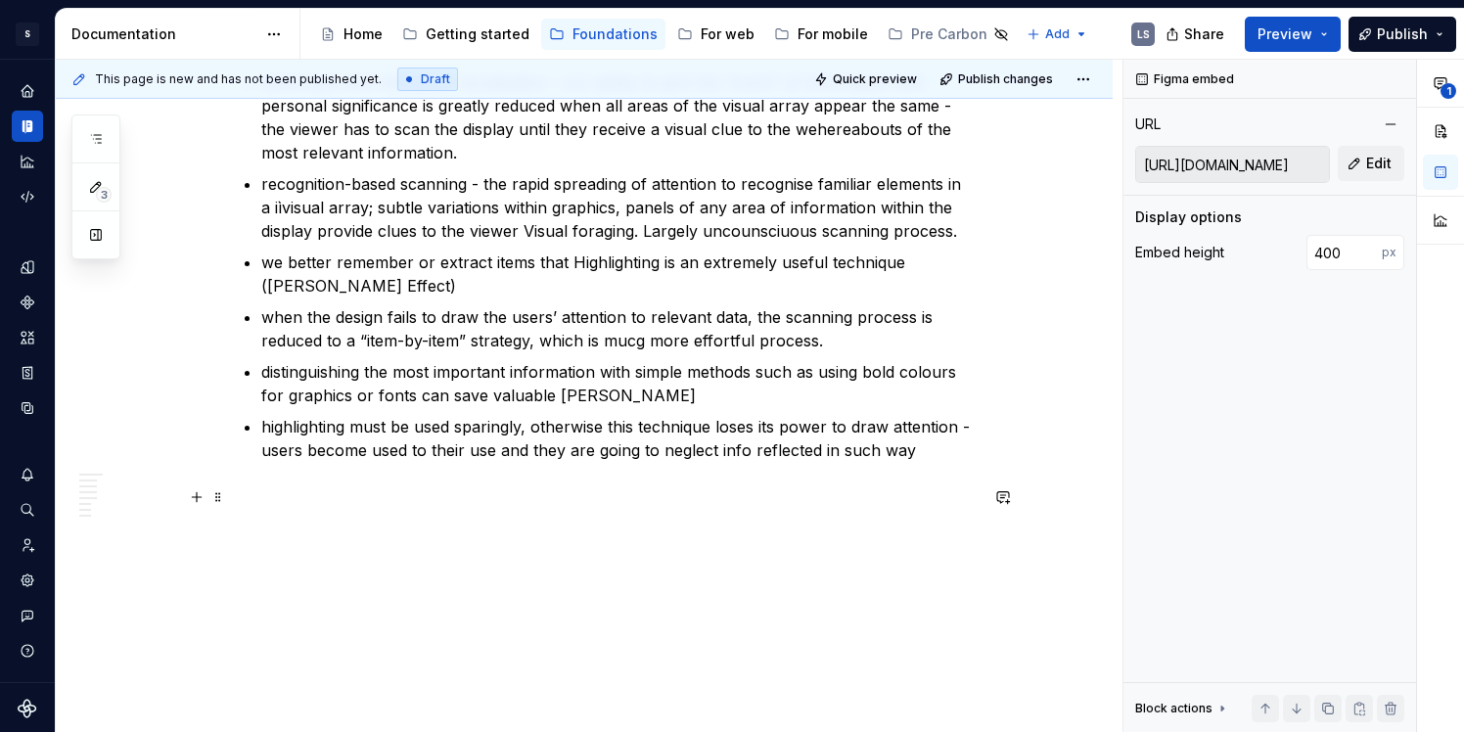
scroll to position [5658, 0]
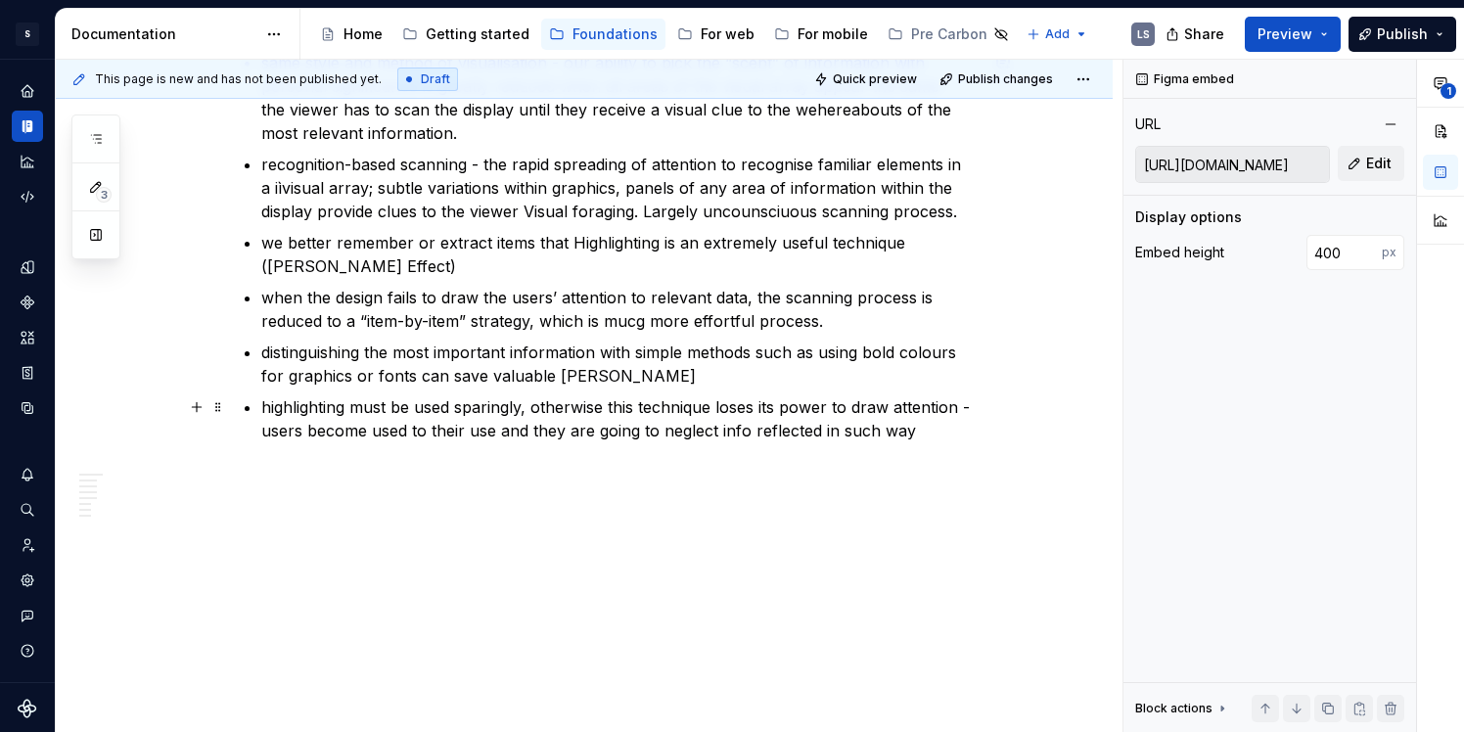
click at [616, 415] on p "highlighting must be used sparingly, otherwise this technique loses its power t…" at bounding box center [619, 418] width 717 height 47
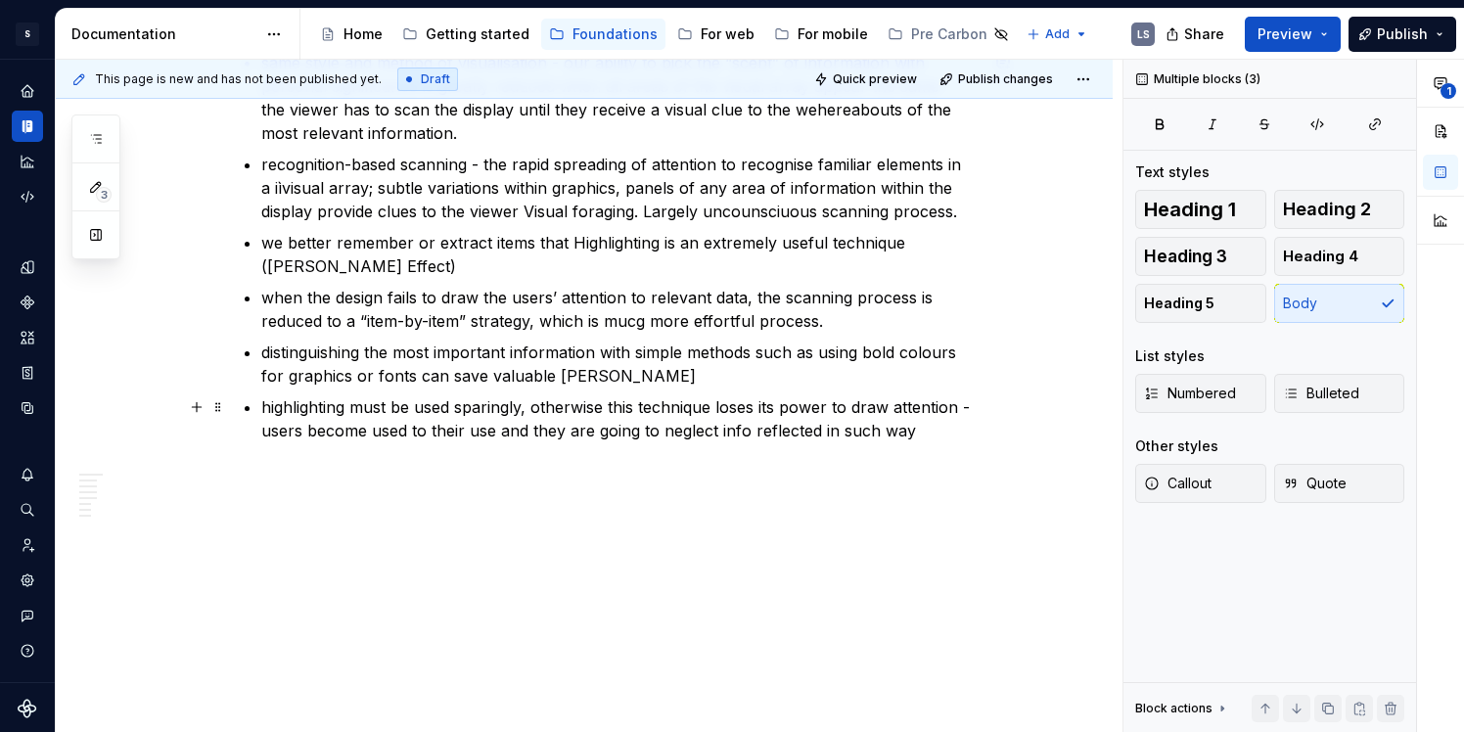
click at [616, 415] on p "highlighting must be used sparingly, otherwise this technique loses its power t…" at bounding box center [619, 418] width 717 height 47
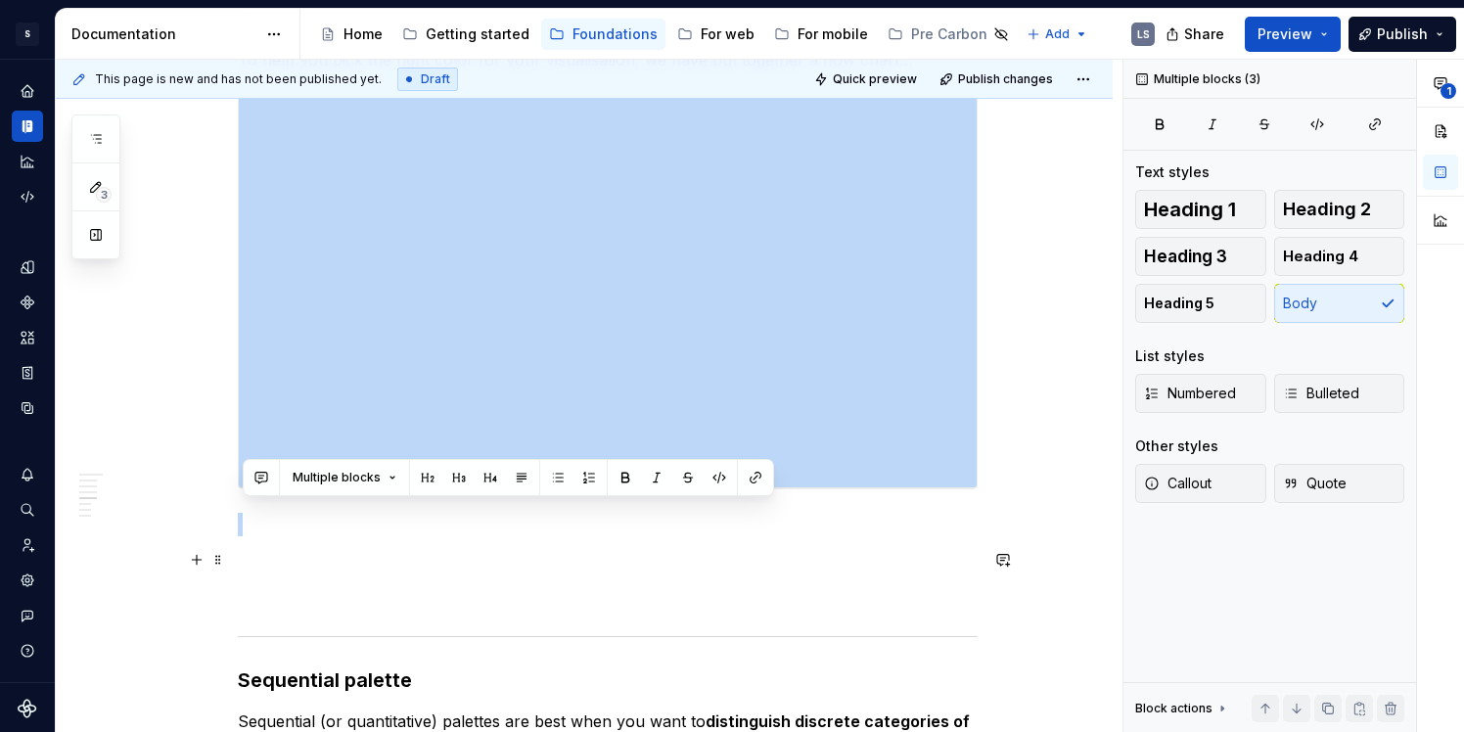
scroll to position [2850, 0]
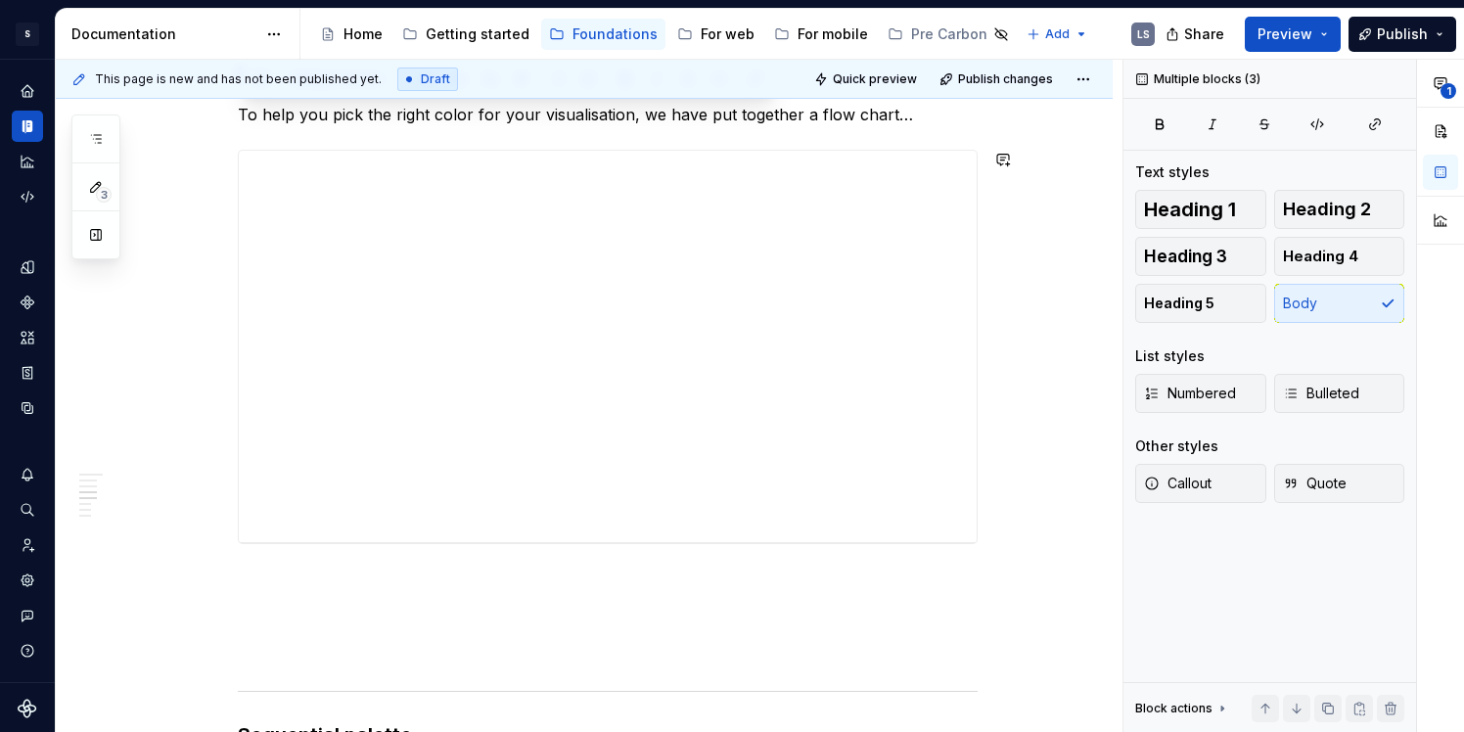
click at [601, 561] on div "Colour palettes For developer’s usage, see Storybook Colour allows us to distin…" at bounding box center [608, 429] width 740 height 5738
click at [599, 619] on p at bounding box center [608, 614] width 740 height 23
click at [591, 601] on div "Colour palettes For developer’s usage, see Storybook Colour allows us to distin…" at bounding box center [608, 429] width 740 height 5738
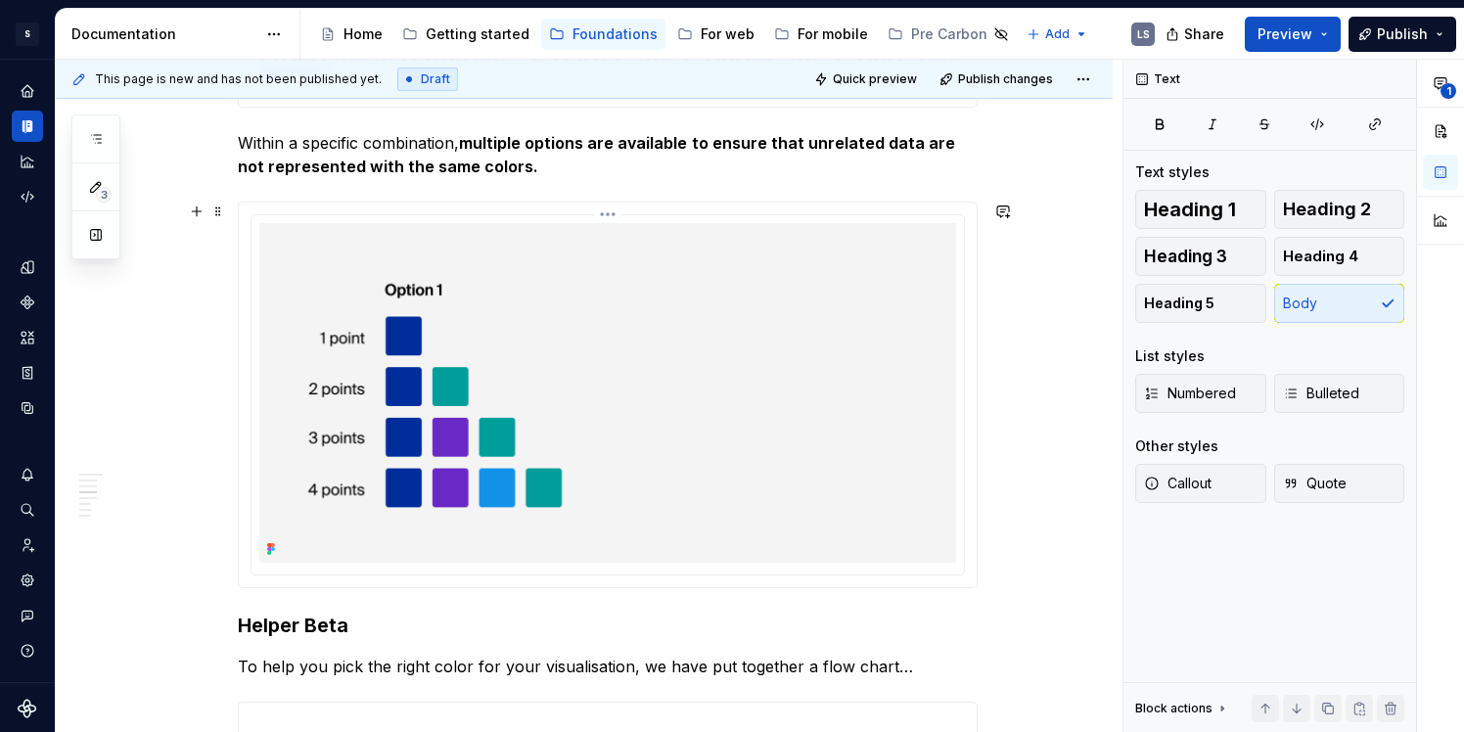
scroll to position [2317, 0]
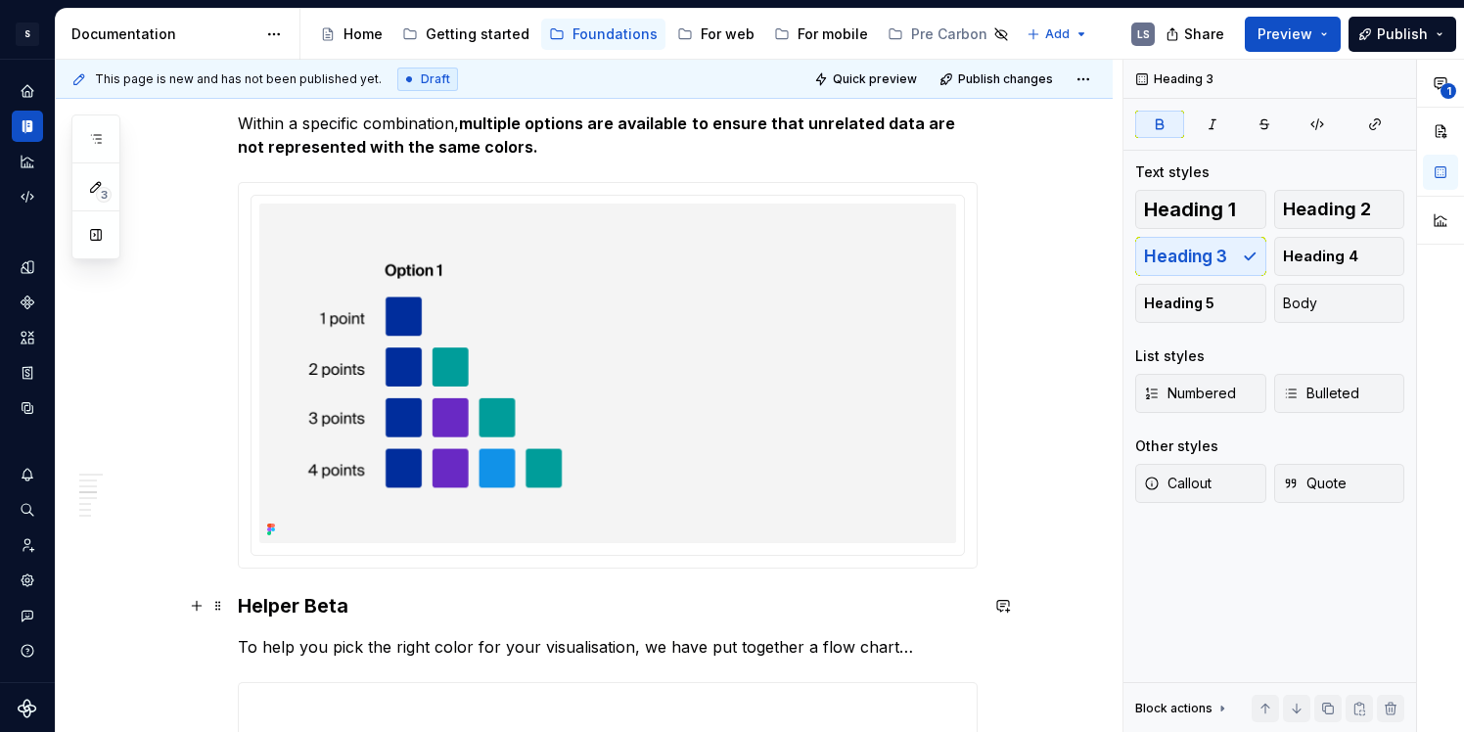
click at [243, 603] on strong "Helper Beta" at bounding box center [293, 605] width 111 height 23
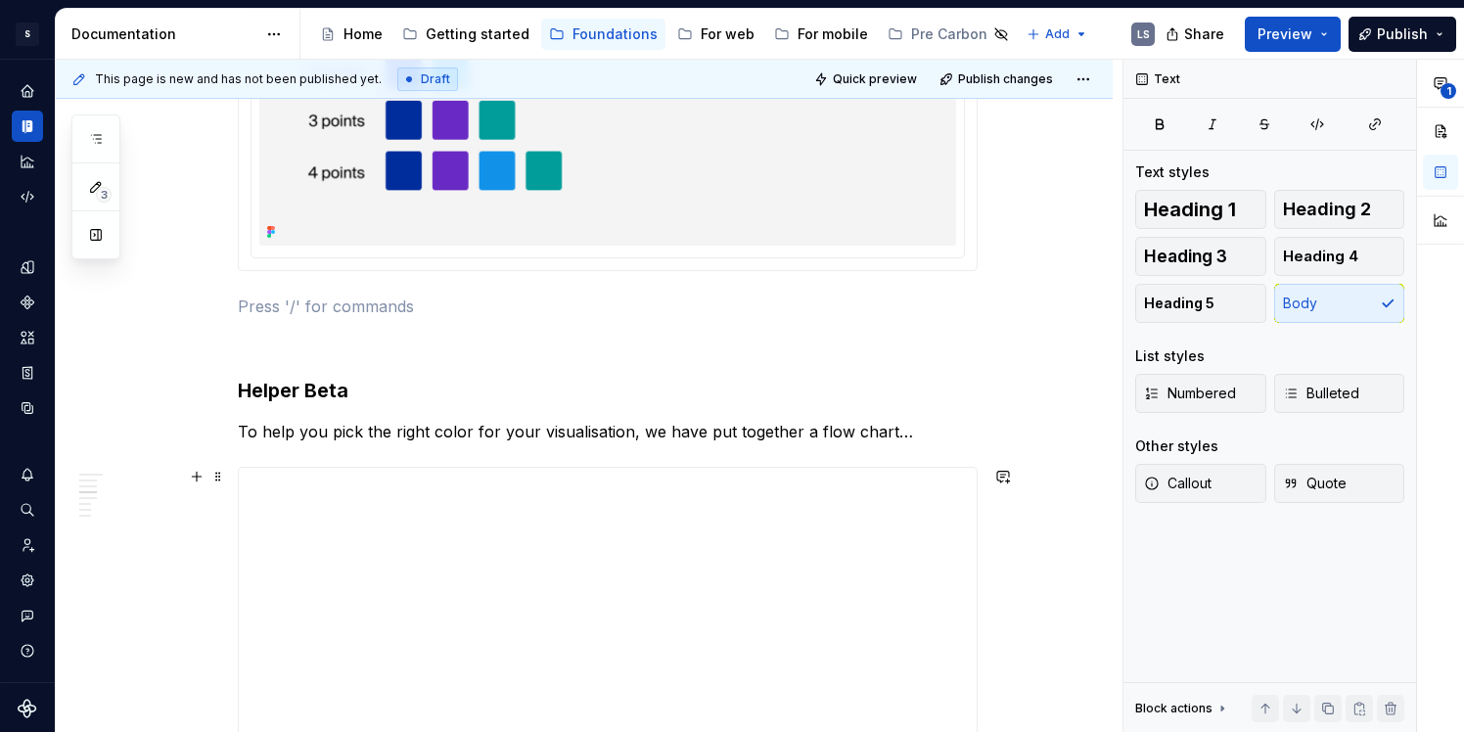
scroll to position [2614, 0]
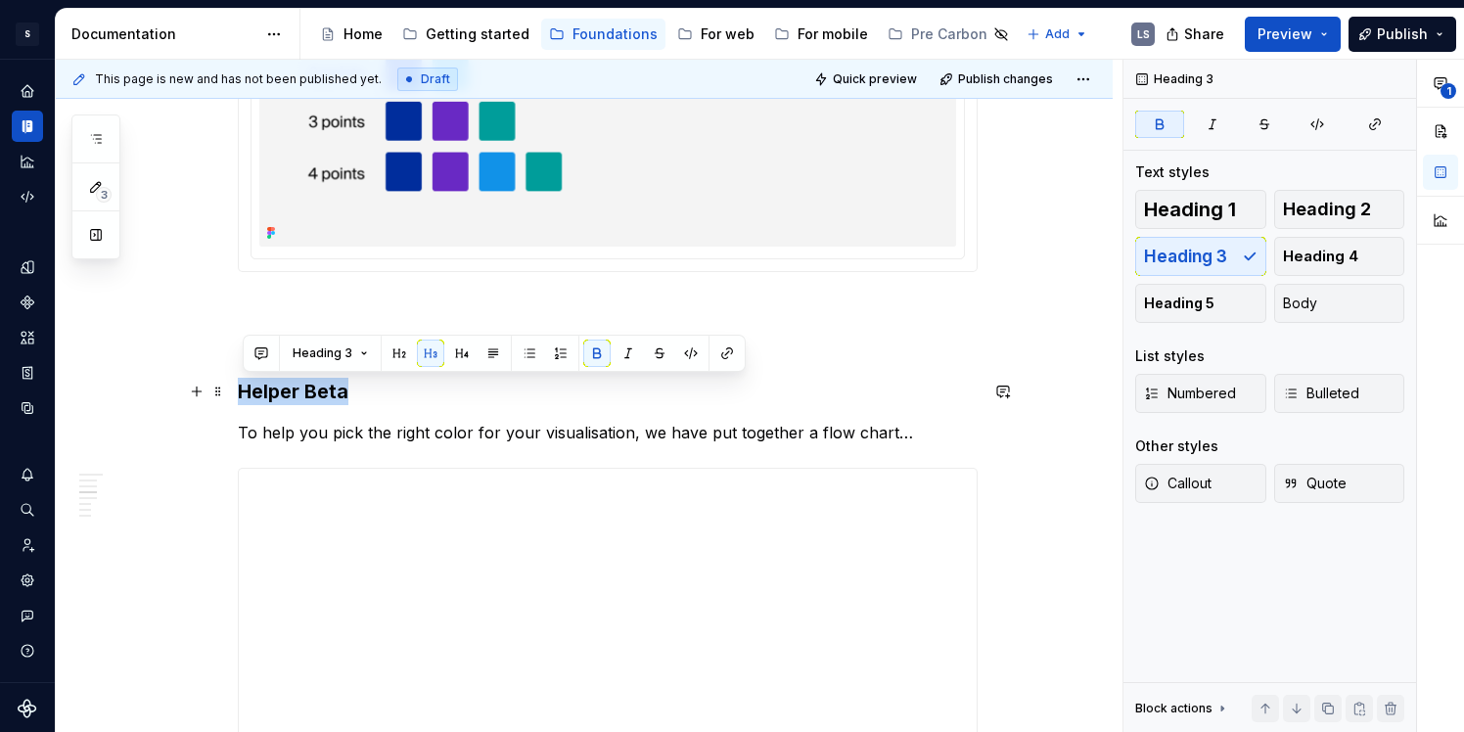
drag, startPoint x: 359, startPoint y: 398, endPoint x: 240, endPoint y: 398, distance: 119.4
copy strong "Helper Beta"
click at [303, 311] on p at bounding box center [608, 307] width 740 height 23
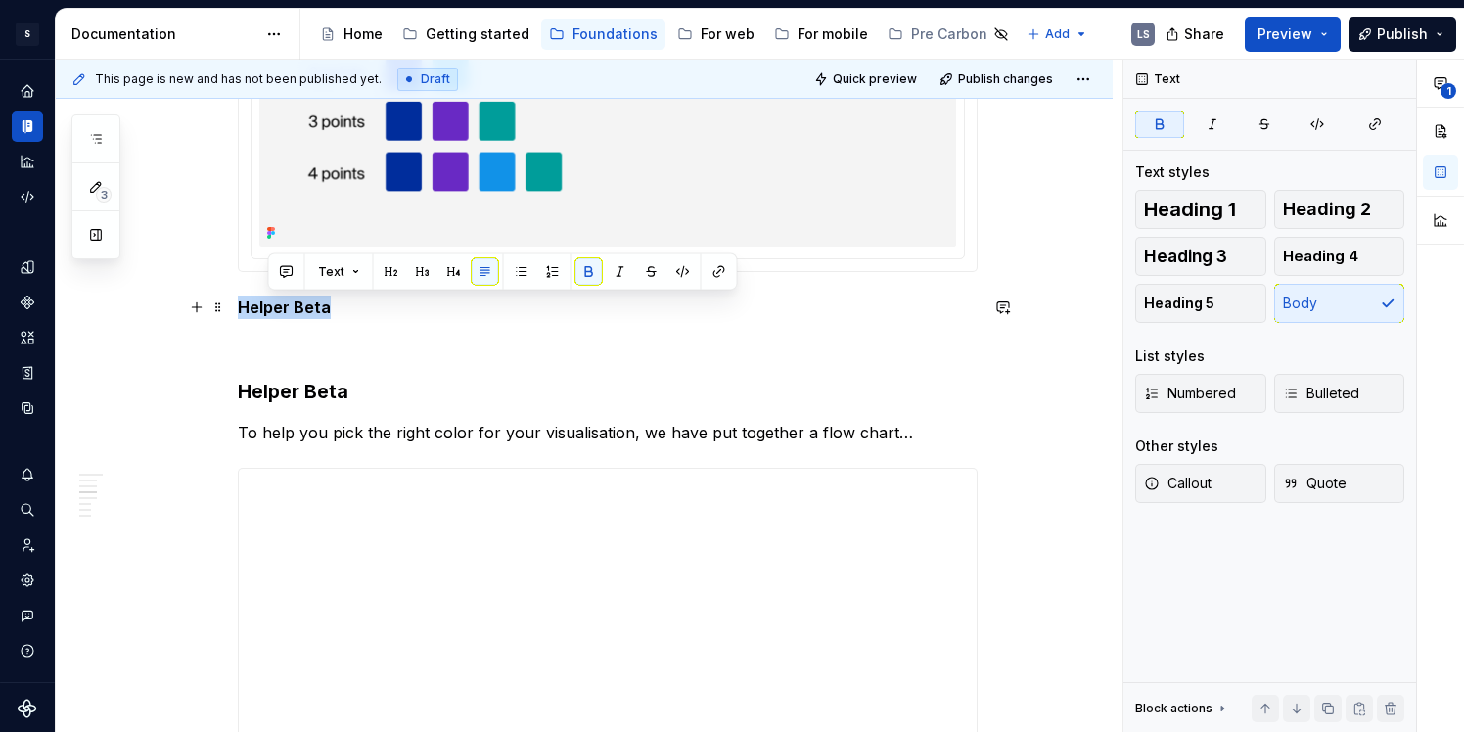
drag, startPoint x: 332, startPoint y: 314, endPoint x: 239, endPoint y: 314, distance: 93.0
click at [402, 276] on button "button" at bounding box center [397, 271] width 27 height 27
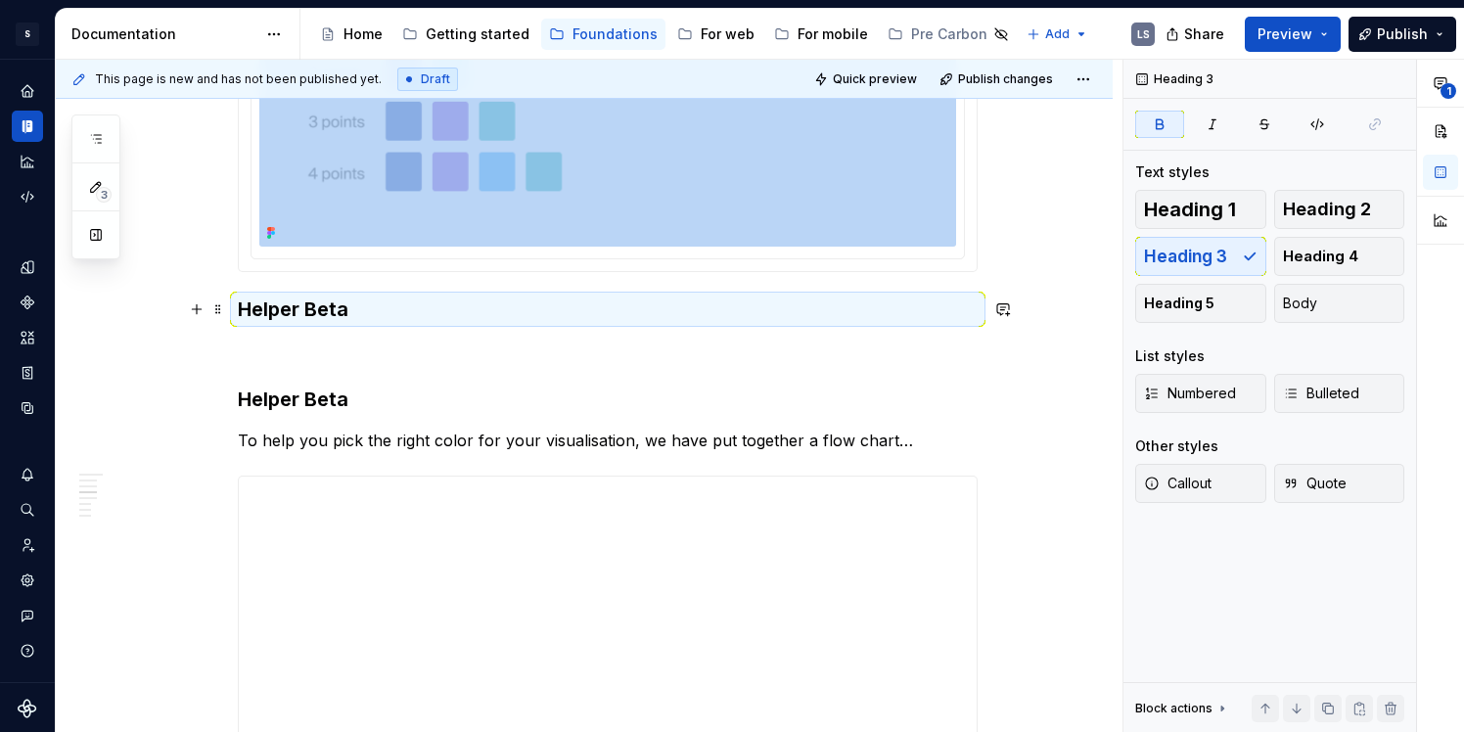
click at [335, 319] on strong "Helper Beta" at bounding box center [293, 309] width 111 height 23
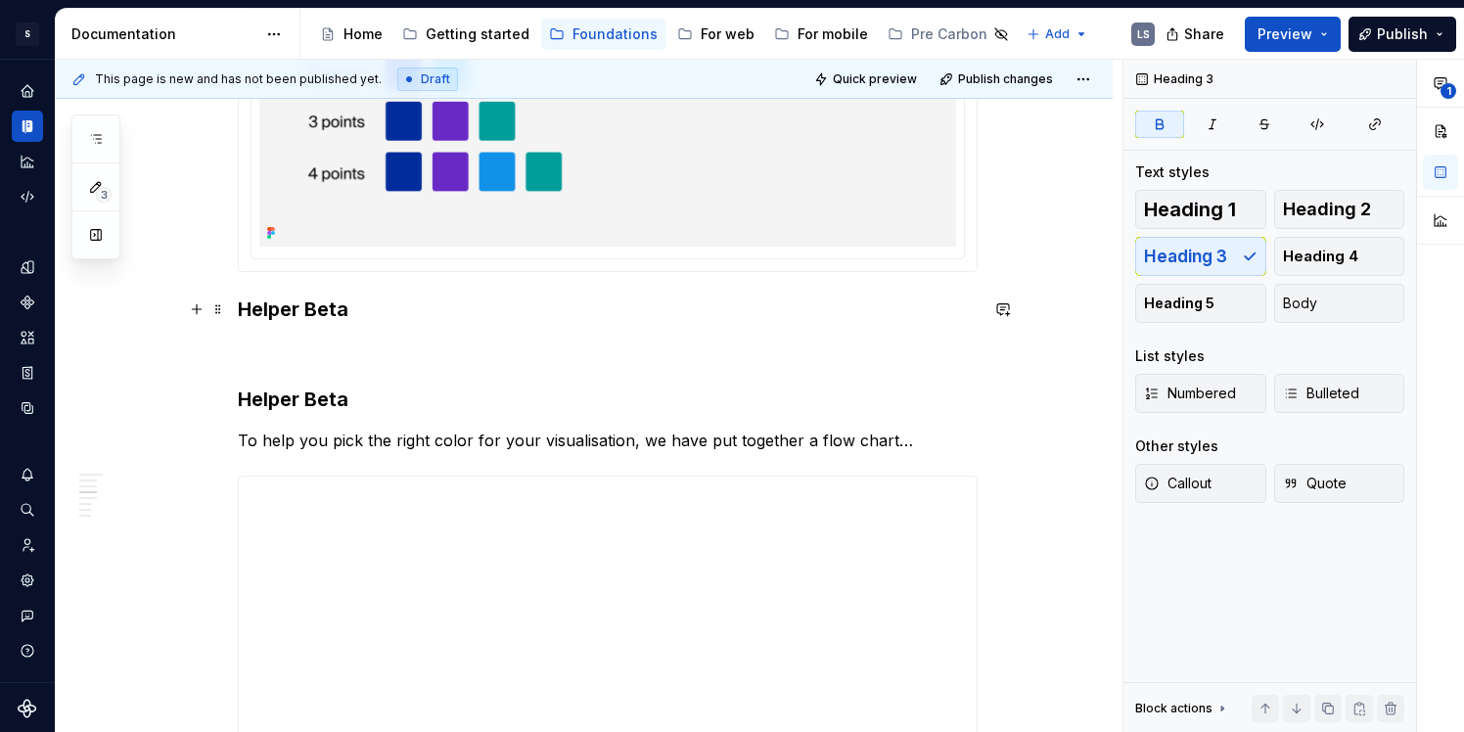
click at [346, 313] on strong "Helper Beta" at bounding box center [293, 309] width 111 height 23
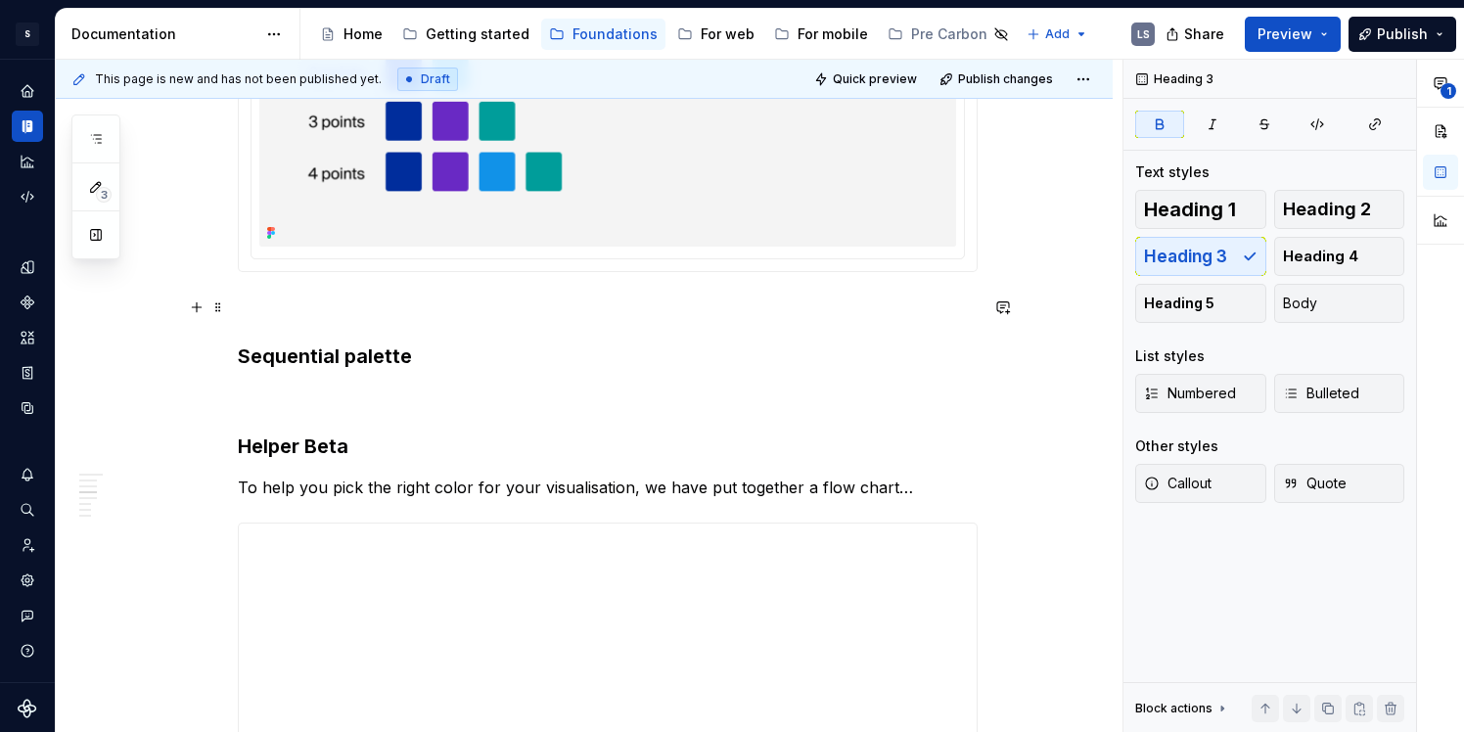
click at [249, 312] on p at bounding box center [608, 307] width 740 height 23
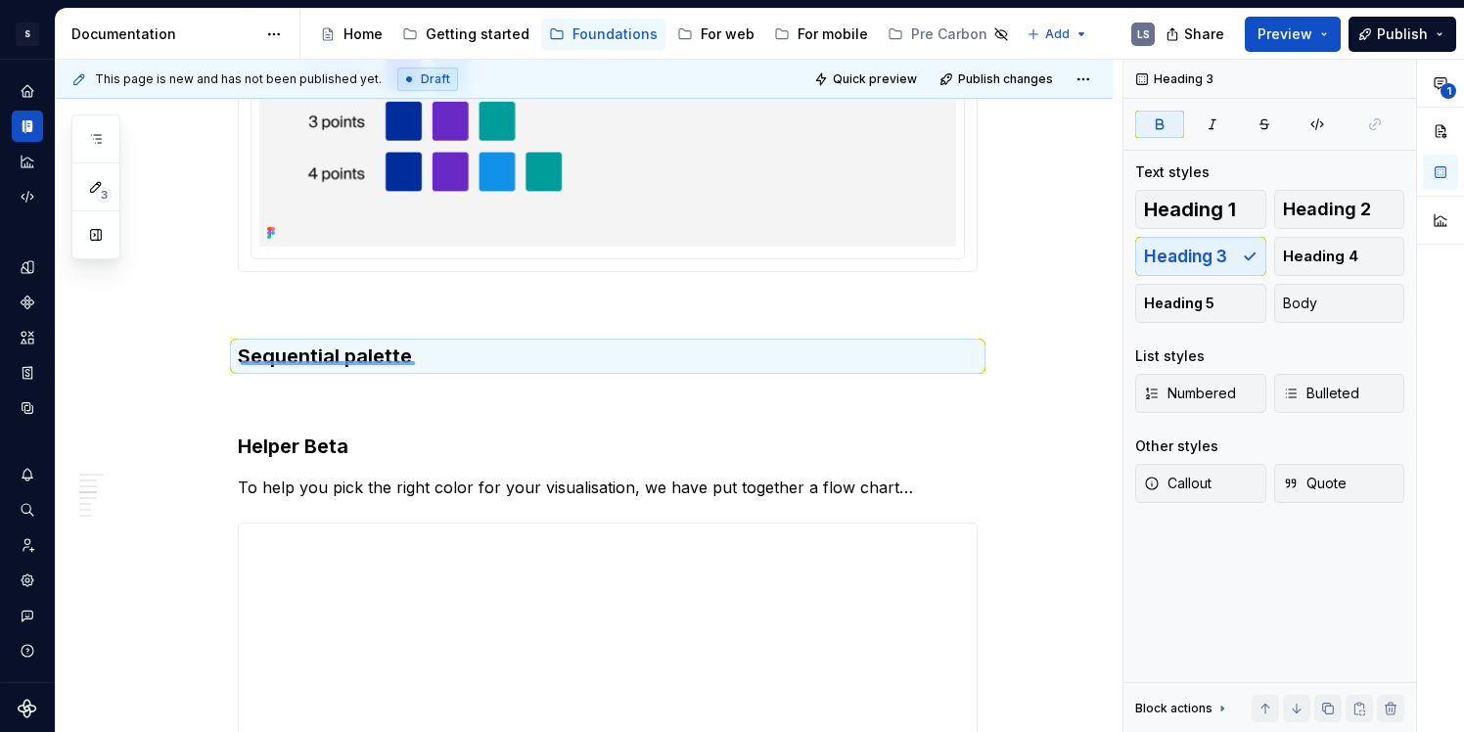
drag, startPoint x: 241, startPoint y: 361, endPoint x: 422, endPoint y: 360, distance: 181.1
click at [422, 361] on div "This page is new and has not been published yet. Draft Quick preview Publish ch…" at bounding box center [589, 397] width 1067 height 674
click at [1323, 212] on span "Heading 2" at bounding box center [1327, 210] width 88 height 20
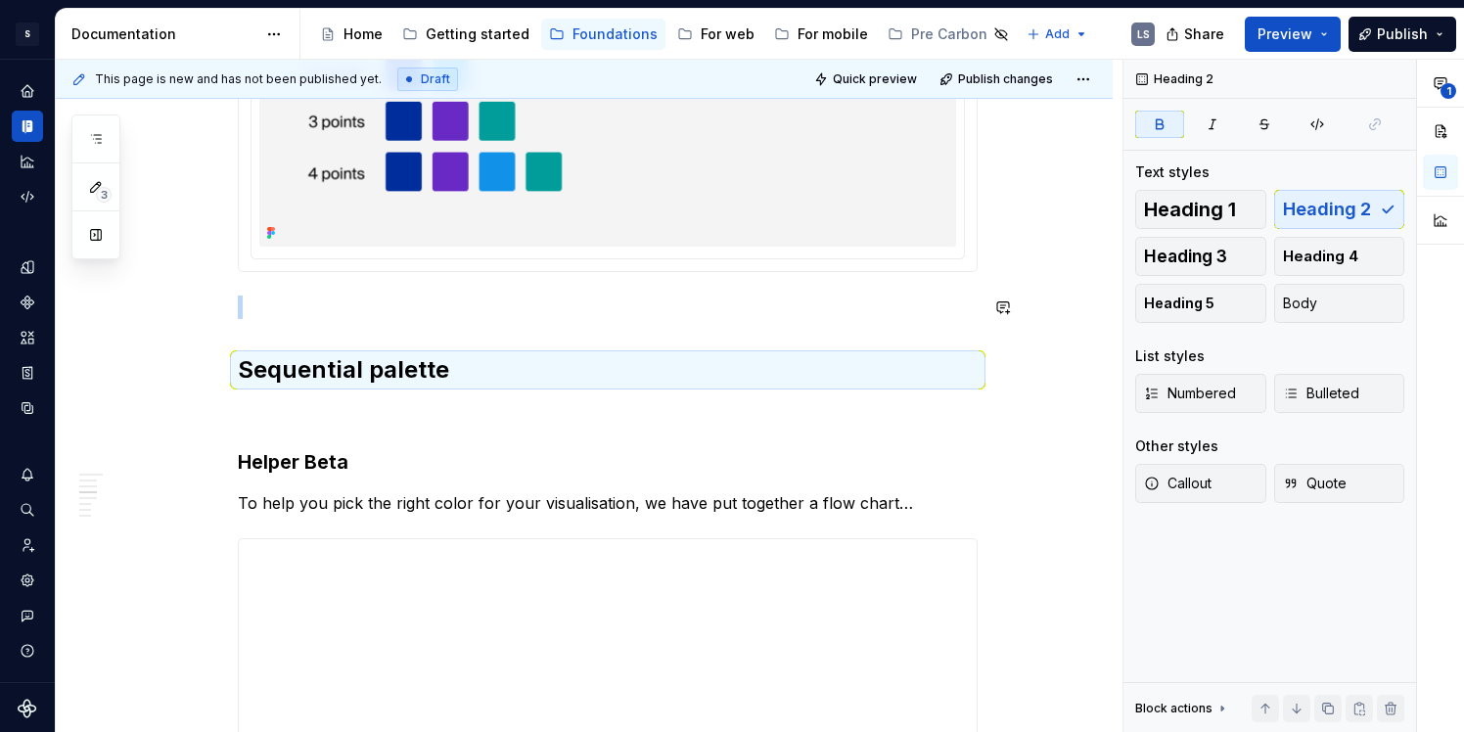
click at [458, 325] on div "Colour palettes For developer’s usage, see Storybook Colour allows us to distin…" at bounding box center [608, 741] width 740 height 5890
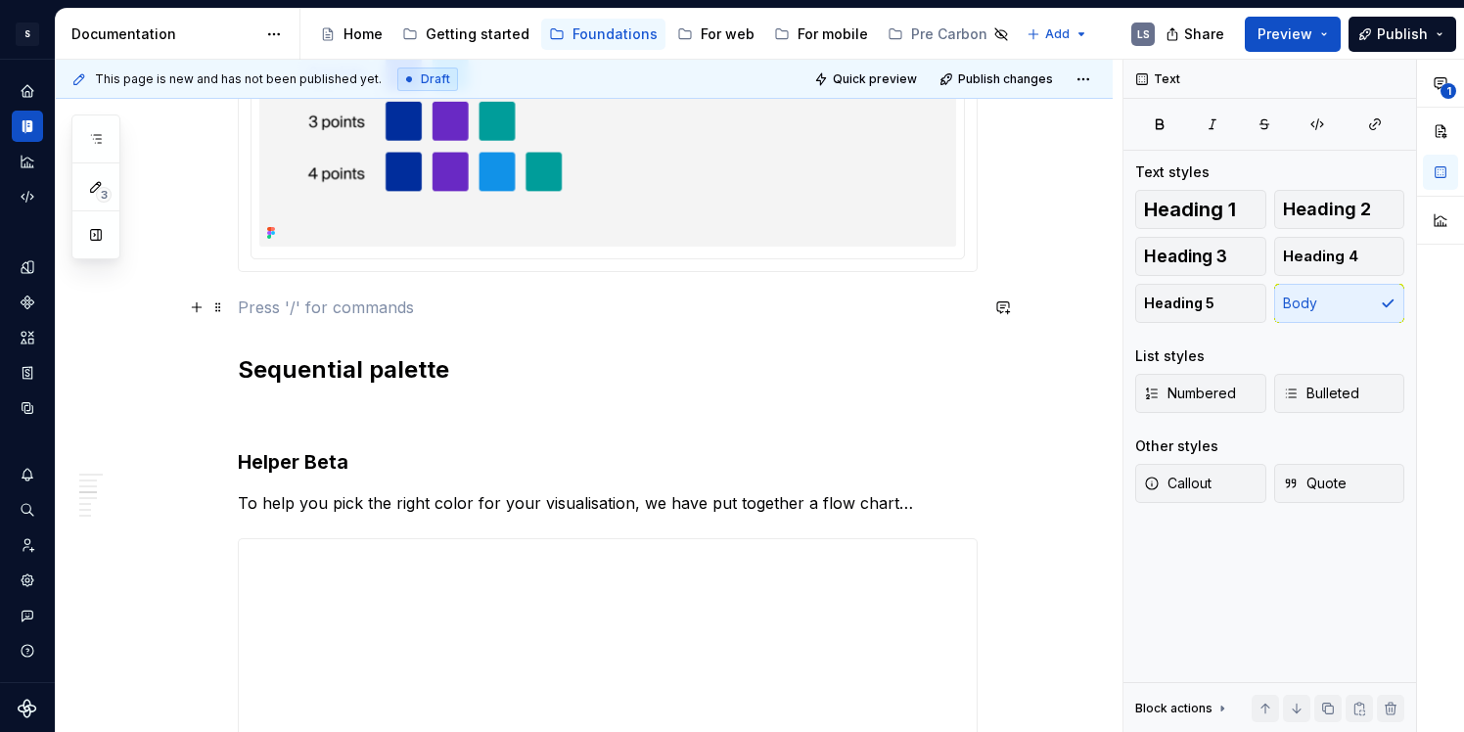
click at [418, 313] on p at bounding box center [608, 307] width 740 height 23
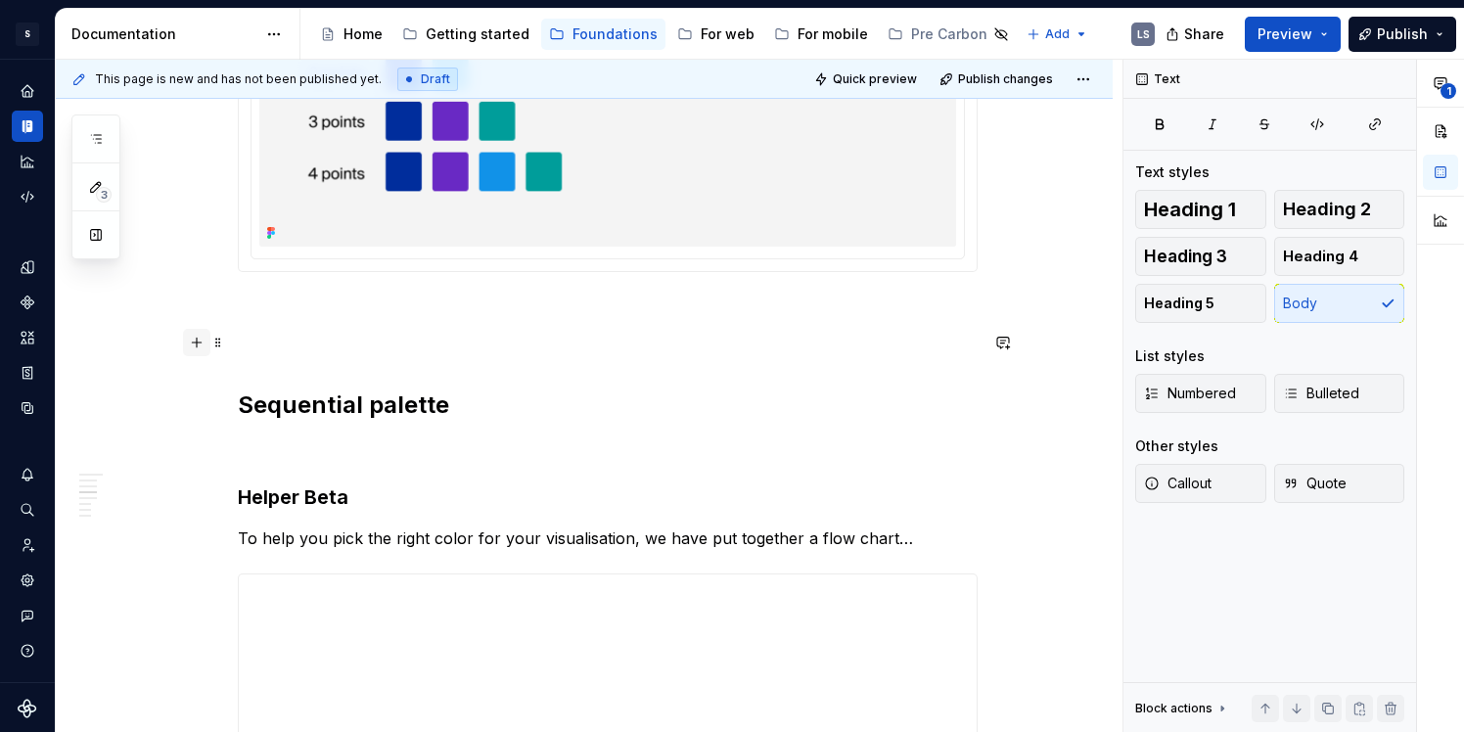
click at [204, 347] on button "button" at bounding box center [196, 342] width 27 height 27
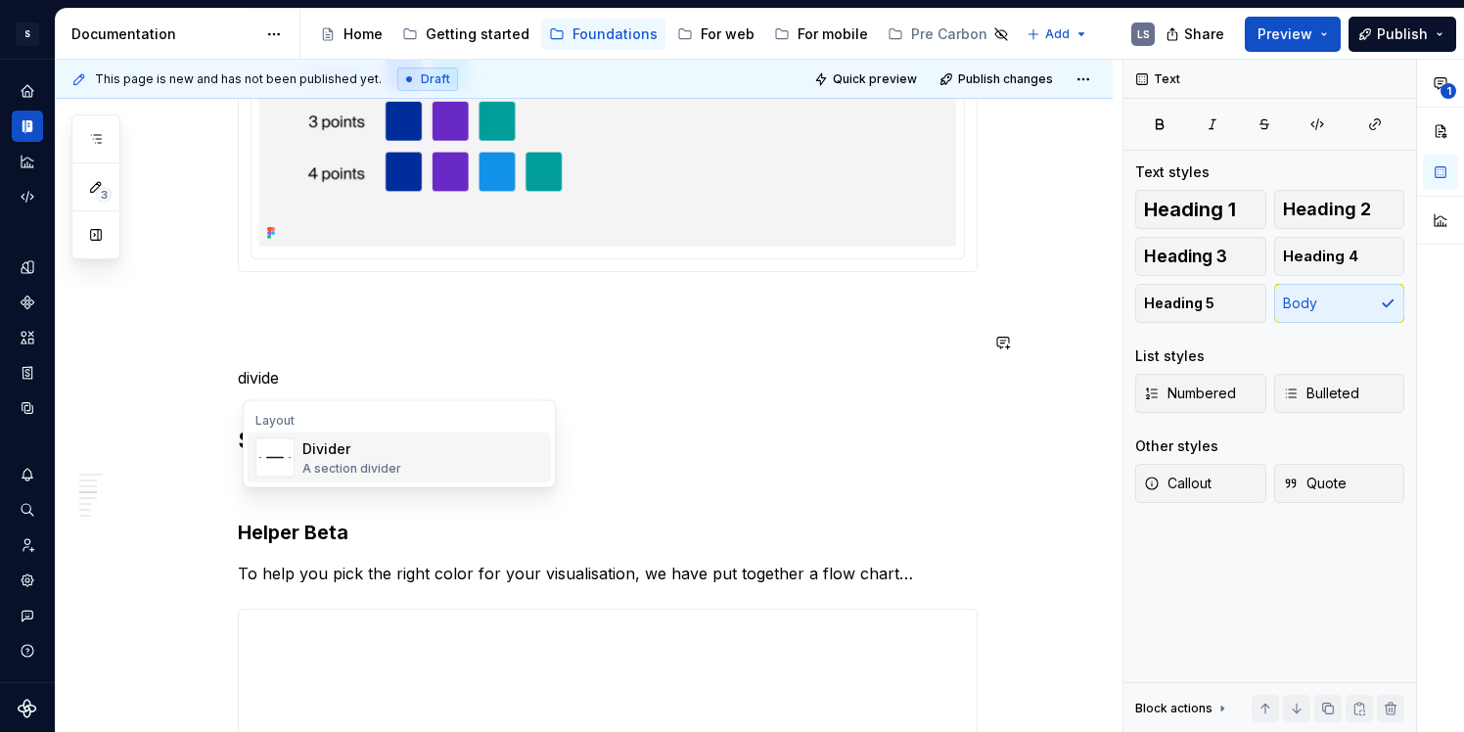
click at [276, 442] on img "Suggestions" at bounding box center [274, 458] width 37 height 39
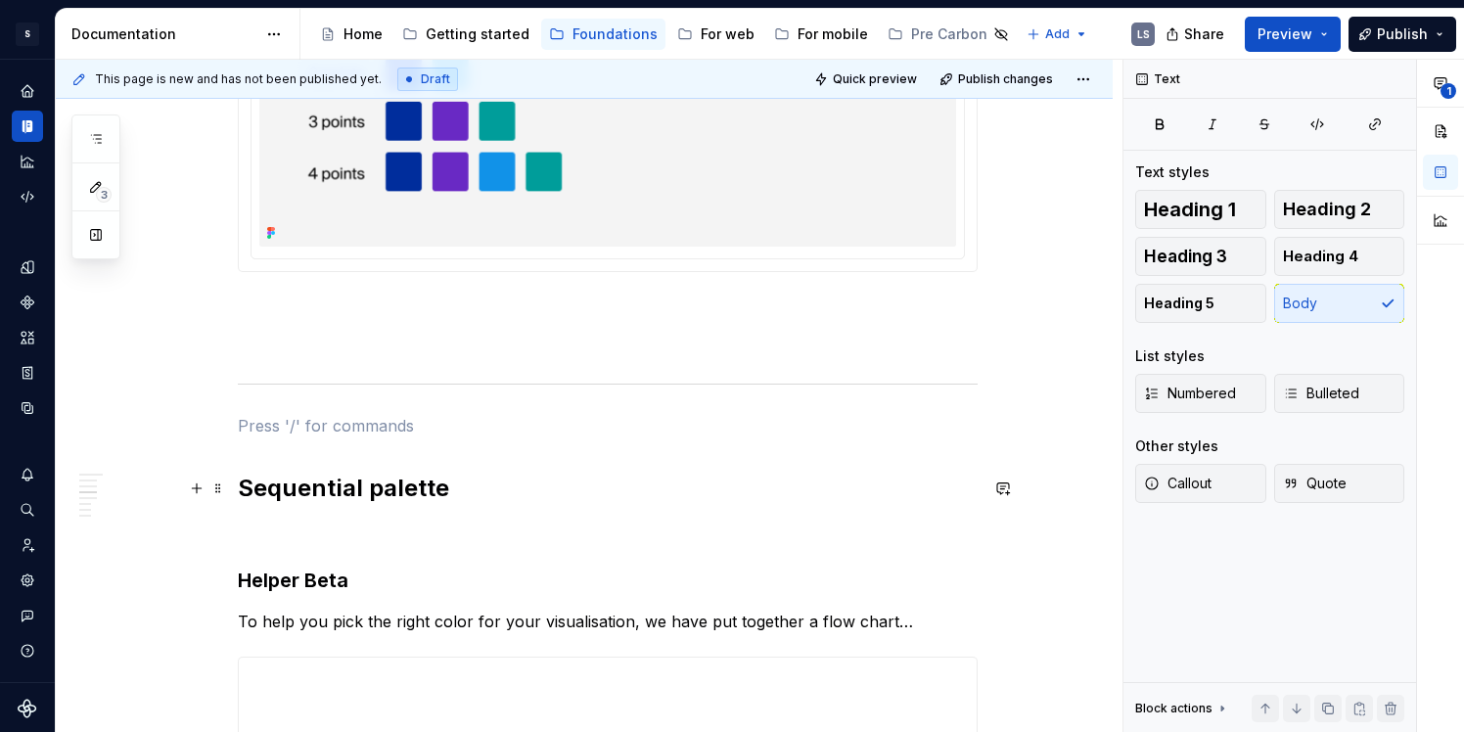
click at [248, 488] on strong "Sequential palette" at bounding box center [343, 488] width 211 height 28
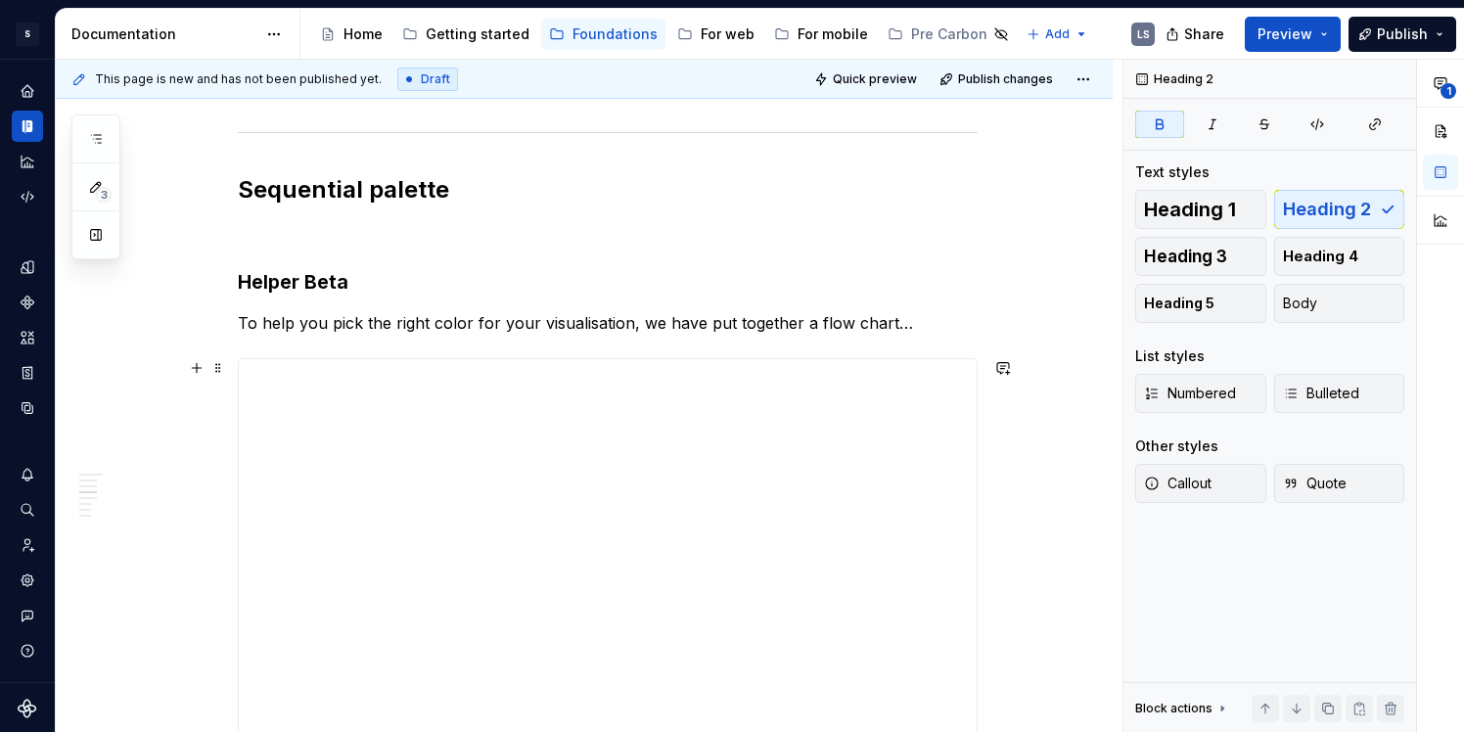
scroll to position [2942, 0]
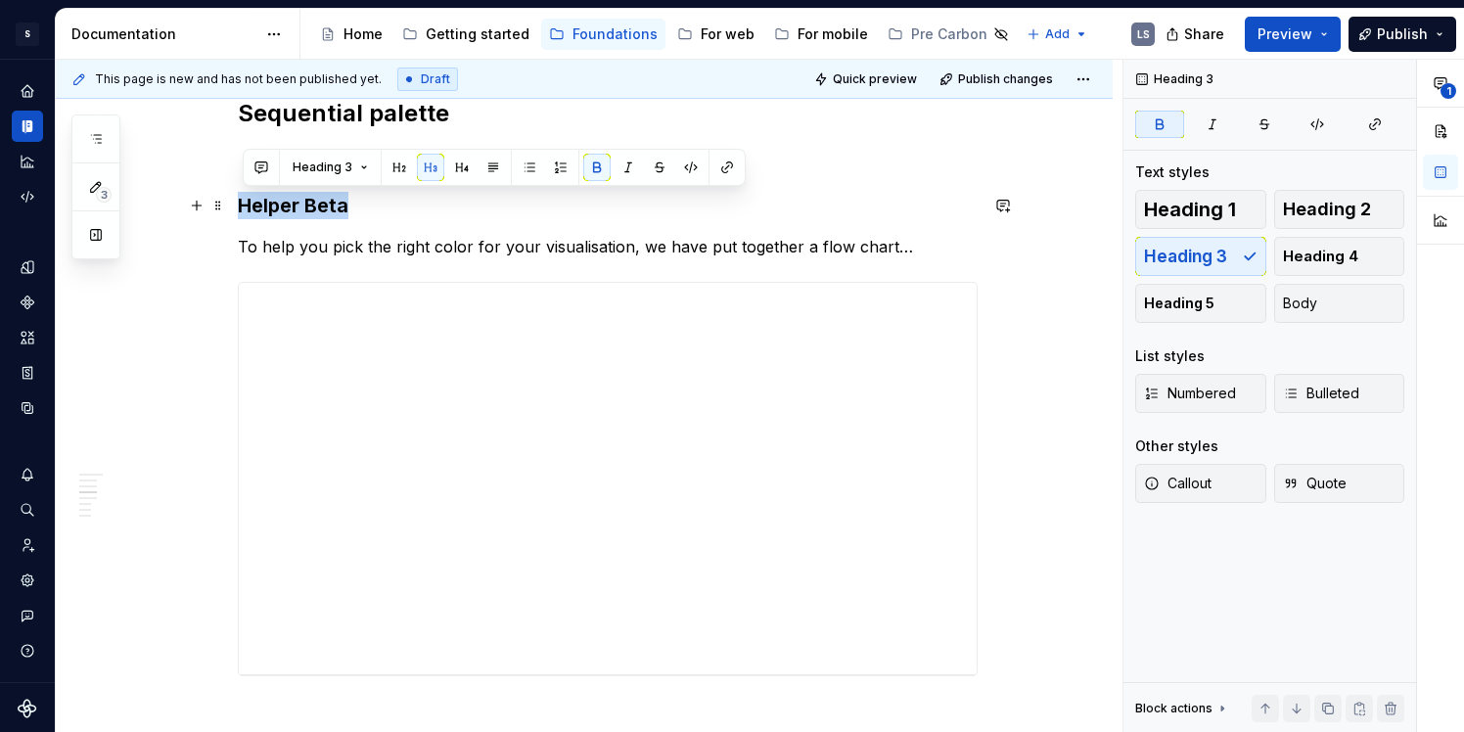
drag, startPoint x: 244, startPoint y: 200, endPoint x: 403, endPoint y: 209, distance: 159.8
click at [403, 209] on h3 "Helper Beta" at bounding box center [608, 205] width 740 height 27
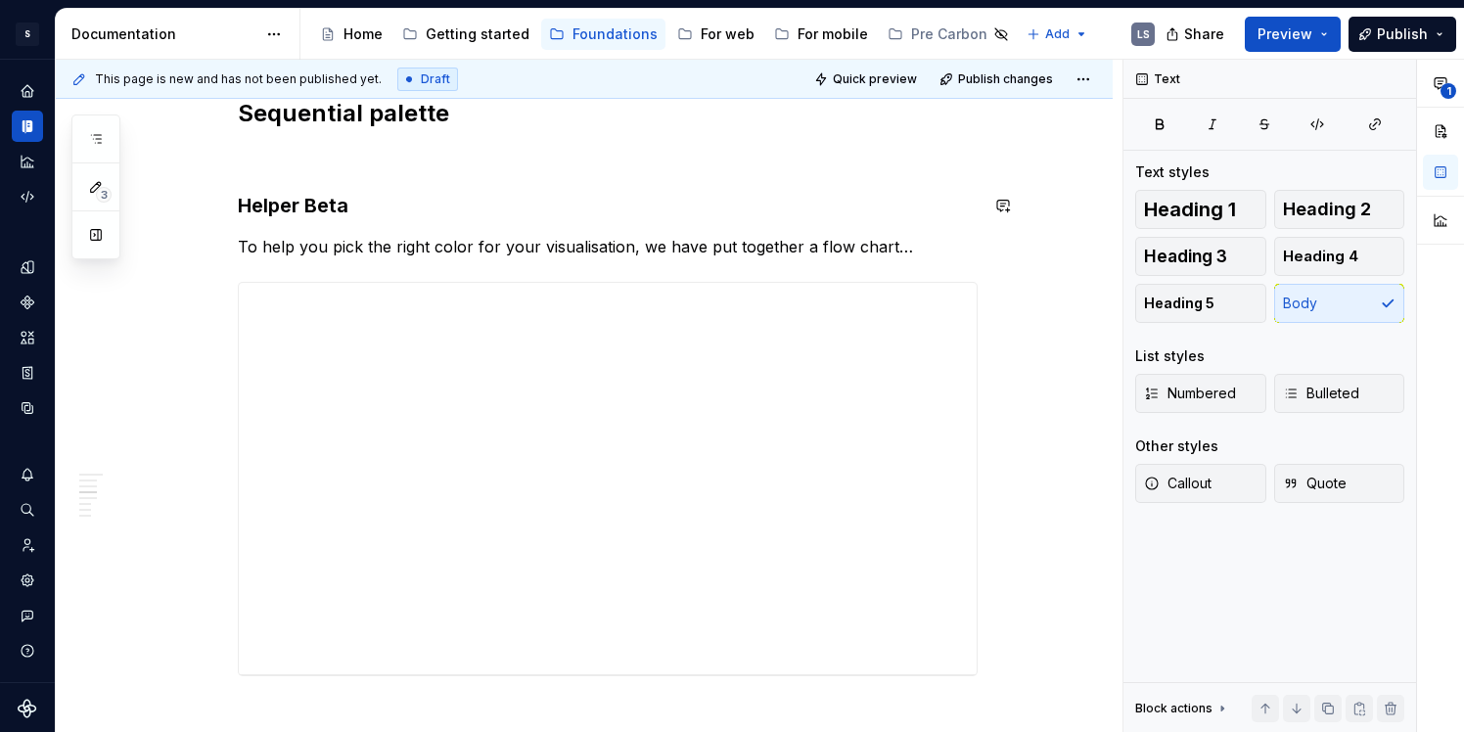
click at [403, 220] on div "Colour palettes For developer’s usage, see Storybook Colour allows us to distin…" at bounding box center [608, 449] width 740 height 5962
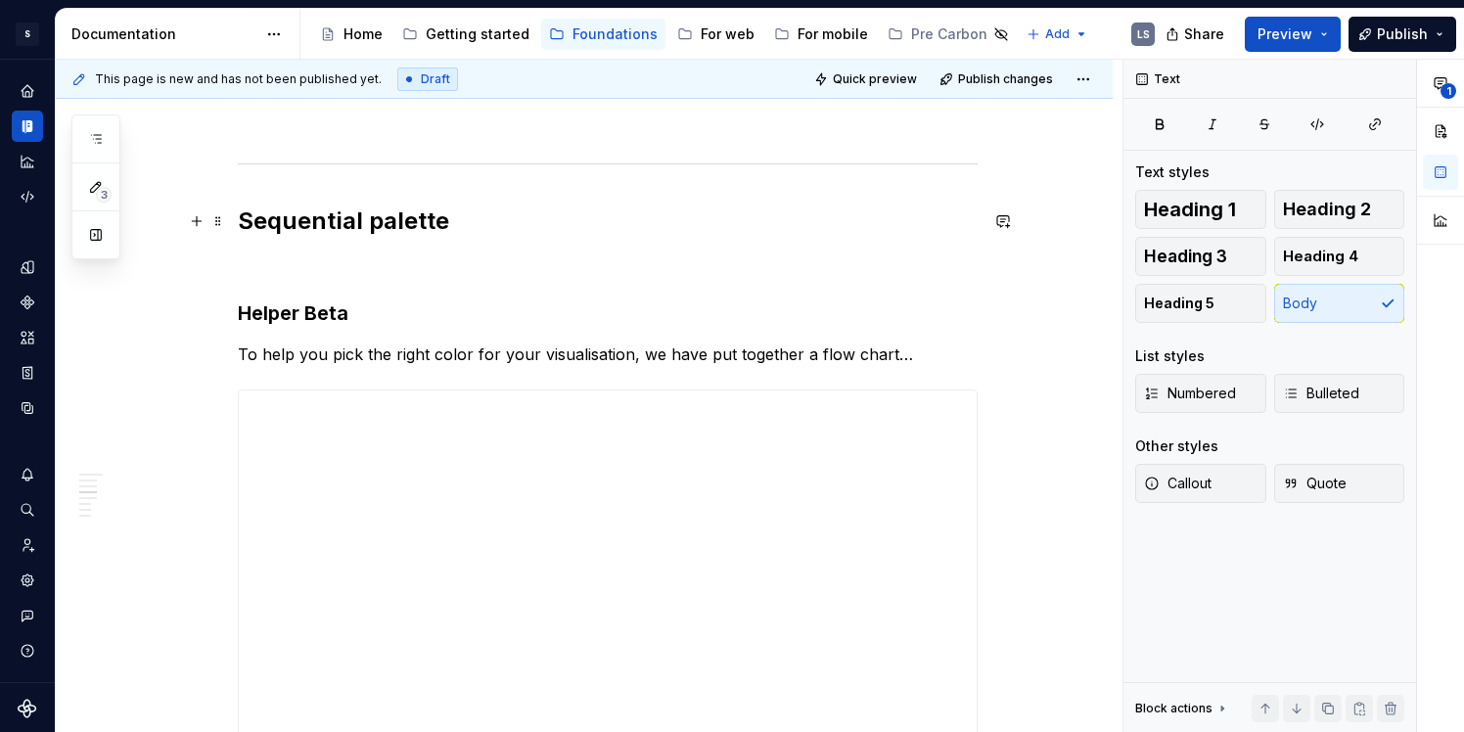
scroll to position [2833, 0]
click at [286, 163] on div at bounding box center [608, 165] width 740 height 13
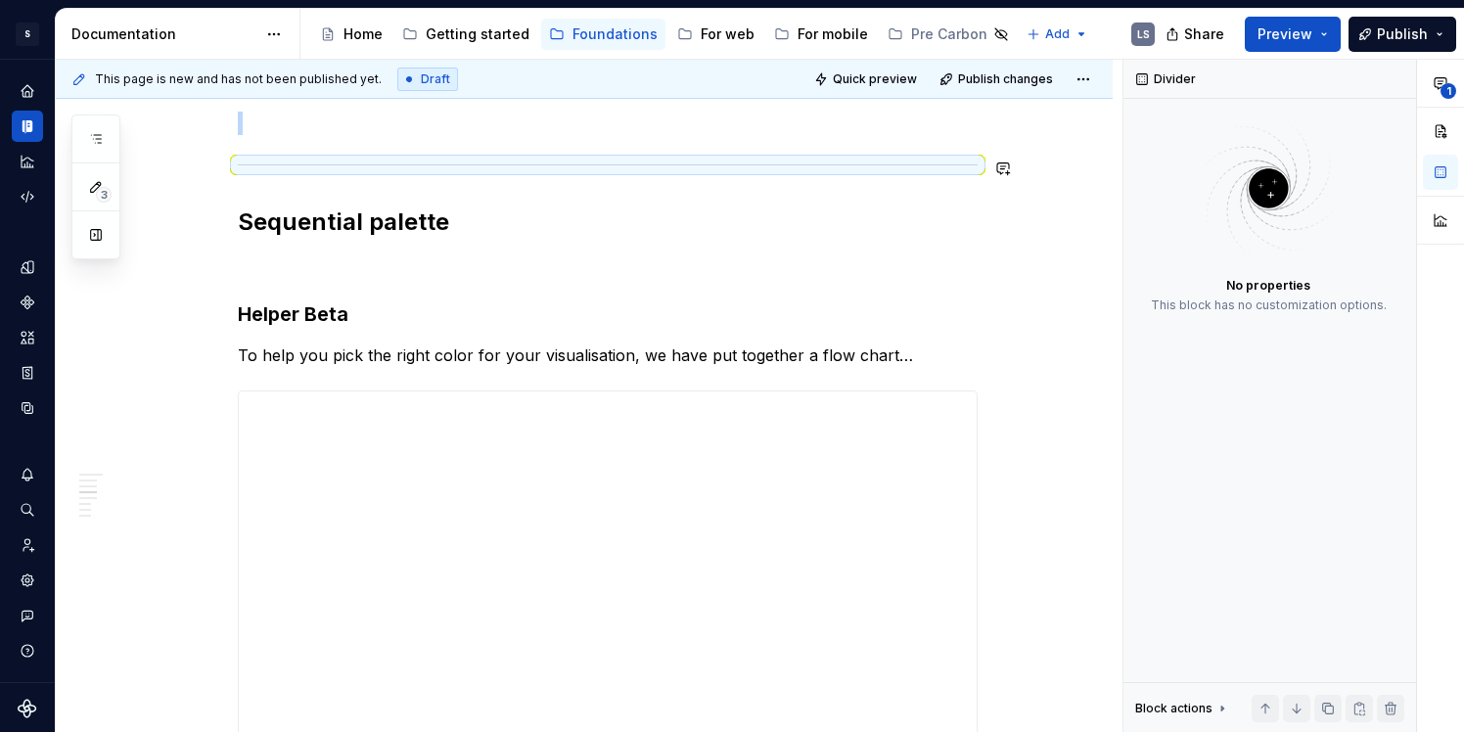
copy br
click at [264, 272] on p at bounding box center [608, 265] width 740 height 23
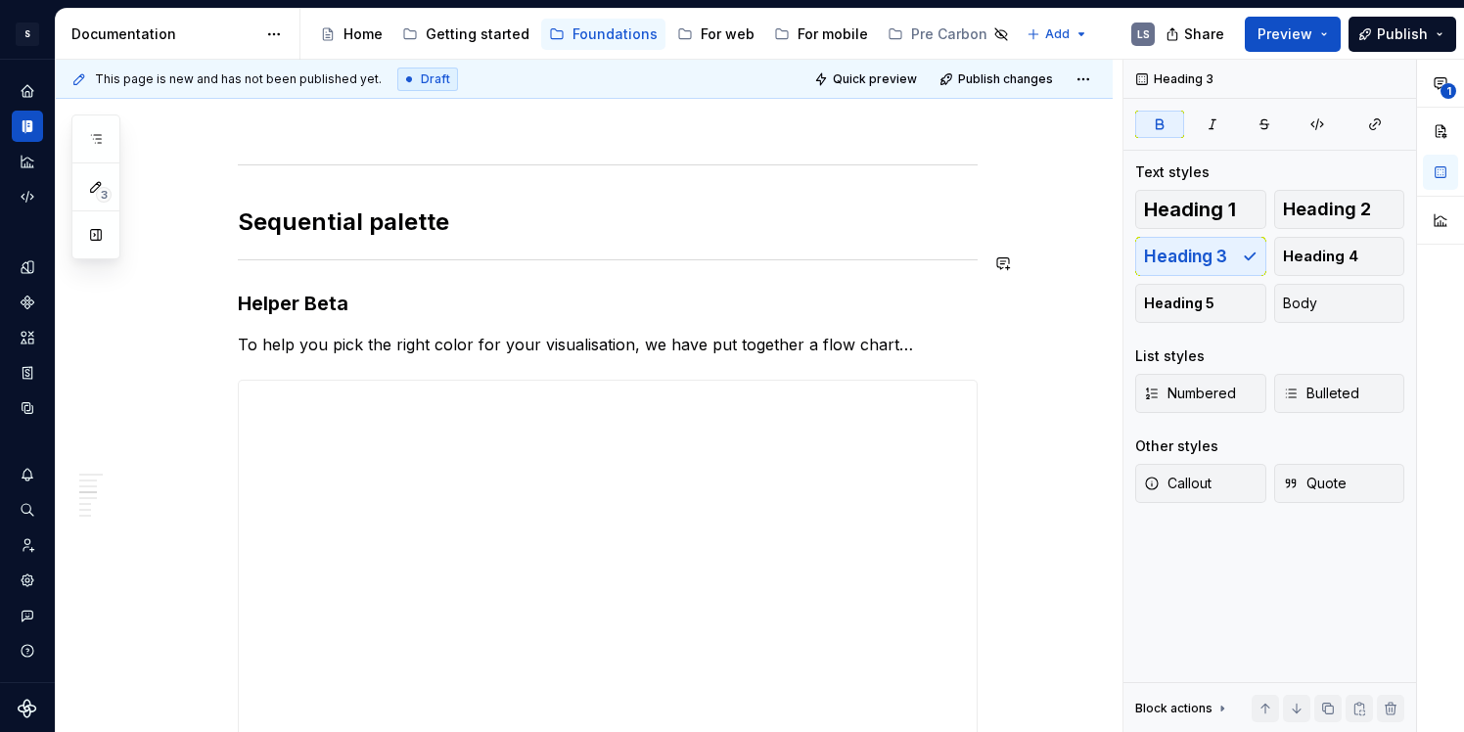
click at [451, 242] on div "Colour palettes For developer’s usage, see Storybook Colour allows us to distin…" at bounding box center [608, 552] width 740 height 5951
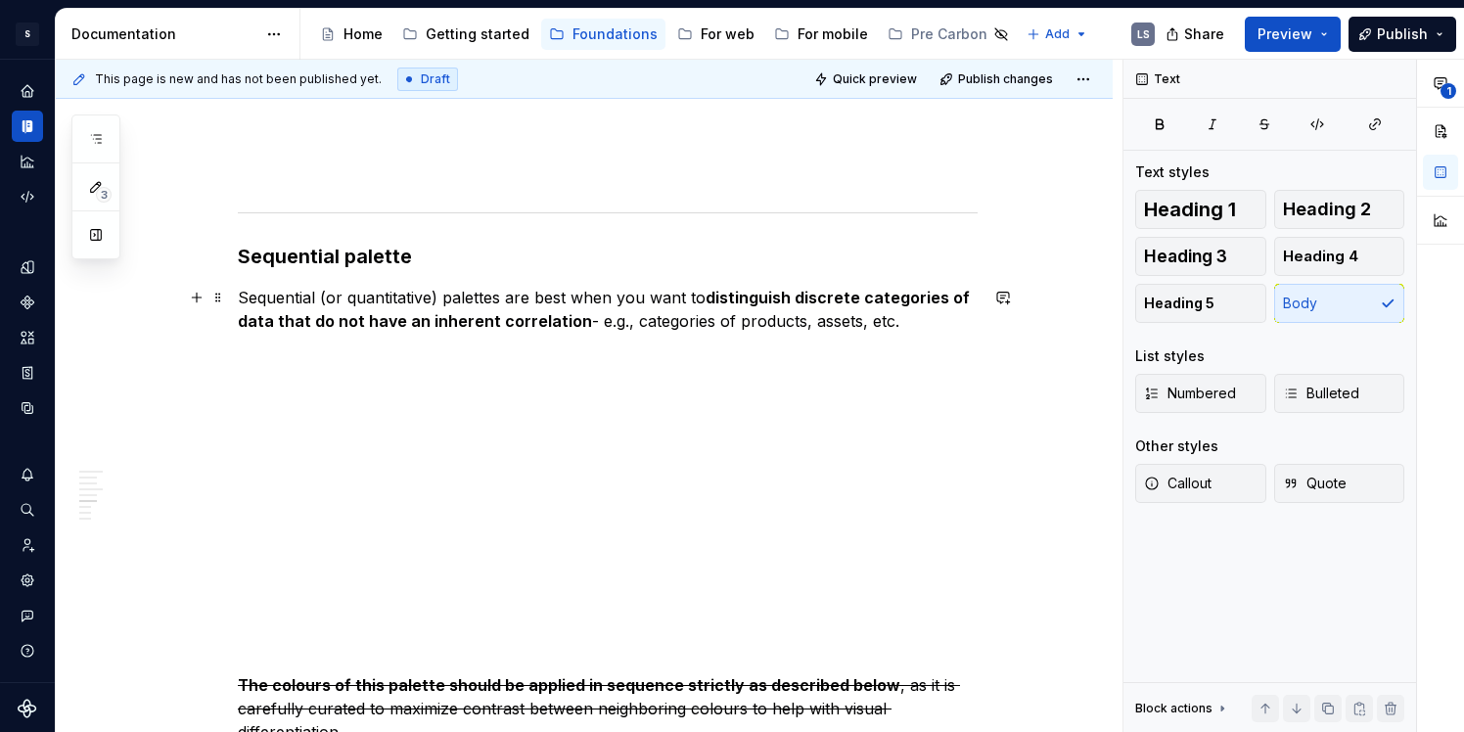
scroll to position [3549, 0]
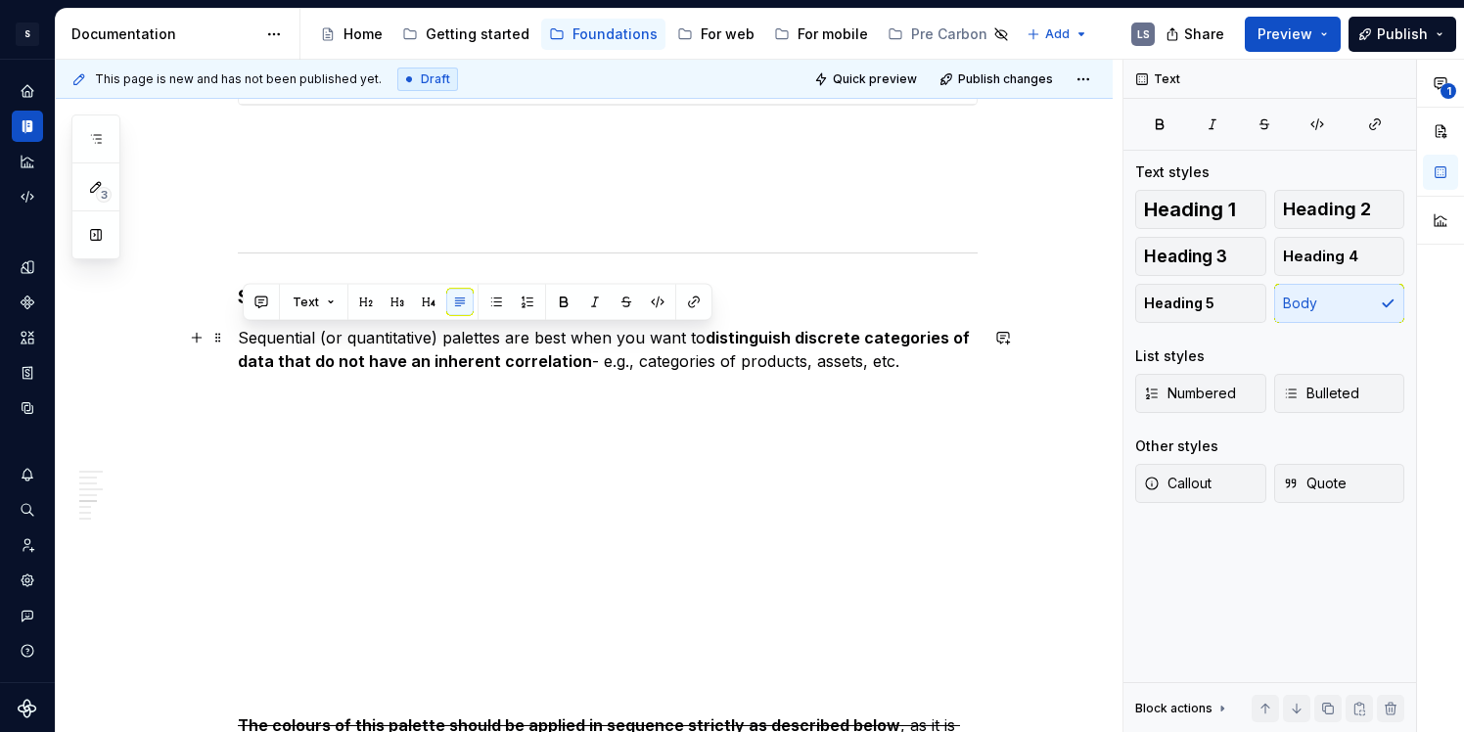
drag, startPoint x: 916, startPoint y: 367, endPoint x: 245, endPoint y: 347, distance: 671.9
click at [245, 347] on p "Sequential (or quantitative) palettes are best when you want to distinguish dis…" at bounding box center [608, 514] width 740 height 376
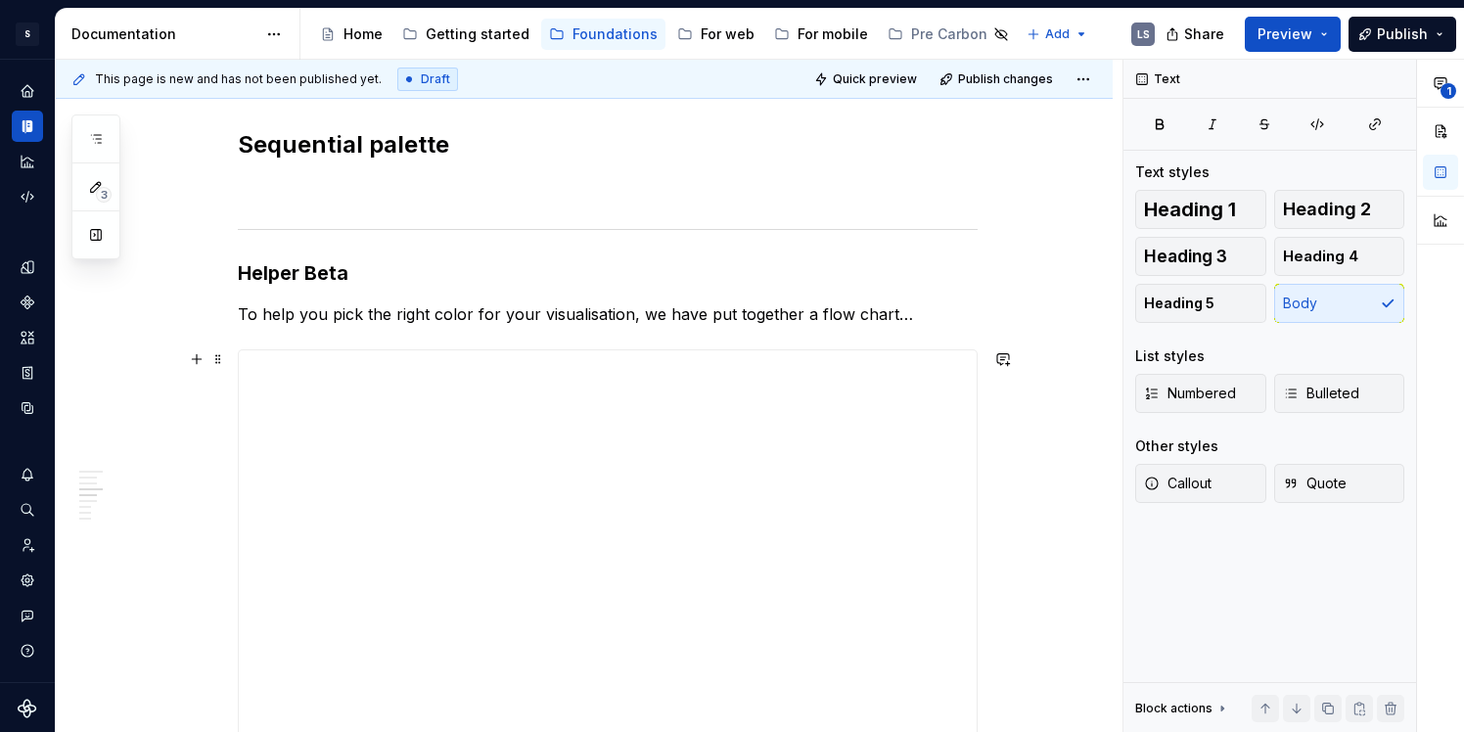
scroll to position [2892, 0]
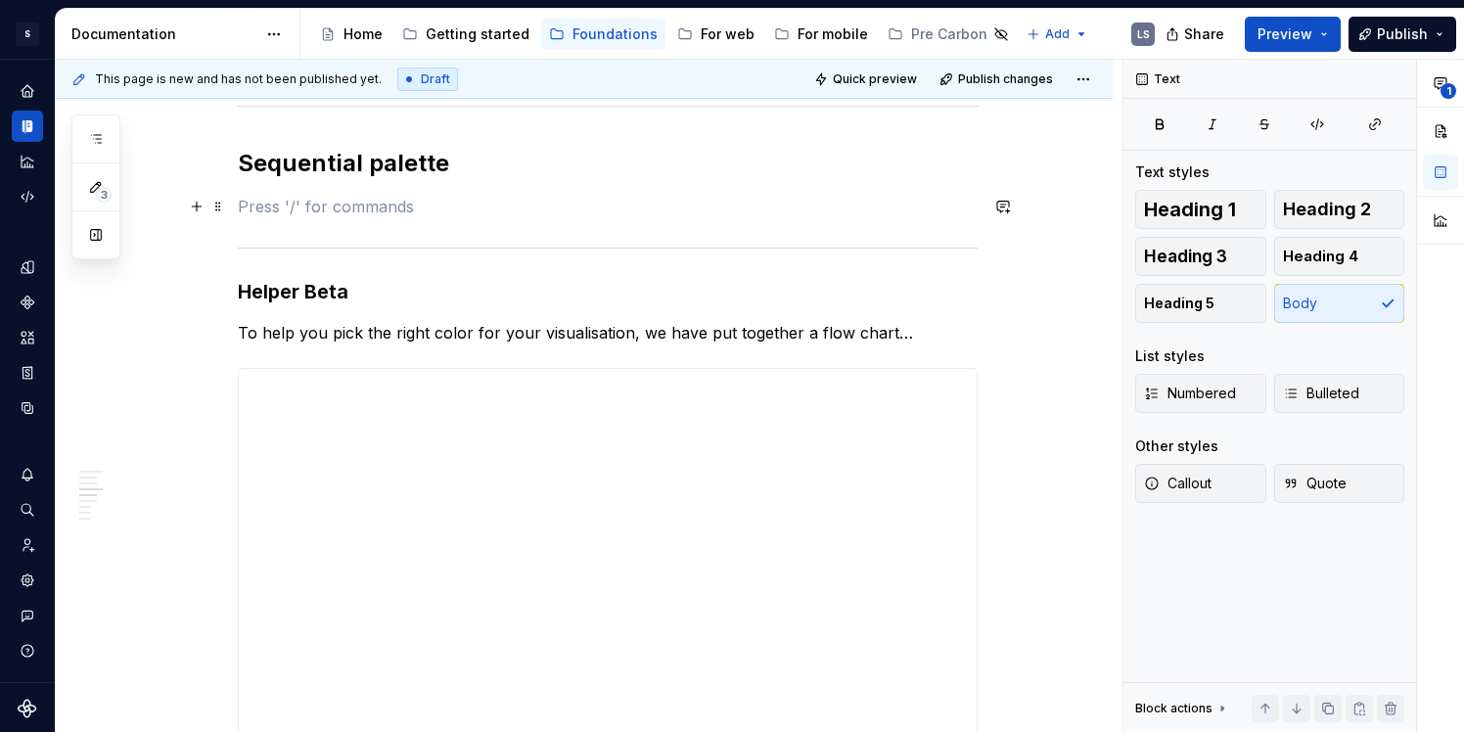
click at [376, 218] on div "Colour palettes For developer’s usage, see Storybook Colour allows us to distin…" at bounding box center [608, 505] width 740 height 5974
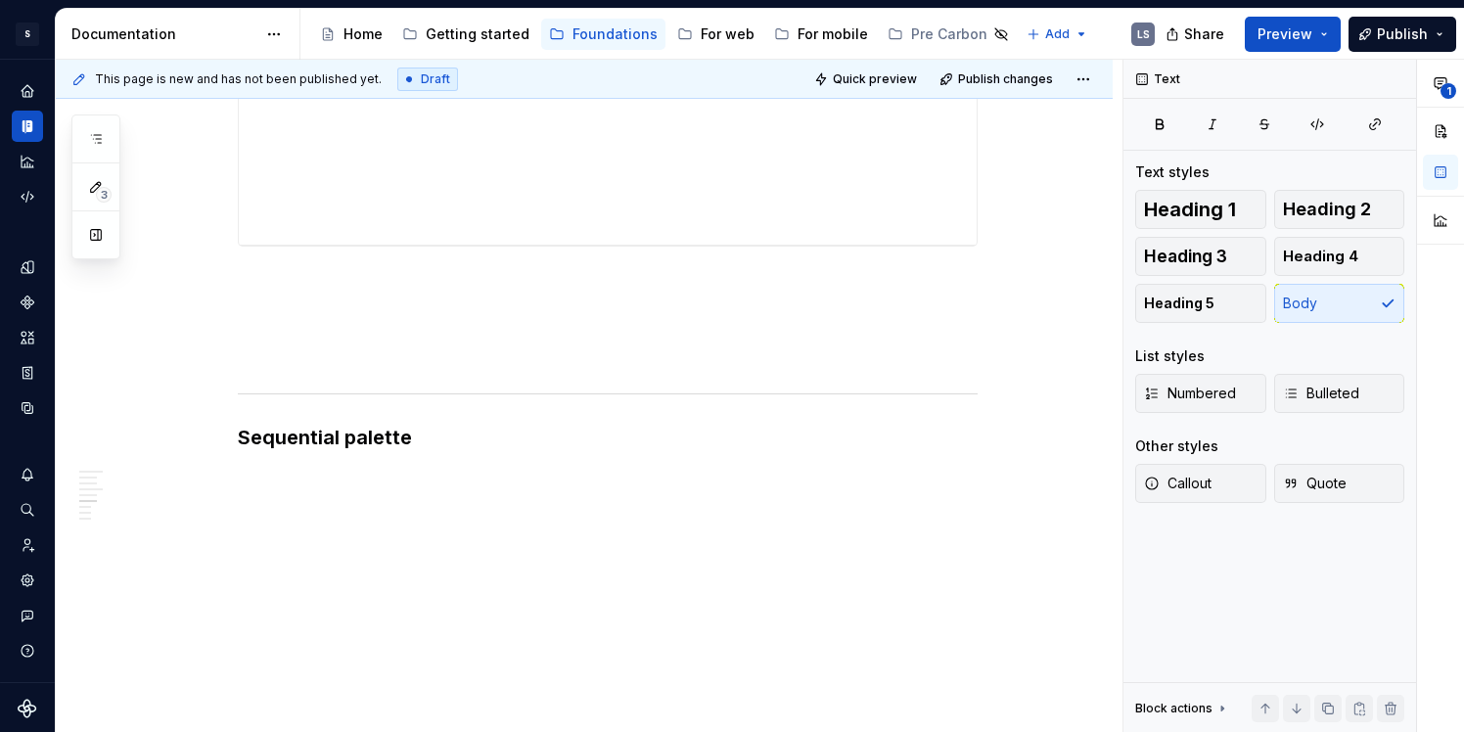
scroll to position [3444, 0]
click at [368, 297] on p at bounding box center [608, 304] width 740 height 23
click at [347, 301] on p at bounding box center [608, 304] width 740 height 23
click at [442, 432] on p at bounding box center [608, 560] width 740 height 352
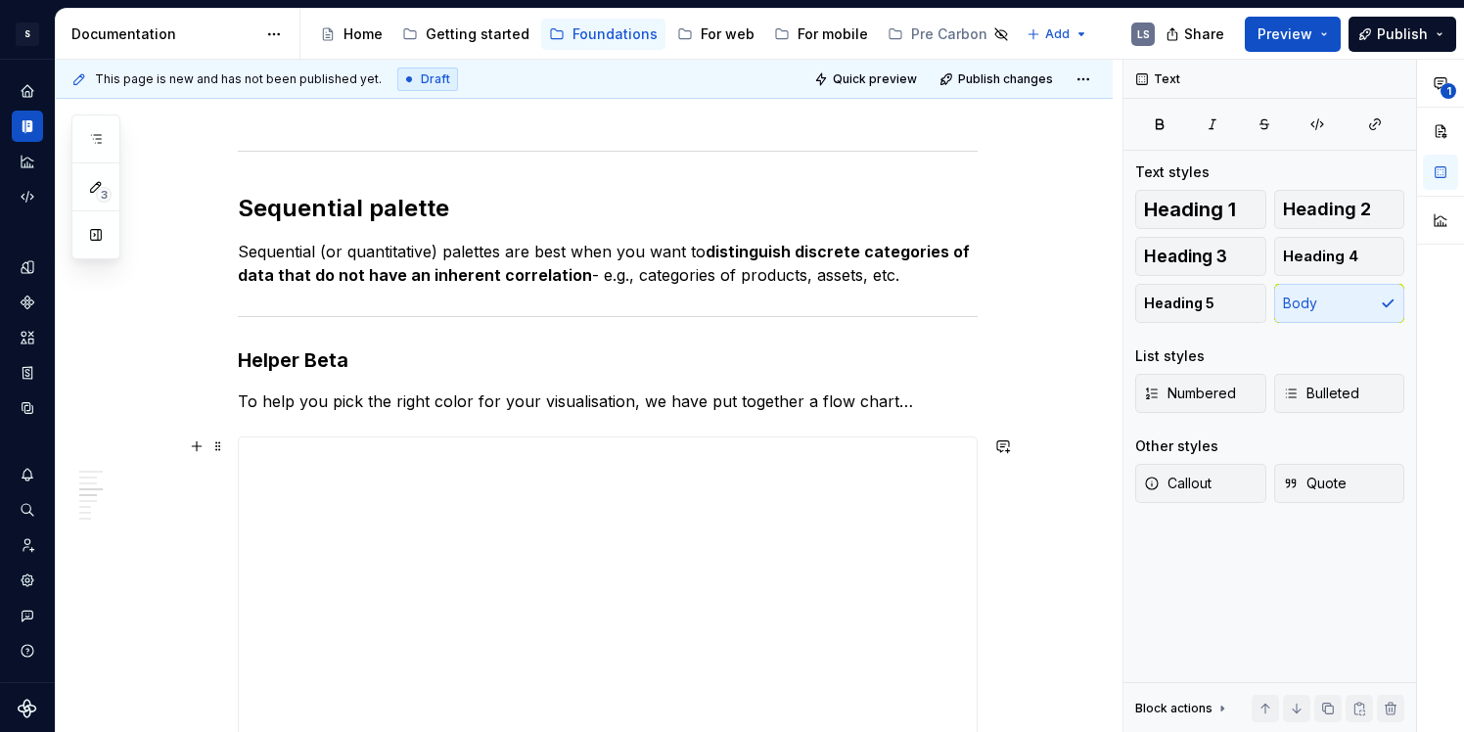
scroll to position [2852, 0]
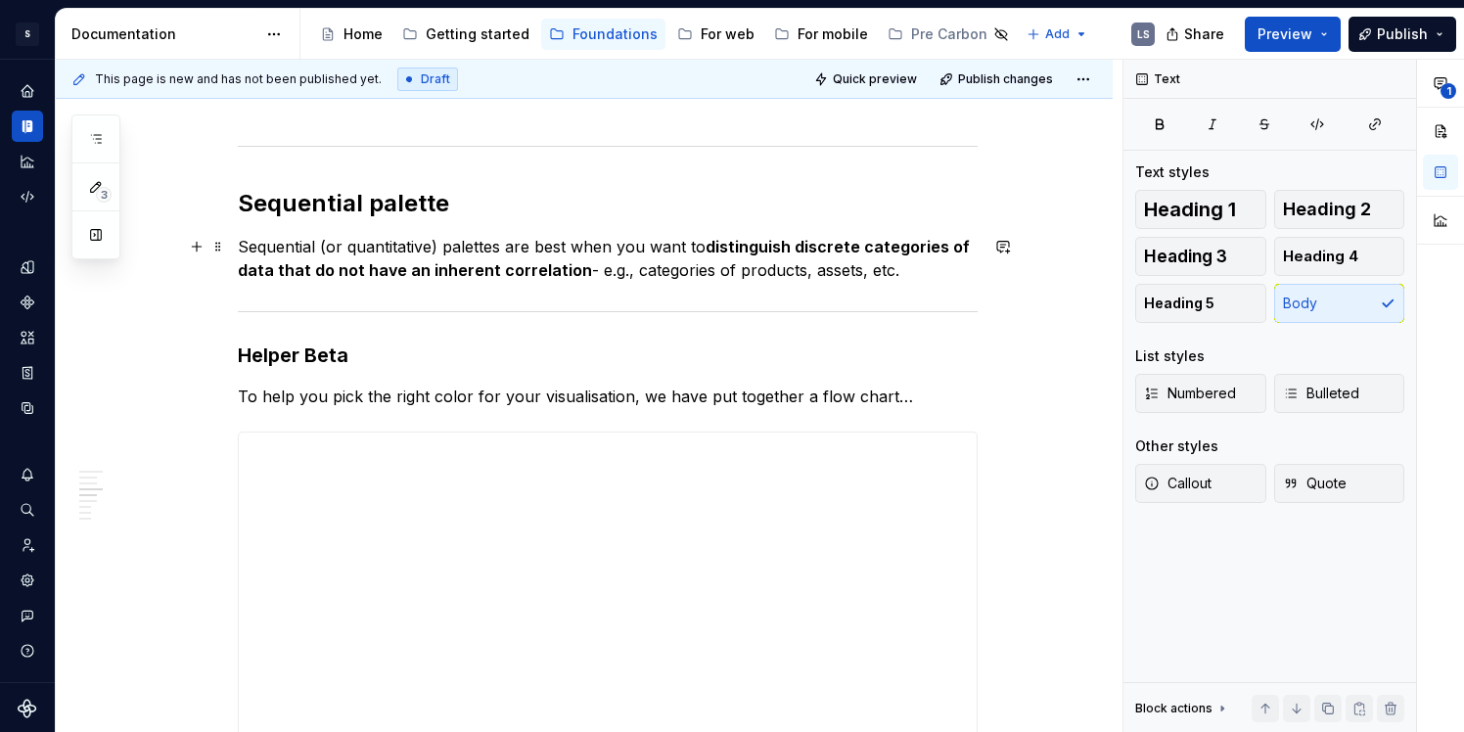
click at [953, 277] on p "Sequential (or quantitative) palettes are best when you want to distinguish dis…" at bounding box center [608, 258] width 740 height 47
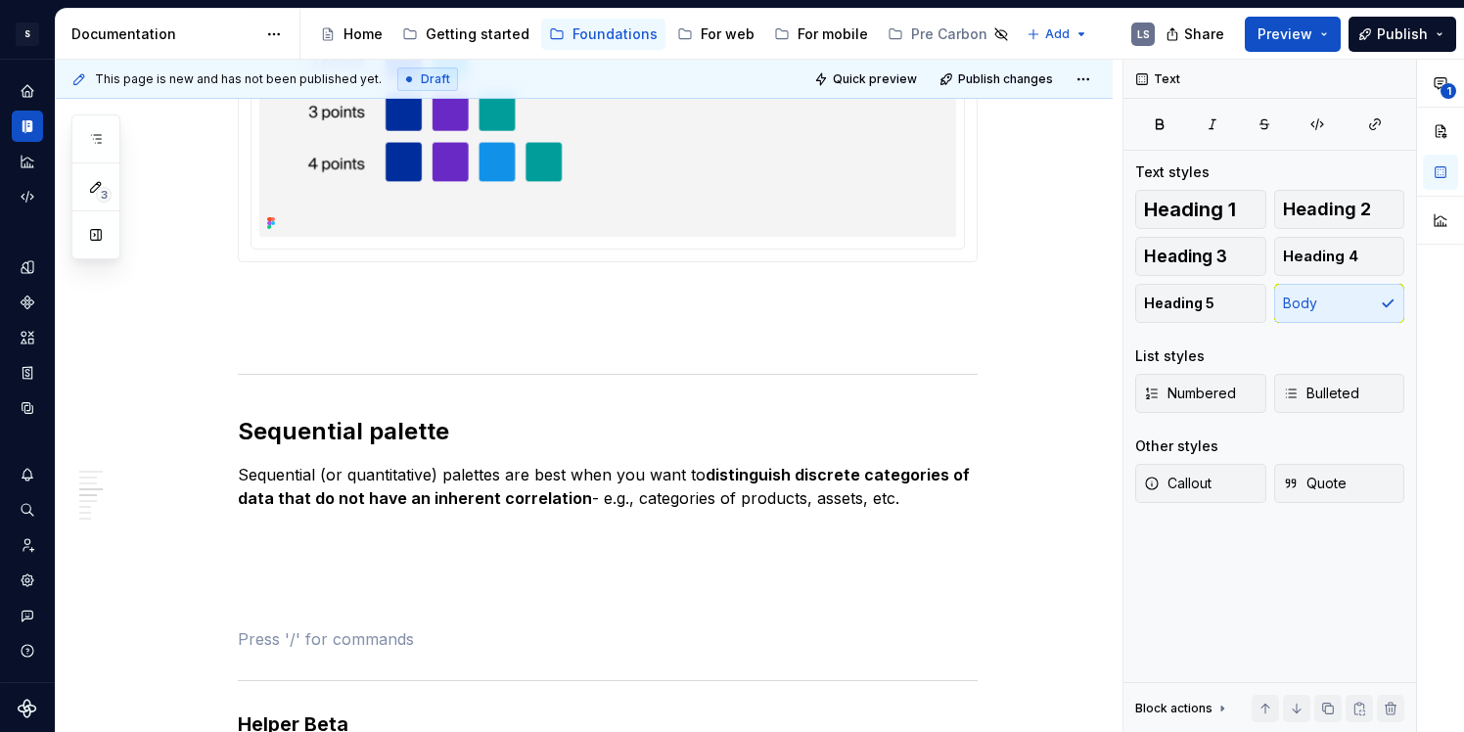
scroll to position [2628, 0]
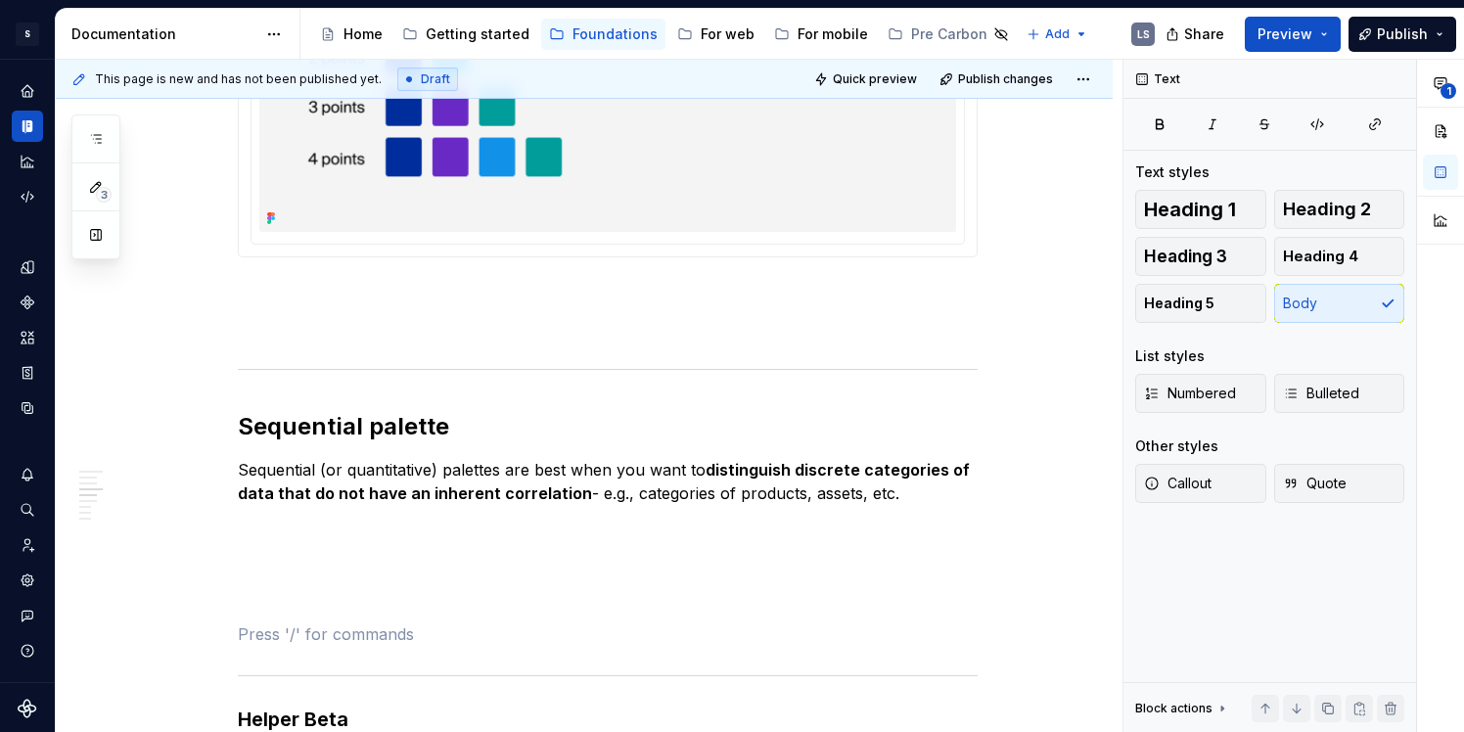
click at [615, 288] on p at bounding box center [608, 292] width 740 height 23
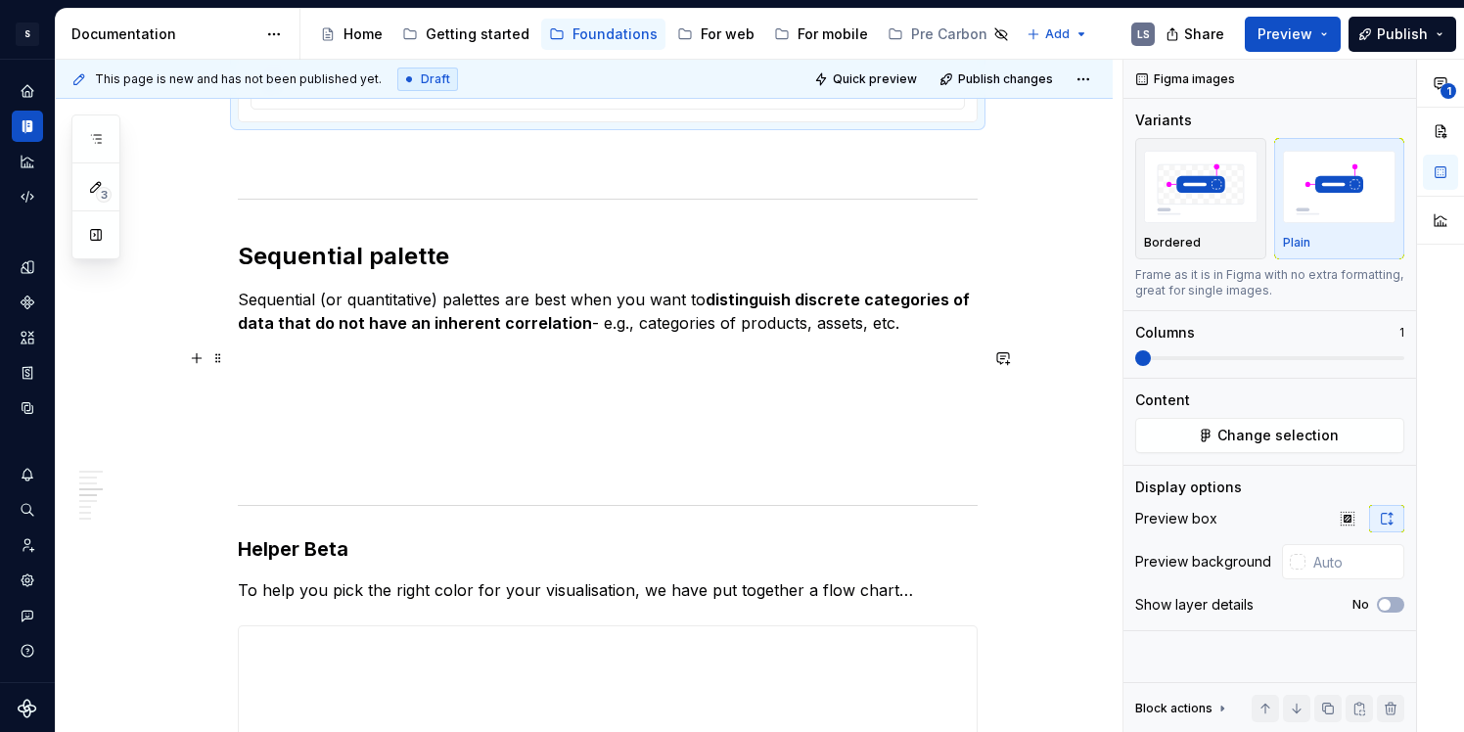
scroll to position [2770, 0]
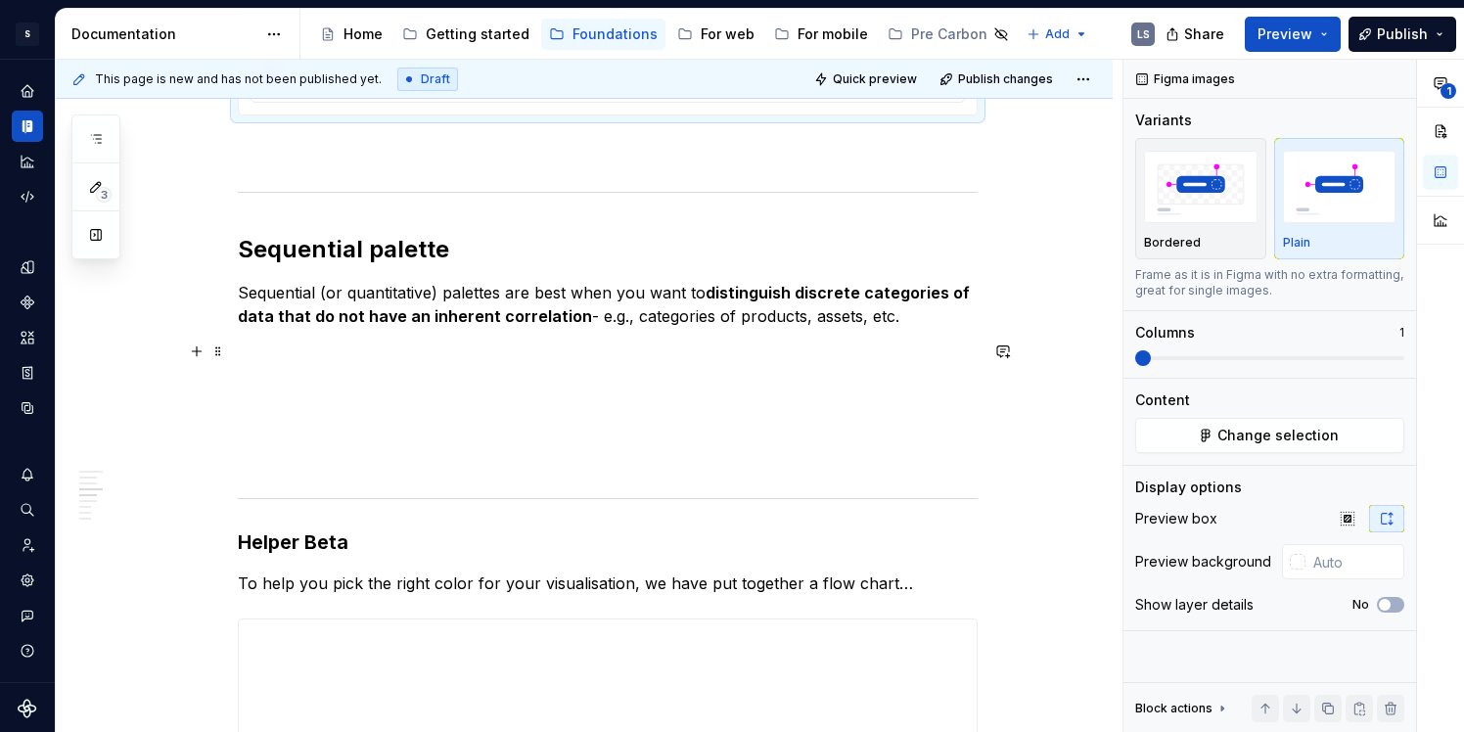
click at [266, 362] on p at bounding box center [608, 351] width 740 height 23
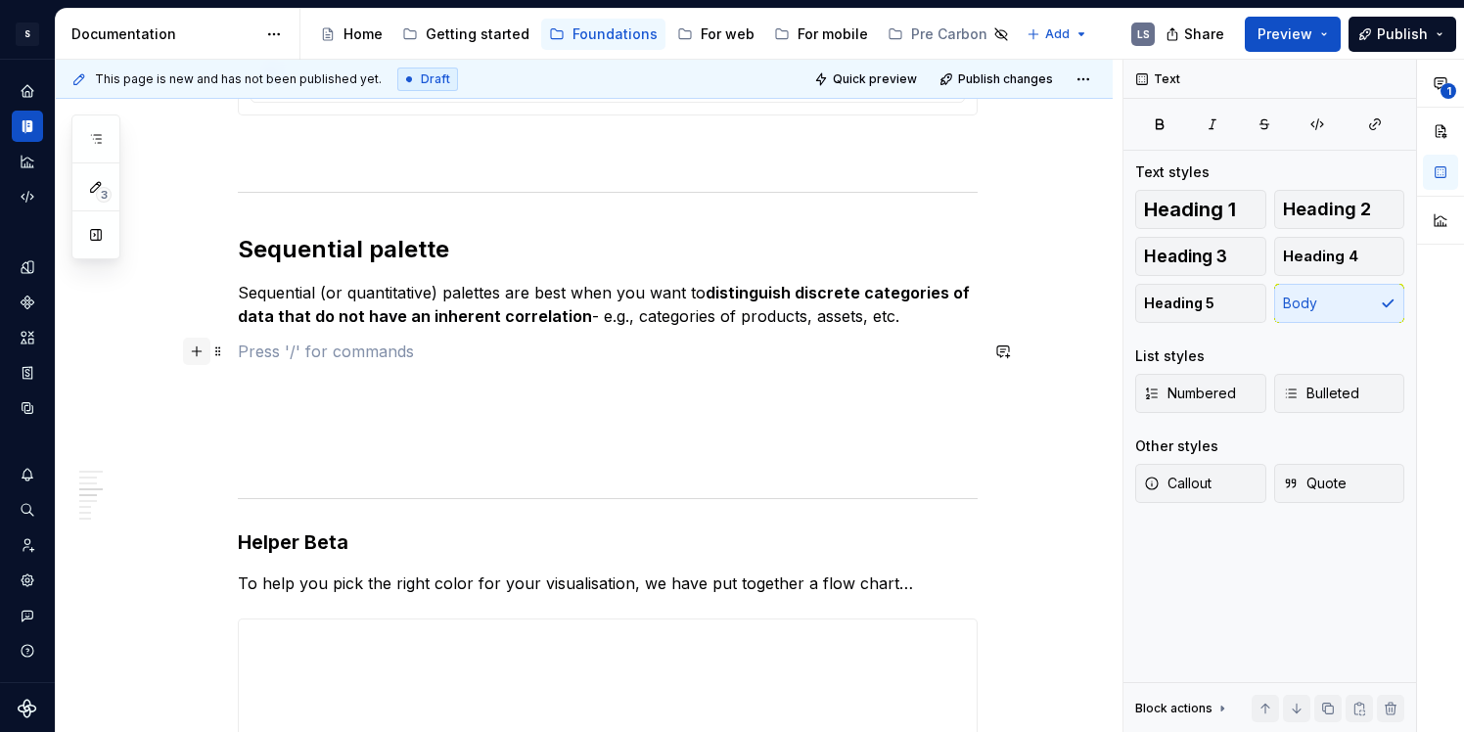
click at [207, 356] on button "button" at bounding box center [196, 351] width 27 height 27
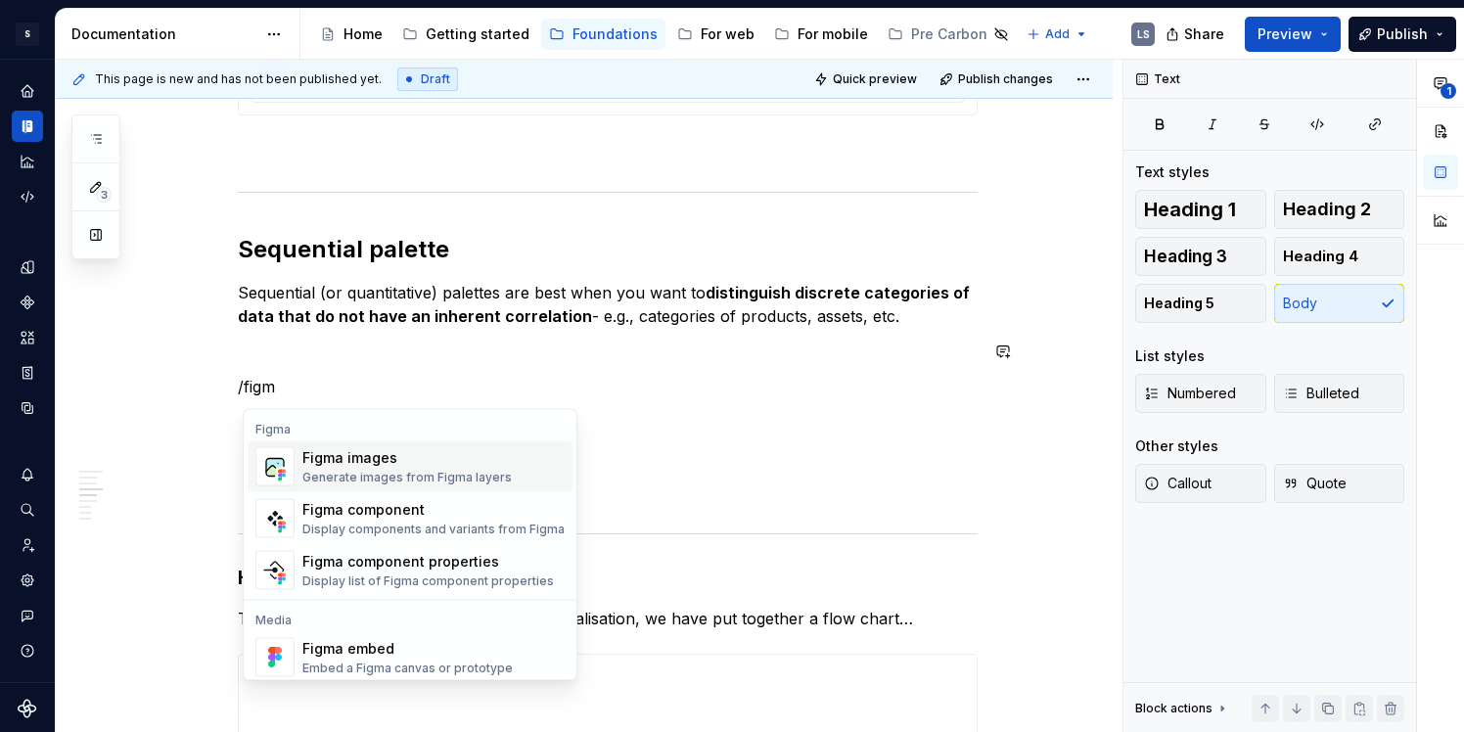
click at [421, 455] on div "Figma images" at bounding box center [406, 458] width 209 height 20
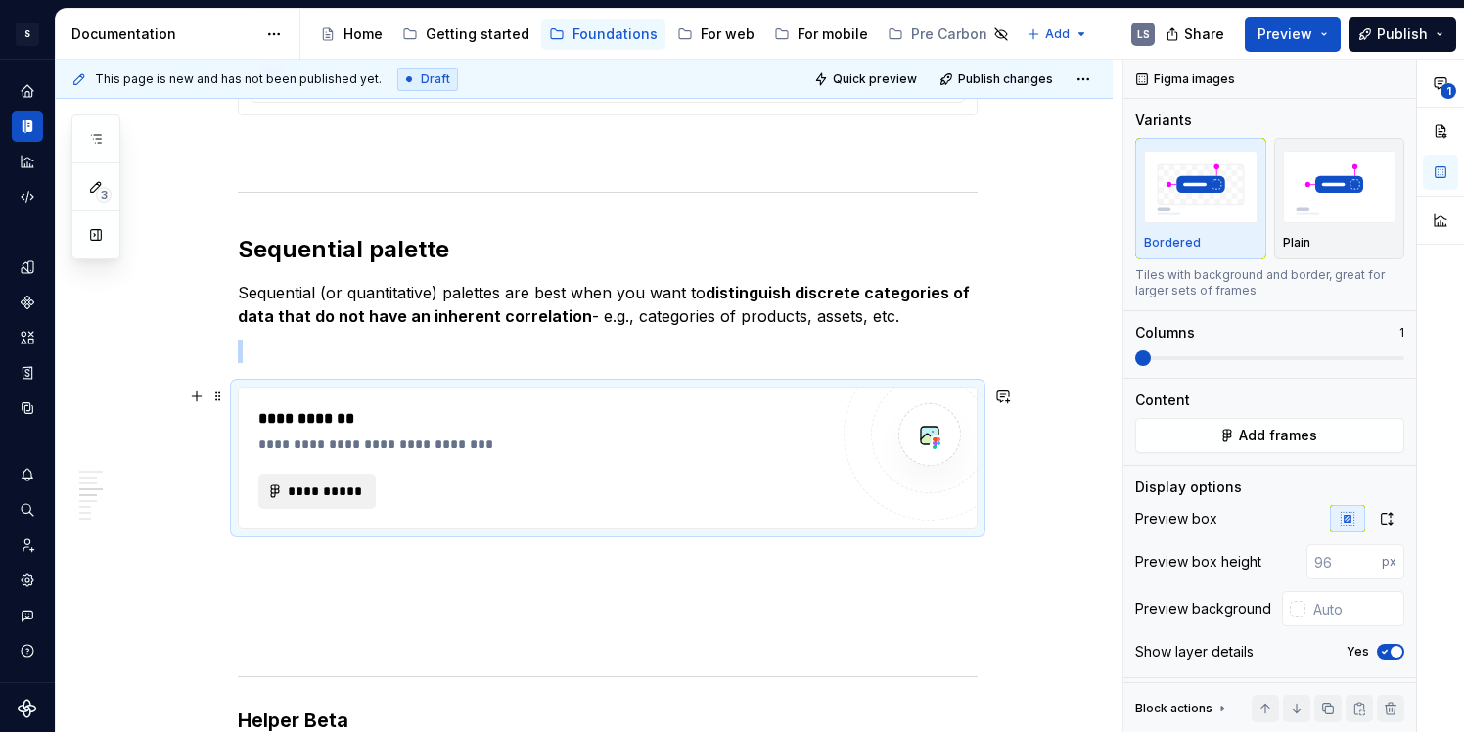
click at [363, 488] on span "**********" at bounding box center [325, 492] width 76 height 20
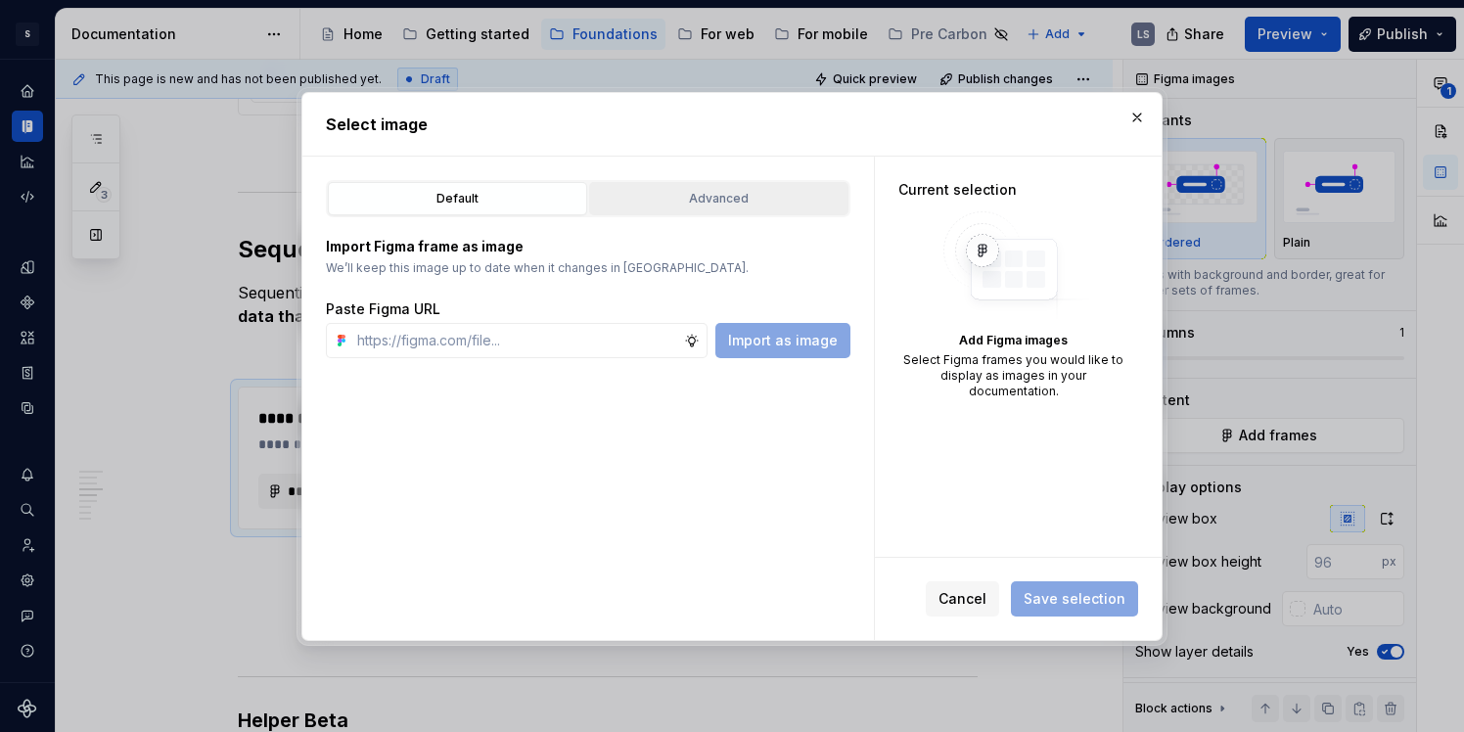
click at [725, 211] on button "Advanced" at bounding box center [718, 198] width 259 height 33
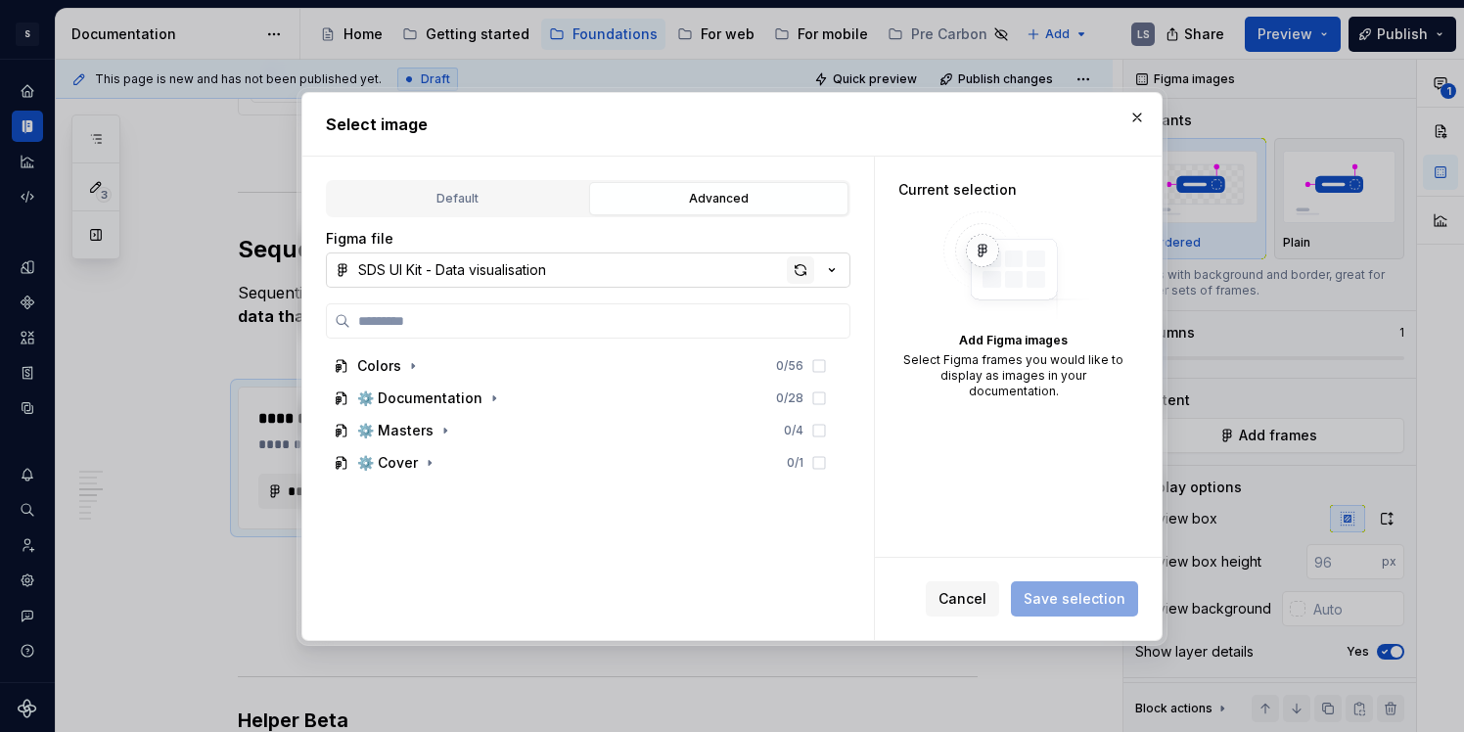
click at [798, 260] on div "button" at bounding box center [800, 269] width 27 height 27
click at [487, 401] on icon "button" at bounding box center [495, 399] width 16 height 16
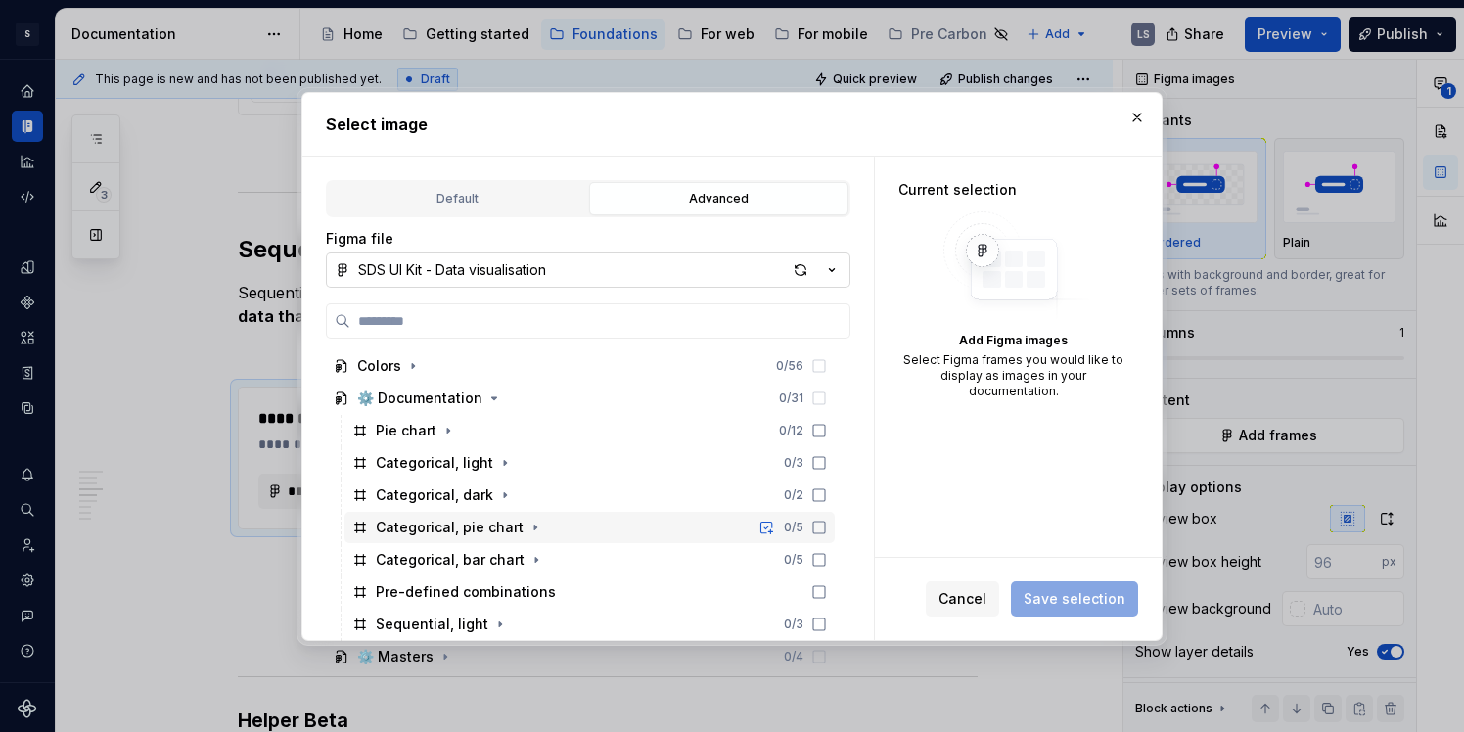
scroll to position [40, 0]
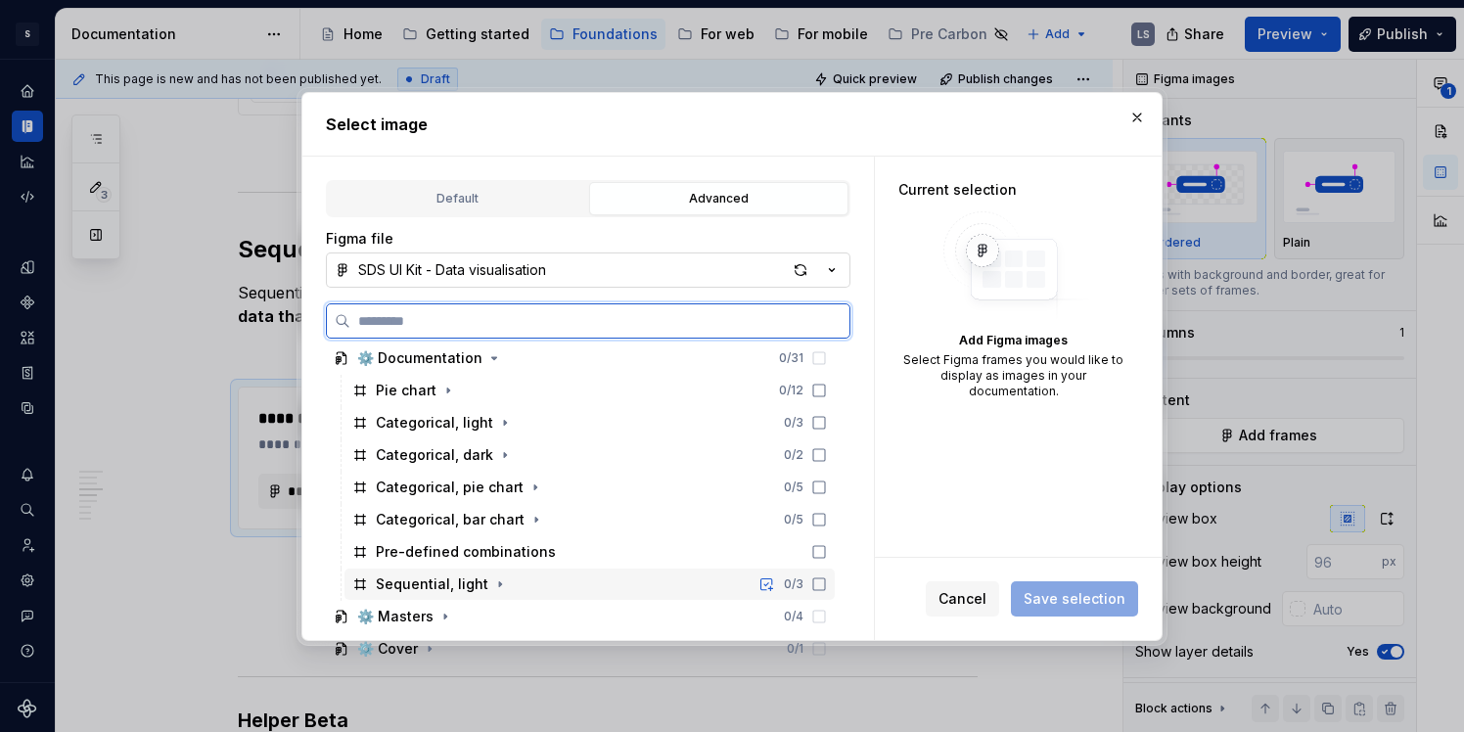
click at [728, 588] on div "Sequential, light 0 / 3" at bounding box center [590, 584] width 490 height 31
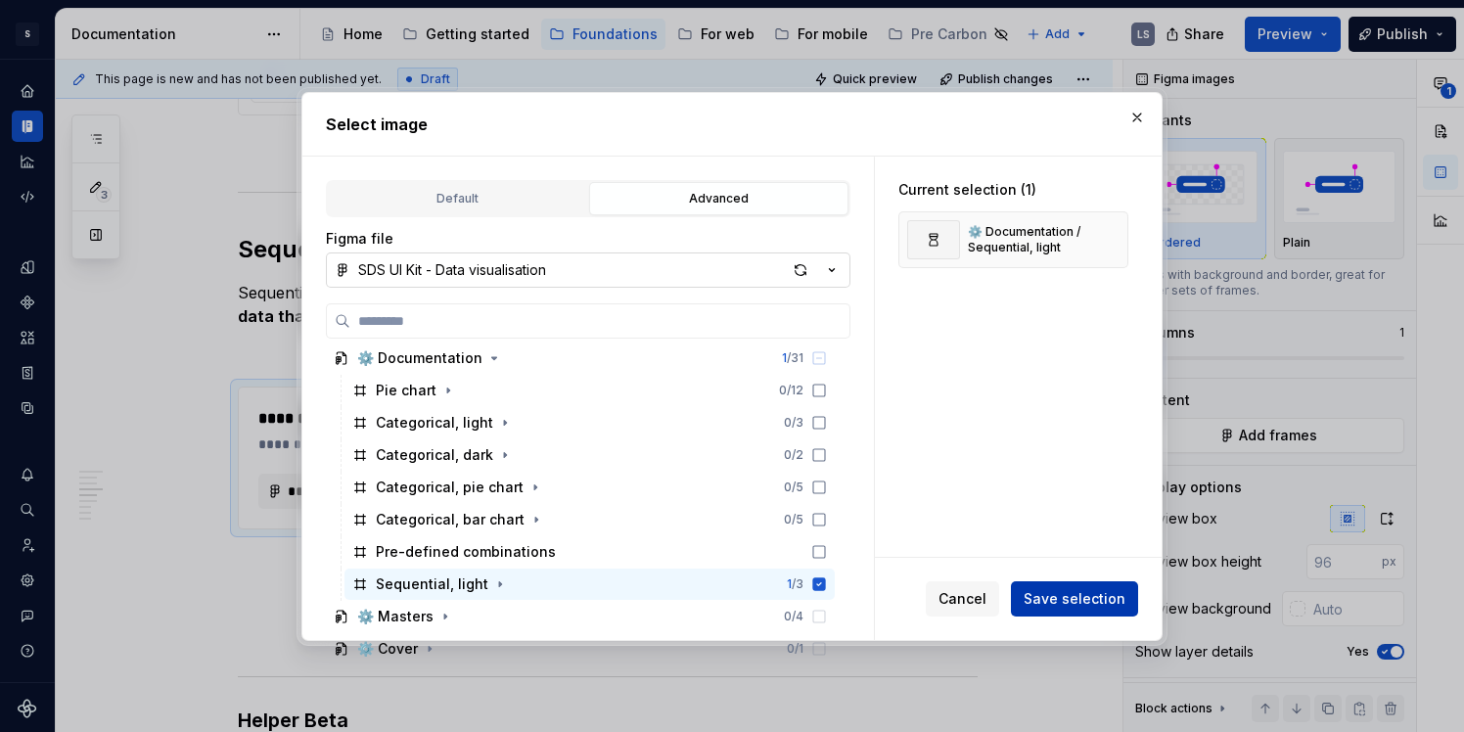
click at [1071, 609] on button "Save selection" at bounding box center [1074, 598] width 127 height 35
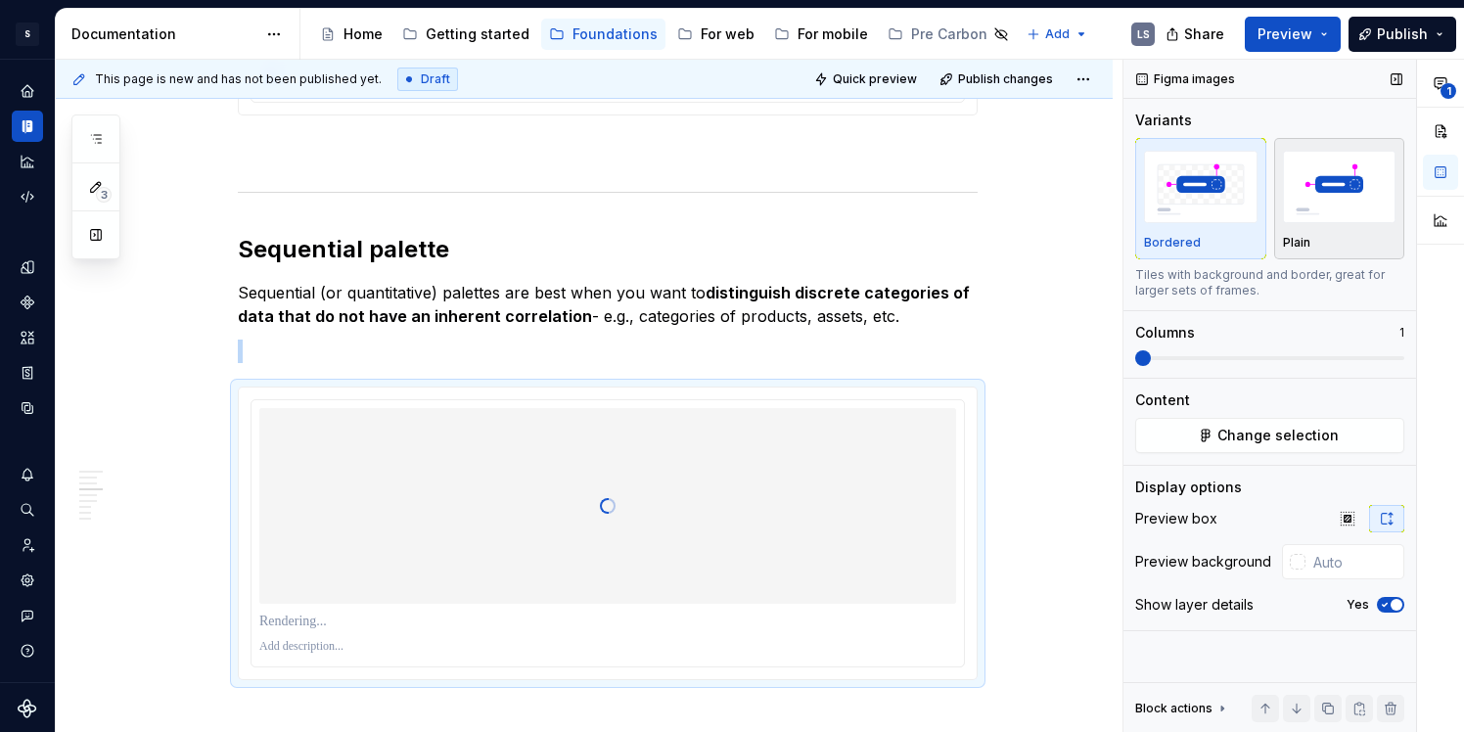
click at [1363, 196] on img "button" at bounding box center [1340, 186] width 114 height 71
click at [1395, 603] on span "button" at bounding box center [1397, 605] width 12 height 12
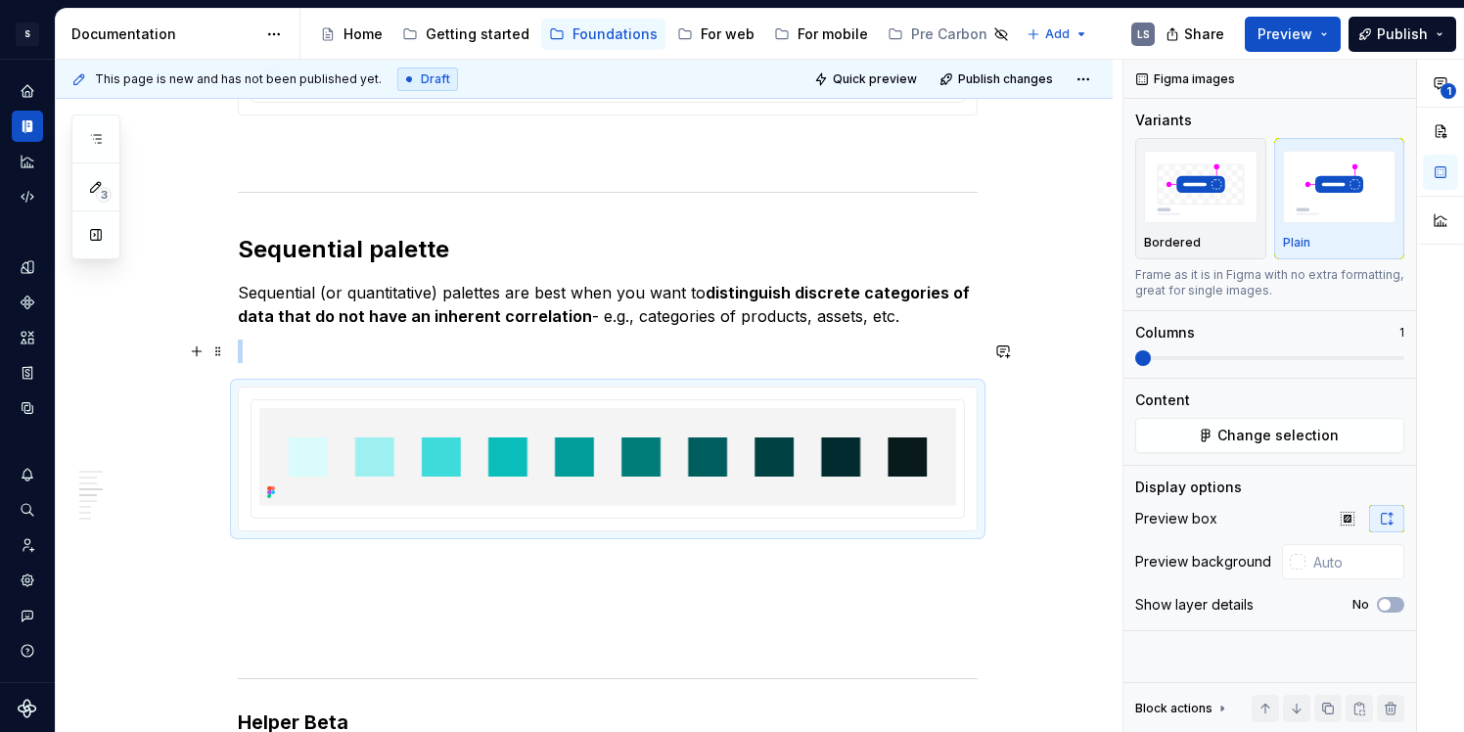
click at [269, 356] on p at bounding box center [608, 351] width 740 height 23
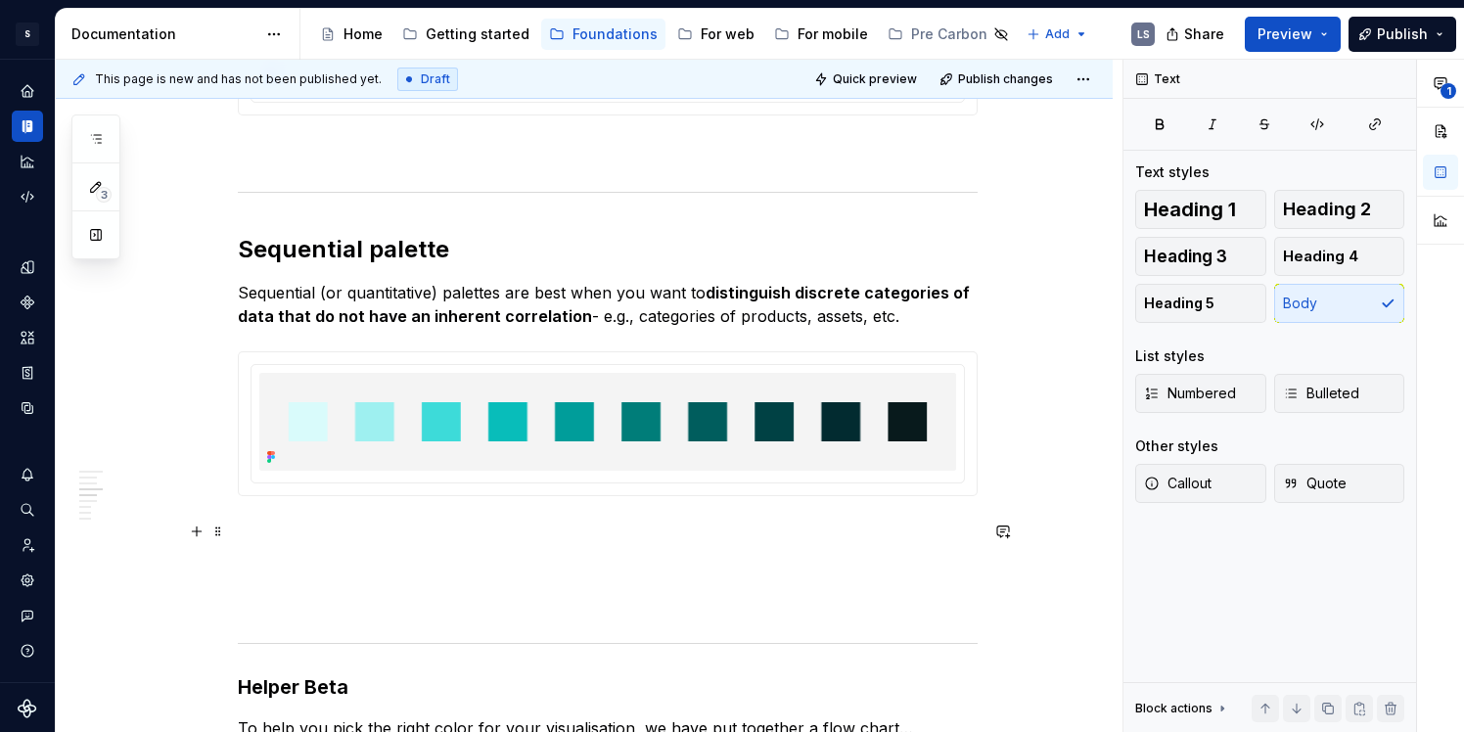
click at [554, 541] on p at bounding box center [608, 531] width 740 height 23
click at [893, 85] on span "Quick preview" at bounding box center [875, 79] width 84 height 16
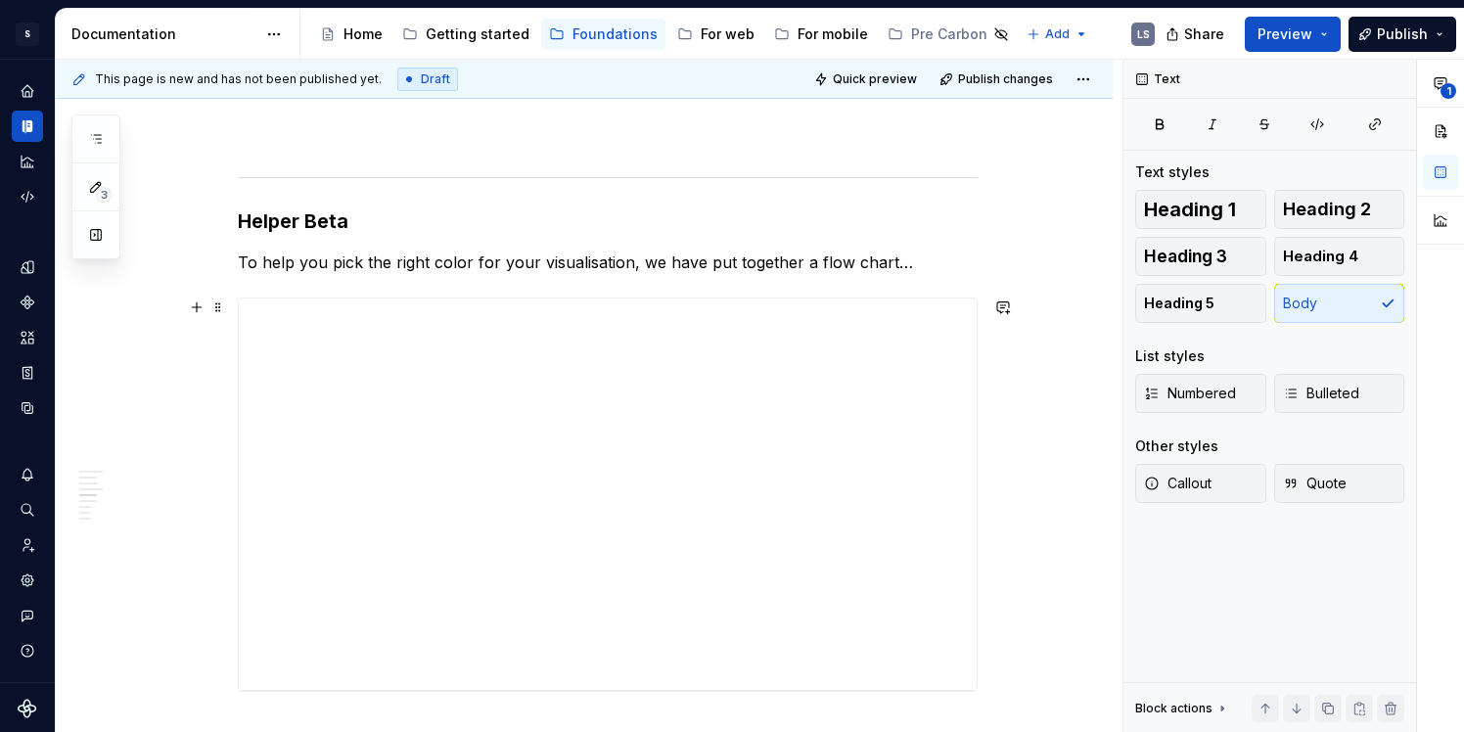
scroll to position [3240, 0]
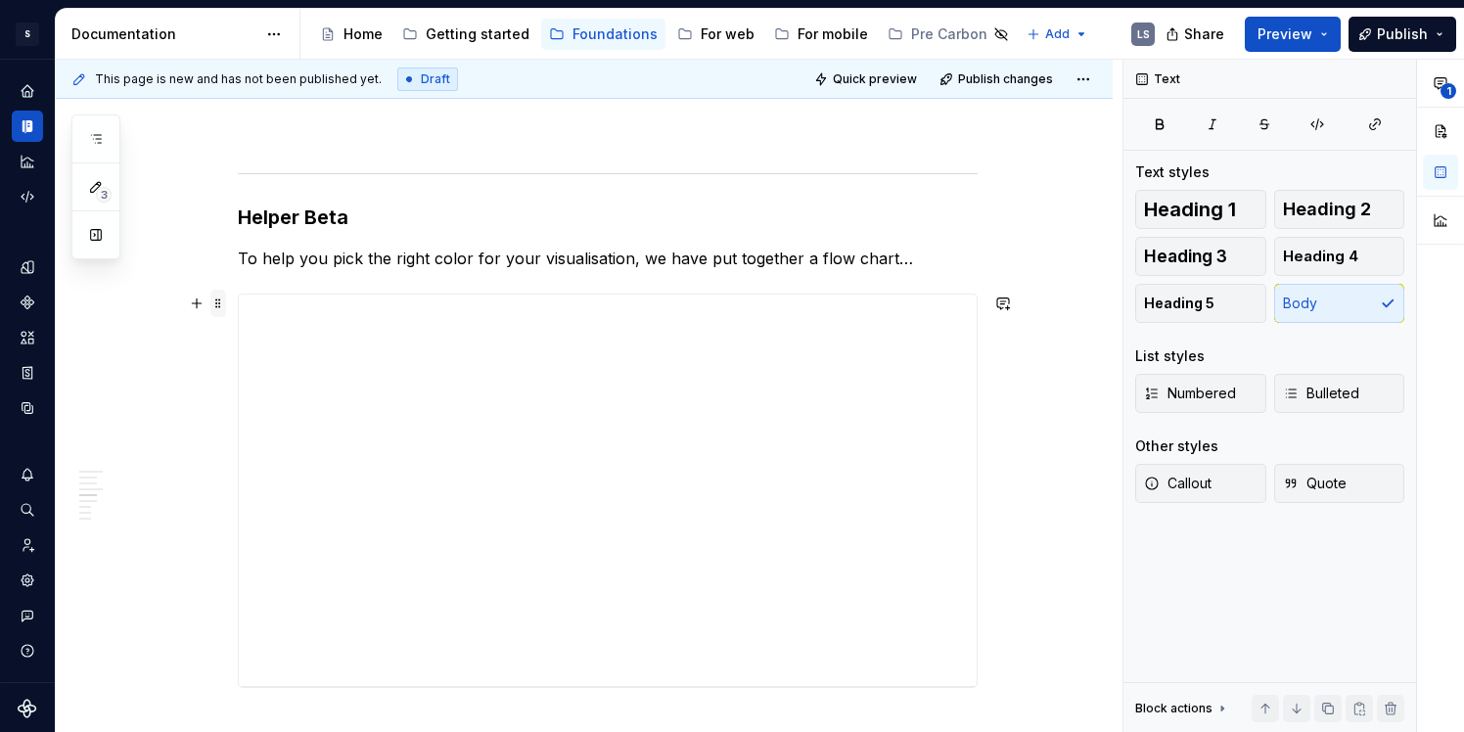
click at [222, 302] on span at bounding box center [218, 303] width 16 height 27
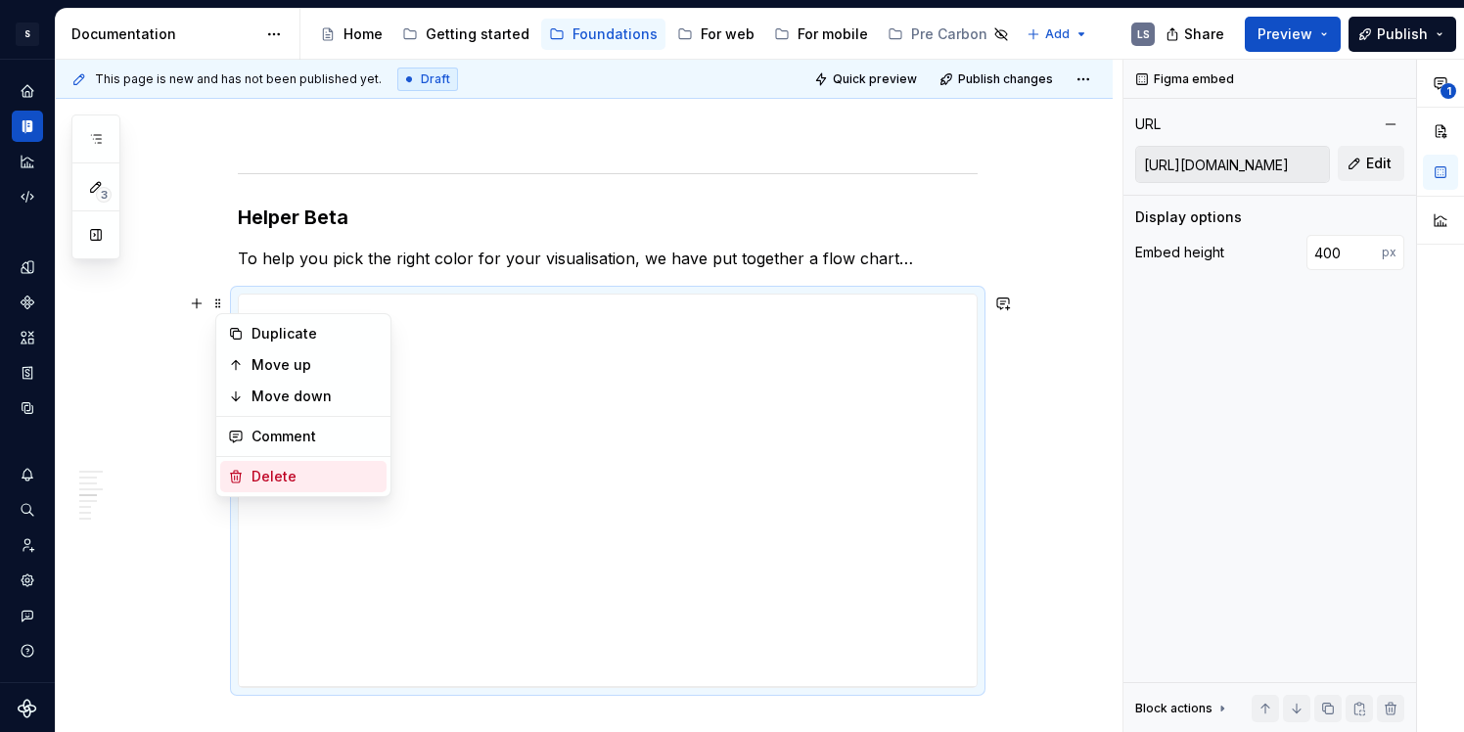
click at [284, 481] on div "Delete" at bounding box center [315, 477] width 127 height 20
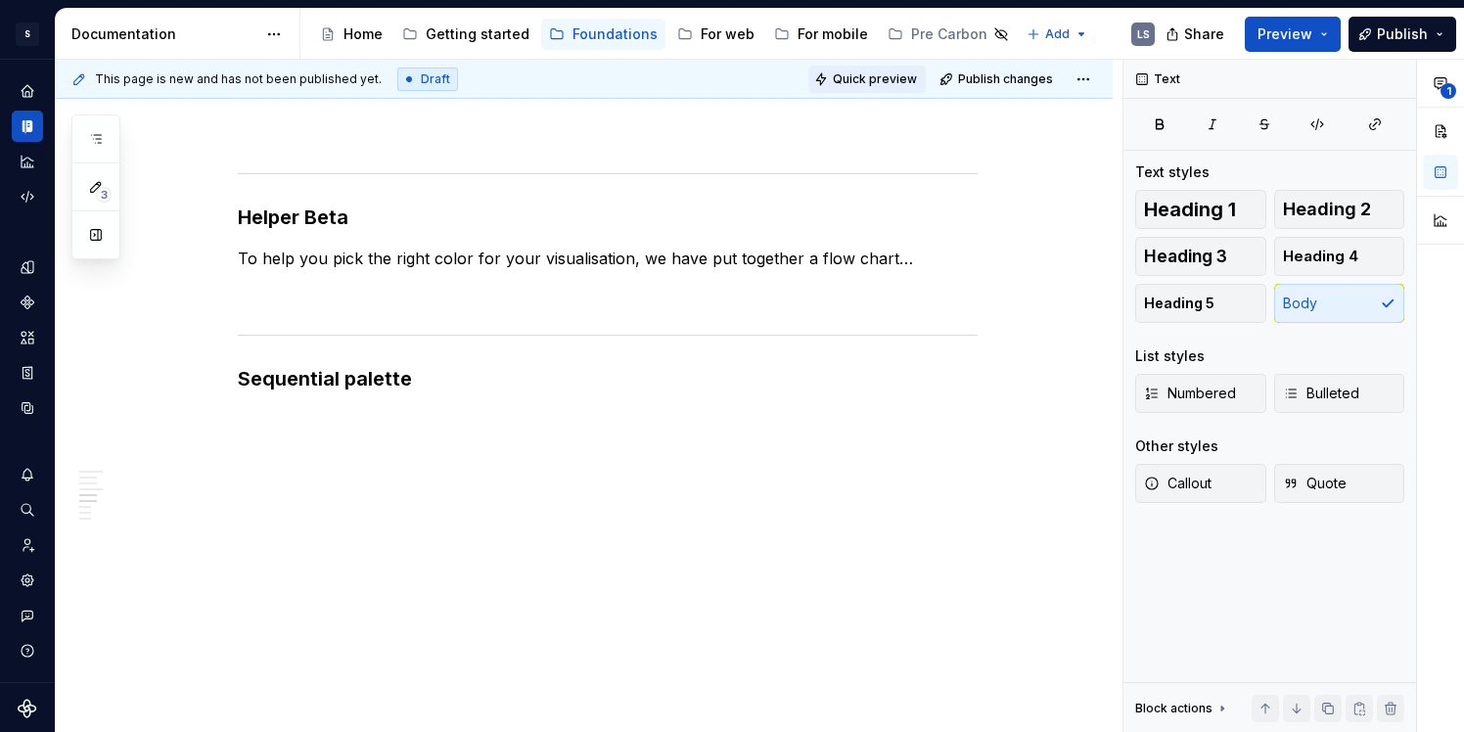
click at [921, 68] on button "Quick preview" at bounding box center [867, 79] width 117 height 27
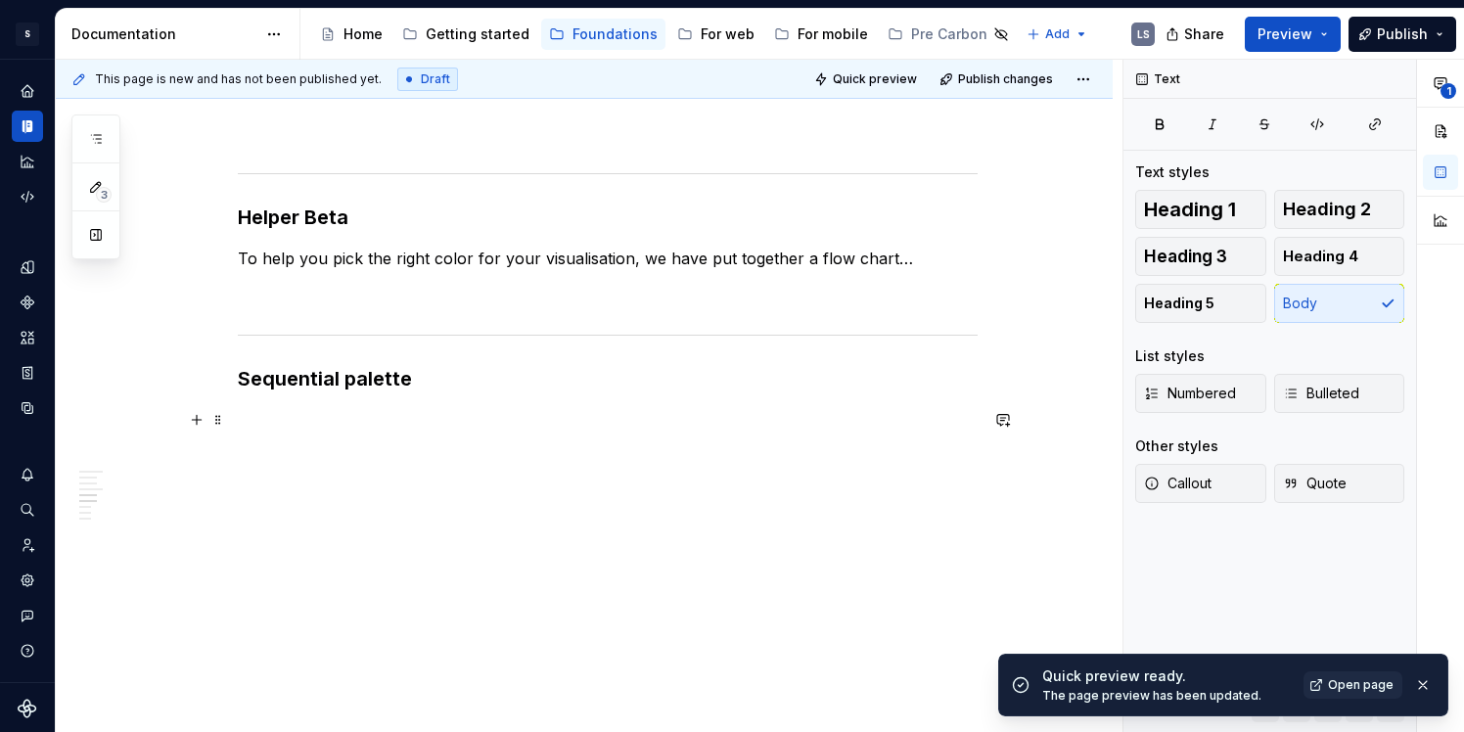
click at [672, 484] on p at bounding box center [608, 584] width 740 height 352
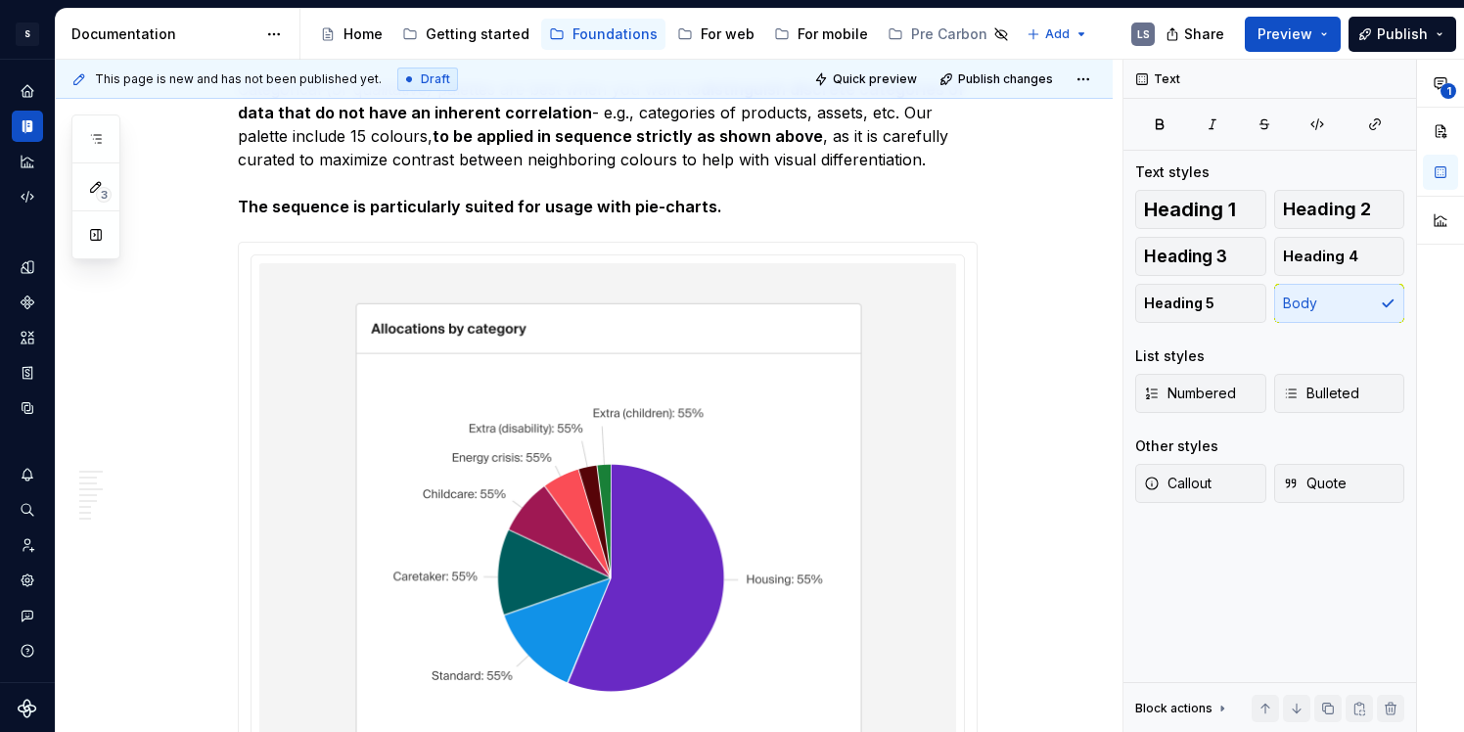
scroll to position [0, 0]
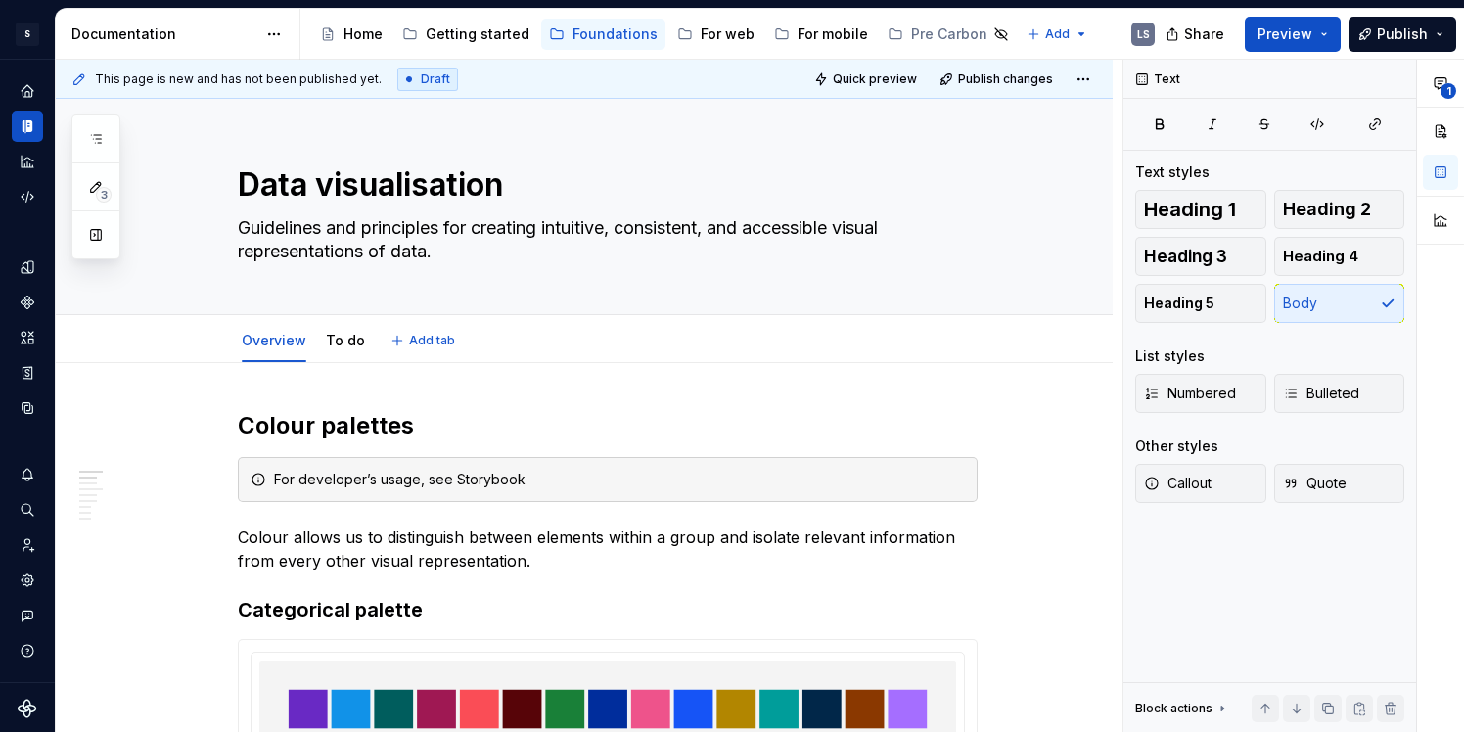
type textarea "*"
click at [465, 482] on div "For developer’s usage, see Storybook" at bounding box center [619, 480] width 691 height 20
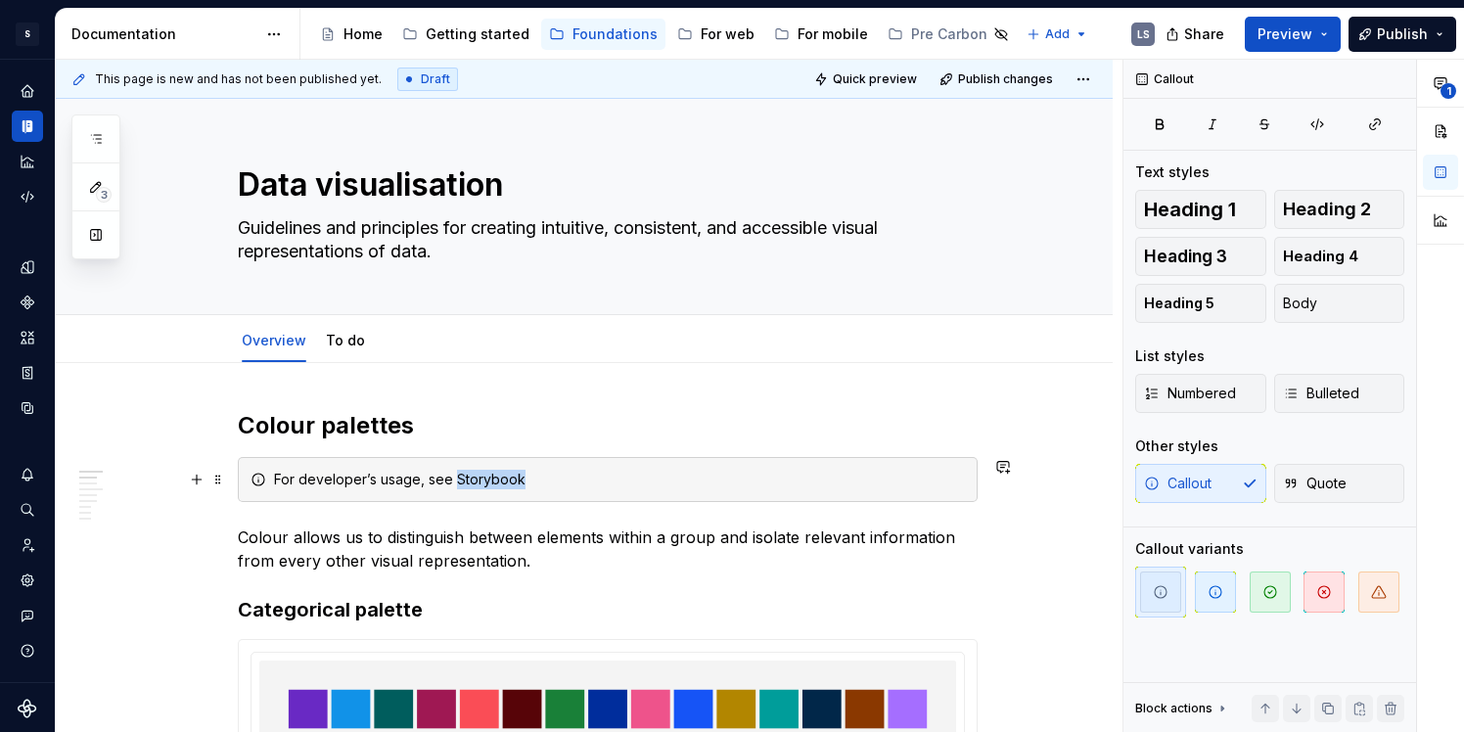
click at [465, 482] on div "For developer’s usage, see Storybook" at bounding box center [619, 480] width 691 height 20
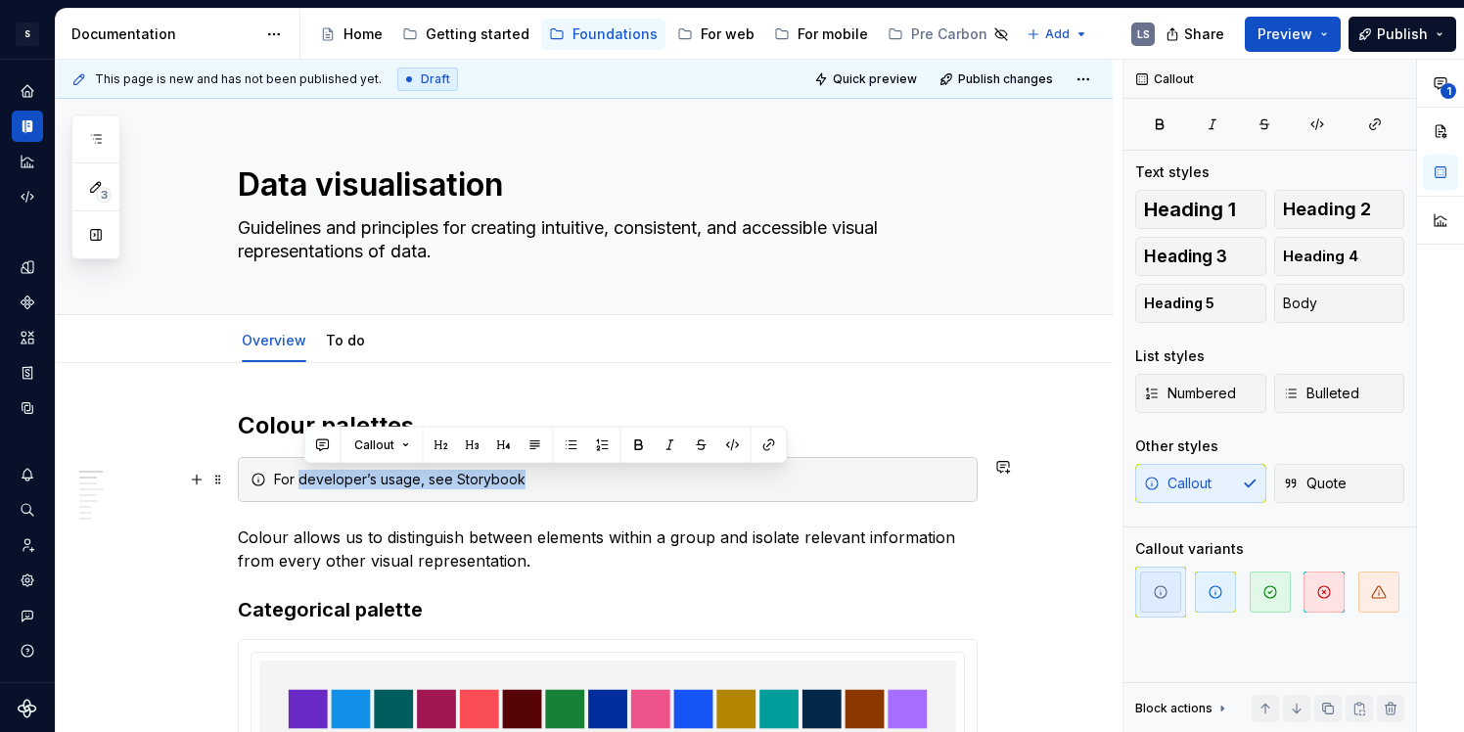
drag, startPoint x: 307, startPoint y: 482, endPoint x: 522, endPoint y: 474, distance: 214.5
click at [522, 474] on div "For developer’s usage, see Storybook" at bounding box center [619, 480] width 691 height 20
click at [517, 475] on div "For developer’s usage, see Storybook" at bounding box center [619, 480] width 691 height 20
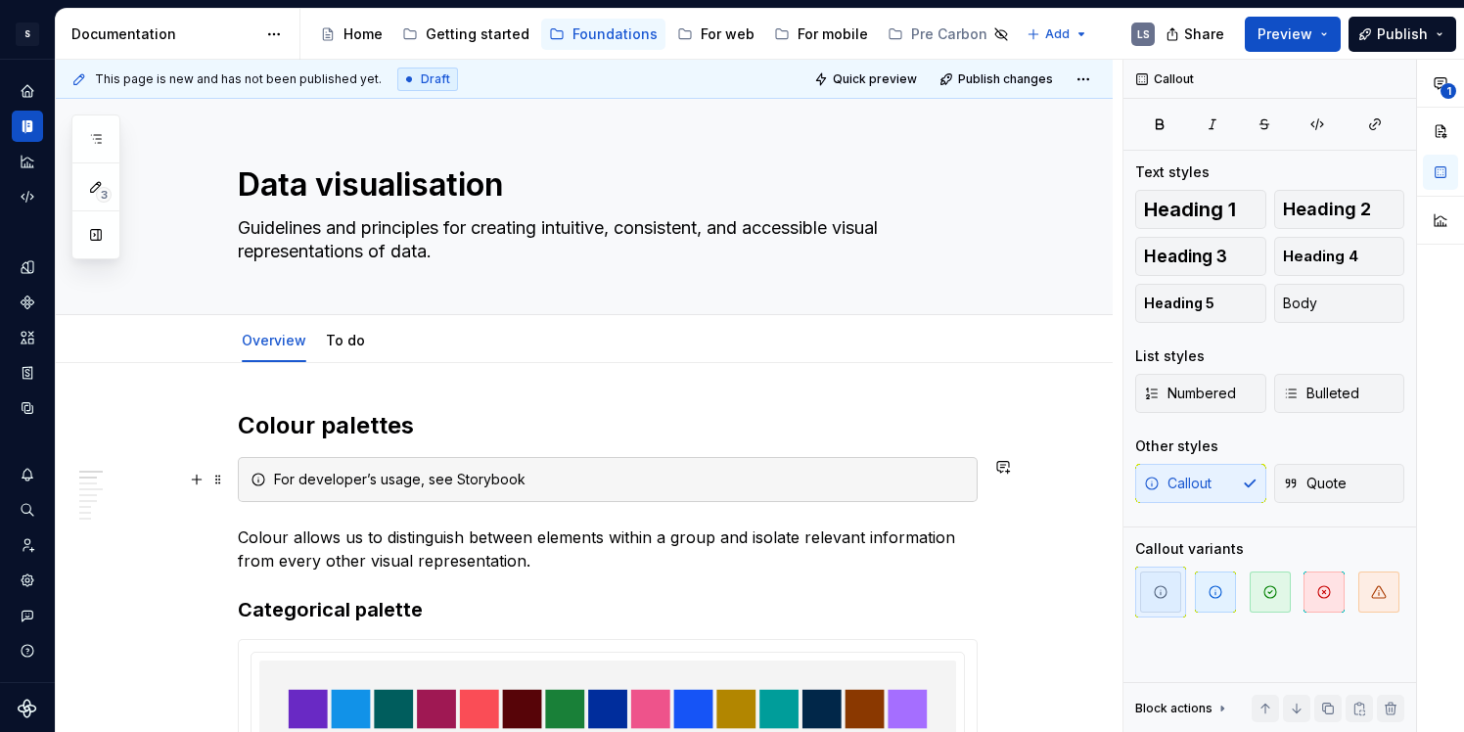
click at [496, 479] on div "For developer’s usage, see Storybook" at bounding box center [619, 480] width 691 height 20
click at [918, 440] on button "button" at bounding box center [921, 445] width 27 height 27
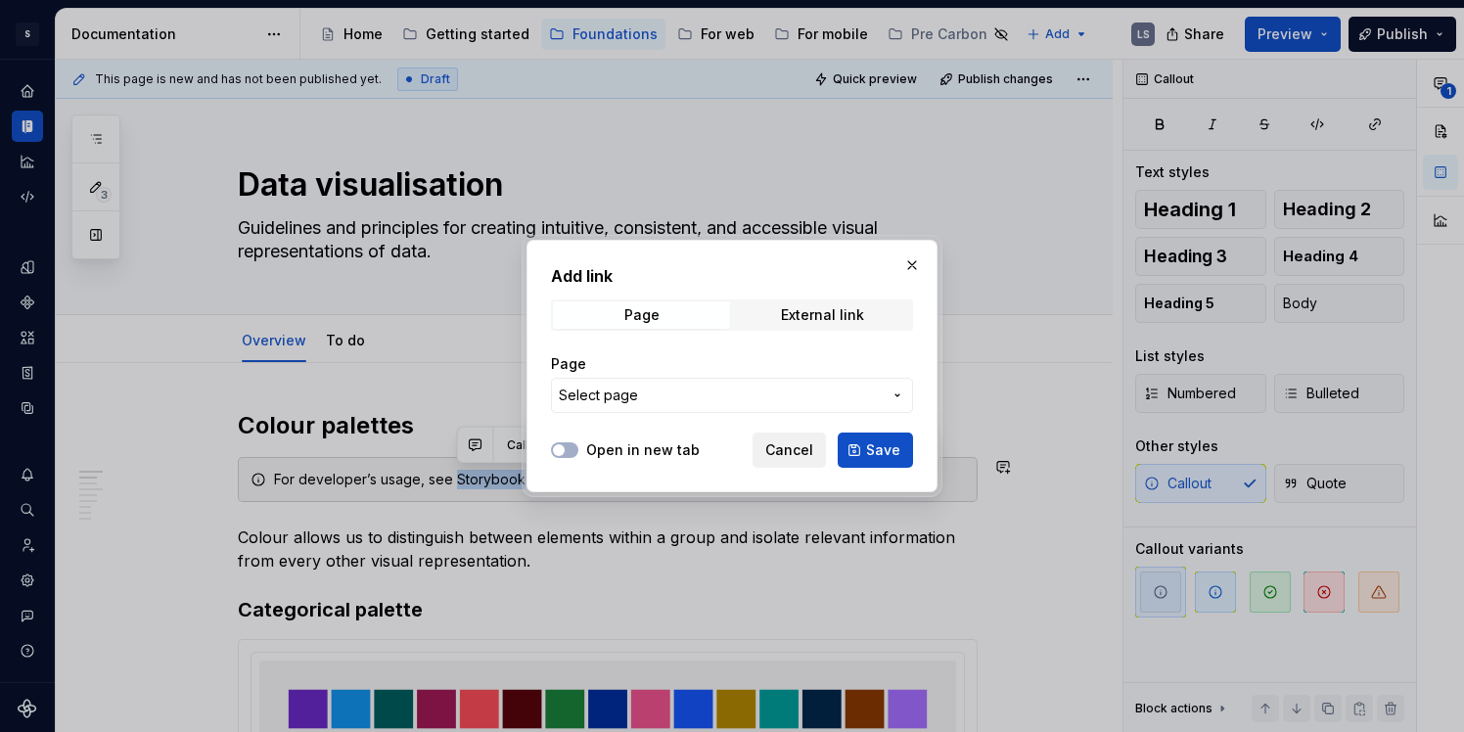
click at [797, 440] on button "Cancel" at bounding box center [789, 450] width 73 height 35
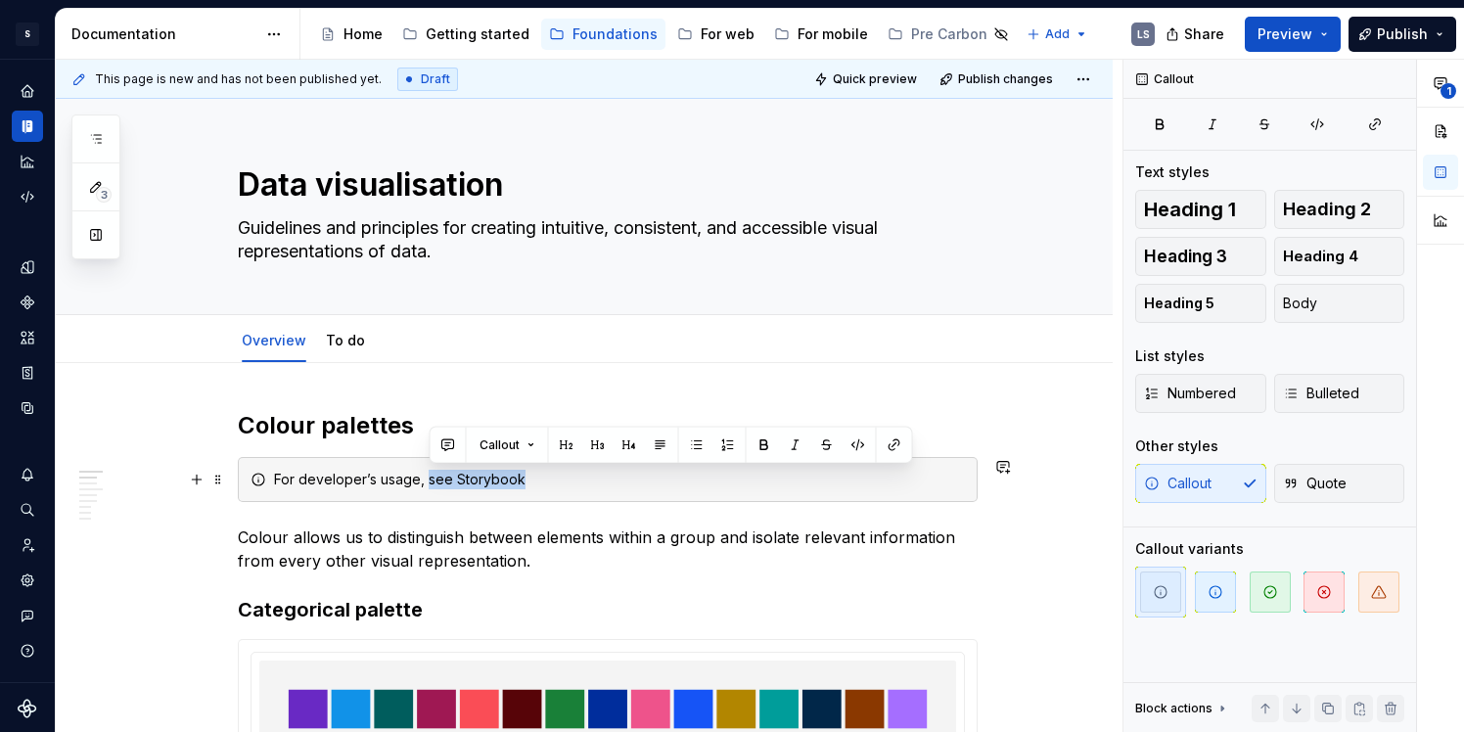
drag, startPoint x: 431, startPoint y: 483, endPoint x: 527, endPoint y: 483, distance: 95.9
click at [527, 483] on div "For developer’s usage, see Storybook" at bounding box center [619, 480] width 691 height 20
click at [890, 446] on button "button" at bounding box center [894, 445] width 27 height 27
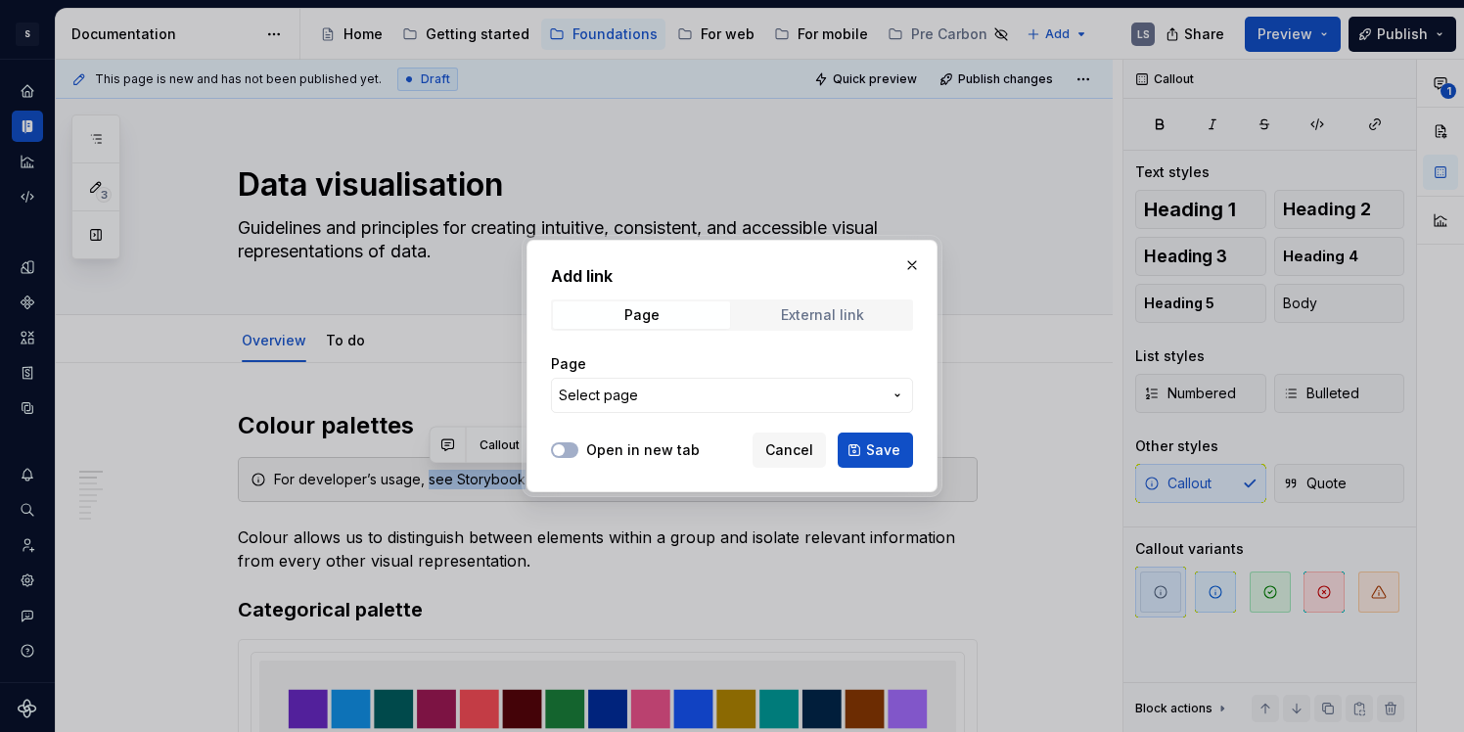
click at [780, 309] on span "External link" at bounding box center [822, 315] width 177 height 27
click at [686, 392] on input "URL" at bounding box center [732, 395] width 362 height 35
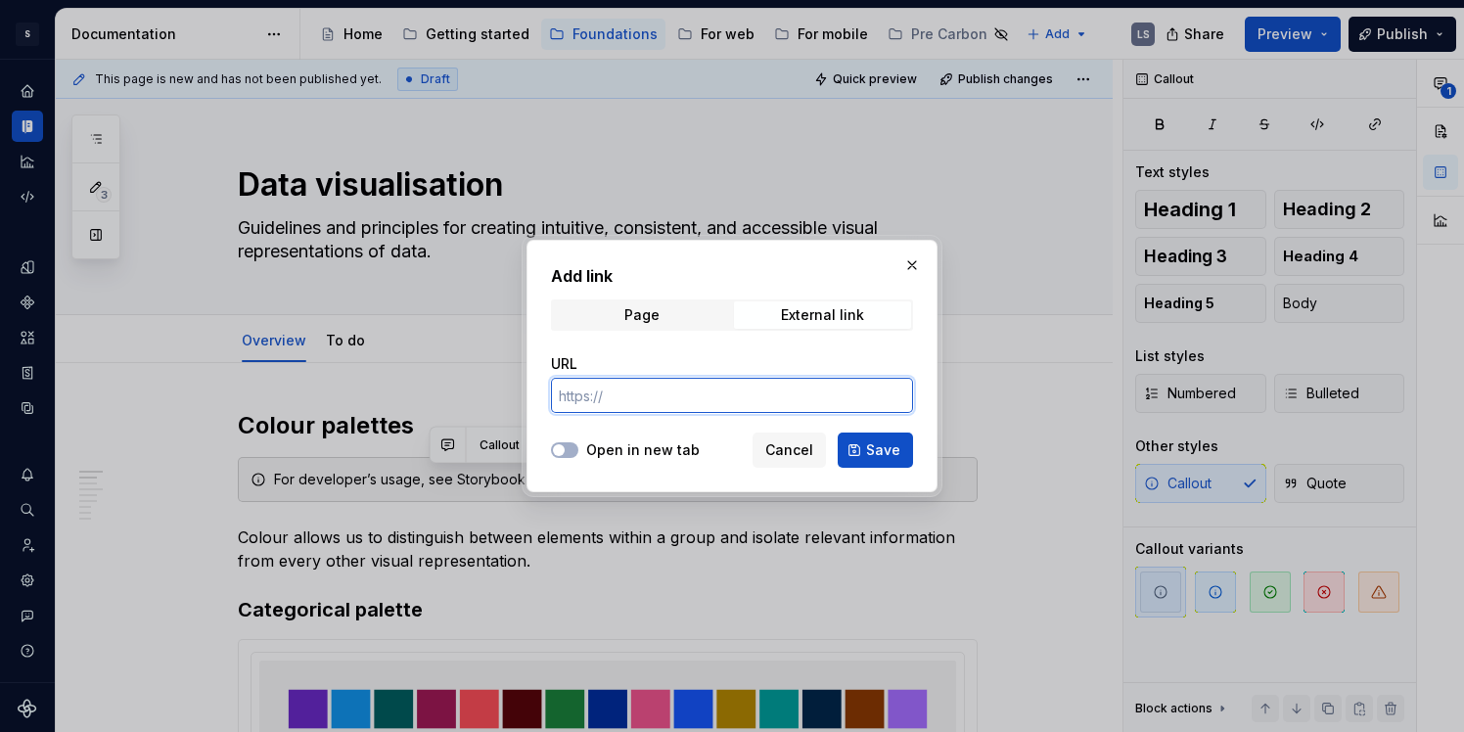
paste input "[URL][DOMAIN_NAME]"
type input "[URL][DOMAIN_NAME]"
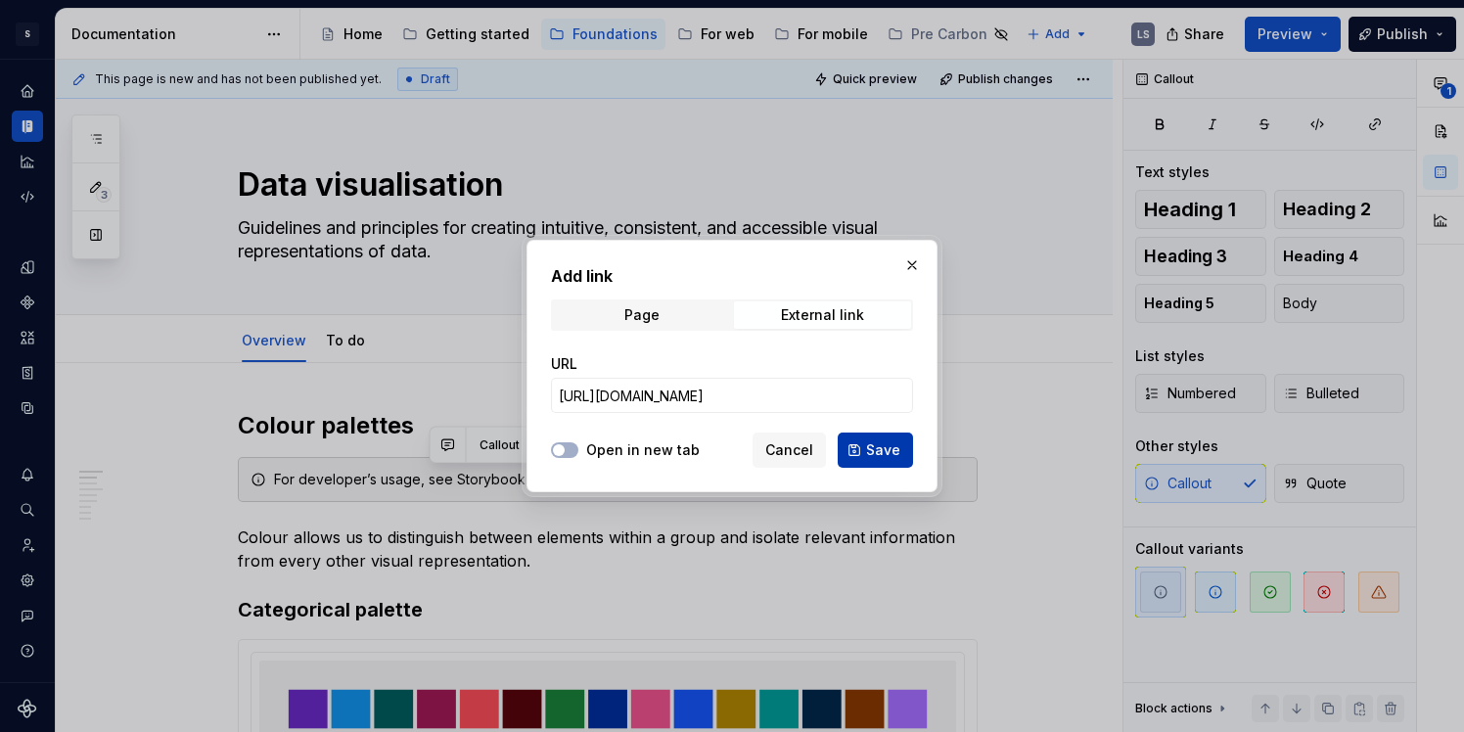
scroll to position [0, 0]
click at [873, 451] on span "Save" at bounding box center [883, 451] width 34 height 20
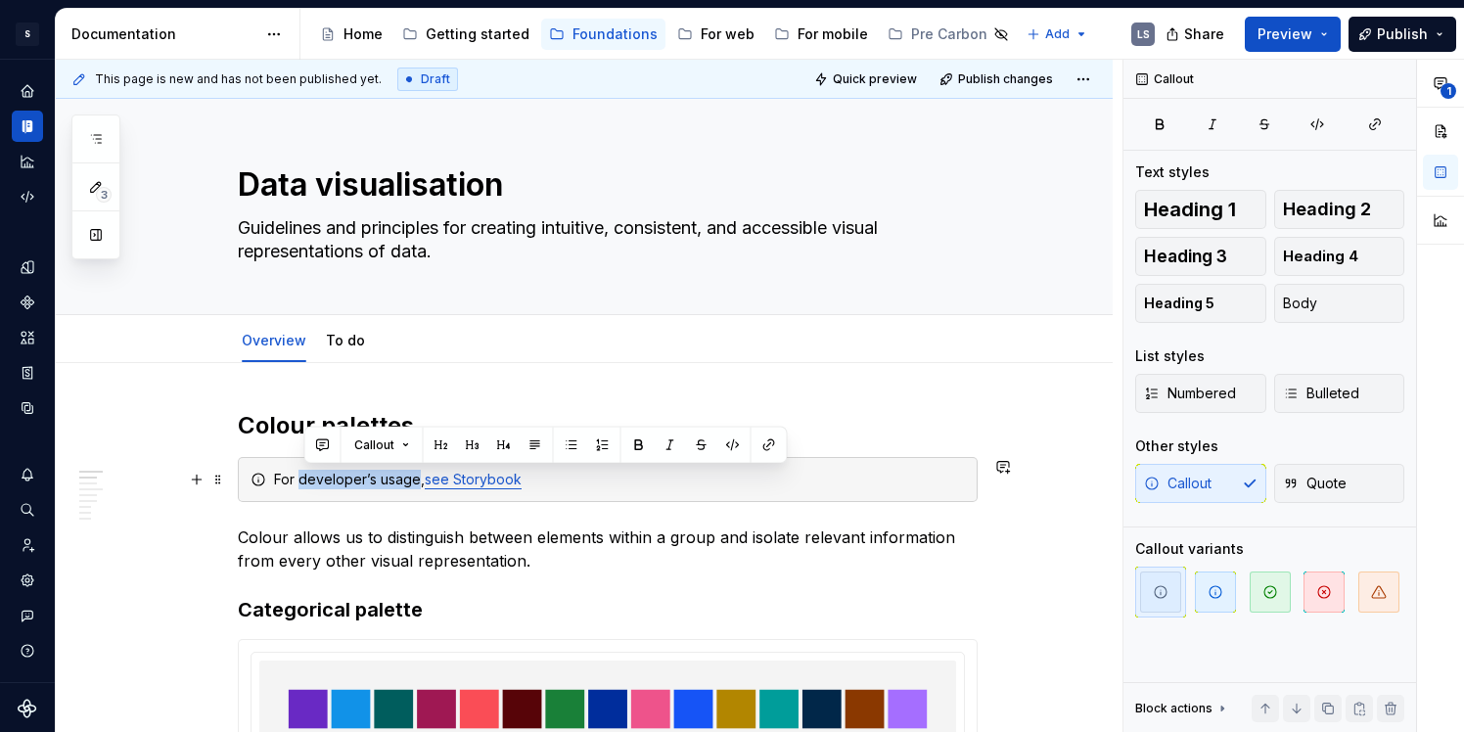
drag, startPoint x: 304, startPoint y: 478, endPoint x: 418, endPoint y: 478, distance: 113.6
click at [418, 478] on div "For developer’s usage, see Storybook" at bounding box center [619, 480] width 691 height 20
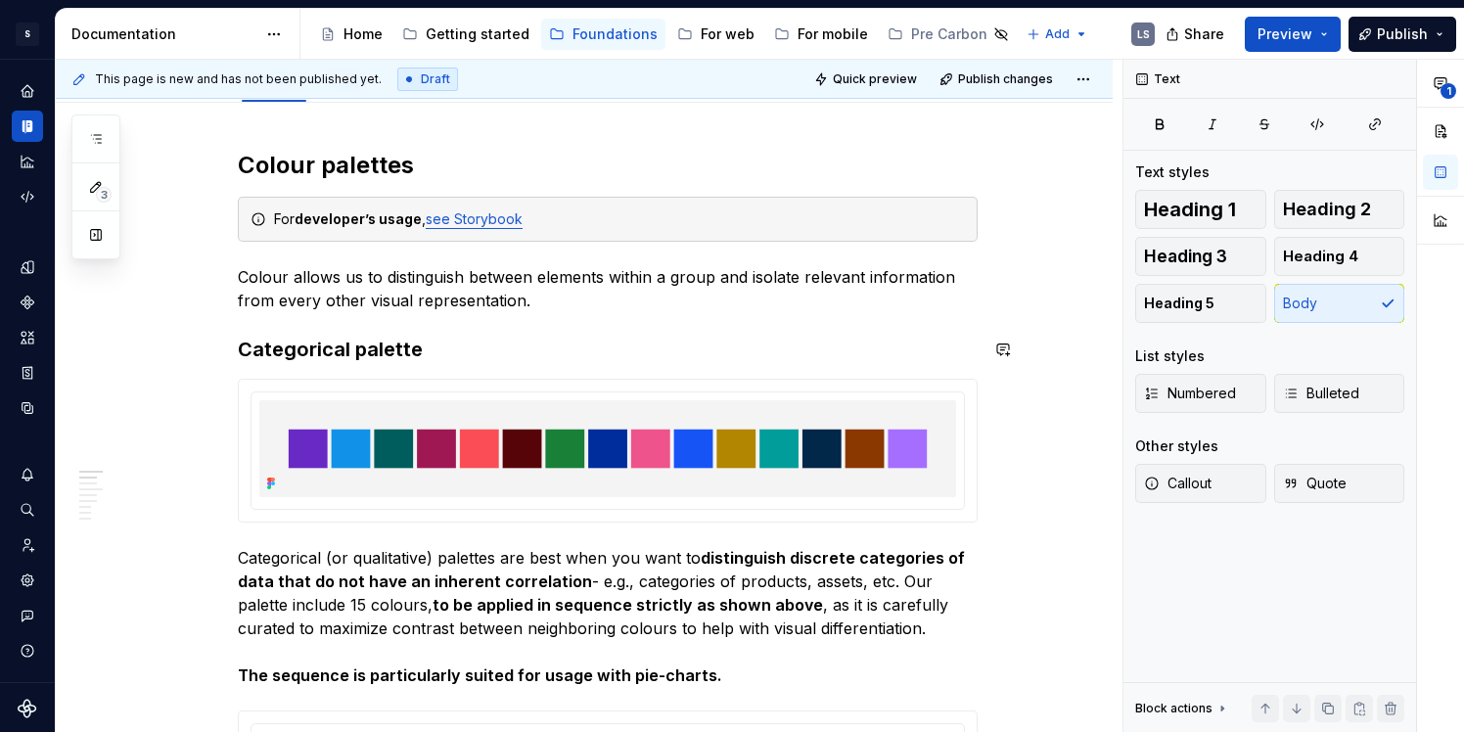
scroll to position [247, 0]
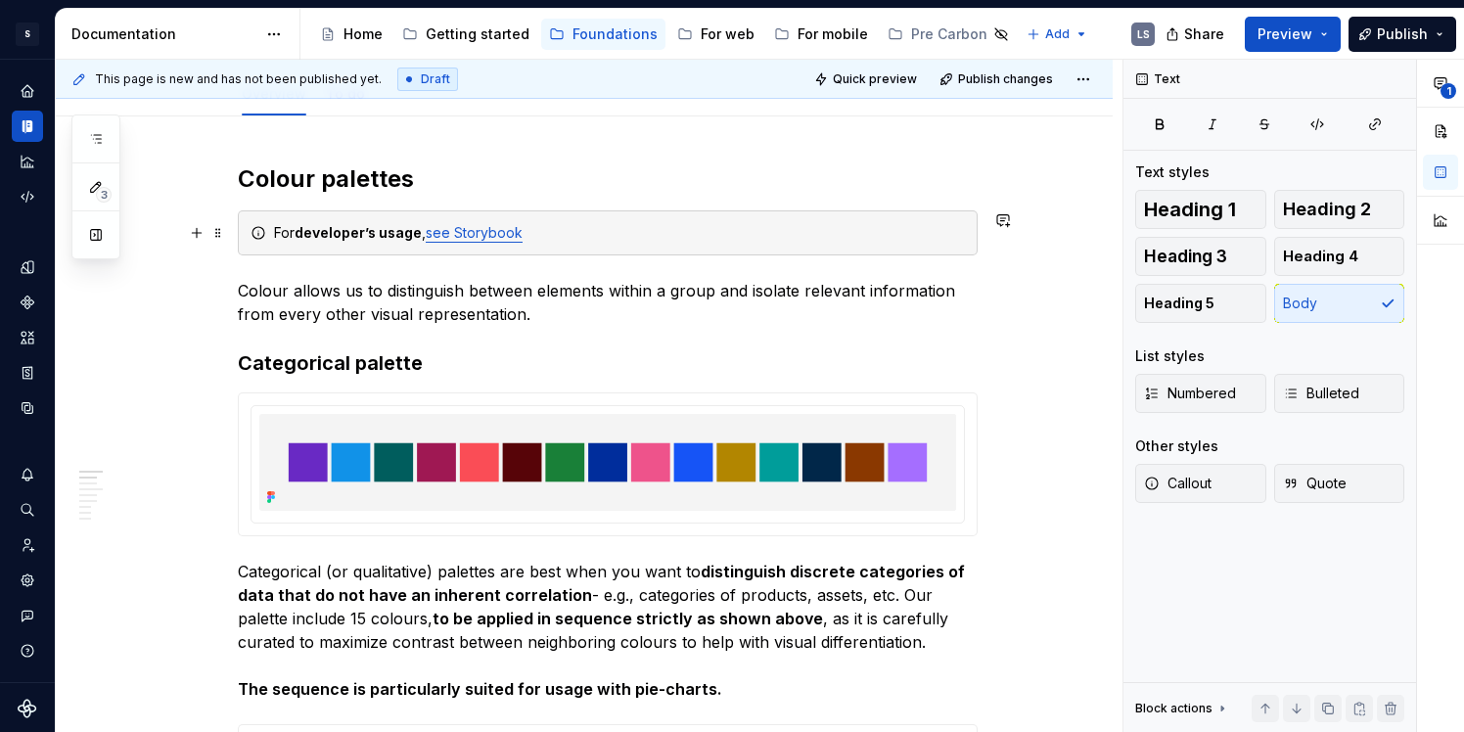
click at [504, 230] on link "see Storybook" at bounding box center [474, 232] width 97 height 17
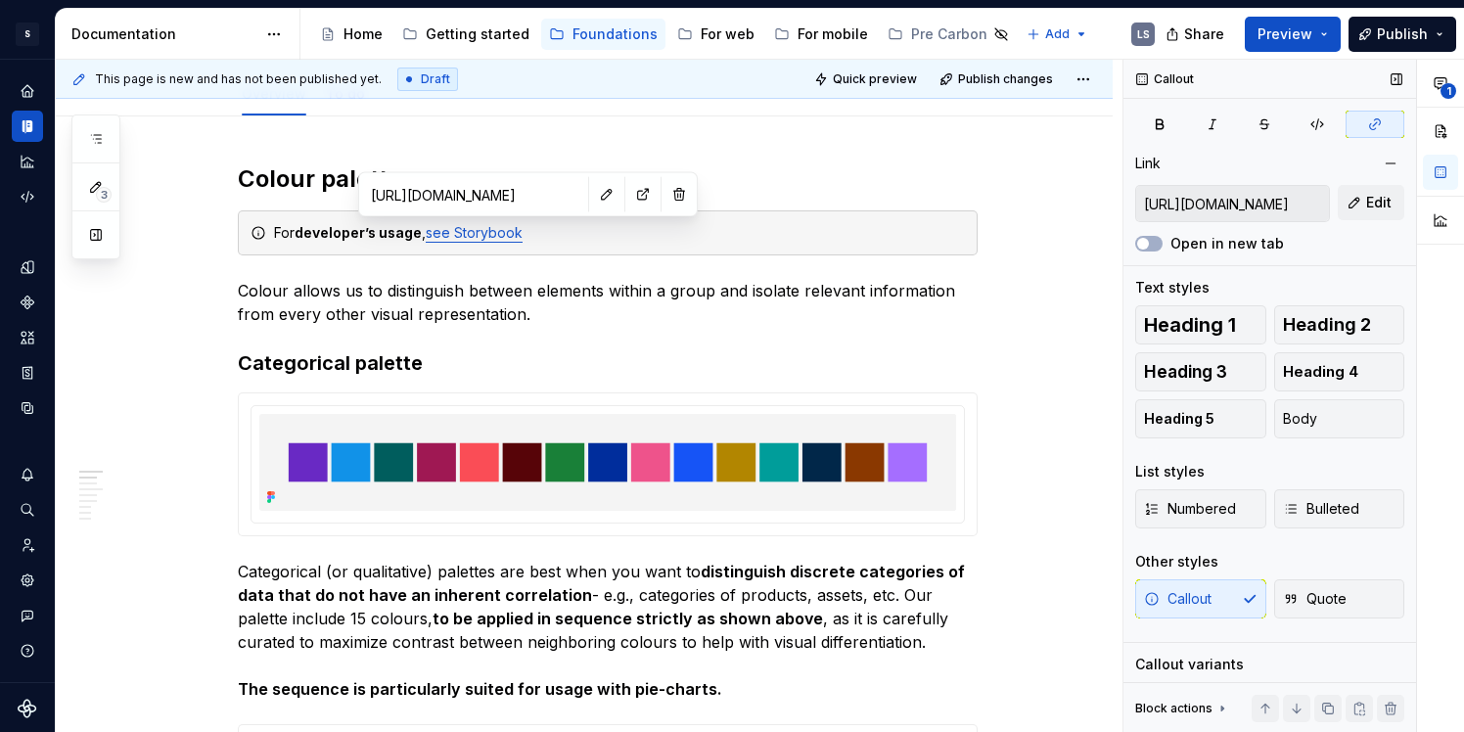
click at [1230, 241] on label "Open in new tab" at bounding box center [1228, 244] width 114 height 20
click at [1163, 241] on button "Open in new tab" at bounding box center [1149, 244] width 27 height 16
click at [892, 73] on span "Quick preview" at bounding box center [875, 79] width 84 height 16
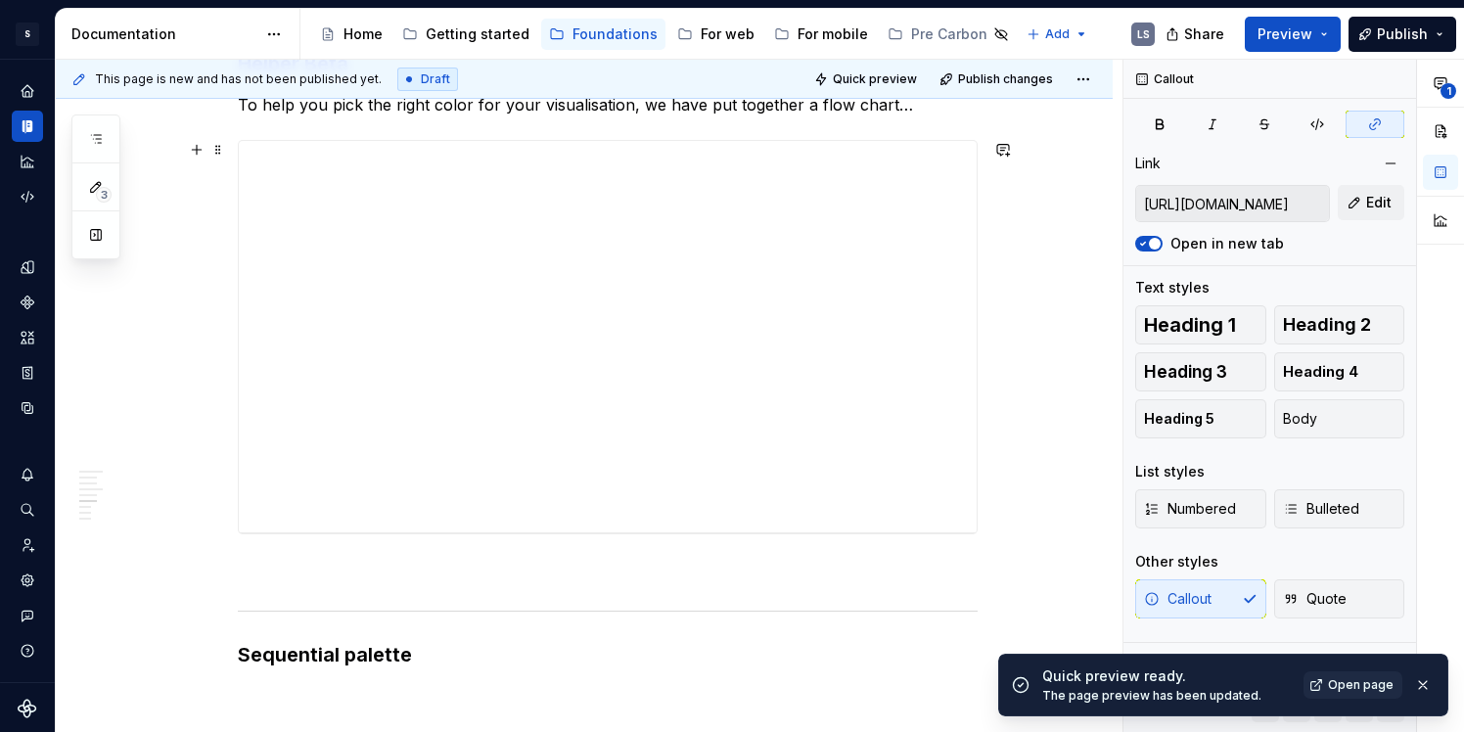
scroll to position [3305, 0]
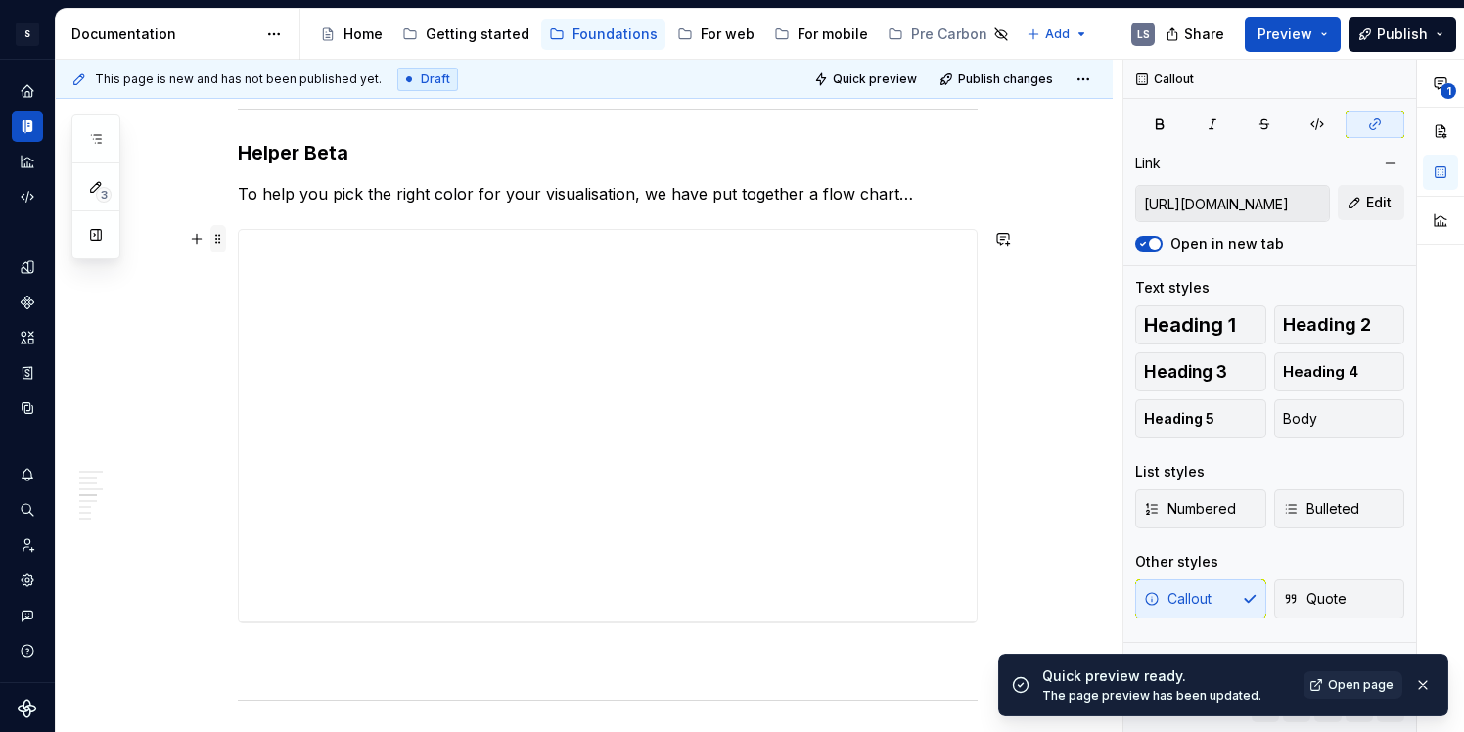
click at [222, 244] on span at bounding box center [218, 238] width 16 height 27
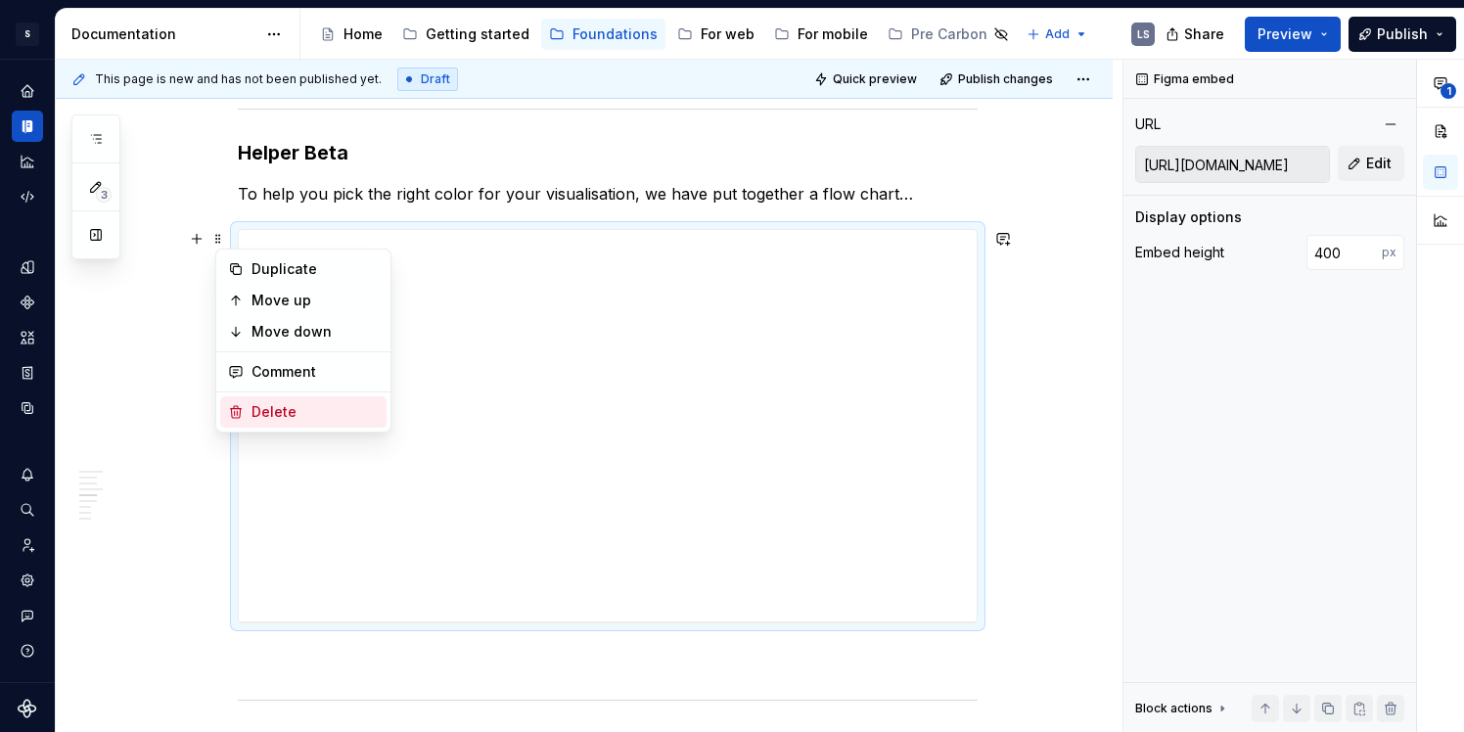
click at [281, 410] on div "Delete" at bounding box center [315, 412] width 127 height 20
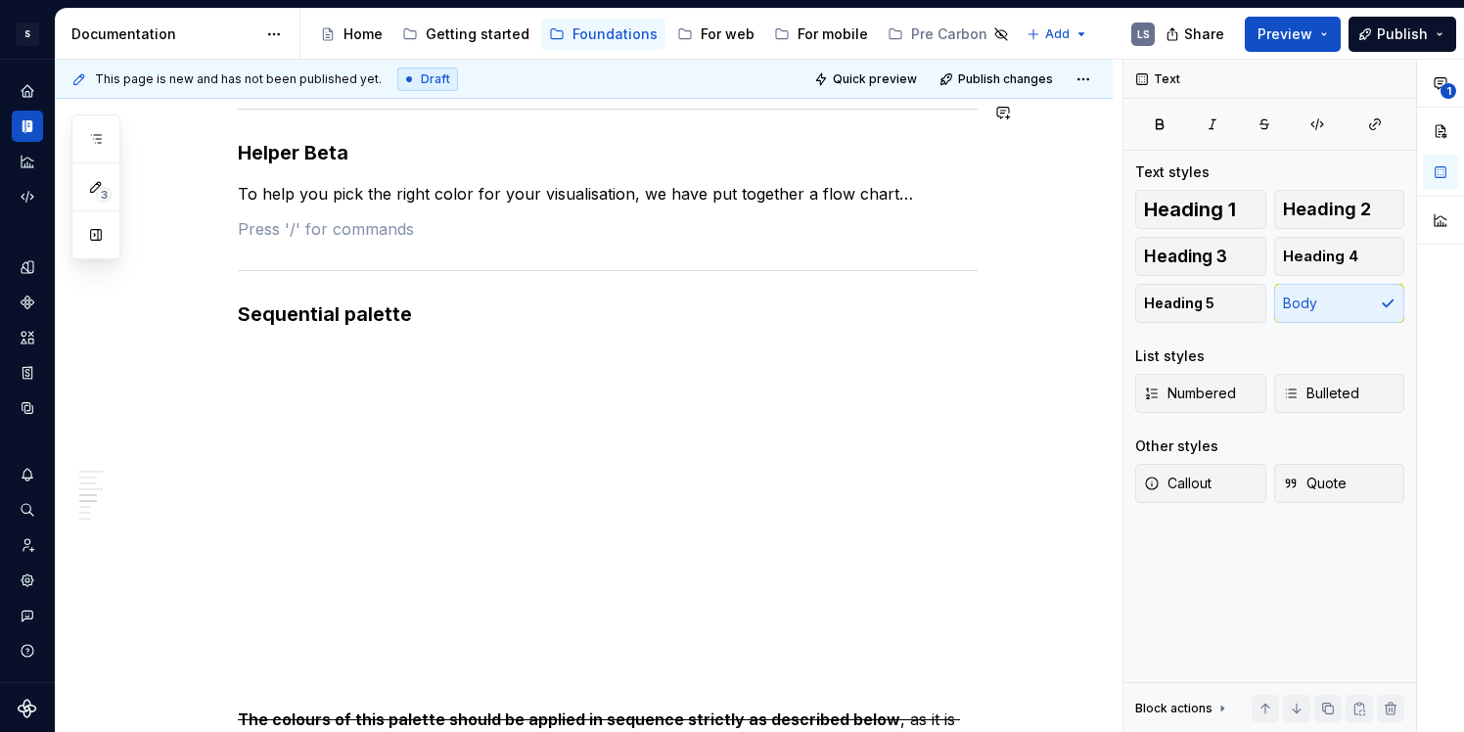
click at [872, 60] on div "This page is new and has not been published yet. Draft Quick preview Publish ch…" at bounding box center [584, 79] width 1057 height 39
click at [872, 78] on span "Quick preview" at bounding box center [875, 79] width 84 height 16
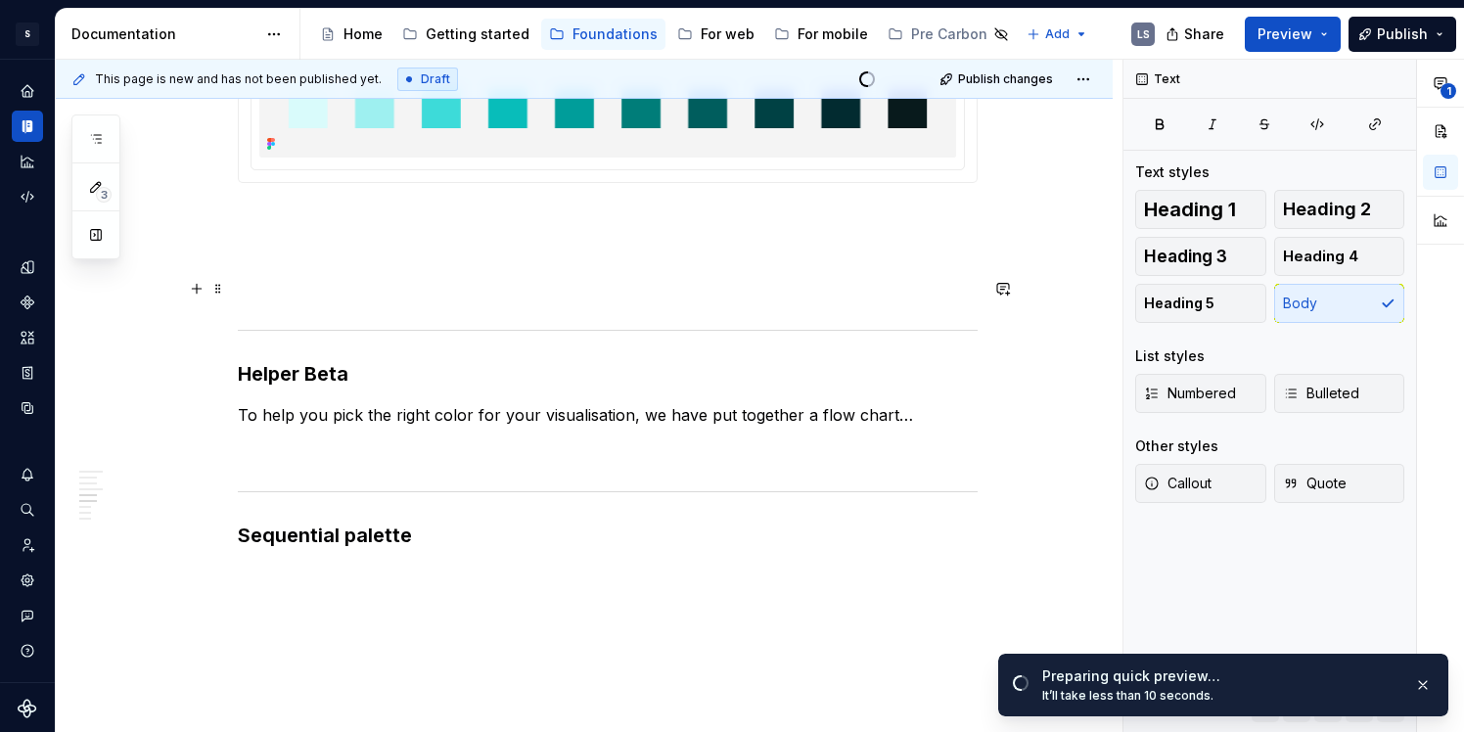
scroll to position [3128, 0]
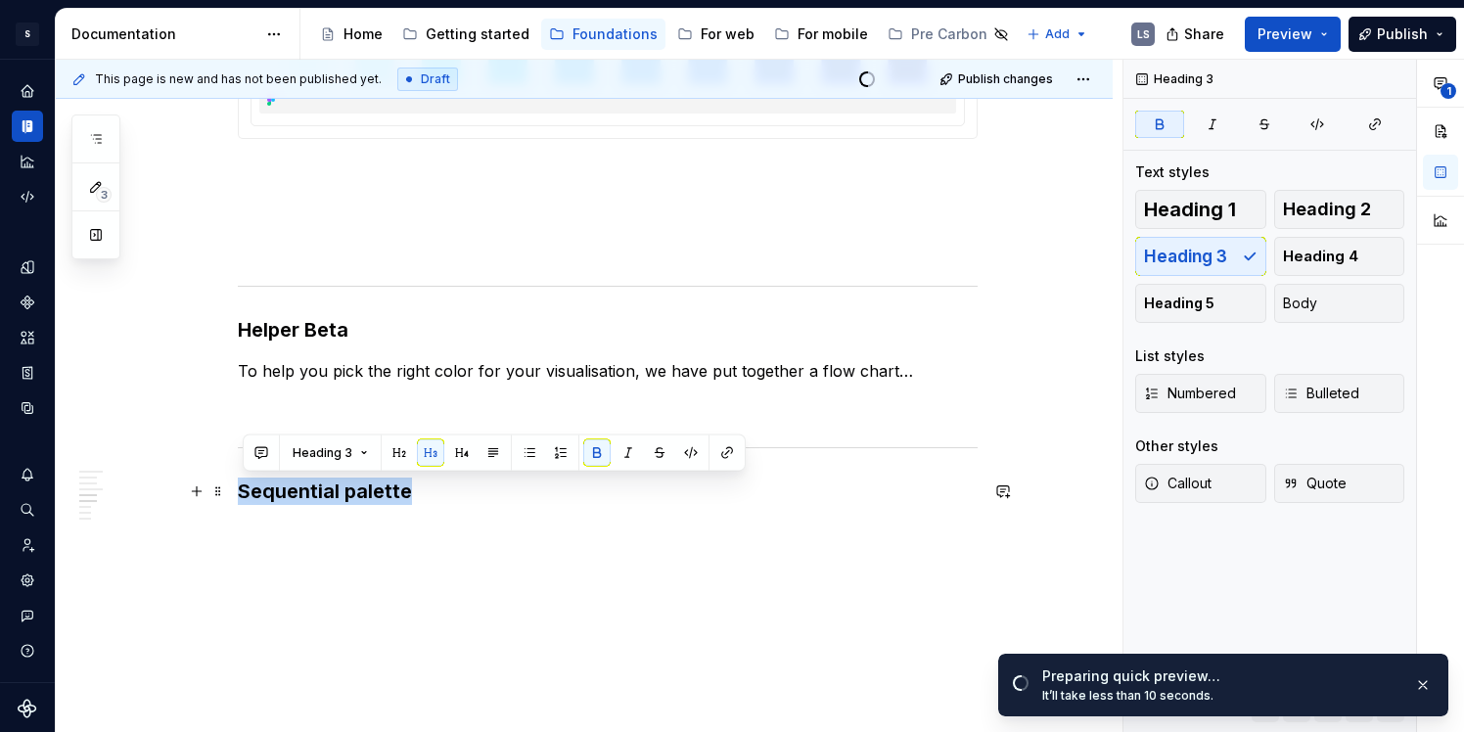
drag, startPoint x: 417, startPoint y: 493, endPoint x: 231, endPoint y: 486, distance: 186.2
click at [231, 486] on div "Colour palettes For developer’s usage , see Storybook Colour allows us to disti…" at bounding box center [584, 254] width 1057 height 6038
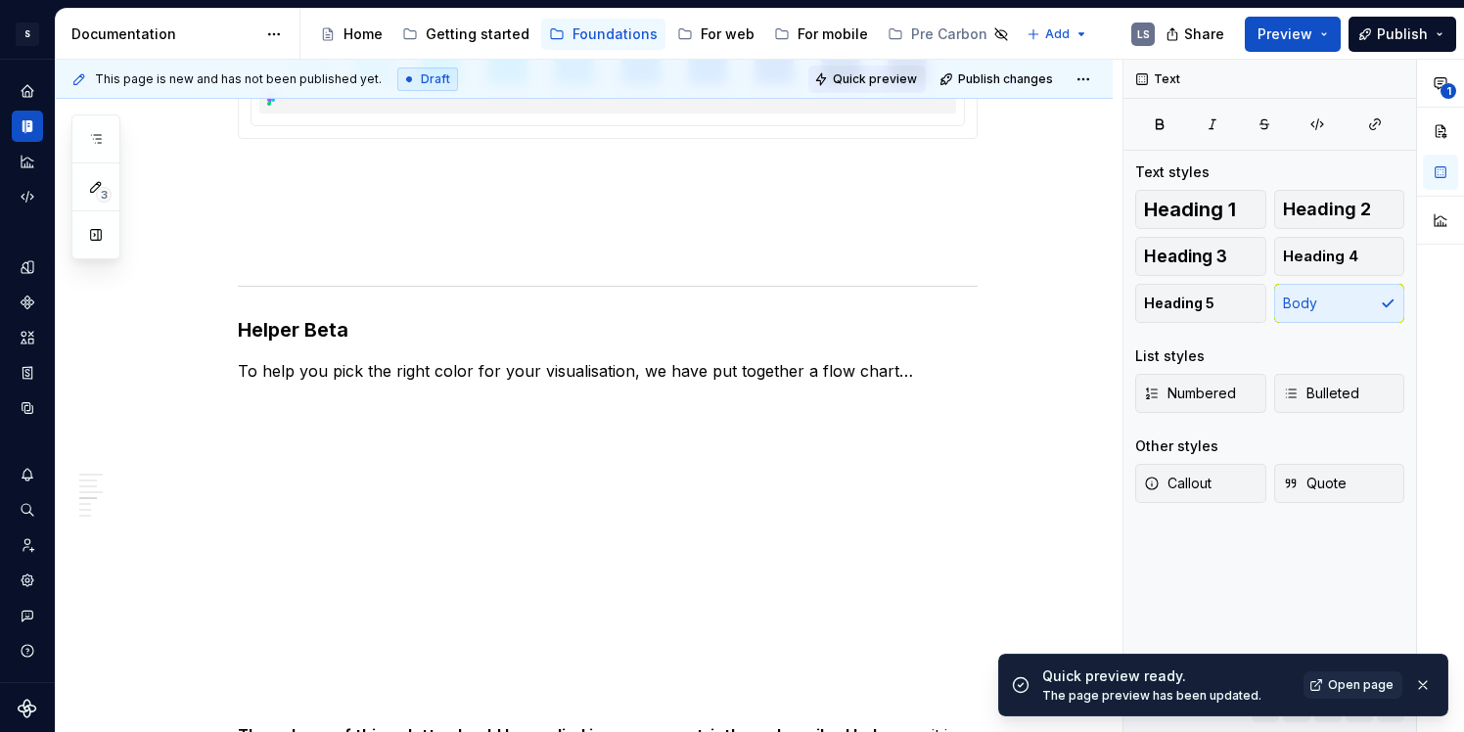
click at [872, 78] on span "Quick preview" at bounding box center [875, 79] width 84 height 16
click at [593, 389] on p "To help you pick the right color for your visualisation, we have put together a…" at bounding box center [608, 535] width 740 height 352
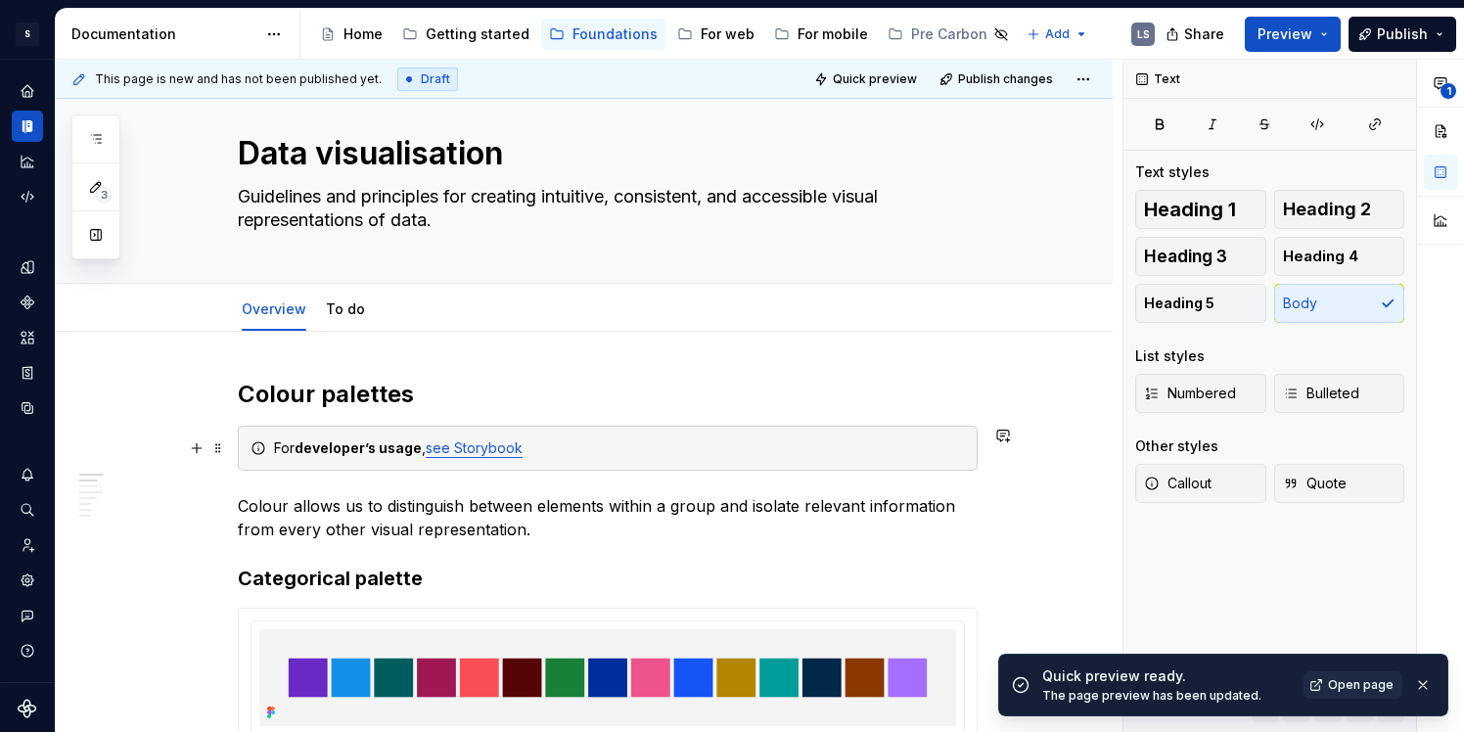
scroll to position [0, 0]
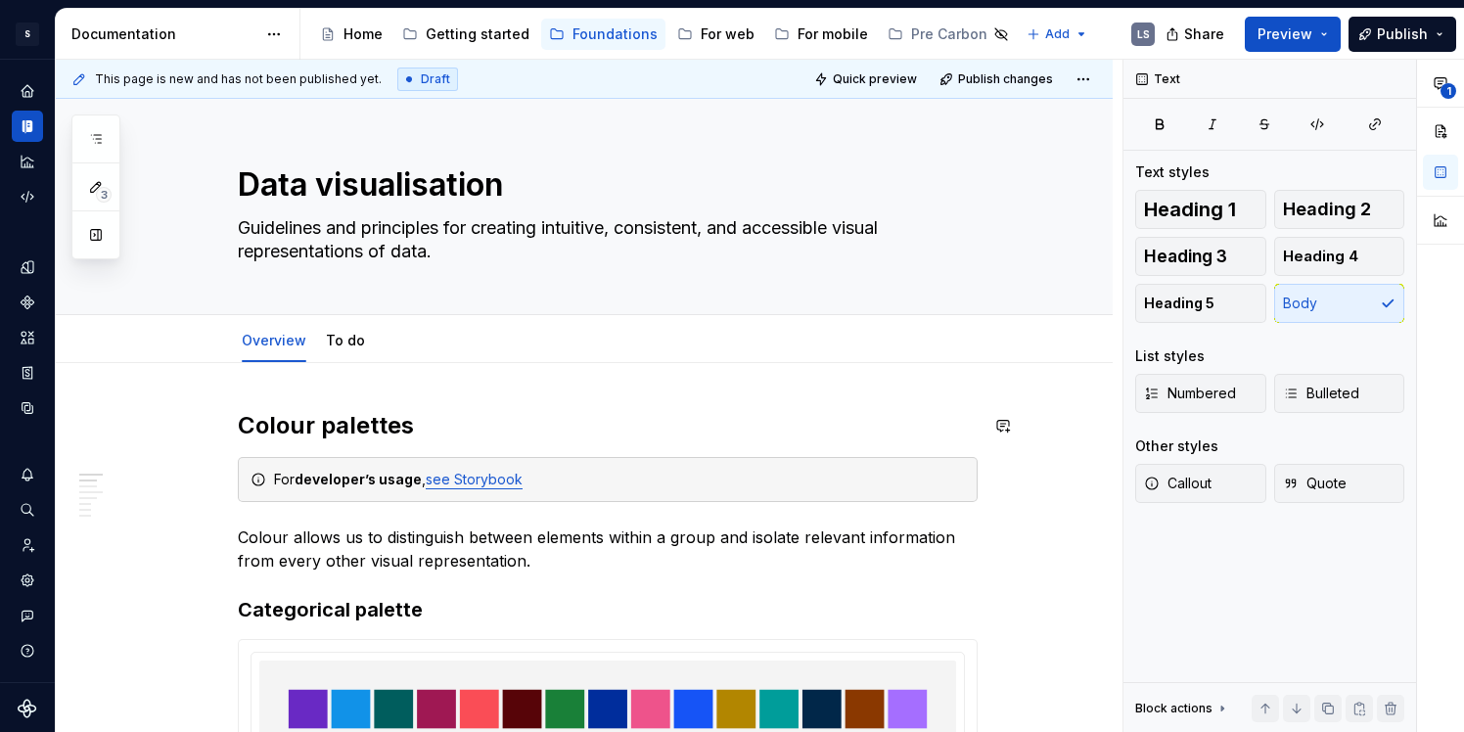
type textarea "*"
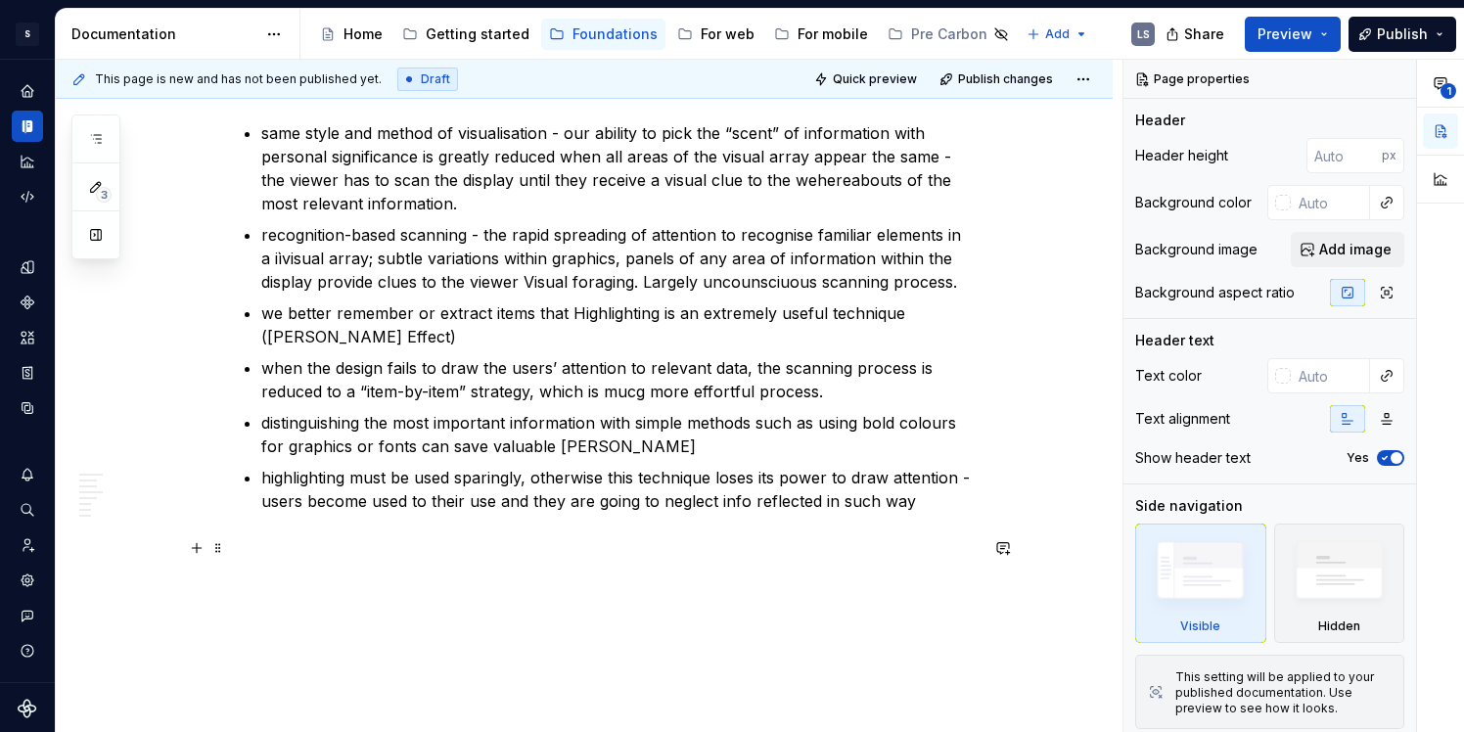
scroll to position [5457, 0]
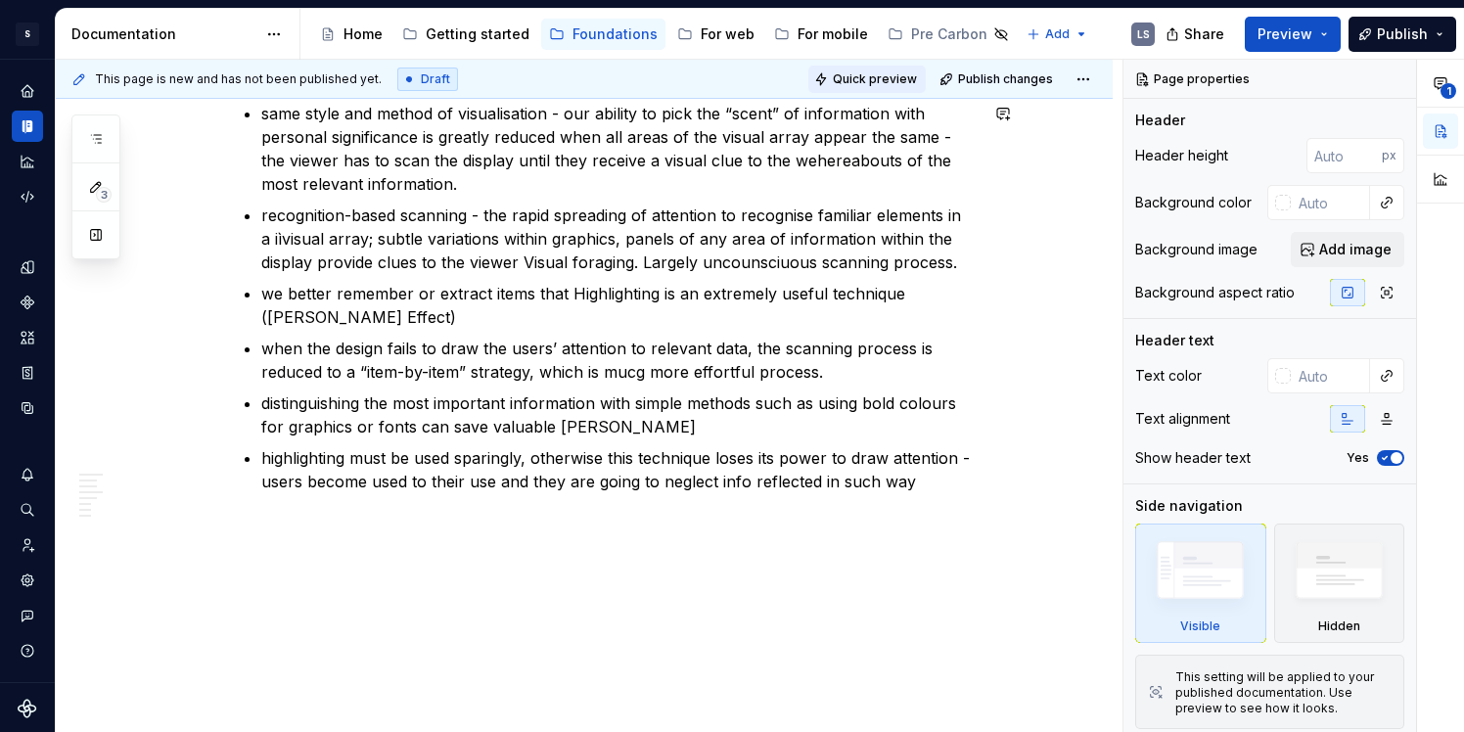
click at [849, 74] on button "Quick preview" at bounding box center [867, 79] width 117 height 27
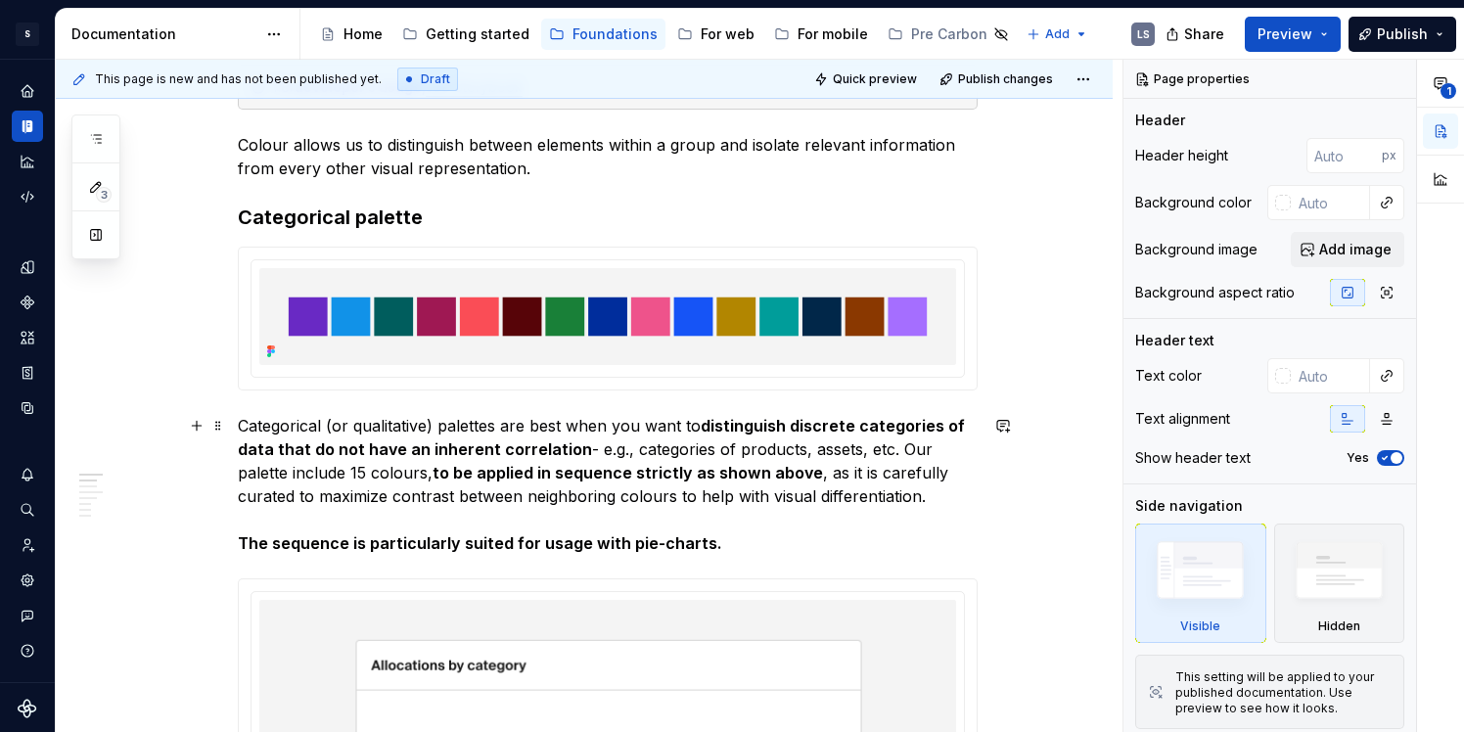
scroll to position [576, 0]
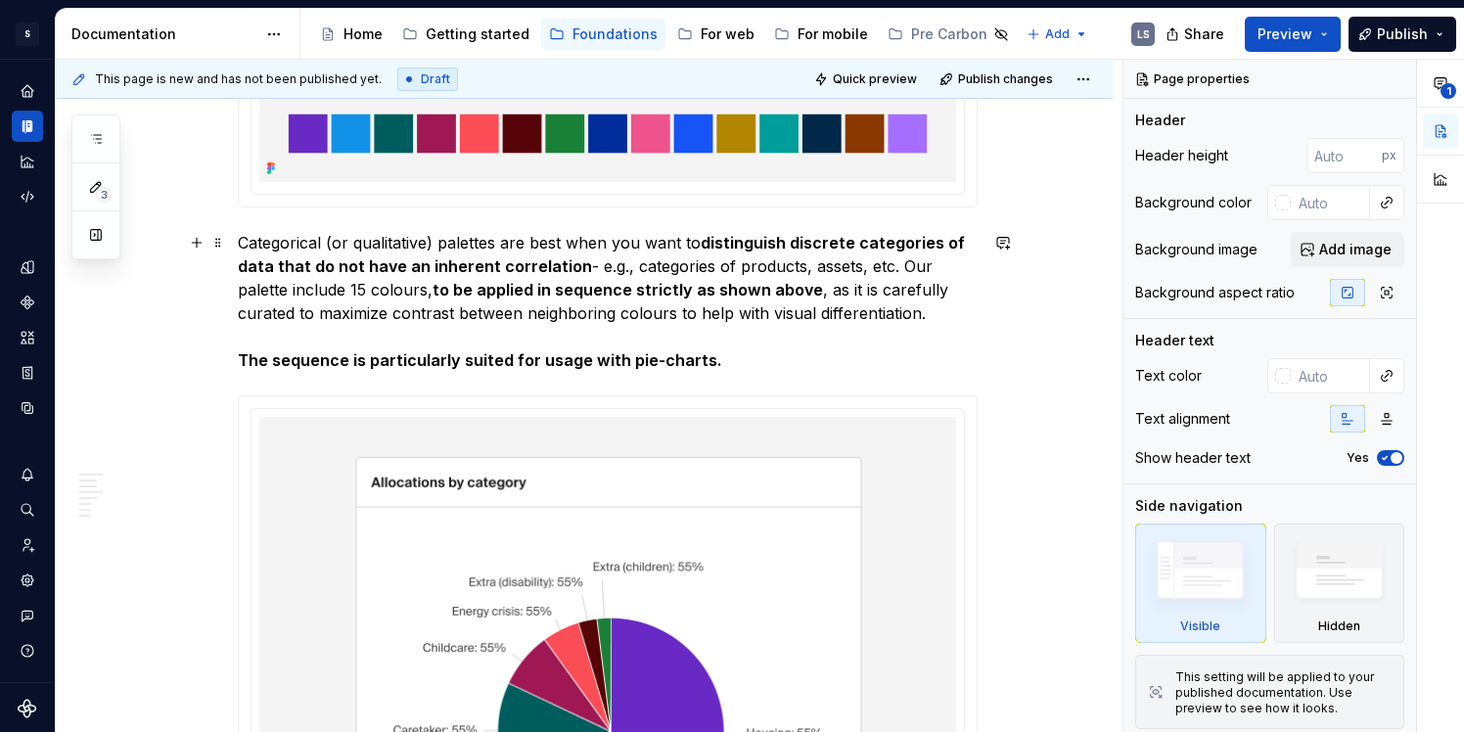
click at [243, 355] on strong "The sequence is particularly suited for usage with pie-charts." at bounding box center [480, 360] width 485 height 20
type textarea "*"
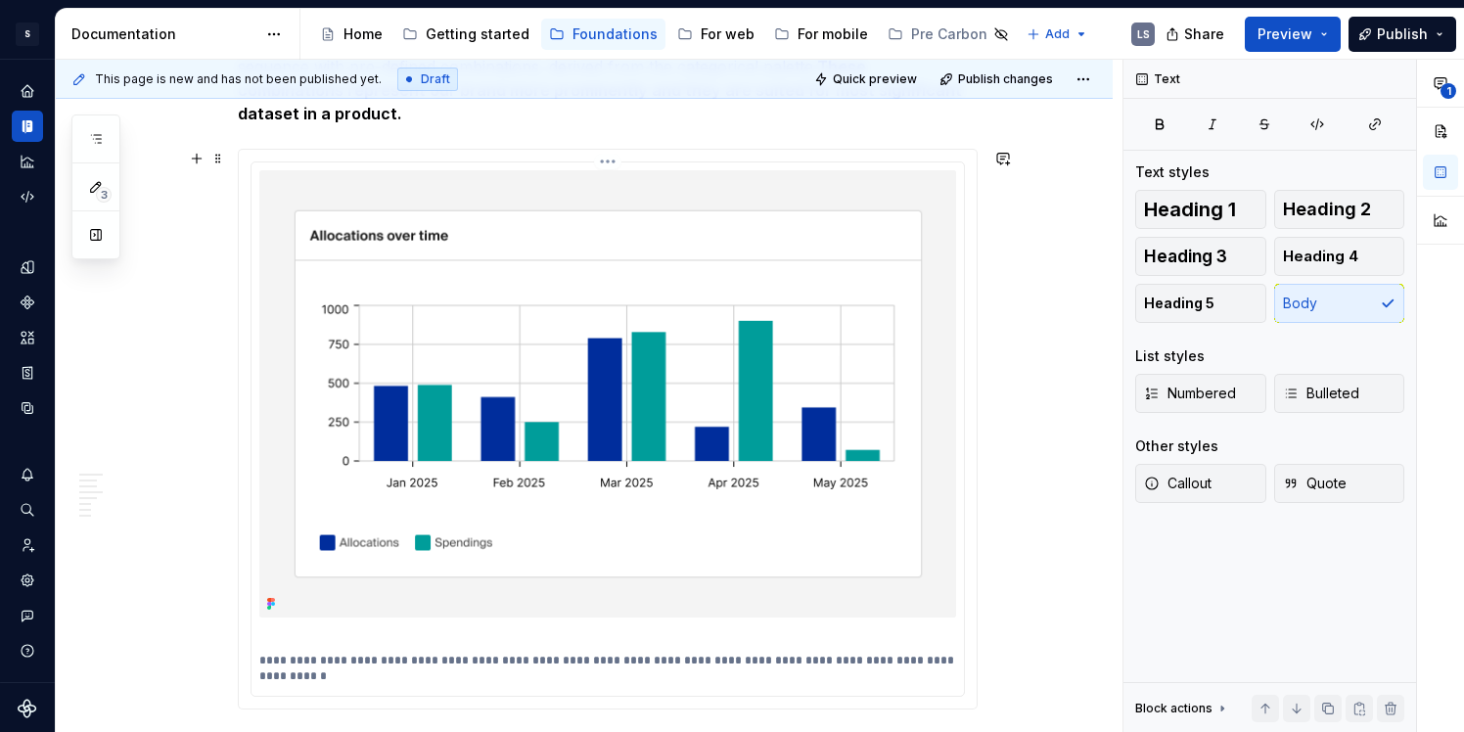
scroll to position [1682, 0]
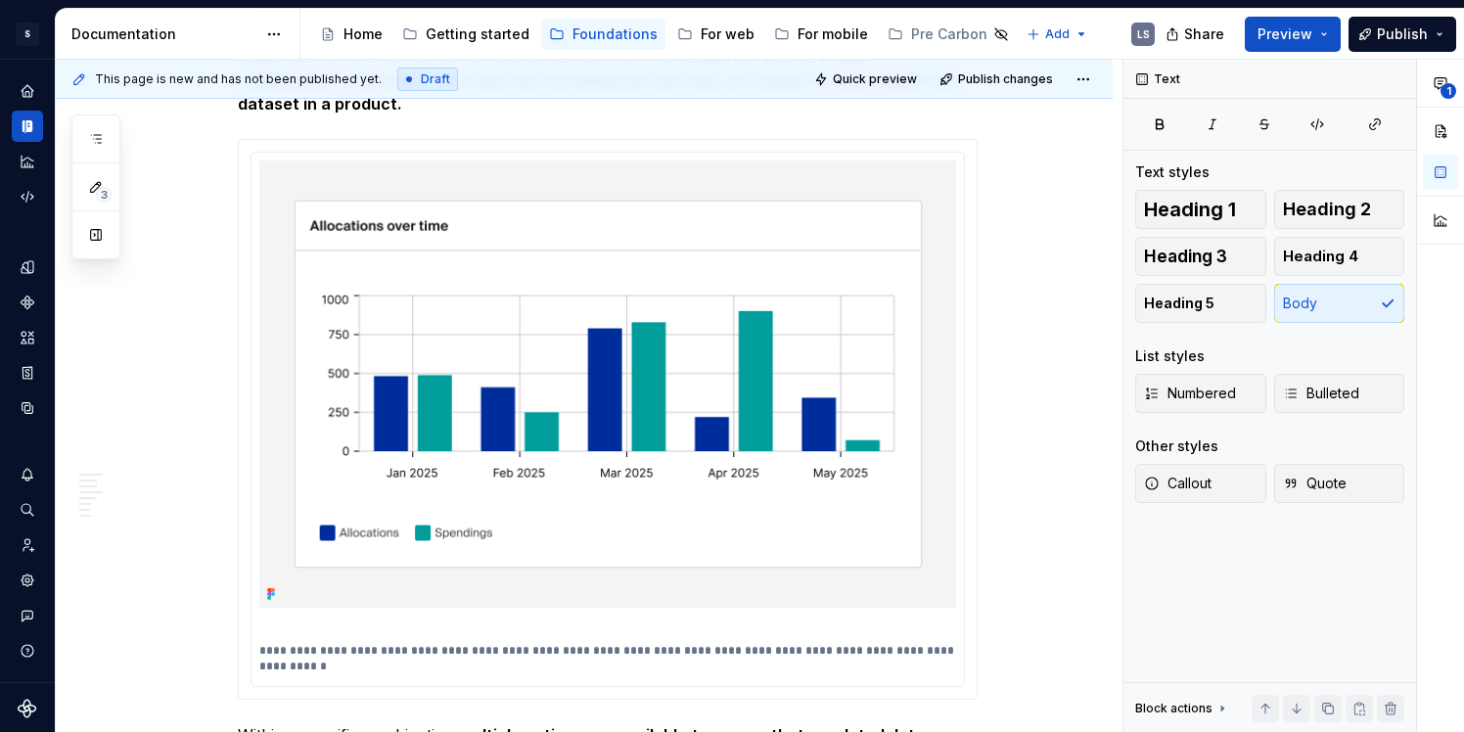
type textarea "*"
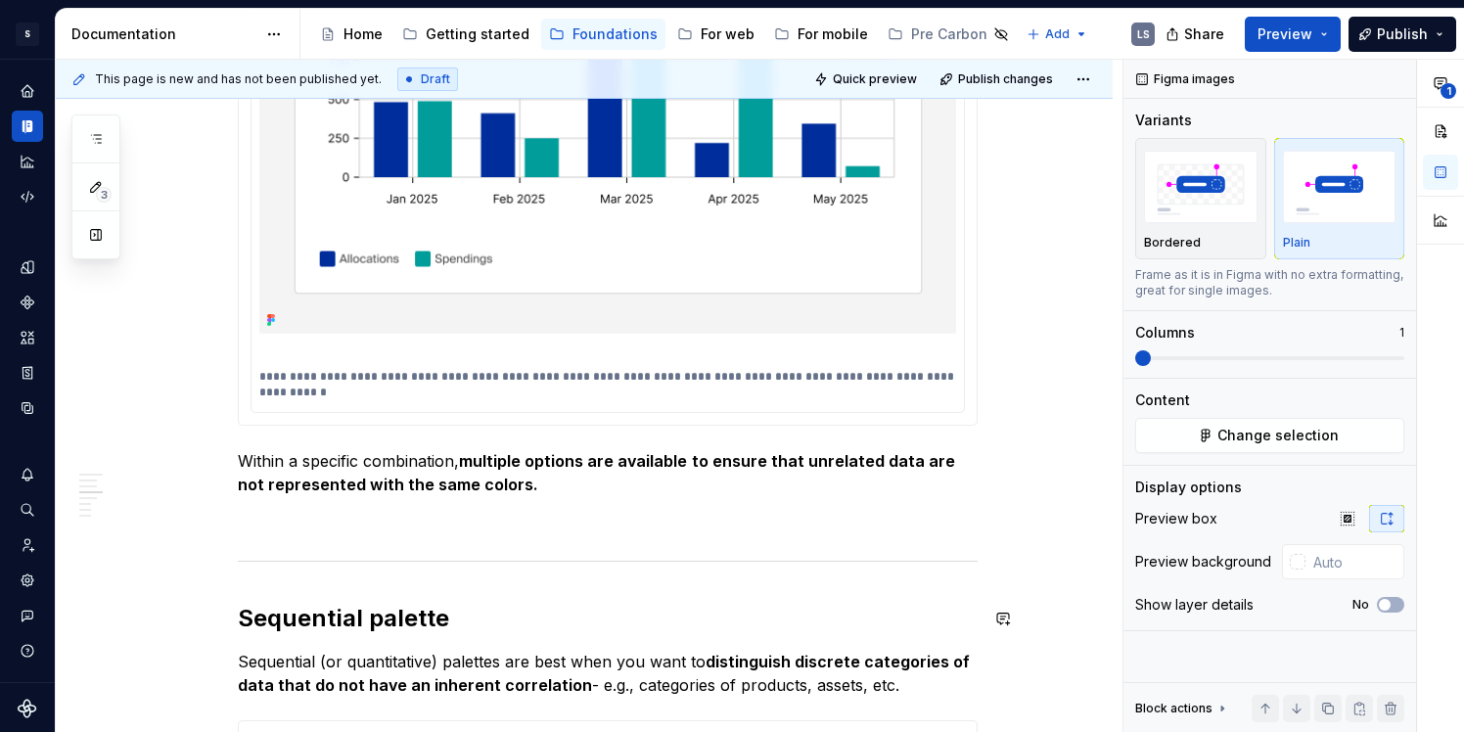
scroll to position [2355, 0]
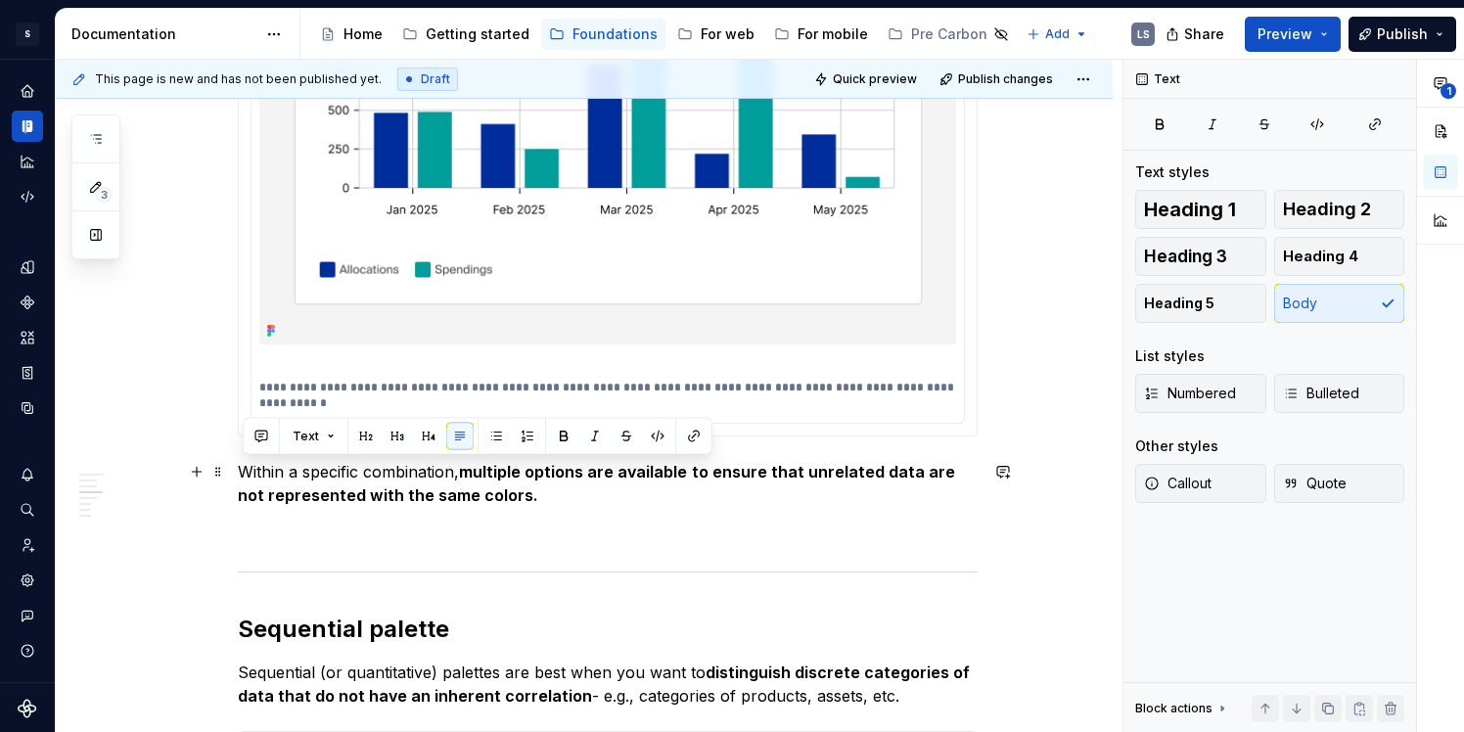
drag, startPoint x: 245, startPoint y: 474, endPoint x: 514, endPoint y: 497, distance: 270.2
click at [514, 497] on p "Within a specific combination, multiple options are available to ensure that un…" at bounding box center [608, 483] width 740 height 47
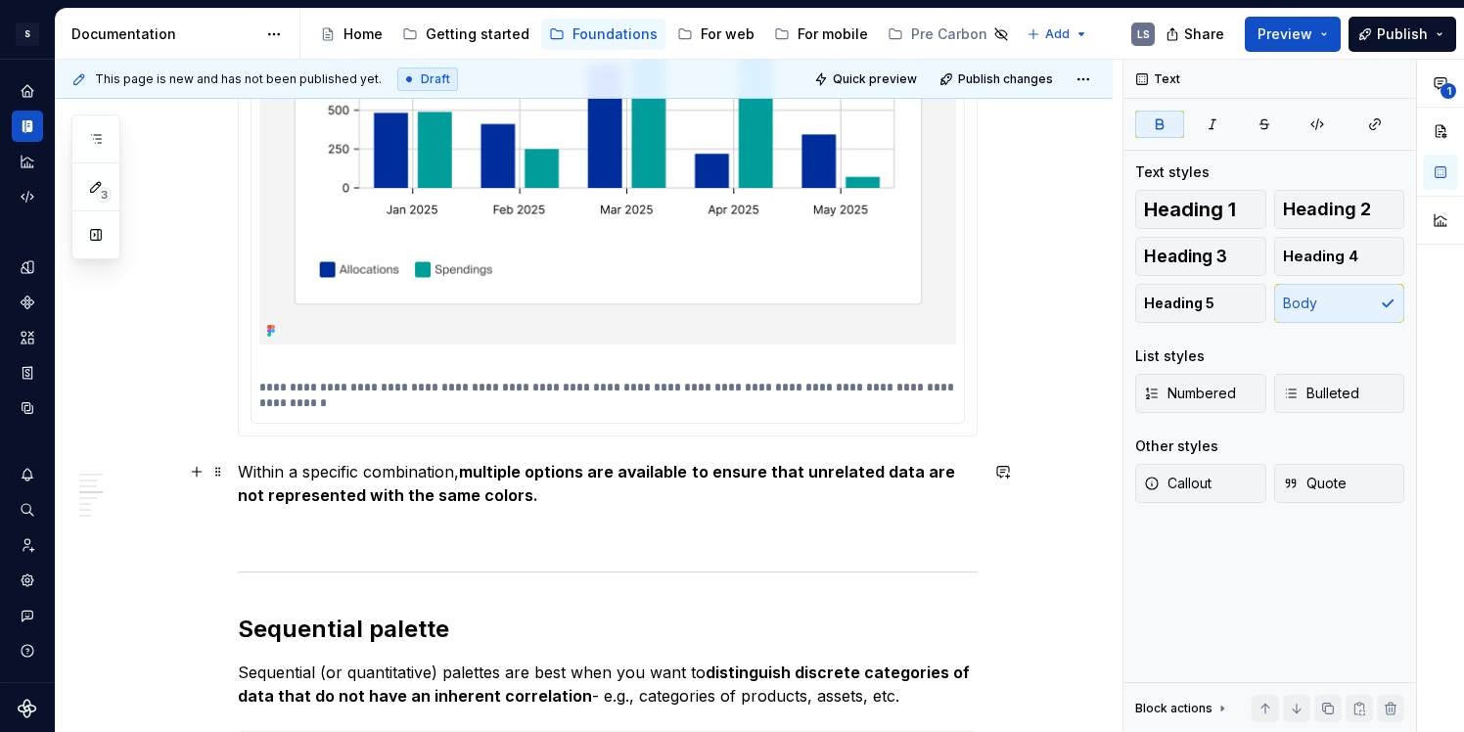
click at [522, 502] on p "Within a specific combination, multiple options are available to ensure that un…" at bounding box center [608, 483] width 740 height 47
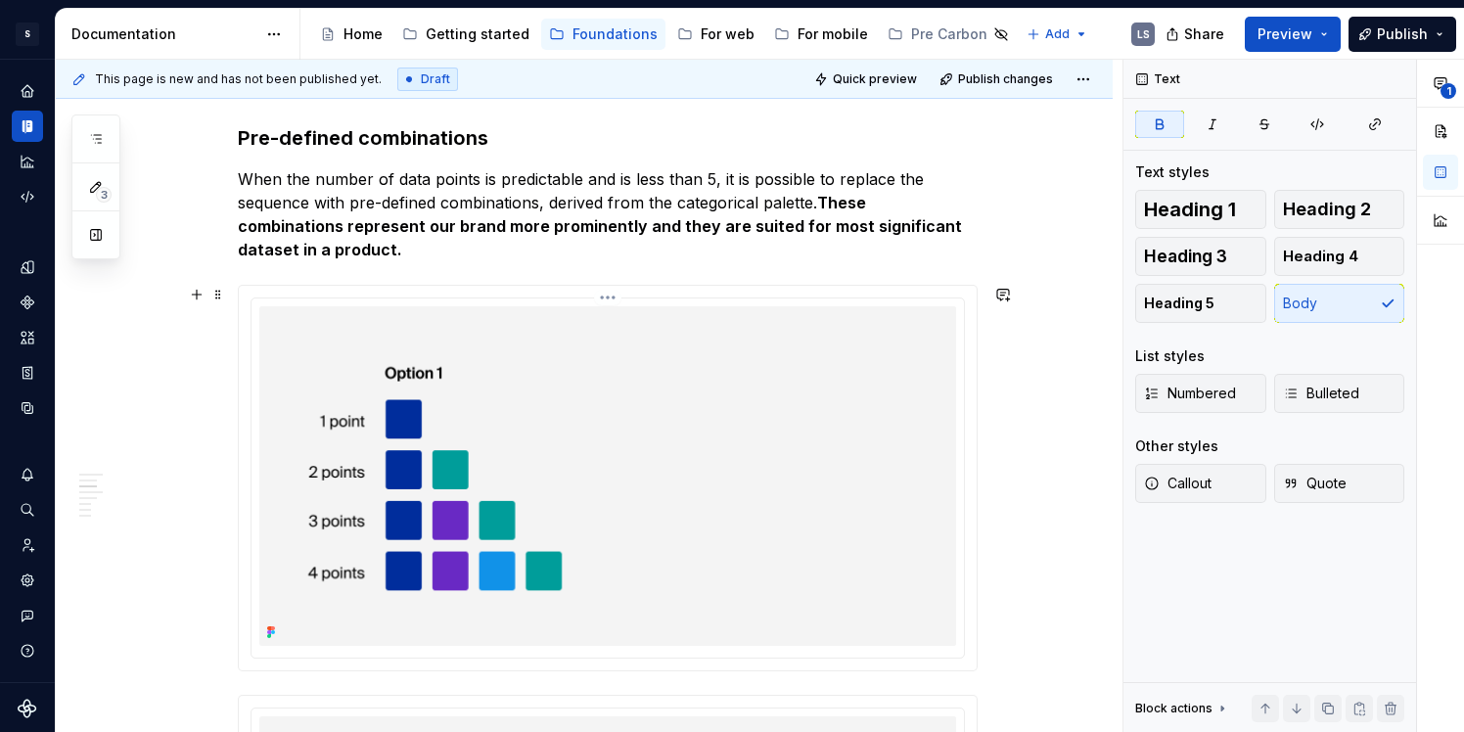
scroll to position [1535, 0]
